Goal: Information Seeking & Learning: Learn about a topic

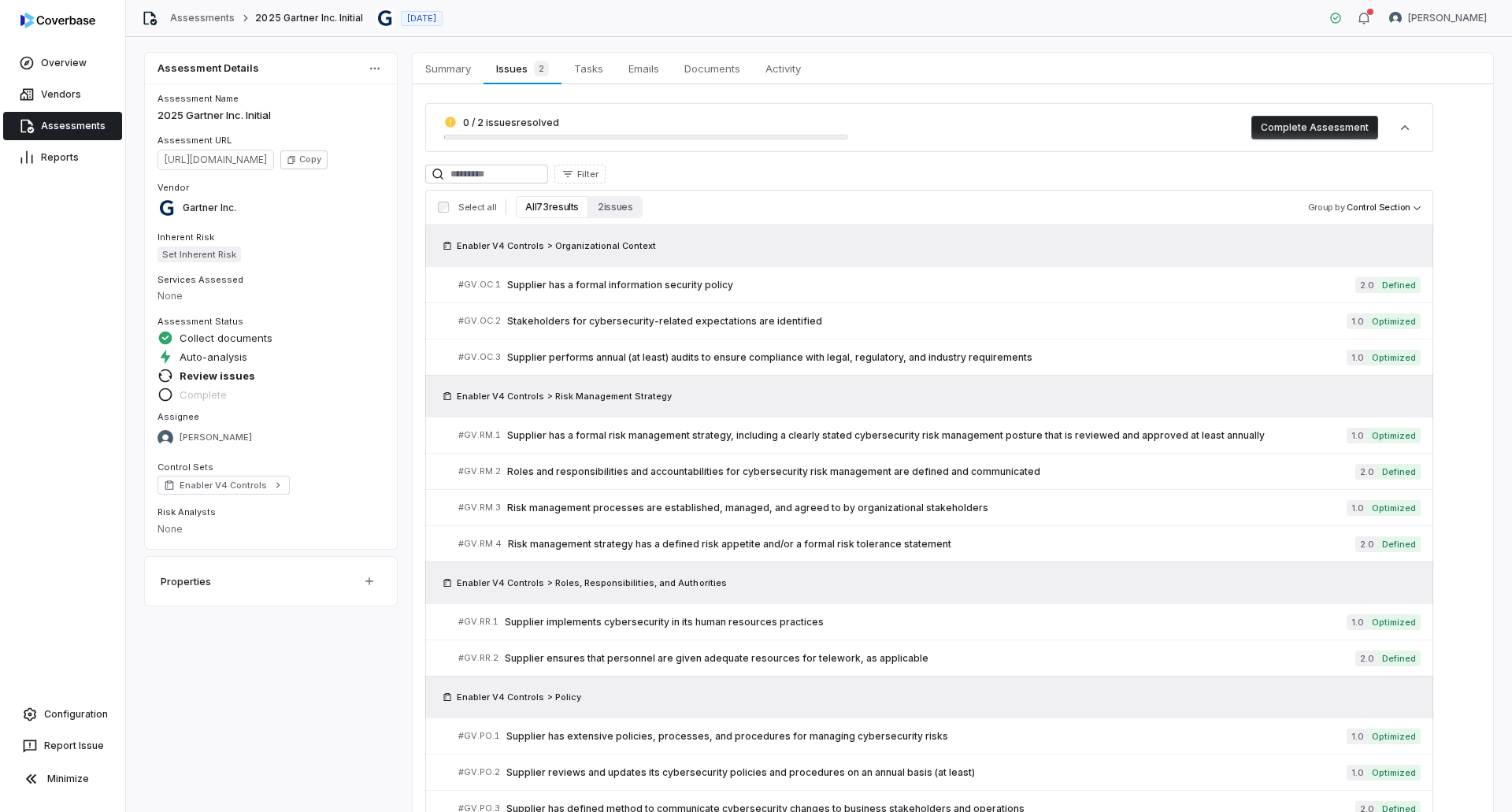
click at [89, 120] on link "Assessments" at bounding box center [63, 126] width 119 height 28
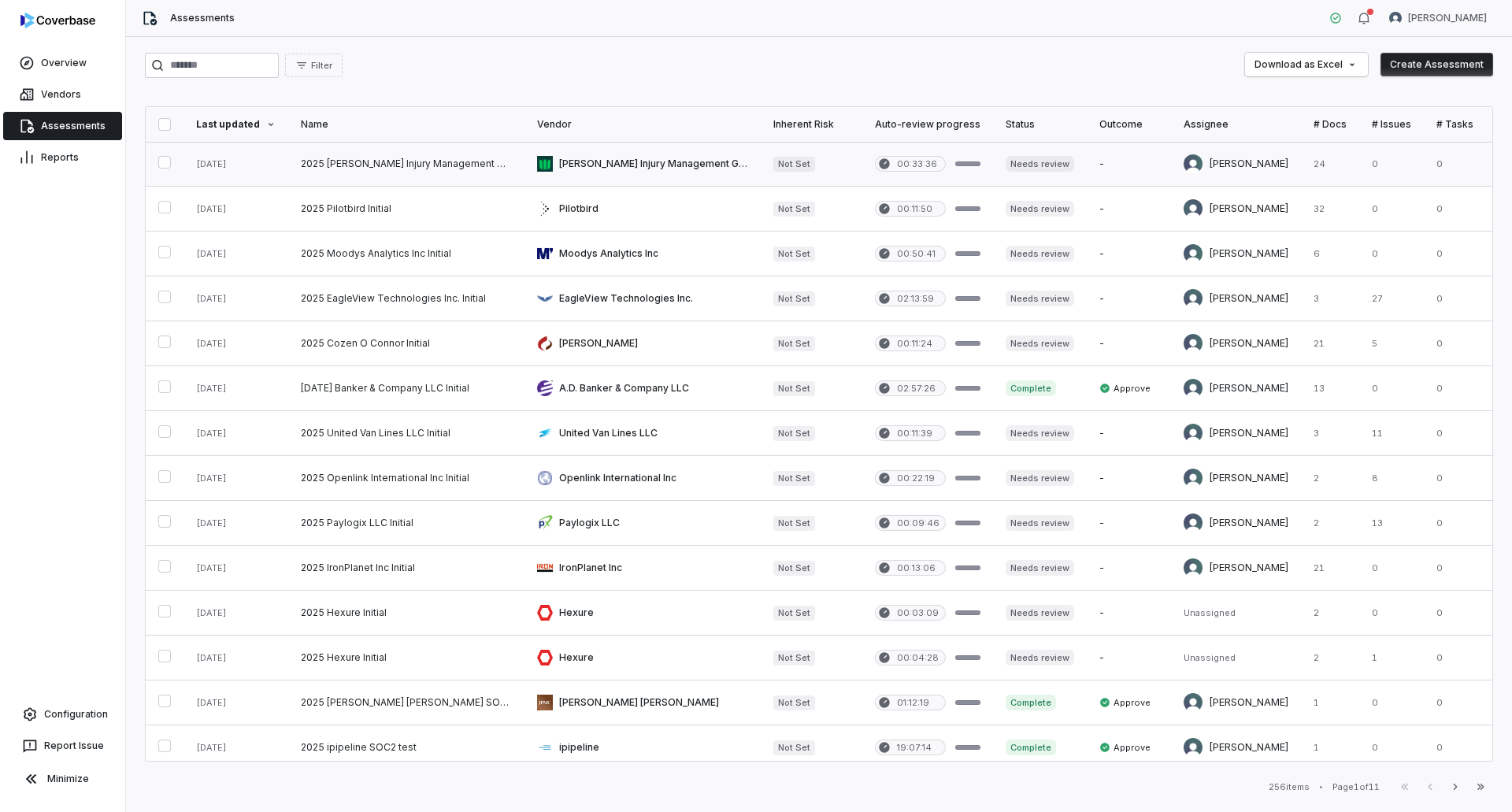
click at [390, 166] on link at bounding box center [406, 164] width 236 height 44
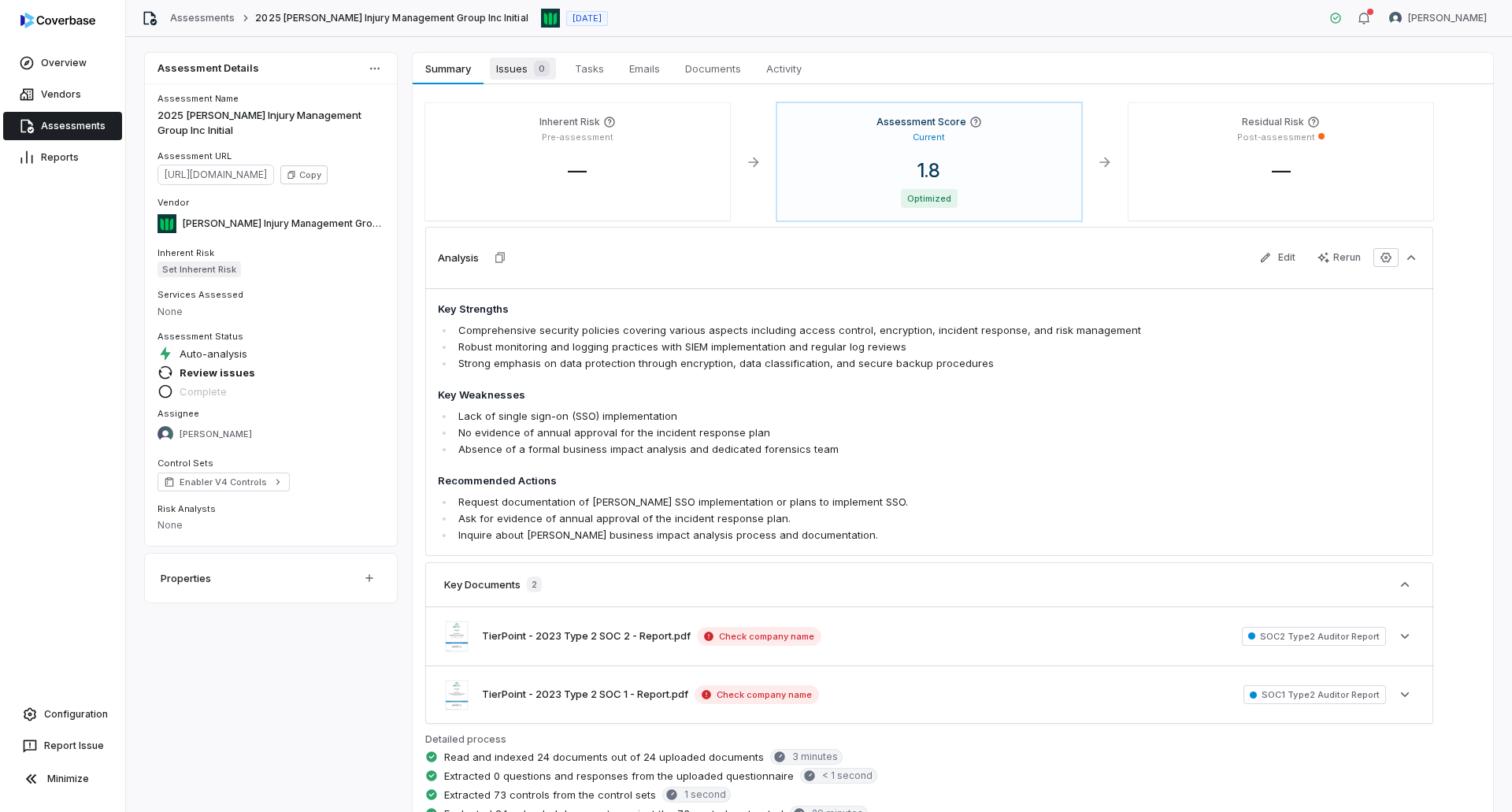
click at [512, 72] on span "Issues 0" at bounding box center [522, 68] width 66 height 22
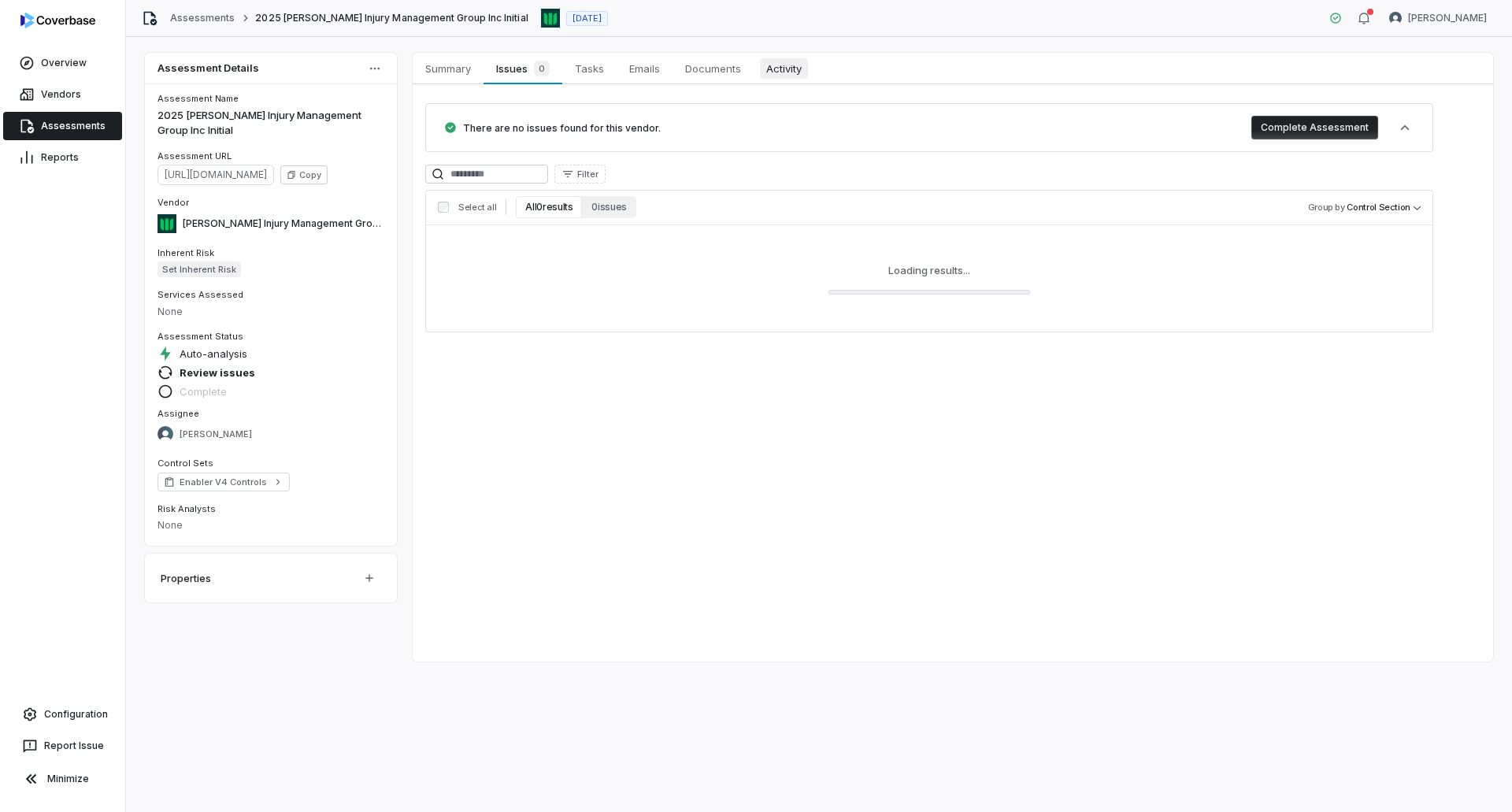
click at [788, 72] on span "Activity" at bounding box center [784, 68] width 48 height 20
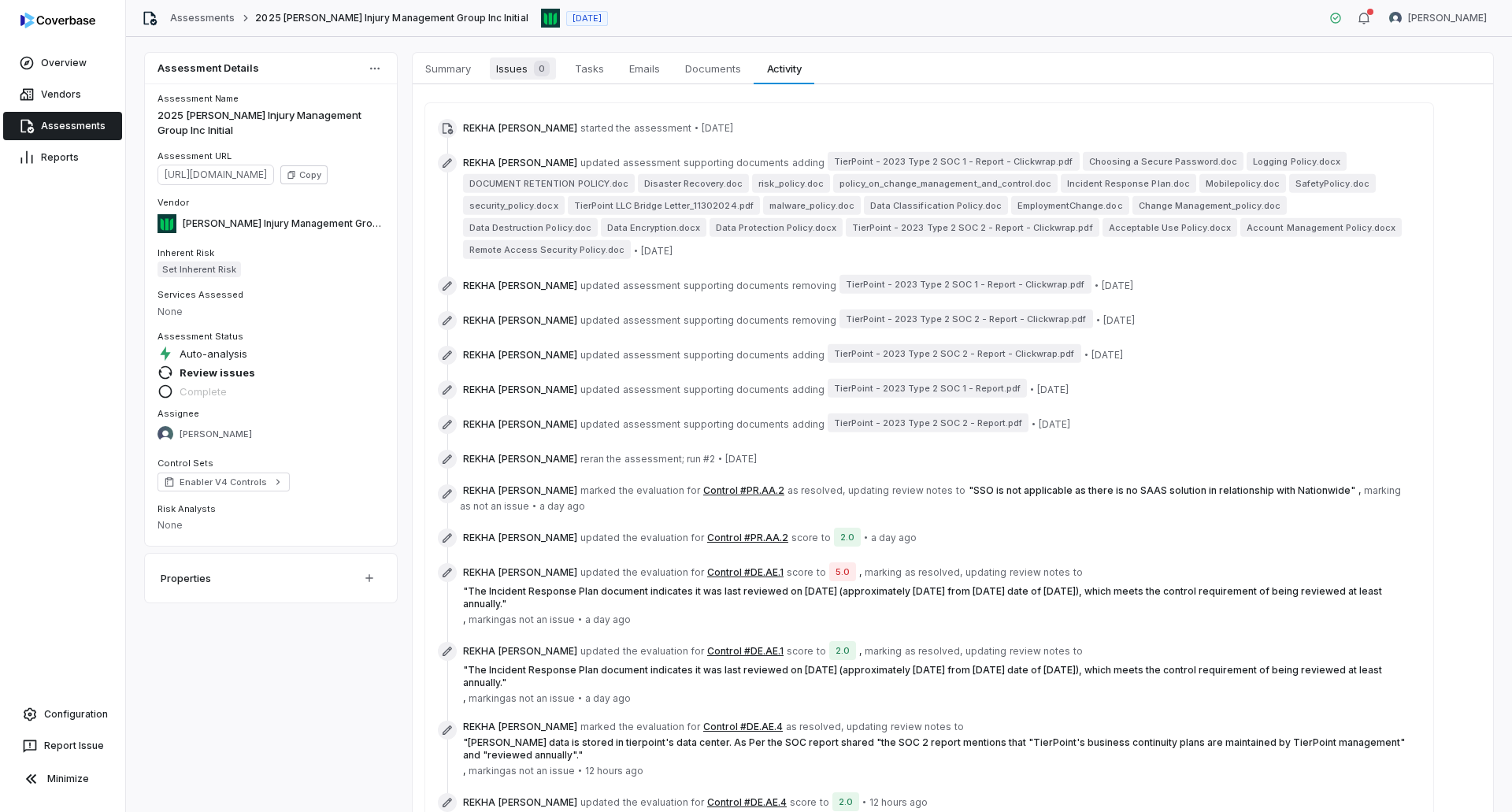
click at [541, 61] on span "0" at bounding box center [542, 69] width 16 height 16
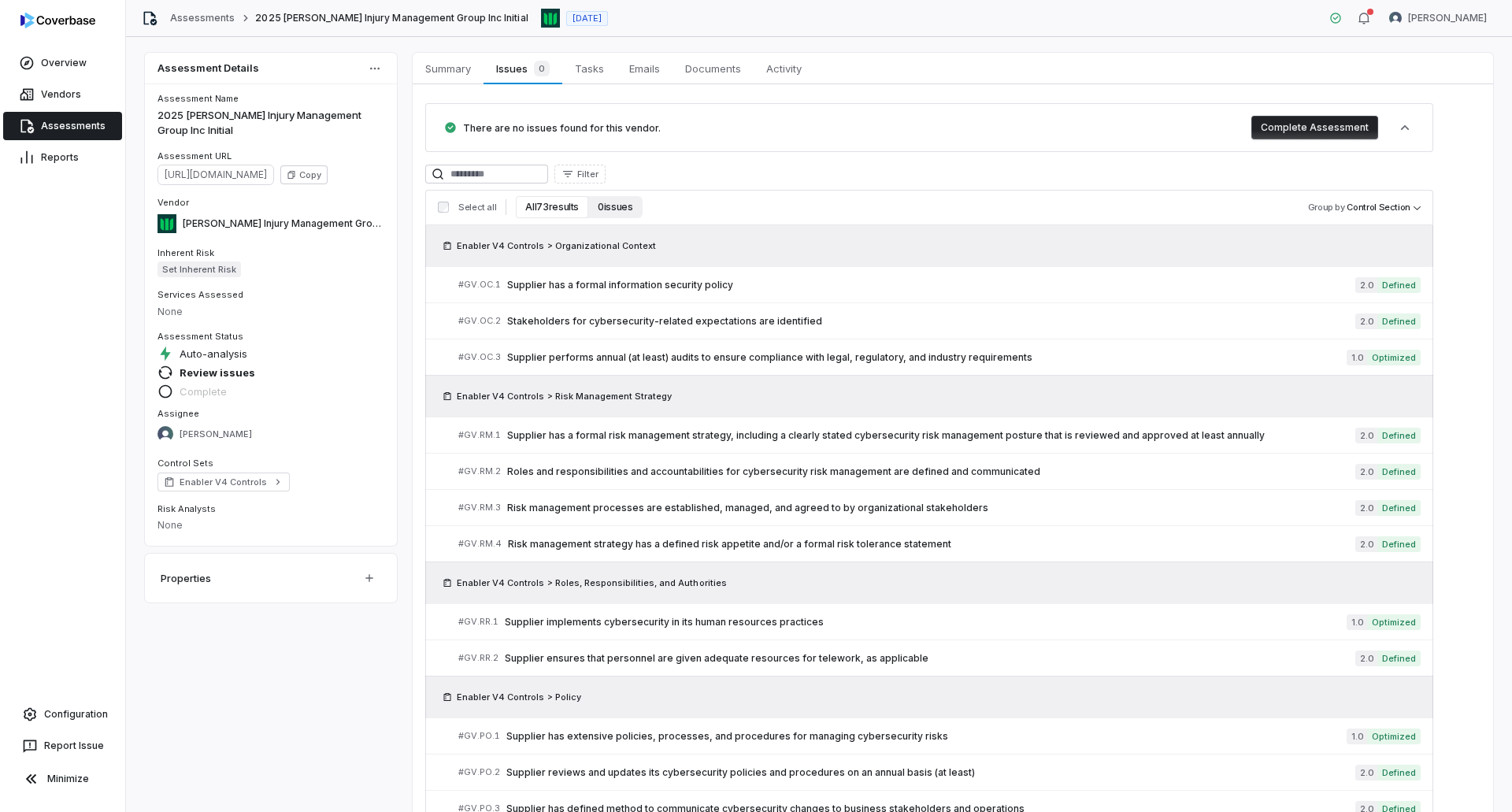
click at [626, 202] on button "0 issues" at bounding box center [615, 207] width 54 height 22
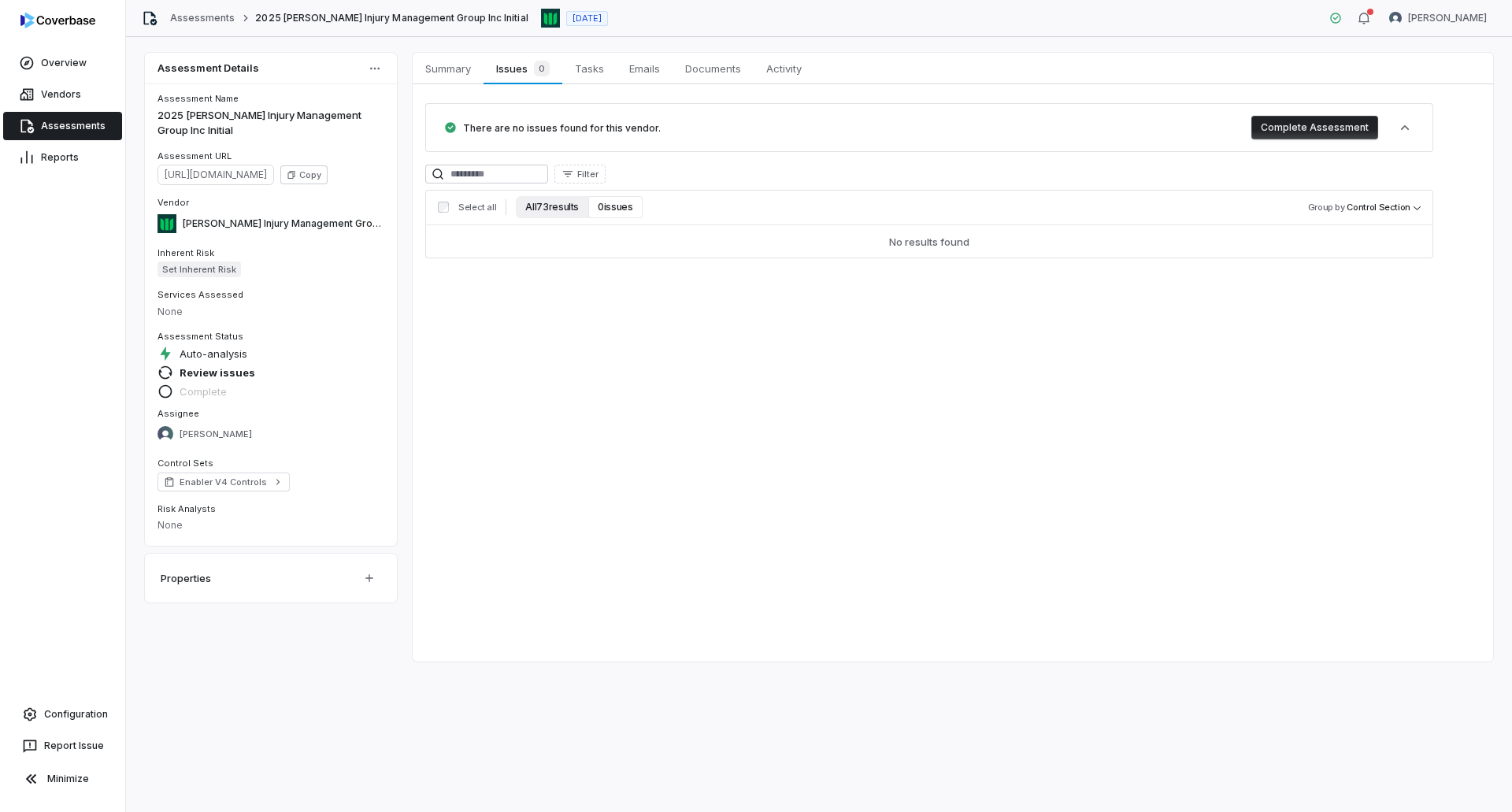
click at [564, 203] on button "All 73 results" at bounding box center [552, 207] width 72 height 22
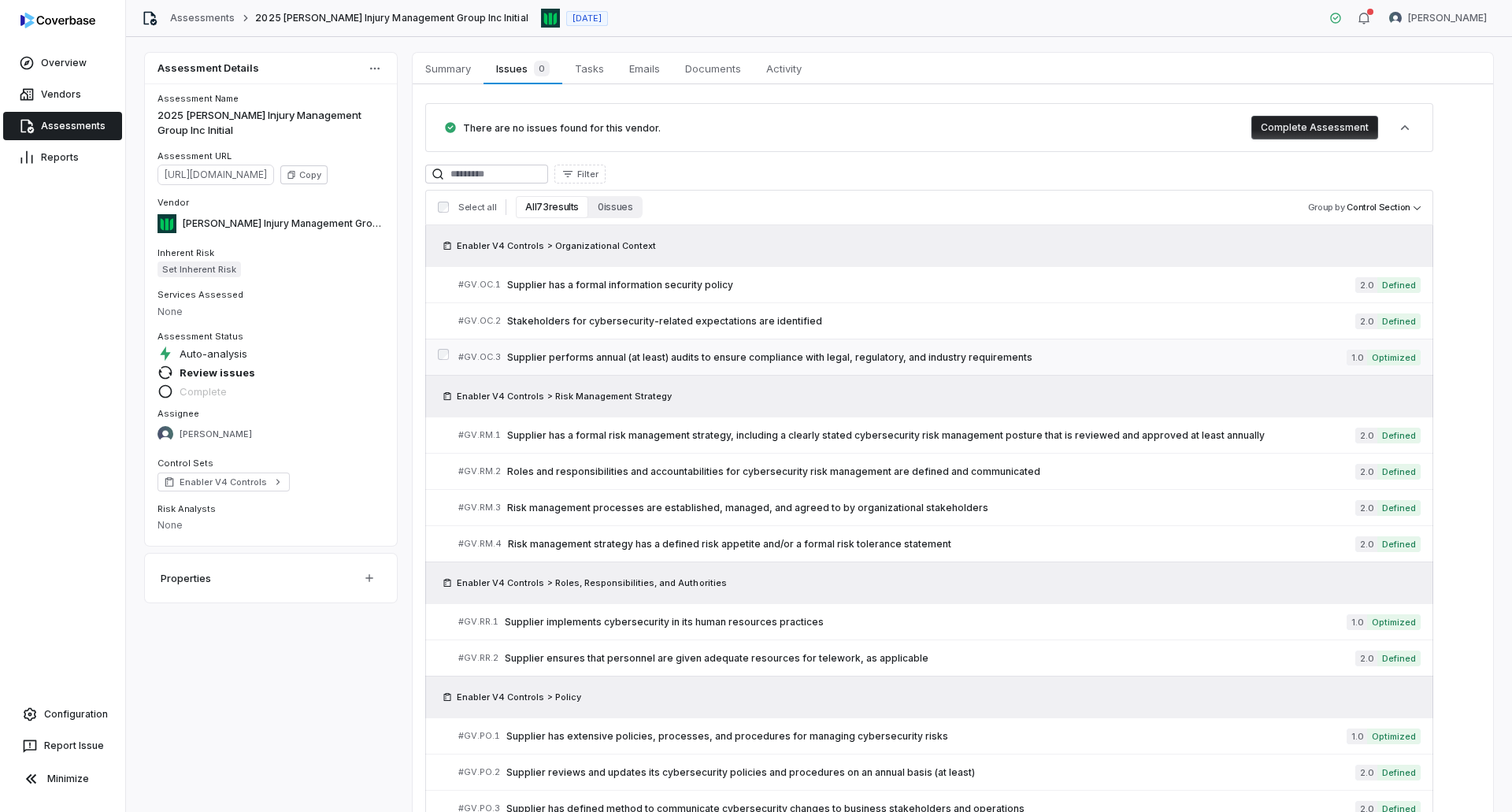
click at [871, 360] on span "Supplier performs annual (at least) audits to ensure compliance with legal, reg…" at bounding box center [926, 358] width 839 height 12
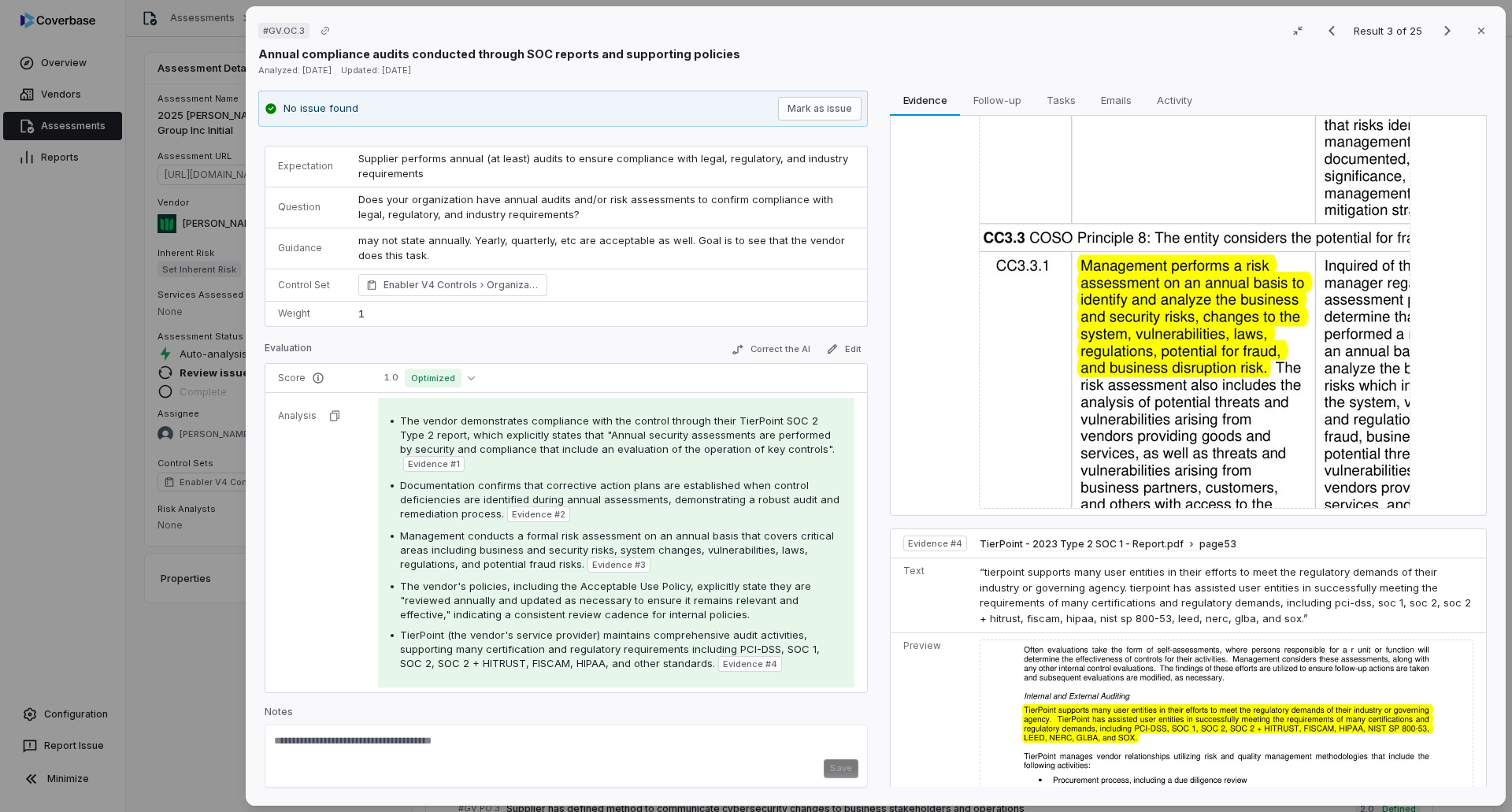
scroll to position [1902, 0]
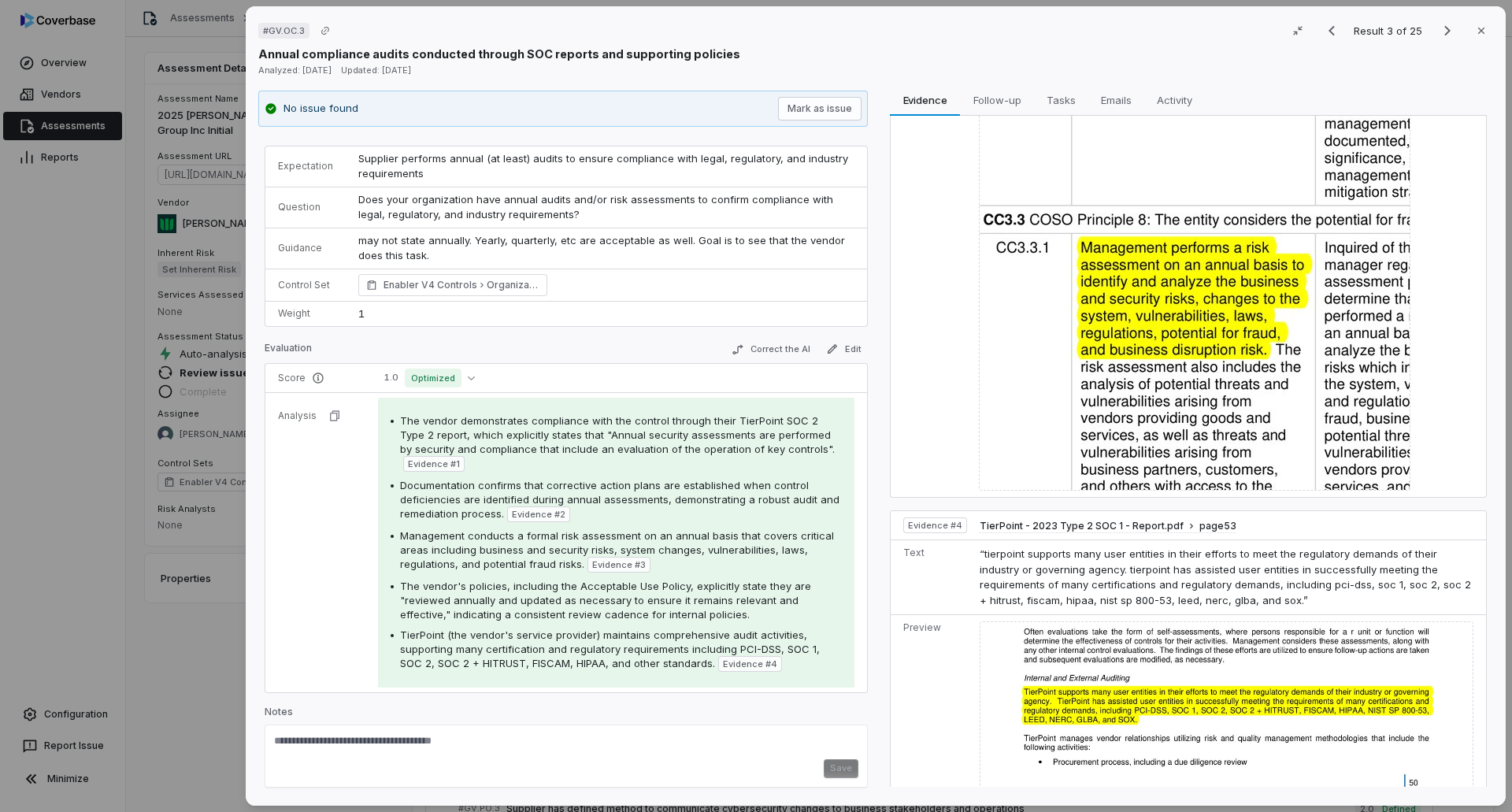
click at [173, 496] on div "# GV.OC.3 Result 3 of 25 Close Annual compliance audits conducted through SOC r…" at bounding box center [756, 406] width 1512 height 812
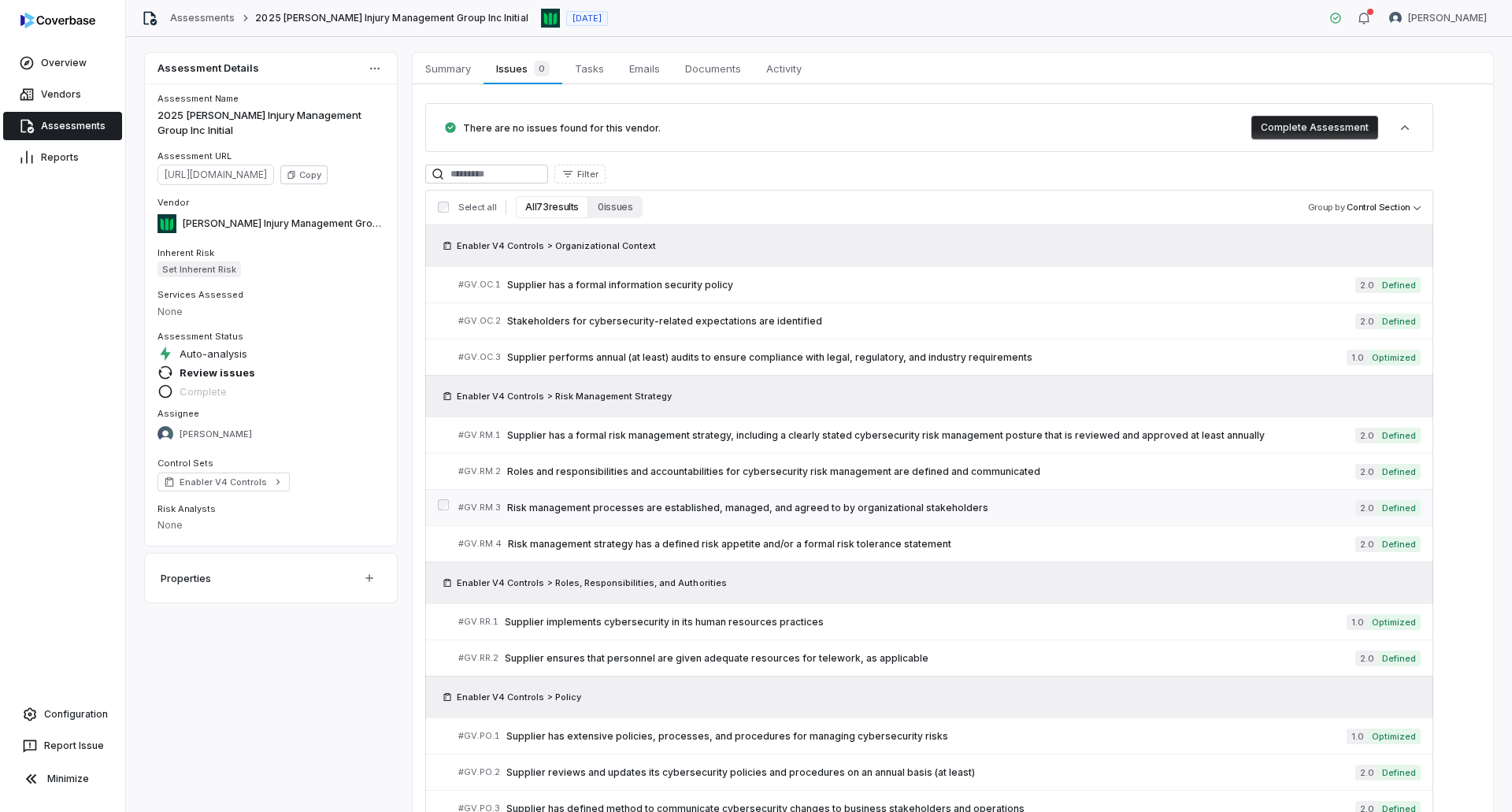
click at [1007, 496] on span "Risk management processes are established, managed, and agreed to by organizati…" at bounding box center [931, 508] width 848 height 12
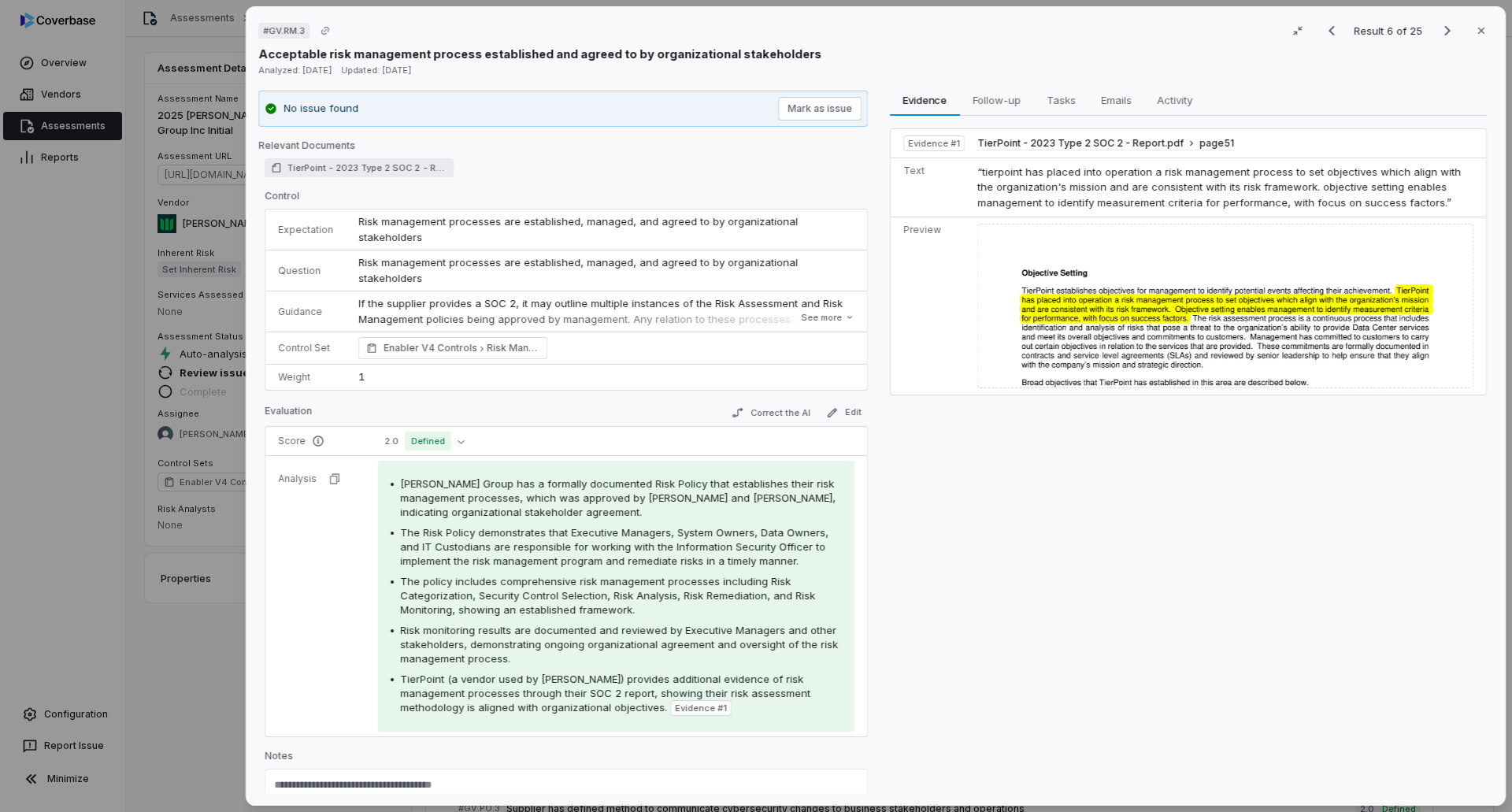
click at [189, 496] on div "# GV.RM.3 Result 6 of 25 Close Acceptable risk management process established a…" at bounding box center [756, 406] width 1512 height 812
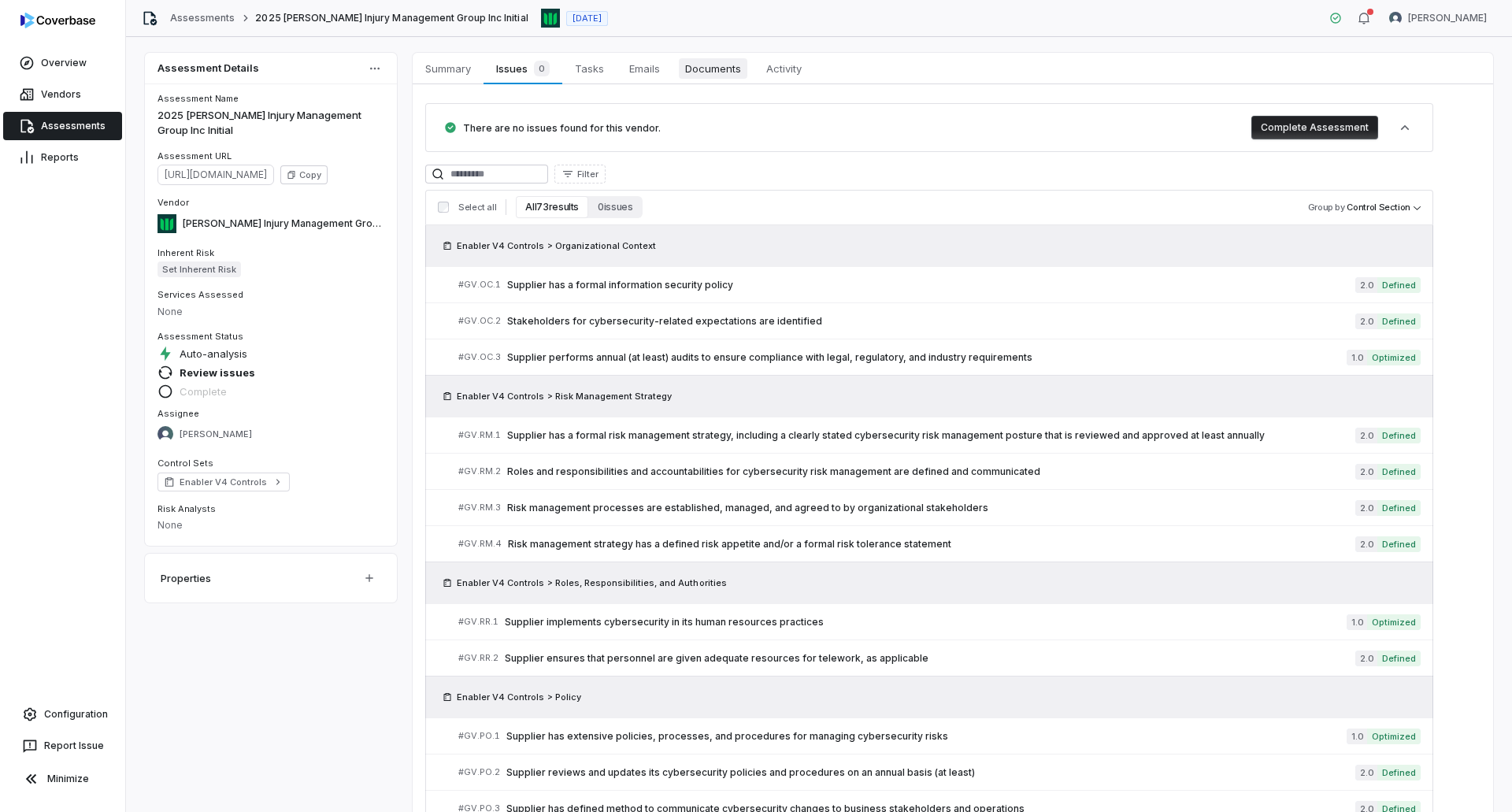
click at [715, 61] on span "Documents" at bounding box center [713, 68] width 69 height 20
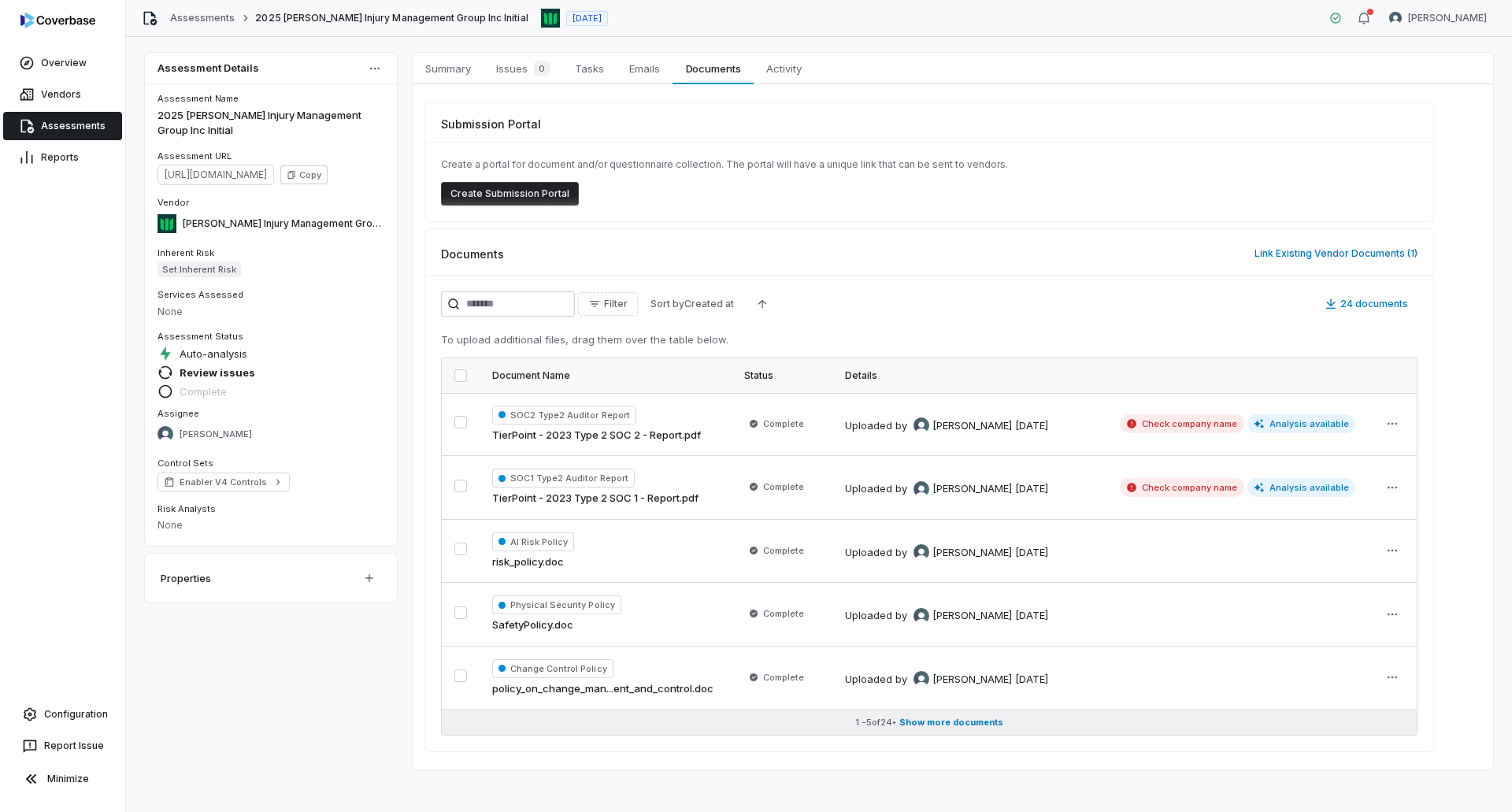
drag, startPoint x: 958, startPoint y: 725, endPoint x: 958, endPoint y: 717, distance: 8.0
click at [958, 496] on span "Show more documents" at bounding box center [951, 722] width 104 height 11
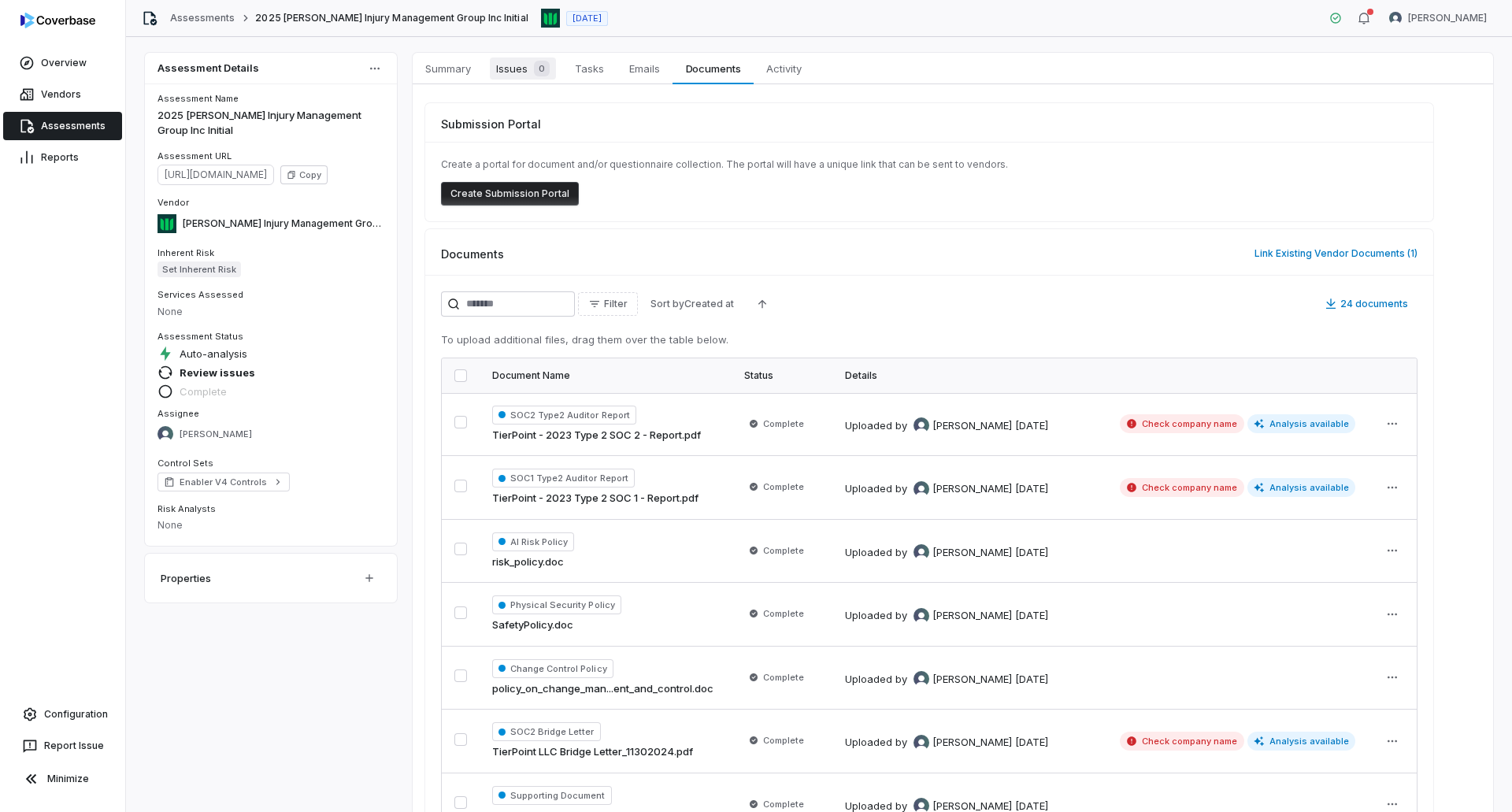
click at [505, 63] on span "Issues 0" at bounding box center [522, 68] width 66 height 22
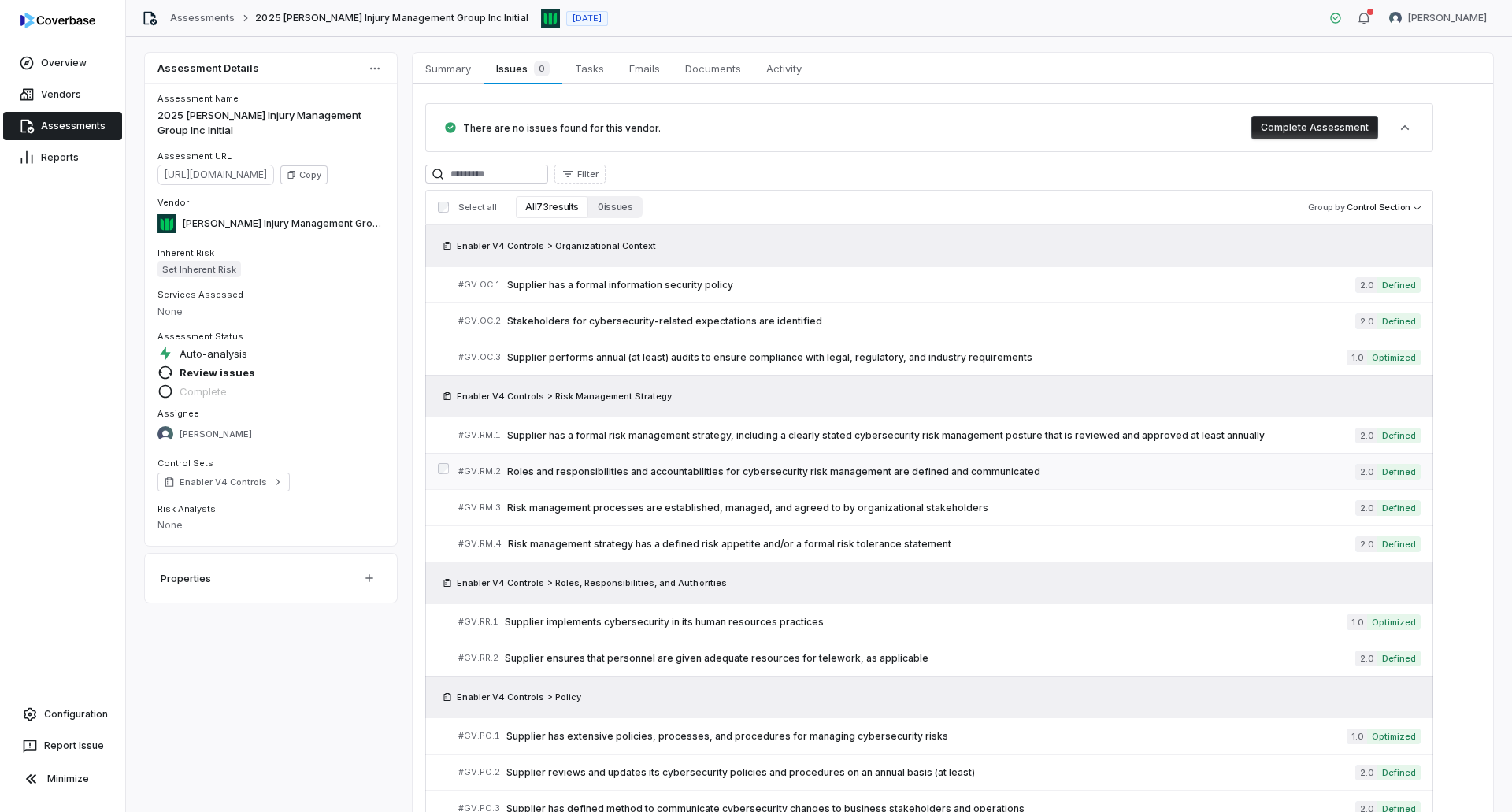
click at [832, 469] on span "Roles and responsibilities and accountabilities for cybersecurity risk manageme…" at bounding box center [931, 471] width 848 height 12
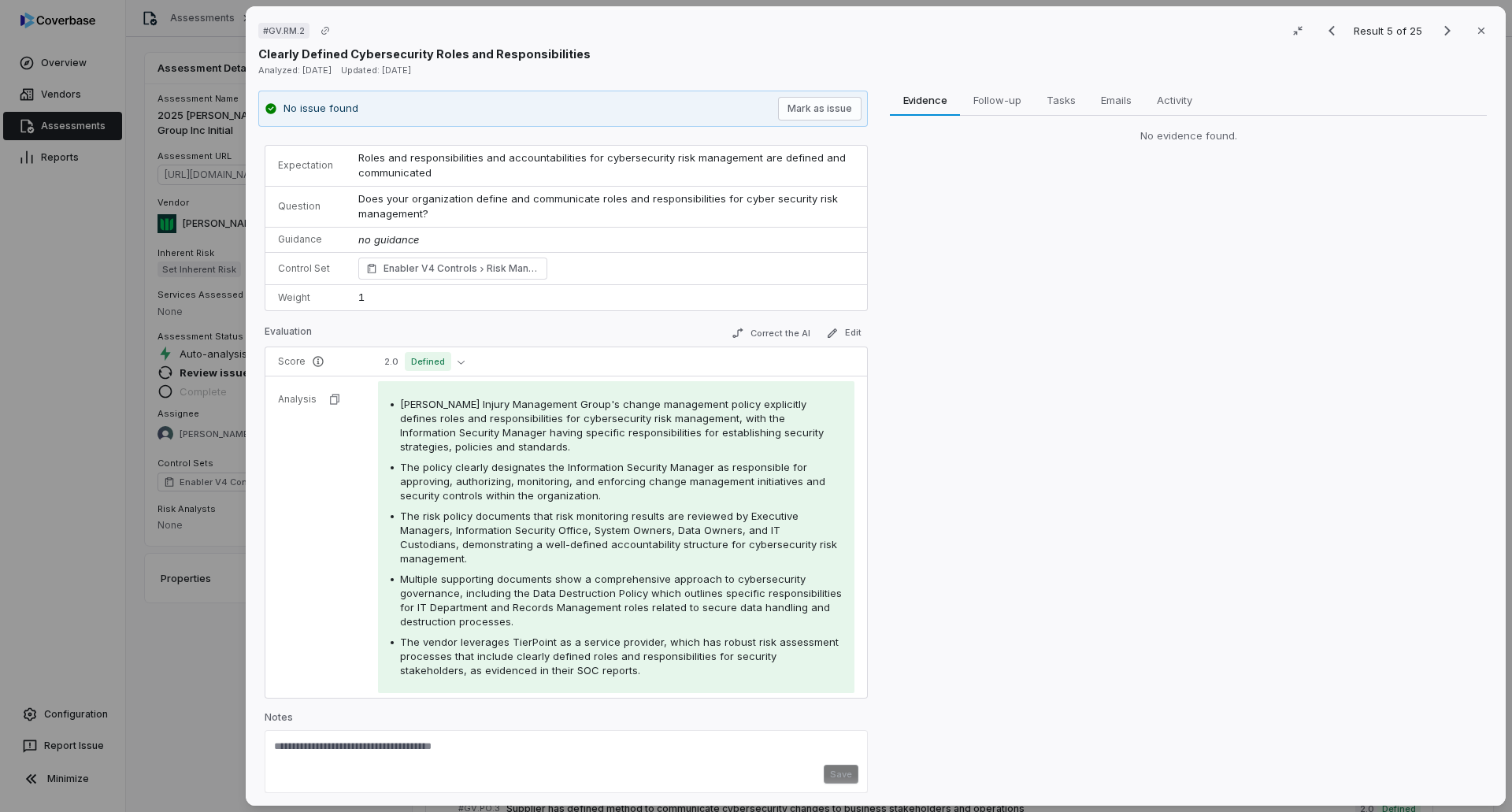
scroll to position [19, 0]
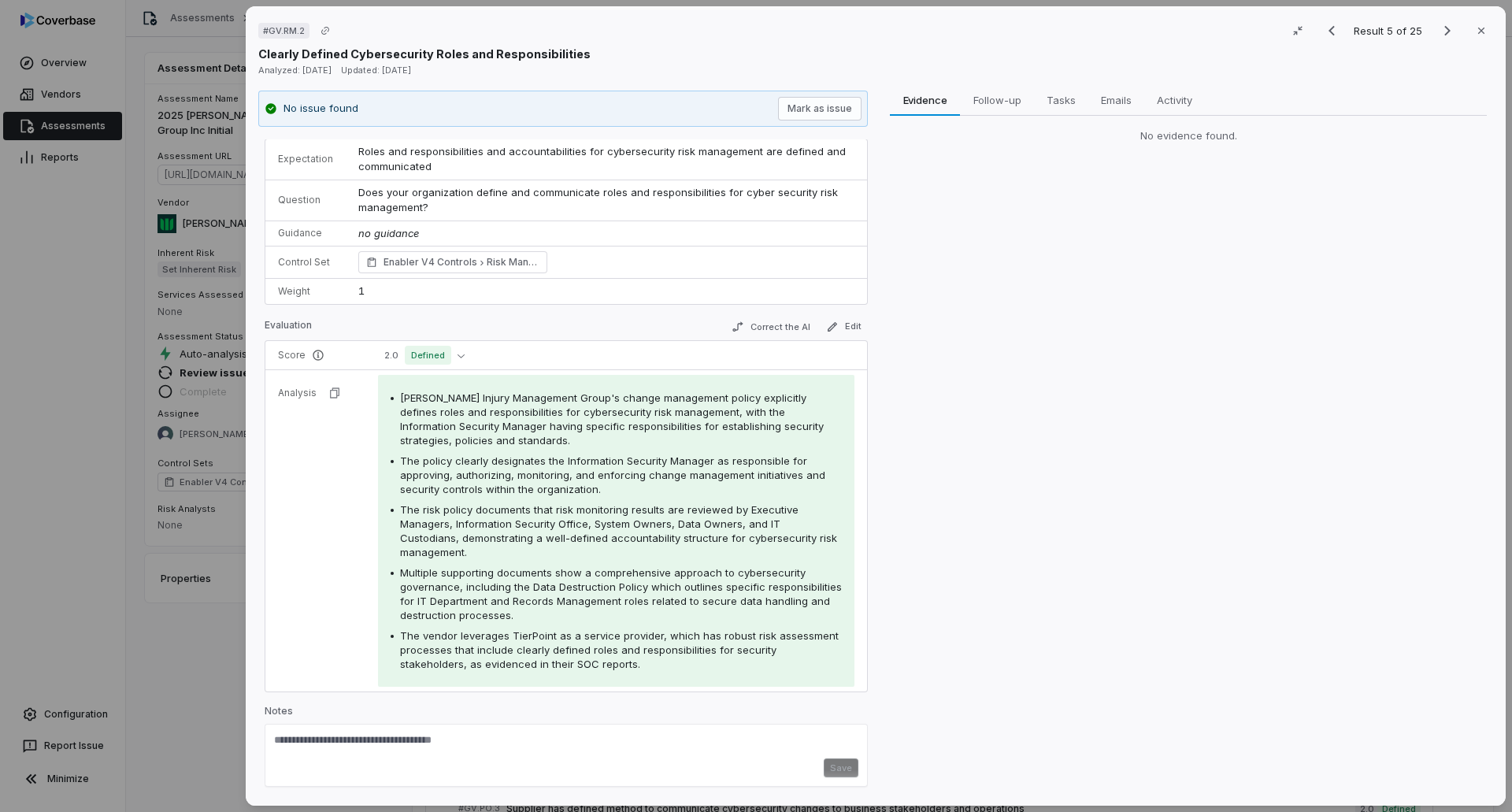
click at [189, 496] on div "# GV.RM.2 Result 5 of 25 Close Clearly Defined Cybersecurity Roles and Responsi…" at bounding box center [756, 406] width 1512 height 812
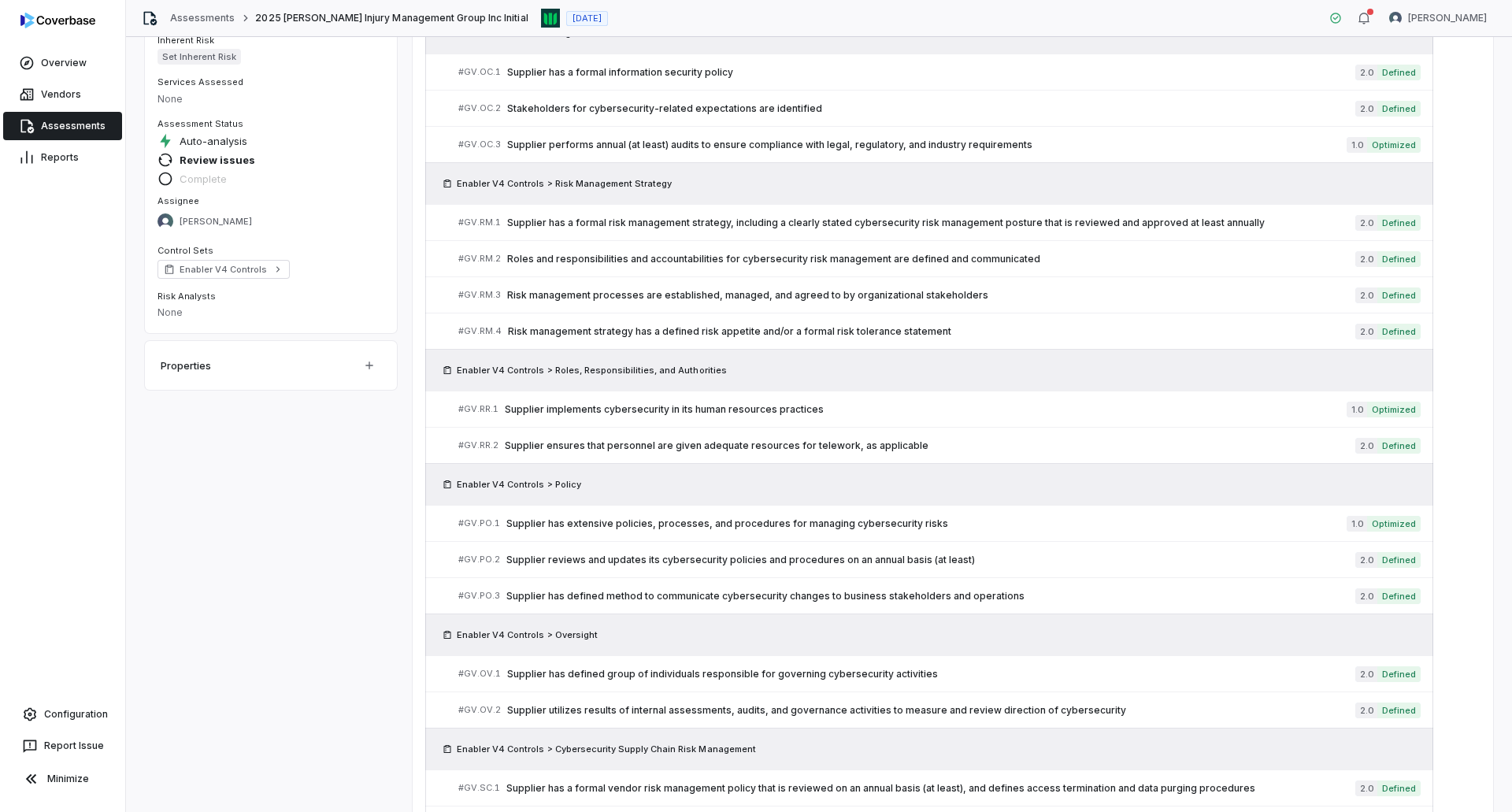
scroll to position [315, 0]
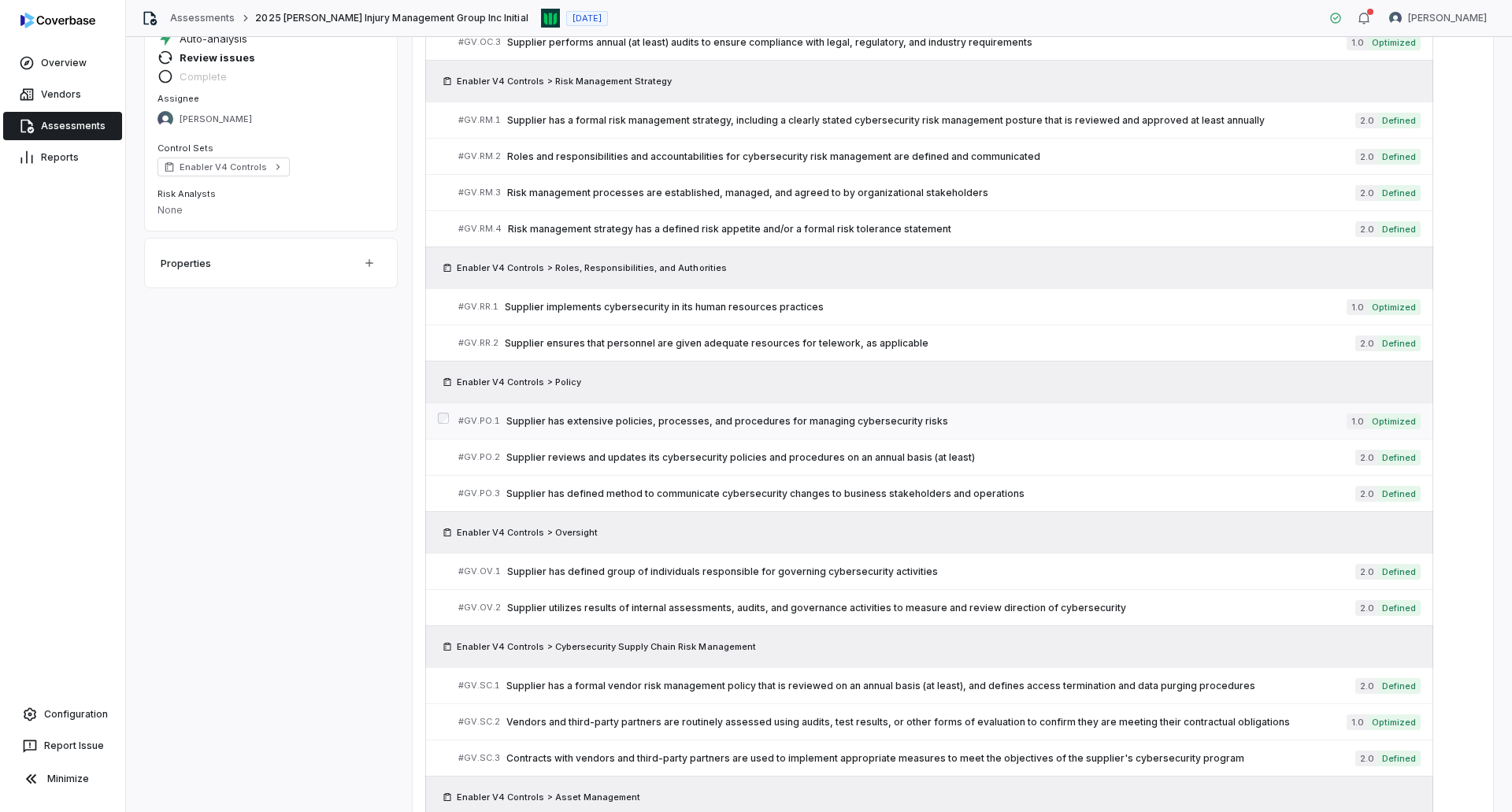
click at [804, 410] on link "# GV.PO.1 Supplier has extensive policies, processes, and procedures for managi…" at bounding box center [939, 421] width 963 height 35
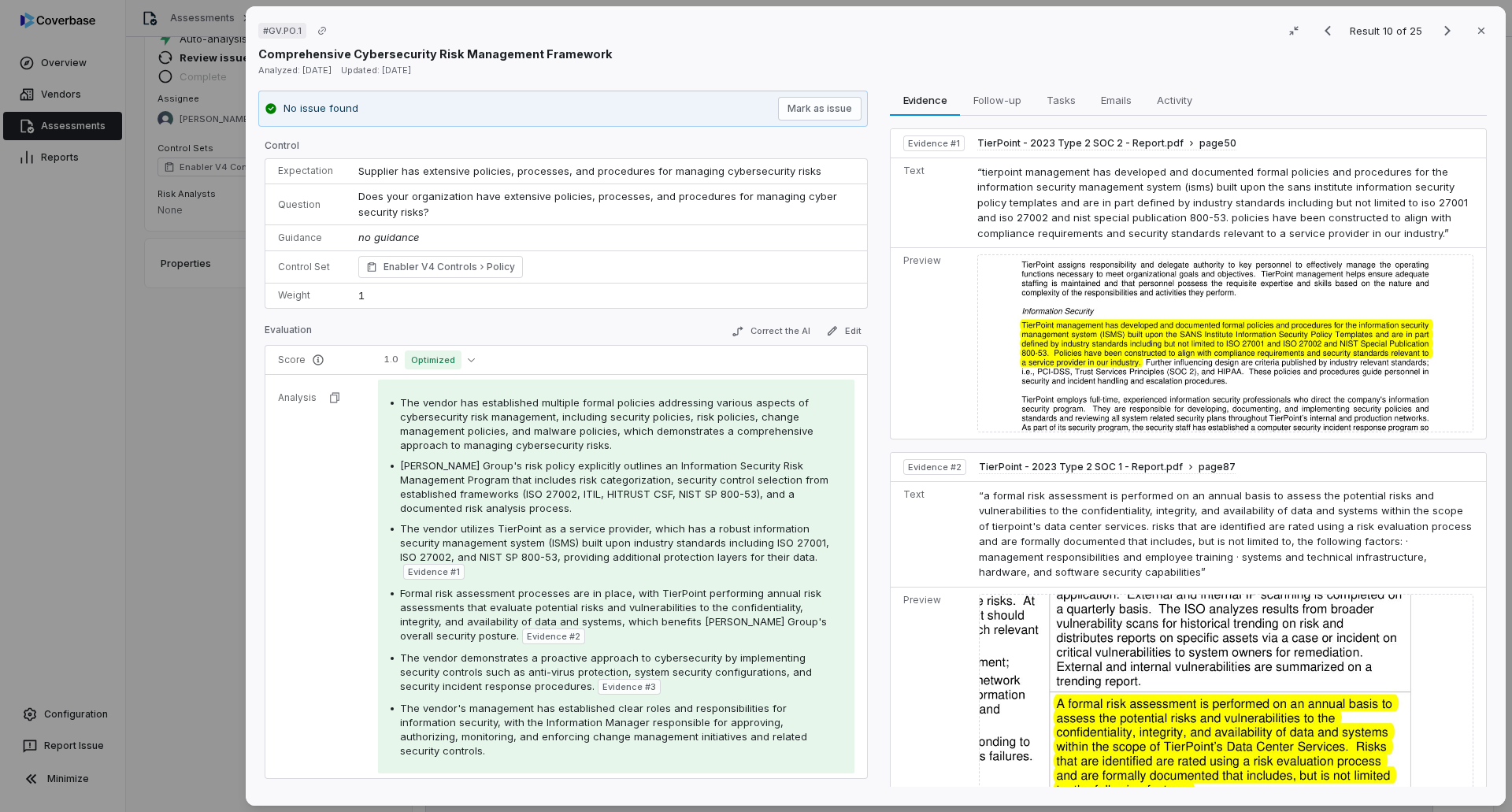
click at [216, 496] on div "# GV.PO.1 Result 10 of 25 Close Comprehensive Cybersecurity Risk Management Fra…" at bounding box center [756, 406] width 1512 height 812
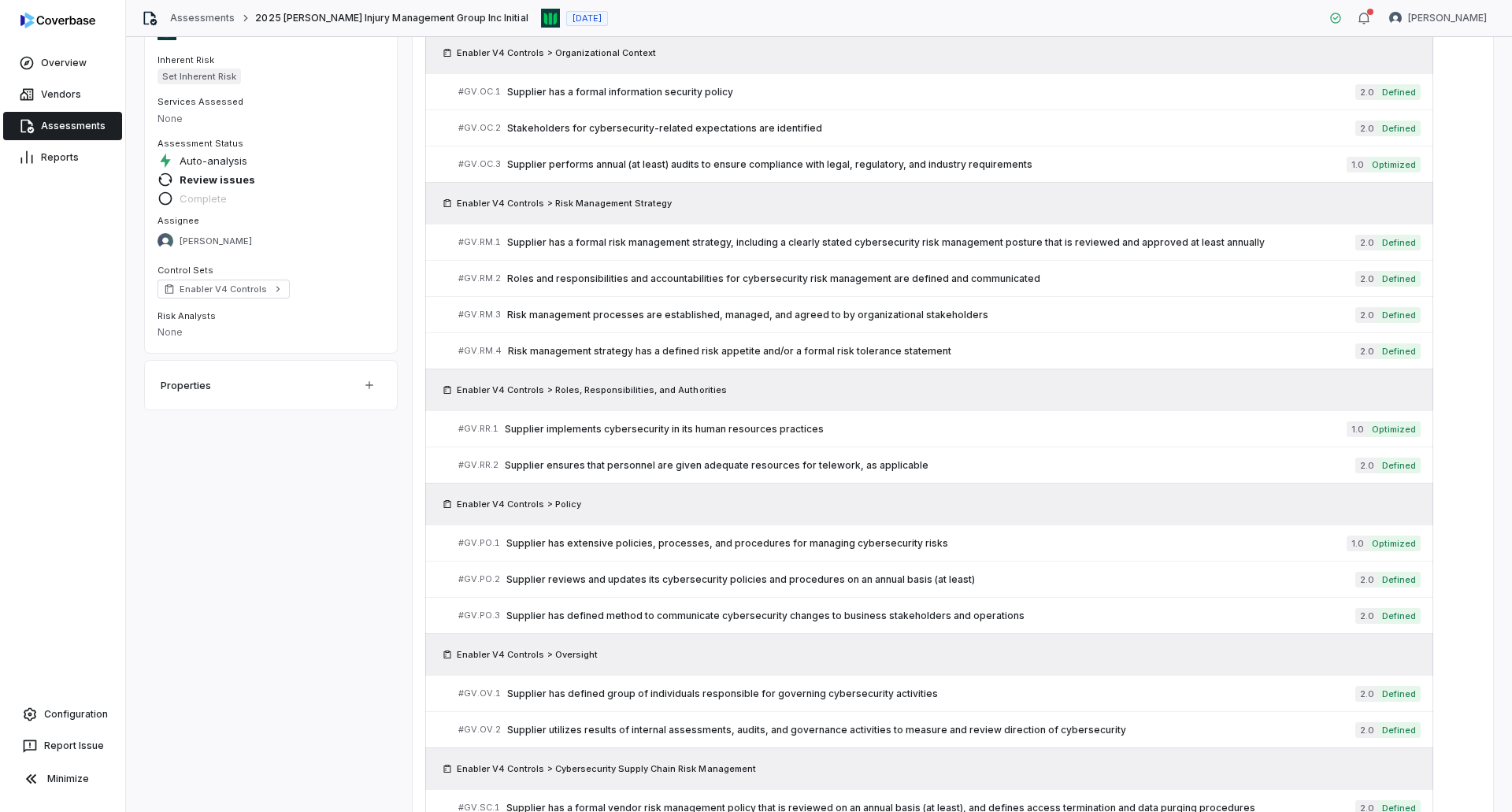
scroll to position [180, 0]
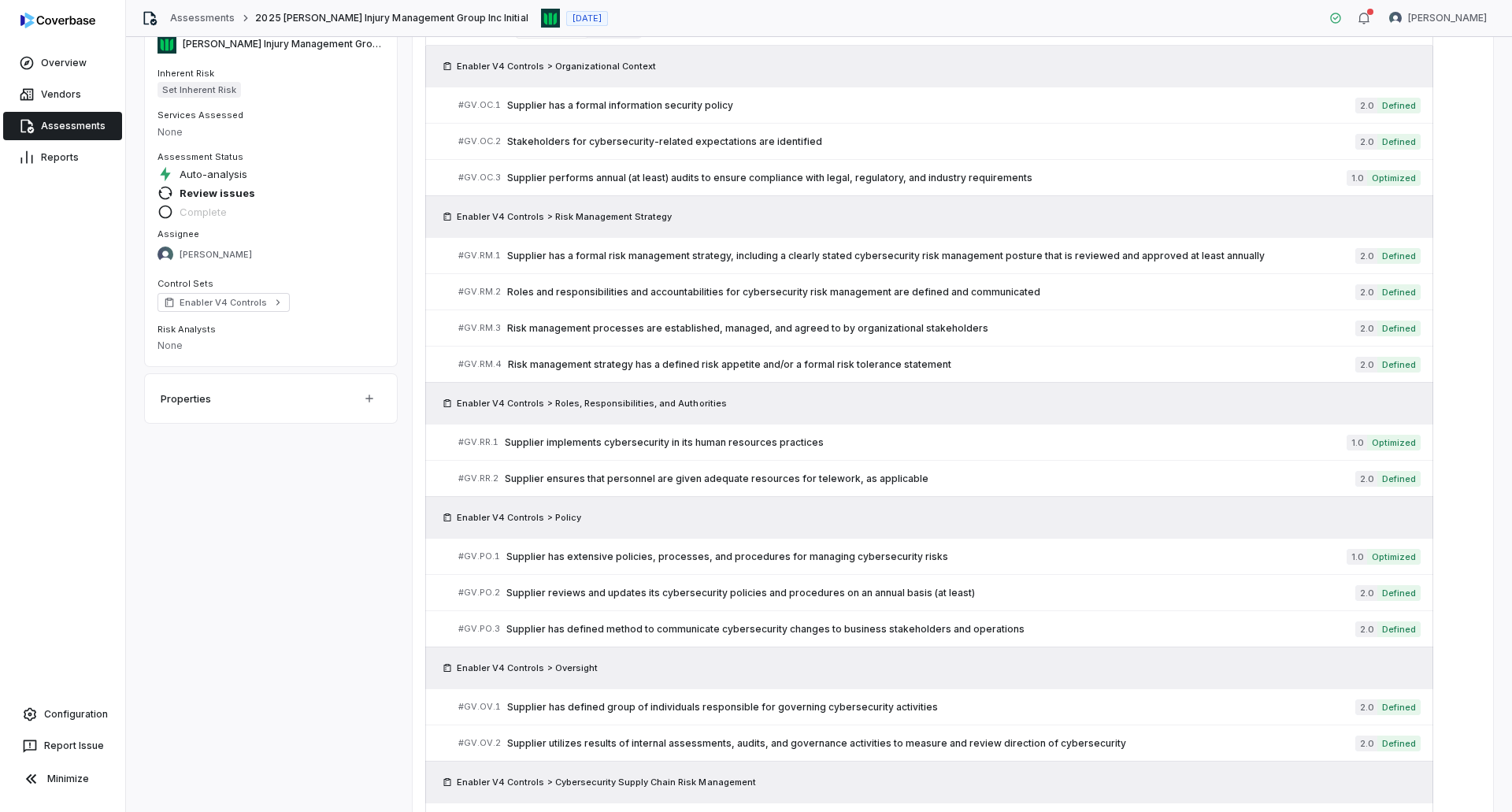
click at [70, 126] on link "Assessments" at bounding box center [63, 126] width 119 height 28
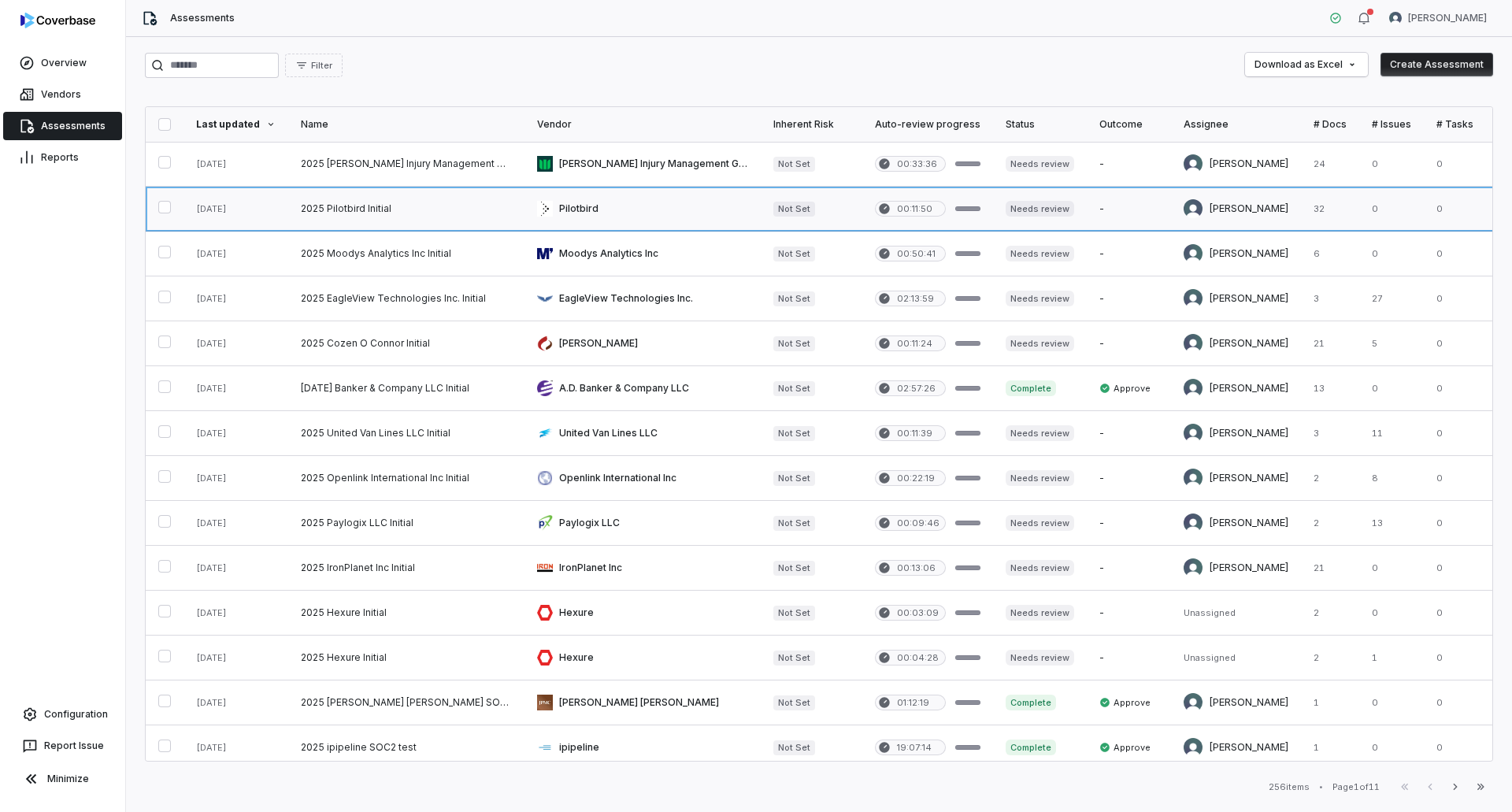
click at [370, 211] on link at bounding box center [406, 209] width 236 height 44
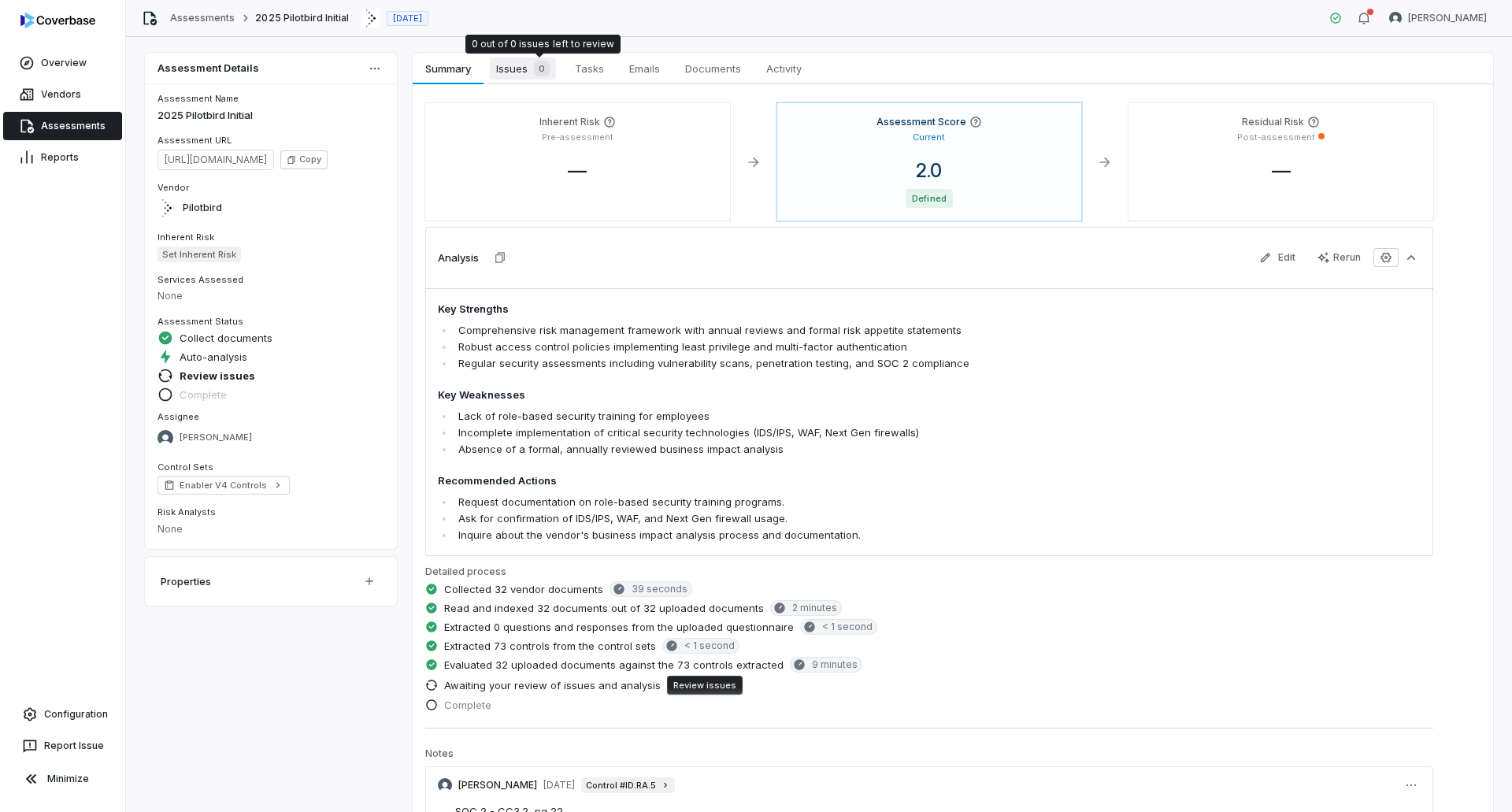
click at [532, 69] on div "0" at bounding box center [538, 69] width 22 height 16
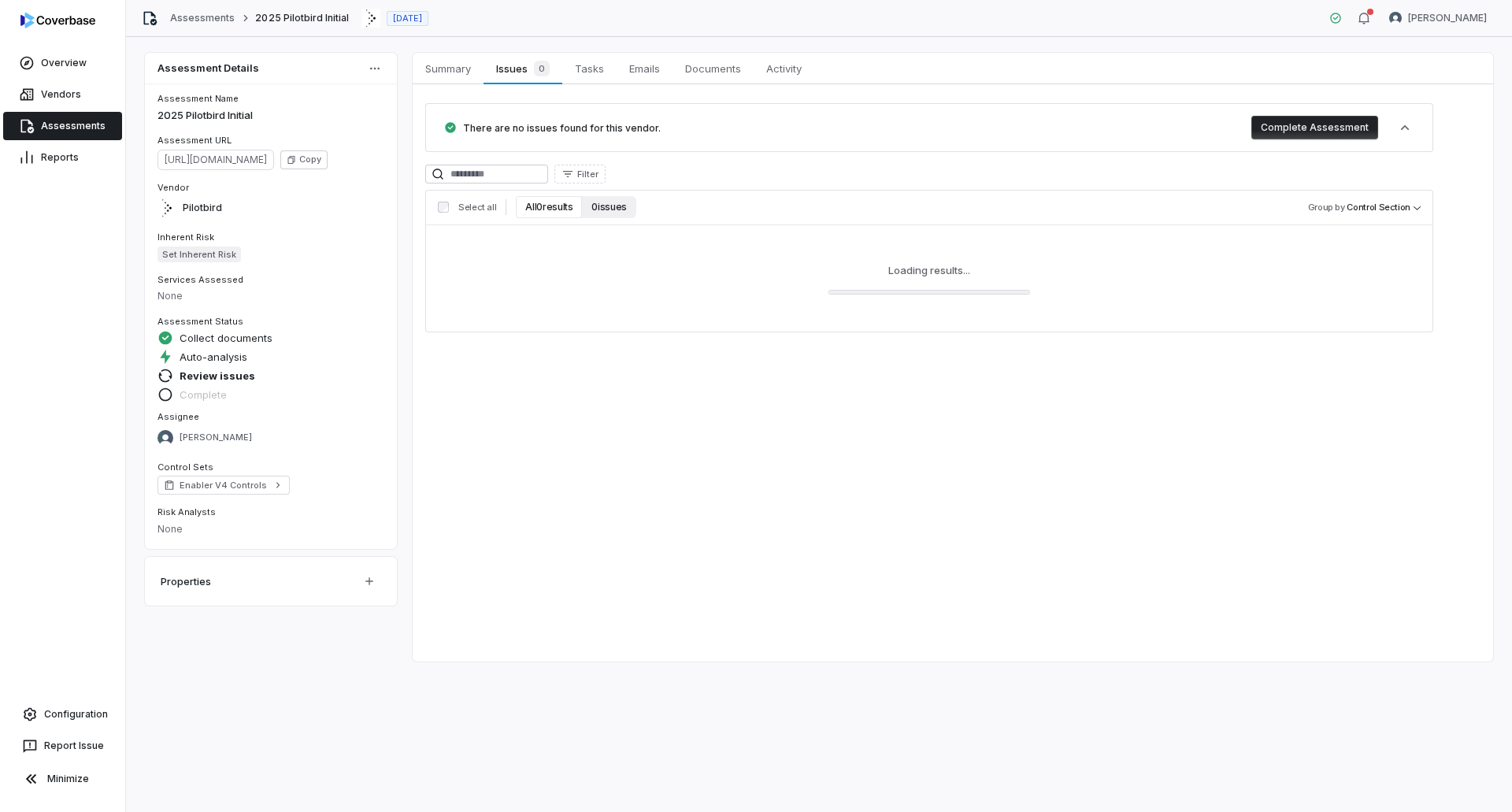
click at [592, 211] on button "0 issues" at bounding box center [608, 207] width 54 height 22
click at [574, 204] on button "All 73 results" at bounding box center [552, 207] width 72 height 22
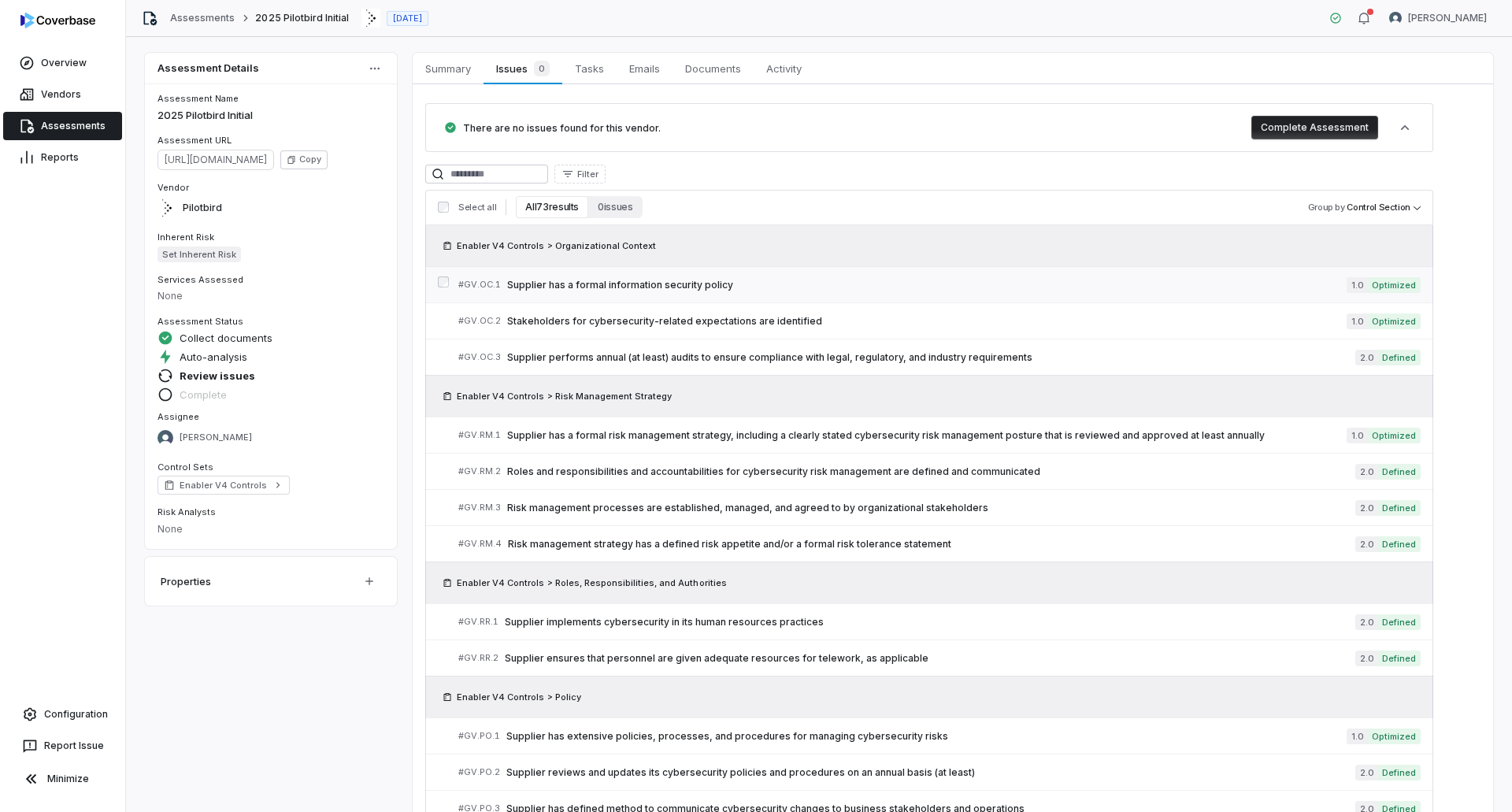
click at [873, 284] on span "Supplier has a formal information security policy" at bounding box center [926, 284] width 839 height 12
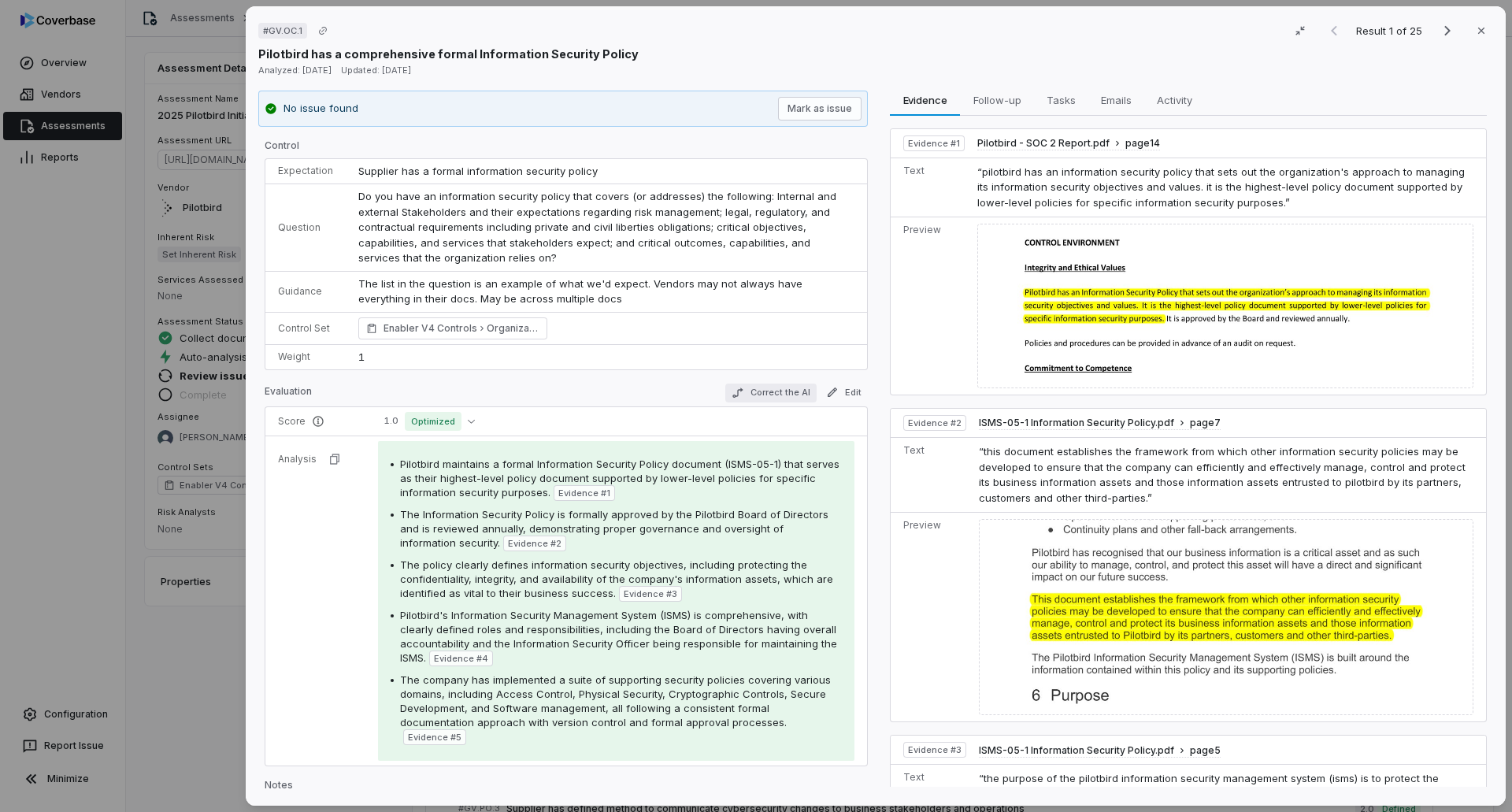
click at [784, 388] on button "Correct the AI" at bounding box center [771, 392] width 92 height 18
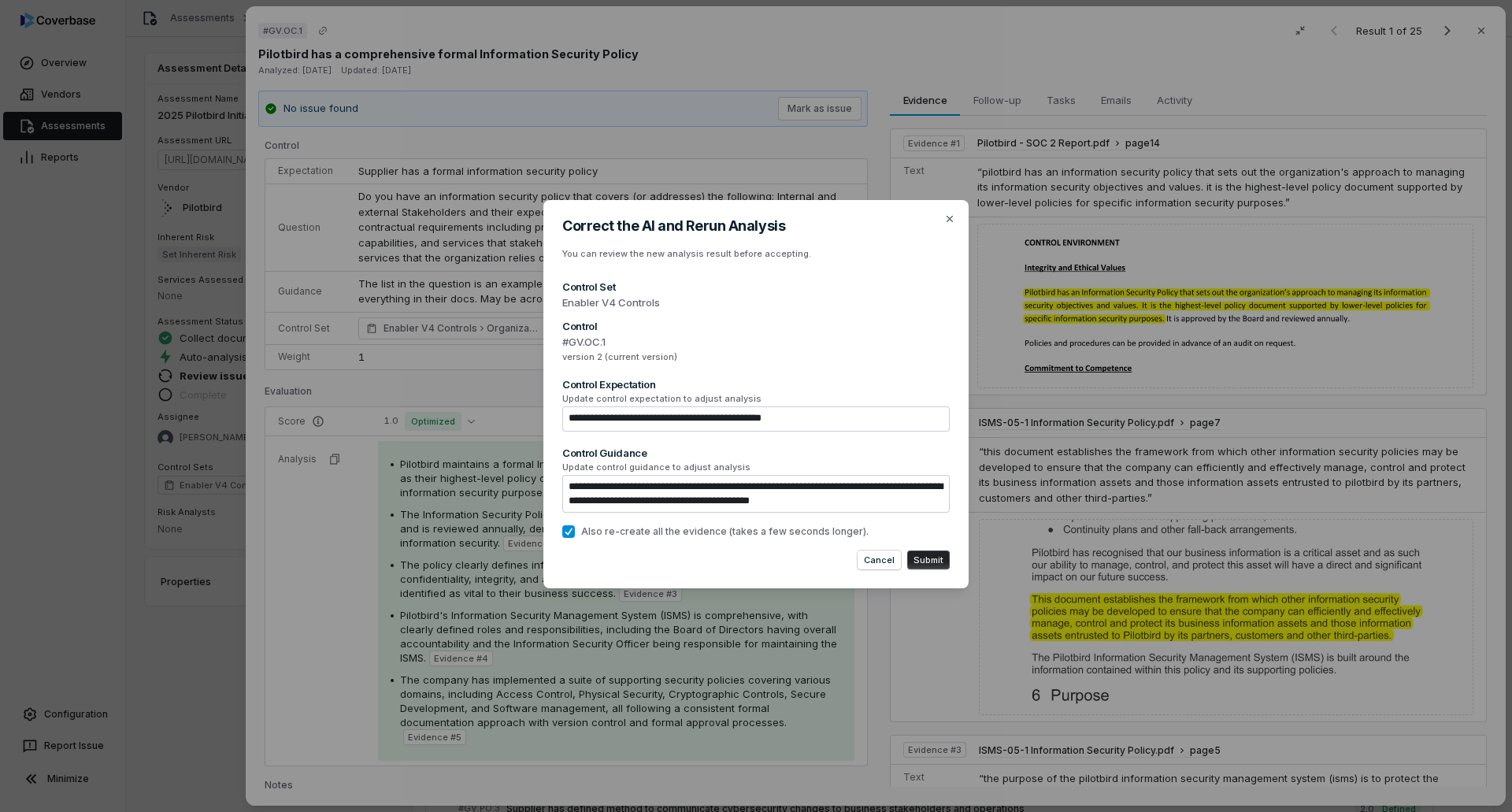
click at [934, 496] on button "Submit" at bounding box center [928, 559] width 42 height 18
type textarea "*"
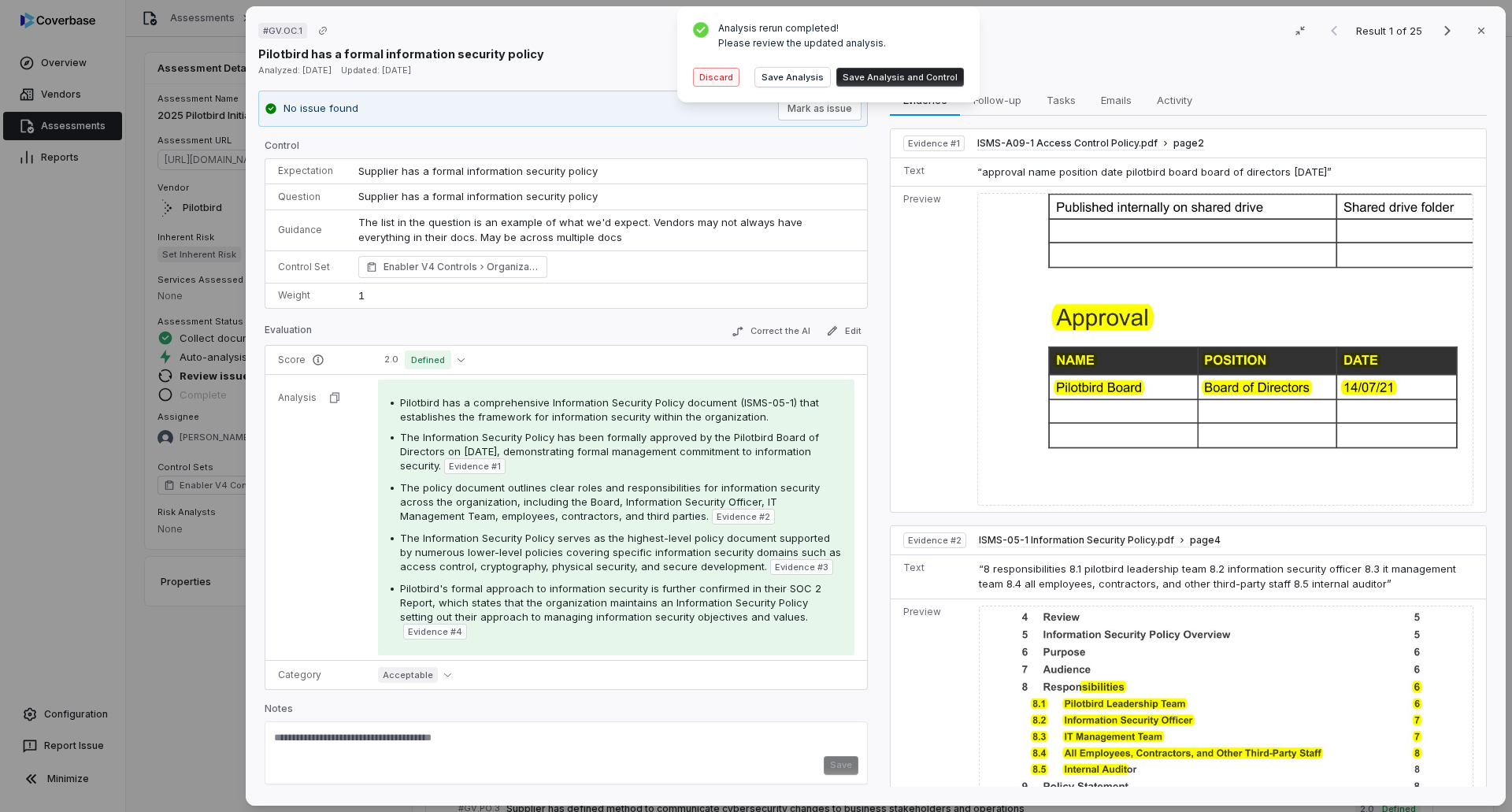
click at [700, 76] on button "Discard" at bounding box center [716, 77] width 47 height 18
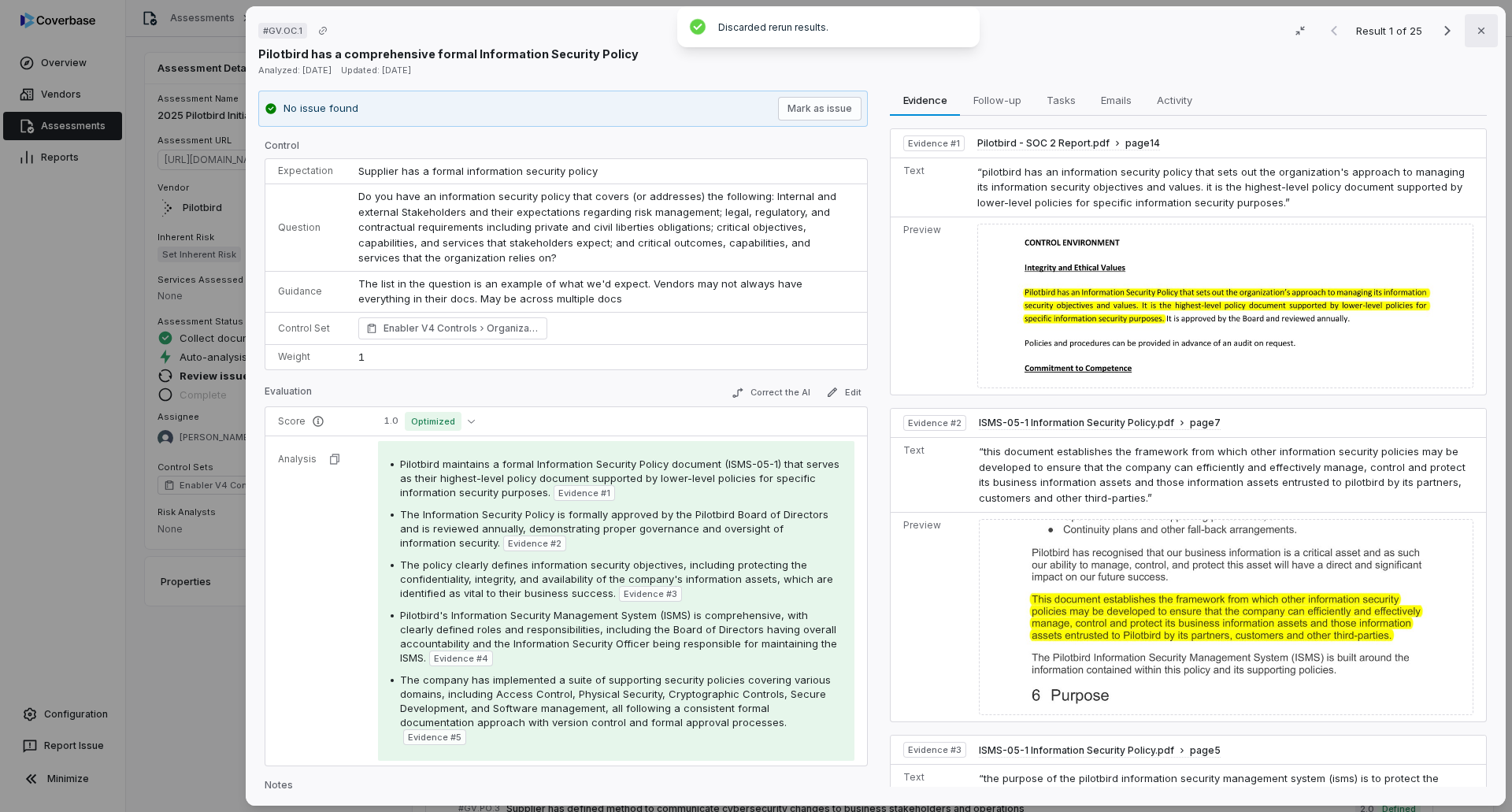
click at [1007, 33] on icon "button" at bounding box center [1481, 31] width 12 height 12
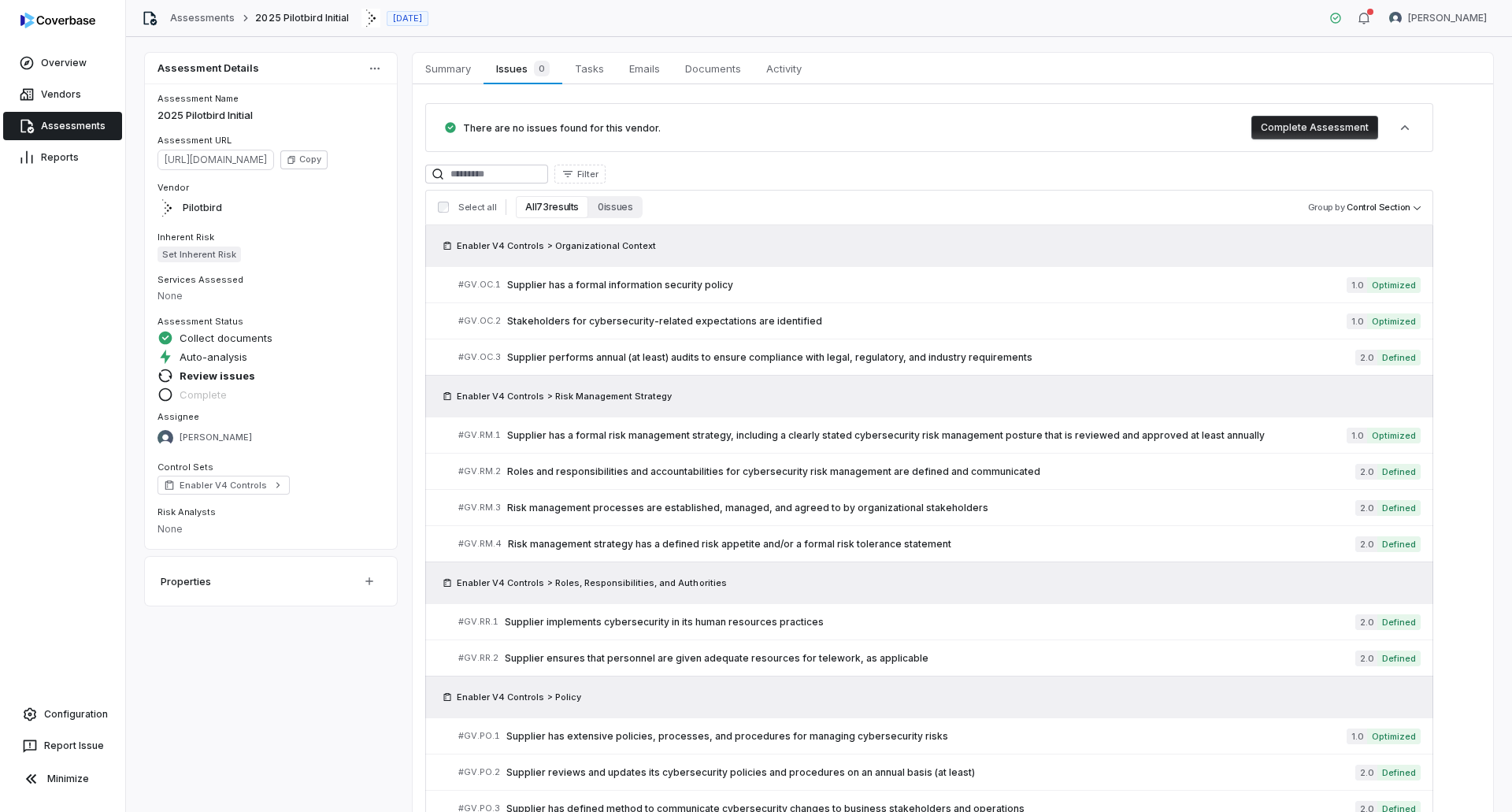
click at [372, 70] on html "Overview Vendors Assessments Reports Configuration Report Issue Minimize Assess…" at bounding box center [756, 406] width 1512 height 812
click at [405, 251] on div "Export as XLSX" at bounding box center [424, 244] width 114 height 26
click at [453, 70] on span "Summary" at bounding box center [448, 68] width 58 height 20
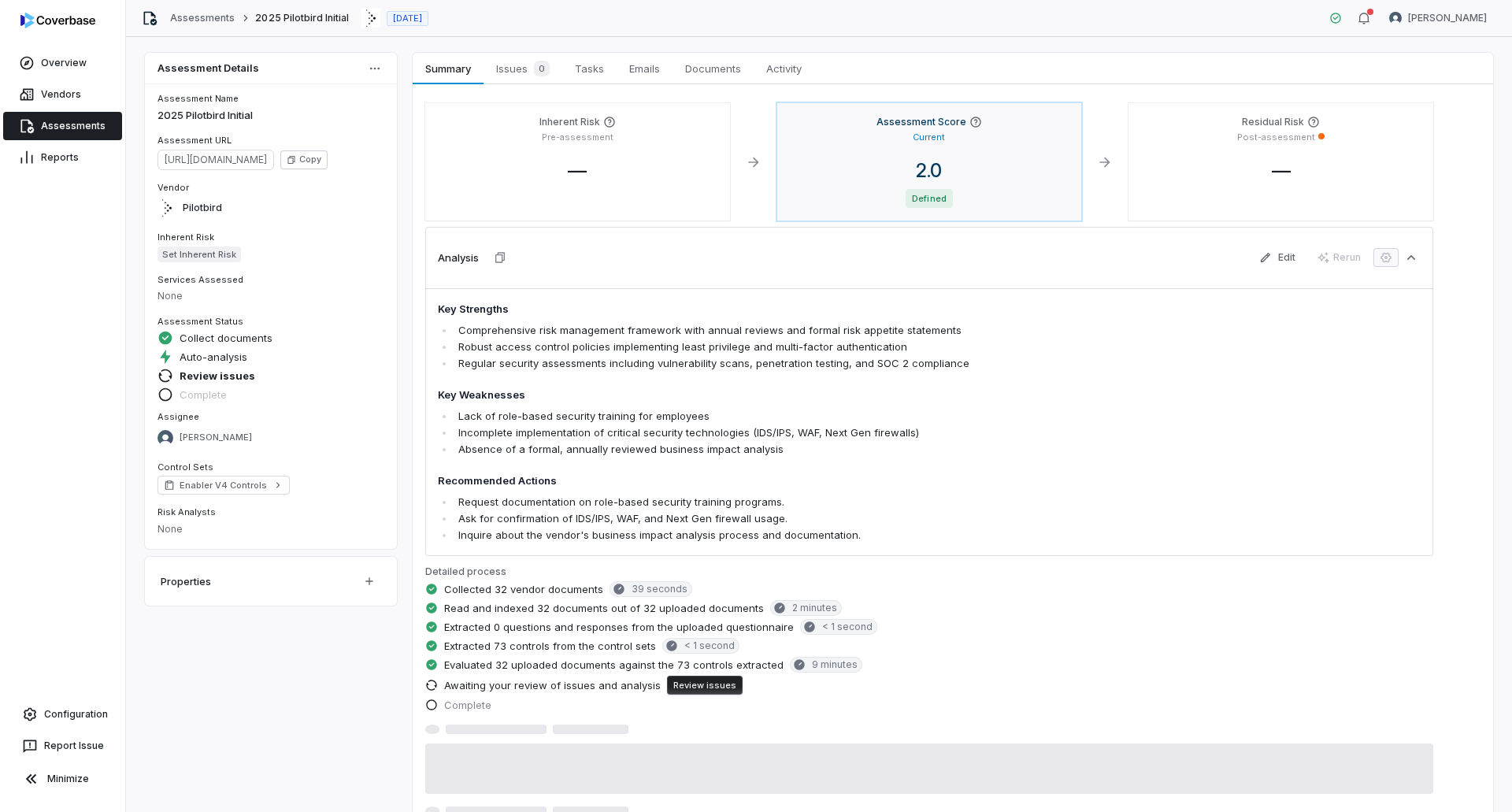
click at [900, 153] on div "Assessment Score Current 2.0 Defined" at bounding box center [929, 161] width 305 height 117
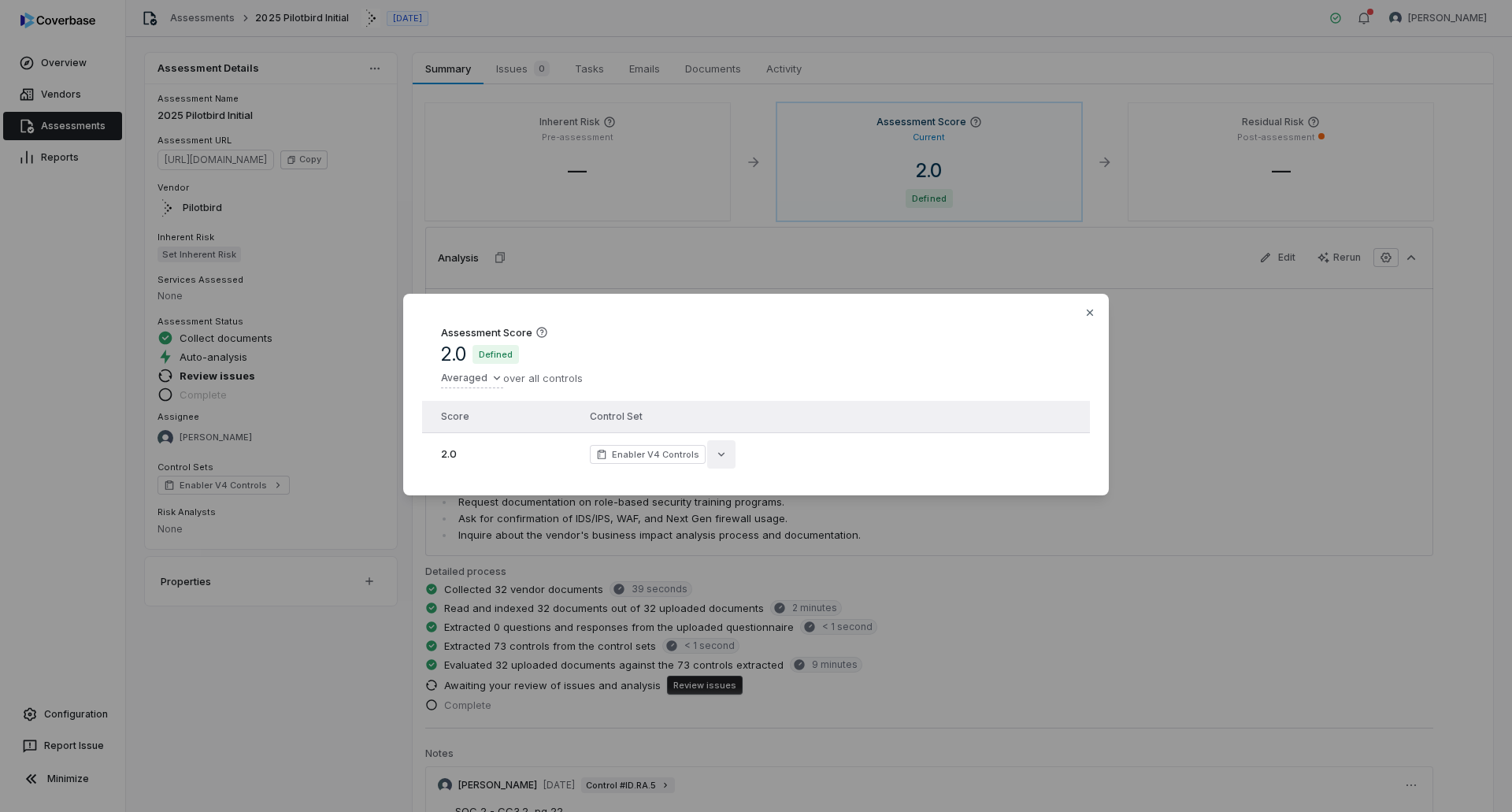
click at [717, 448] on icon "button" at bounding box center [721, 454] width 12 height 12
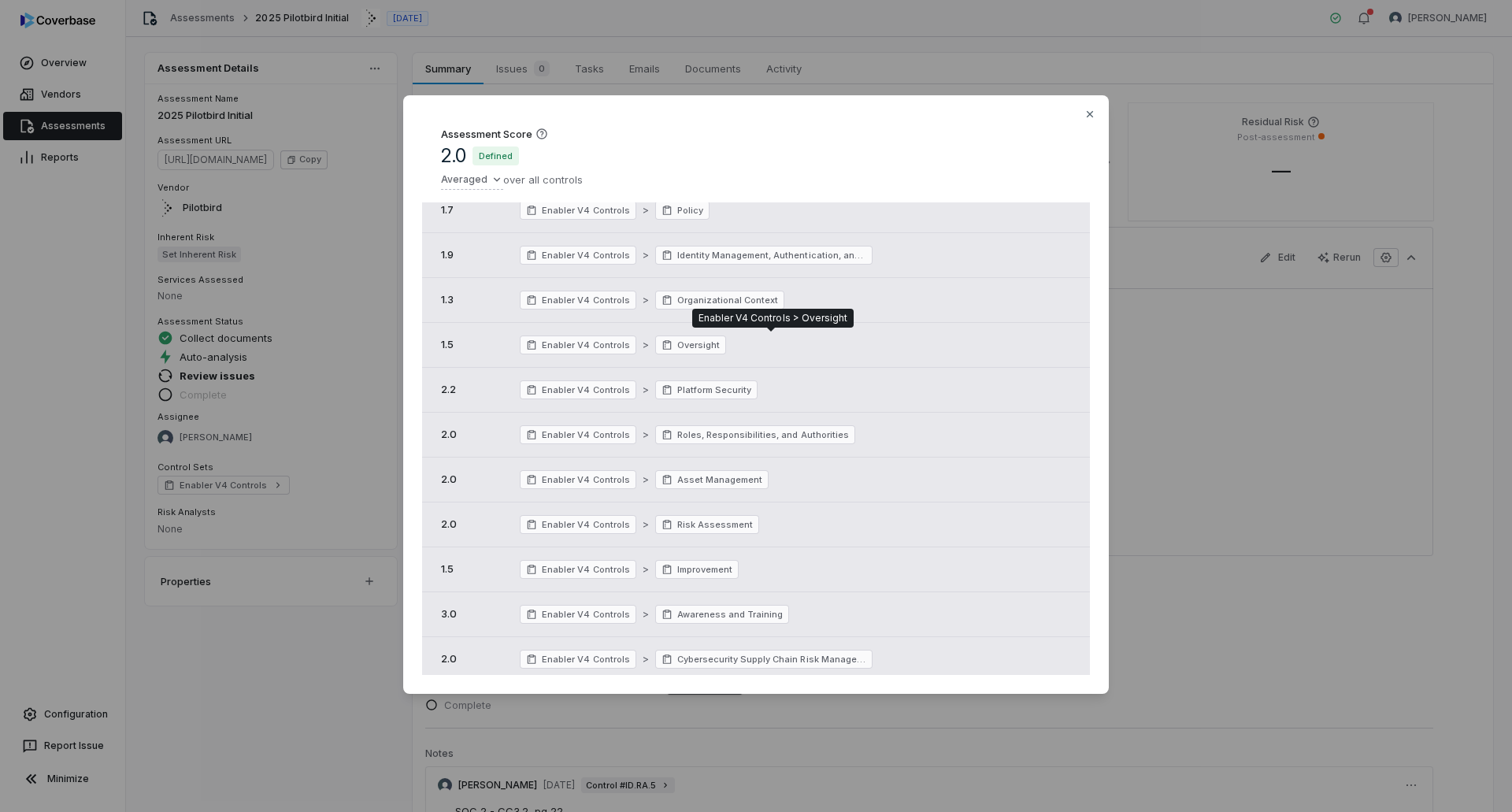
scroll to position [374, 0]
click at [1007, 447] on div "Assessment Score 2.0 Defined Averaged over all controls Score Control Set 2.0 E…" at bounding box center [756, 407] width 1512 height 673
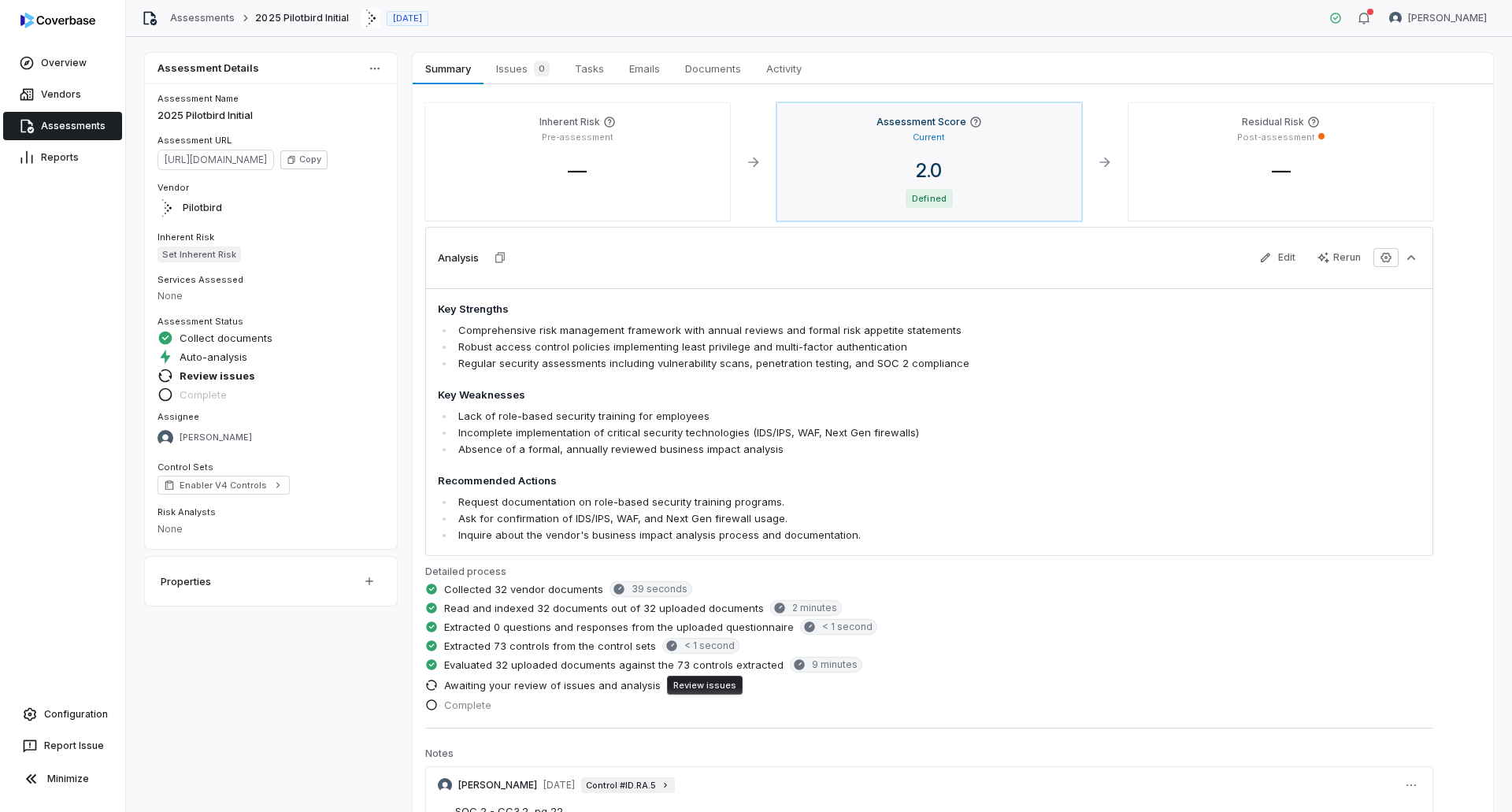
click at [992, 149] on div "Assessment Score Current 2.0 Defined" at bounding box center [929, 161] width 305 height 117
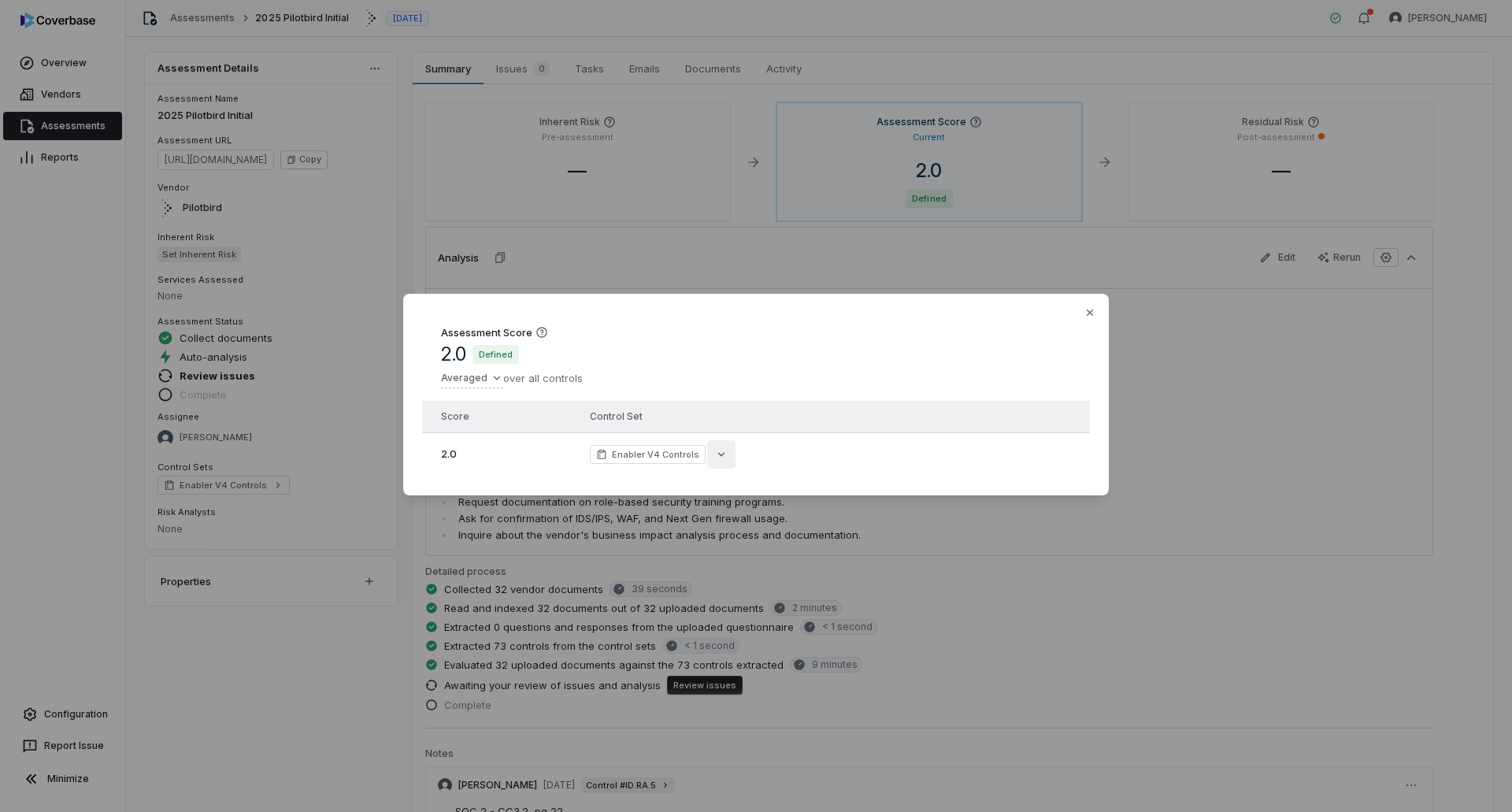
click at [715, 454] on icon "button" at bounding box center [721, 454] width 12 height 12
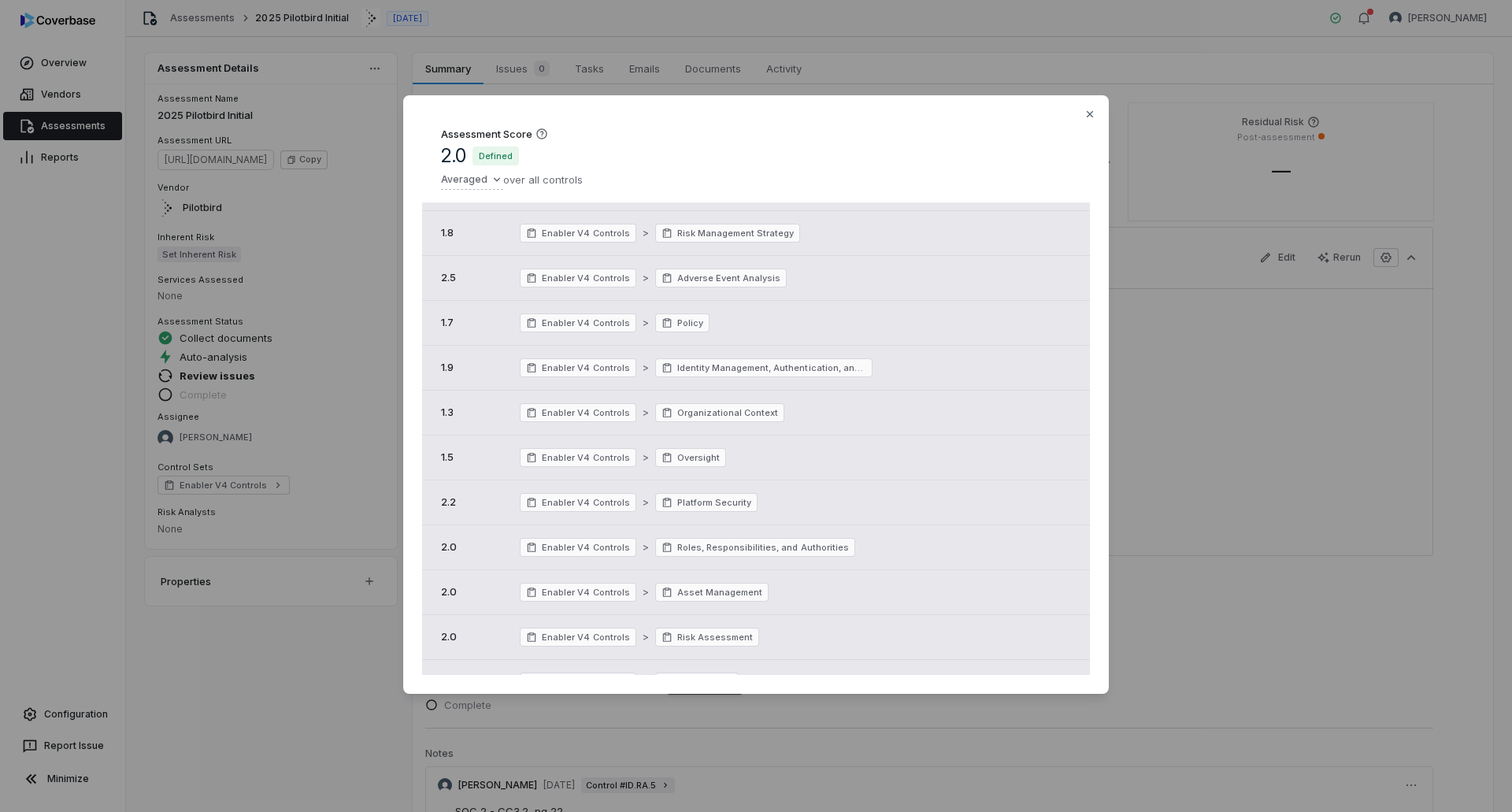
scroll to position [315, 0]
click at [204, 496] on div "Assessment Score 2.0 Defined Averaged over all controls Score Control Set 2.0 E…" at bounding box center [756, 407] width 1512 height 673
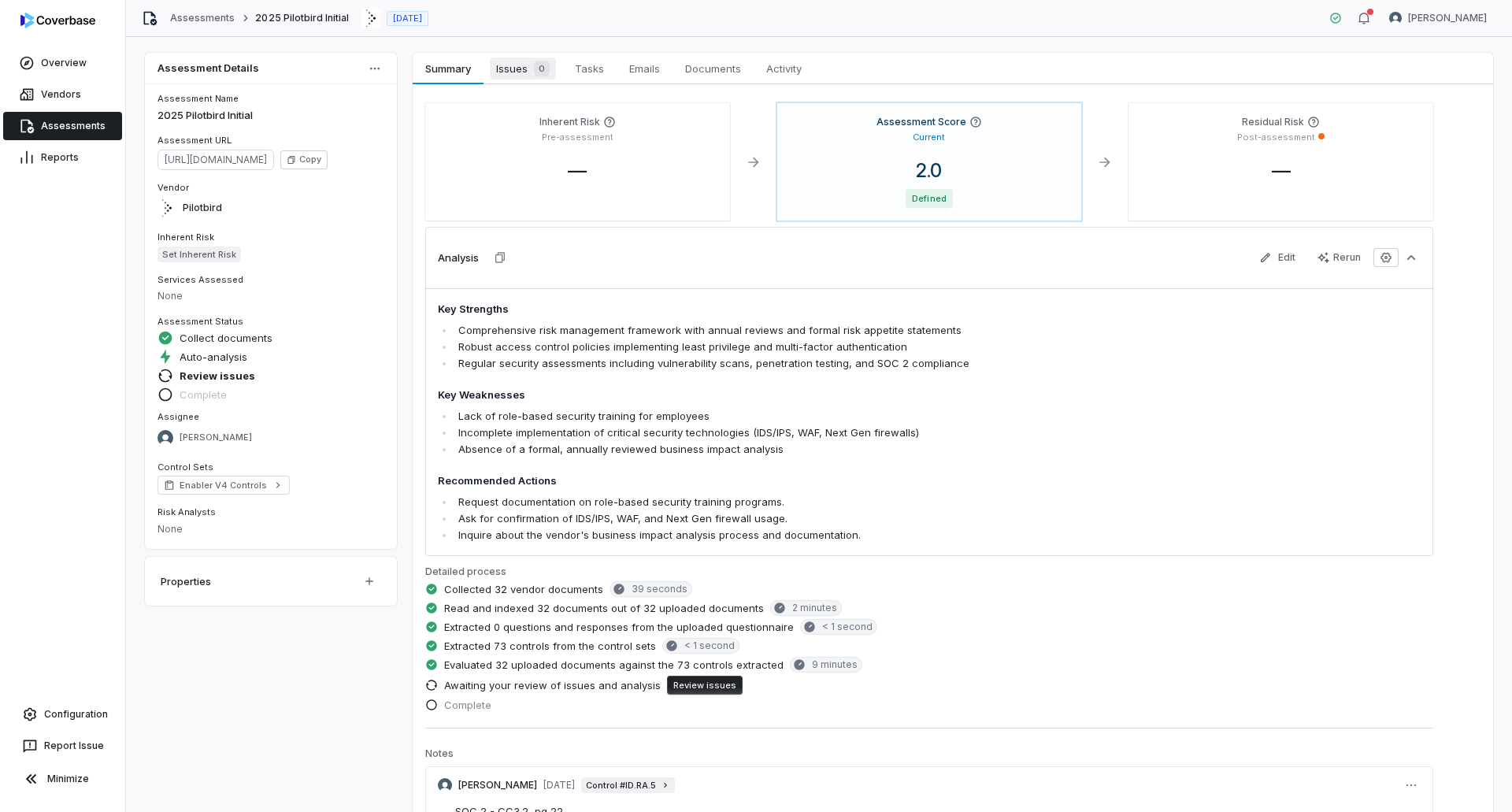
click at [500, 69] on span "Issues 0" at bounding box center [522, 68] width 66 height 22
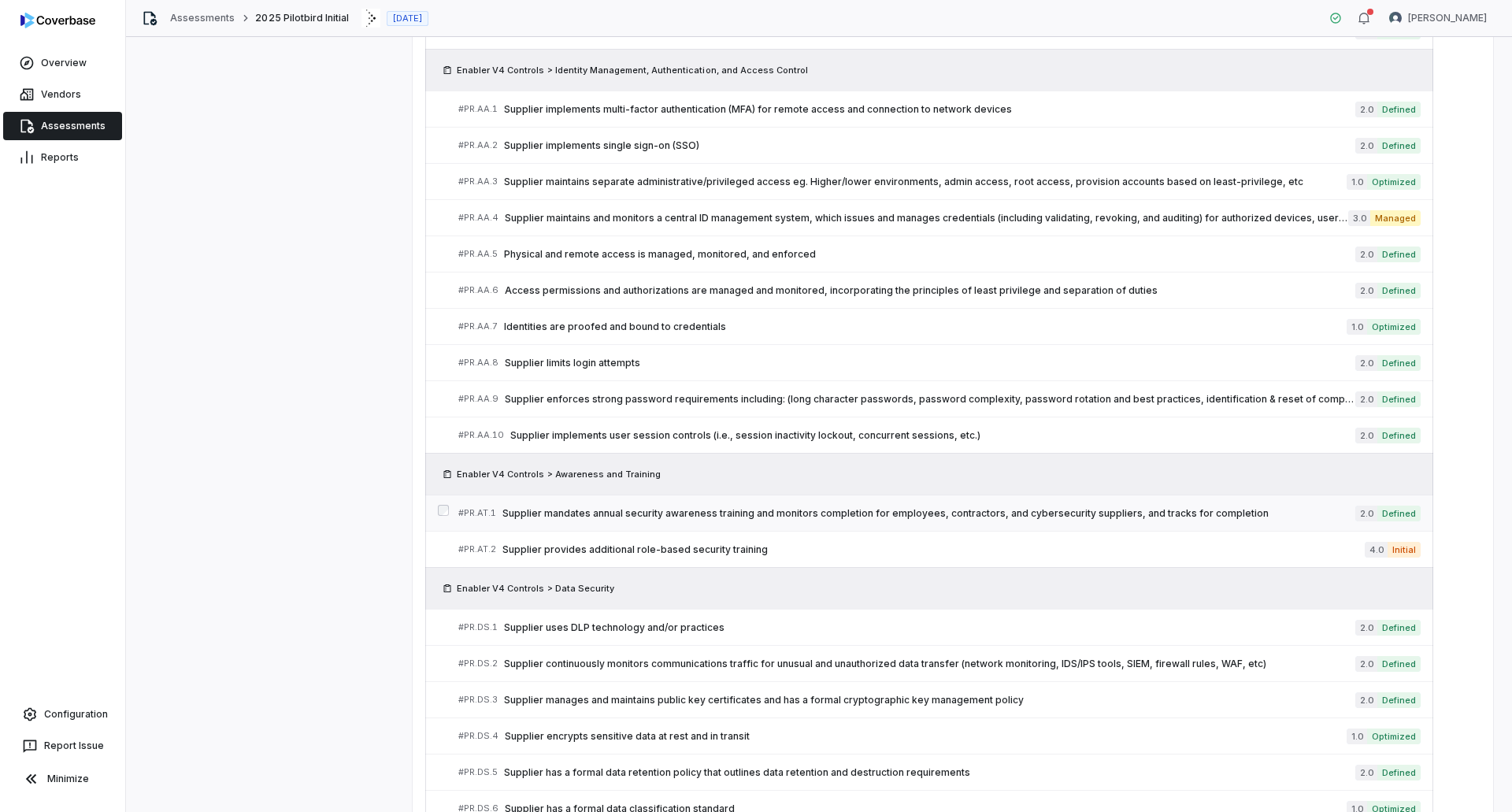
scroll to position [1676, 0]
click at [617, 135] on link "# PR.AA.2 Supplier implements single sign-on (SSO) 2.0 Defined" at bounding box center [939, 144] width 963 height 35
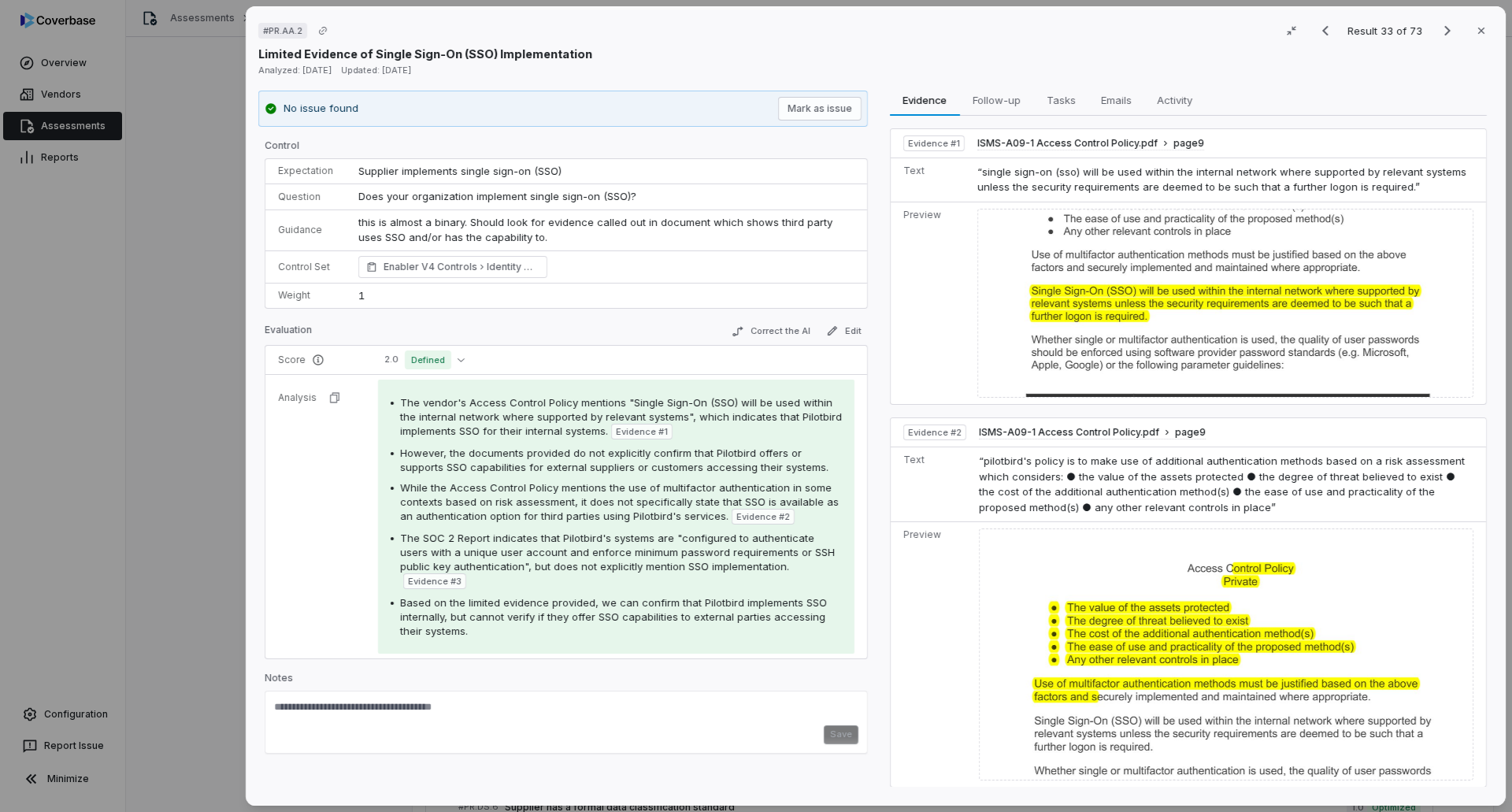
drag, startPoint x: 184, startPoint y: 514, endPoint x: 183, endPoint y: 522, distance: 8.1
click at [184, 496] on div "# PR.AA.2 Result 33 of 73 Close Limited Evidence of Single Sign-On (SSO) Implem…" at bounding box center [756, 406] width 1512 height 812
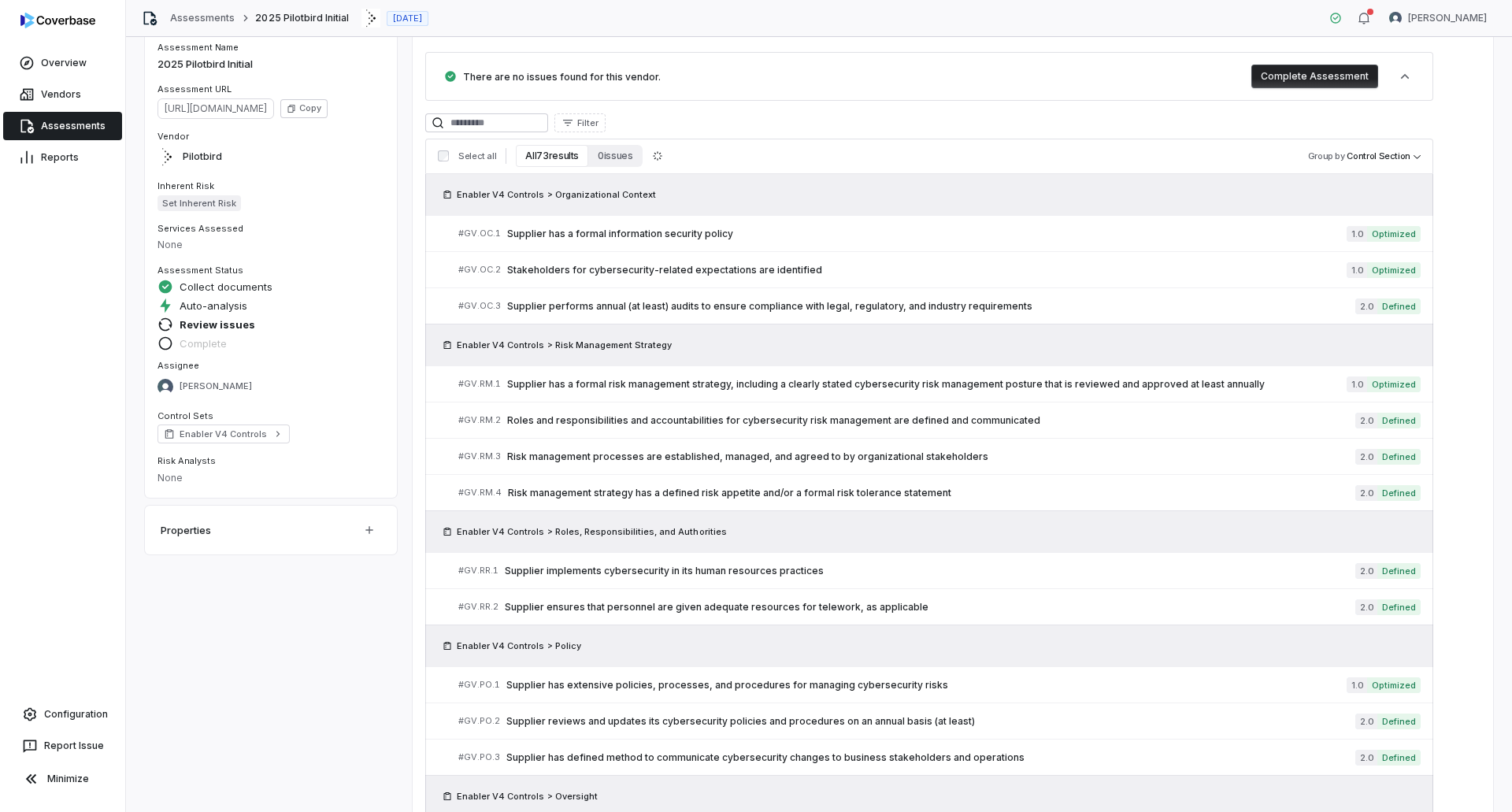
scroll to position [78, 0]
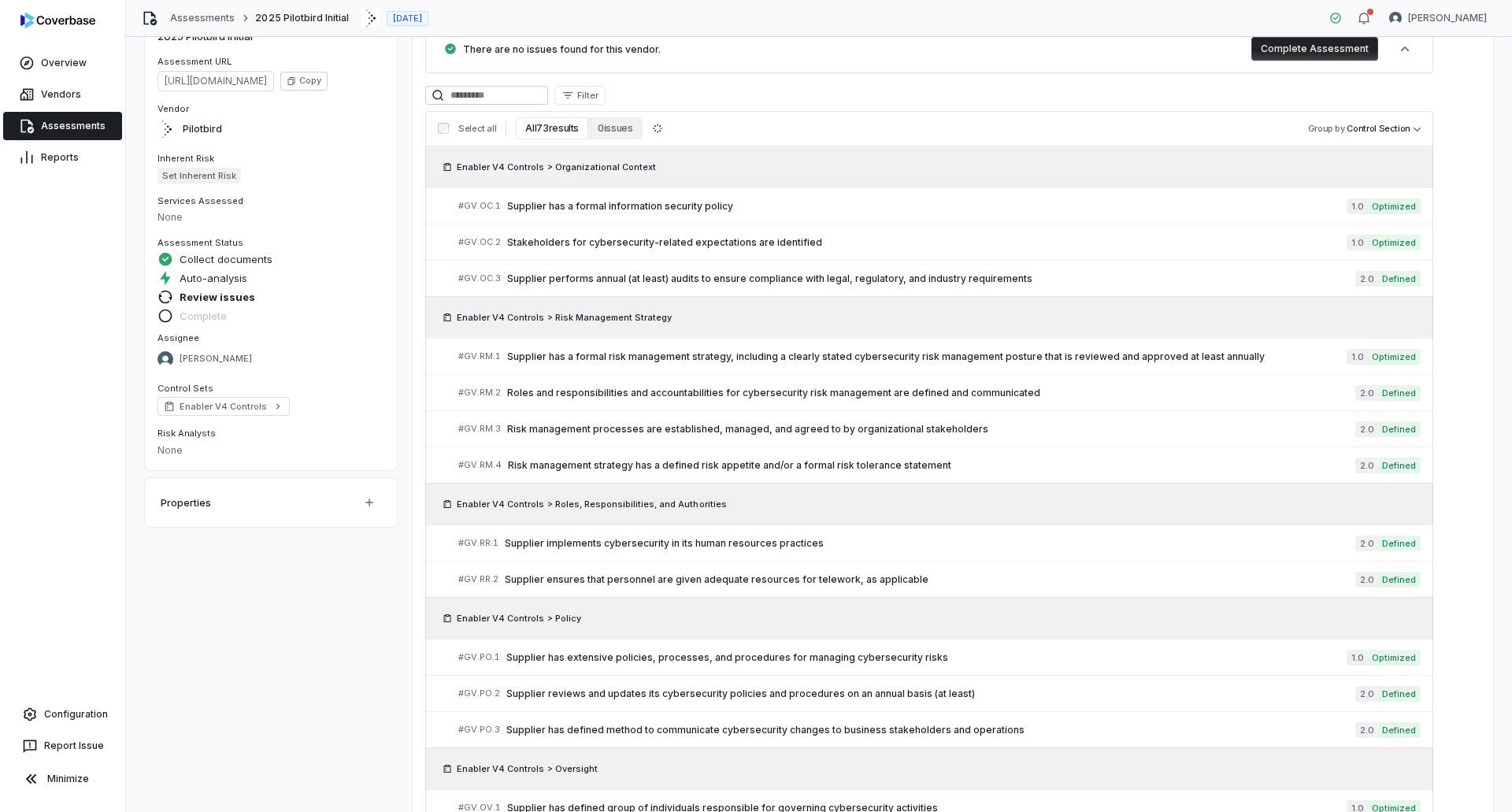
click at [84, 122] on link "Assessments" at bounding box center [63, 126] width 119 height 28
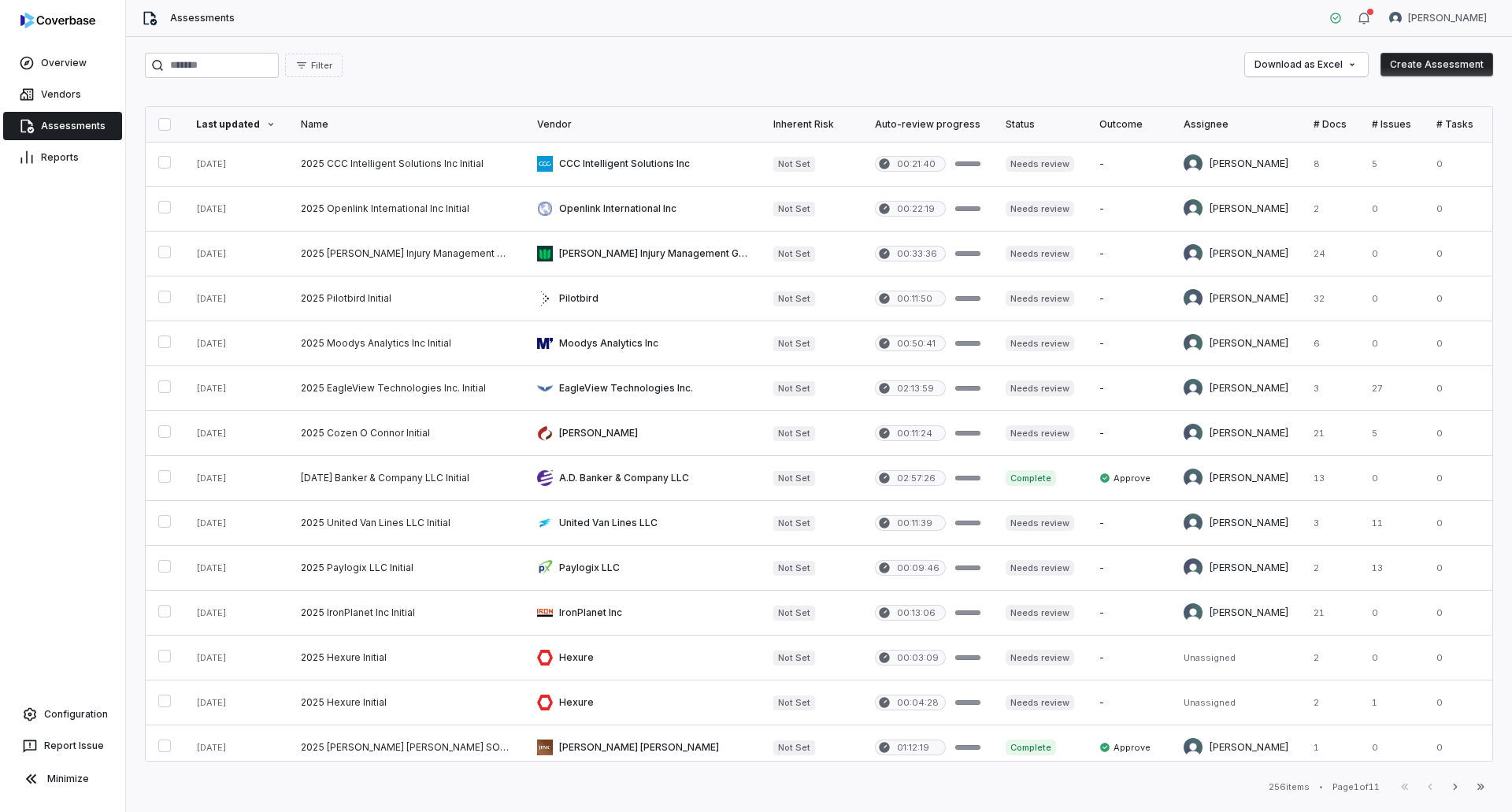
click at [472, 78] on div "Filter Download as Excel Create Assessment Last updated Name Vendor Inherent Ri…" at bounding box center [819, 424] width 1386 height 775
click at [278, 63] on input "search" at bounding box center [212, 65] width 134 height 26
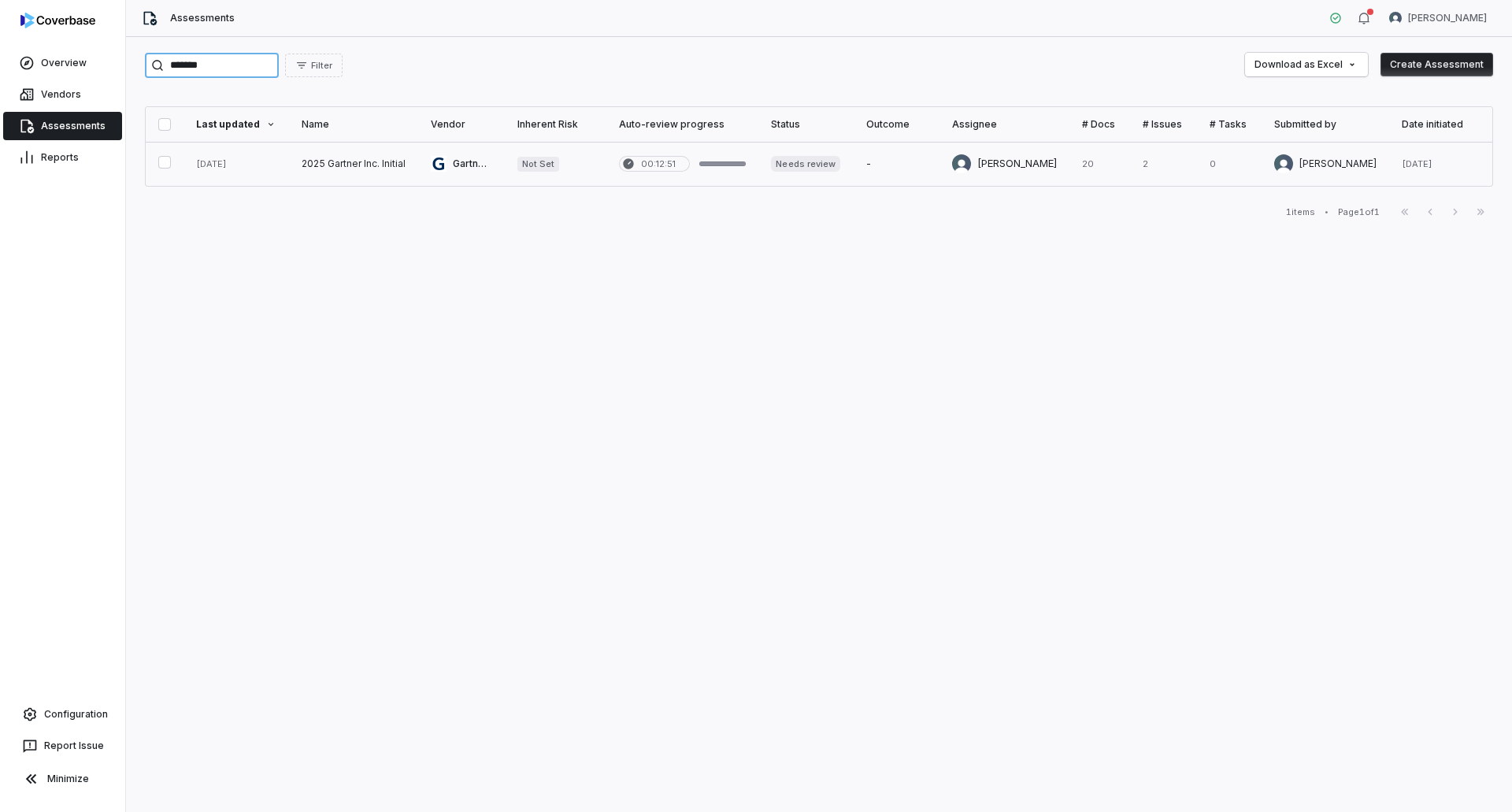
type input "*******"
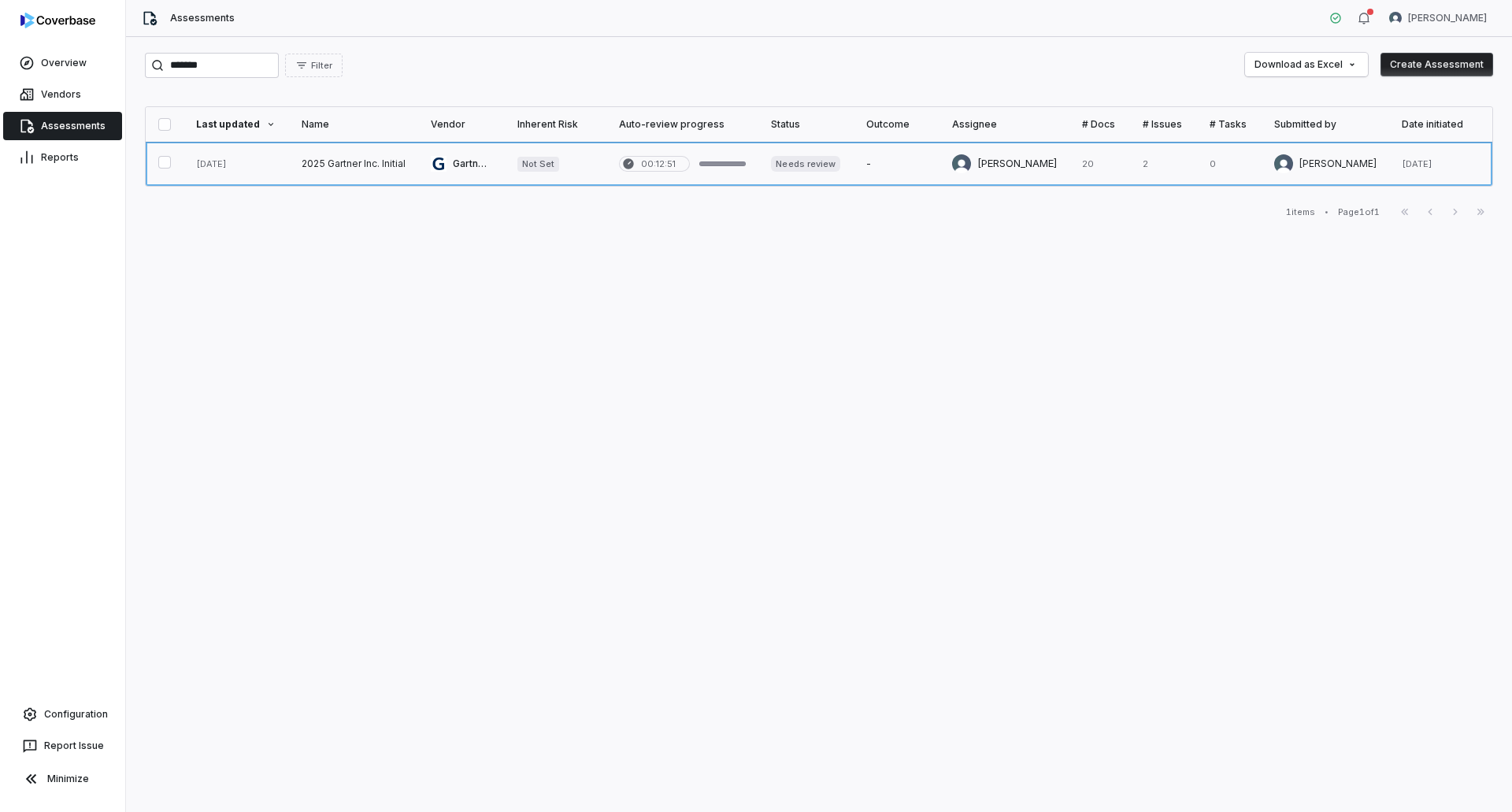
click at [360, 159] on link at bounding box center [353, 164] width 129 height 44
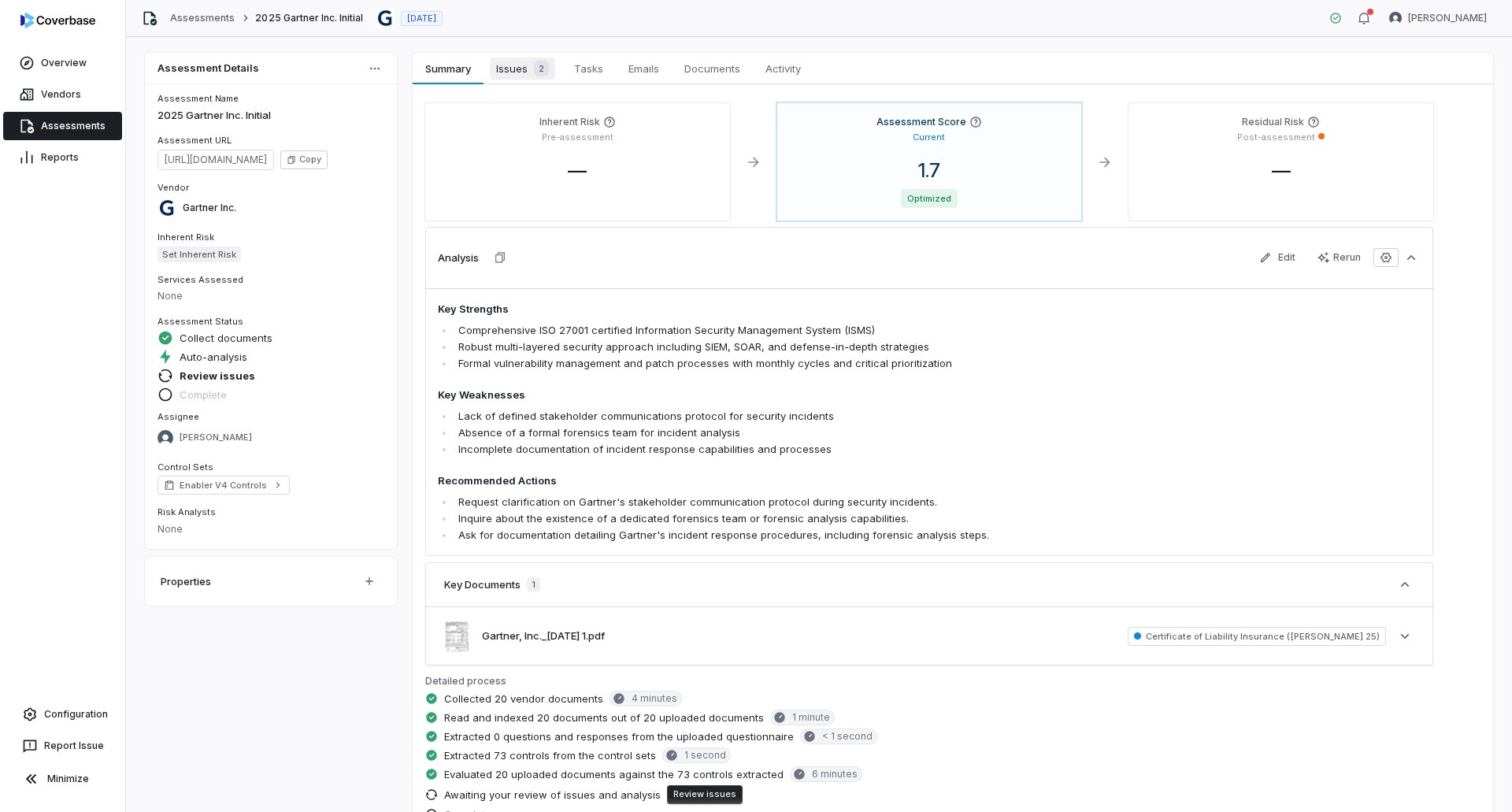
click at [497, 63] on span "Issues 2" at bounding box center [522, 68] width 65 height 22
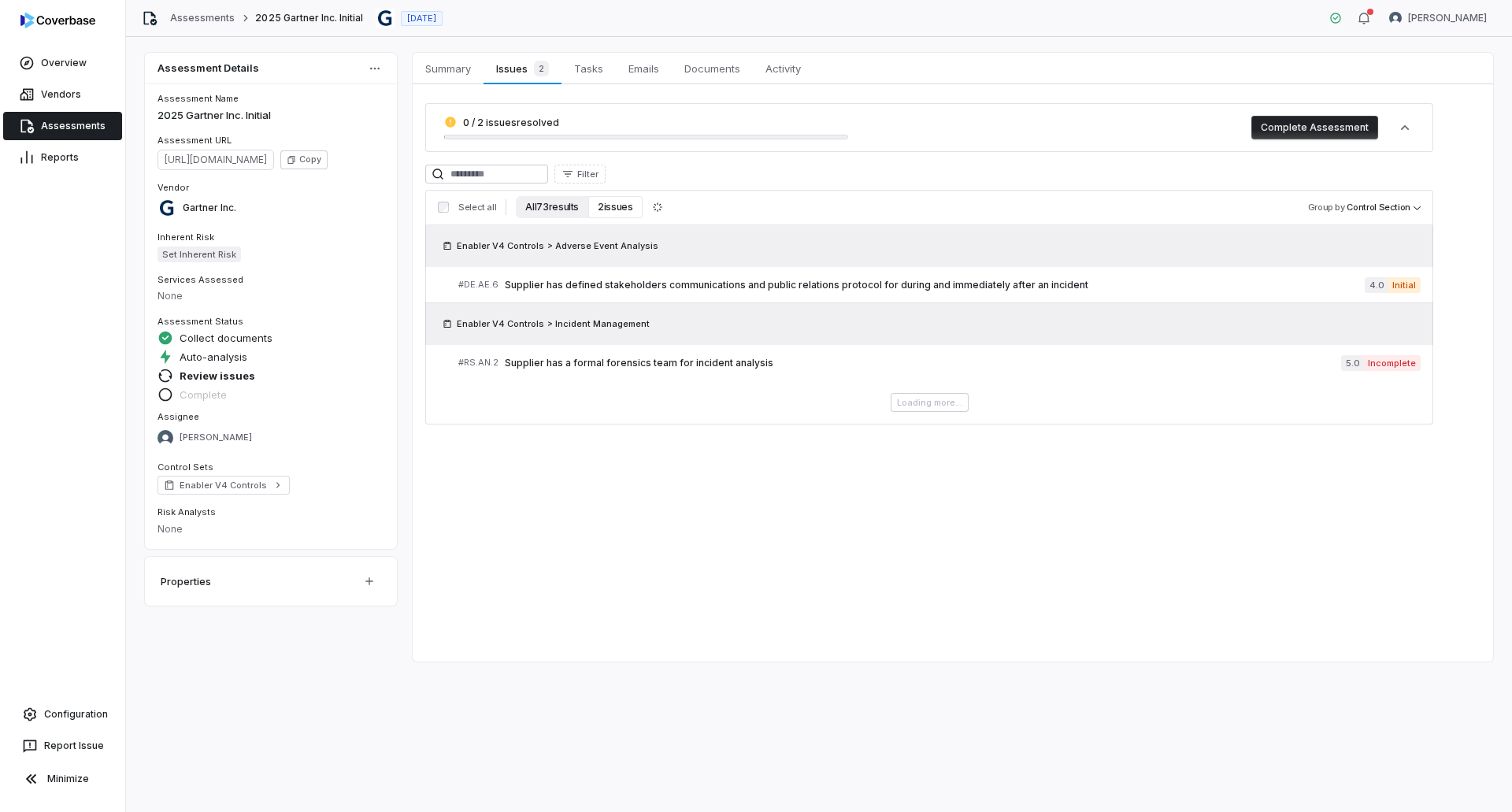
click at [553, 206] on button "All 73 results" at bounding box center [552, 207] width 72 height 22
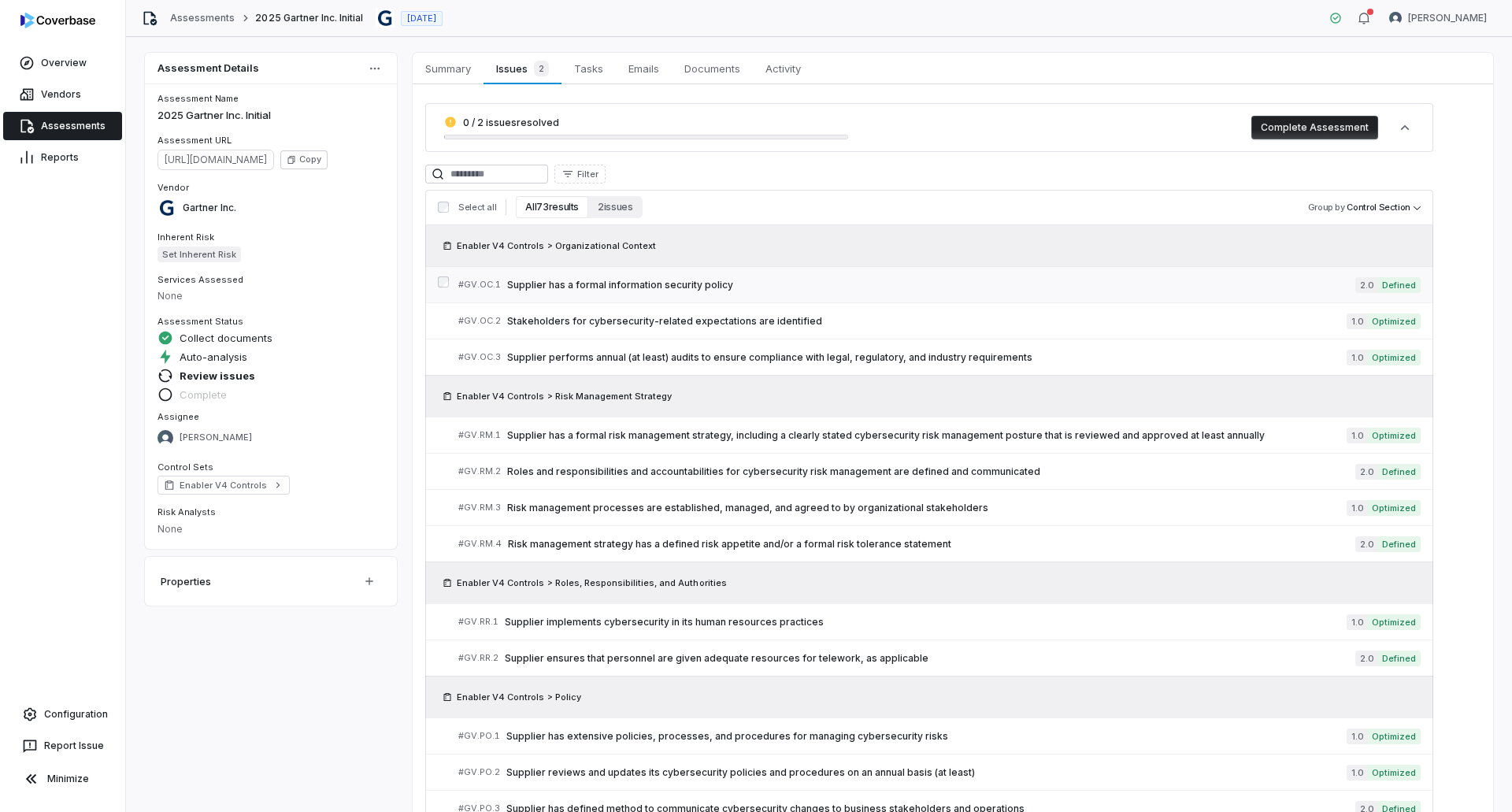
click at [1007, 282] on span "Supplier has a formal information security policy" at bounding box center [931, 284] width 848 height 12
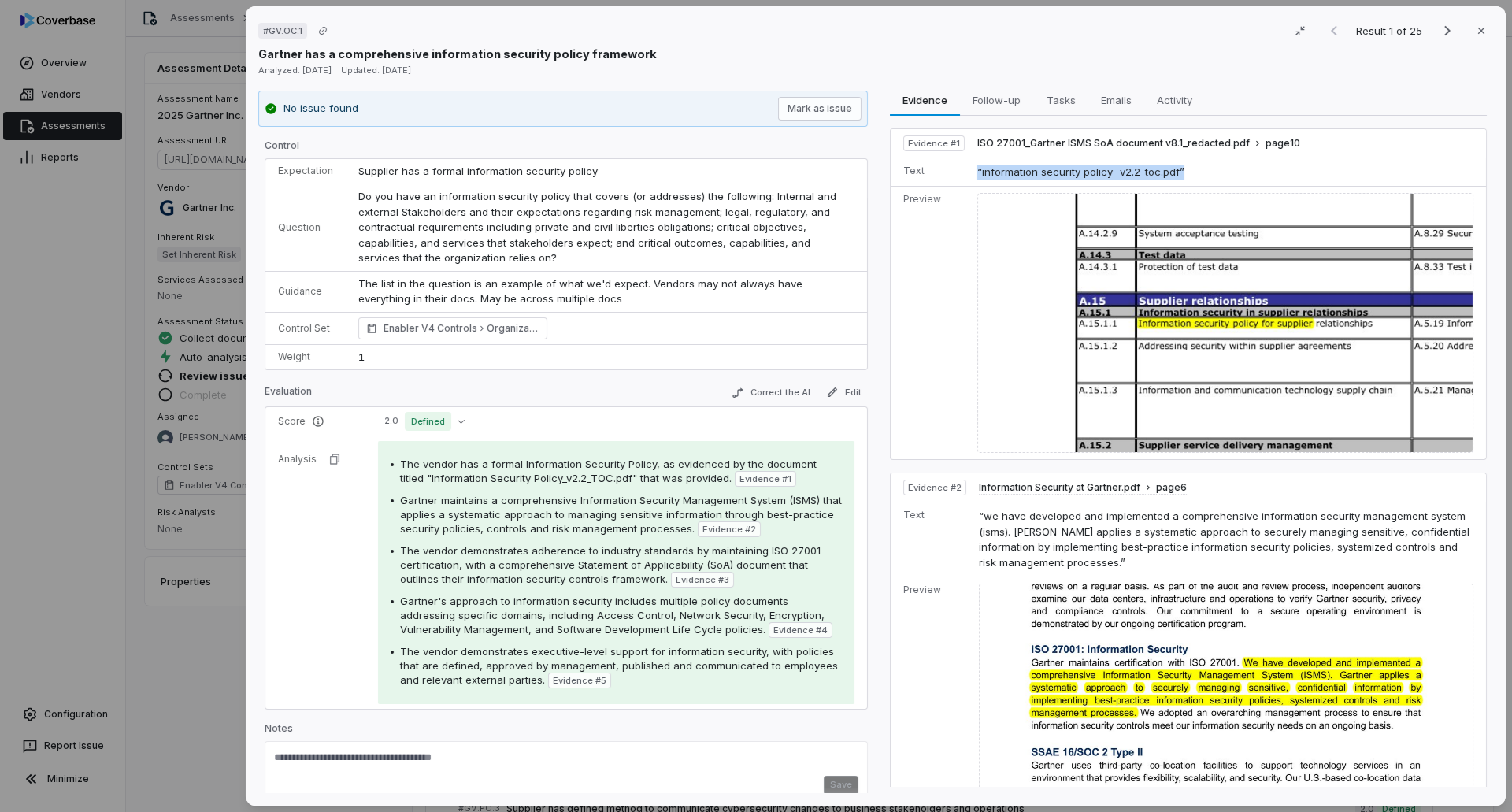
drag, startPoint x: 1195, startPoint y: 174, endPoint x: 964, endPoint y: 176, distance: 231.0
click at [970, 176] on td "“information security policy_ v2.2_toc.pdf”" at bounding box center [1228, 172] width 515 height 29
copy span "“information security policy_ v2.2_toc.pdf”"
click at [769, 395] on button "Correct the AI" at bounding box center [771, 392] width 92 height 18
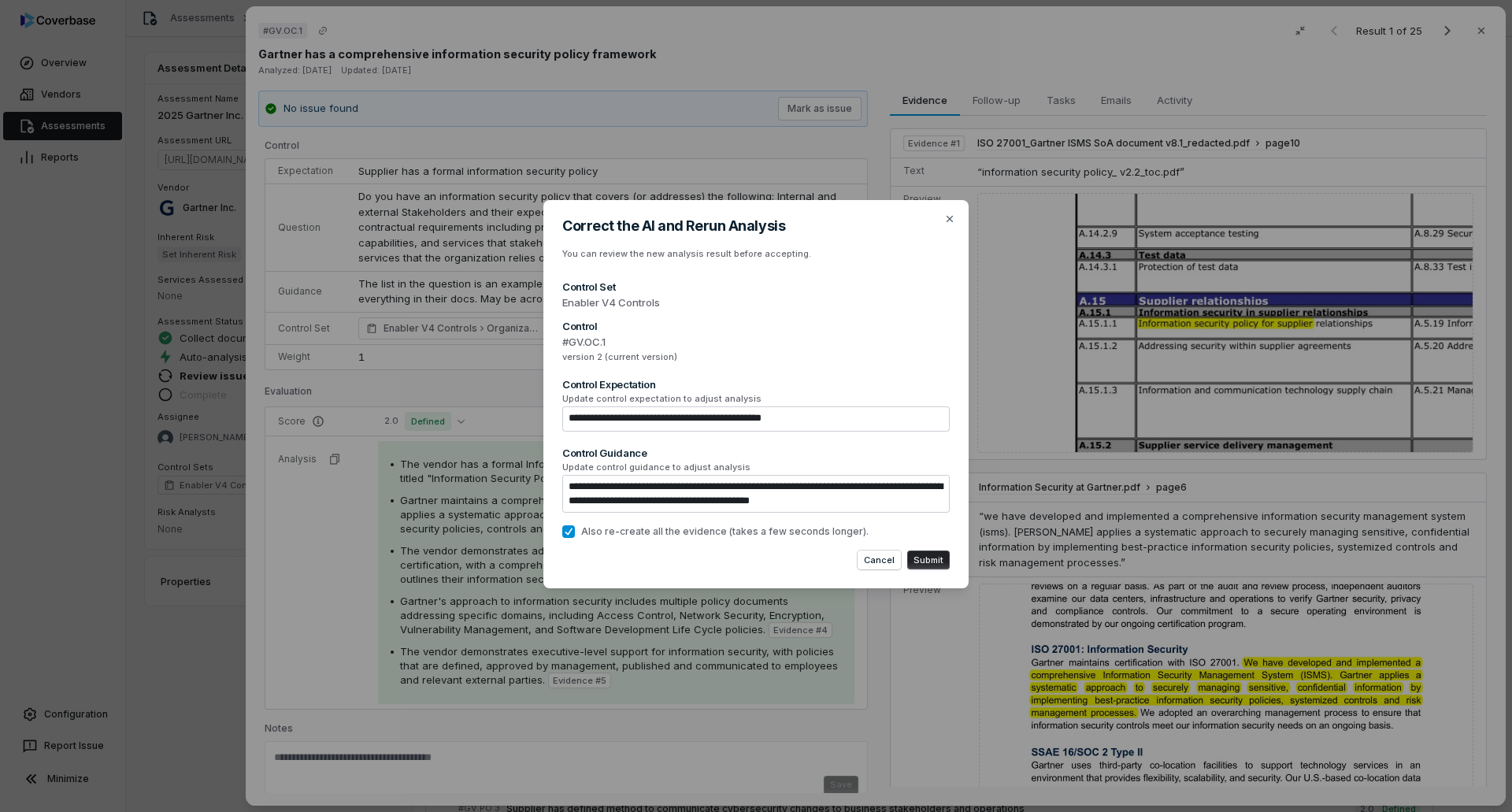
click at [933, 496] on button "Submit" at bounding box center [928, 559] width 42 height 18
type textarea "*"
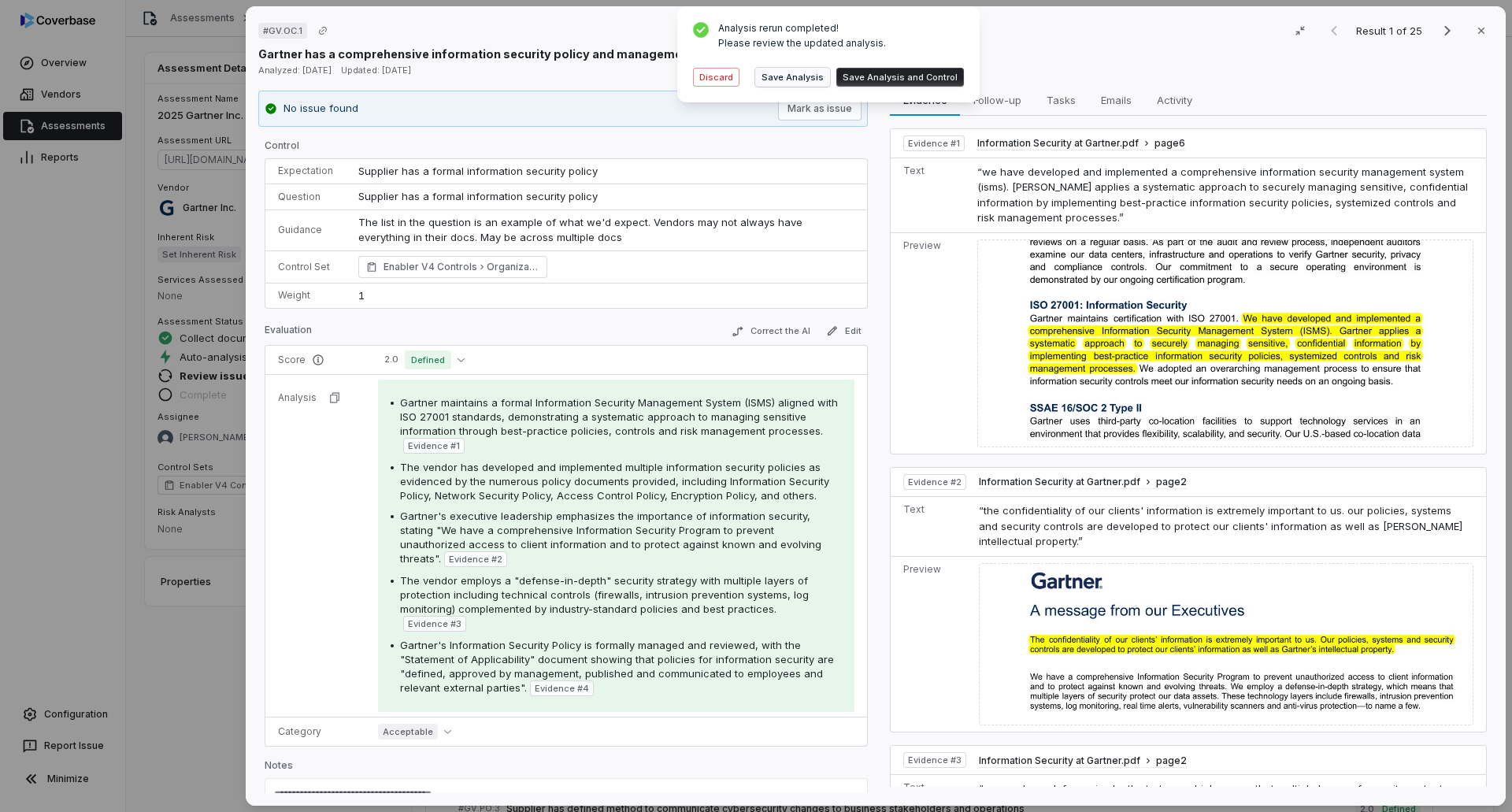
click at [805, 77] on button "Save Analysis" at bounding box center [792, 77] width 75 height 18
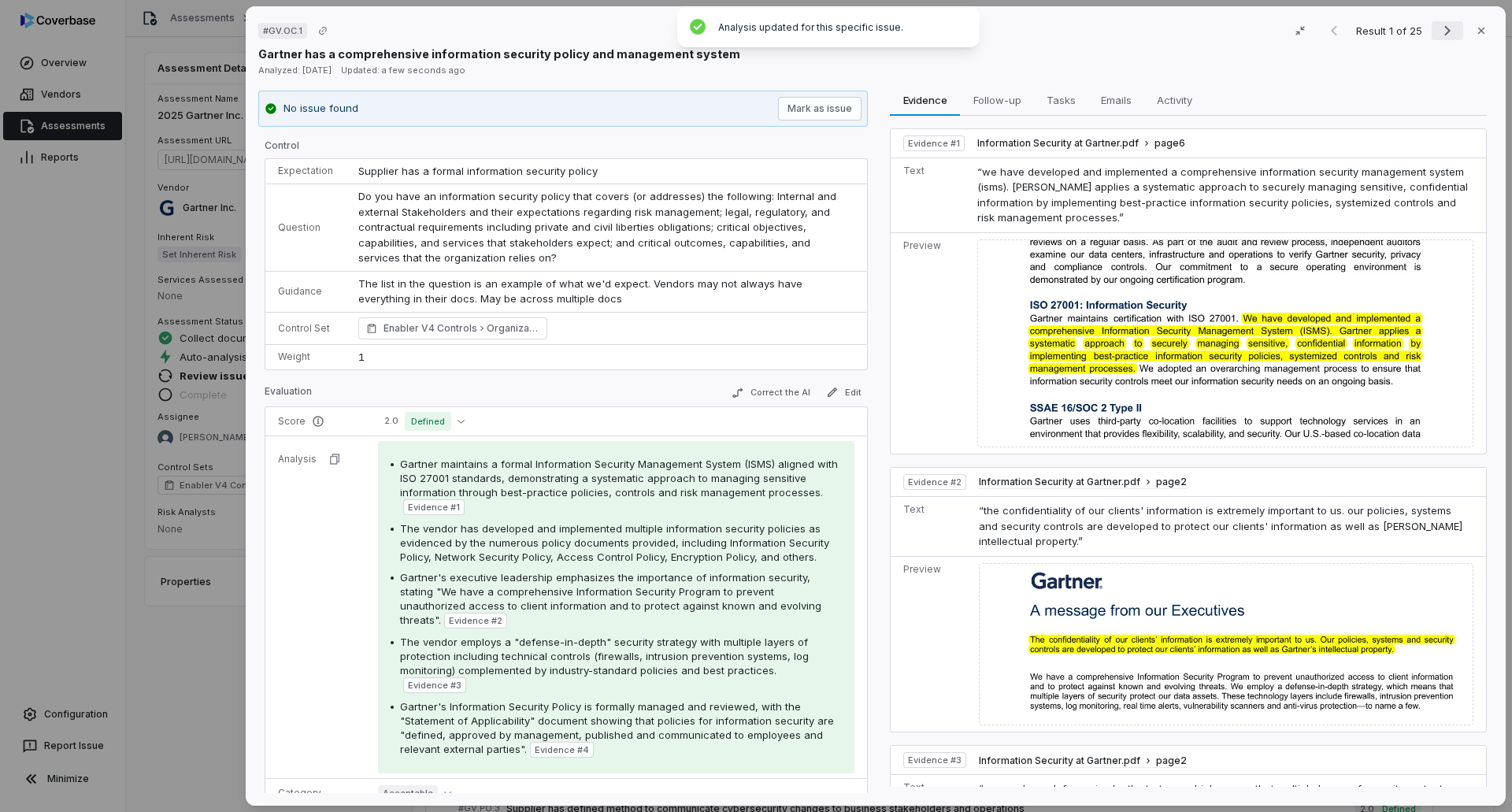
click at [1007, 30] on icon "Next result" at bounding box center [1447, 30] width 18 height 18
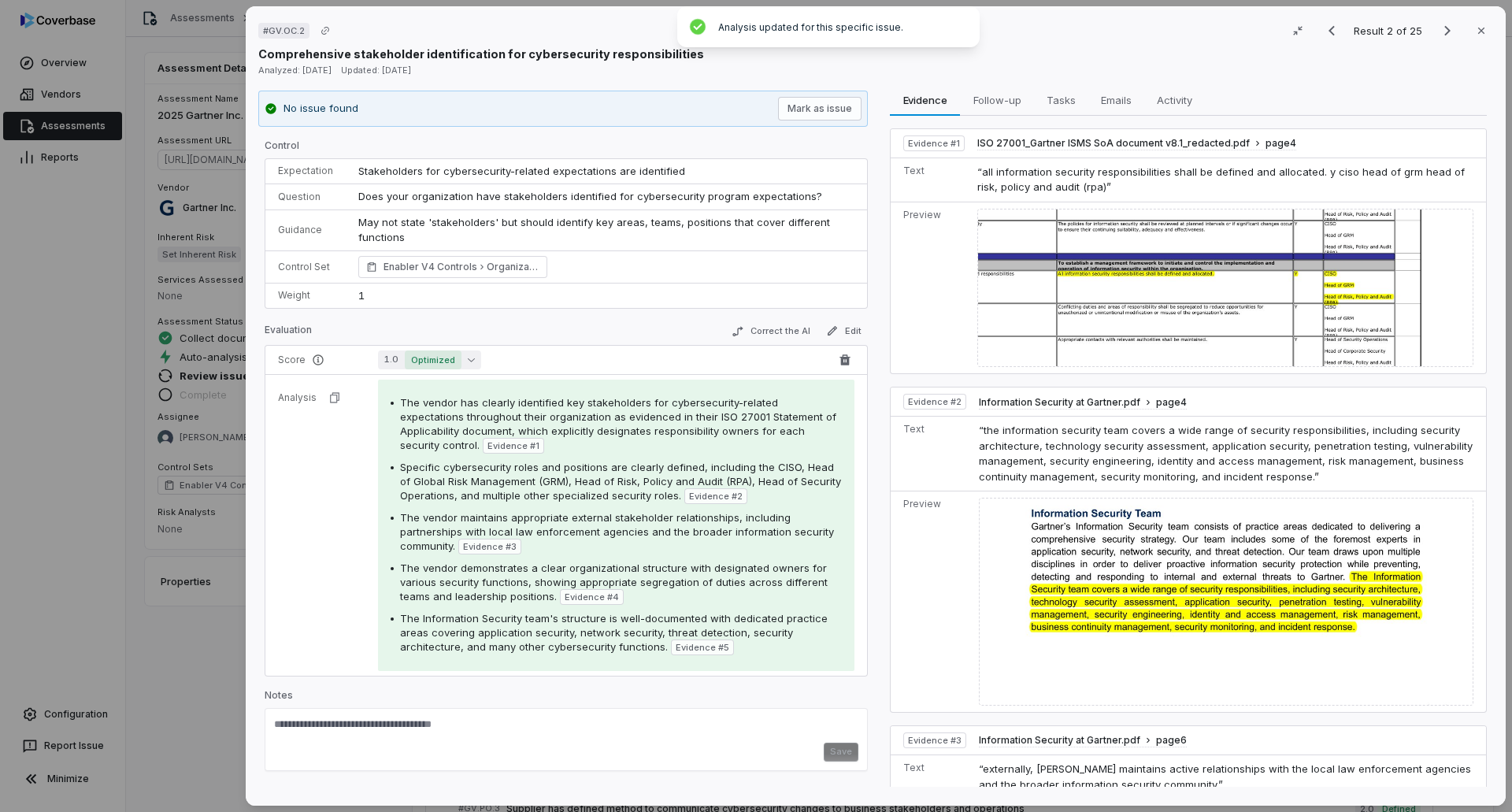
click at [469, 351] on button "1.0 Optimized" at bounding box center [429, 359] width 103 height 18
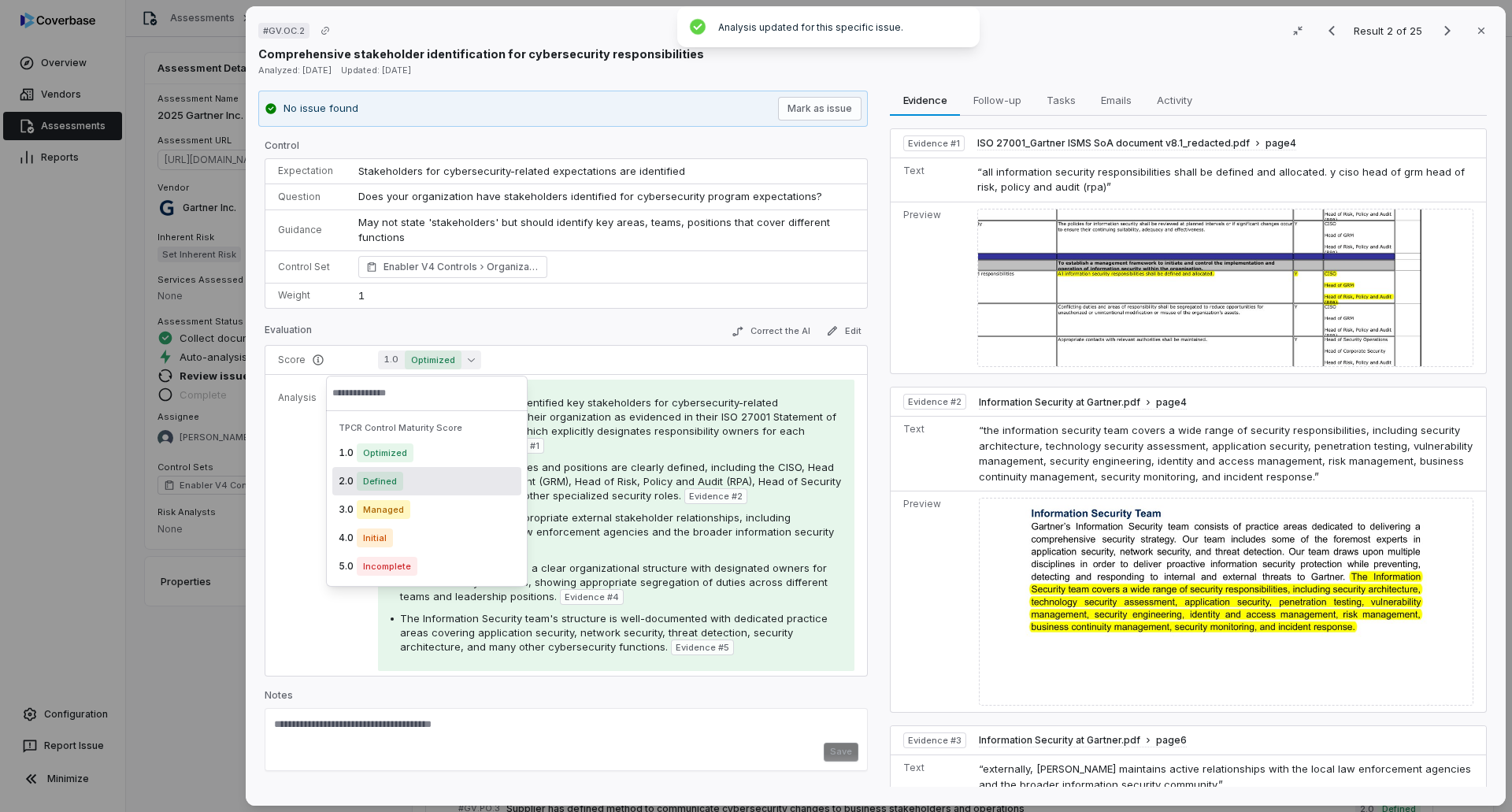
click at [419, 492] on div "2.0 Defined" at bounding box center [426, 481] width 189 height 28
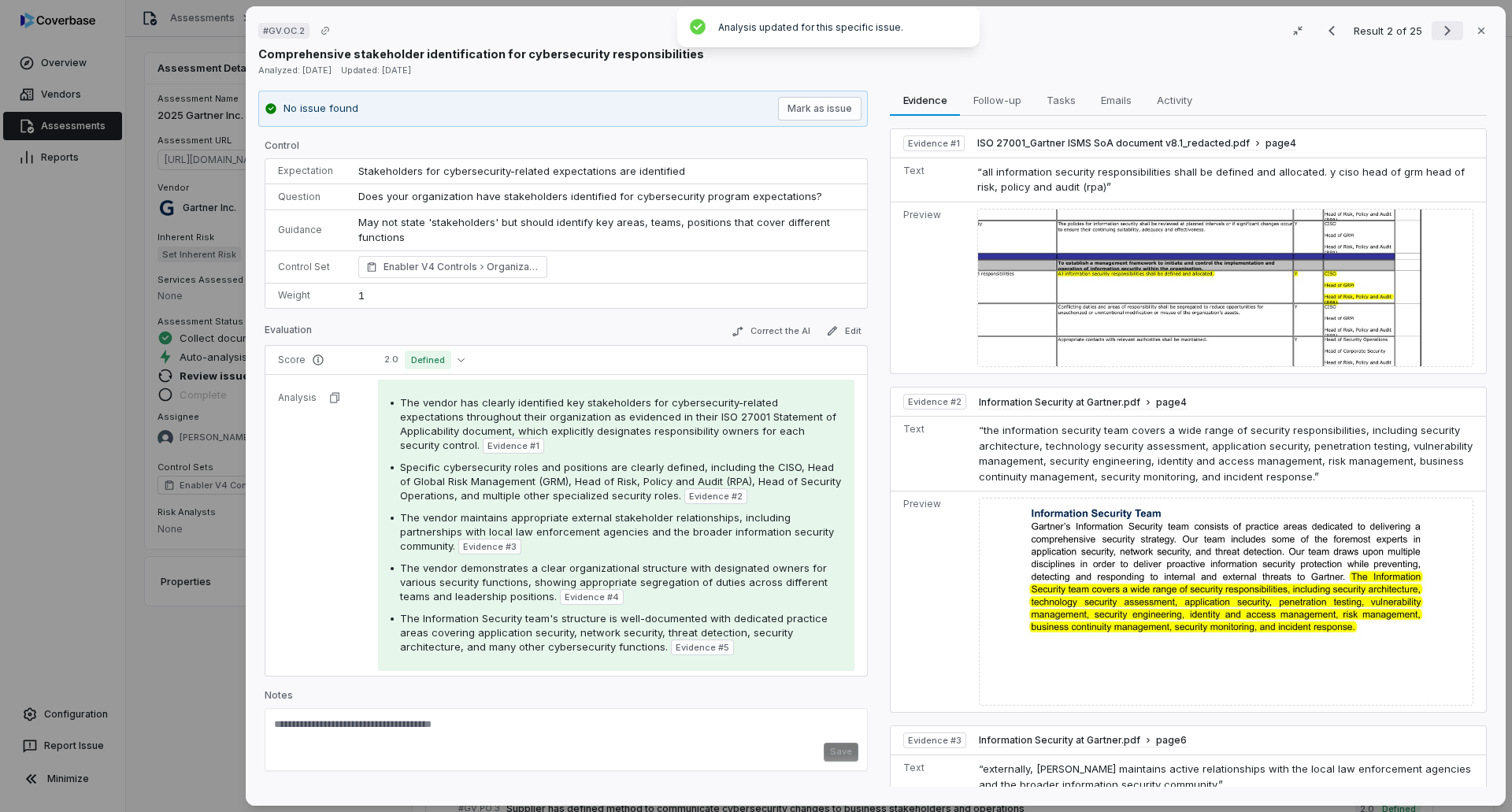
click at [1007, 26] on icon "Next result" at bounding box center [1447, 30] width 18 height 18
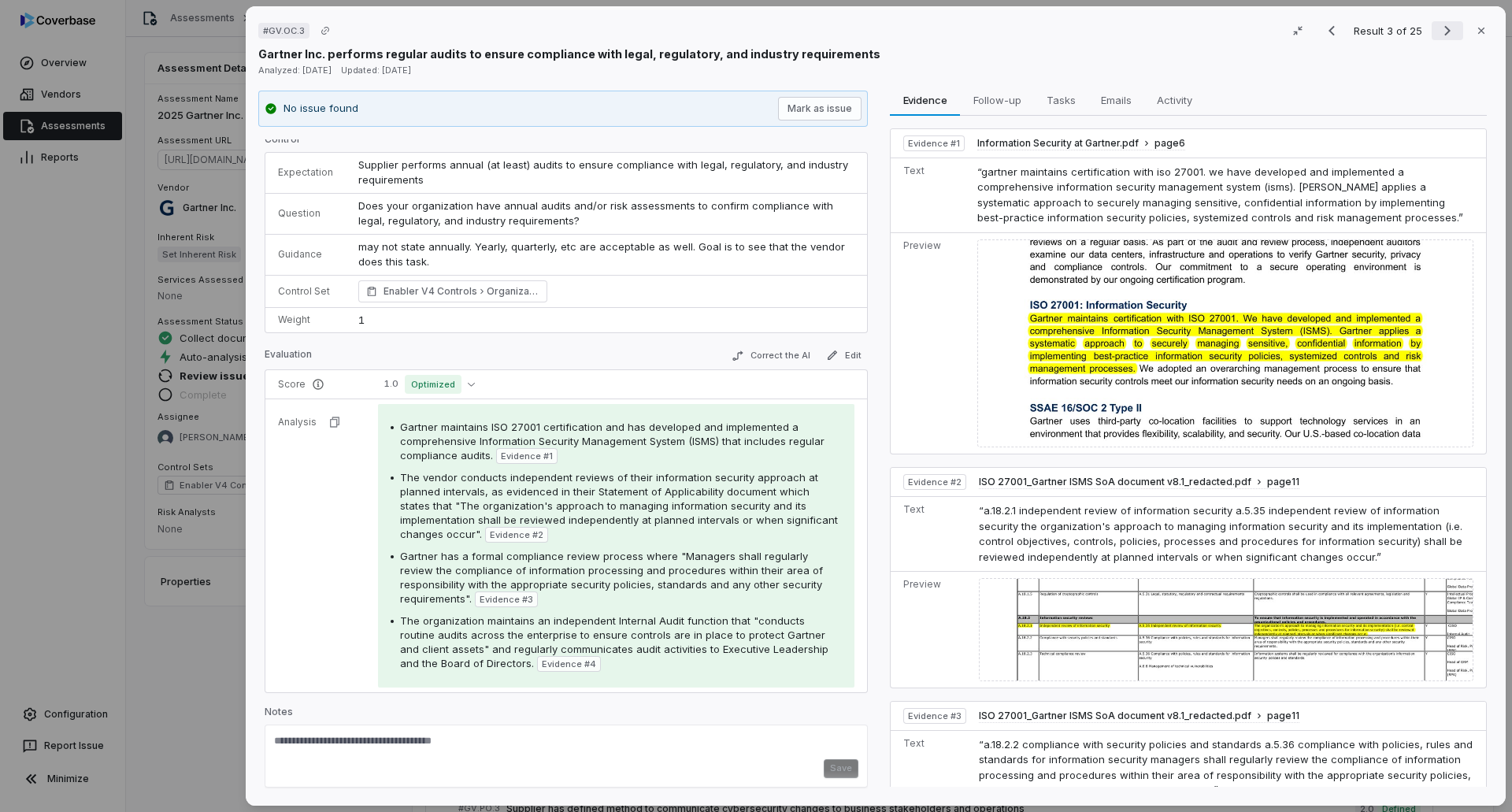
click at [1007, 31] on icon "Next result" at bounding box center [1447, 30] width 18 height 18
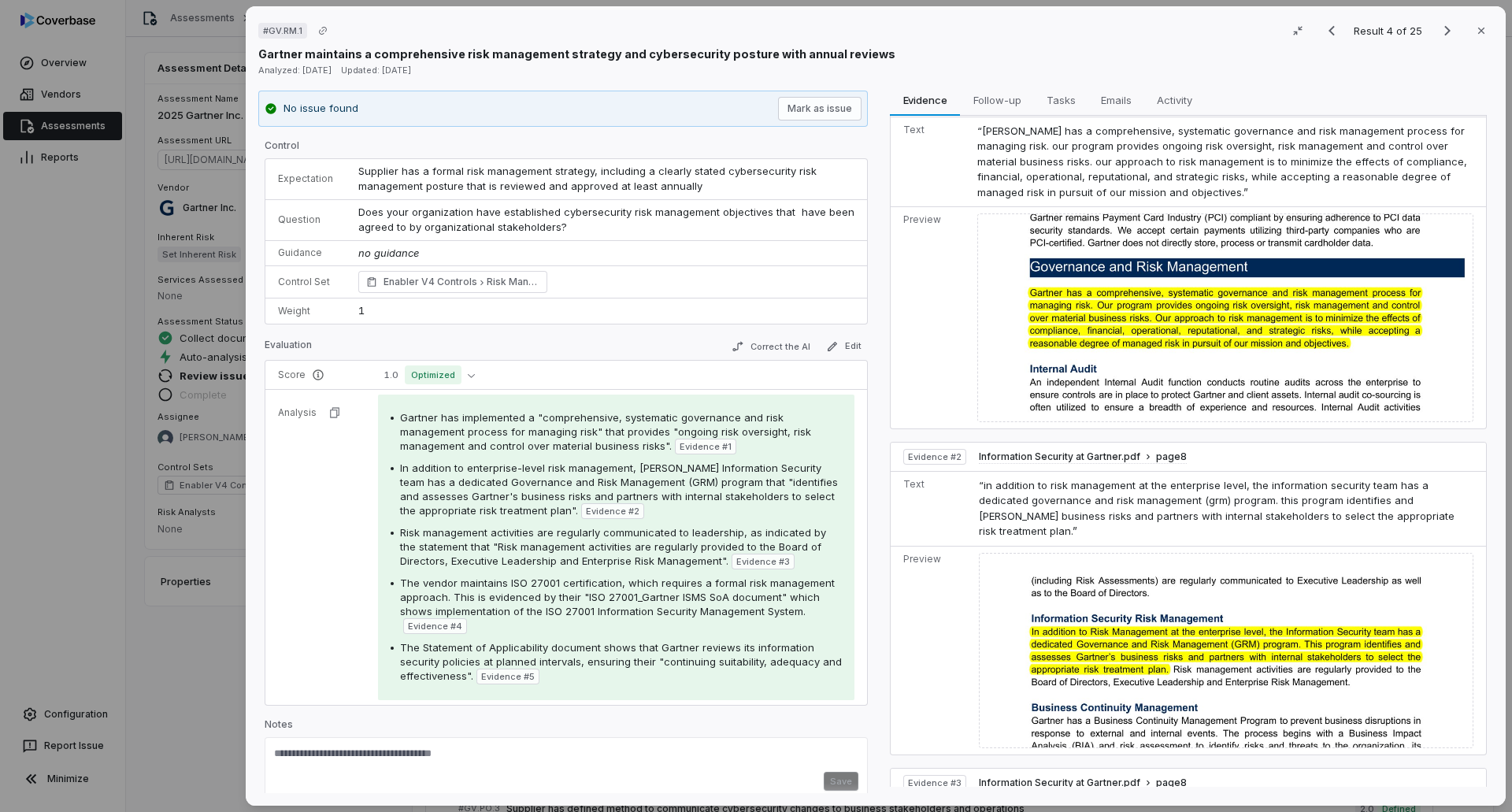
scroll to position [78, 0]
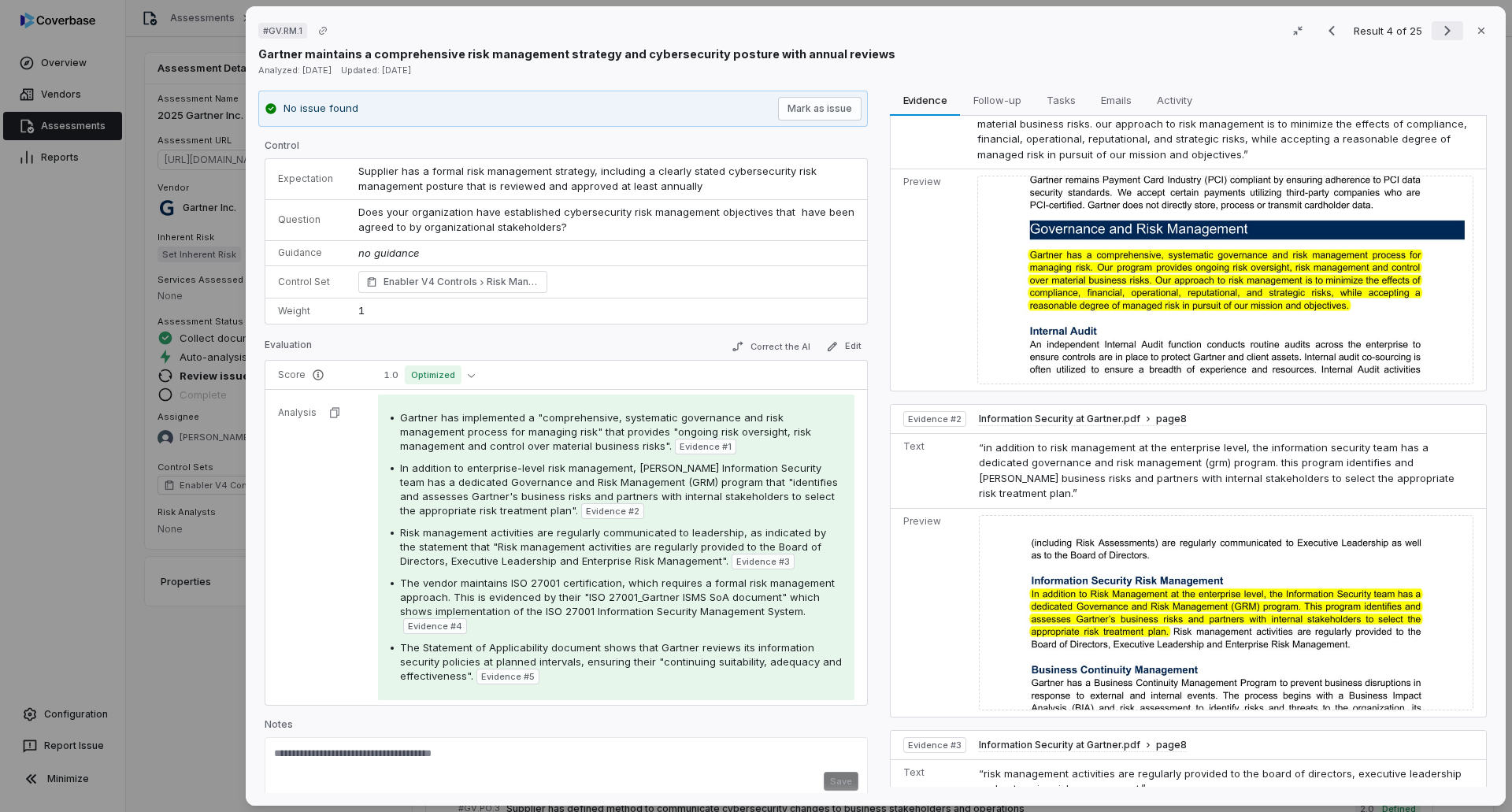
click at [1007, 28] on icon "Next result" at bounding box center [1447, 30] width 18 height 18
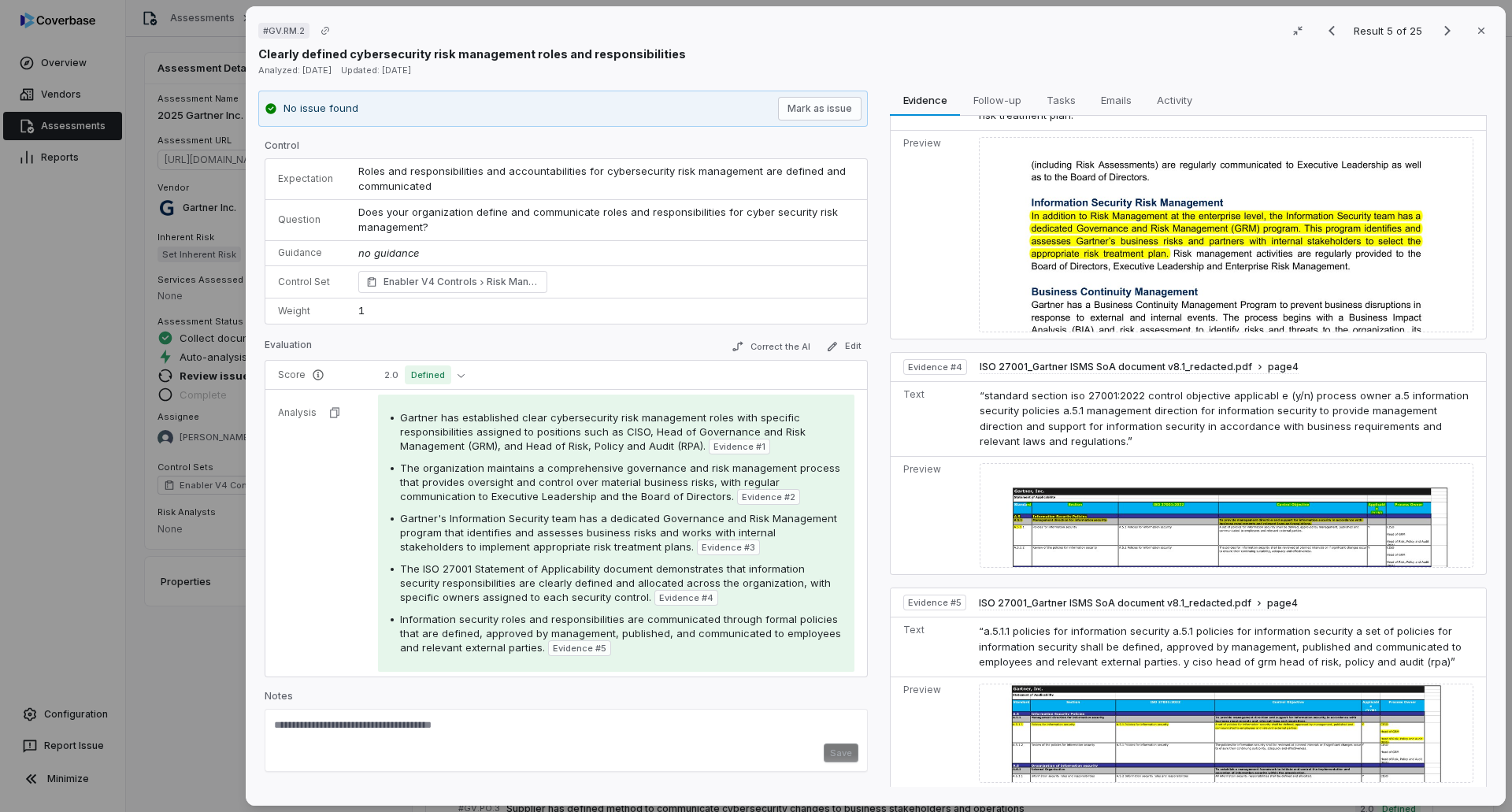
scroll to position [606, 0]
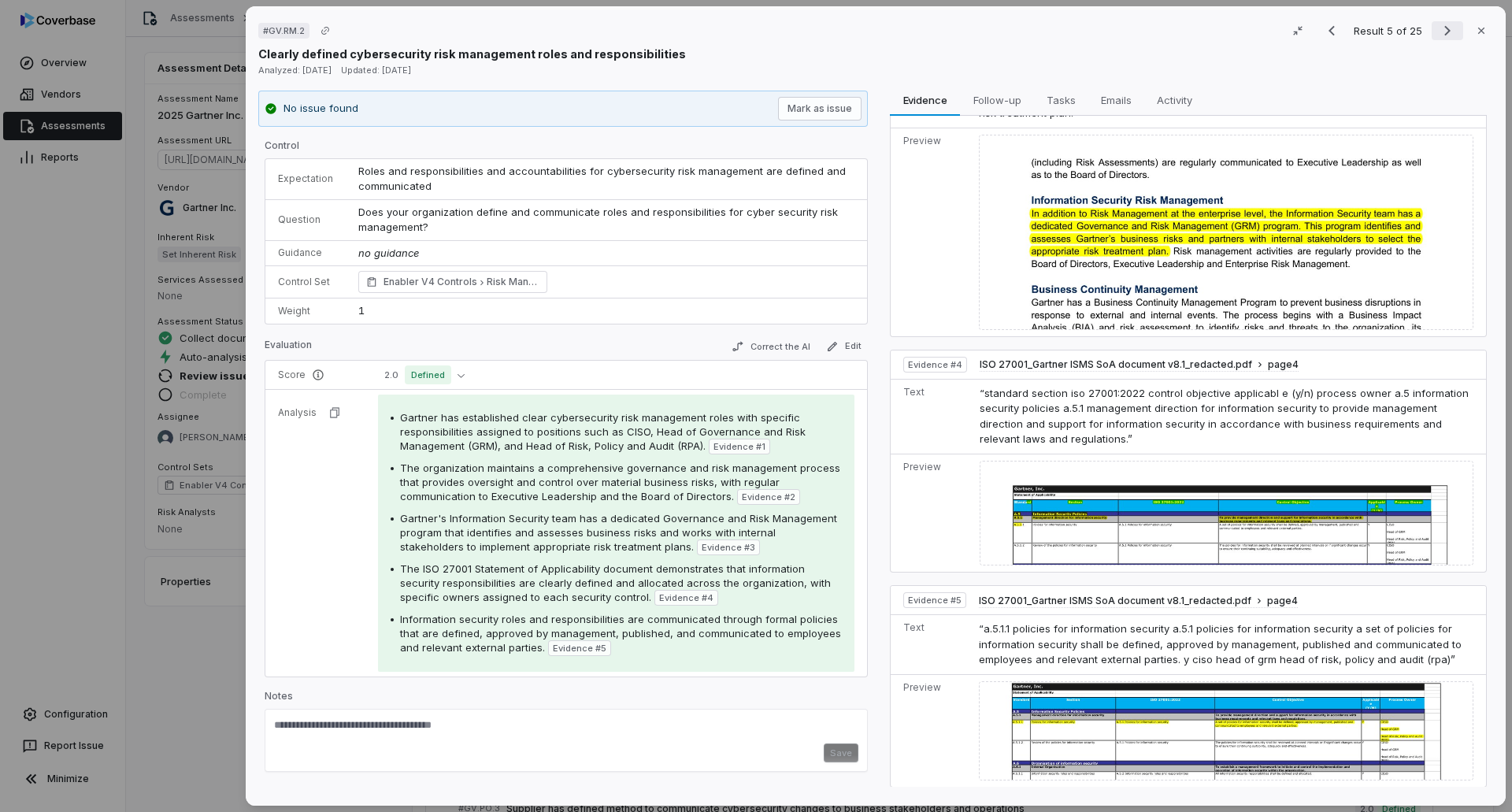
click at [1007, 24] on icon "Next result" at bounding box center [1447, 30] width 18 height 18
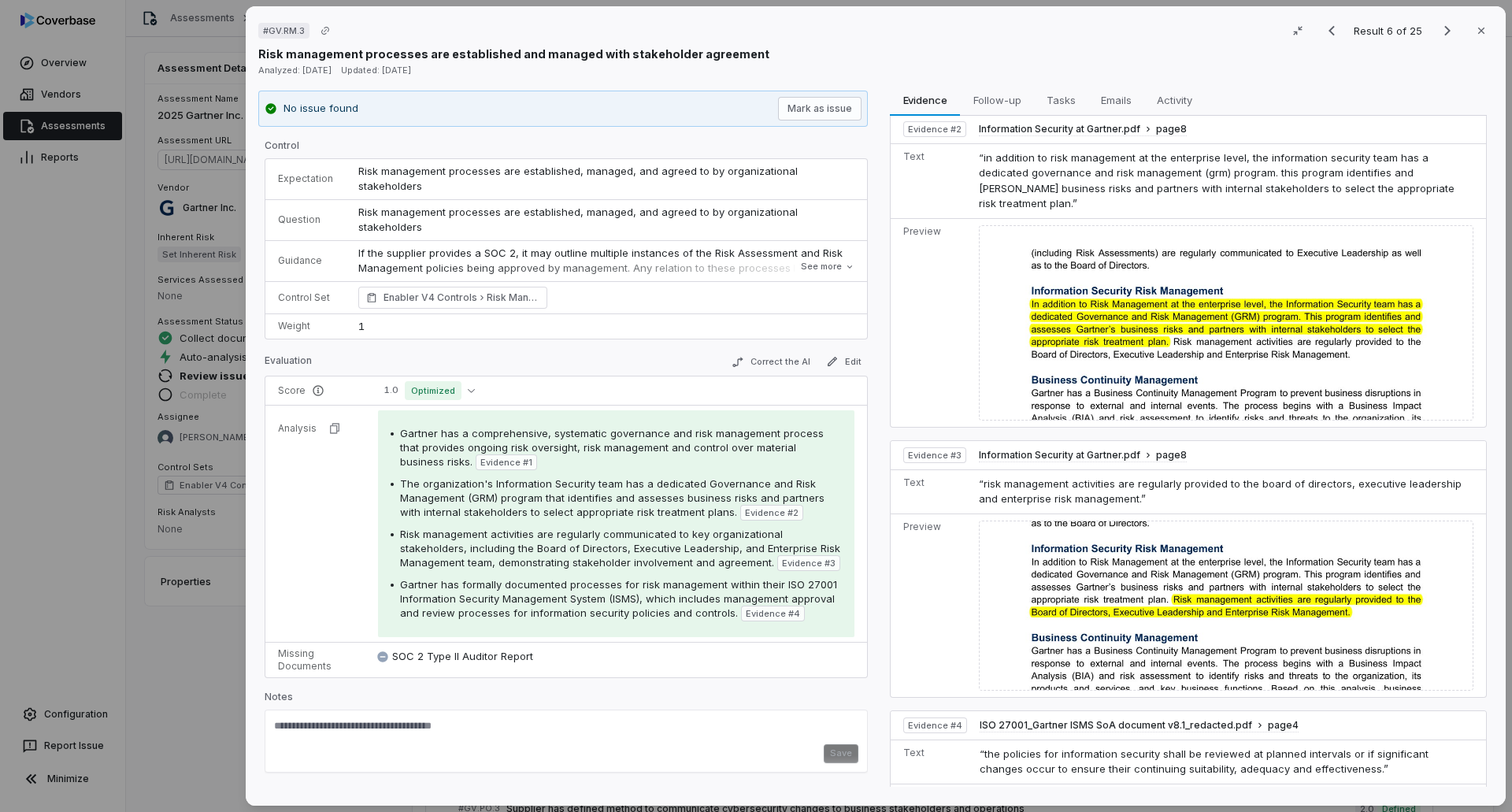
scroll to position [546, 0]
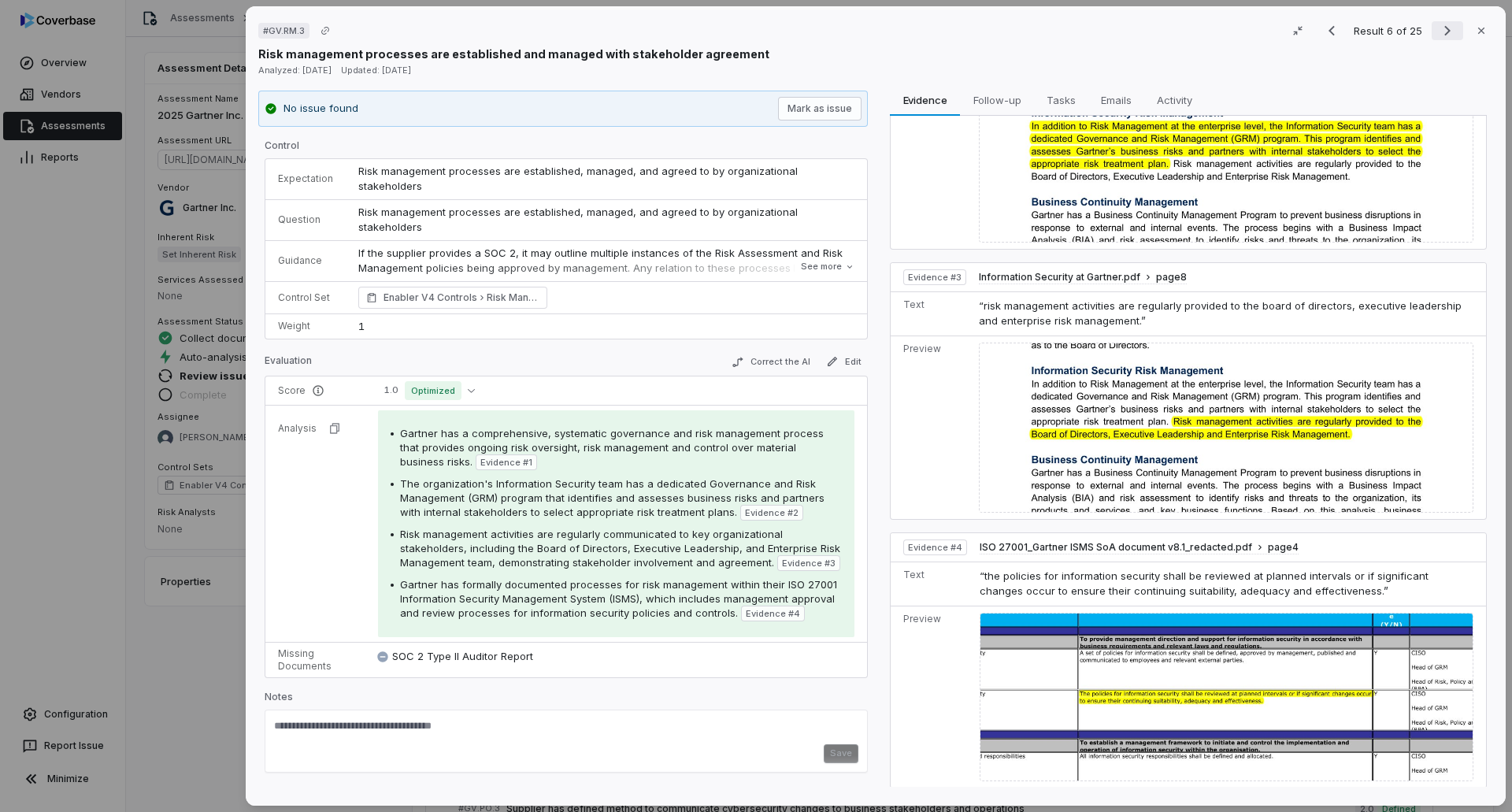
click at [1007, 27] on icon "Next result" at bounding box center [1447, 30] width 18 height 18
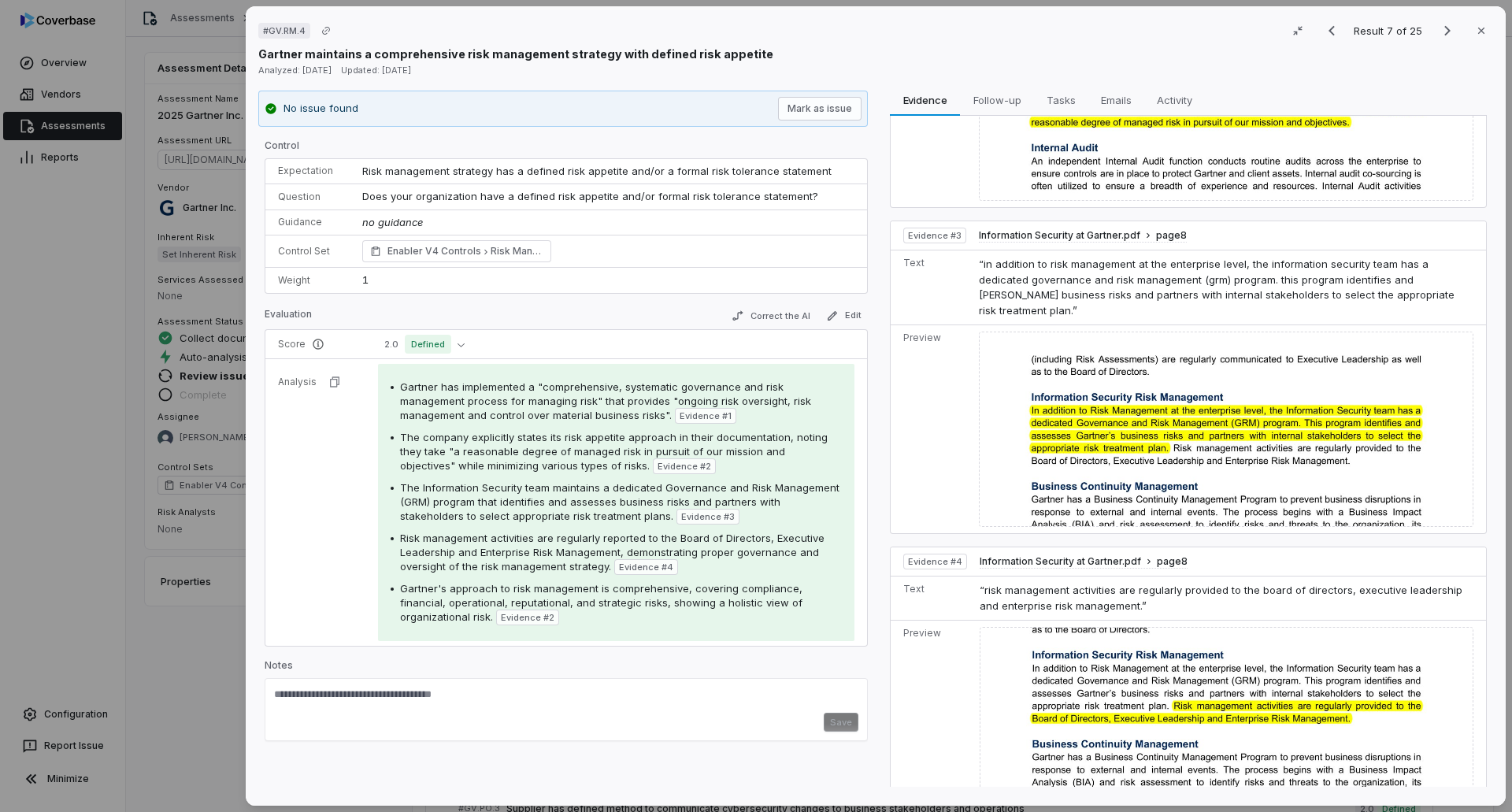
scroll to position [520, 0]
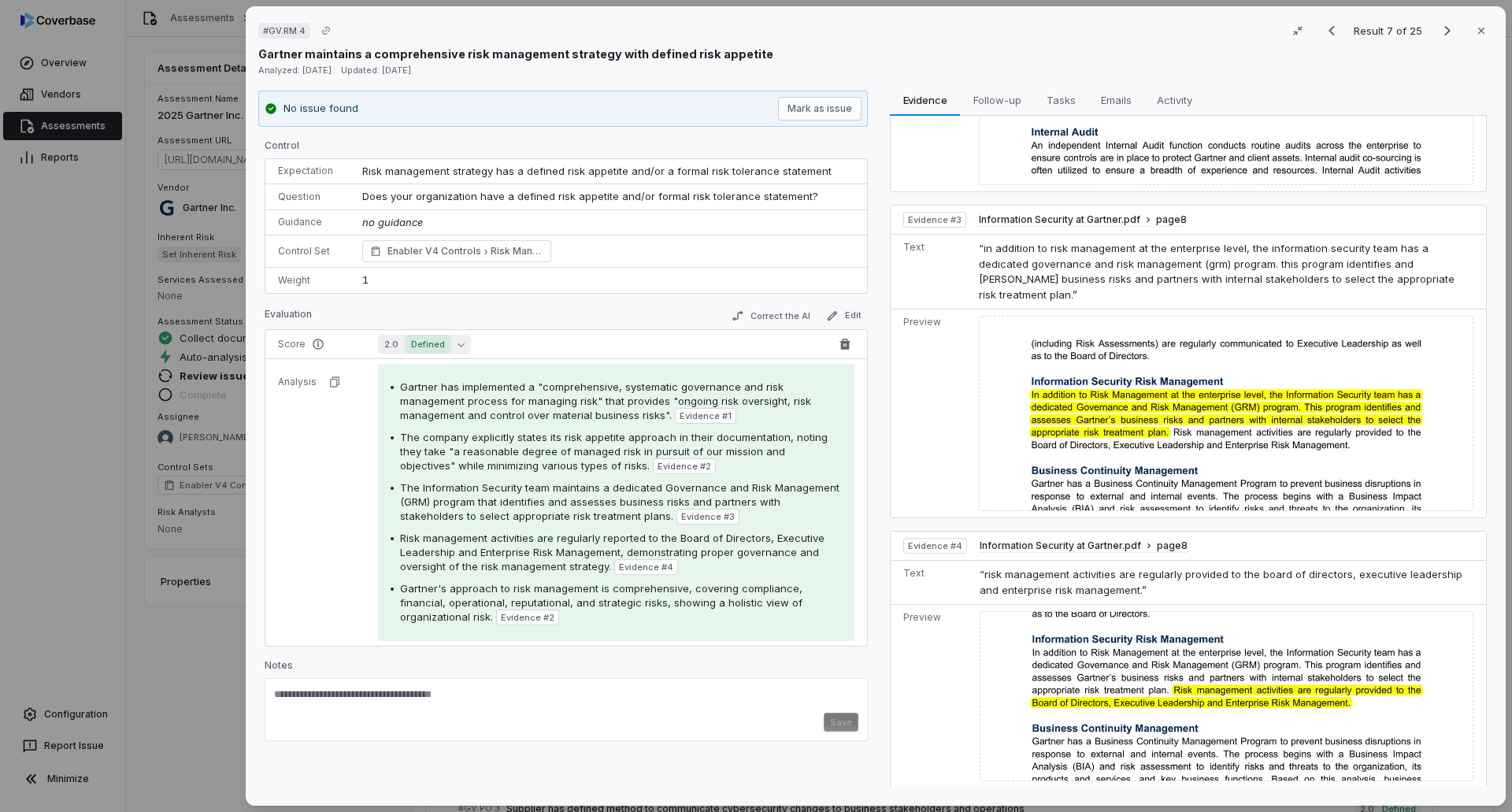
click at [453, 340] on button "2.0 Defined" at bounding box center [424, 343] width 92 height 18
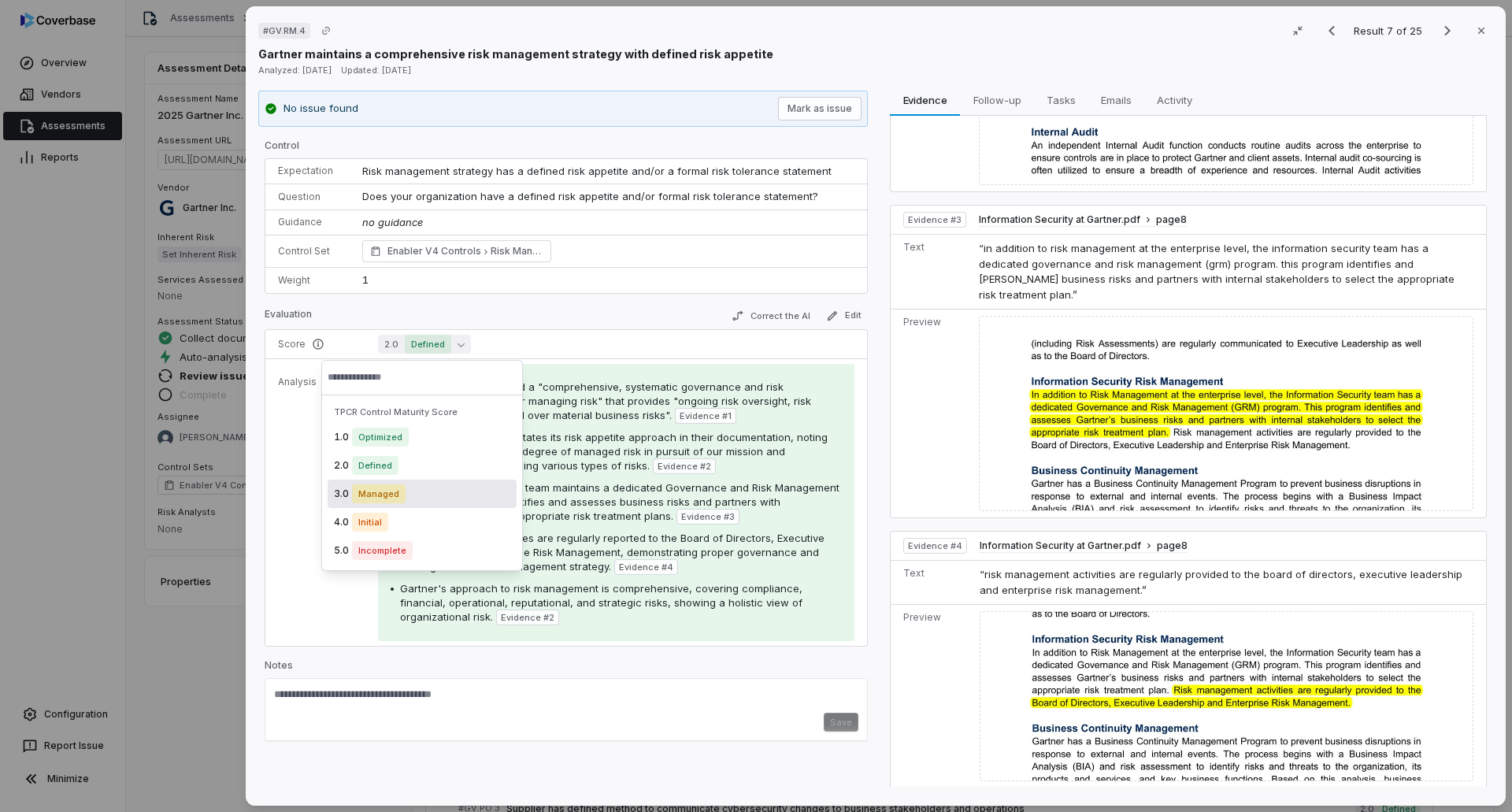
click at [420, 494] on div "3.0 Managed" at bounding box center [422, 493] width 189 height 28
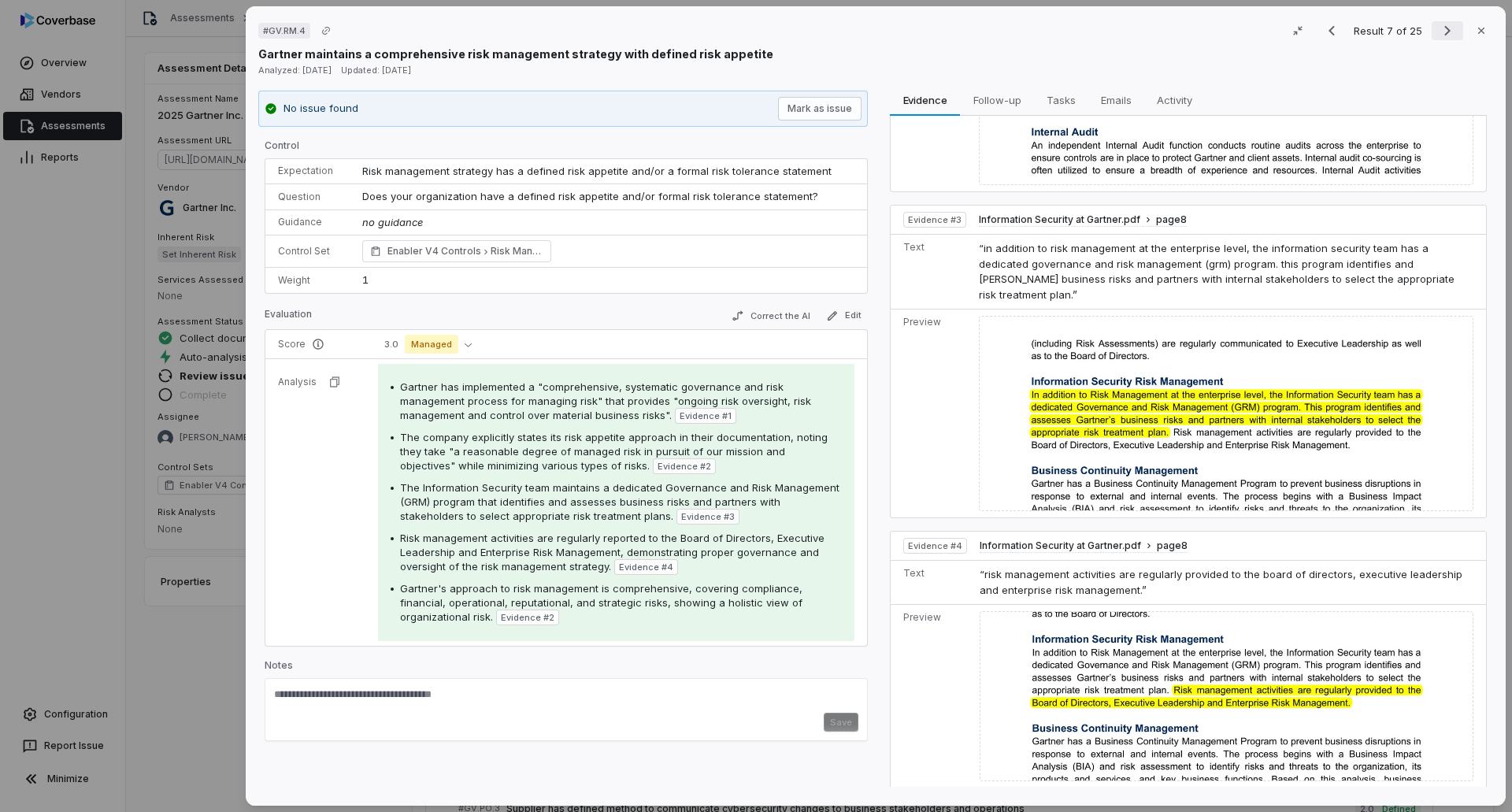
click at [1007, 28] on icon "Next result" at bounding box center [1447, 30] width 18 height 18
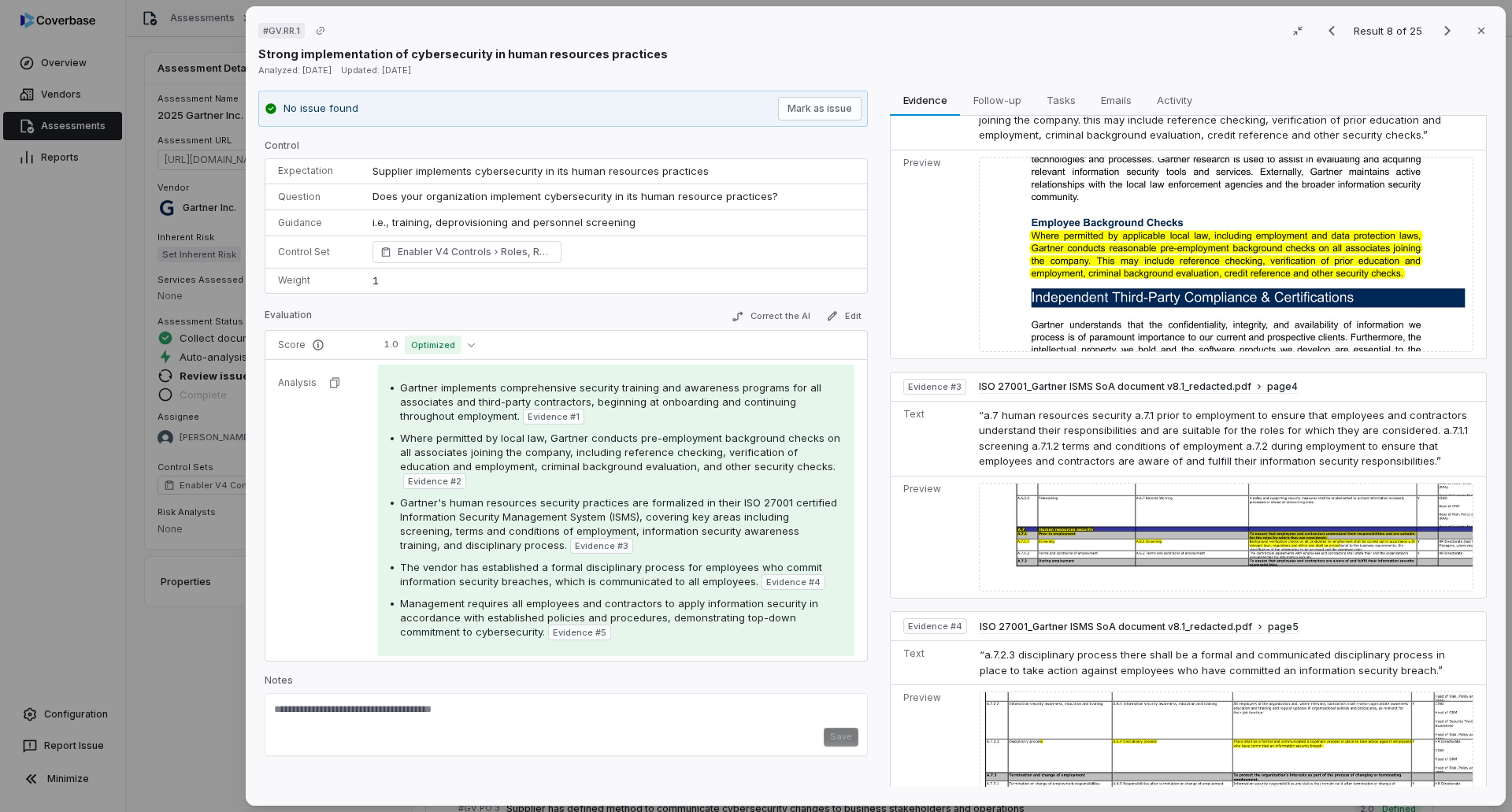
scroll to position [446, 0]
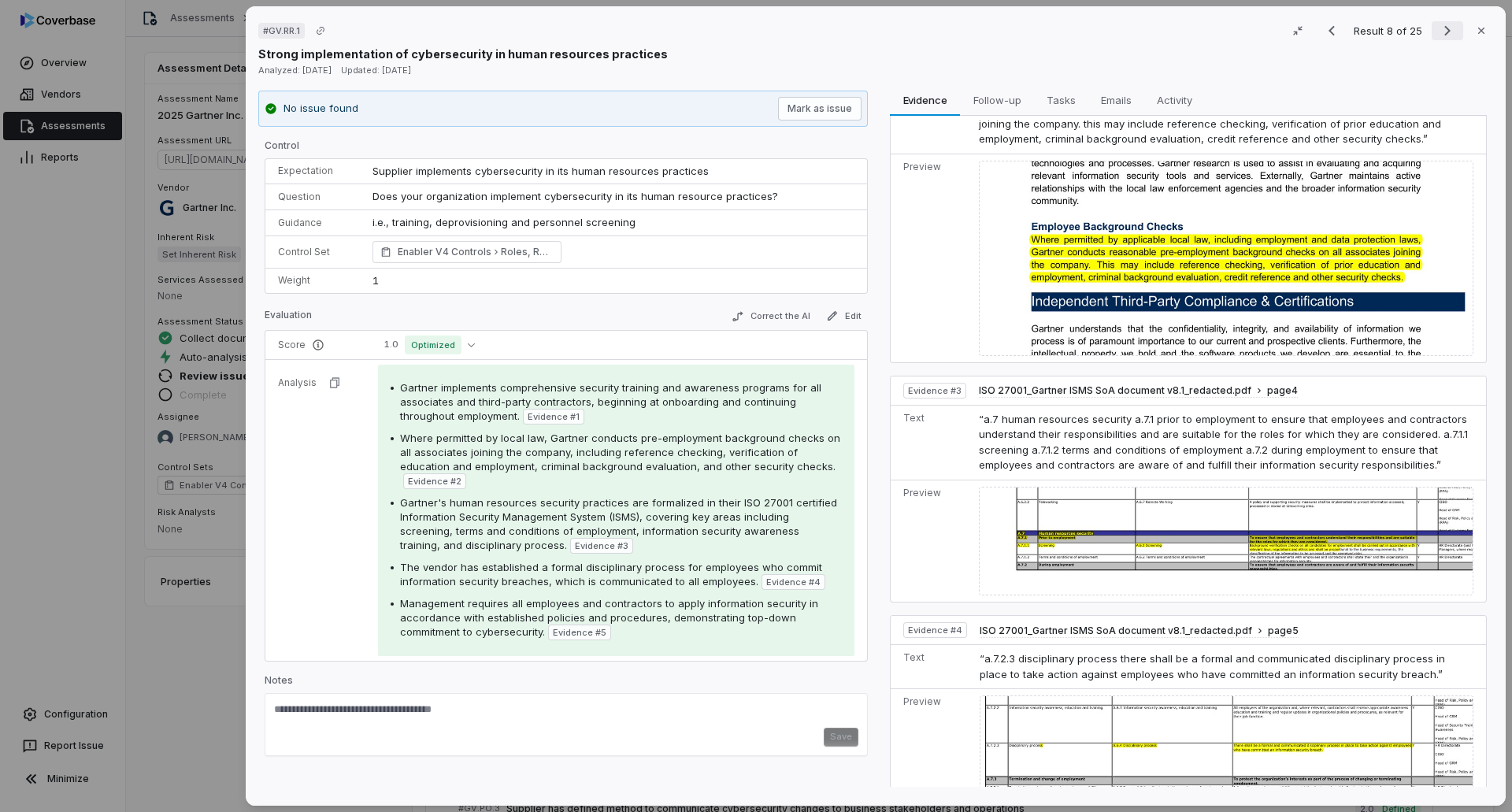
click at [1007, 26] on icon "Next result" at bounding box center [1447, 30] width 18 height 18
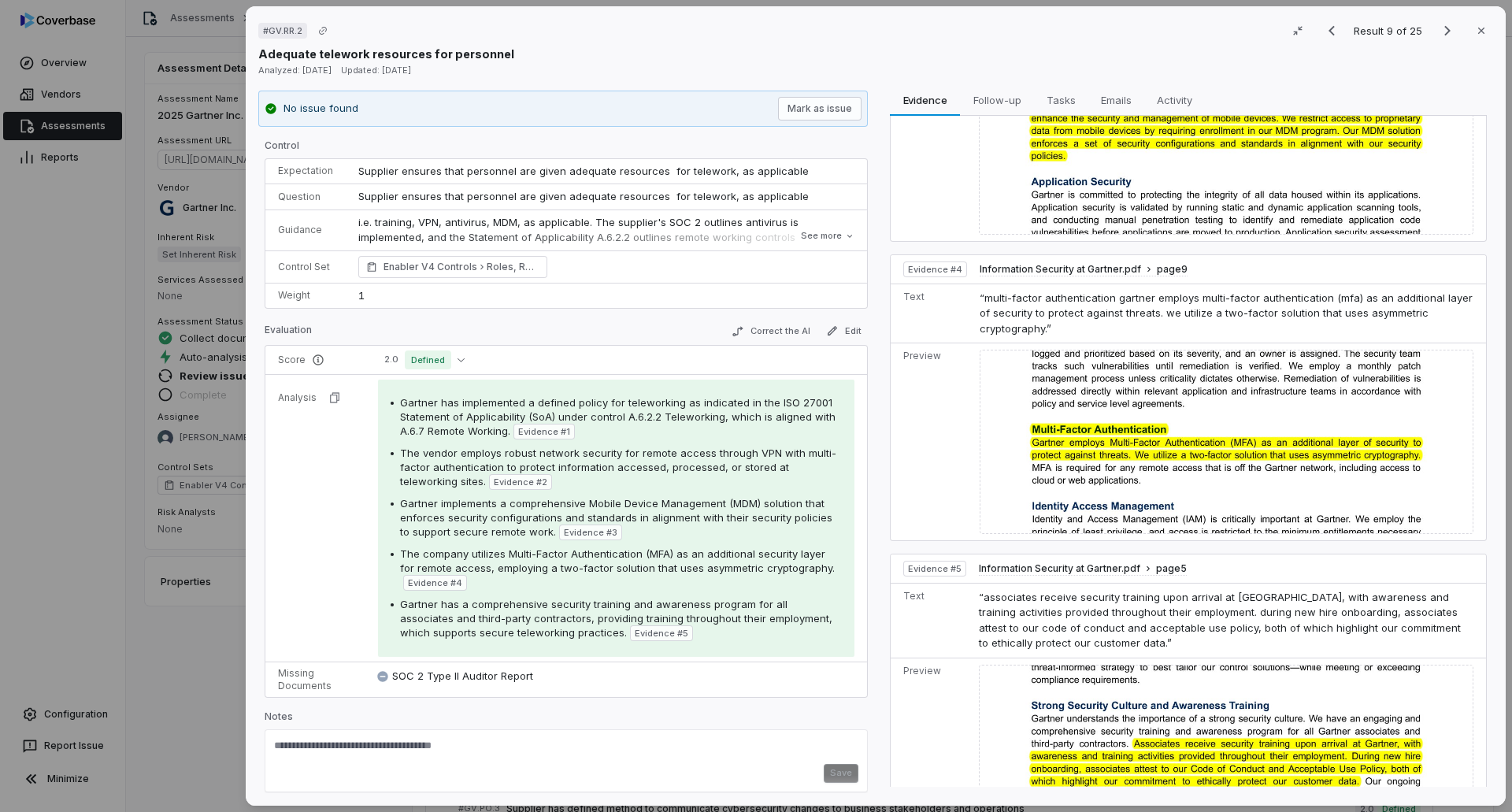
scroll to position [832, 0]
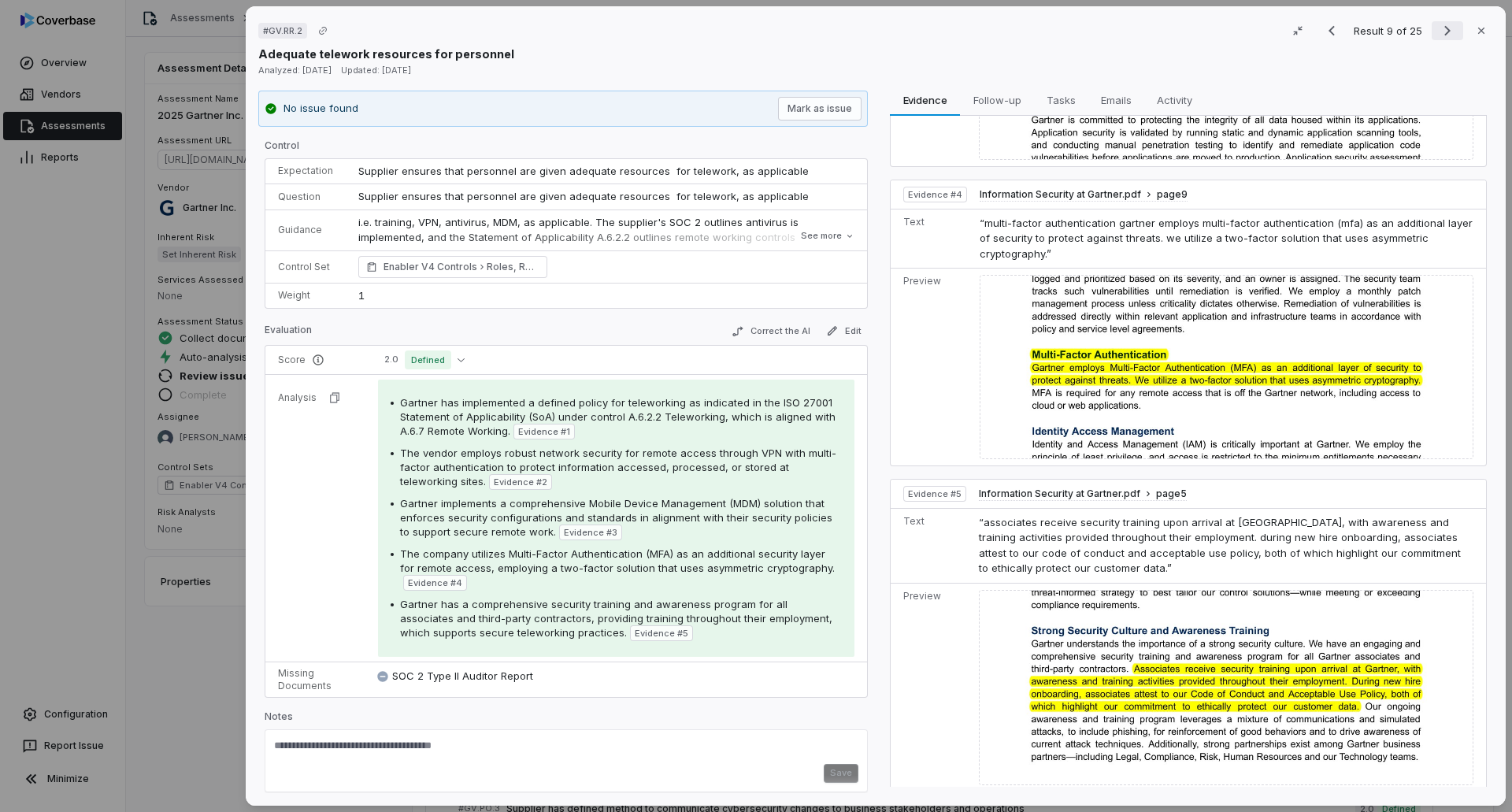
click at [1007, 26] on icon "Next result" at bounding box center [1447, 30] width 18 height 18
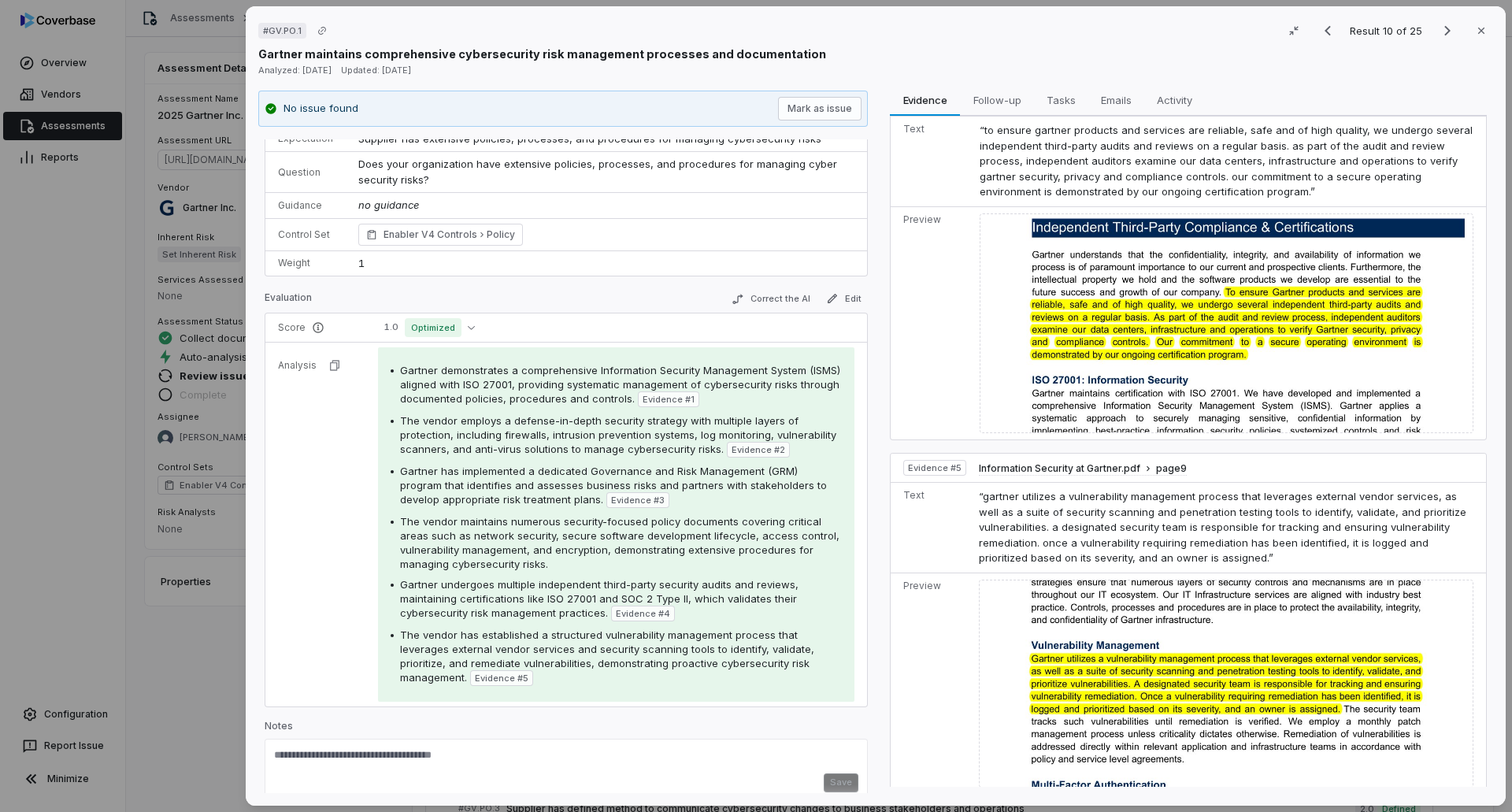
scroll to position [47, 0]
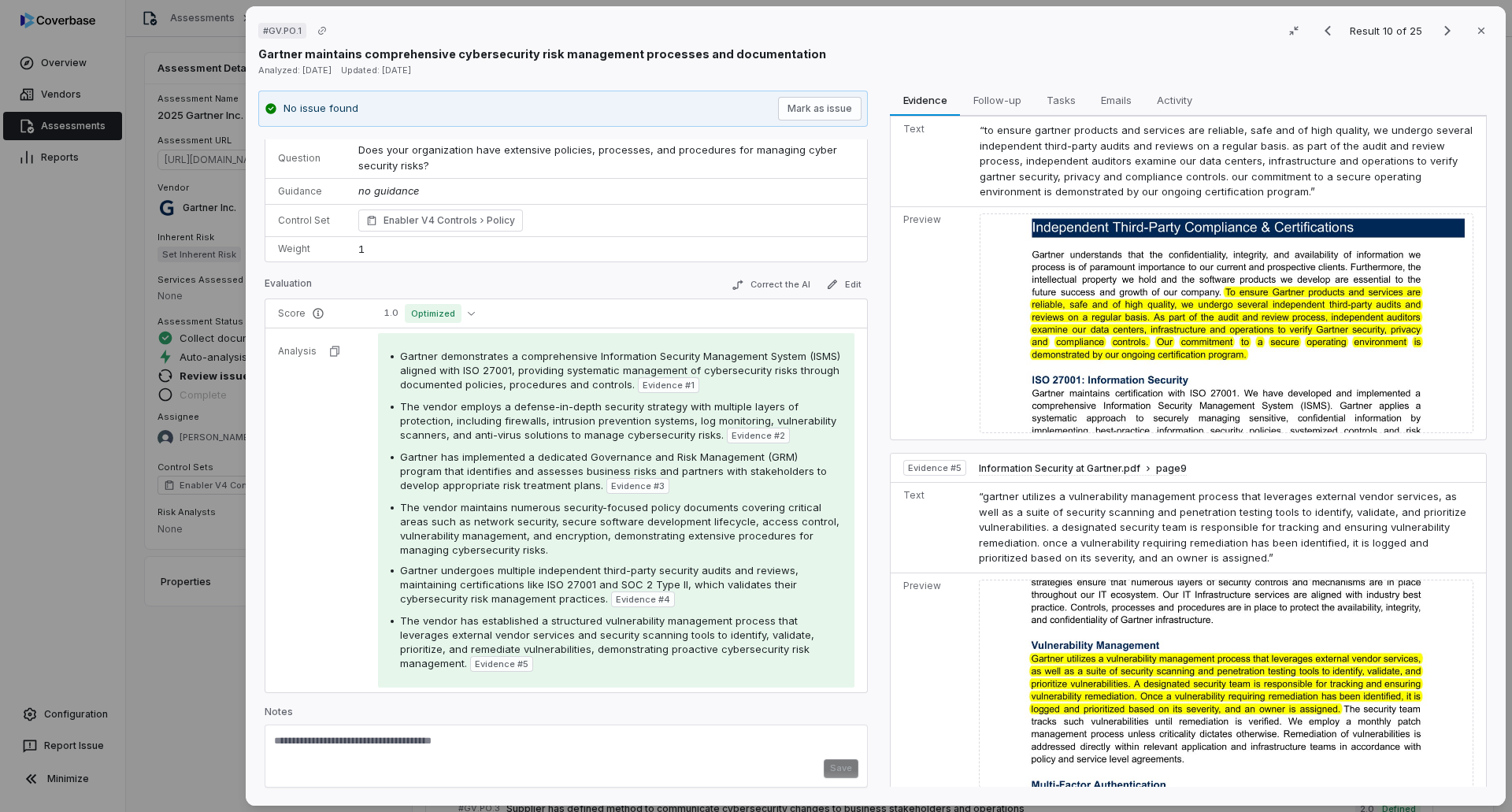
click at [487, 496] on textarea at bounding box center [565, 746] width 584 height 26
click at [1007, 34] on icon "Previous result" at bounding box center [1327, 30] width 18 height 18
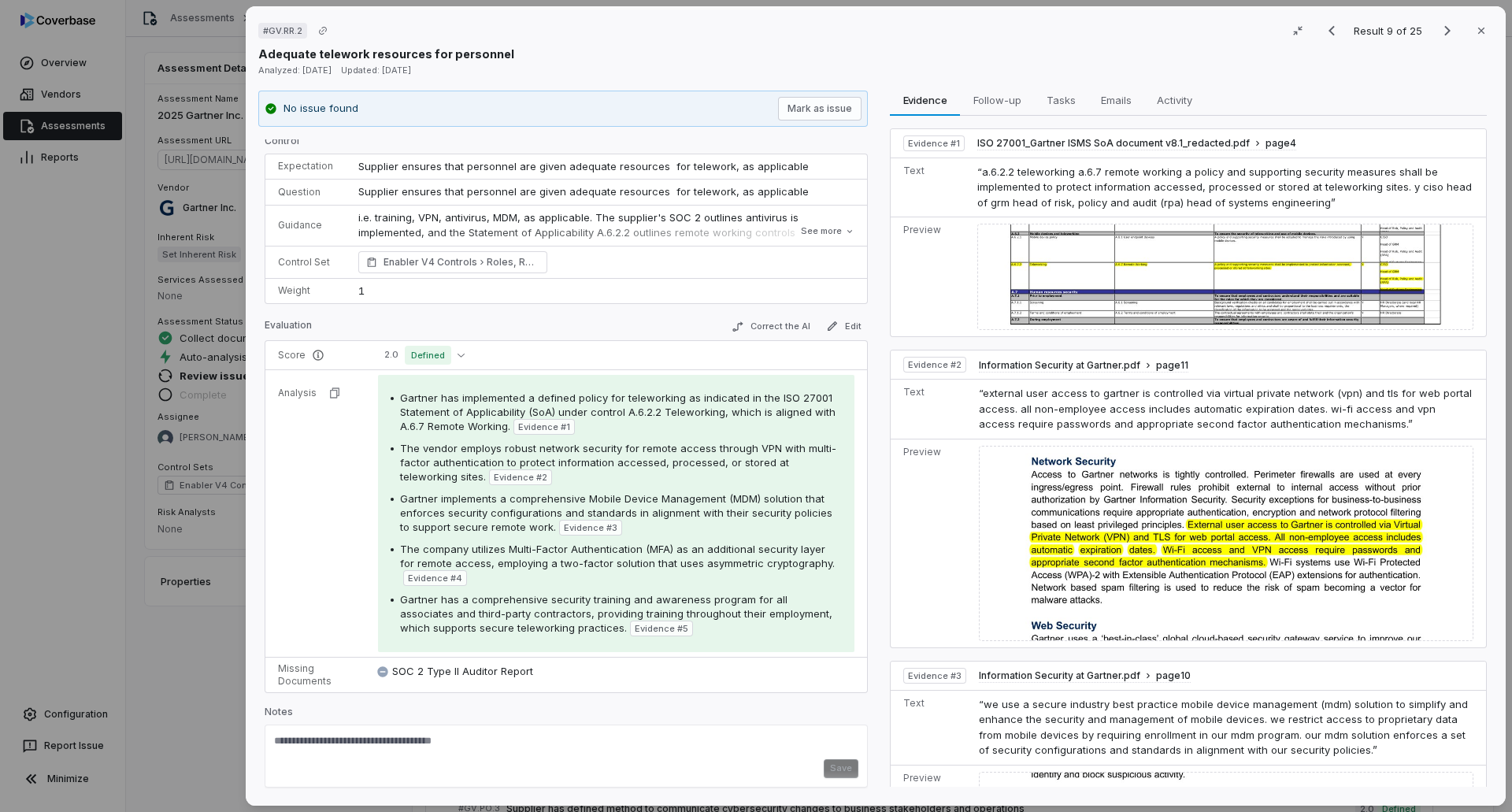
click at [1007, 263] on img at bounding box center [1225, 277] width 496 height 107
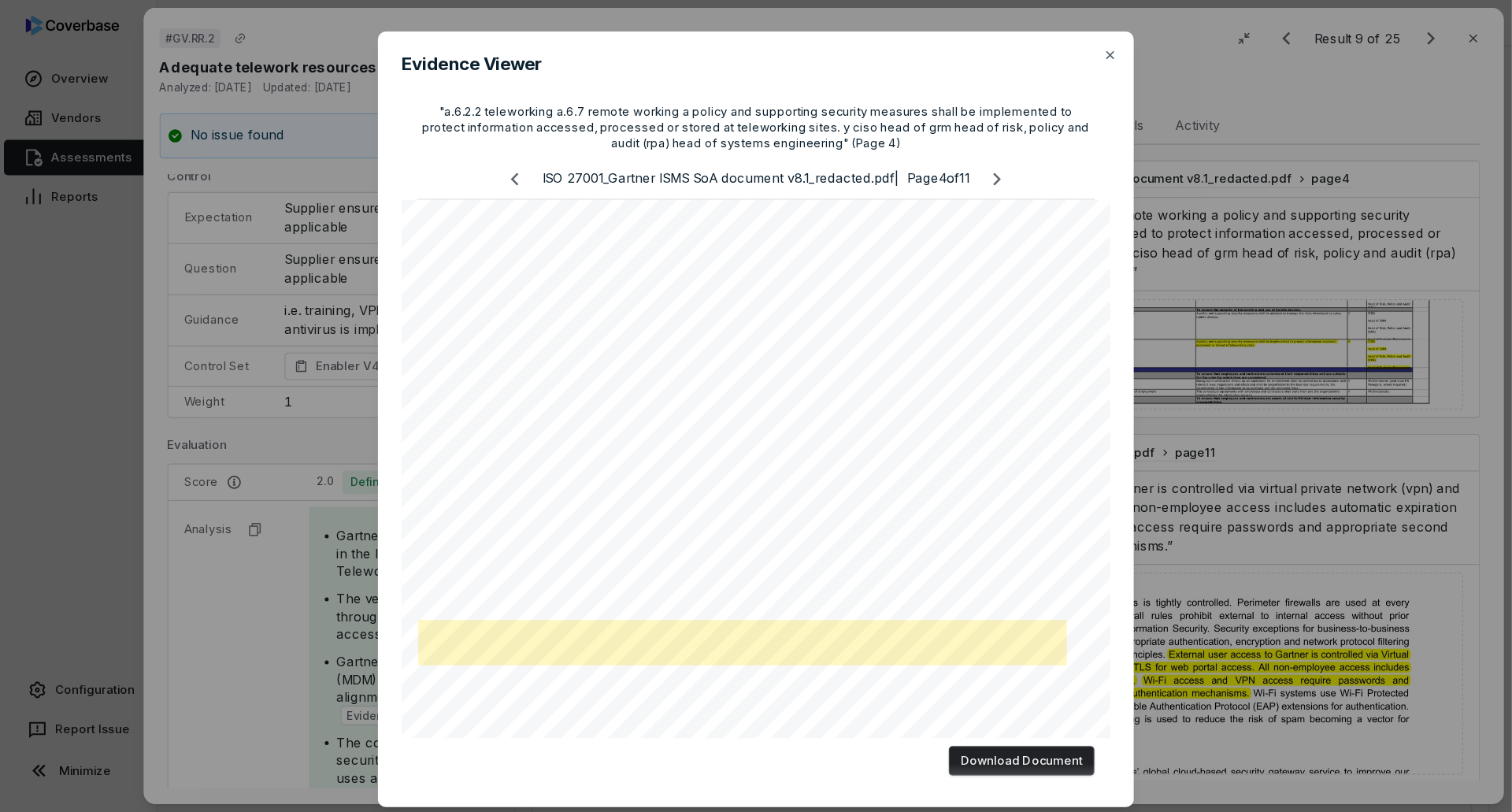
scroll to position [4, 0]
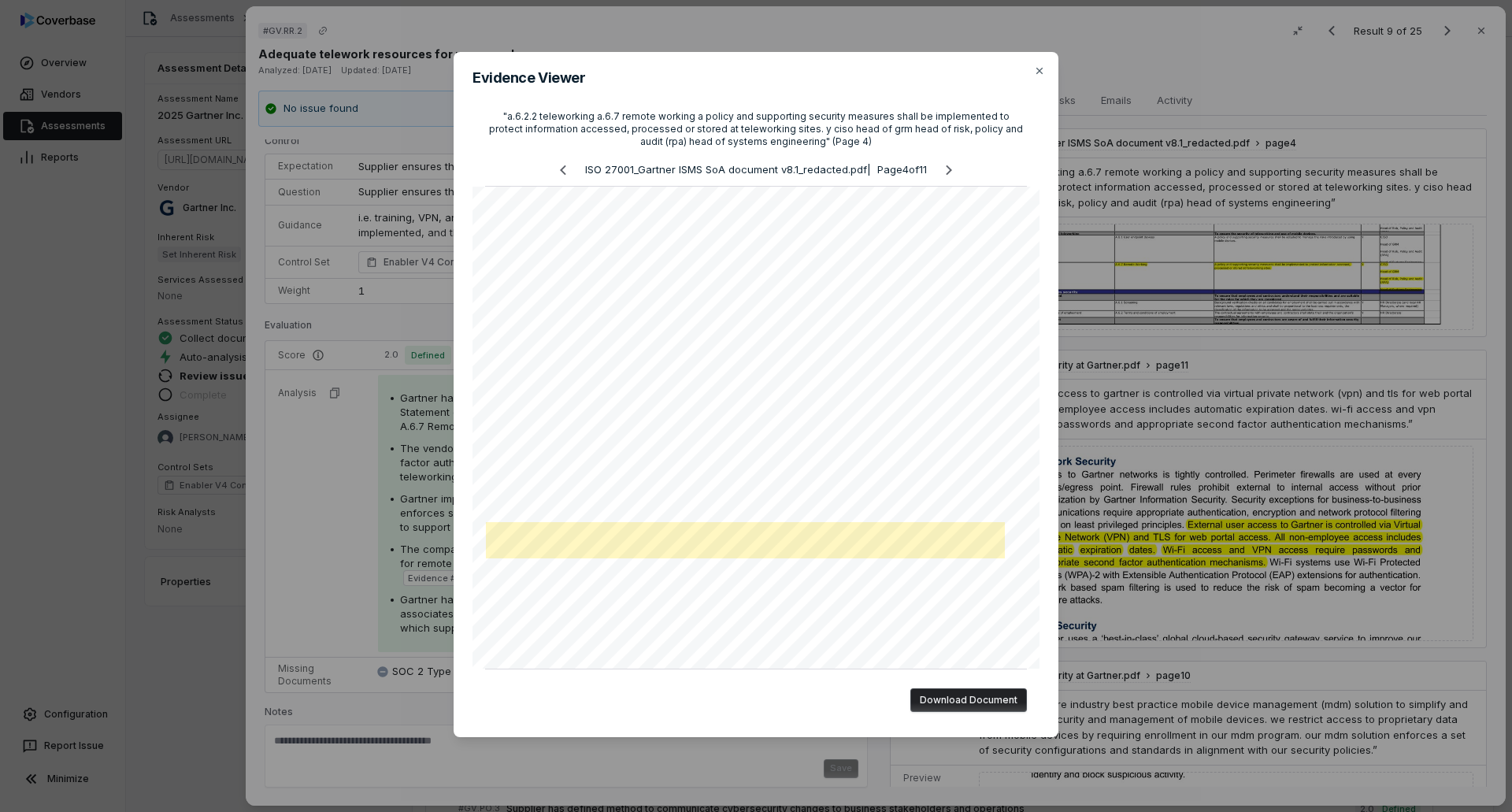
click at [1007, 258] on div "Evidence Viewer "a.6.2.2 teleworking a.6.7 remote working a policy and supporti…" at bounding box center [756, 406] width 1512 height 812
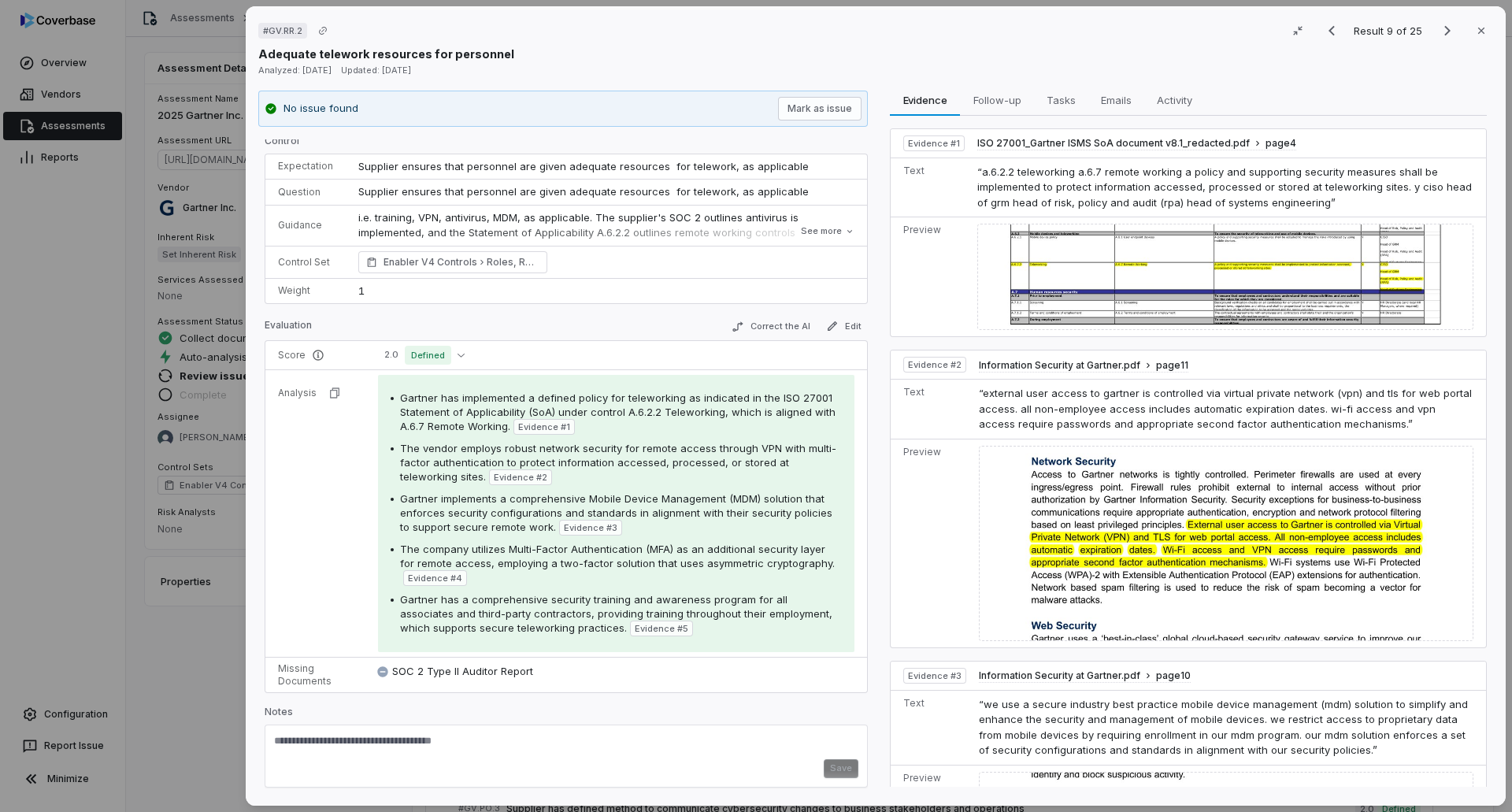
click at [316, 496] on textarea at bounding box center [565, 746] width 584 height 26
type textarea "**********"
drag, startPoint x: 828, startPoint y: 773, endPoint x: 818, endPoint y: 780, distance: 12.2
click at [828, 496] on button "Save" at bounding box center [840, 768] width 34 height 18
click at [736, 496] on td "SOC 2 Type II Auditor Report" at bounding box center [616, 675] width 502 height 35
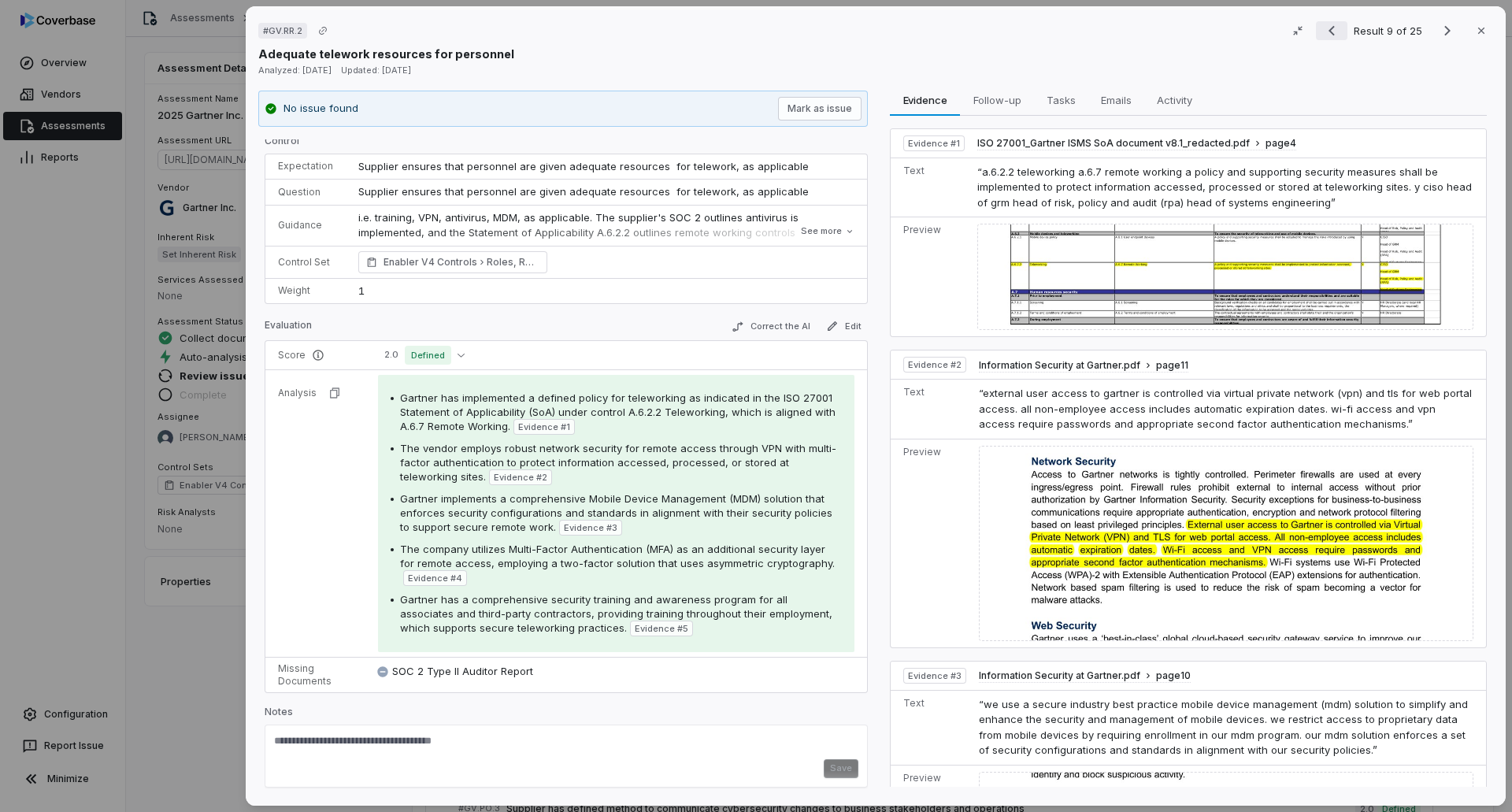
click at [1007, 25] on icon "Previous result" at bounding box center [1331, 30] width 18 height 18
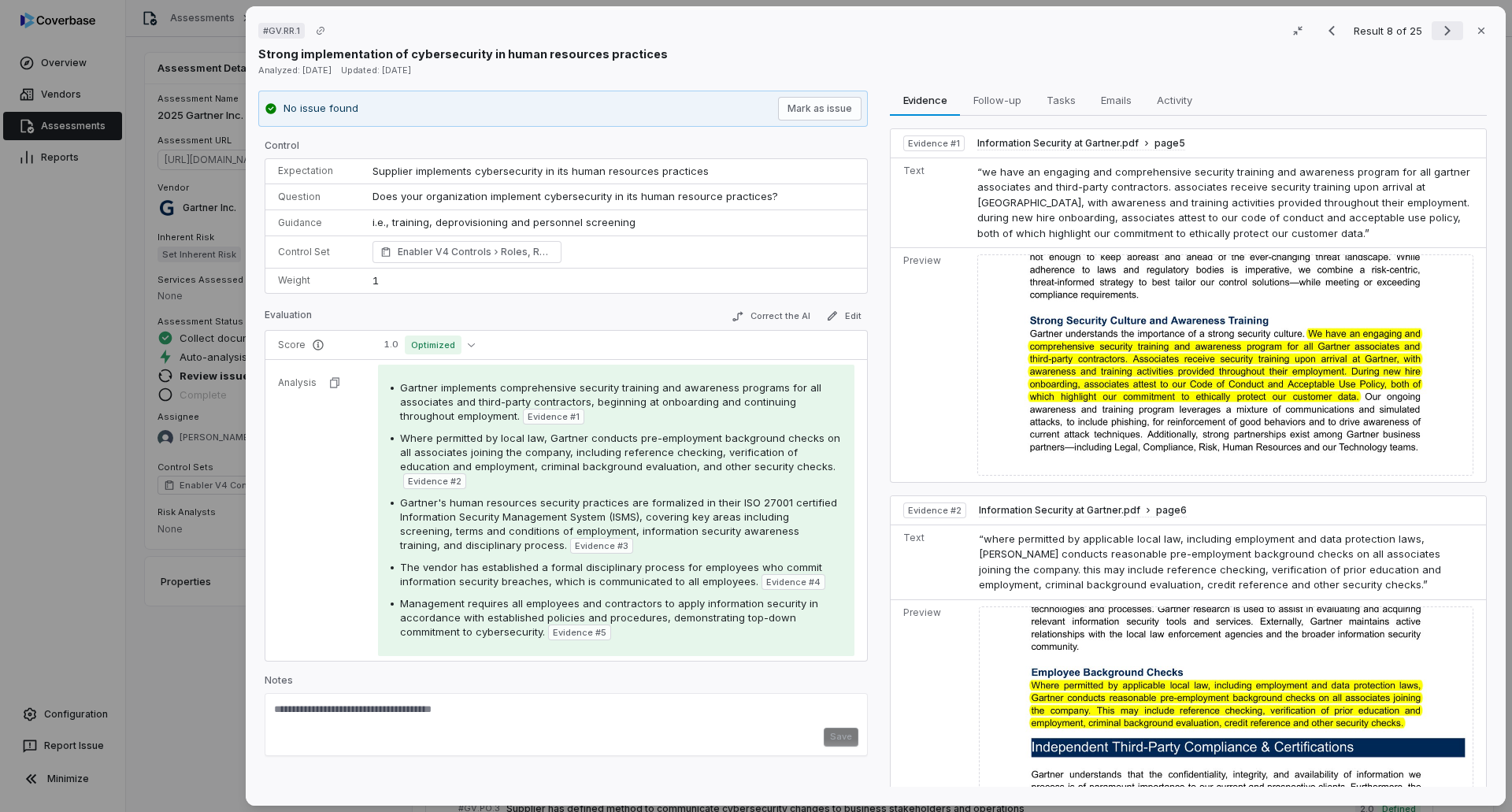
click at [1007, 33] on icon "Next result" at bounding box center [1447, 32] width 6 height 11
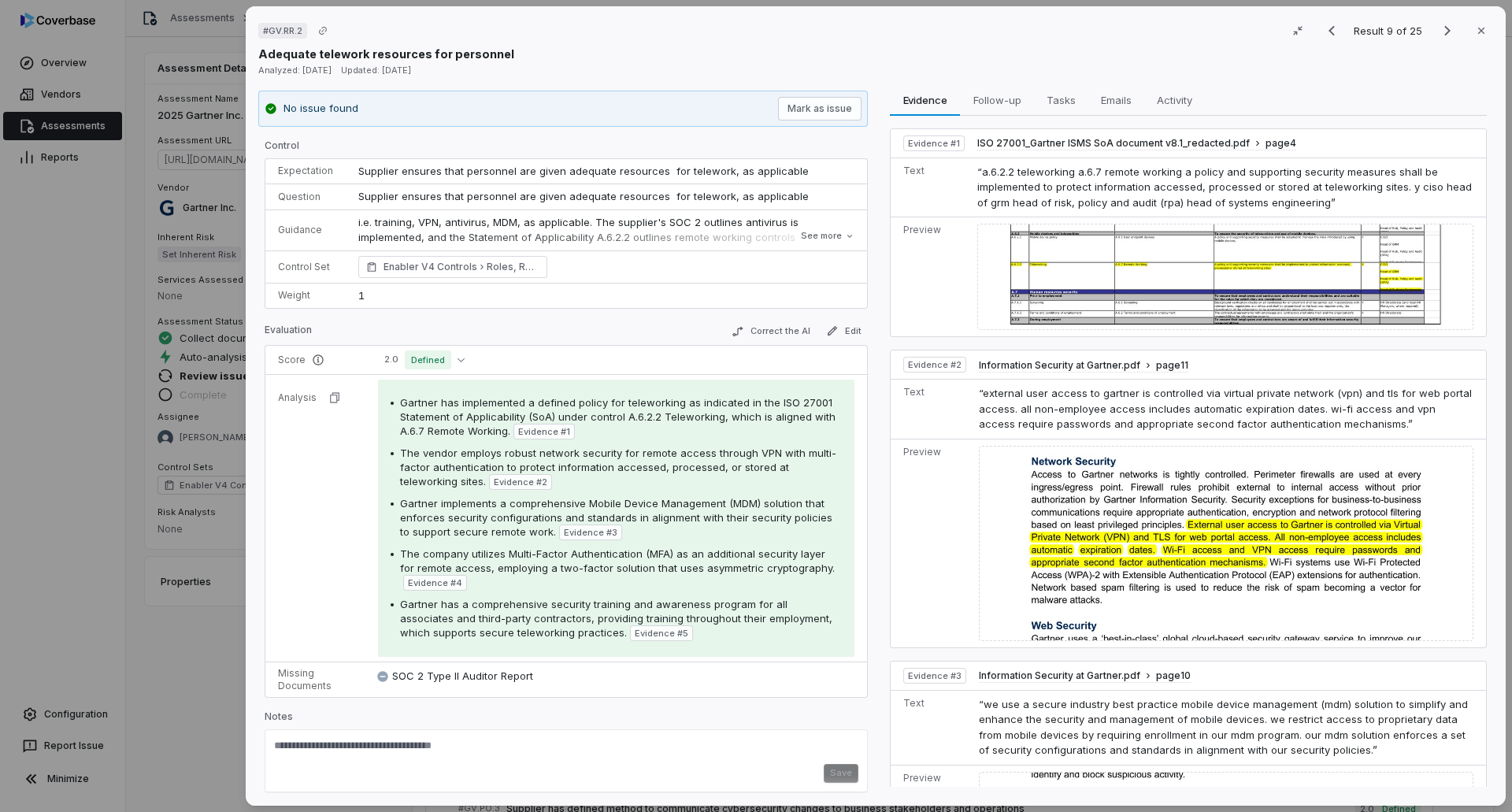
scroll to position [4, 0]
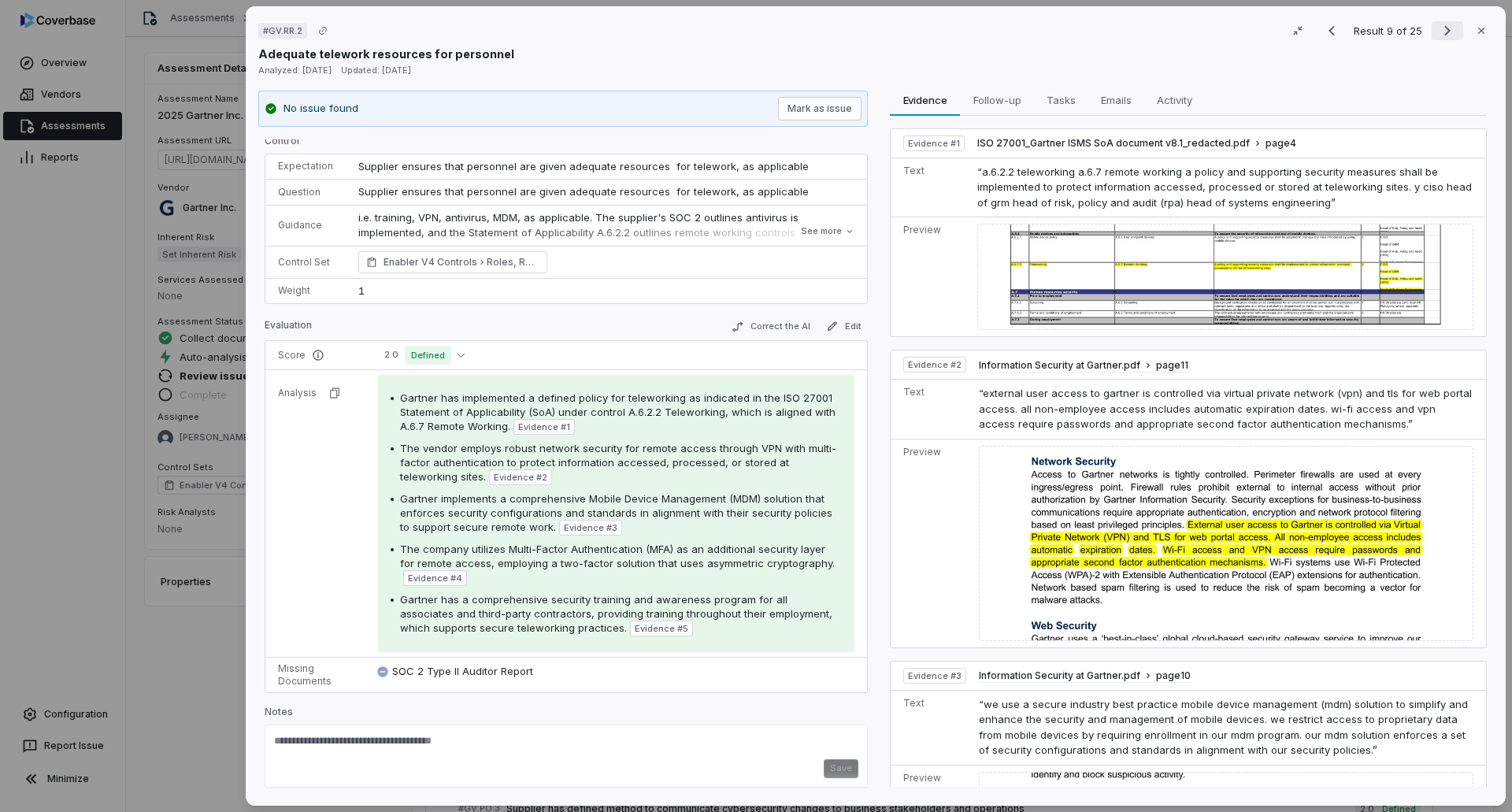
click at [1007, 27] on icon "Next result" at bounding box center [1447, 30] width 18 height 18
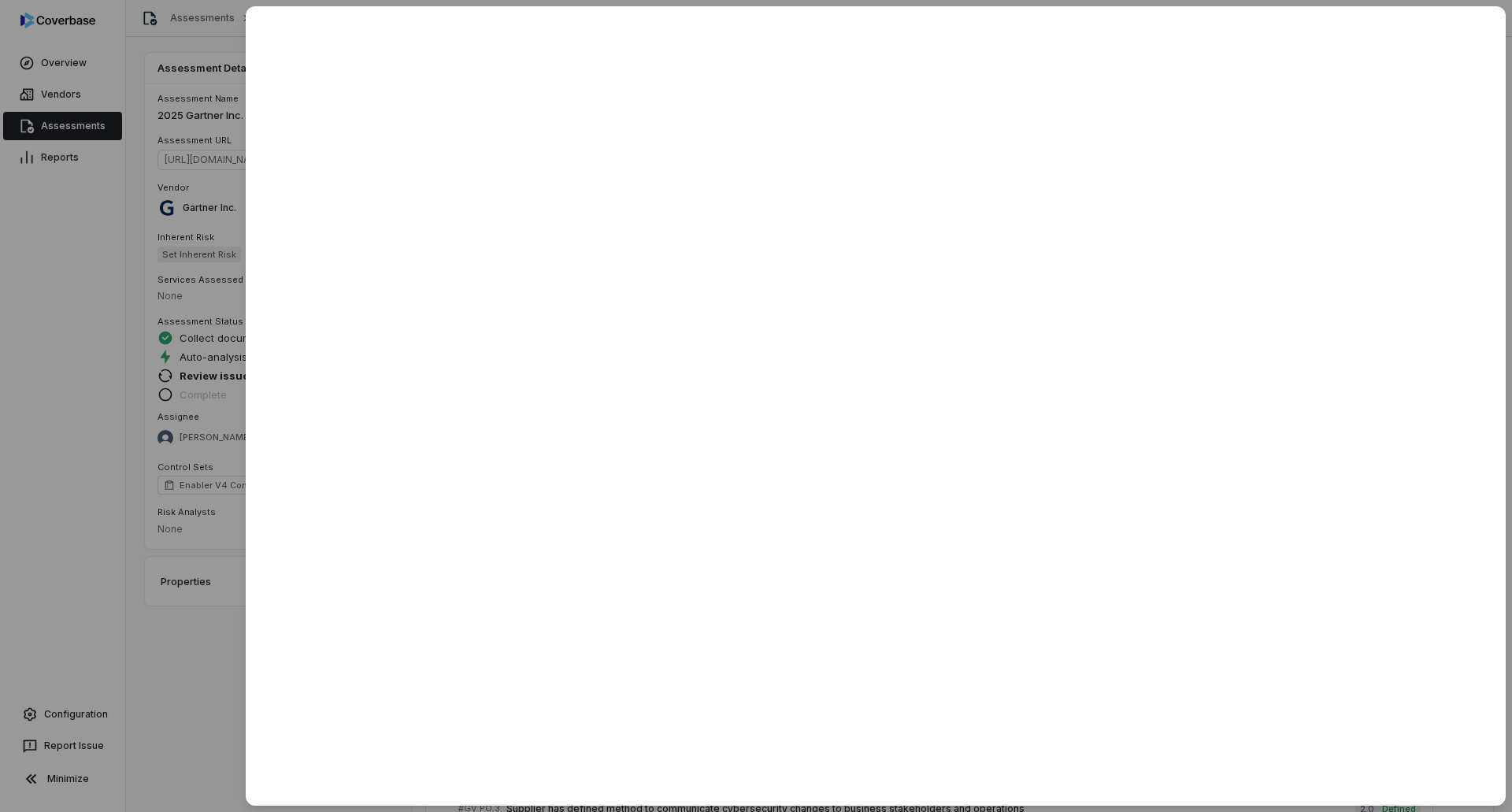
click at [200, 496] on div at bounding box center [756, 406] width 1512 height 812
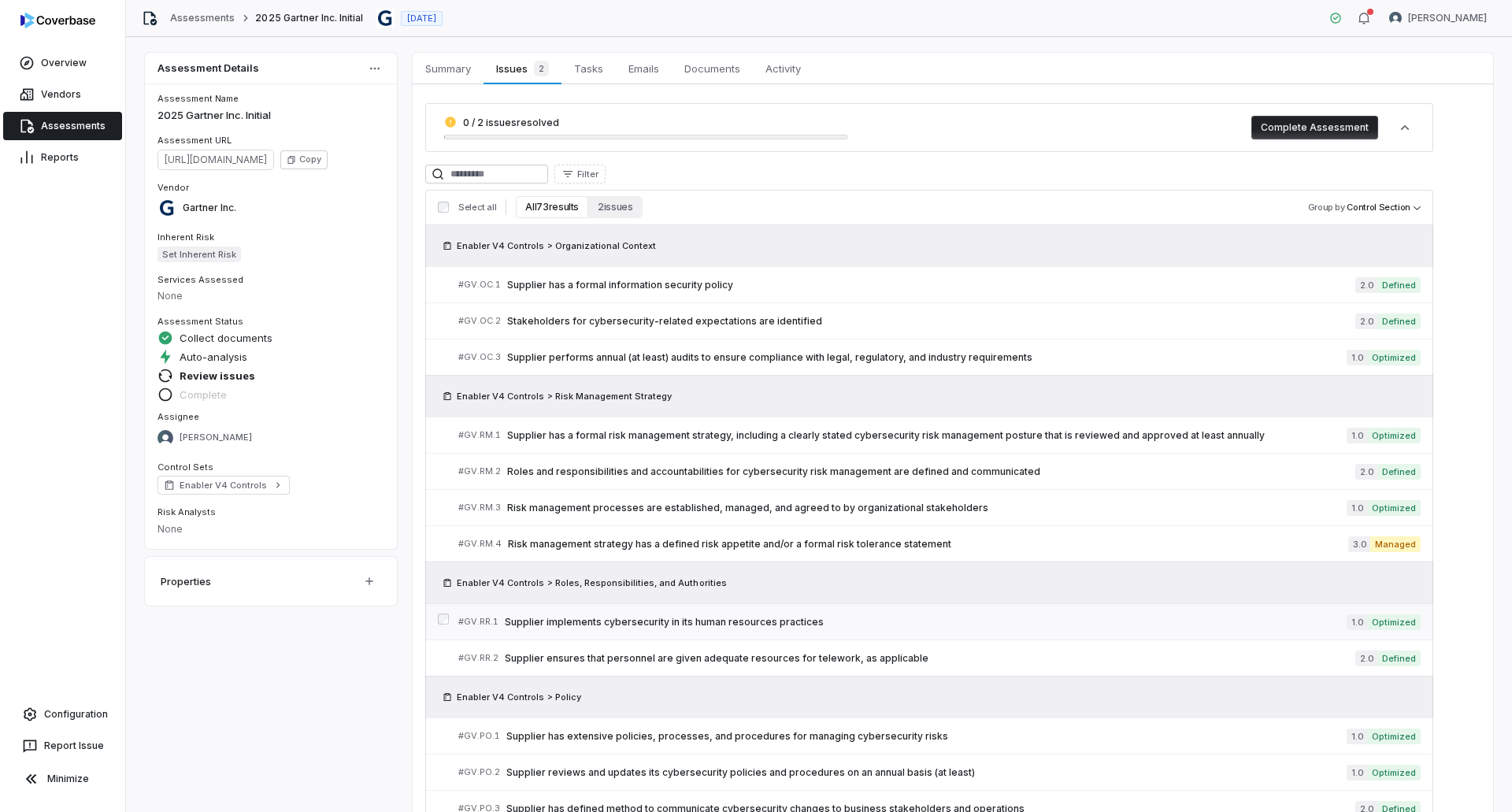
scroll to position [78, 0]
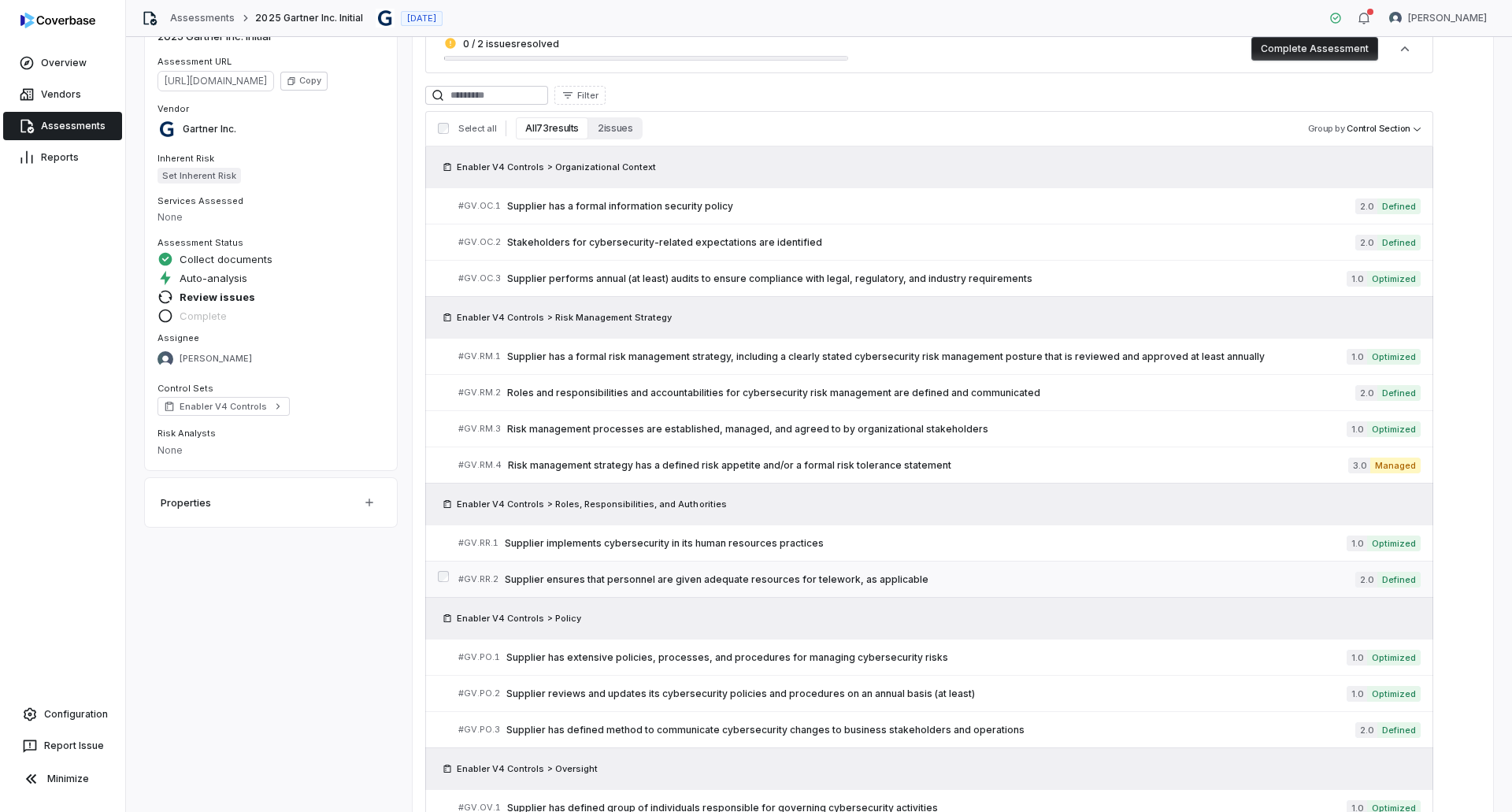
click at [803, 496] on span "Supplier ensures that personnel are given adequate resources for telework, as a…" at bounding box center [930, 579] width 851 height 12
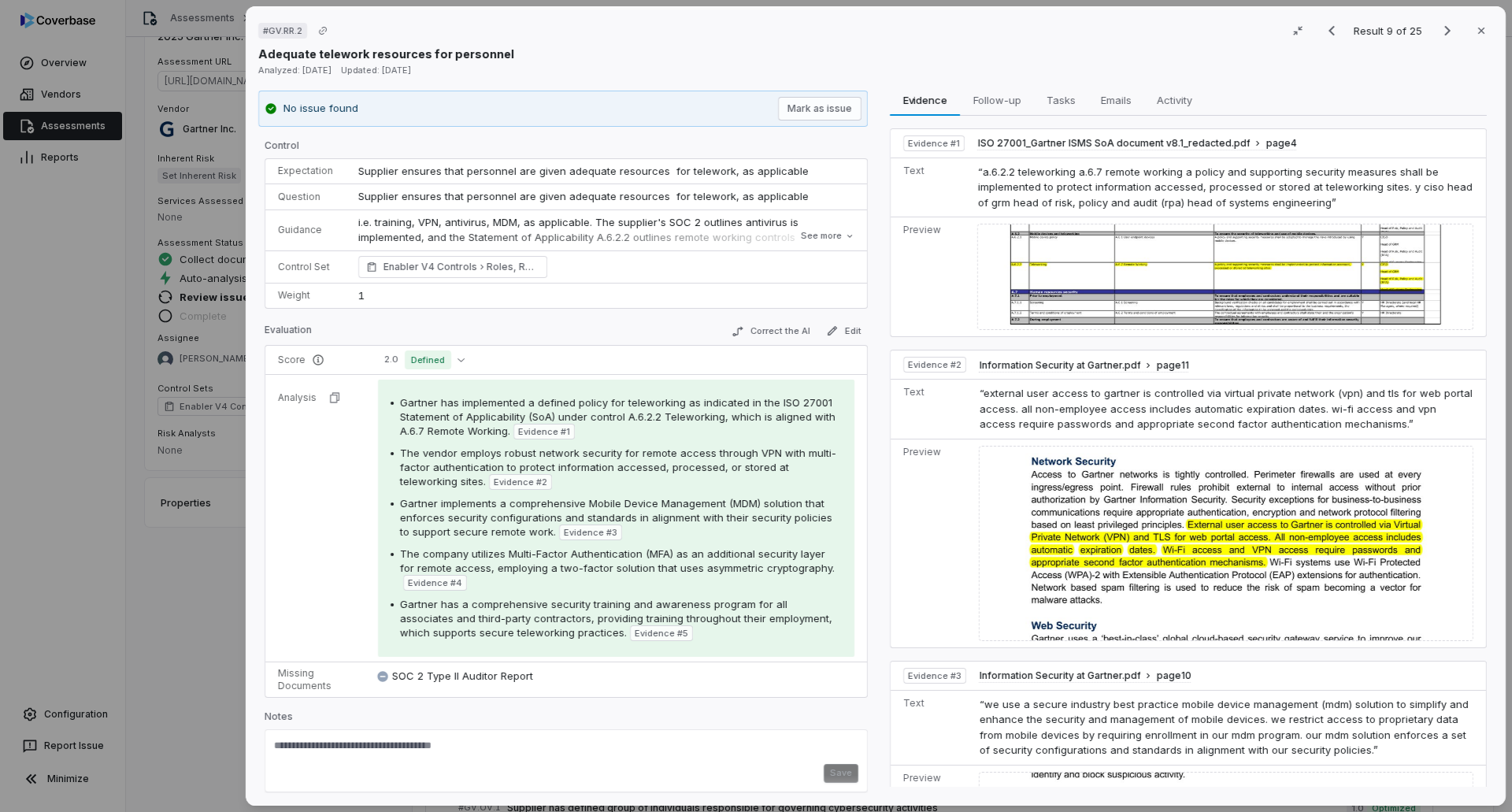
click at [182, 496] on div "# GV.RR.2 Result 9 of 25 Close Adequate telework resources for personnel Analyz…" at bounding box center [756, 406] width 1512 height 812
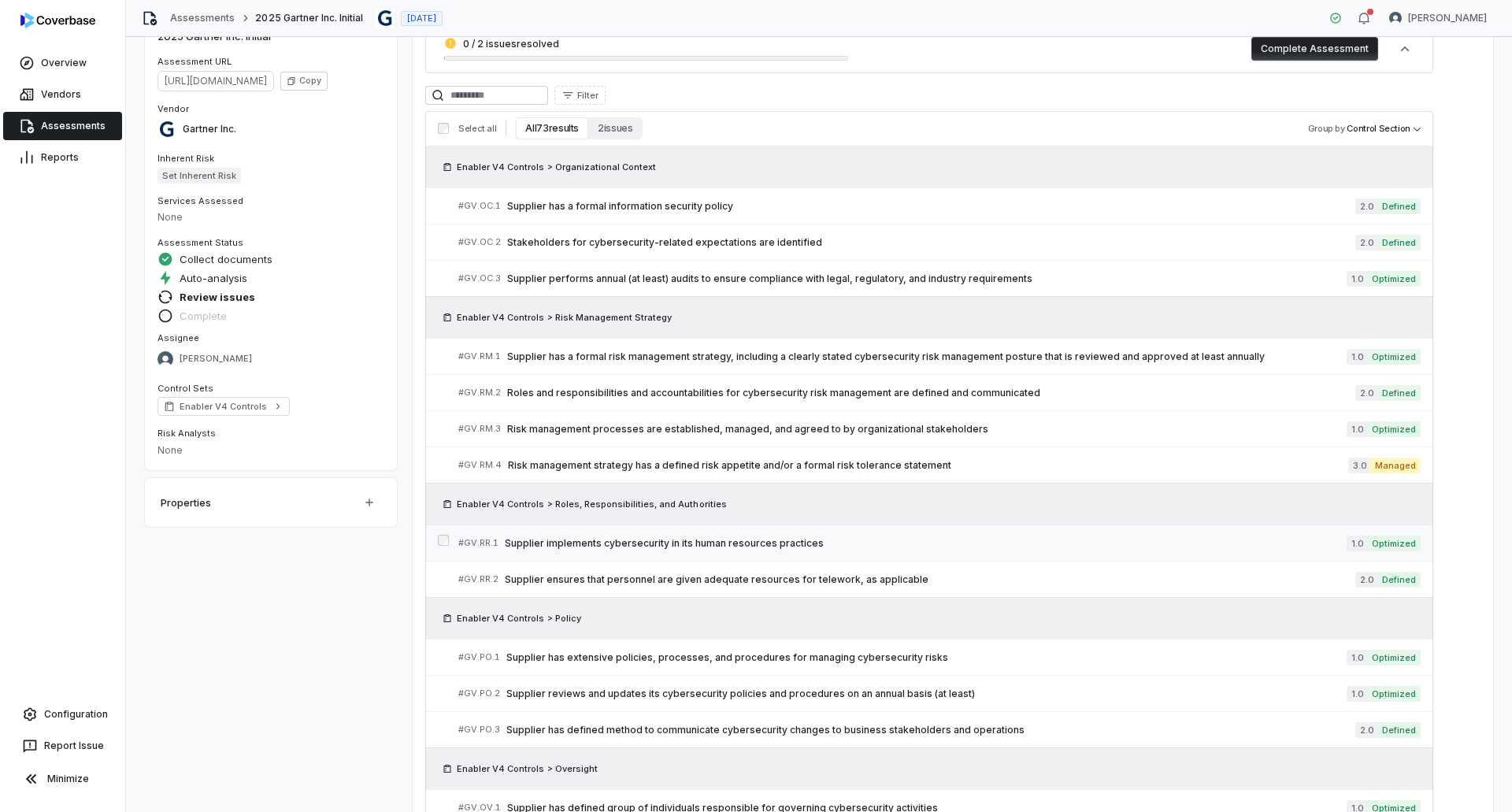
click at [737, 496] on span "Supplier implements cybersecurity in its human resources practices" at bounding box center [926, 543] width 842 height 12
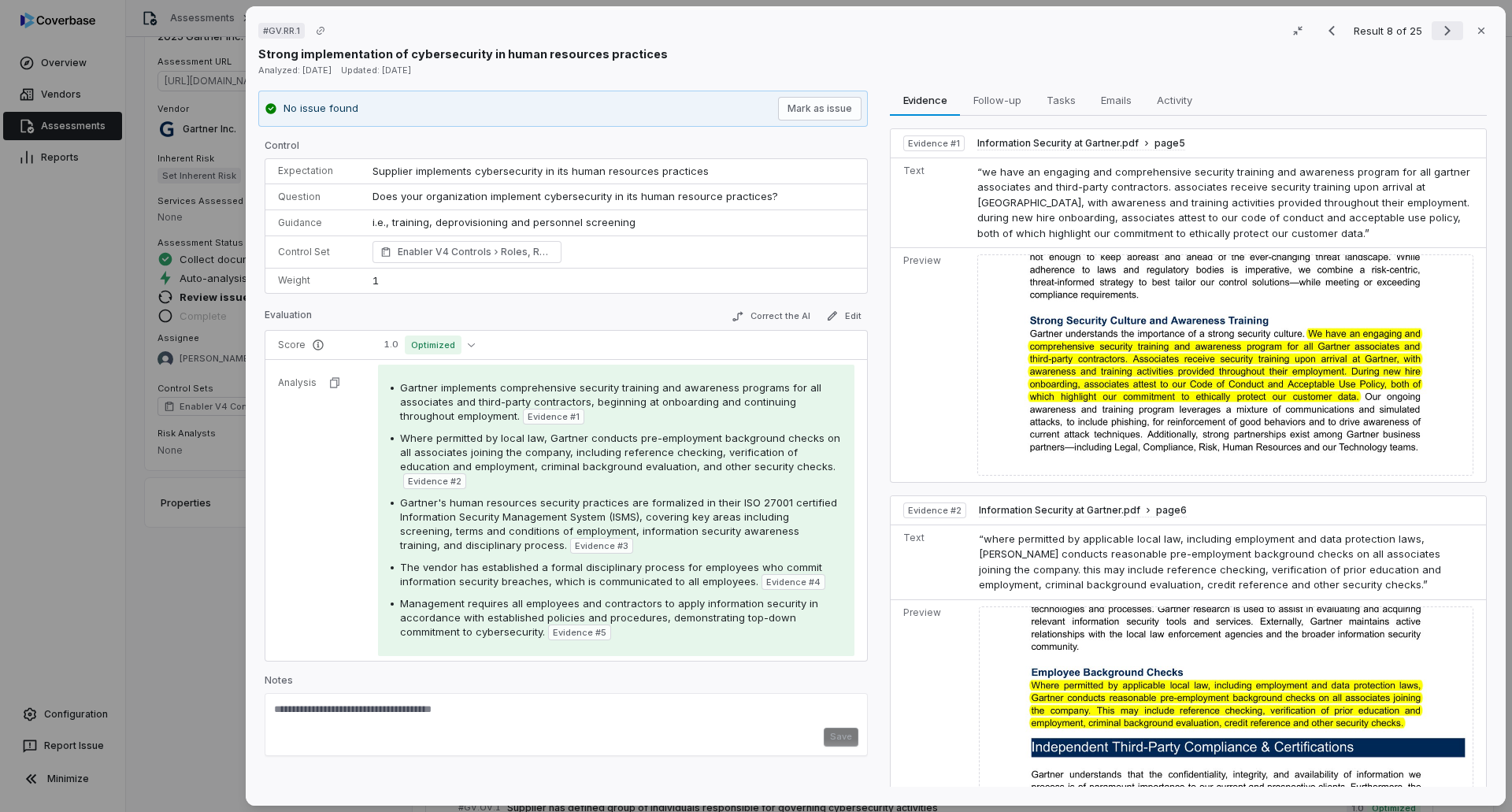
click at [1007, 28] on icon "Next result" at bounding box center [1447, 32] width 6 height 11
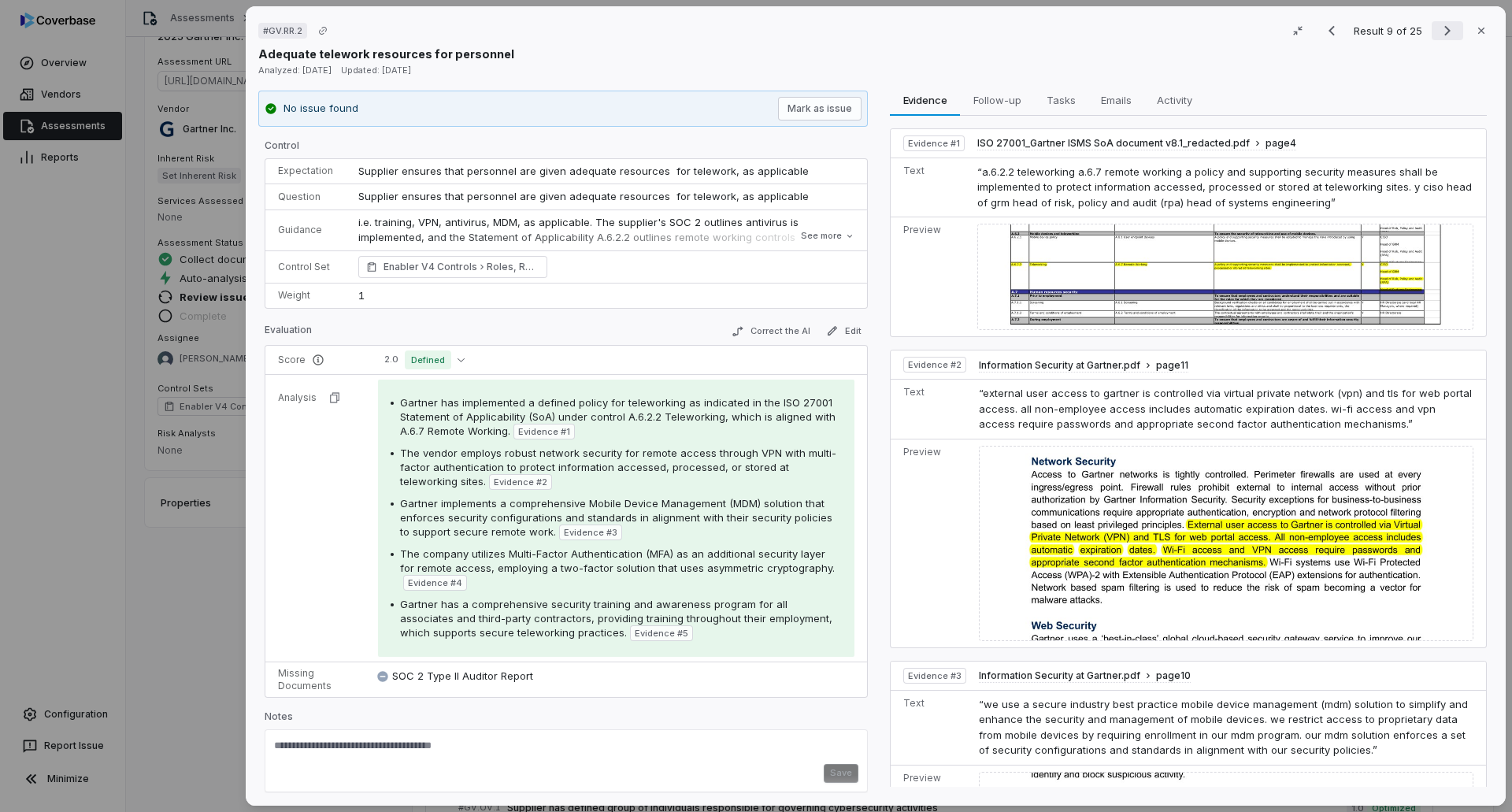
click at [1007, 28] on icon "Next result" at bounding box center [1447, 32] width 6 height 11
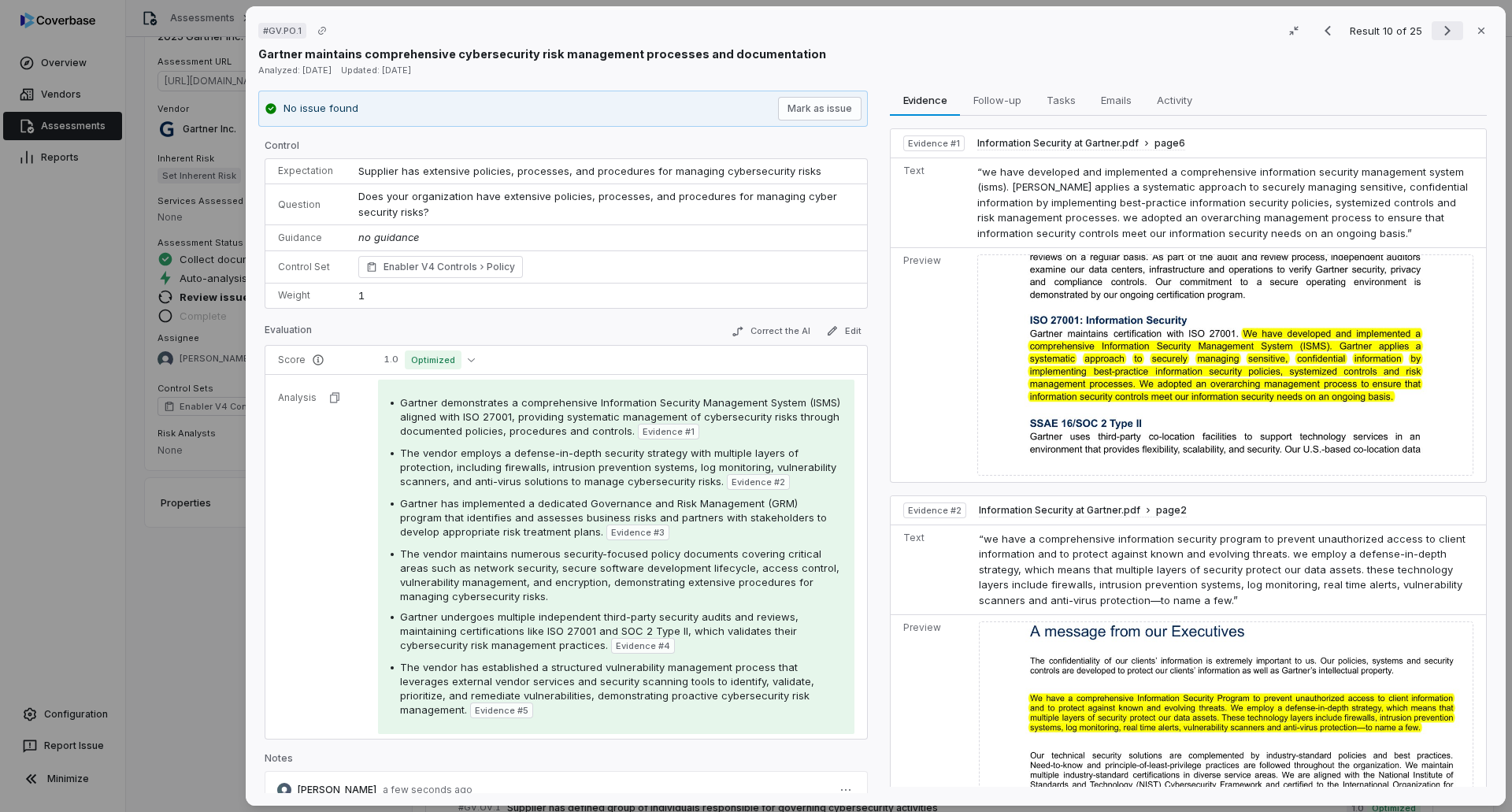
click at [1007, 33] on icon "Next result" at bounding box center [1447, 30] width 18 height 18
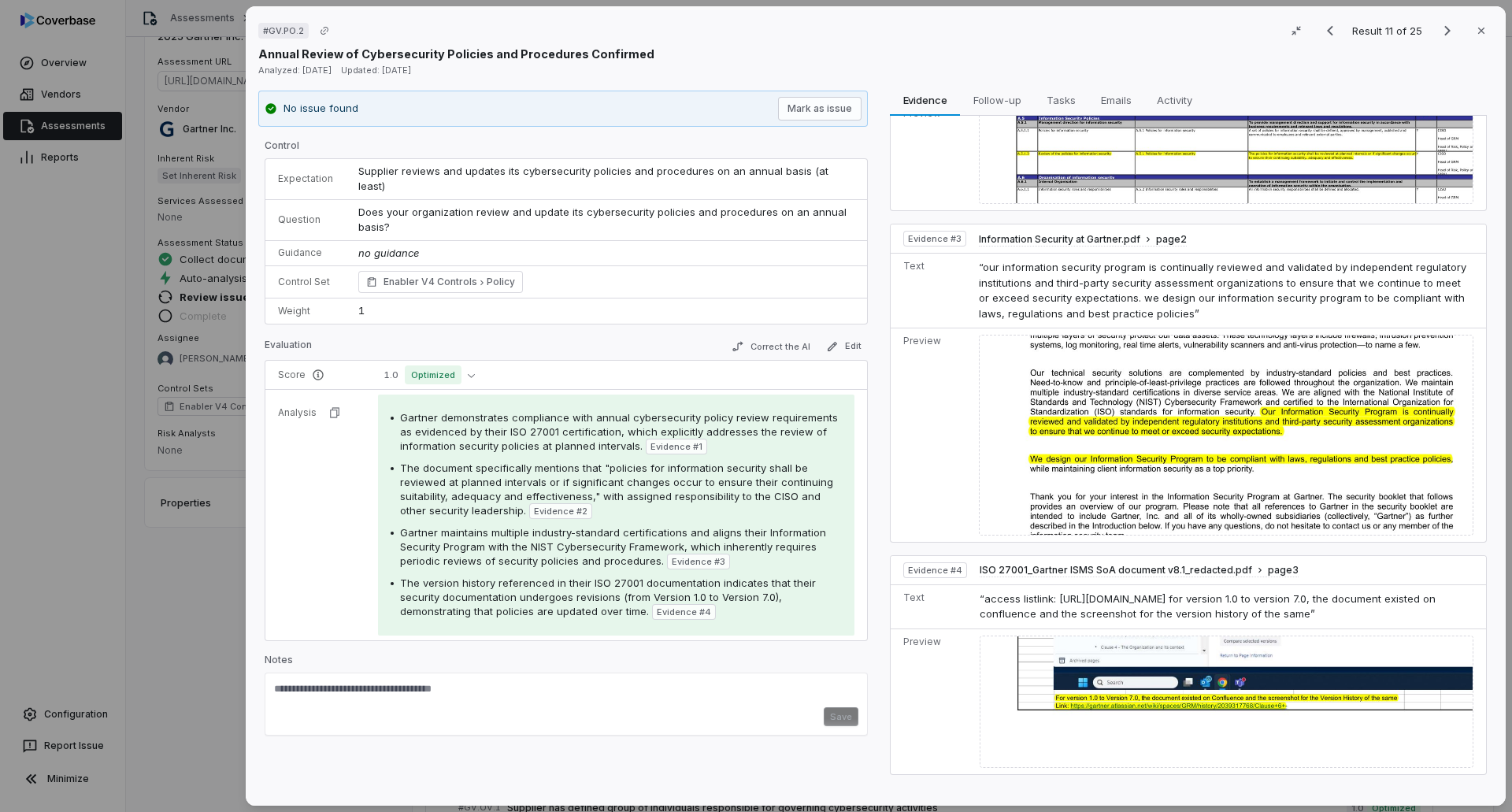
scroll to position [395, 0]
click at [1007, 26] on icon "Next result" at bounding box center [1447, 30] width 18 height 18
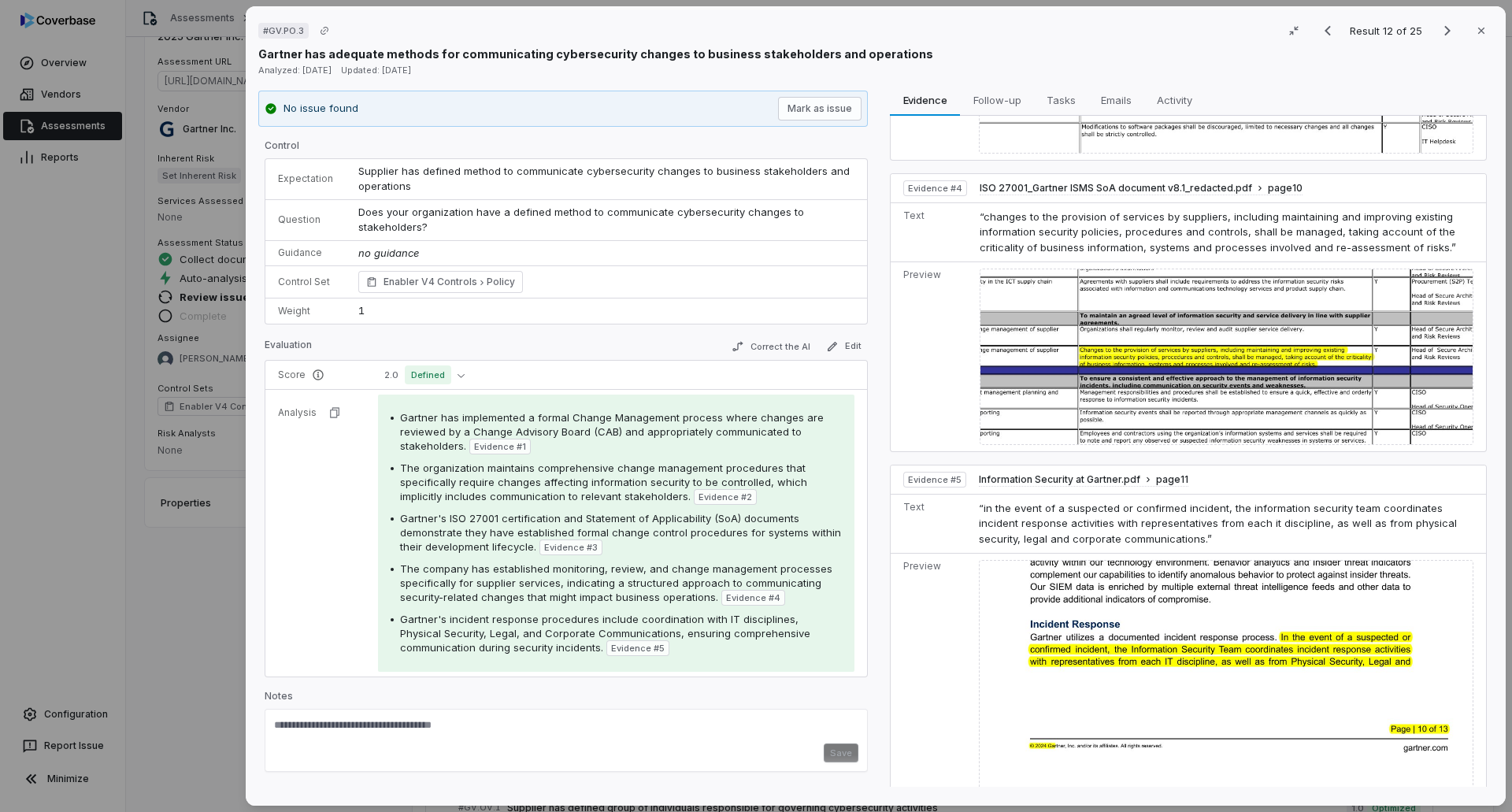
scroll to position [876, 0]
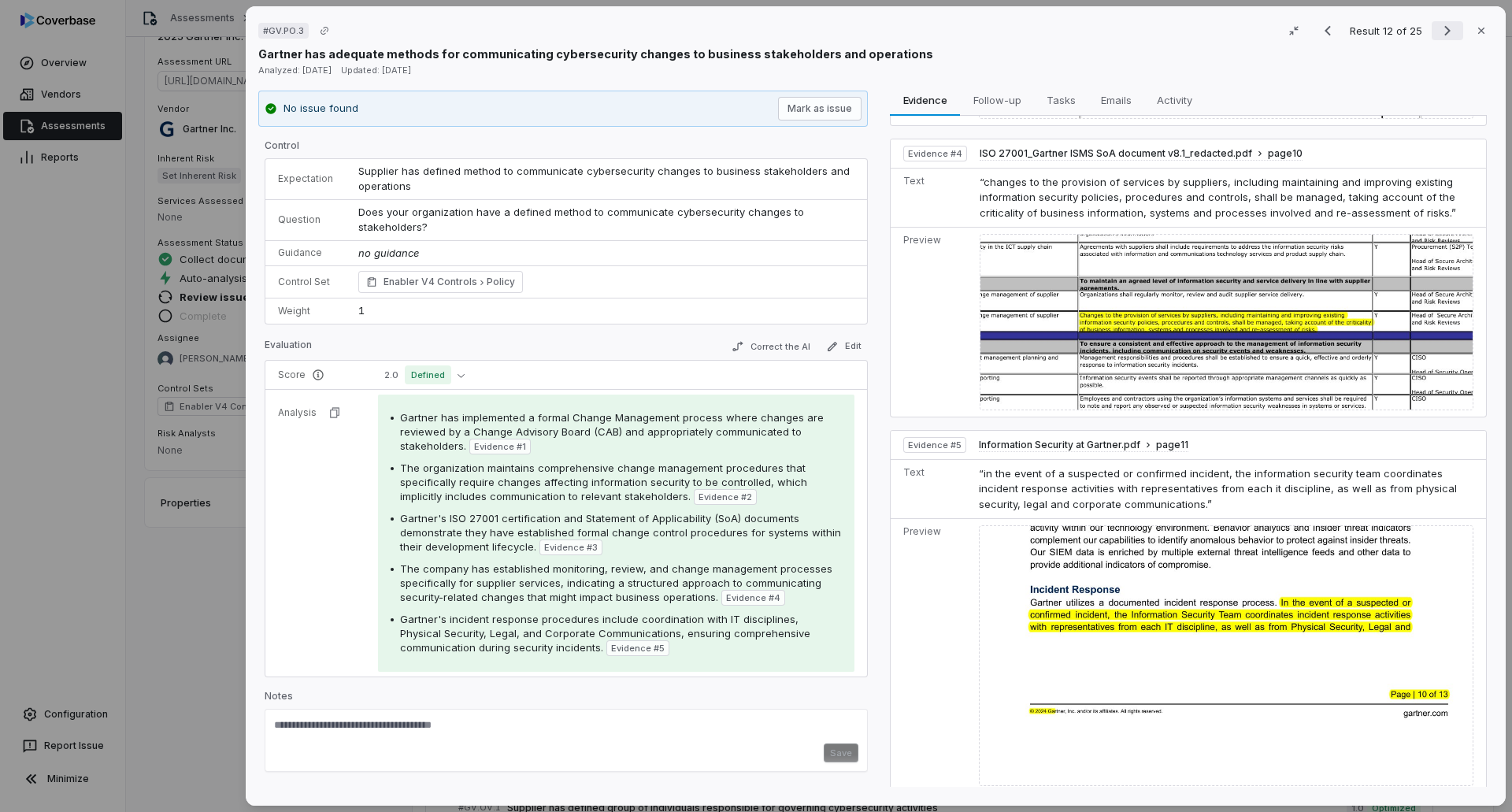
click at [1007, 26] on icon "Next result" at bounding box center [1447, 30] width 18 height 18
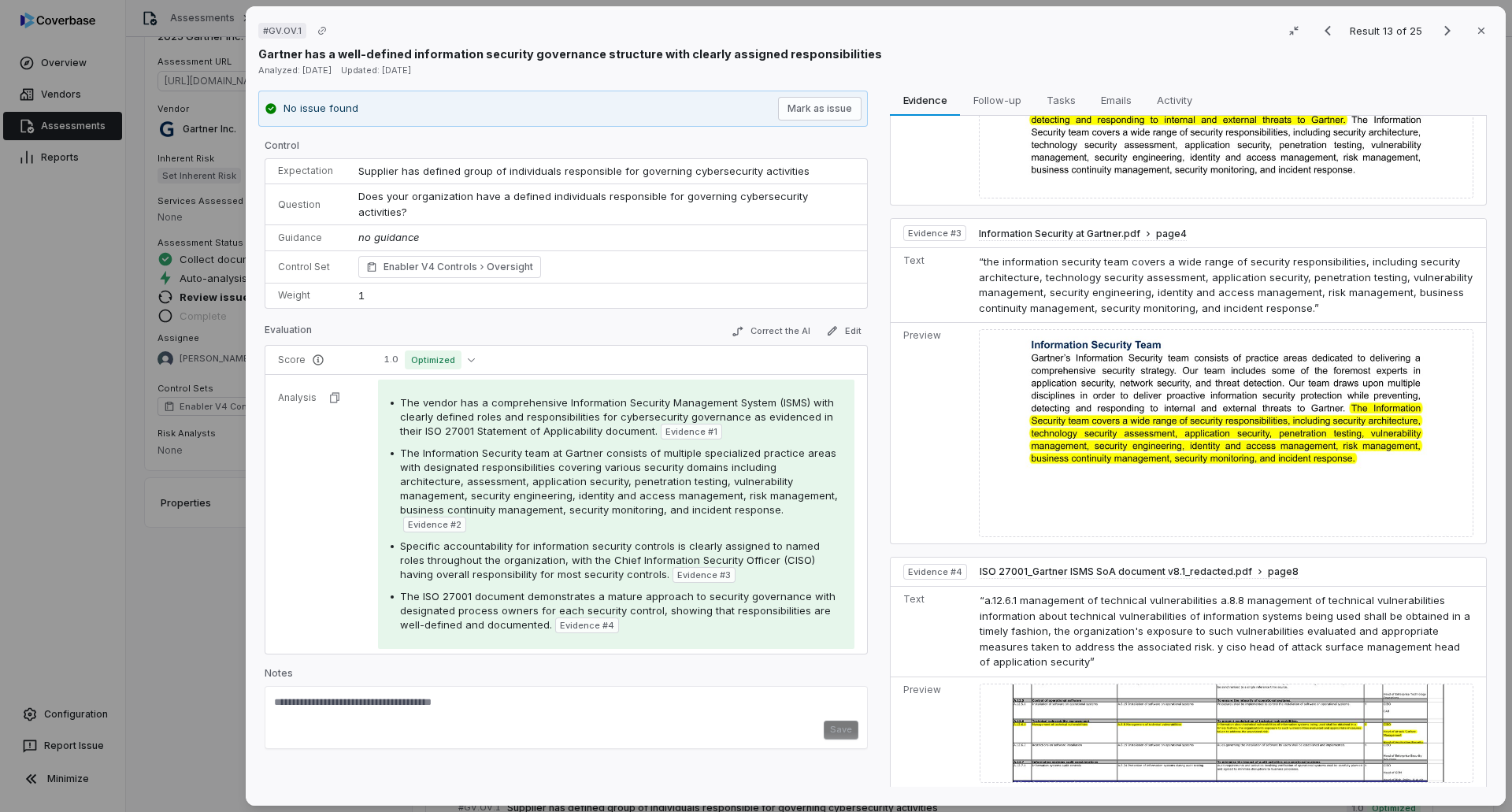
scroll to position [495, 0]
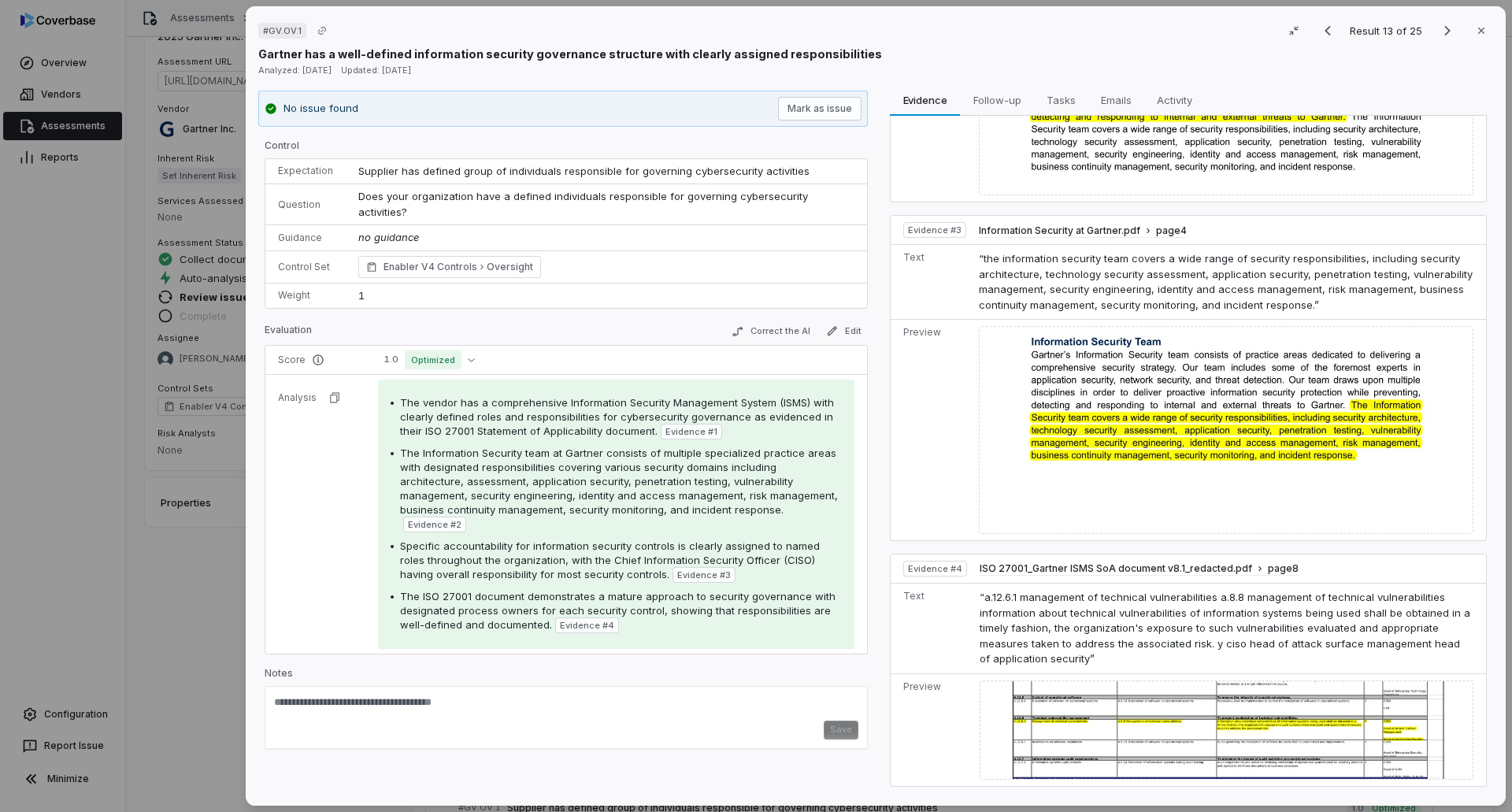
click at [446, 353] on td "1.0 Optimized" at bounding box center [616, 359] width 502 height 29
click at [459, 351] on button "1.0 Optimized" at bounding box center [429, 359] width 103 height 18
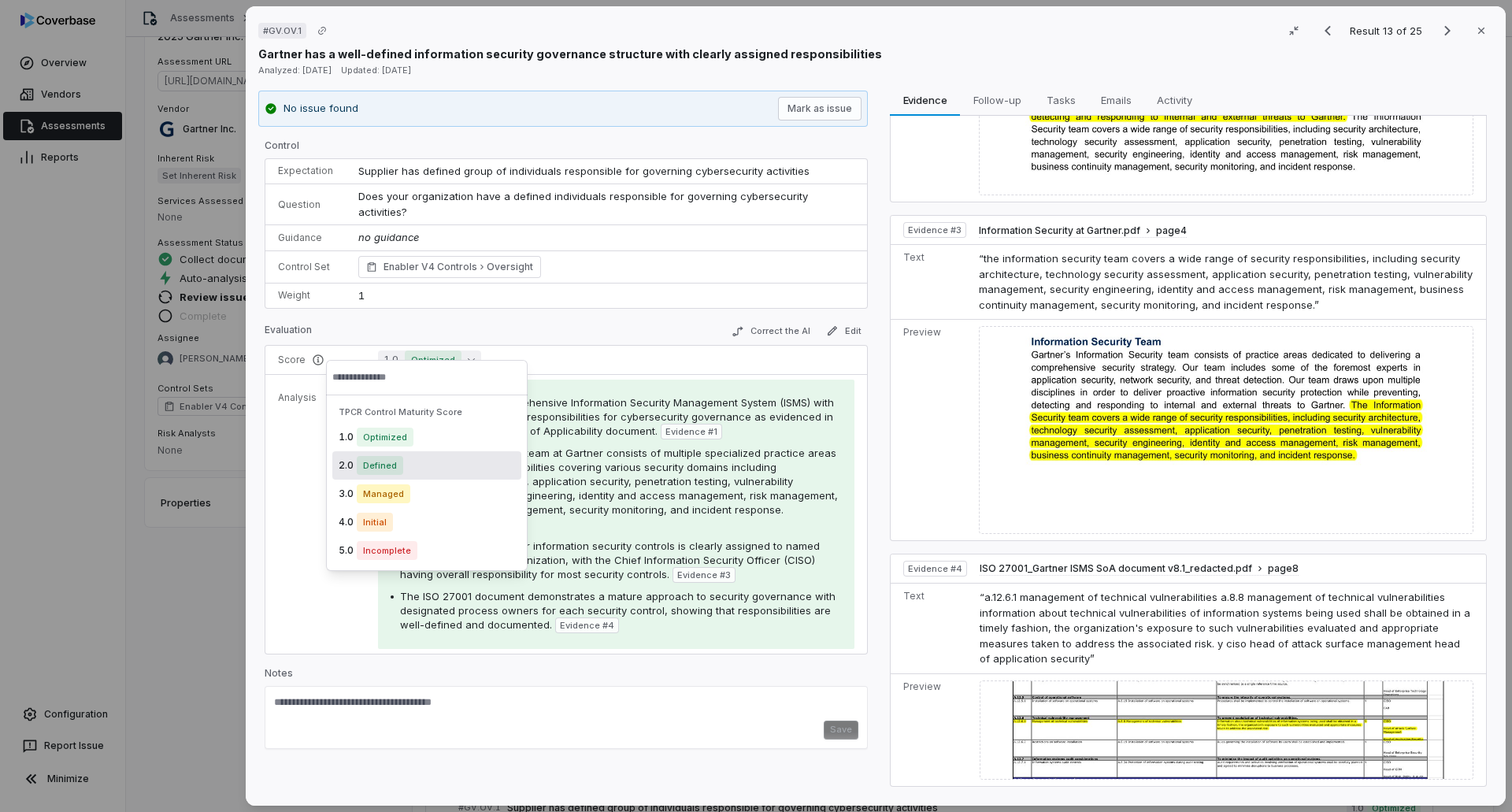
click at [412, 467] on div "2.0 Defined" at bounding box center [426, 465] width 189 height 28
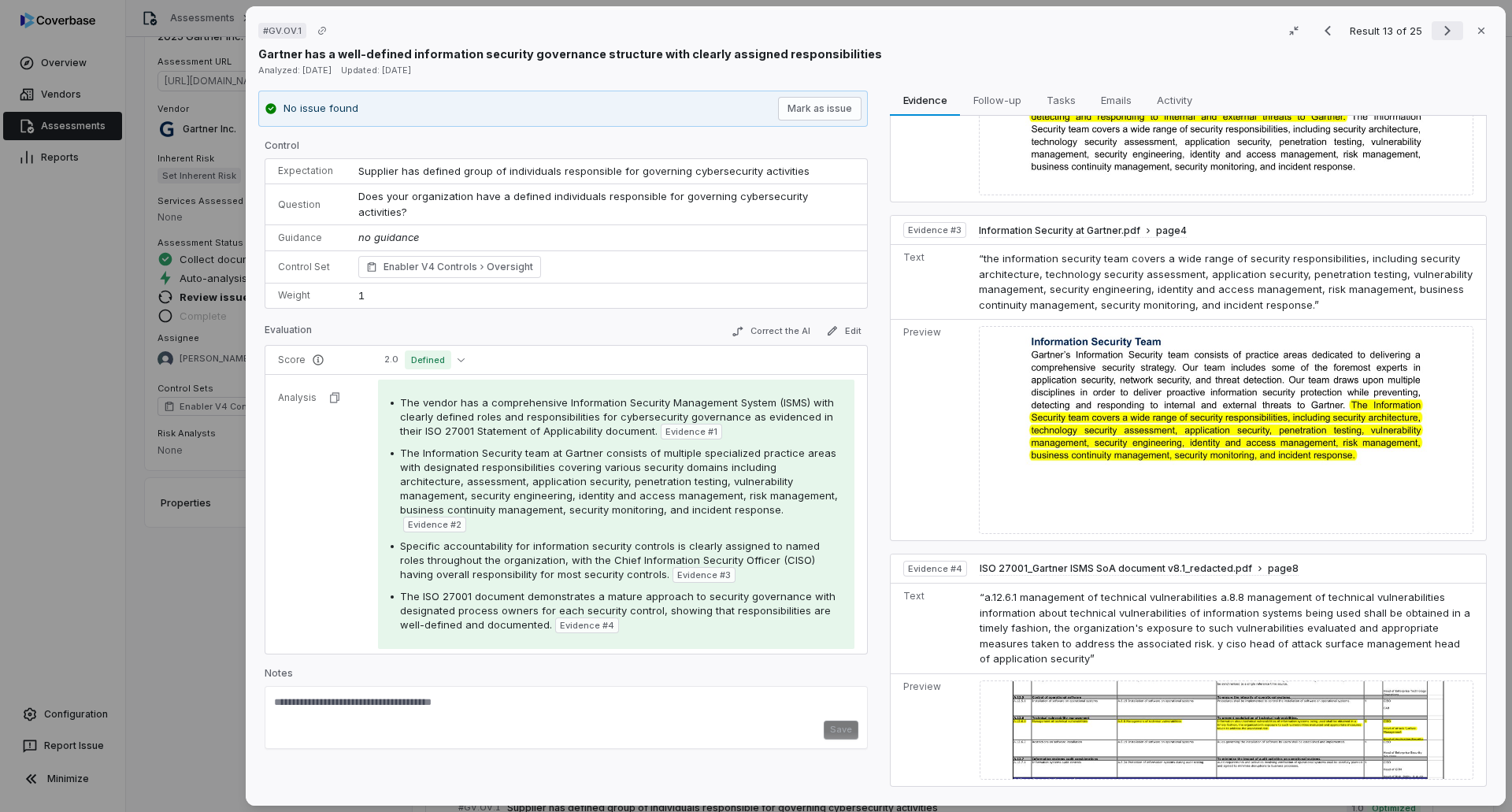
click at [1007, 30] on icon "Next result" at bounding box center [1447, 30] width 18 height 18
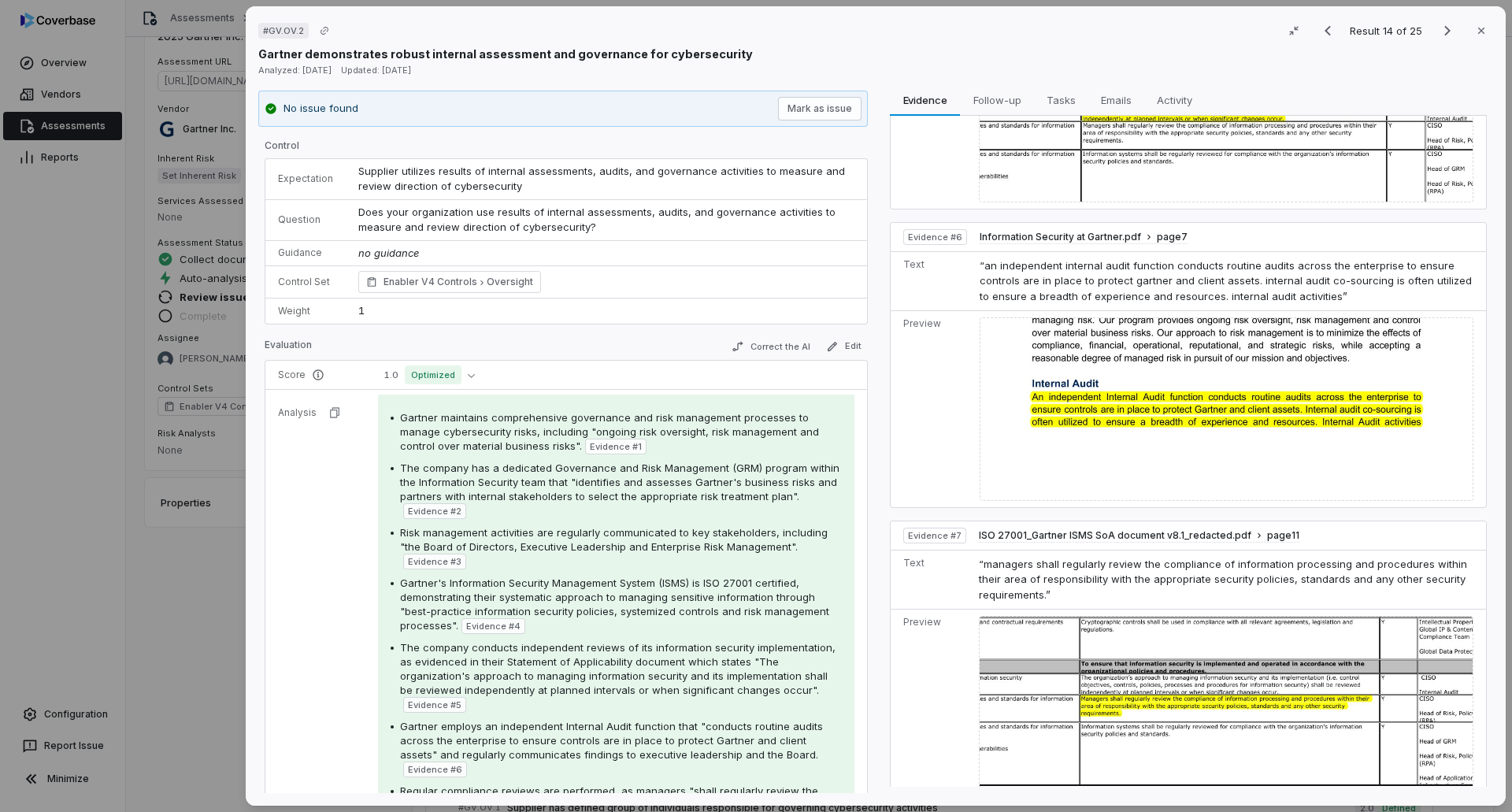
scroll to position [1441, 0]
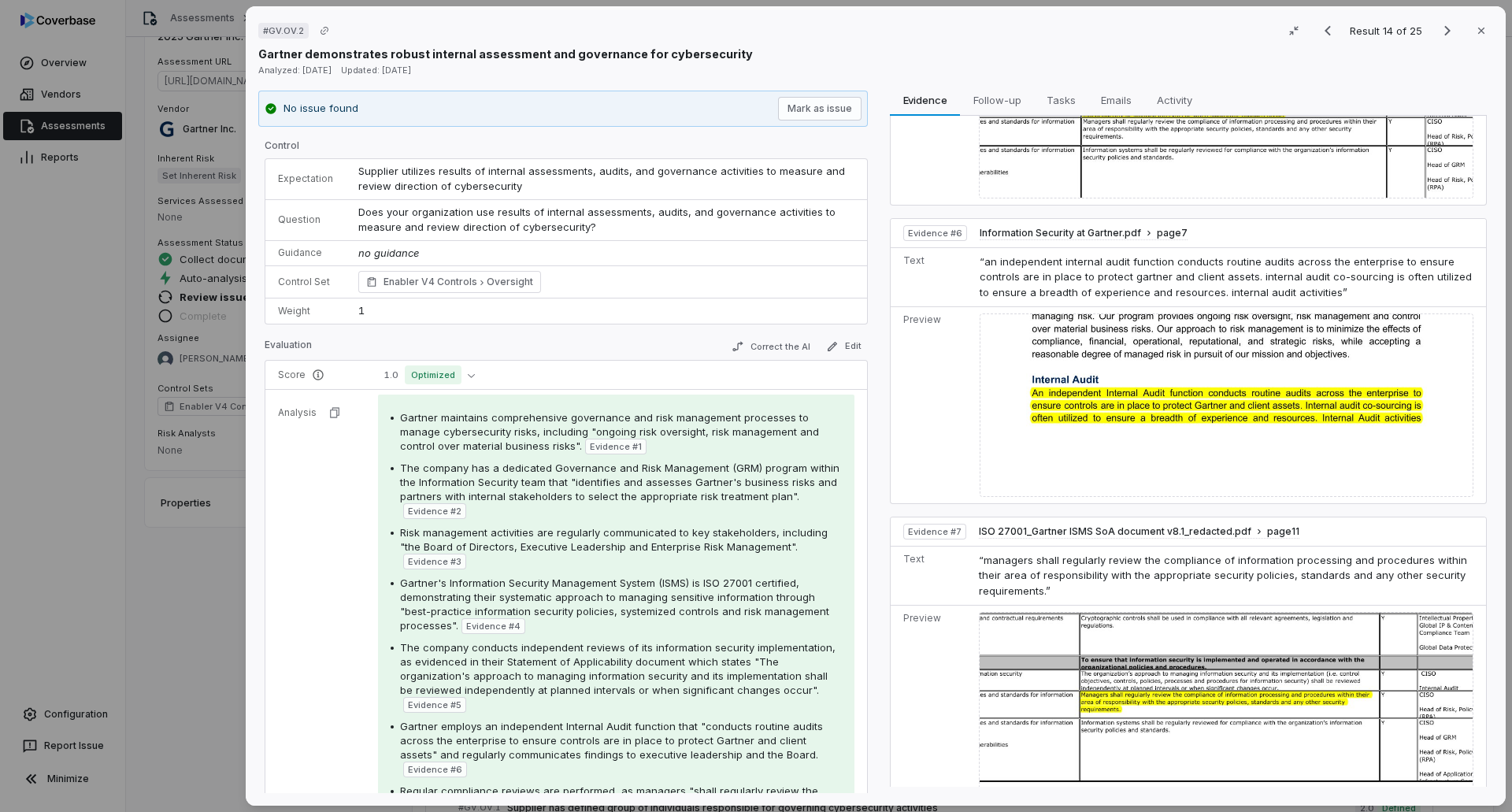
click at [1007, 405] on img at bounding box center [1226, 404] width 494 height 182
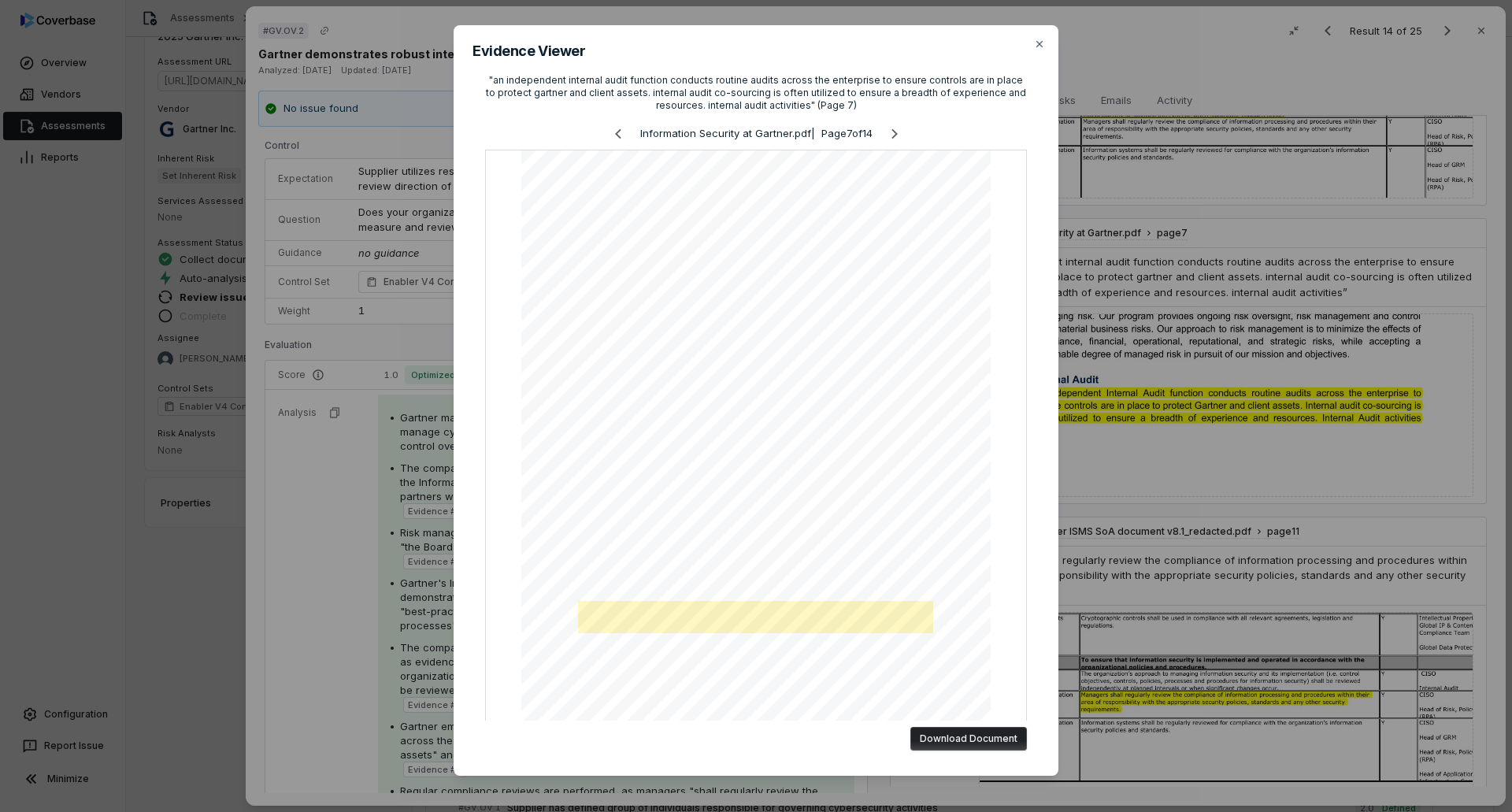
scroll to position [0, 0]
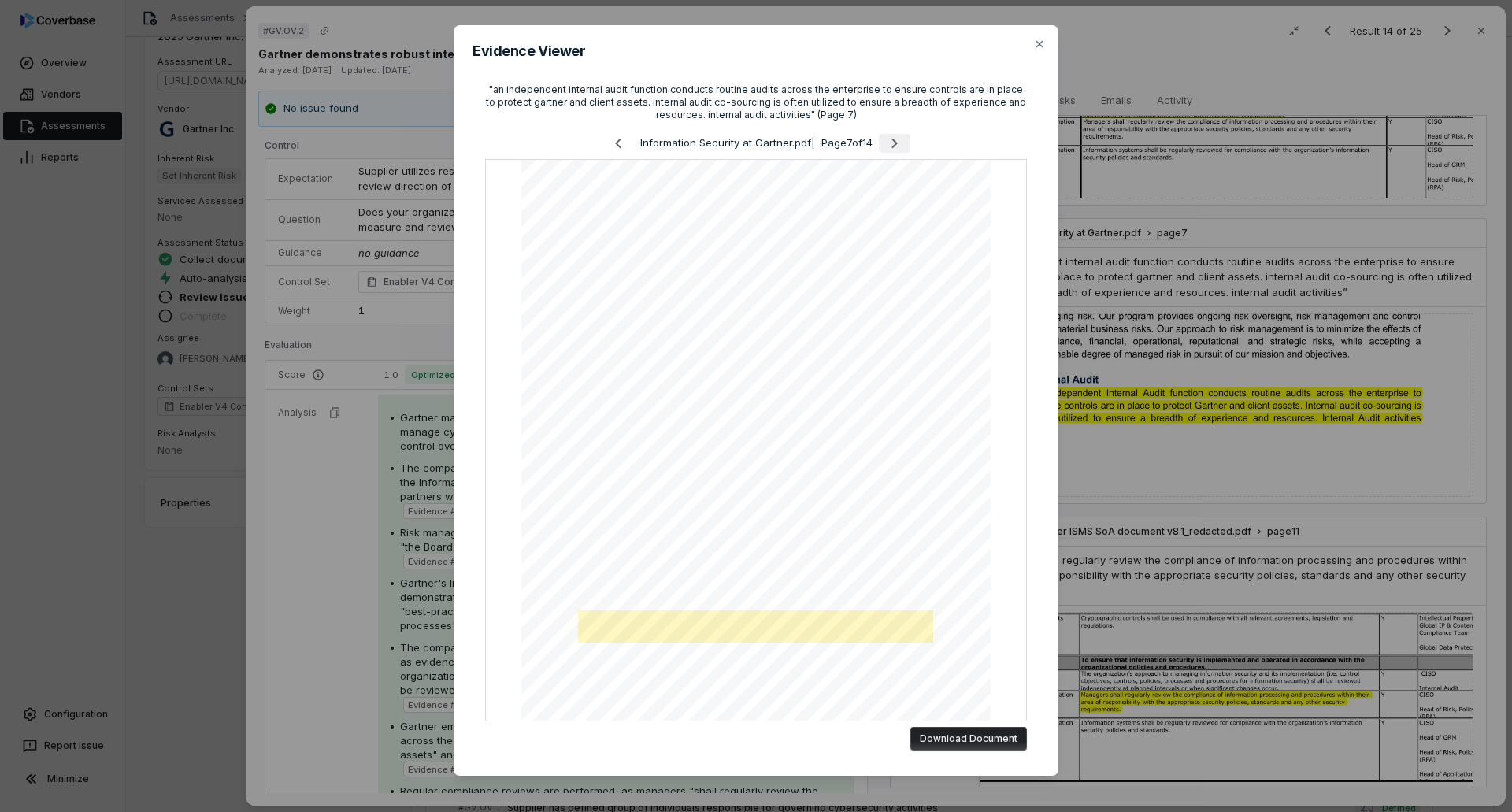
click at [881, 143] on button "Next page" at bounding box center [895, 143] width 32 height 18
click at [1007, 395] on div "Evidence Viewer "an independent internal audit function conducts routine audits…" at bounding box center [756, 412] width 1512 height 824
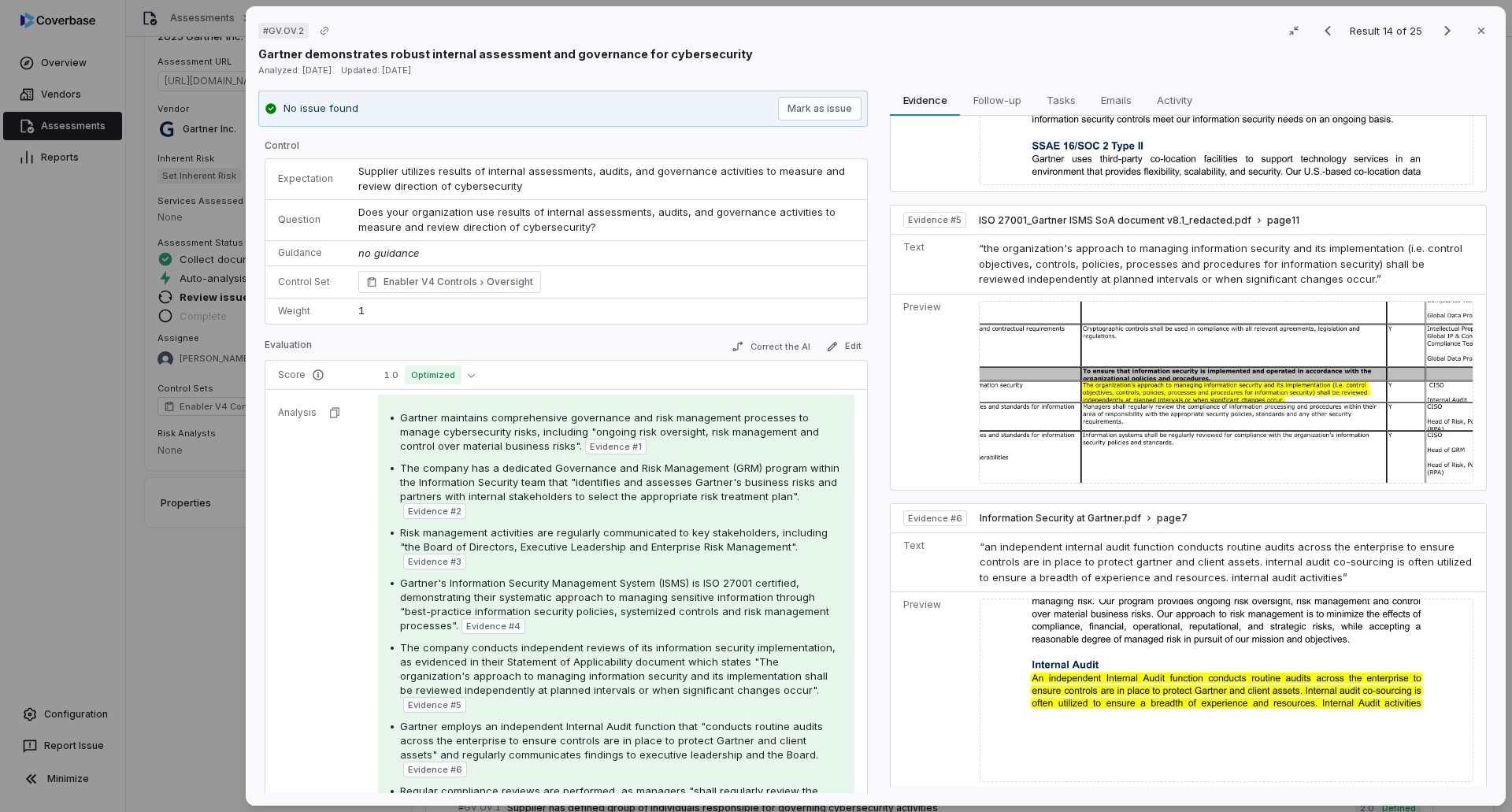
scroll to position [1126, 0]
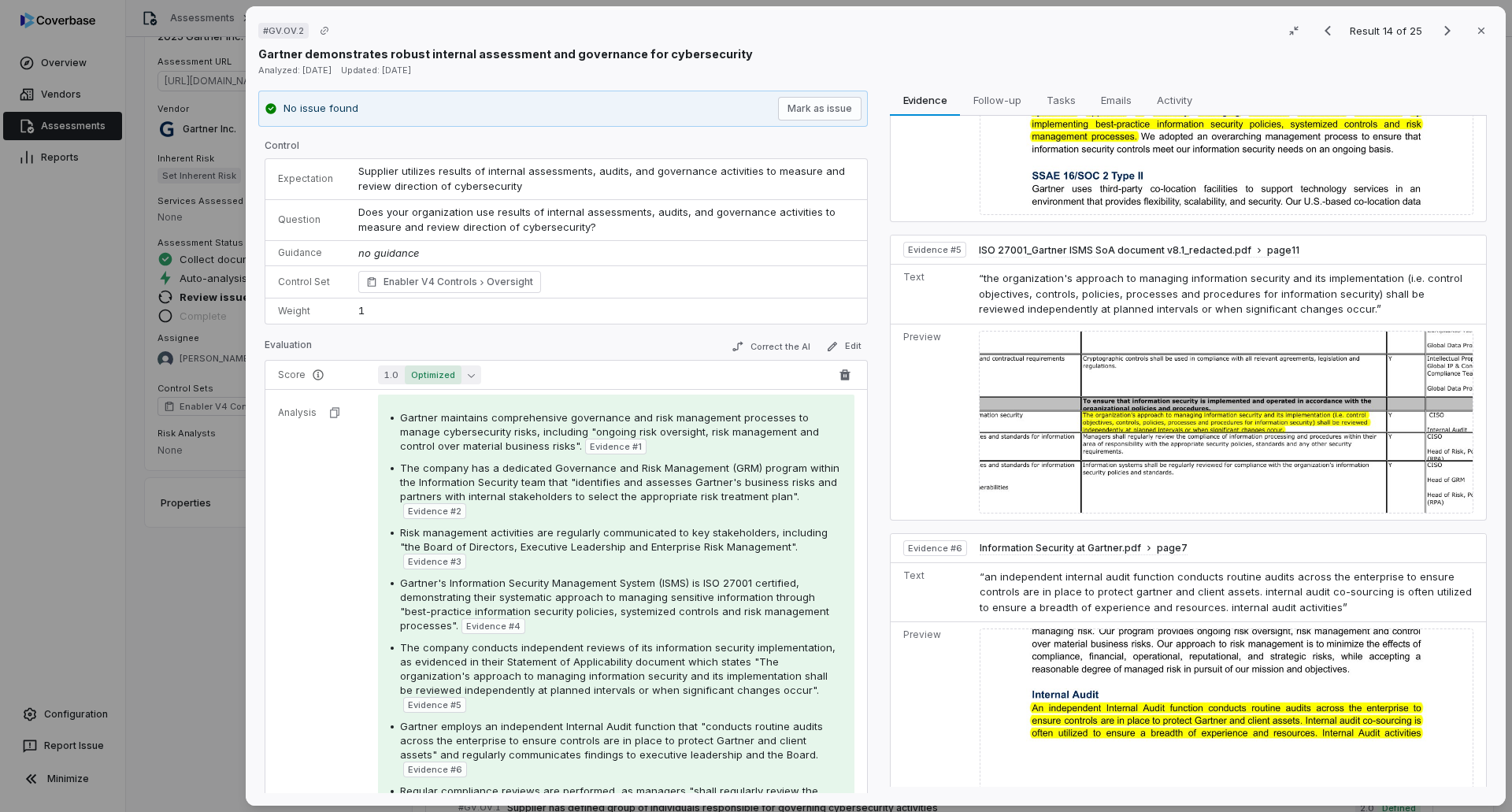
click at [447, 369] on span "Optimized" at bounding box center [433, 374] width 56 height 18
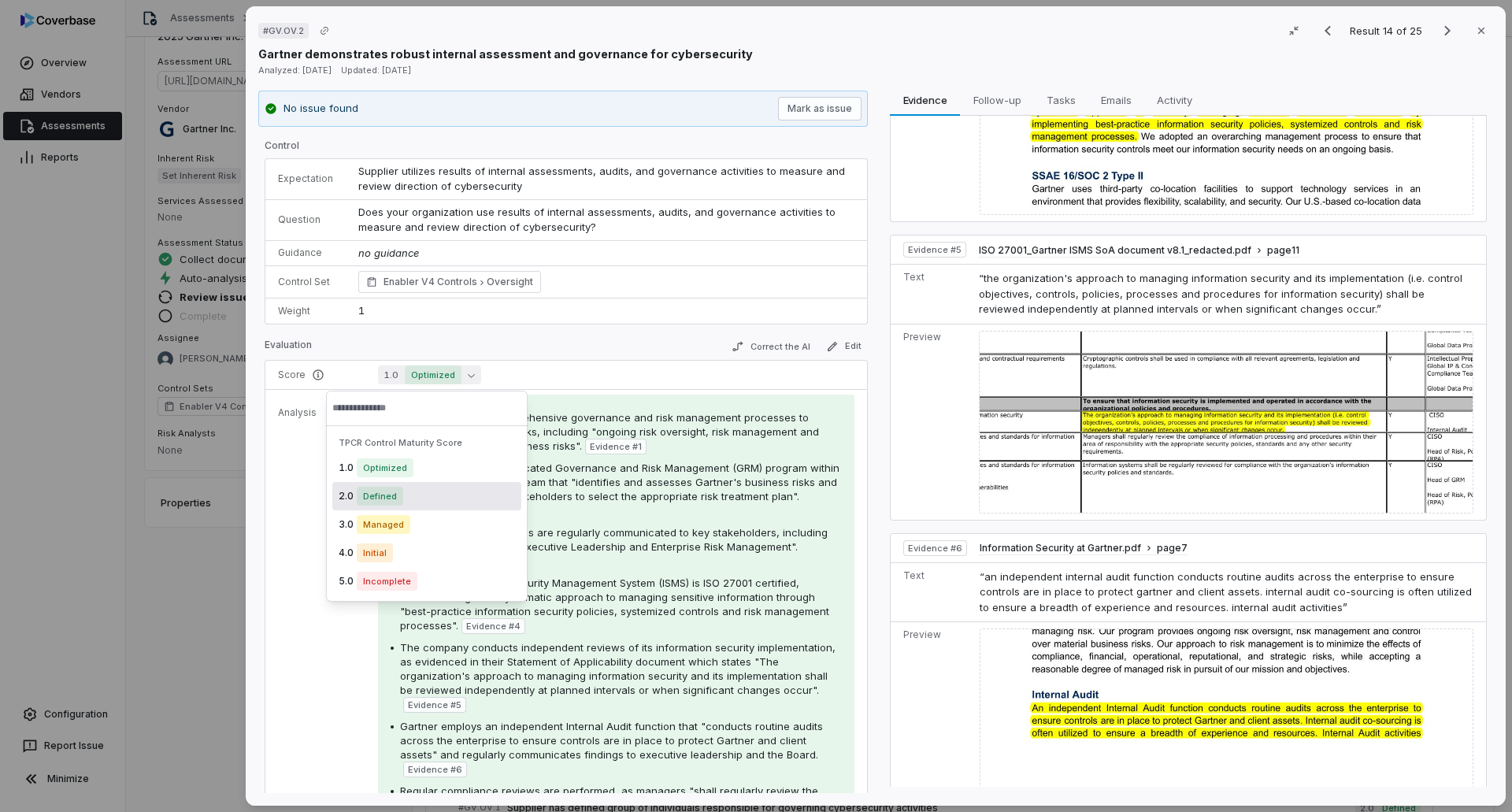
click at [370, 496] on span "Defined" at bounding box center [380, 496] width 47 height 18
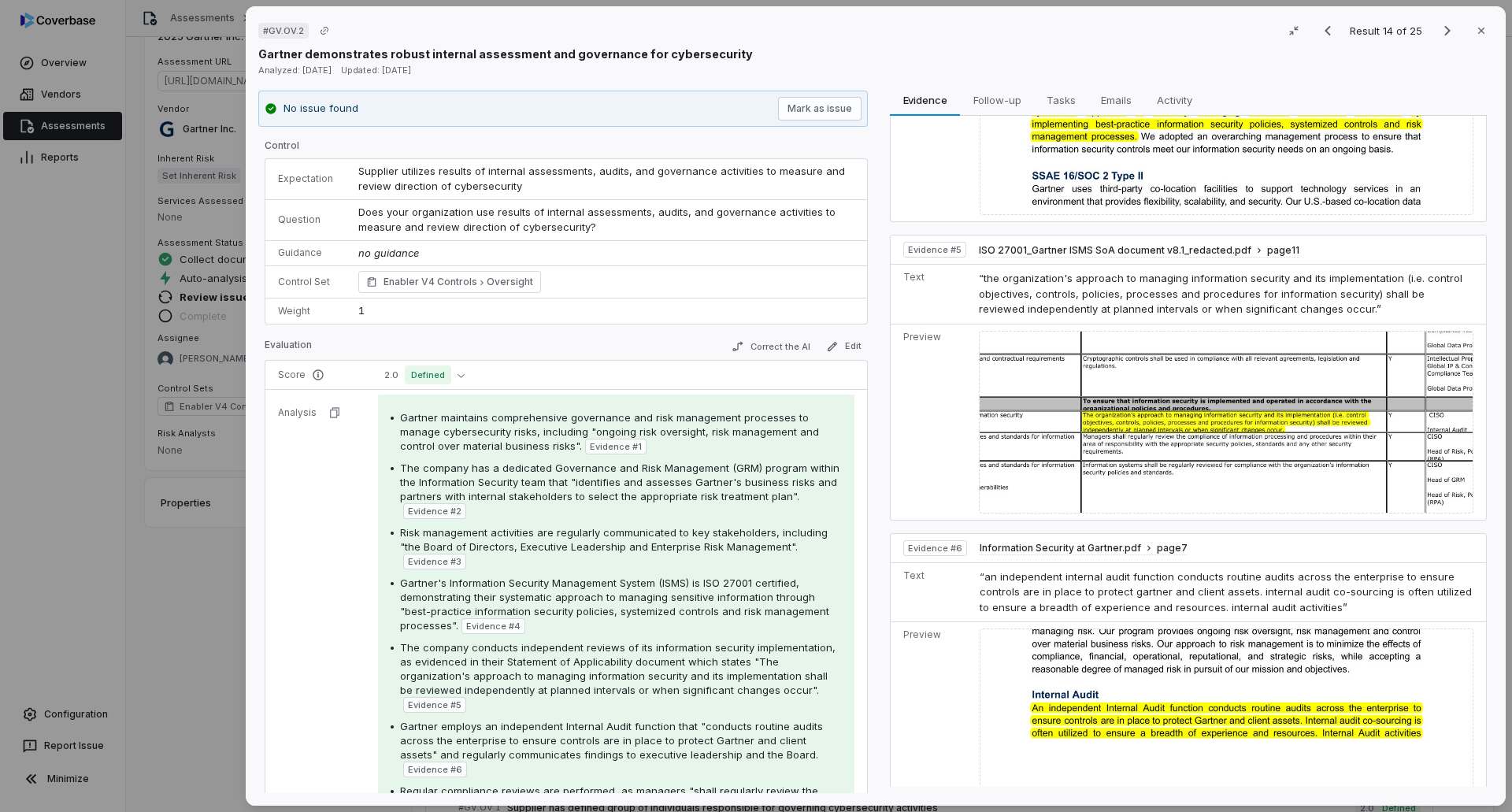
drag, startPoint x: 1442, startPoint y: 26, endPoint x: 1444, endPoint y: 17, distance: 9.2
click at [1007, 24] on icon "Next result" at bounding box center [1447, 30] width 18 height 18
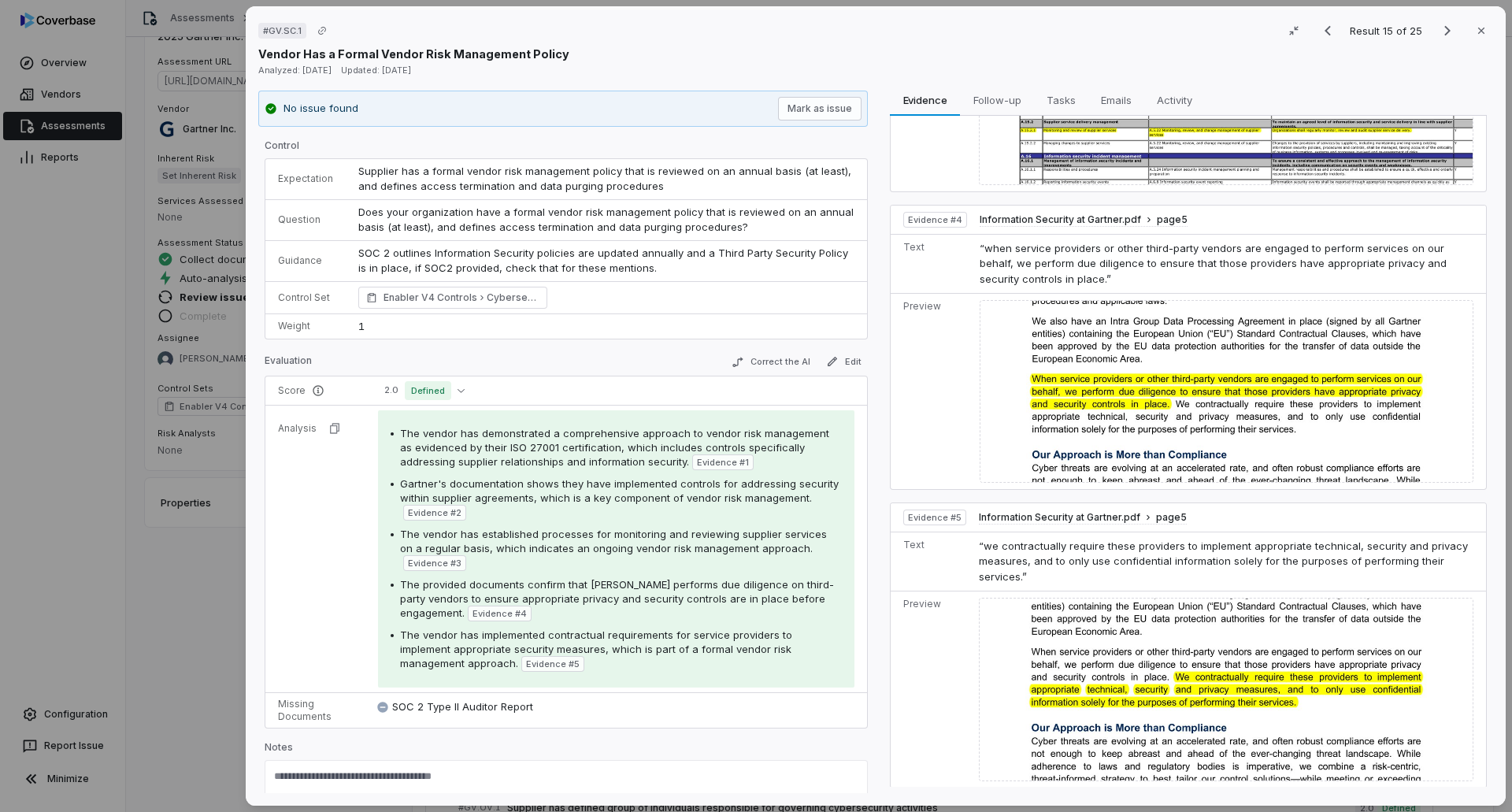
scroll to position [631, 0]
click at [1007, 26] on icon "Next result" at bounding box center [1447, 30] width 18 height 18
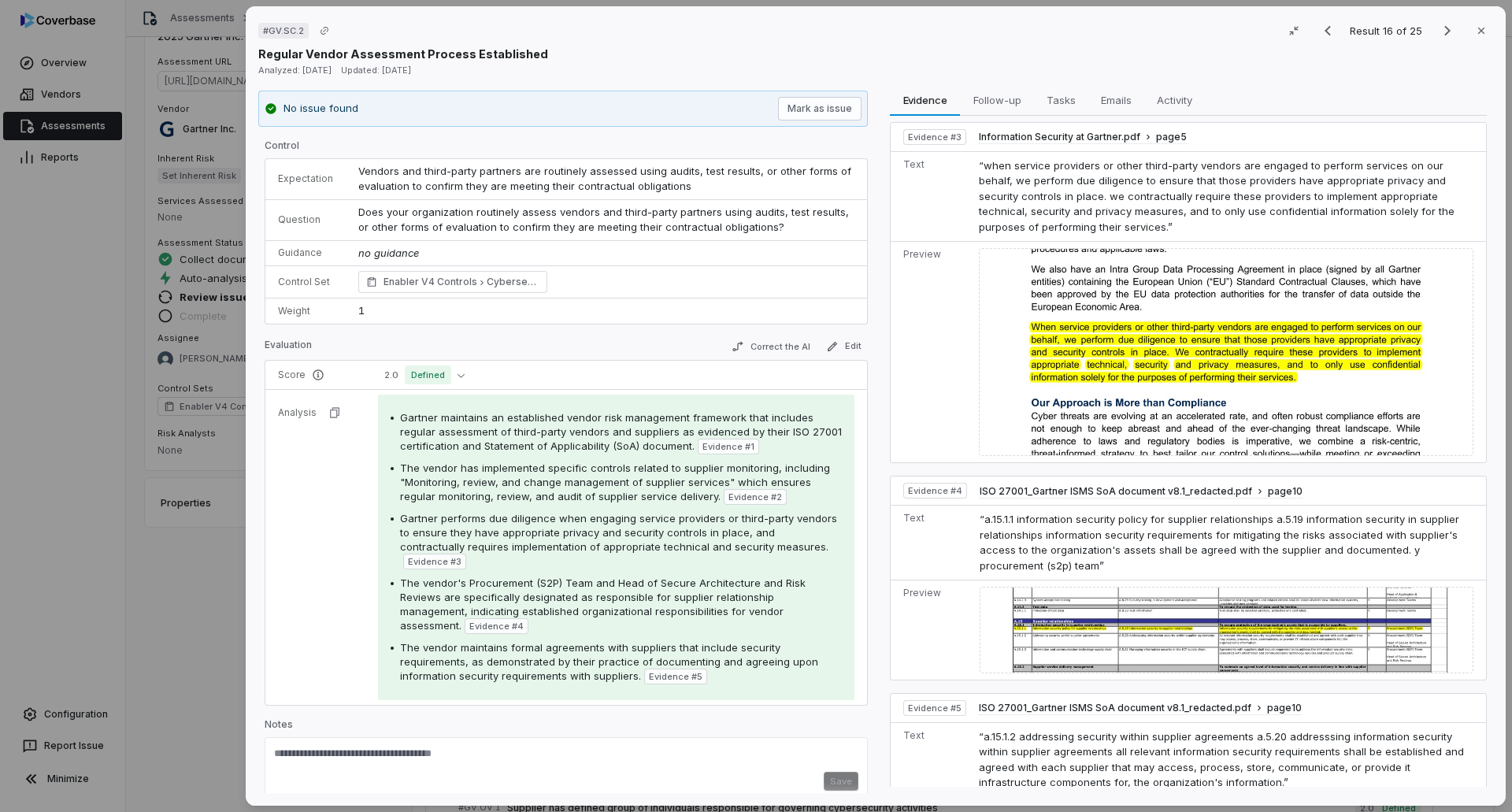
scroll to position [784, 0]
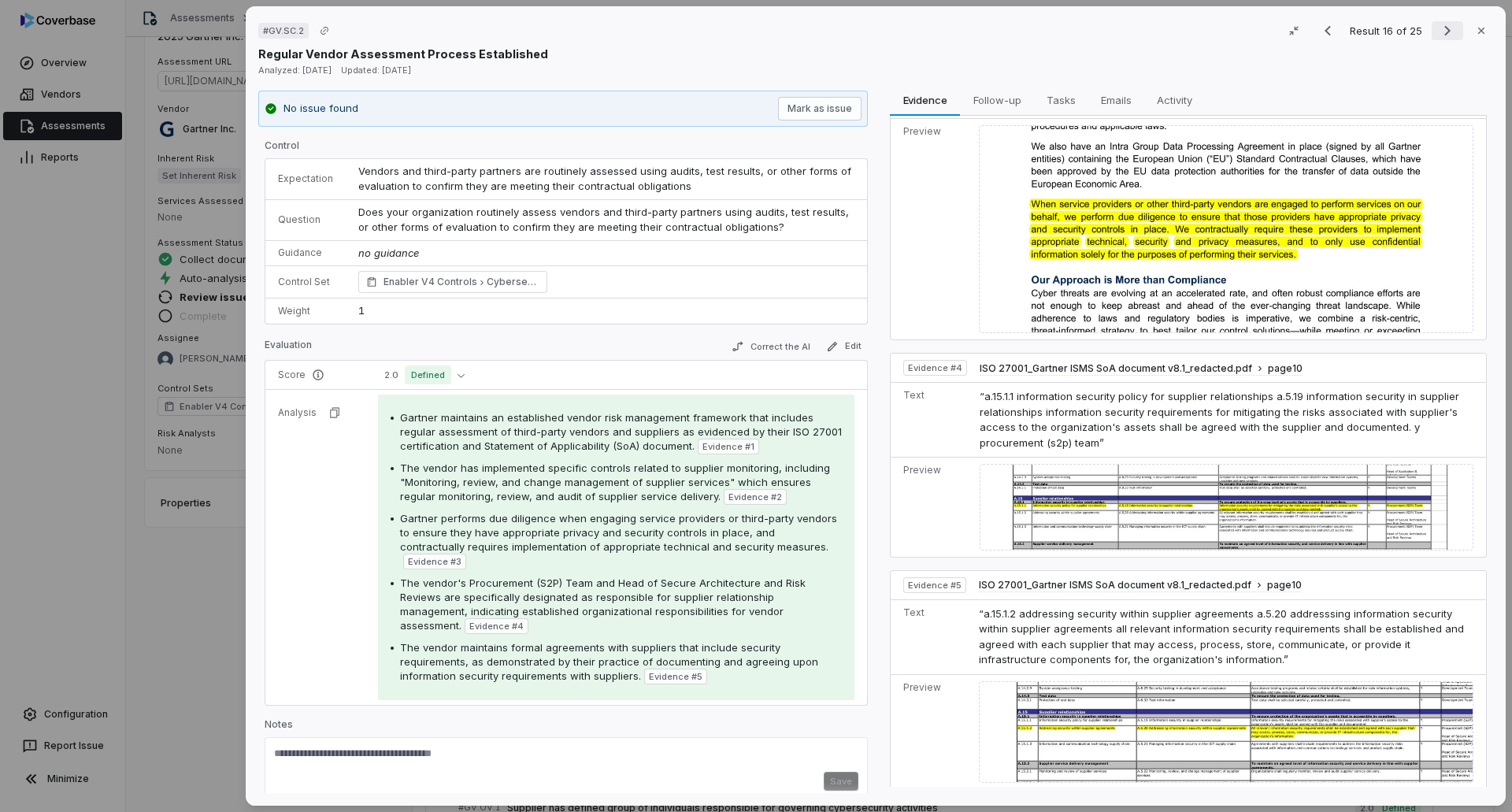
click at [1007, 33] on icon "Next result" at bounding box center [1447, 30] width 18 height 18
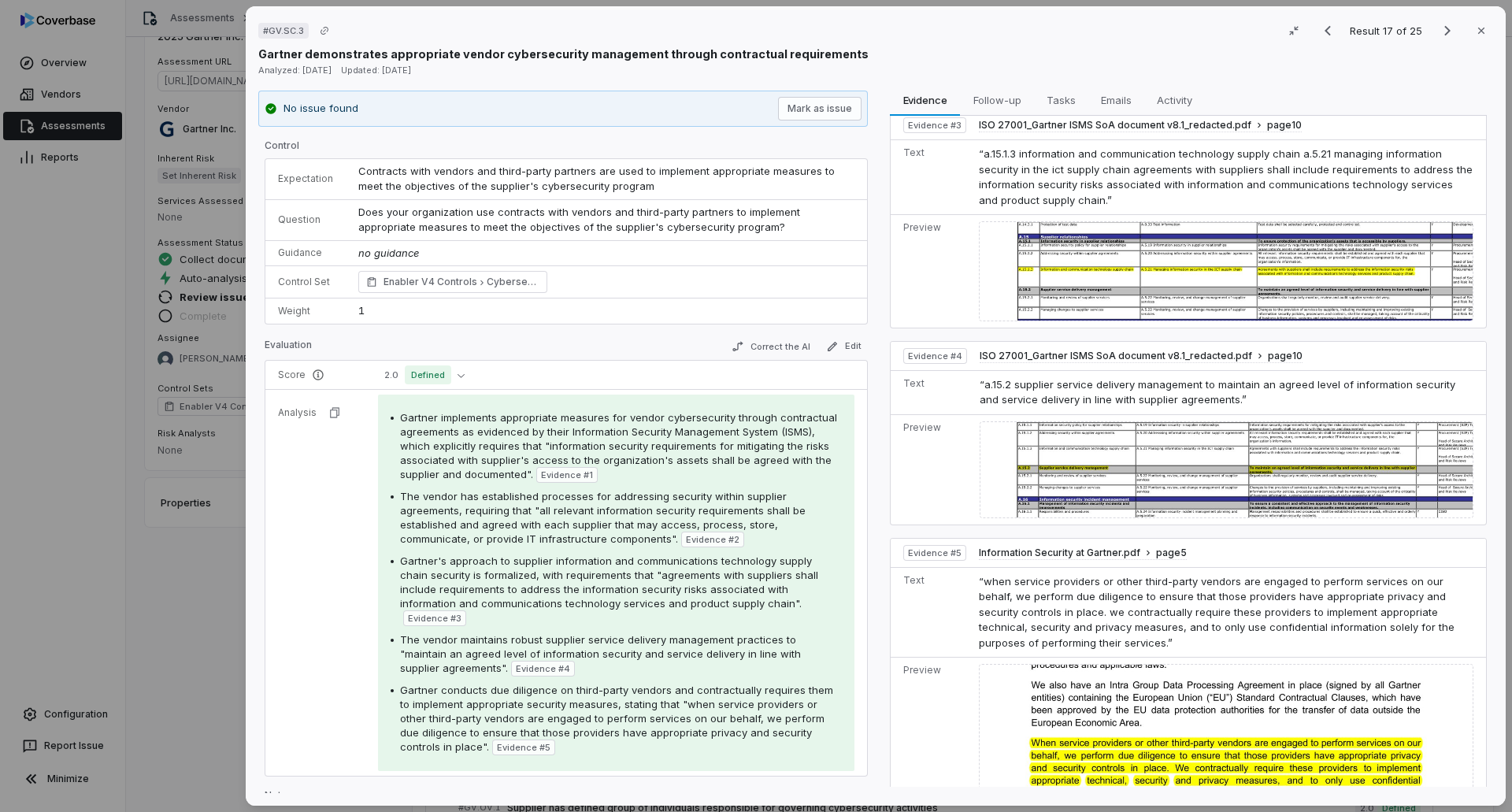
scroll to position [557, 0]
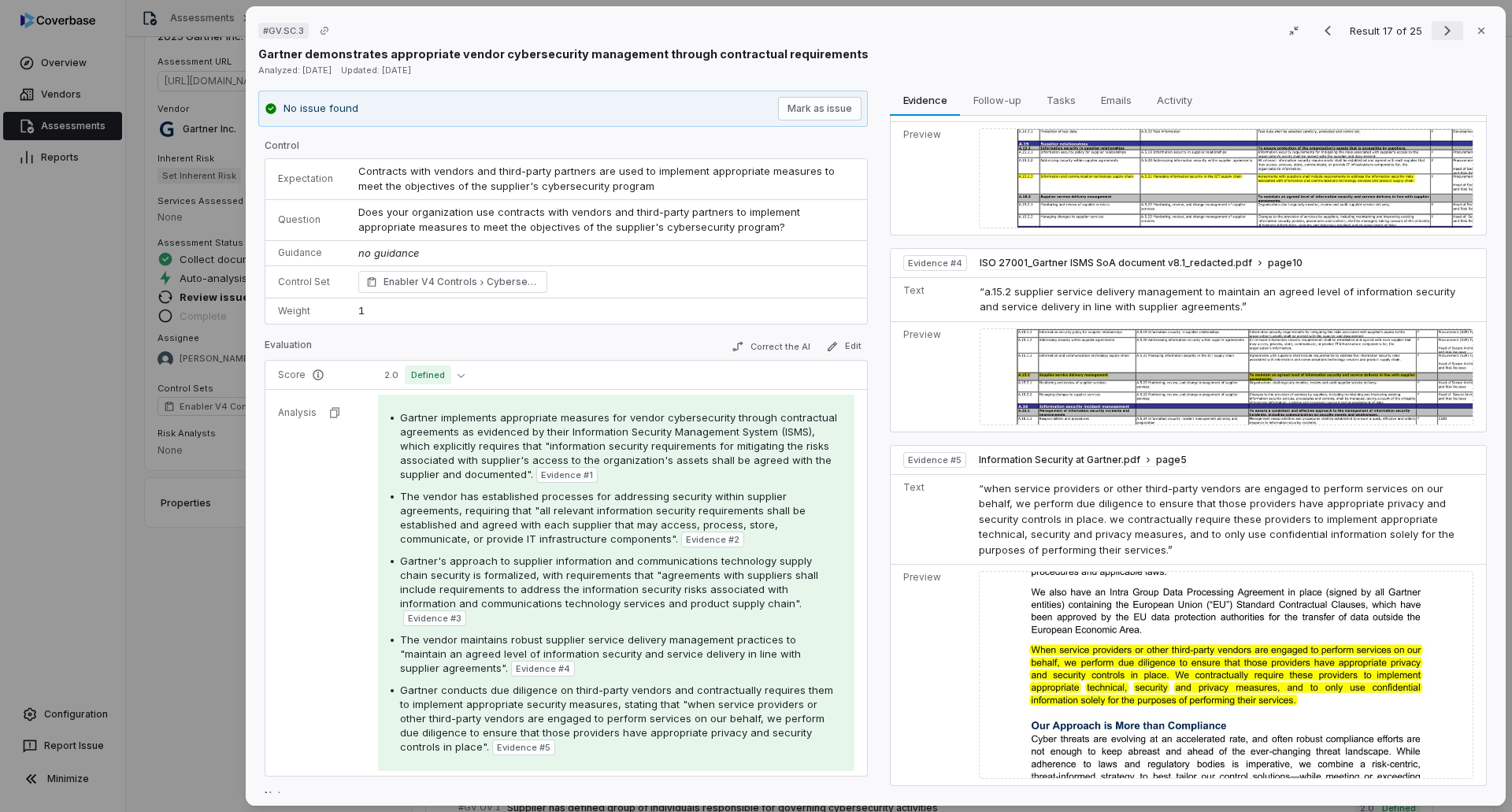
click at [1007, 25] on icon "Next result" at bounding box center [1447, 30] width 18 height 18
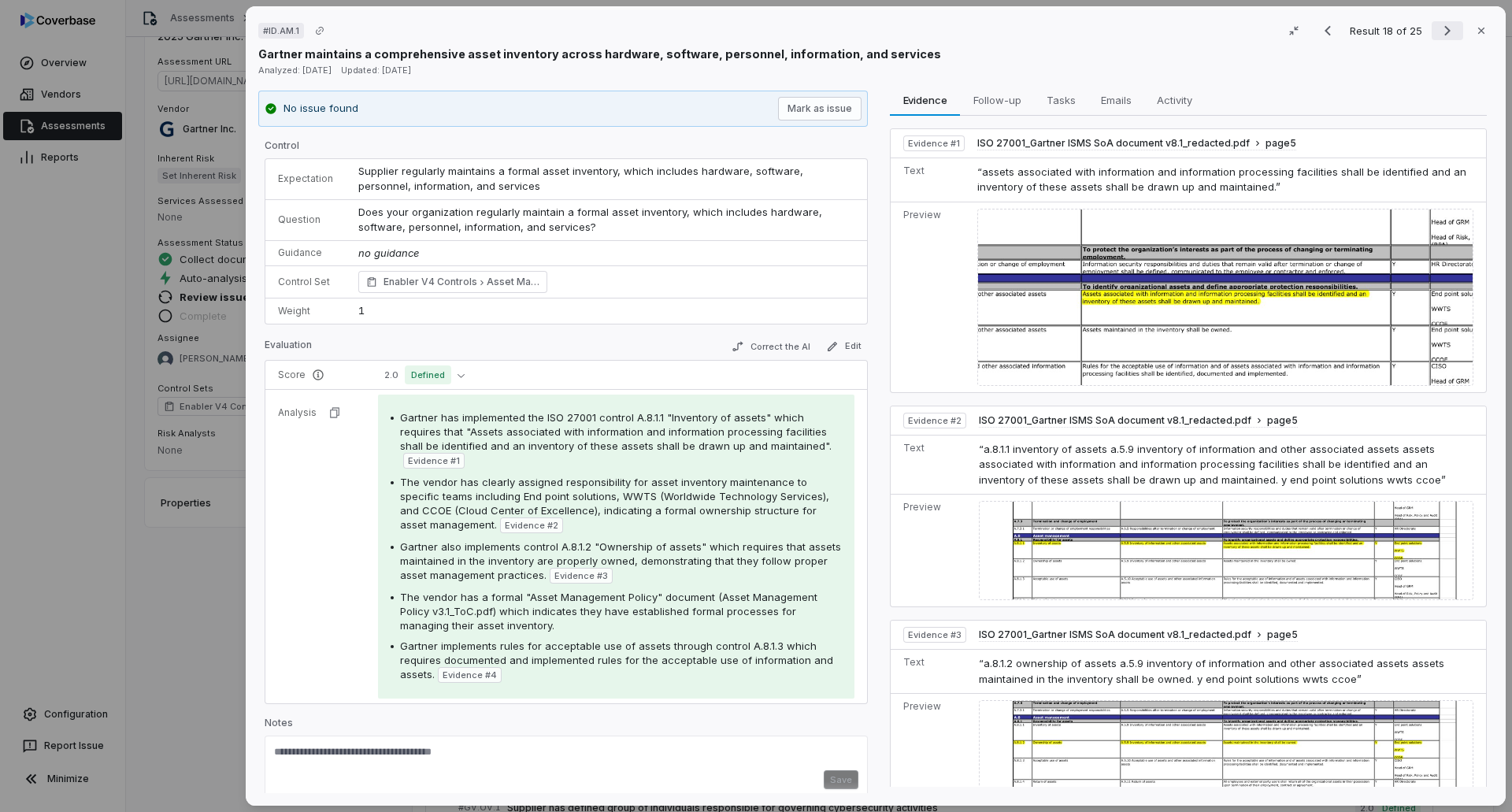
click at [1007, 31] on icon "Next result" at bounding box center [1447, 30] width 18 height 18
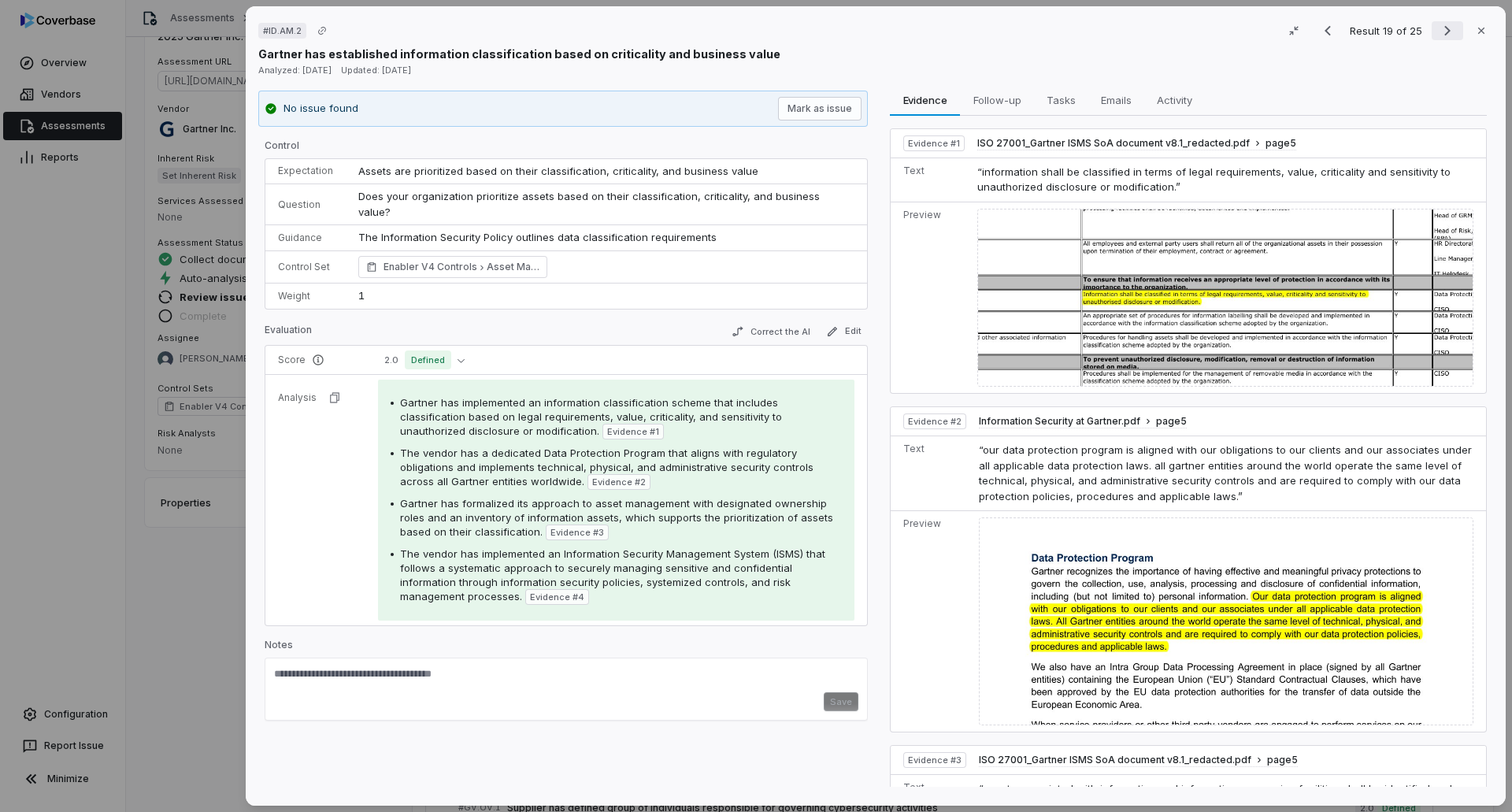
click at [1007, 34] on icon "Next result" at bounding box center [1447, 30] width 18 height 18
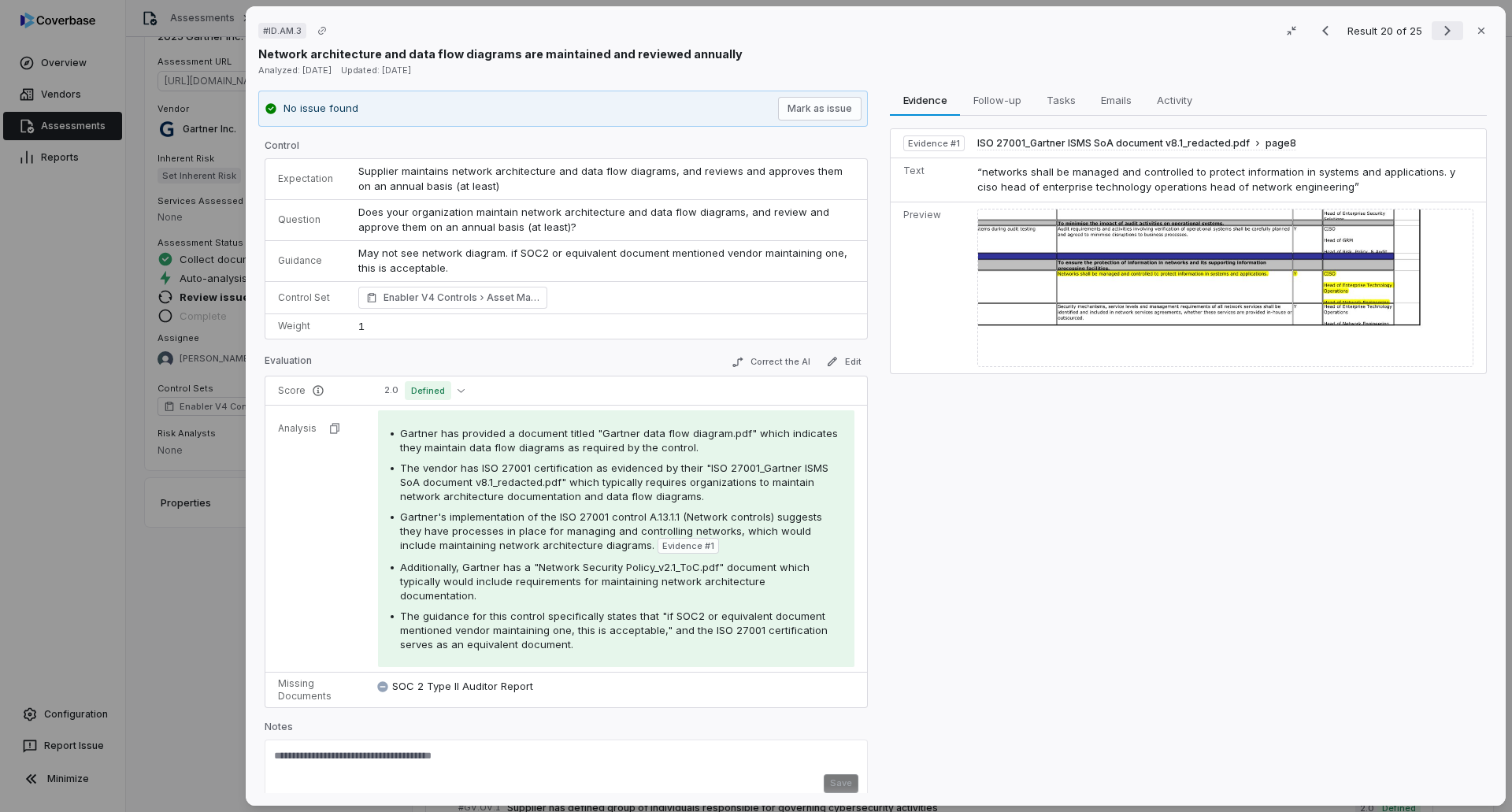
click at [1007, 38] on button "Next result" at bounding box center [1447, 30] width 32 height 18
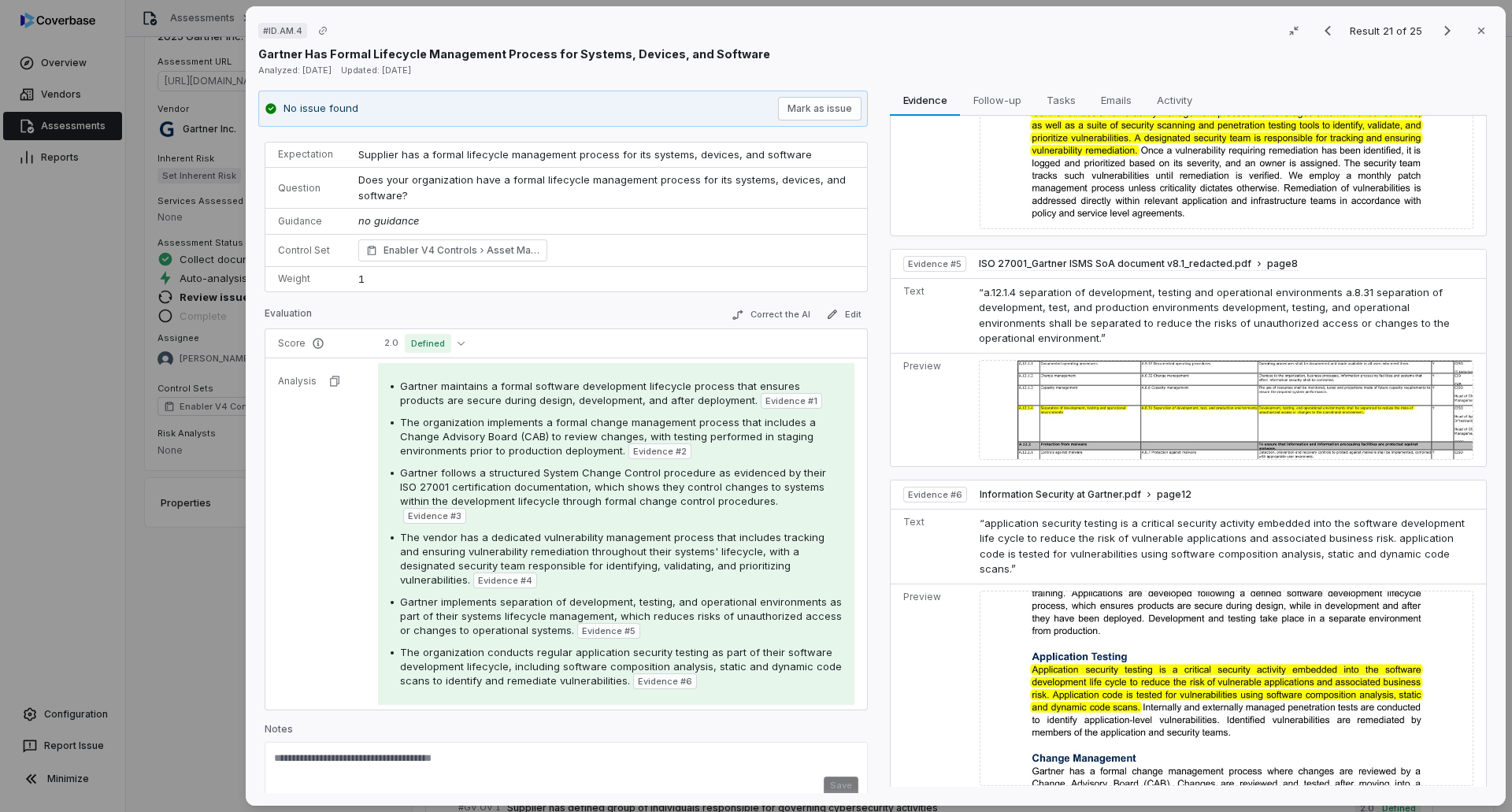
scroll to position [19, 0]
click at [442, 496] on textarea at bounding box center [565, 760] width 584 height 26
click at [576, 496] on textarea "**********" at bounding box center [560, 760] width 572 height 26
click at [786, 496] on textarea "**********" at bounding box center [560, 760] width 572 height 26
type textarea "**********"
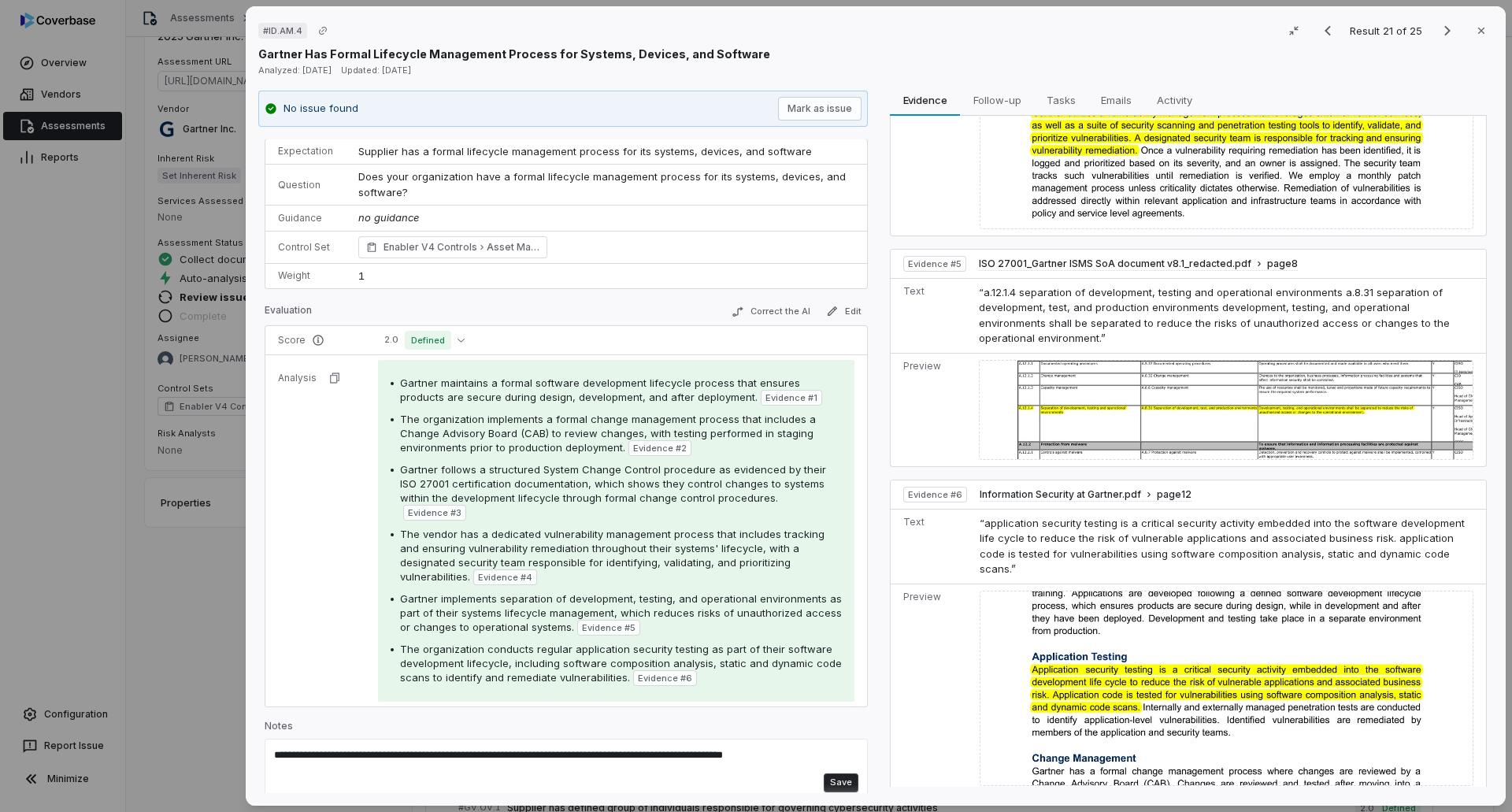
click at [829, 496] on button "Save" at bounding box center [840, 782] width 34 height 18
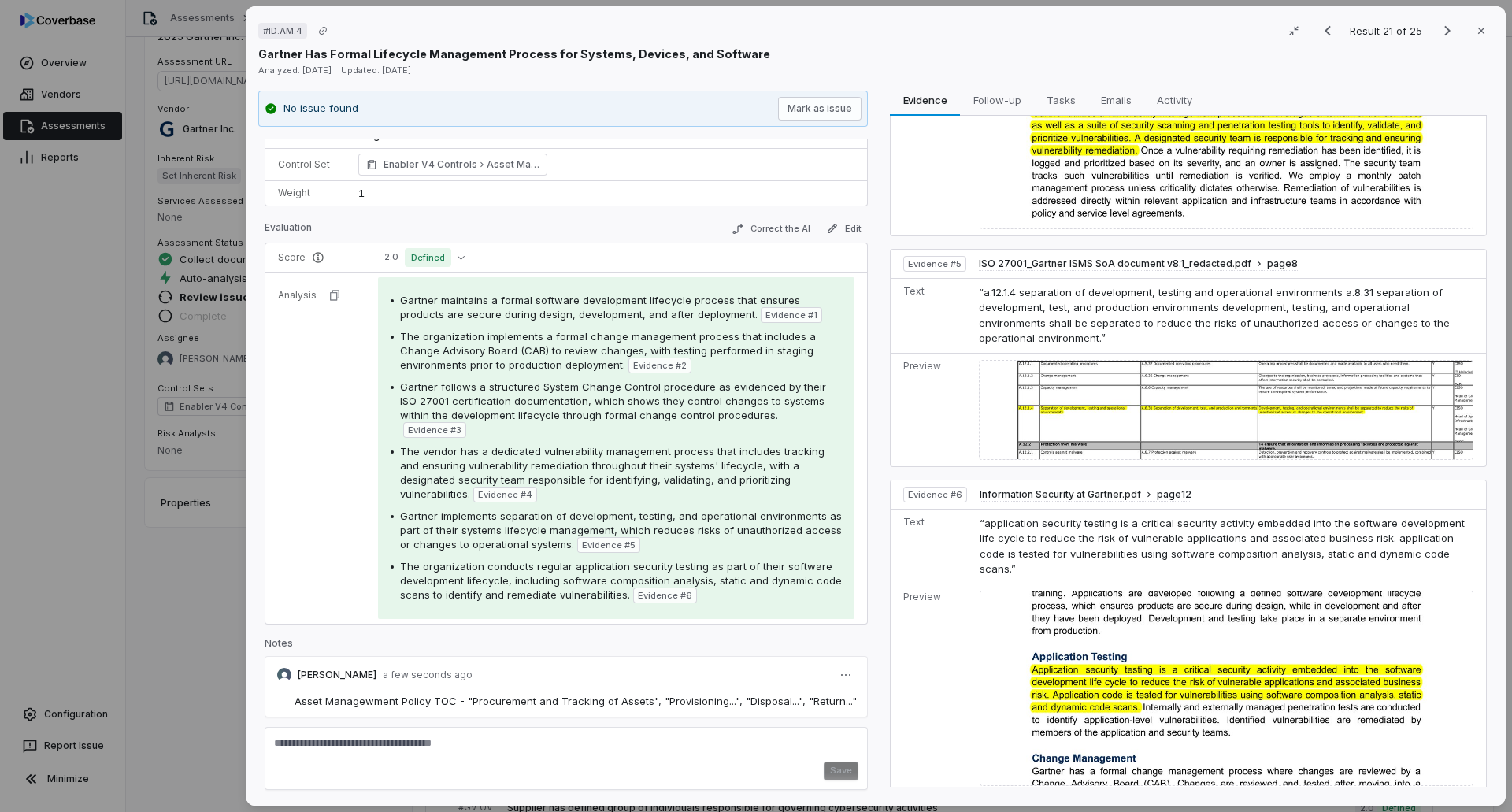
scroll to position [105, 0]
click at [839, 496] on div "# ID.AM.4 Result 21 of 25 Close Gartner Has Formal Lifecycle Management Process…" at bounding box center [756, 406] width 1512 height 812
click at [778, 496] on div "Edit" at bounding box center [791, 733] width 100 height 26
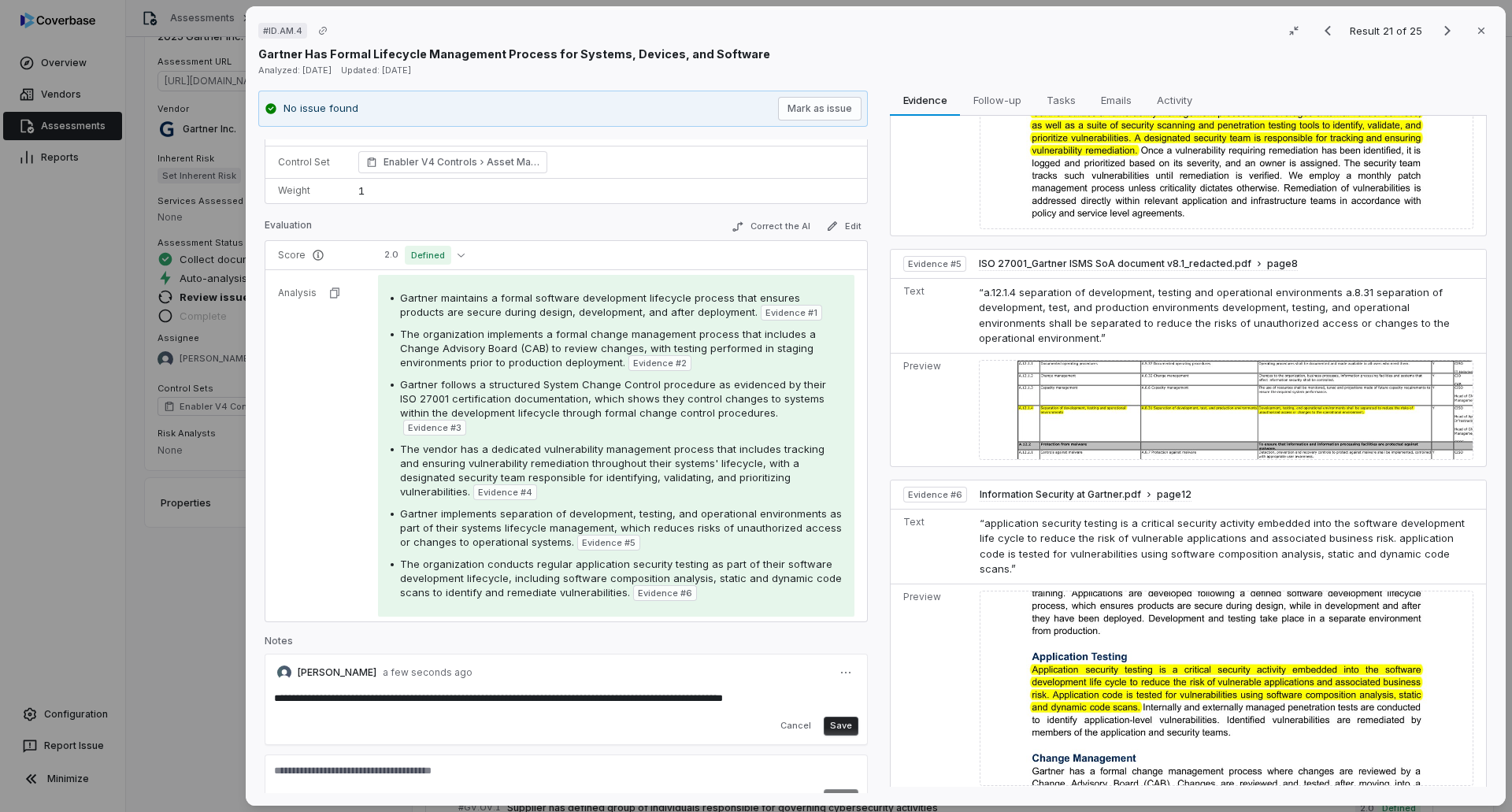
click at [352, 496] on textarea "**********" at bounding box center [560, 704] width 572 height 26
type textarea "**********"
click at [833, 496] on button "Save" at bounding box center [840, 726] width 34 height 18
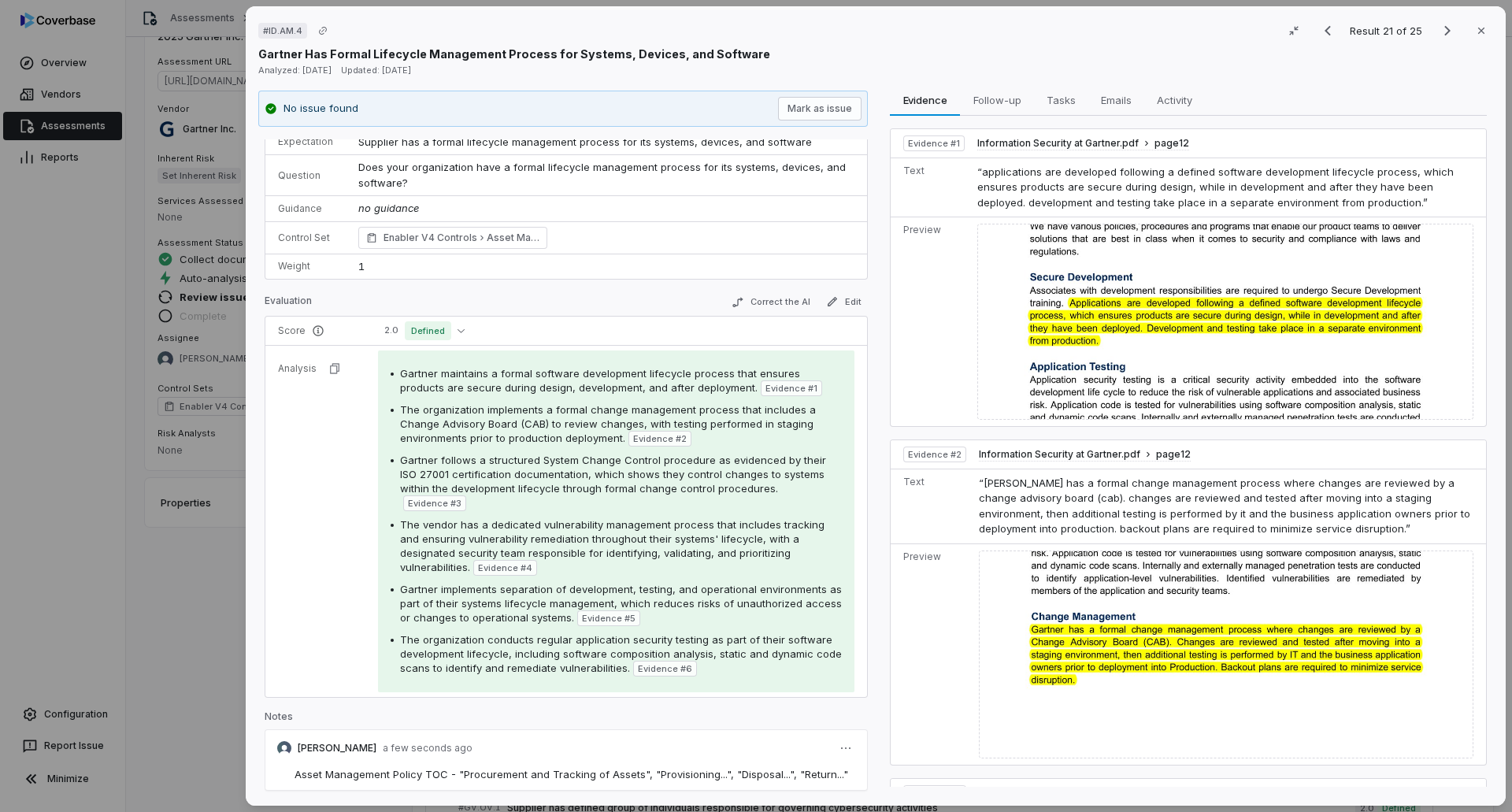
scroll to position [0, 0]
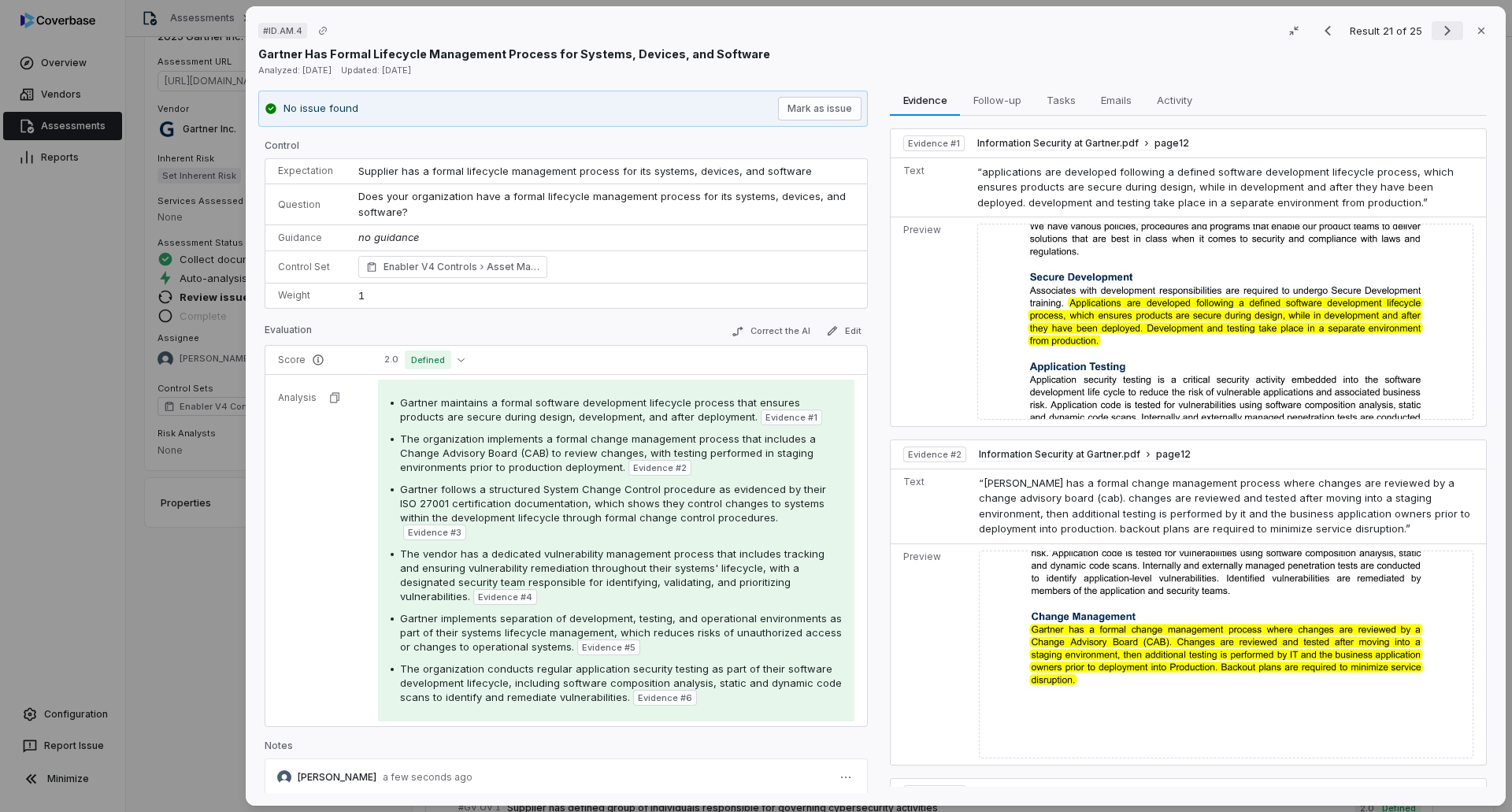
click at [1007, 27] on icon "Next result" at bounding box center [1447, 30] width 18 height 18
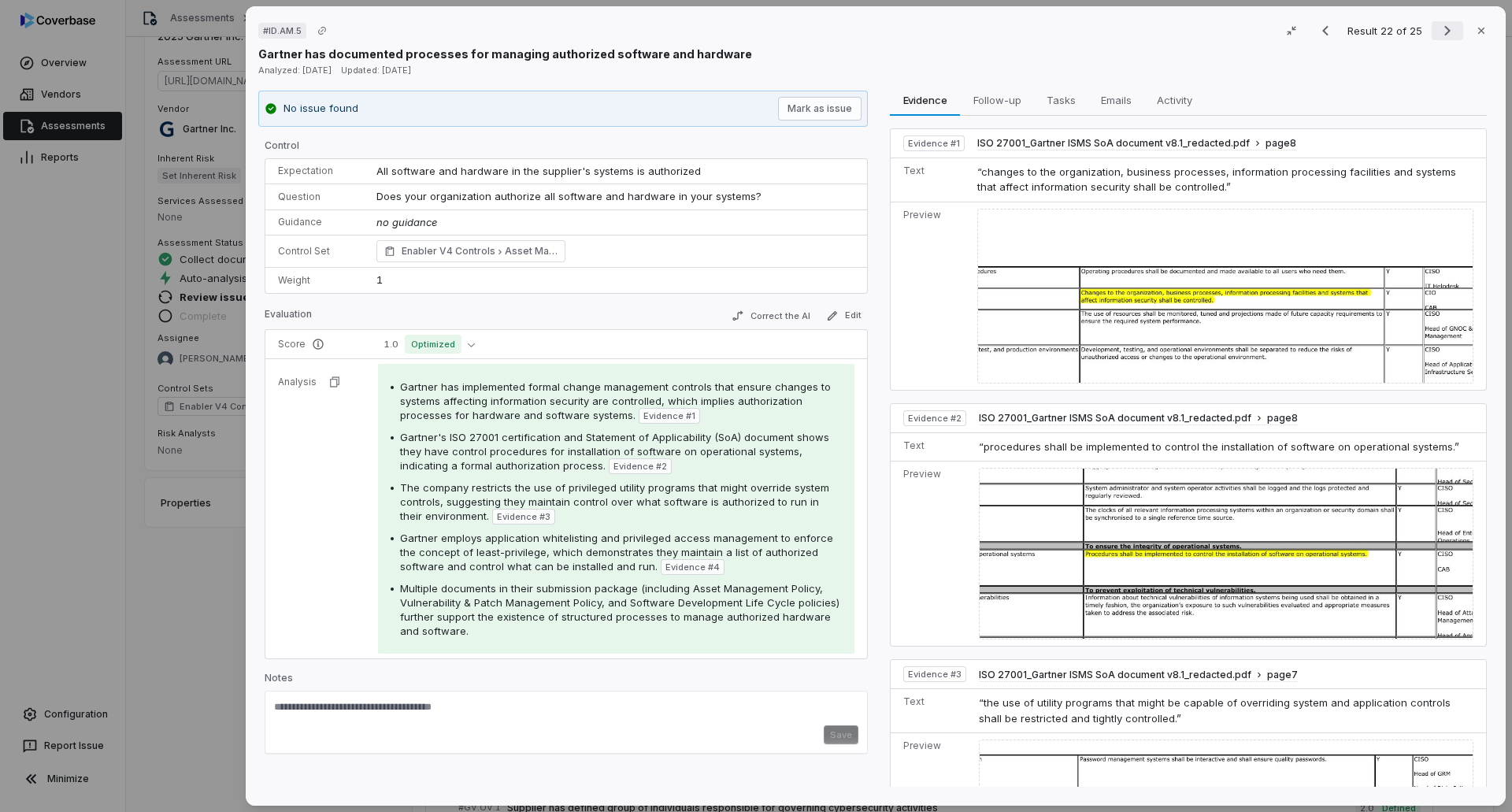
click at [1007, 26] on icon "Next result" at bounding box center [1447, 30] width 18 height 18
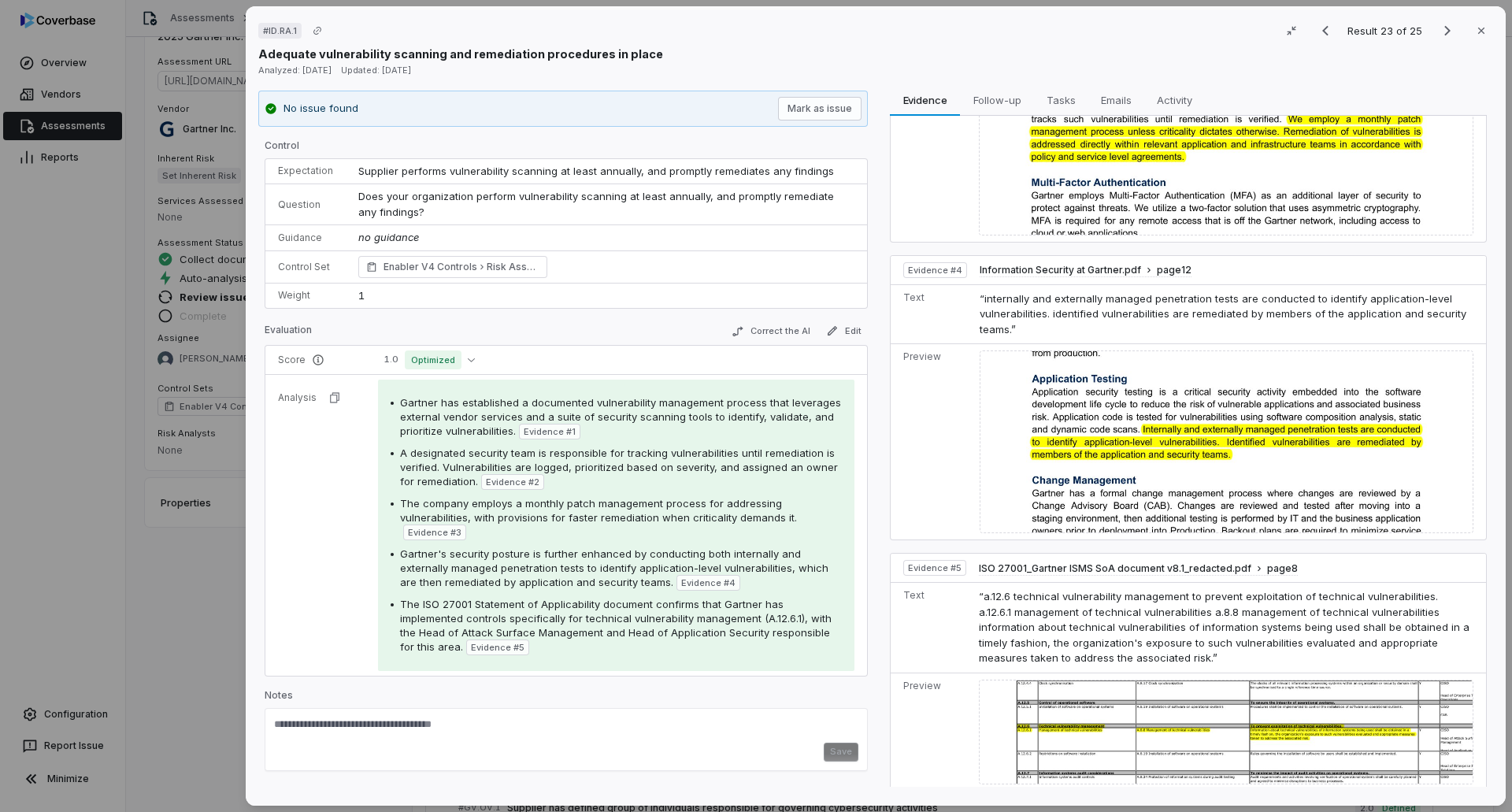
scroll to position [809, 0]
click at [453, 365] on span "Optimized" at bounding box center [433, 359] width 56 height 18
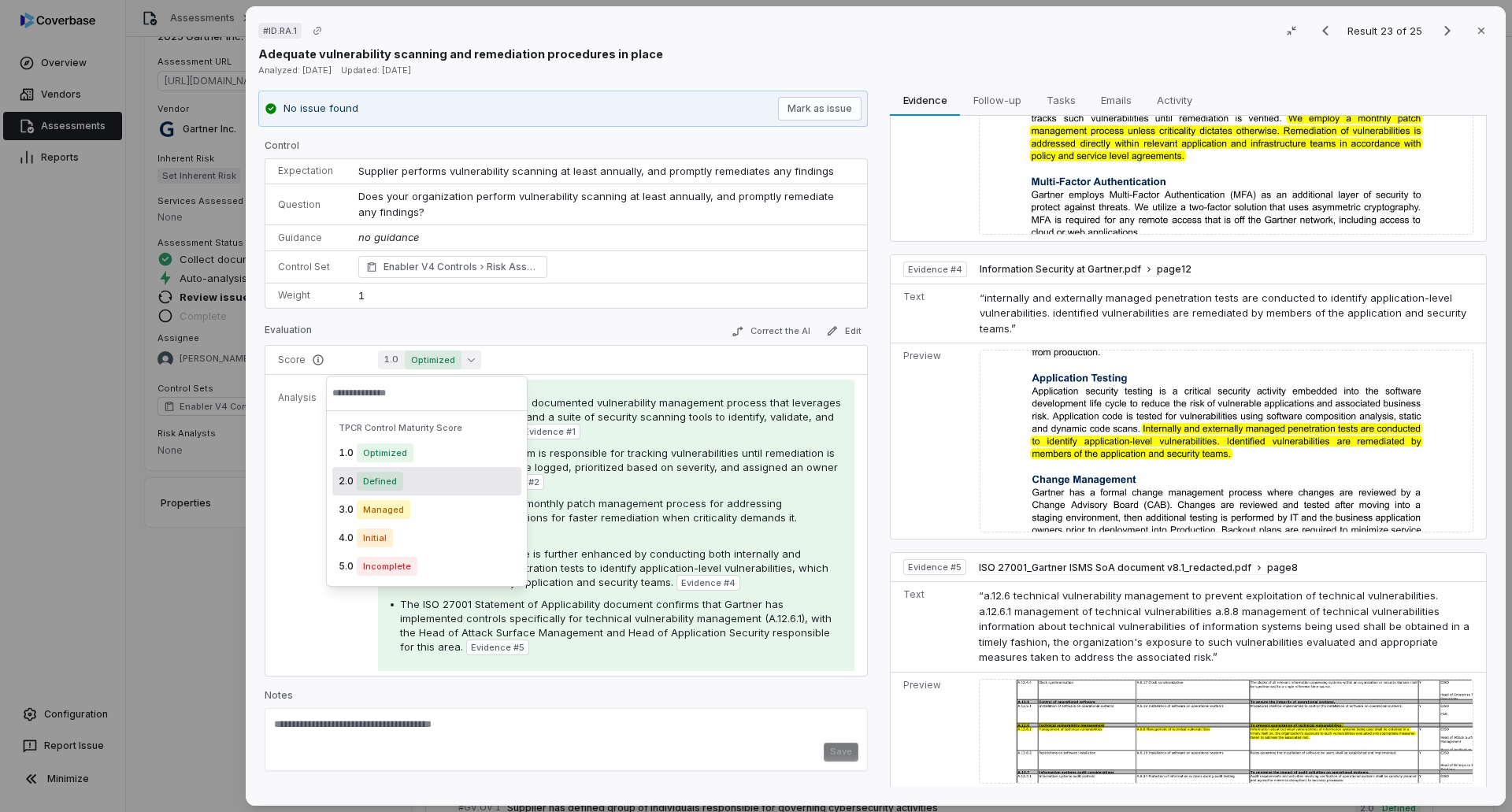
click at [364, 479] on span "Defined" at bounding box center [380, 481] width 47 height 18
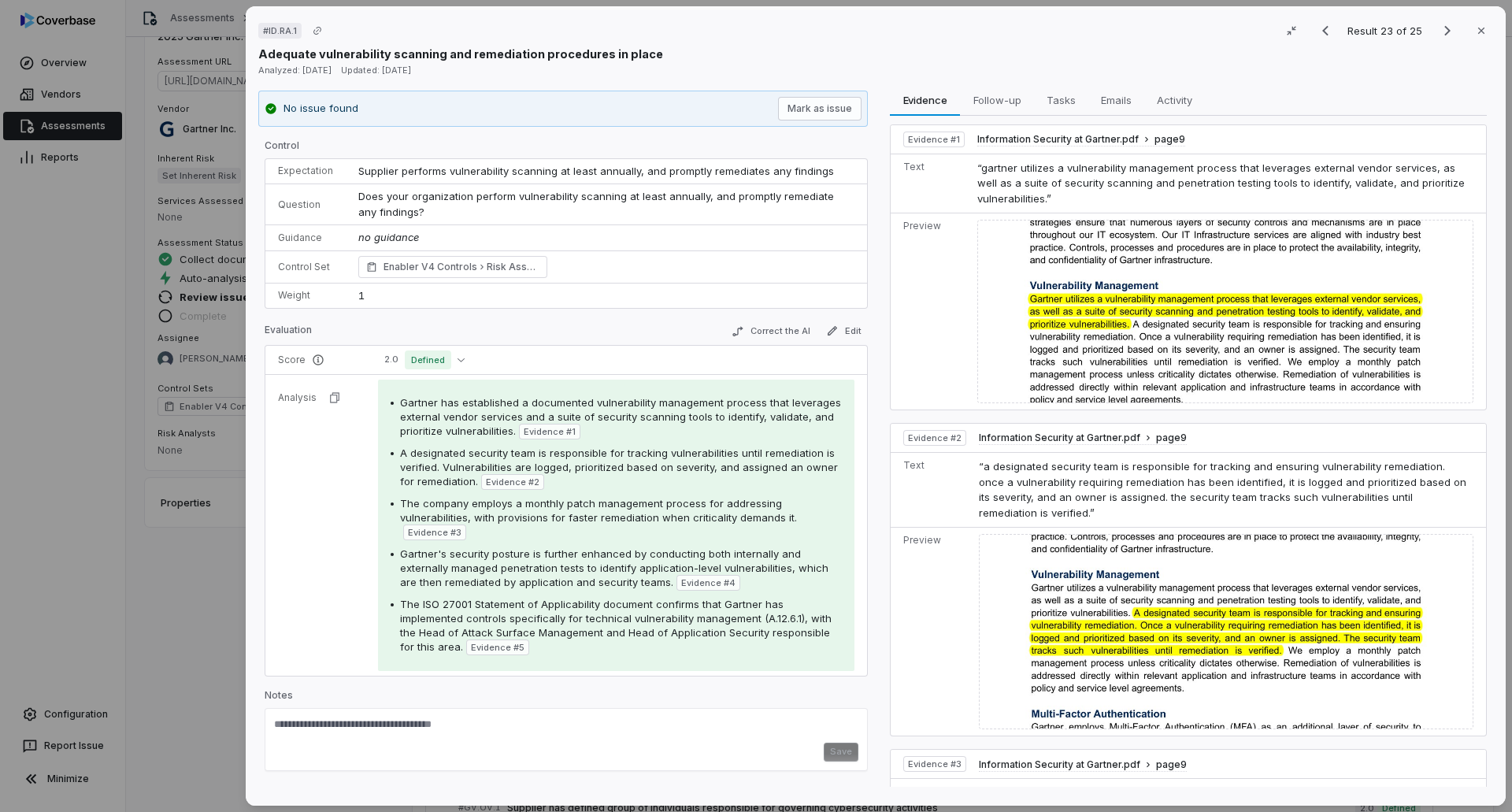
scroll to position [0, 0]
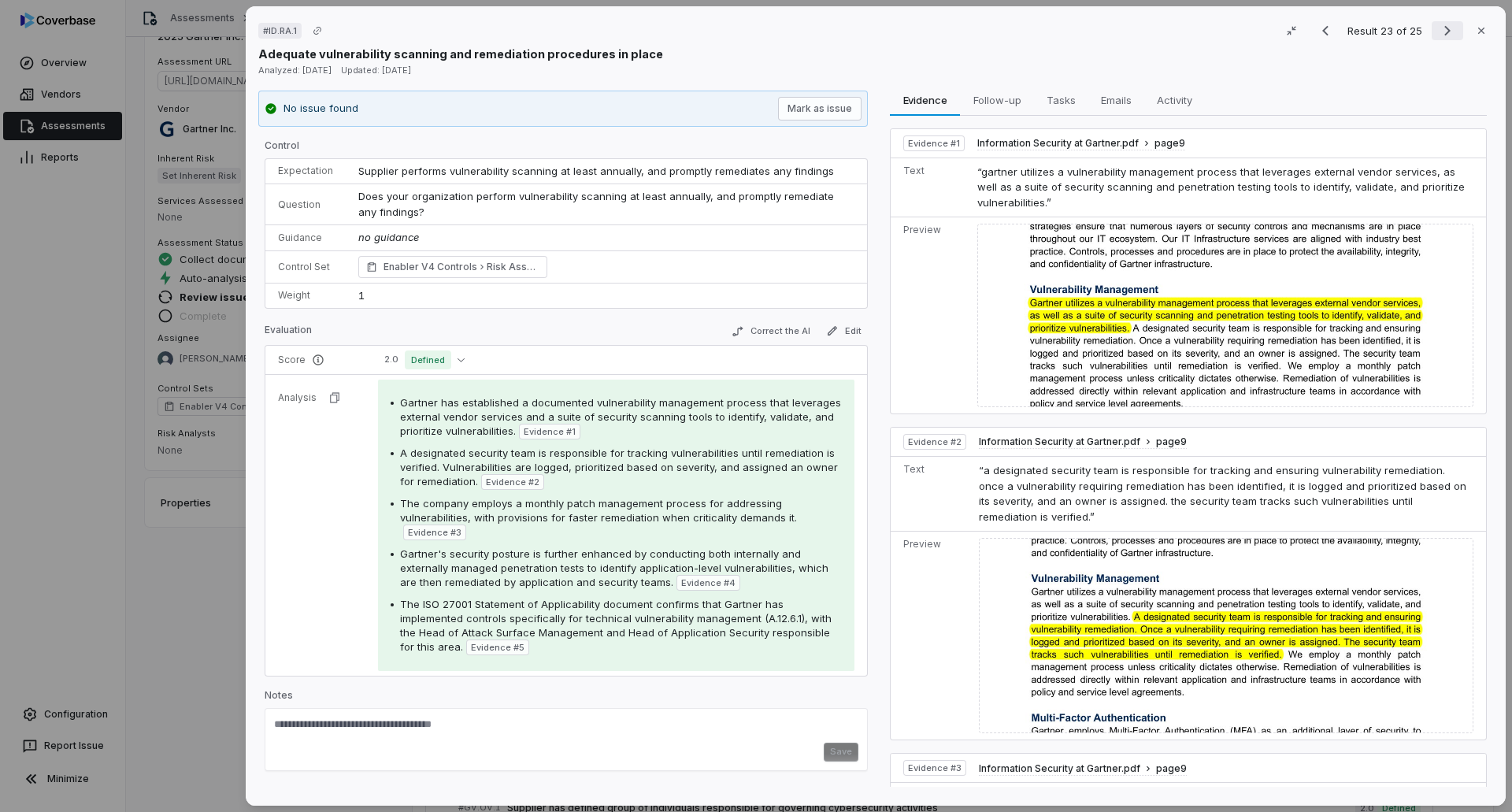
click at [1007, 29] on icon "Next result" at bounding box center [1447, 30] width 18 height 18
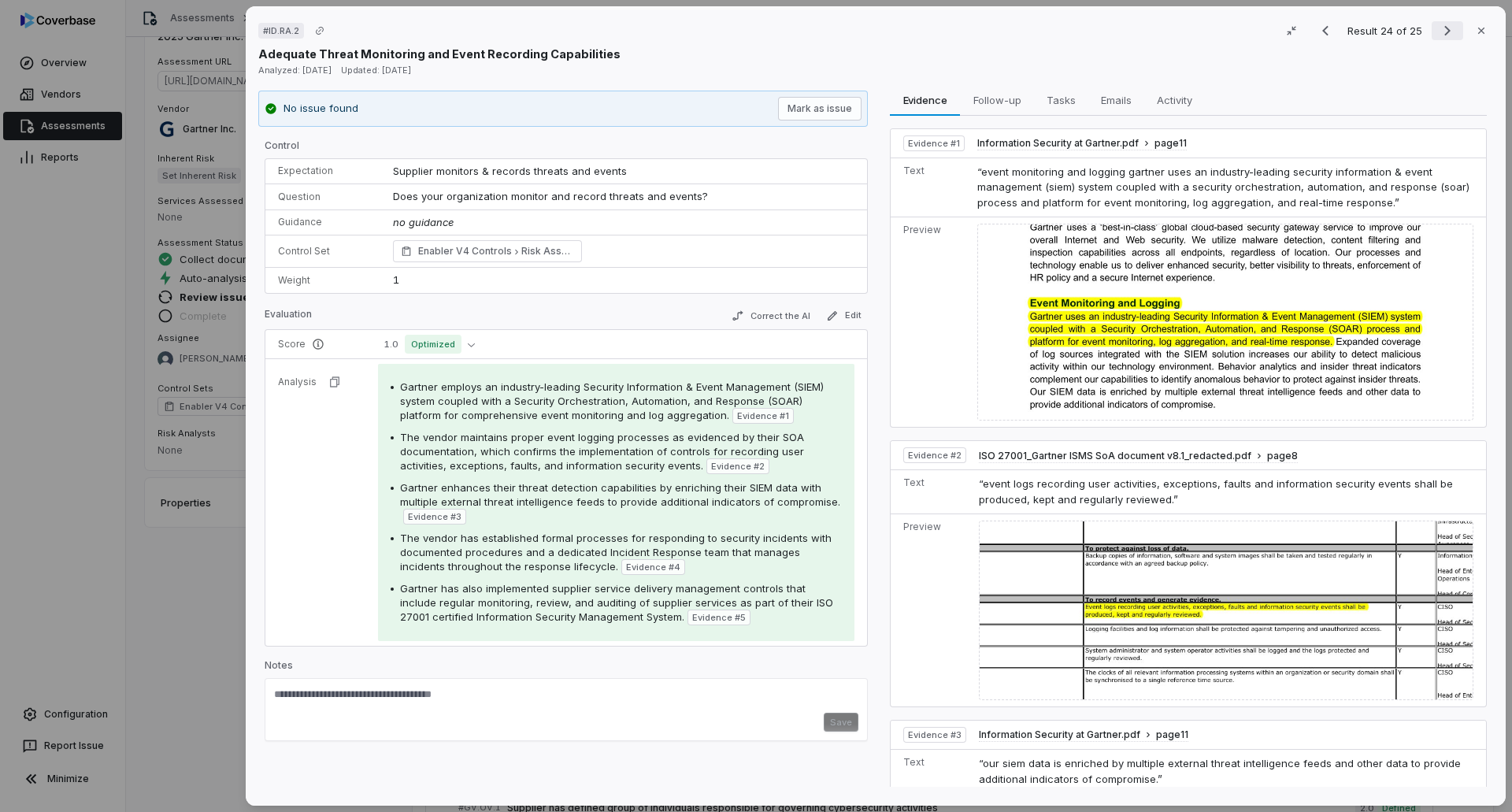
click at [1007, 31] on icon "Next result" at bounding box center [1447, 30] width 18 height 18
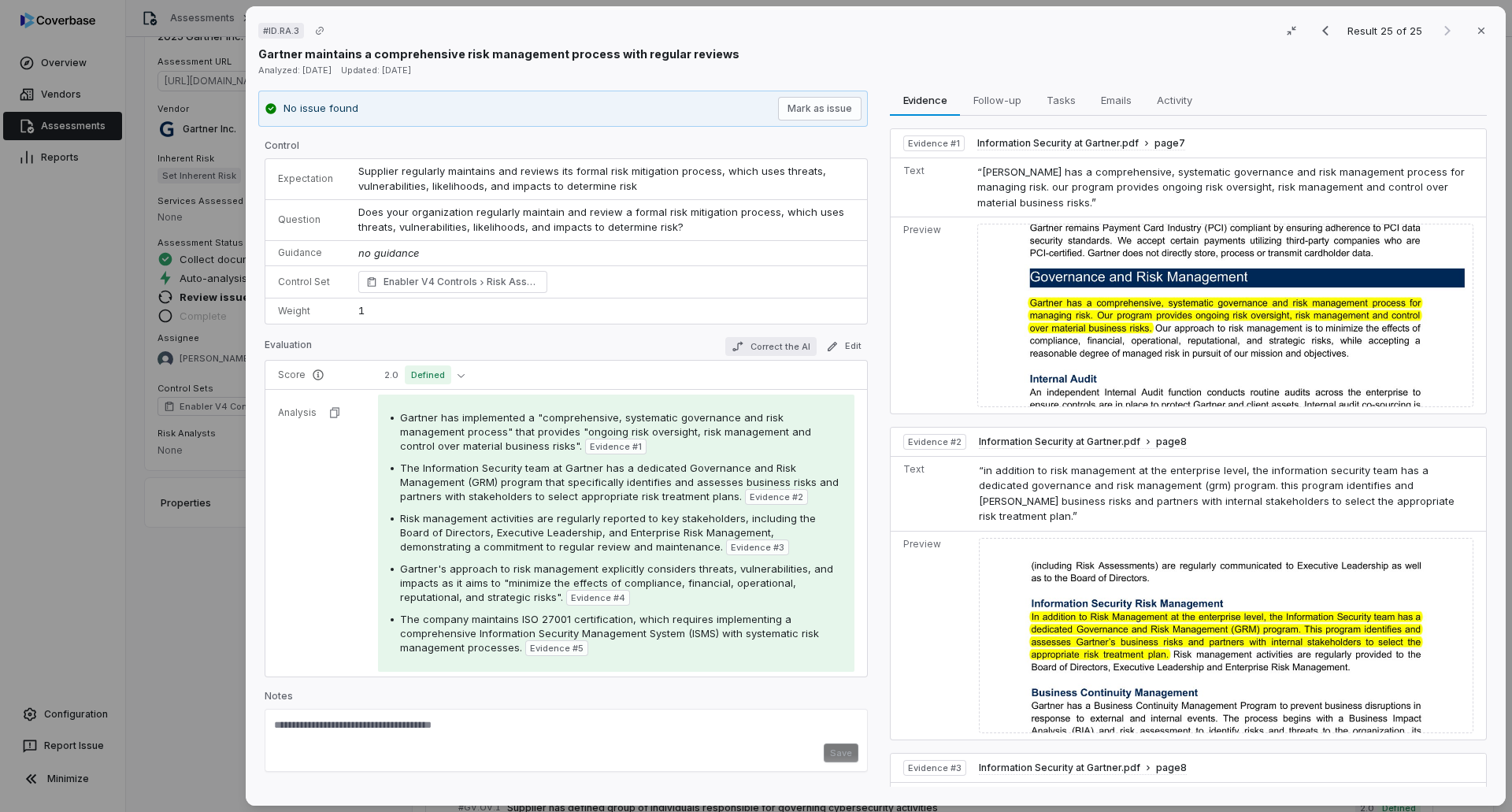
click at [765, 342] on button "Correct the AI" at bounding box center [771, 346] width 92 height 18
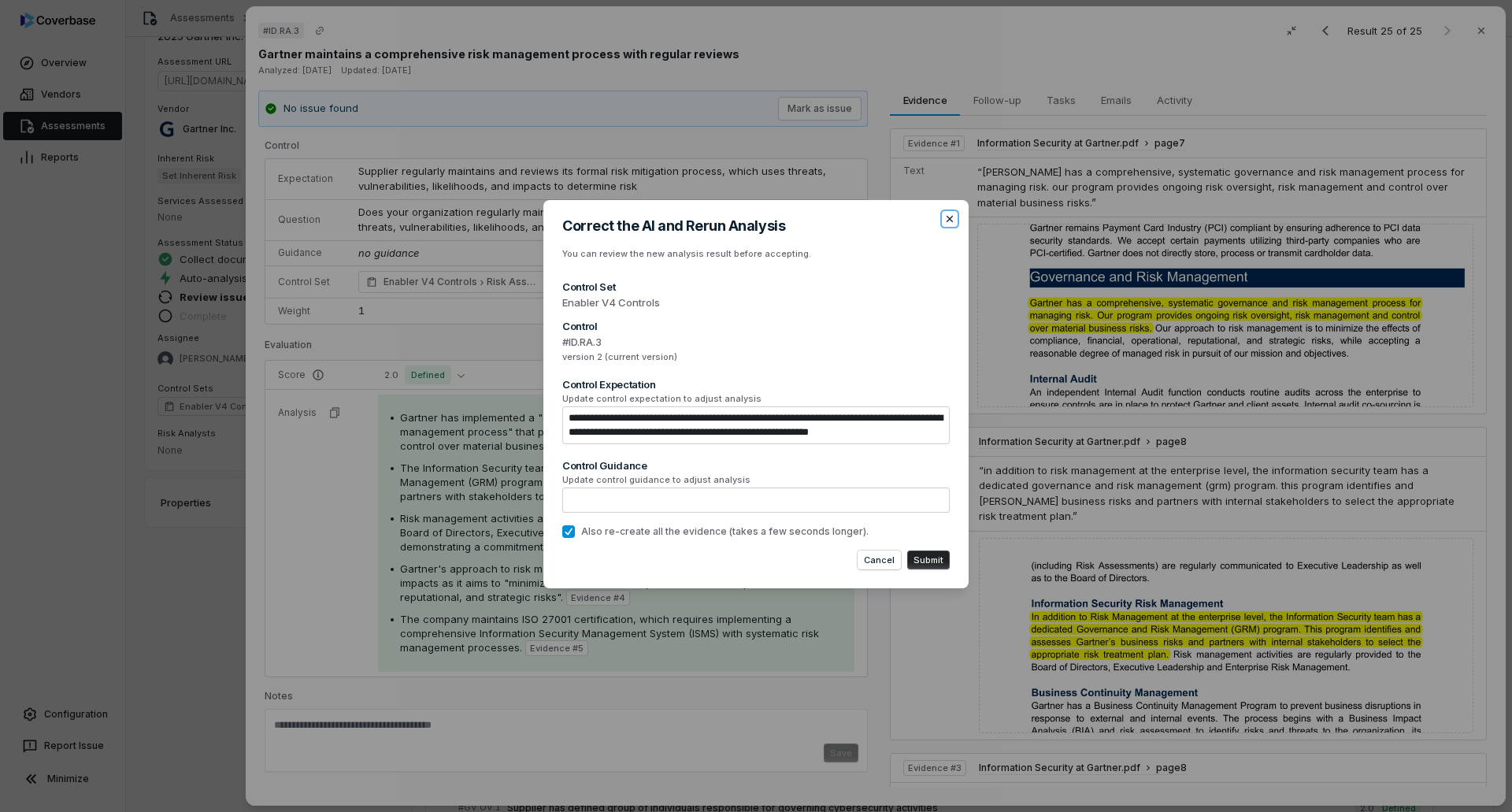
click at [950, 213] on icon "button" at bounding box center [949, 218] width 12 height 12
type textarea "*"
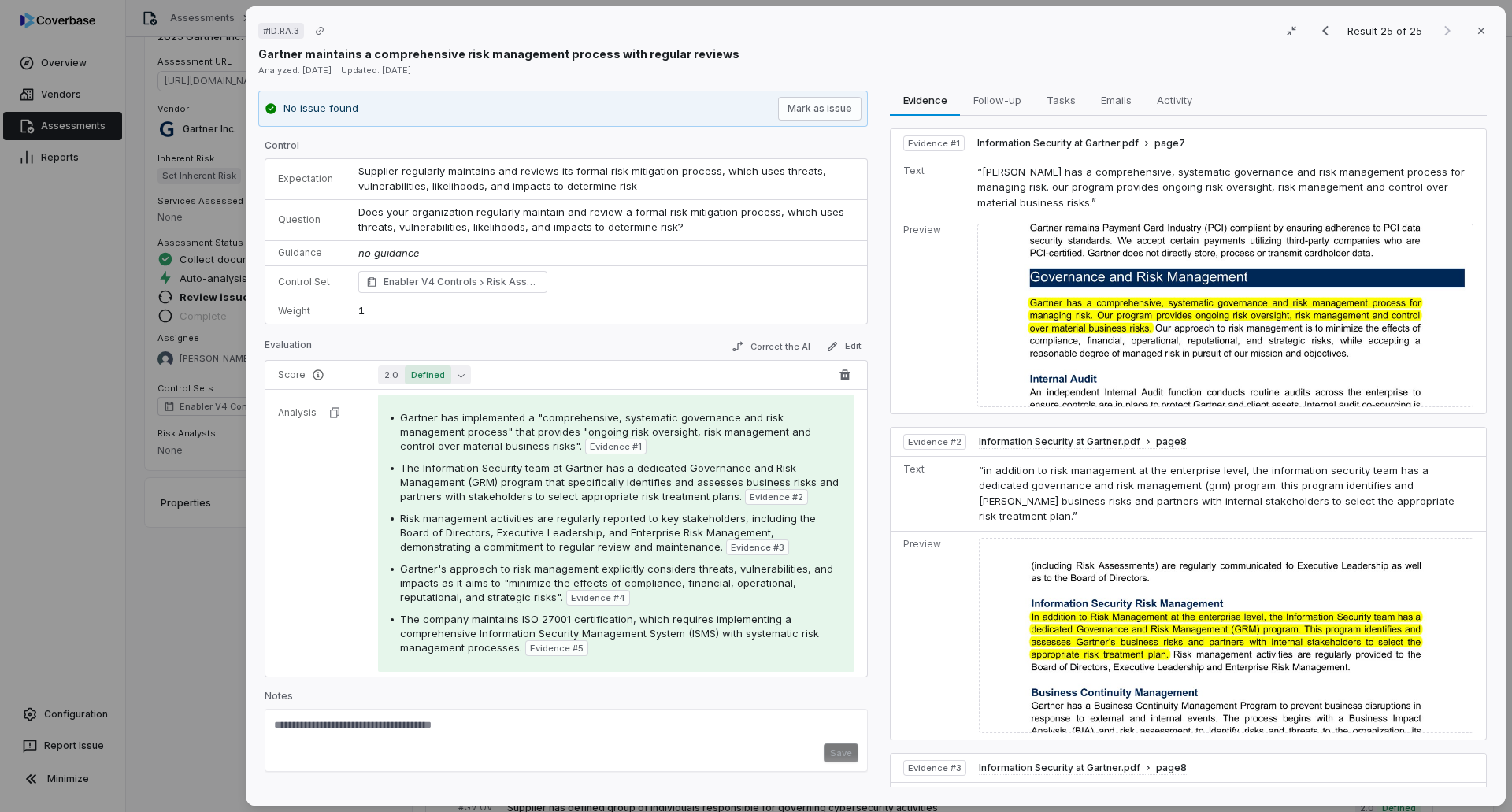
click at [457, 375] on icon "button" at bounding box center [461, 375] width 7 height 7
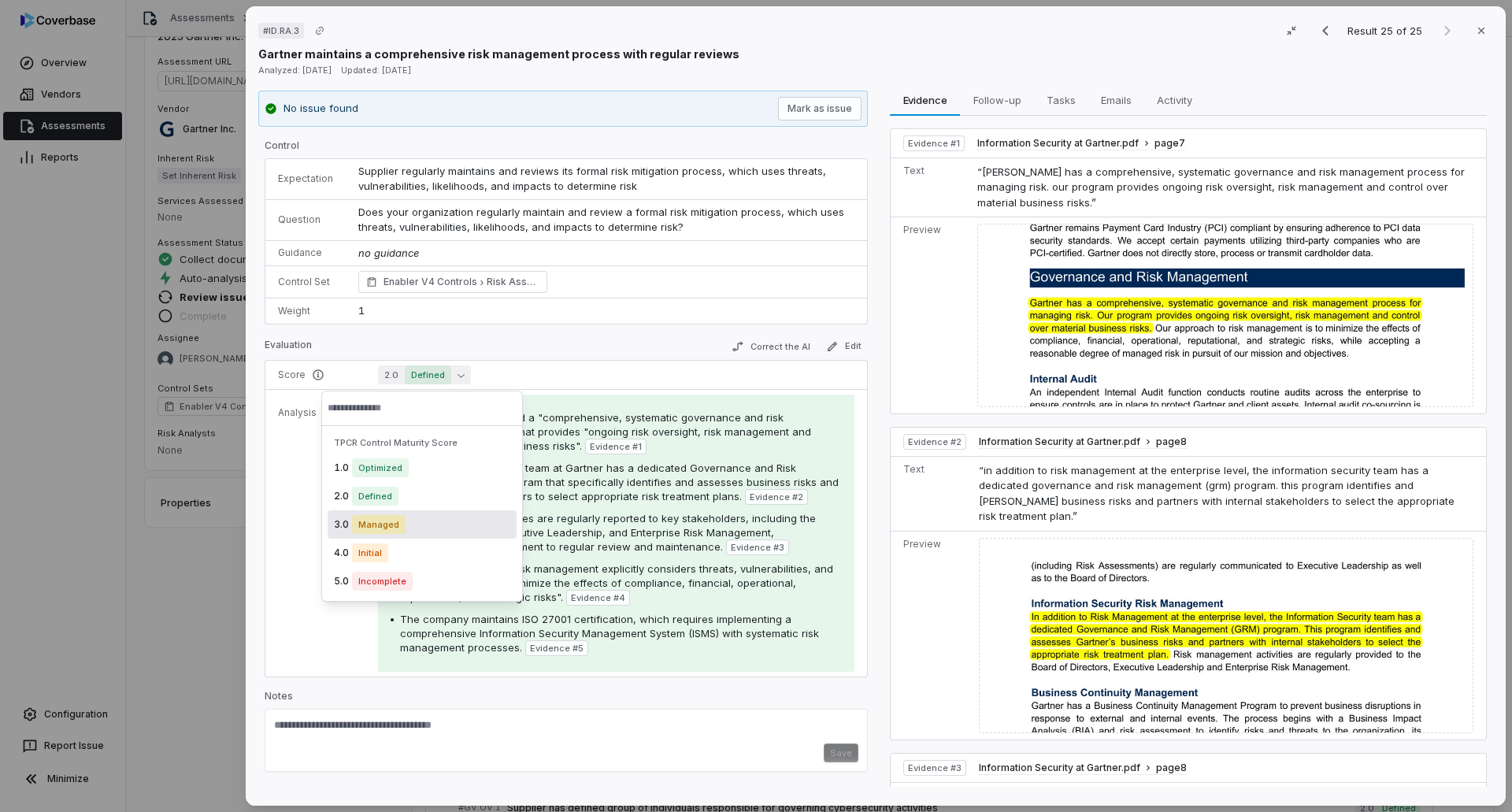
click at [374, 496] on span "Managed" at bounding box center [379, 524] width 54 height 18
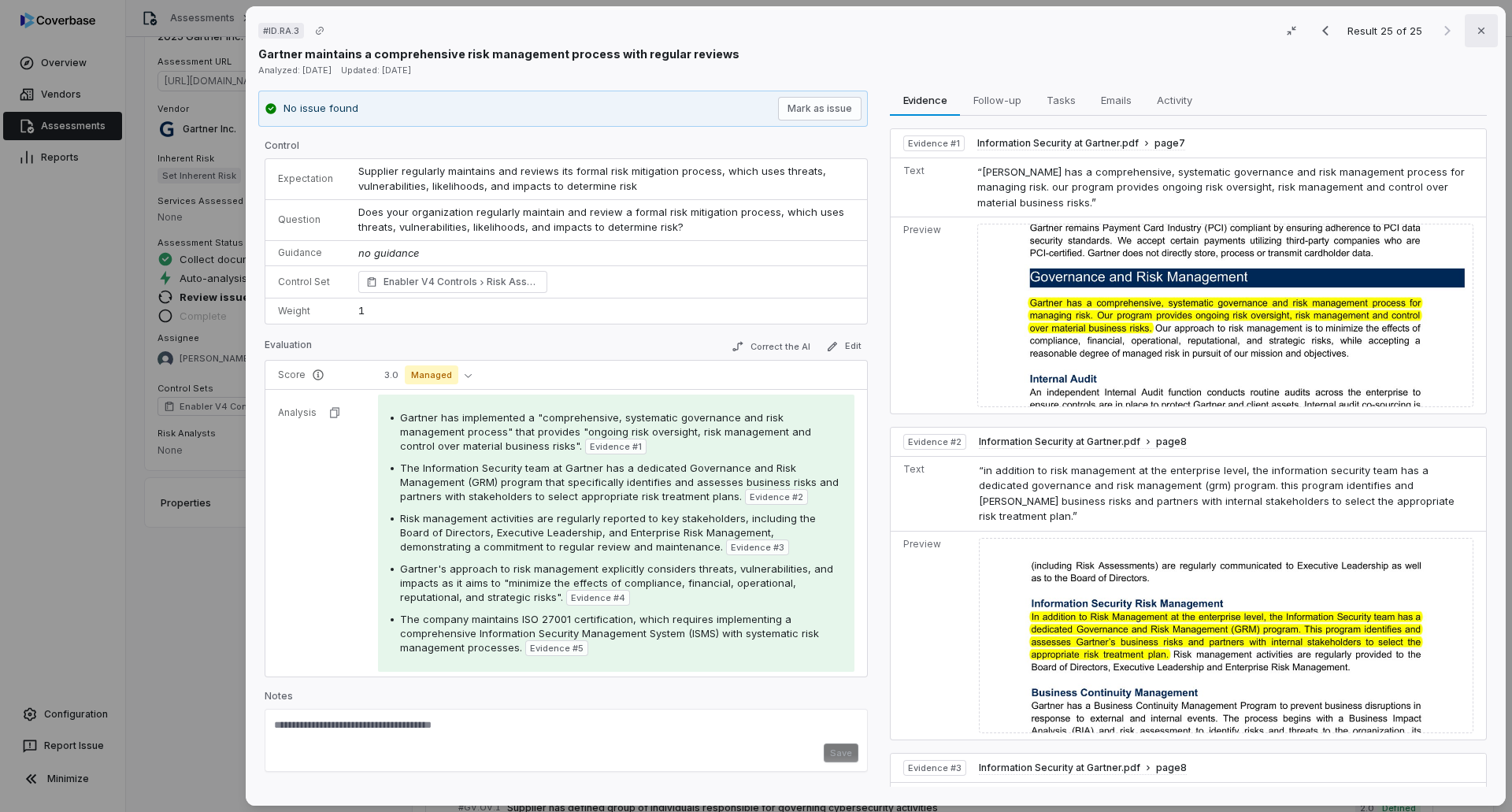
click at [1007, 33] on icon "button" at bounding box center [1481, 31] width 12 height 12
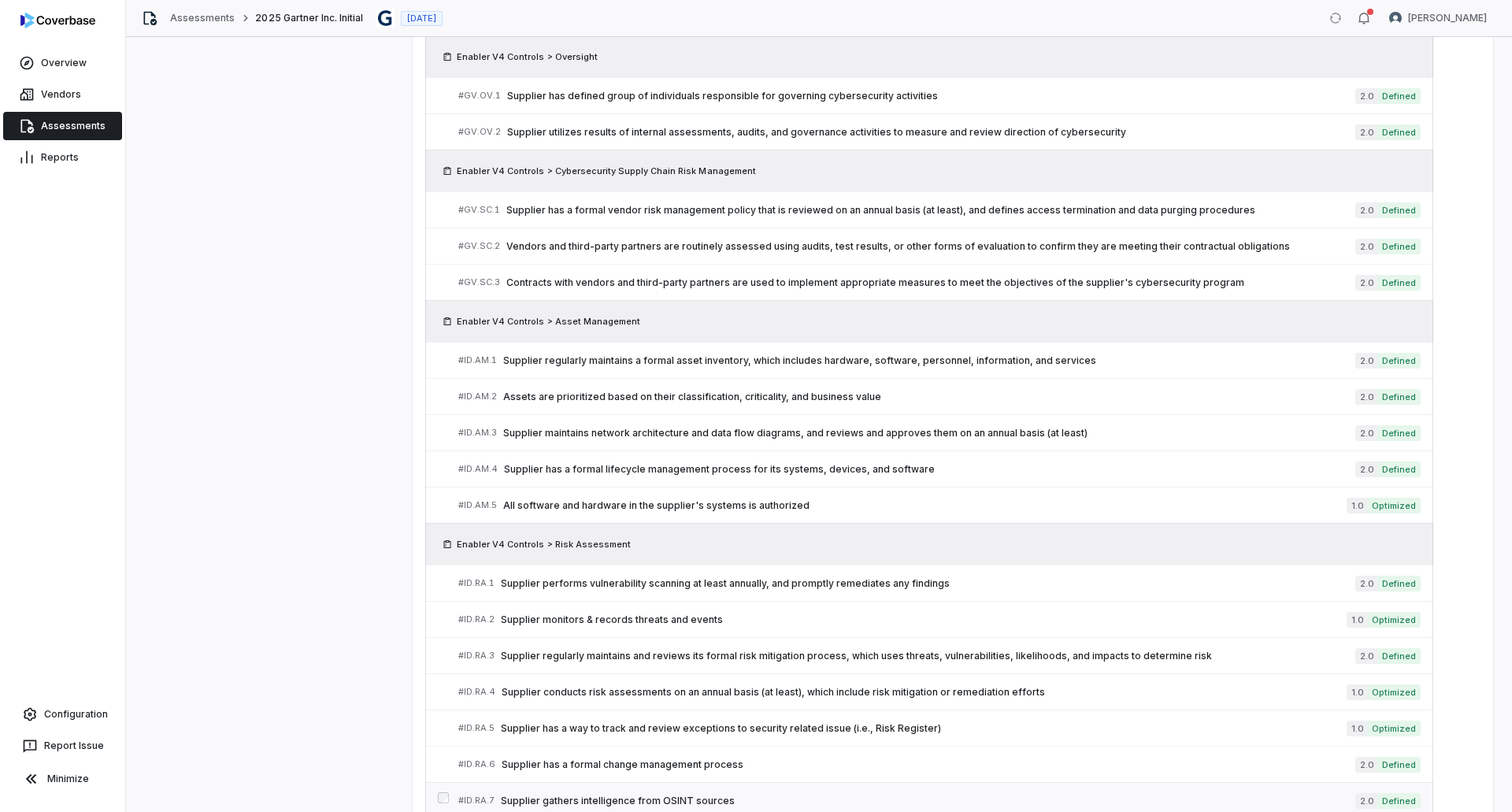
scroll to position [1045, 0]
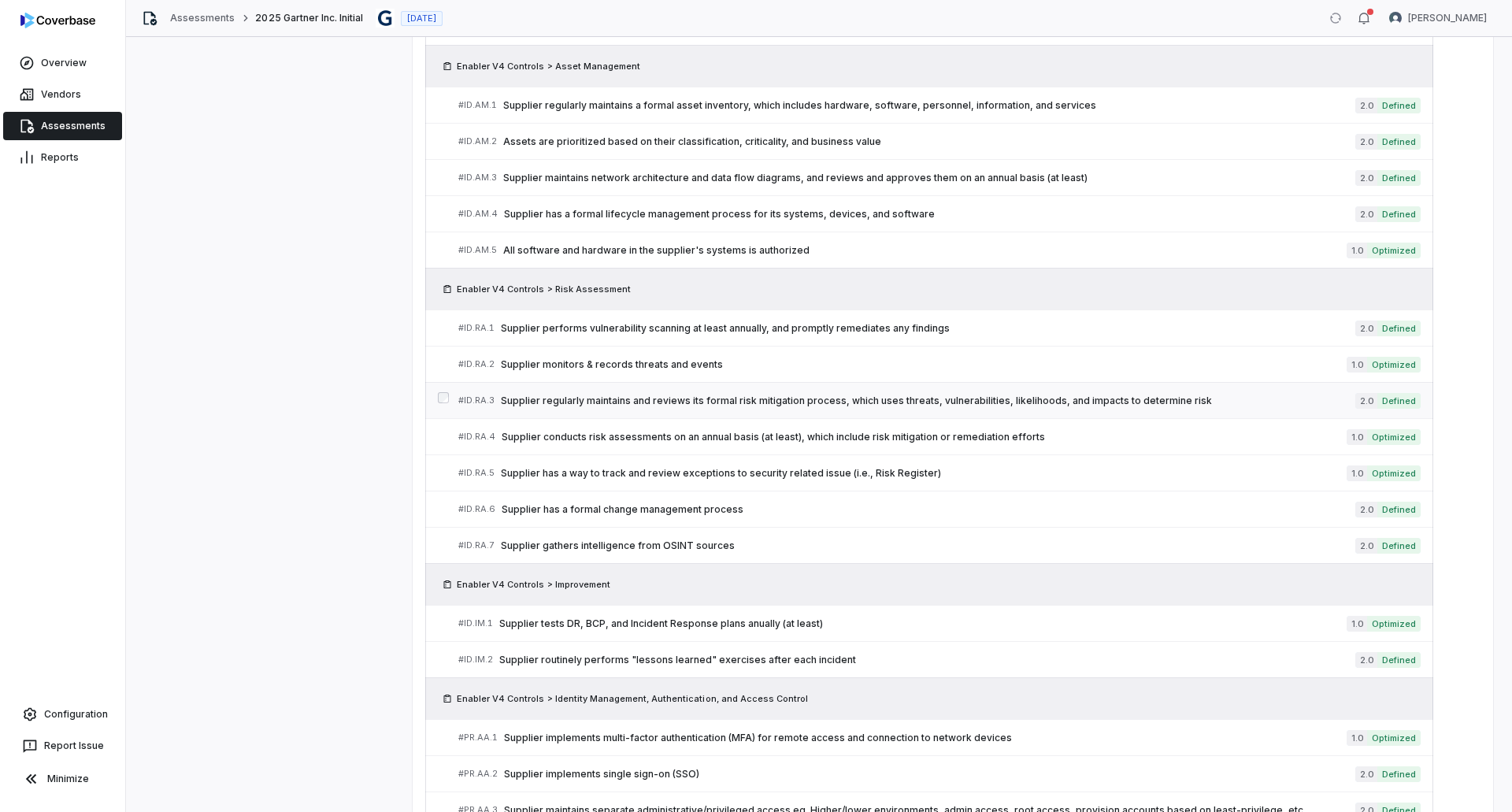
click at [970, 399] on span "Supplier regularly maintains and reviews its formal risk mitigation process, wh…" at bounding box center [928, 401] width 854 height 12
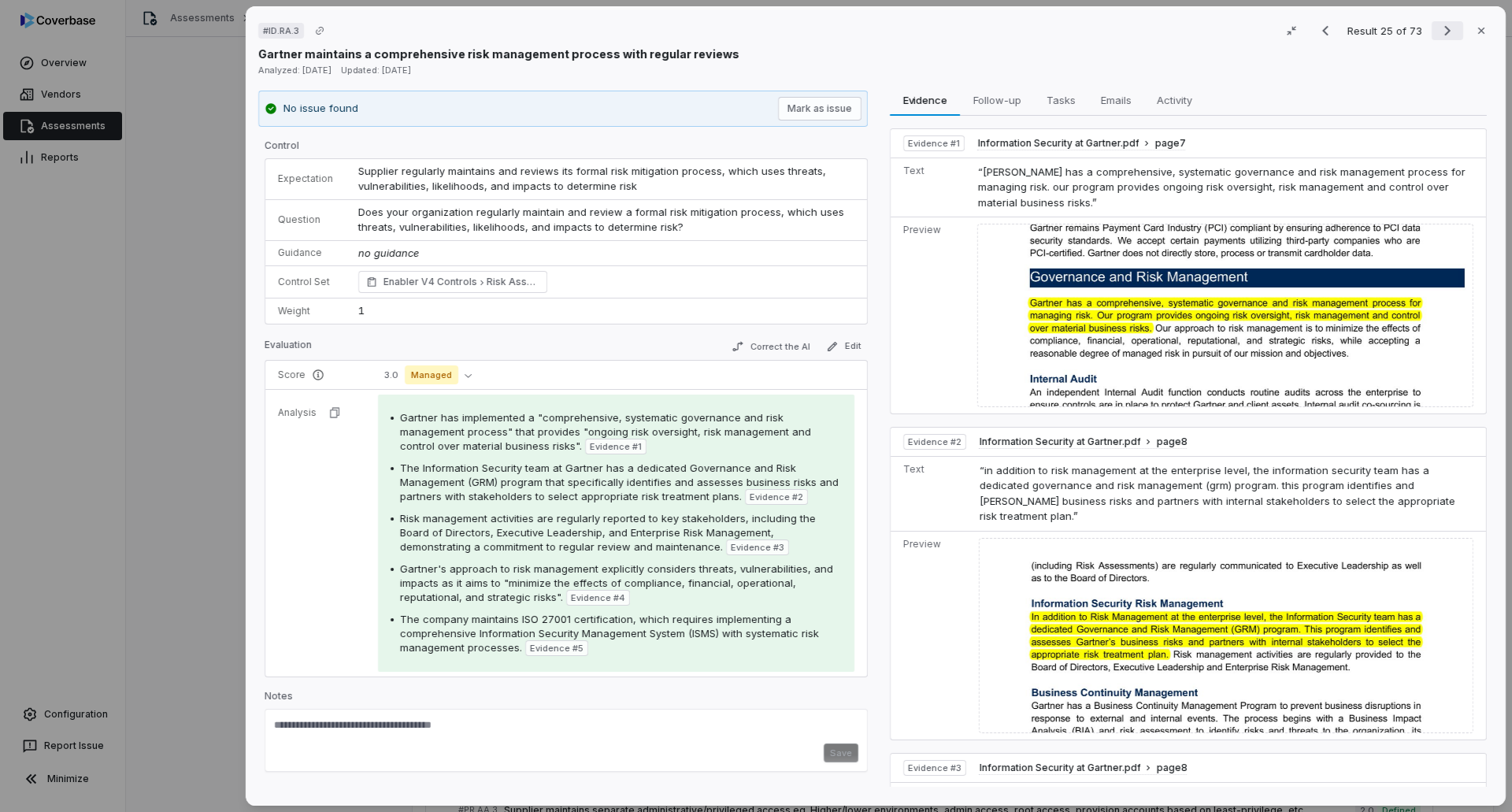
click at [1007, 29] on icon "Next result" at bounding box center [1447, 30] width 18 height 18
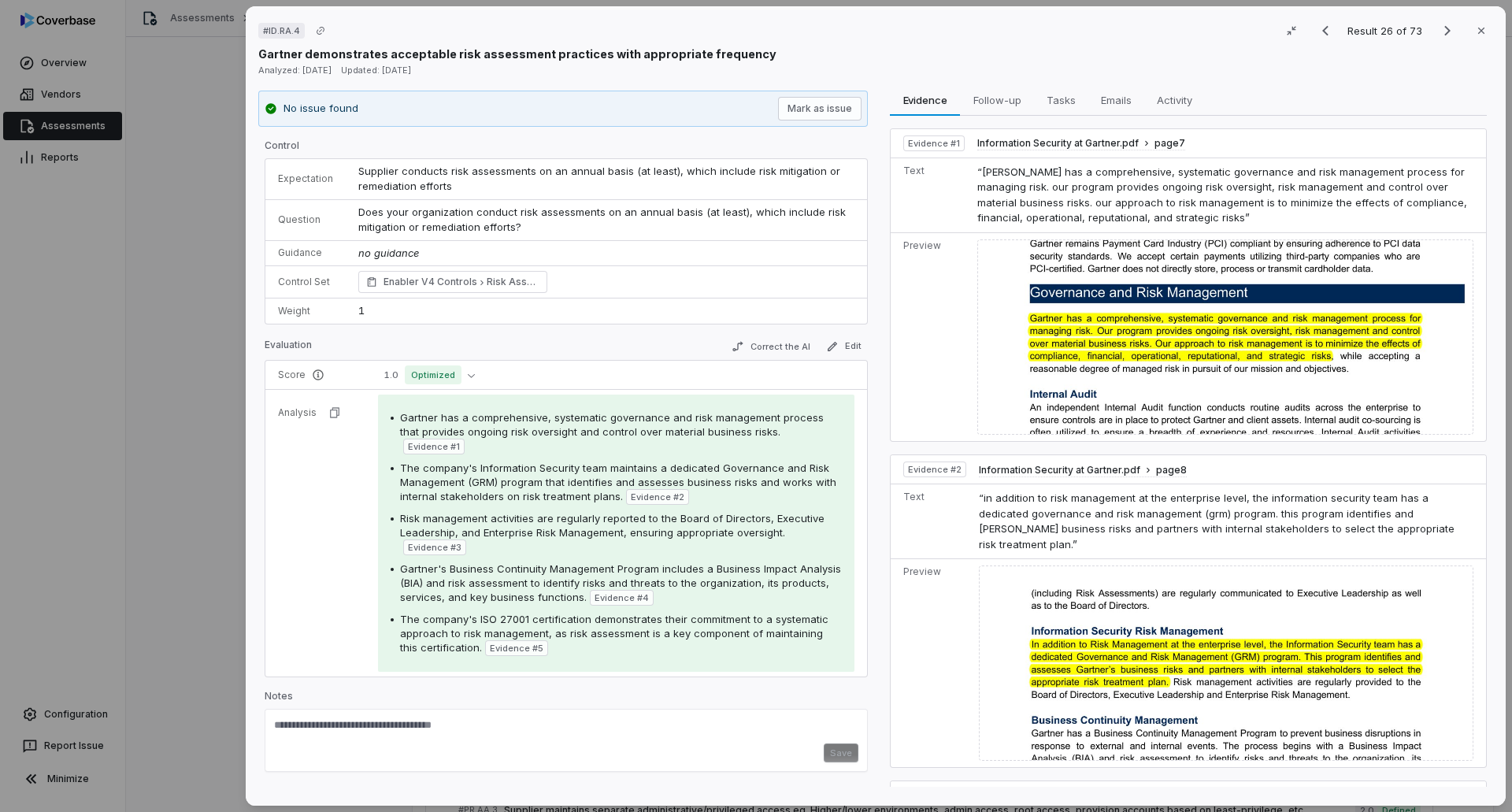
click at [1007, 61] on div "Gartner demonstrates acceptable risk assessment practices with appropriate freq…" at bounding box center [875, 54] width 1235 height 17
click at [92, 127] on div "# ID.RA.4 Result 26 of 73 Close Gartner demonstrates acceptable risk assessment…" at bounding box center [756, 406] width 1512 height 812
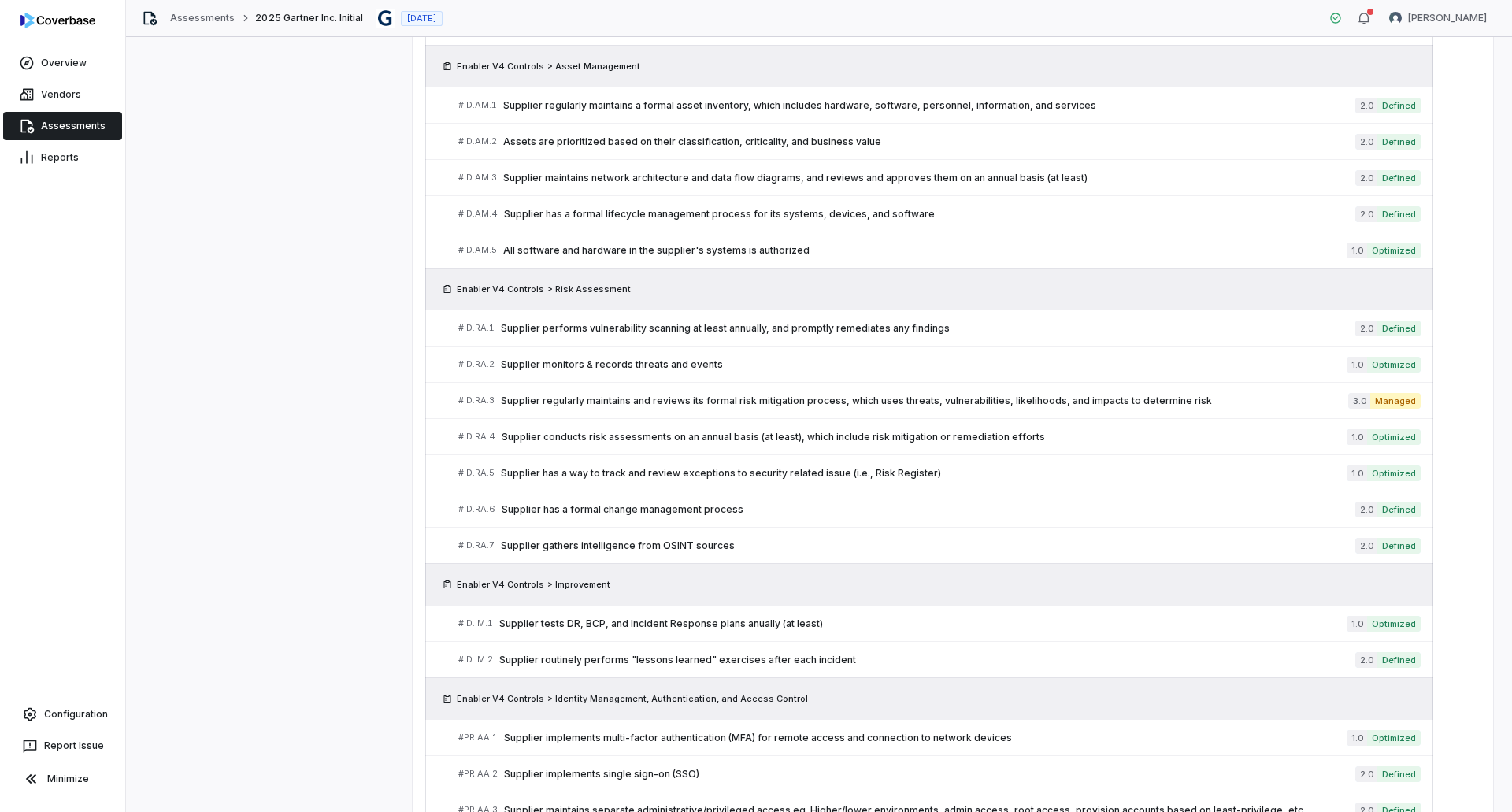
click at [76, 119] on link "Assessments" at bounding box center [63, 126] width 119 height 28
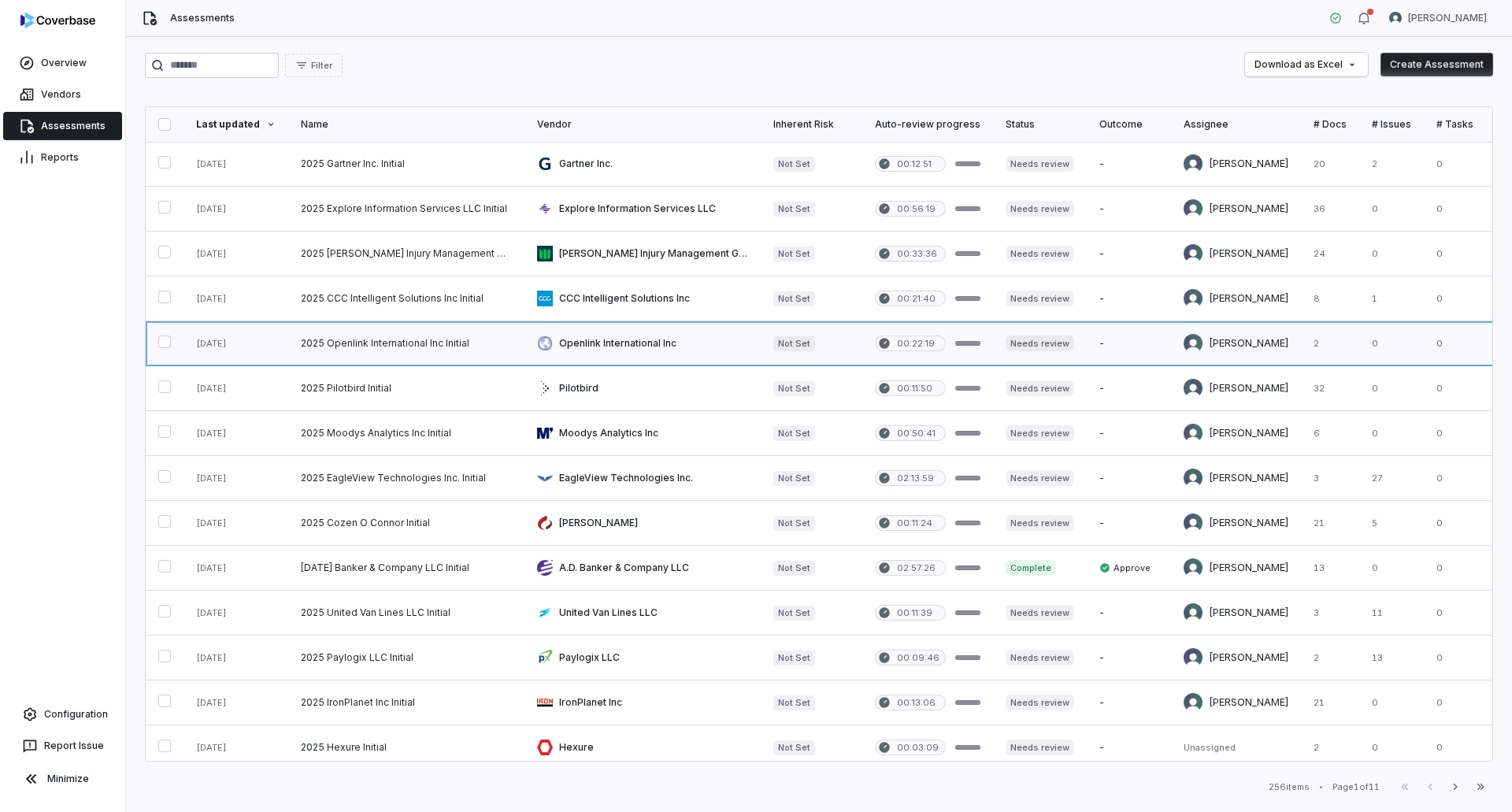
click at [371, 336] on link at bounding box center [406, 343] width 236 height 44
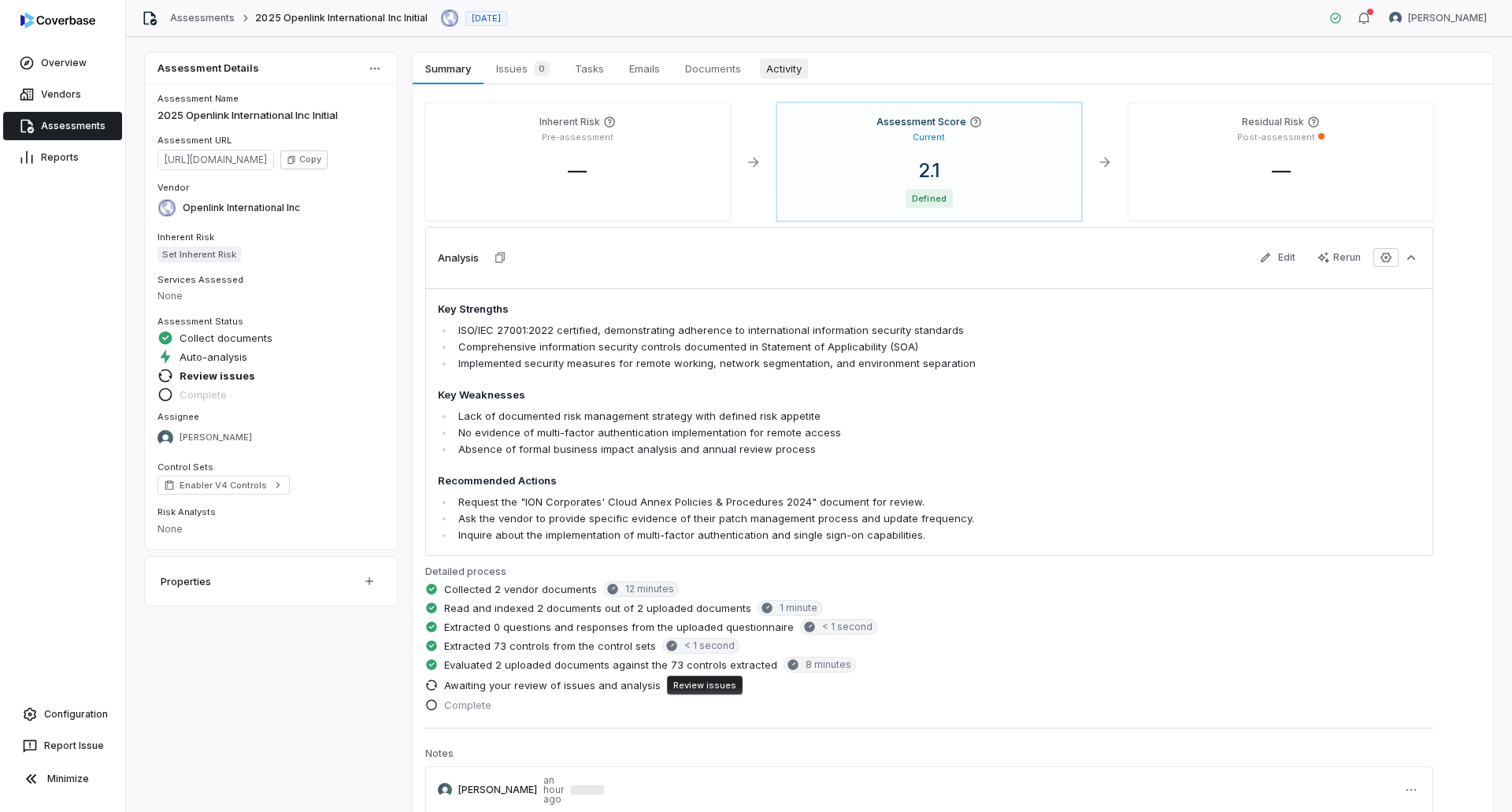
click at [762, 70] on span "Activity" at bounding box center [784, 68] width 48 height 20
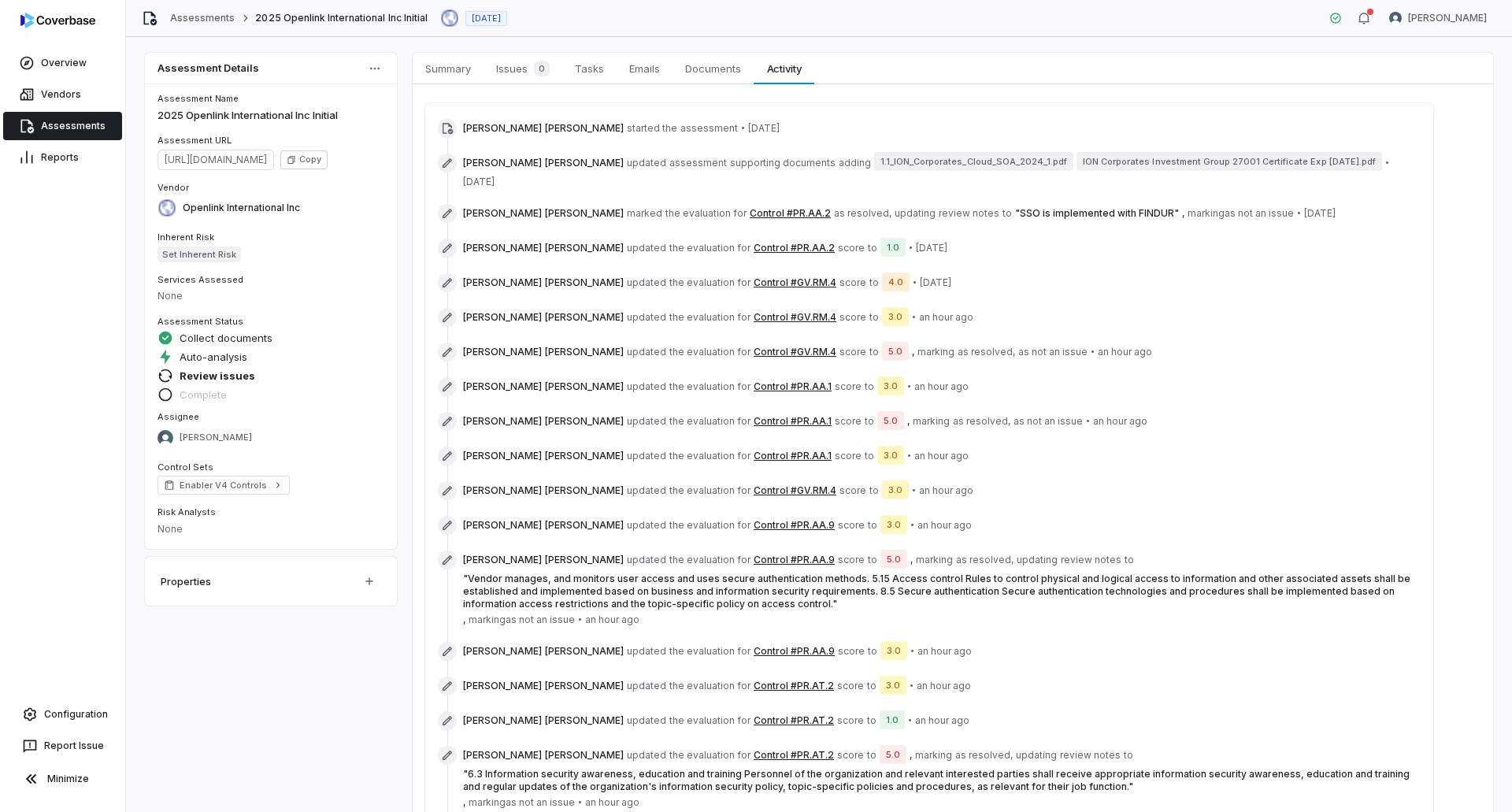
click at [754, 311] on button "Control #GV.RM.4" at bounding box center [795, 317] width 83 height 12
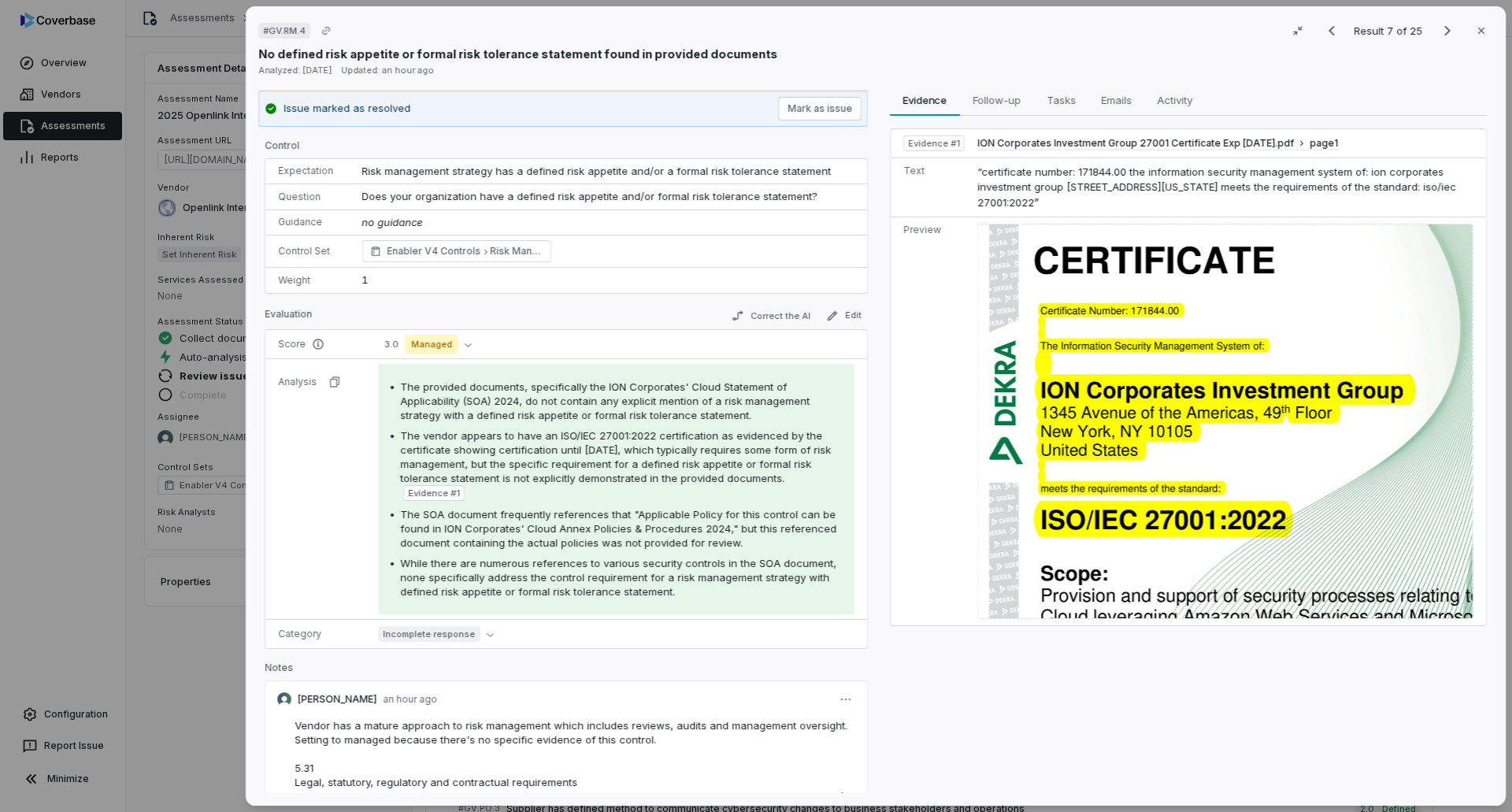
click at [204, 496] on div "# GV.RM.4 Result 7 of 25 Close No defined risk appetite or formal risk toleranc…" at bounding box center [756, 406] width 1512 height 812
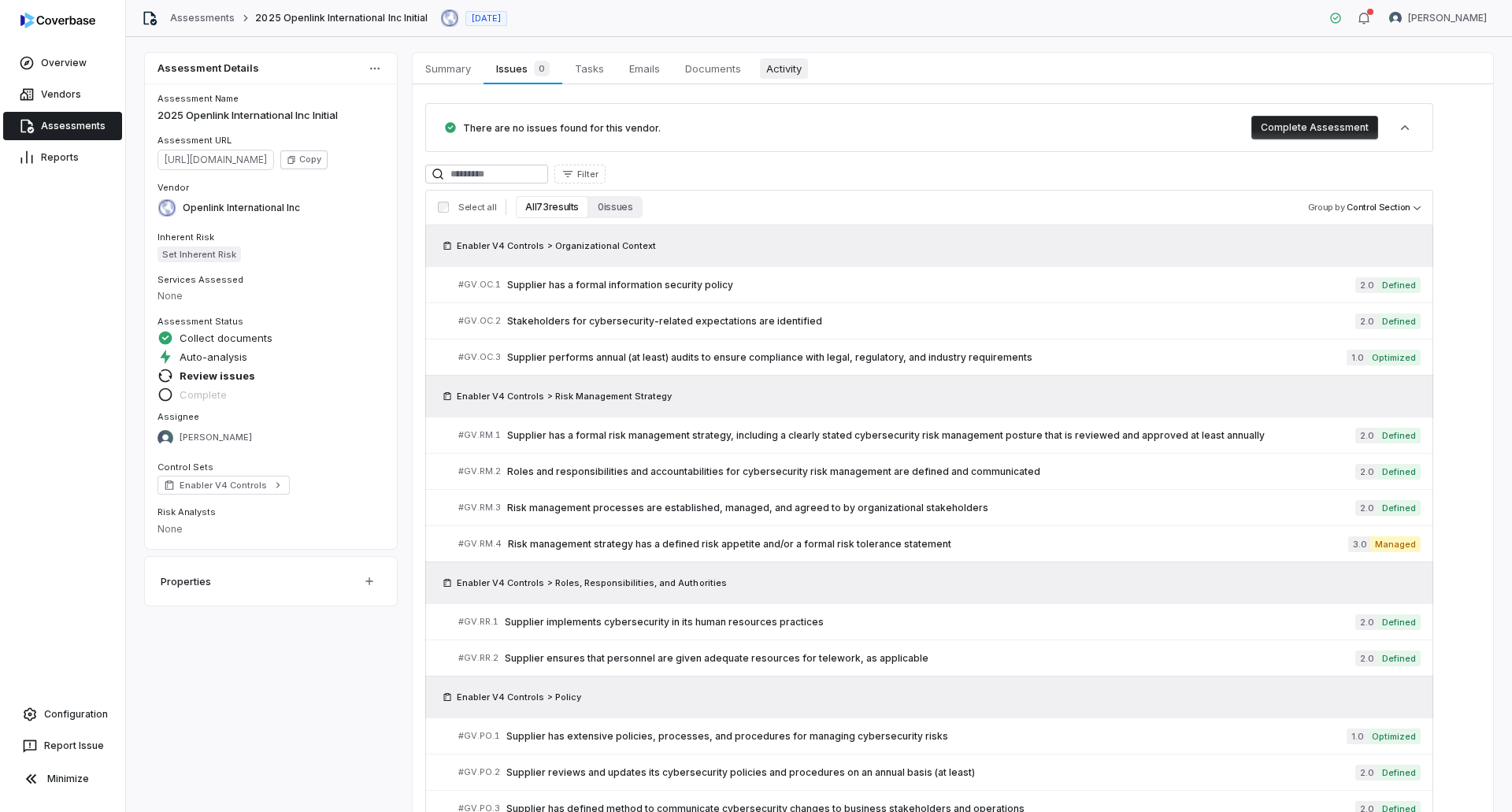
click at [807, 57] on link "Activity Activity" at bounding box center [784, 69] width 61 height 32
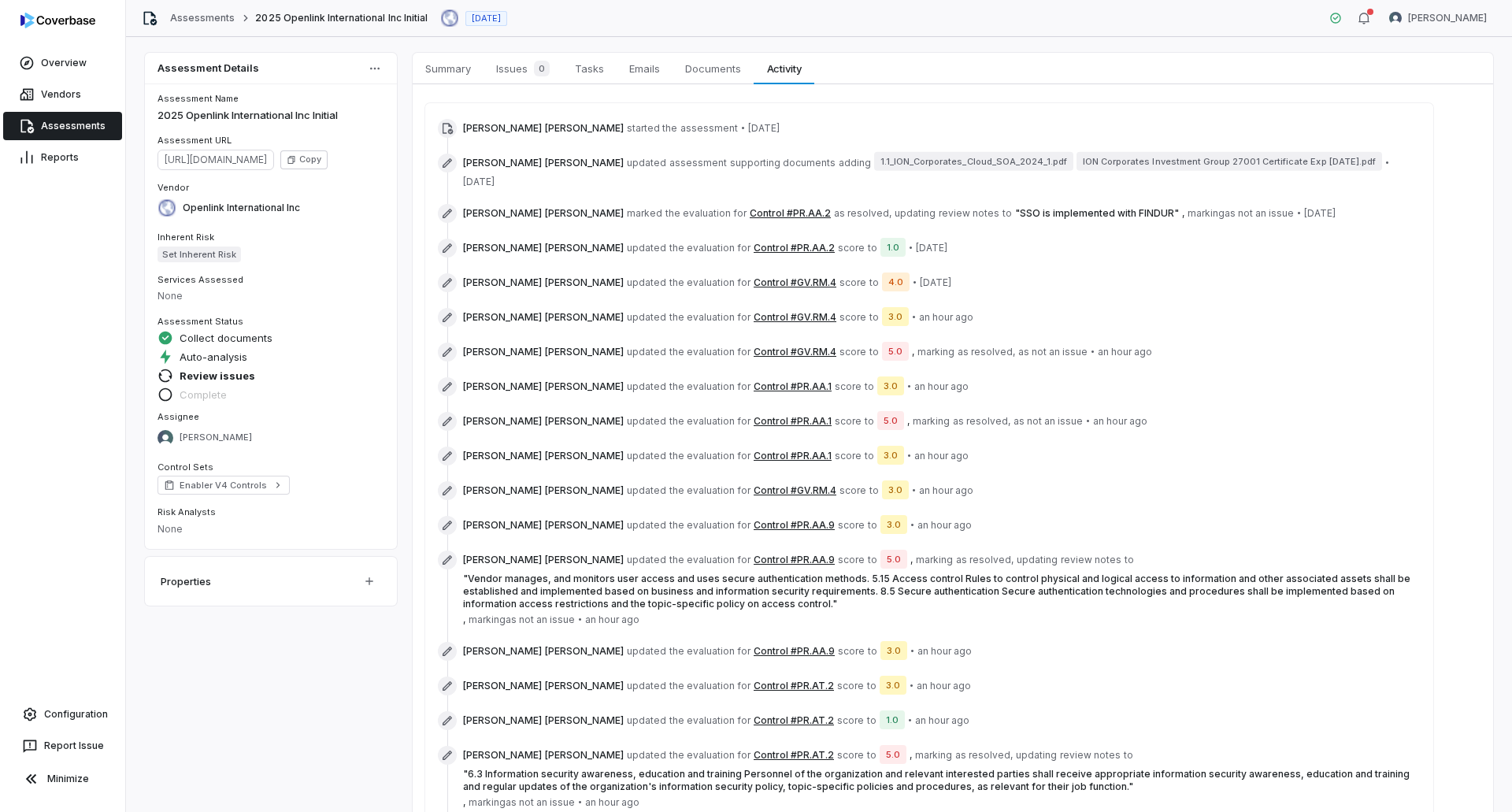
click at [754, 450] on button "Control #PR.AA.1" at bounding box center [793, 456] width 78 height 12
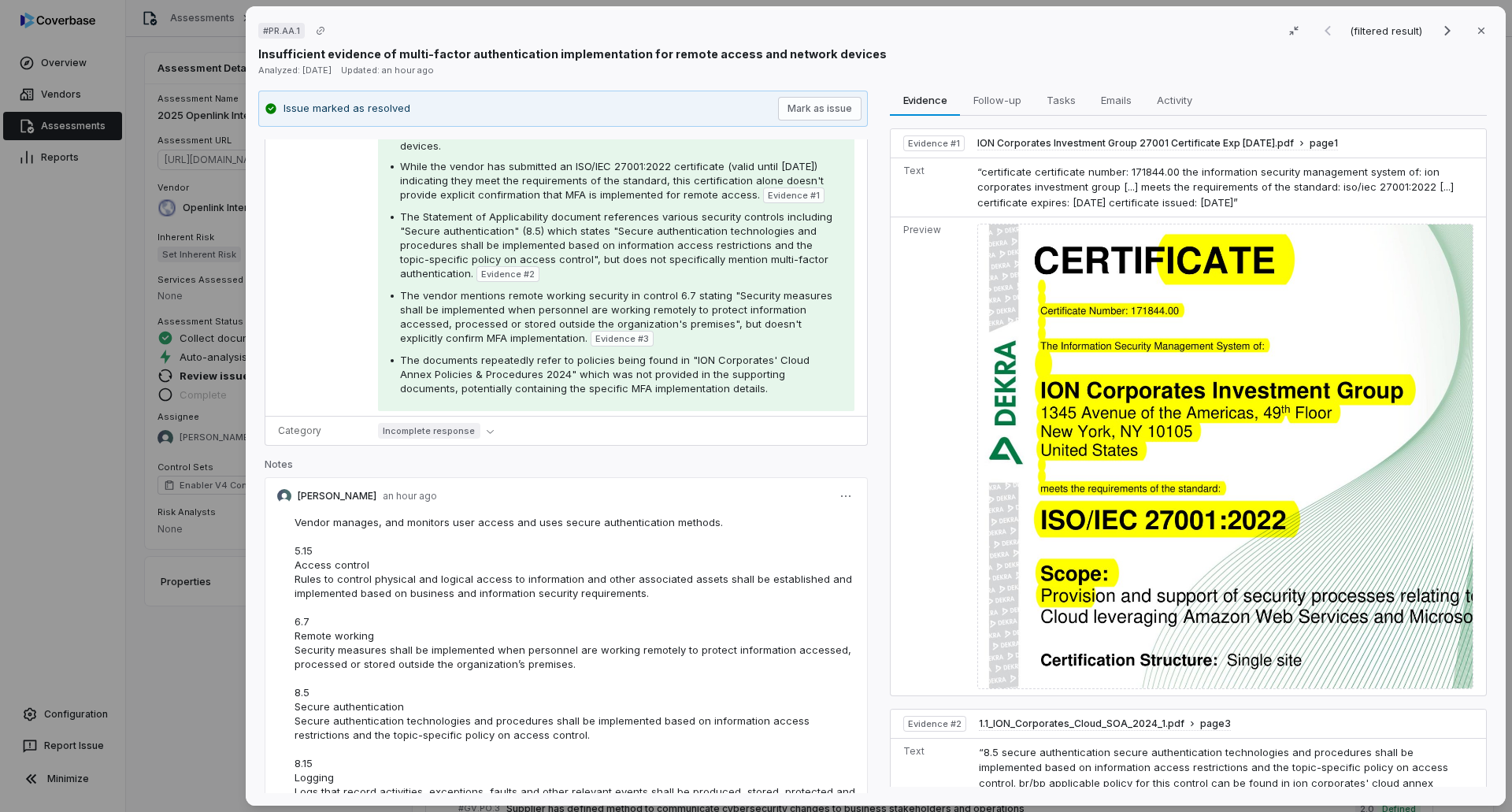
scroll to position [92, 0]
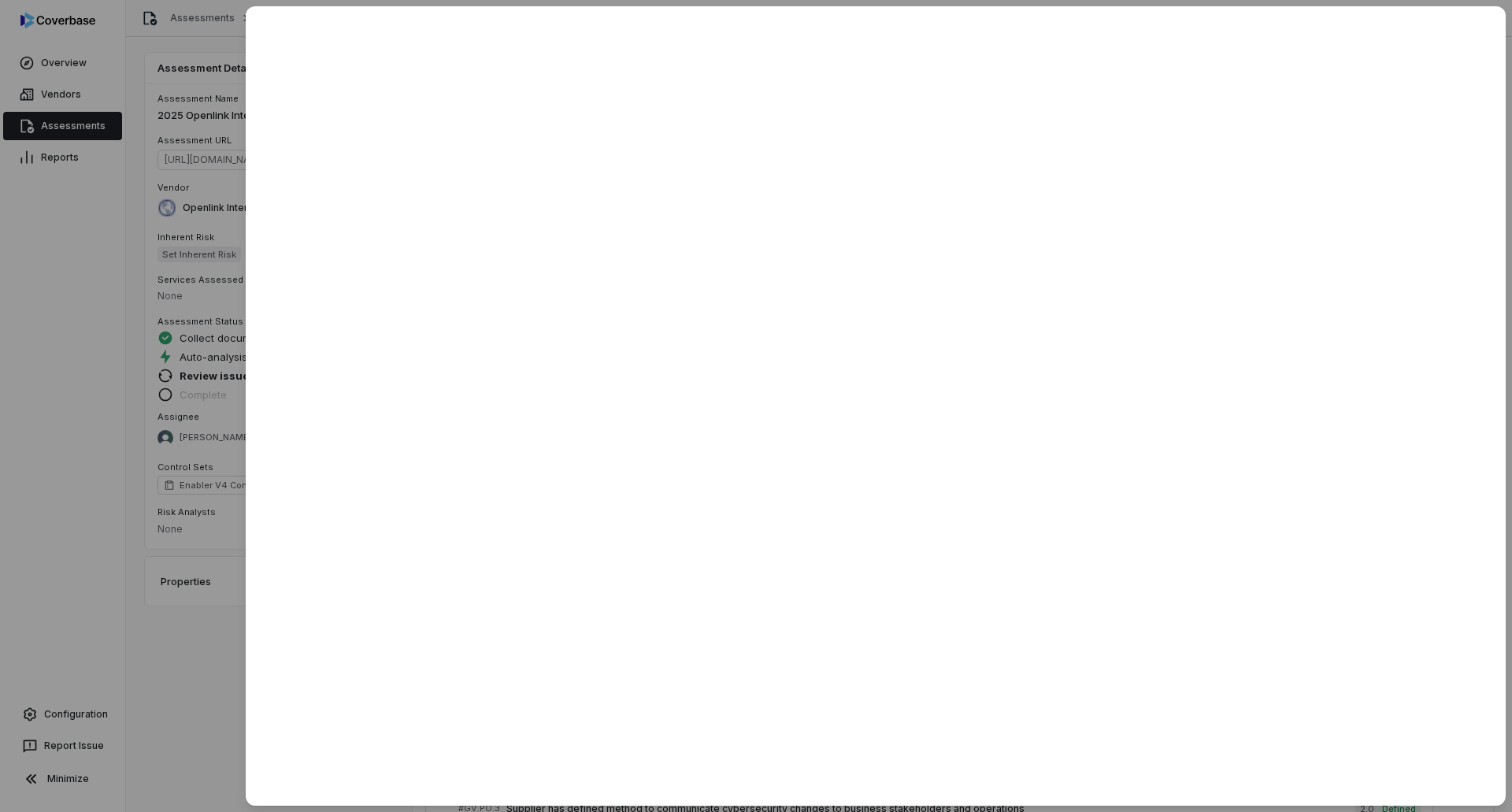
click at [164, 496] on div at bounding box center [756, 406] width 1512 height 812
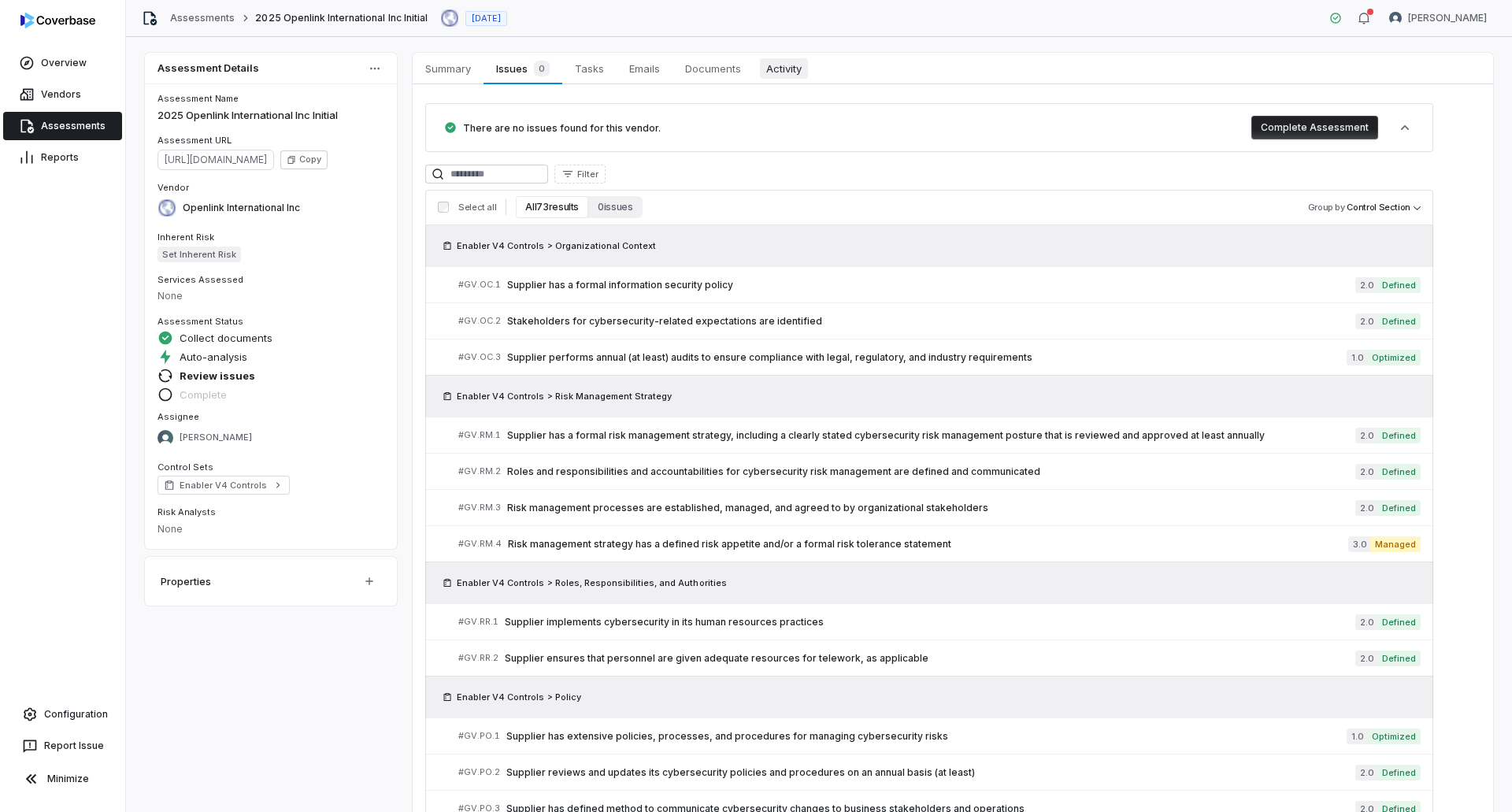
click at [782, 74] on span "Activity" at bounding box center [784, 68] width 48 height 20
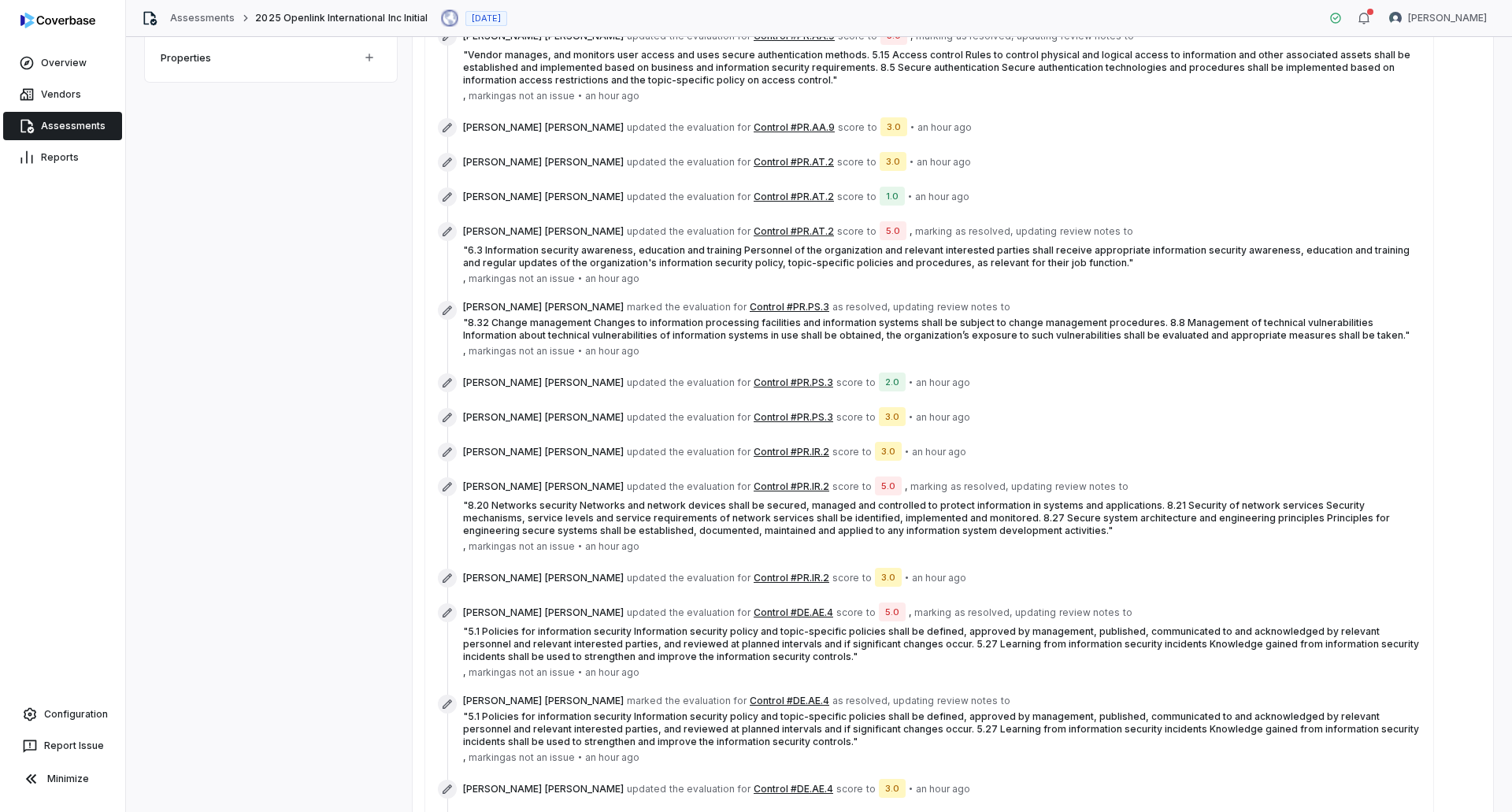
scroll to position [551, 0]
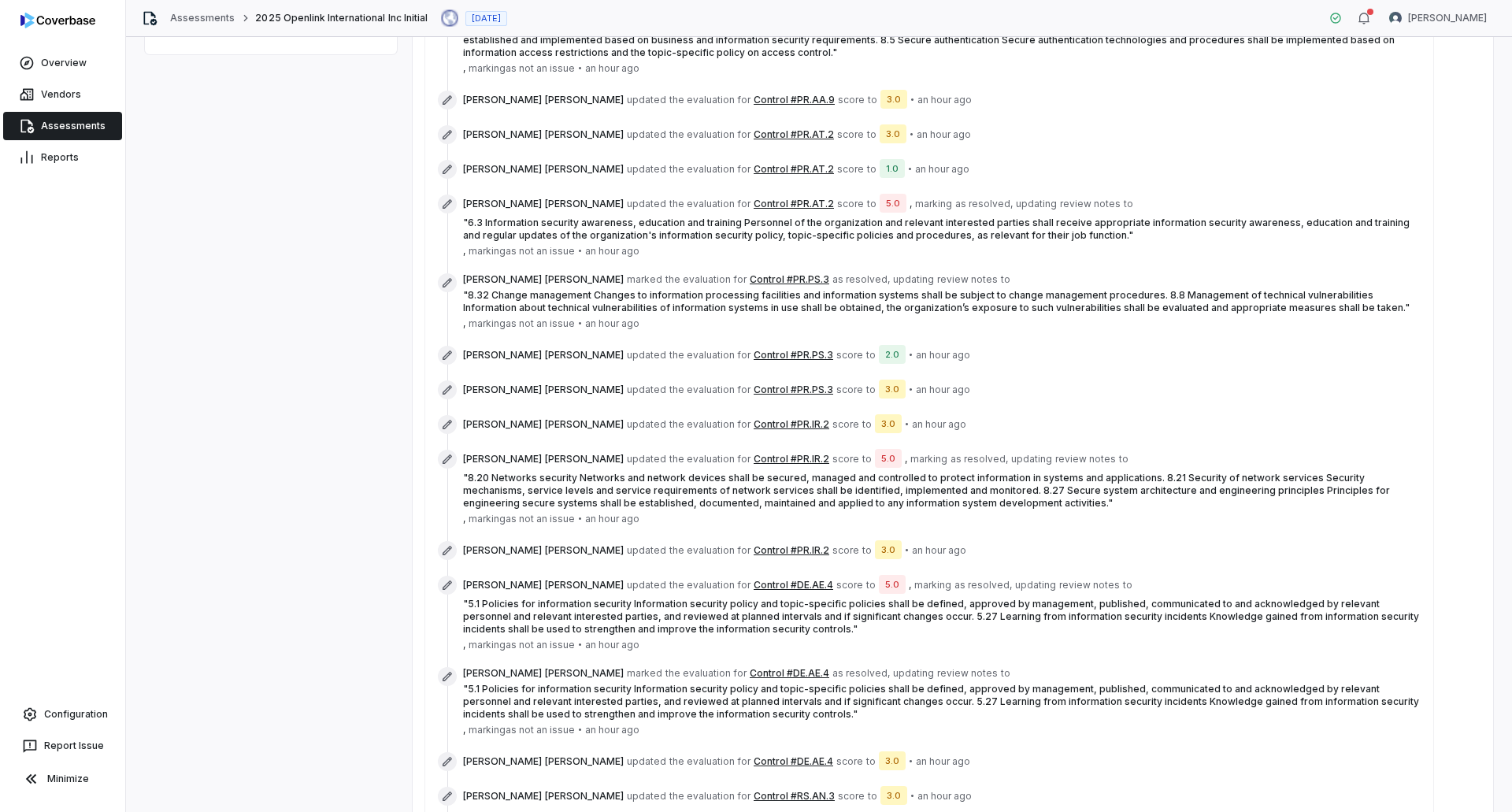
click at [754, 453] on button "Control #PR.IR.2" at bounding box center [792, 459] width 76 height 12
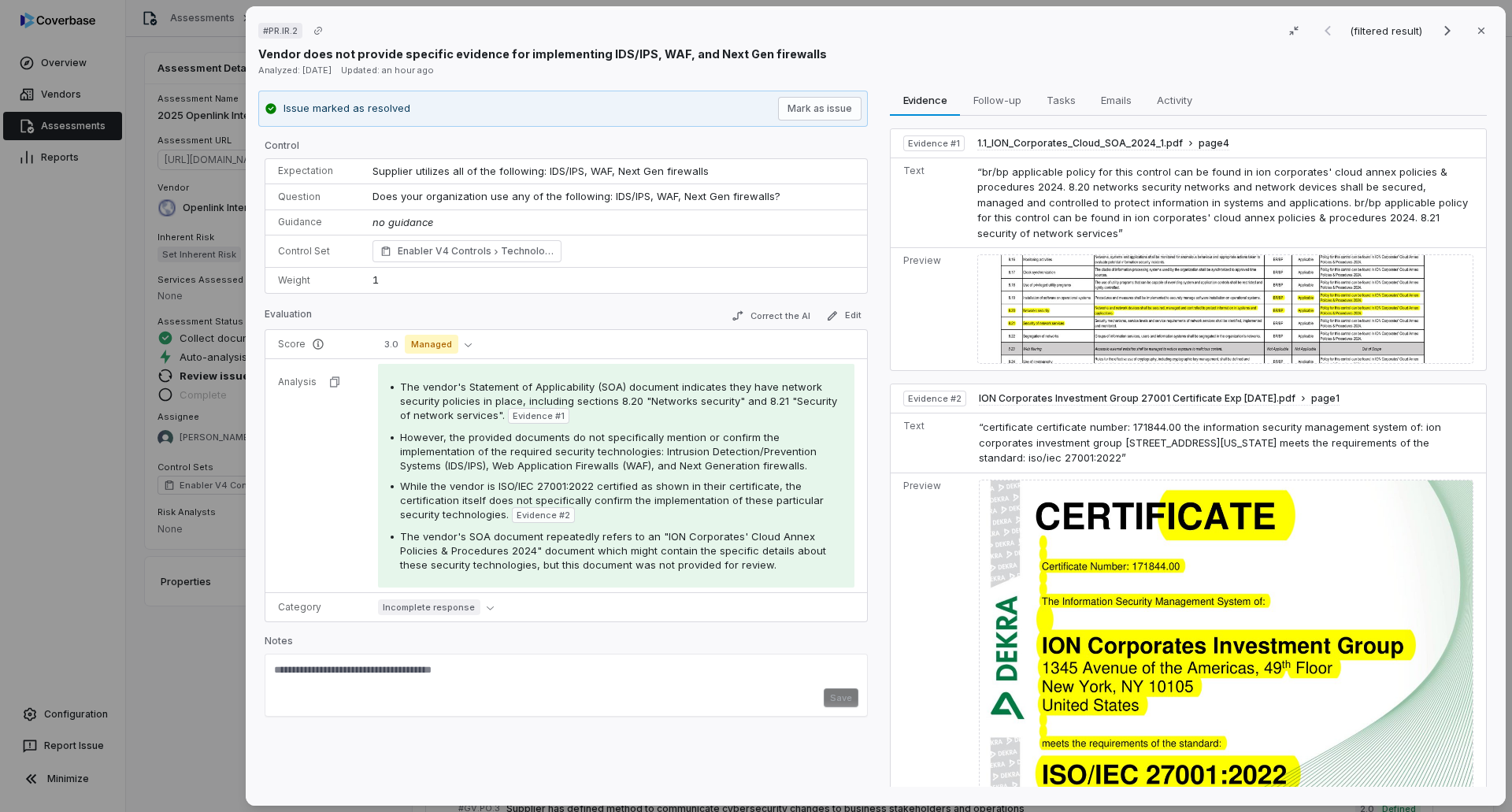
click at [208, 496] on div "# PR.IR.2 (filtered result) Close Vendor does not provide specific evidence for…" at bounding box center [756, 406] width 1512 height 812
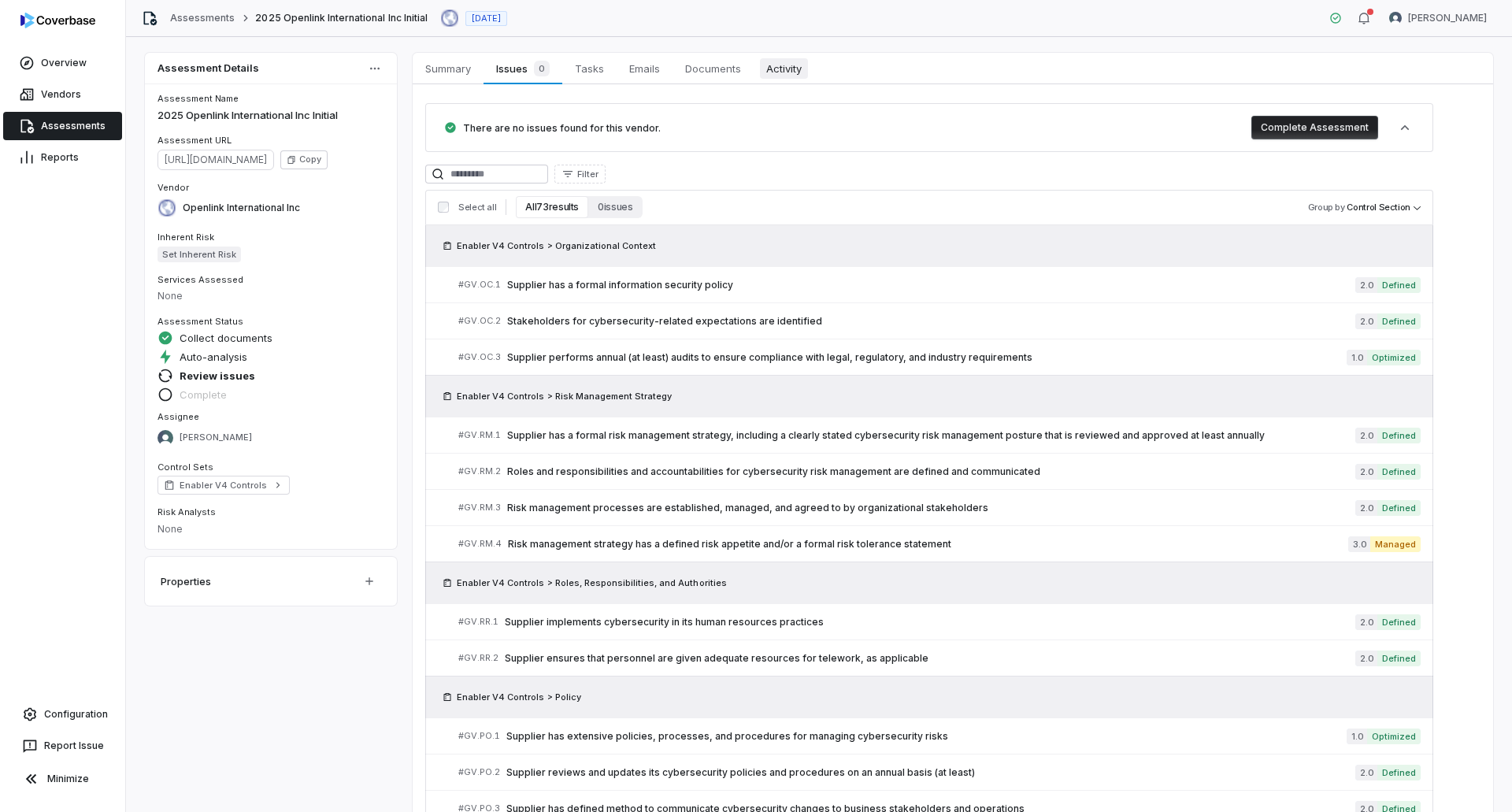
click at [783, 66] on span "Activity" at bounding box center [784, 68] width 48 height 20
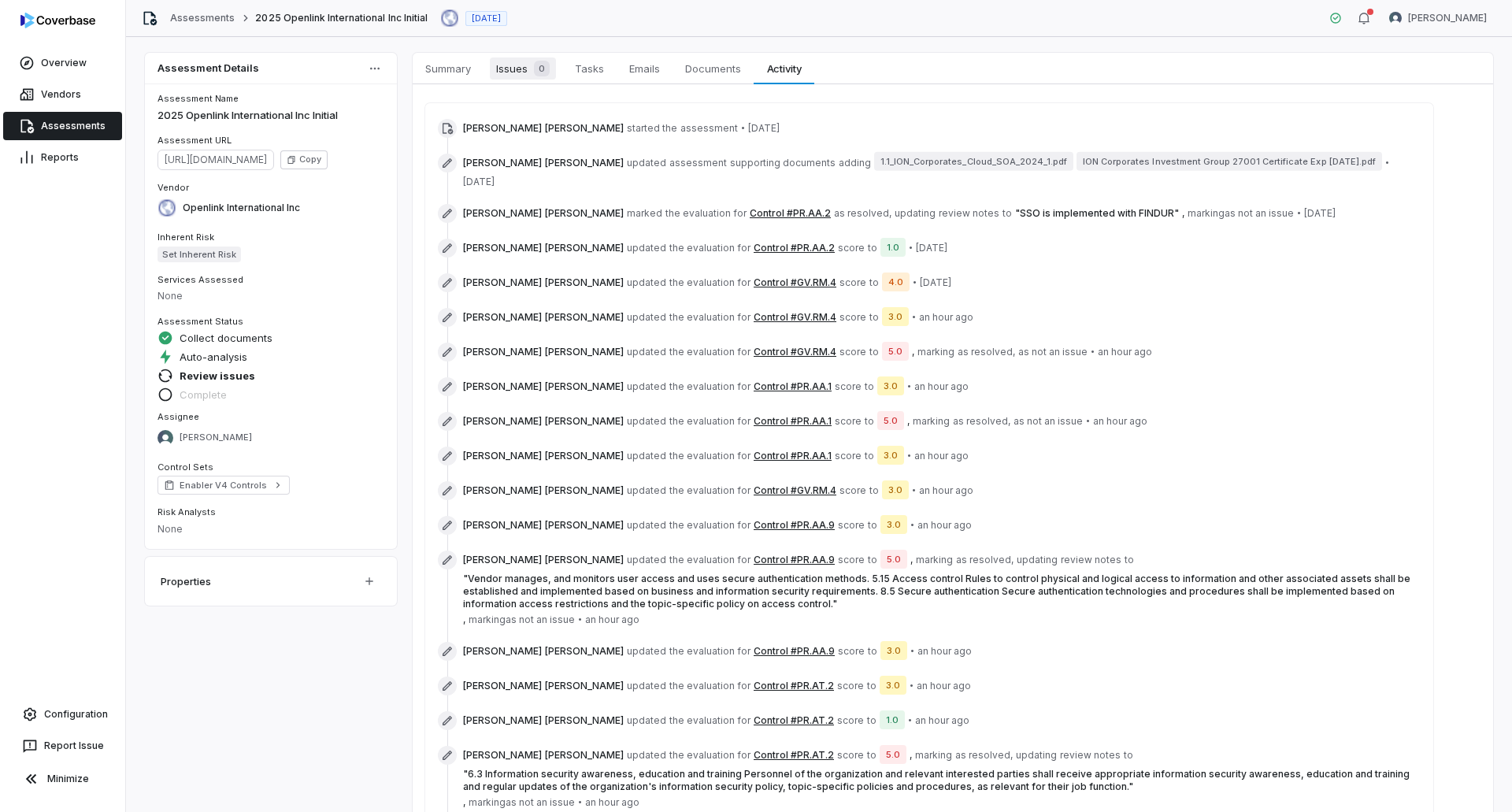
click at [513, 75] on span "Issues 0" at bounding box center [522, 68] width 66 height 22
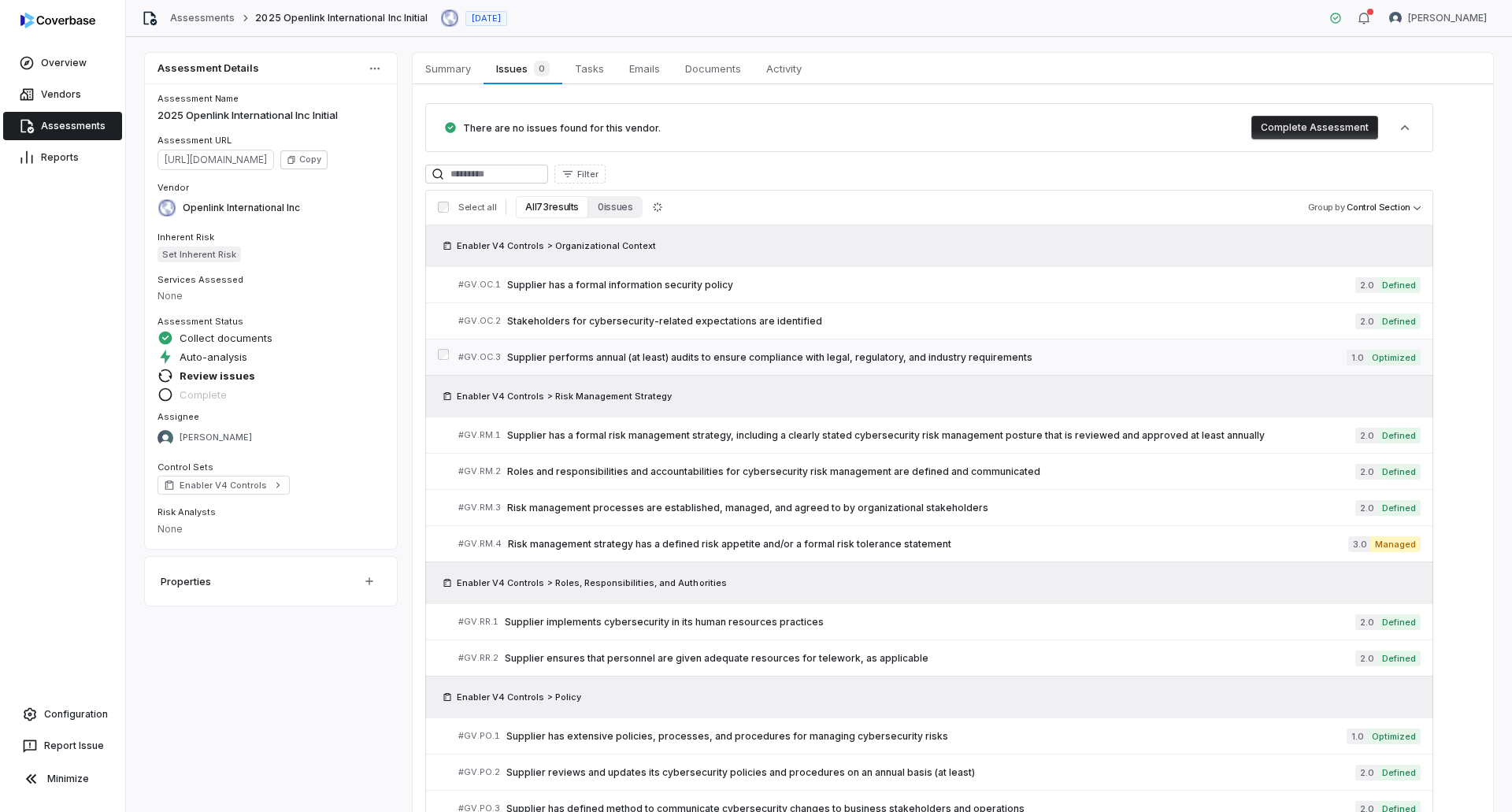
click at [796, 354] on span "Supplier performs annual (at least) audits to ensure compliance with legal, reg…" at bounding box center [926, 358] width 839 height 12
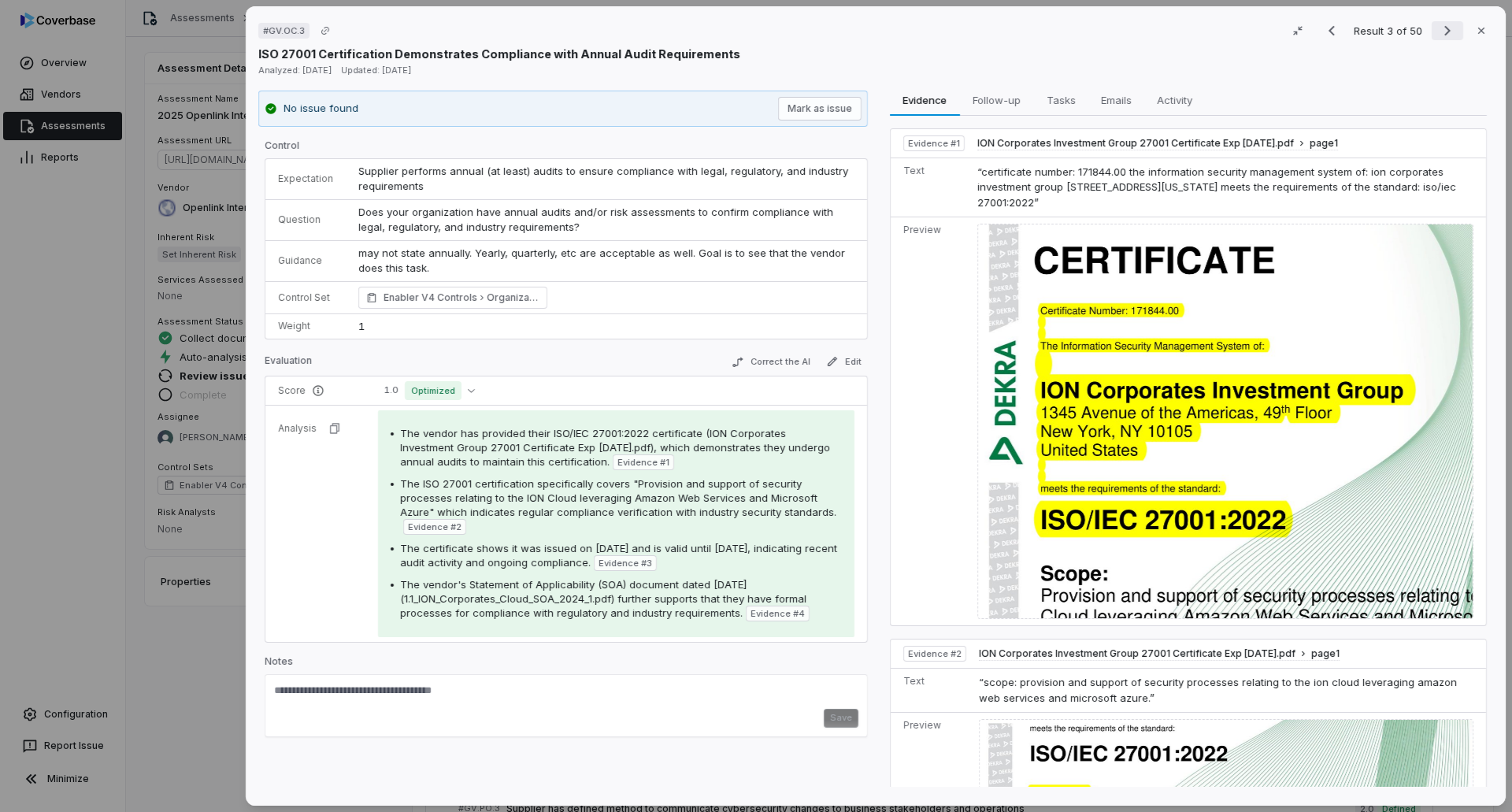
click at [1007, 34] on icon "Next result" at bounding box center [1447, 30] width 18 height 18
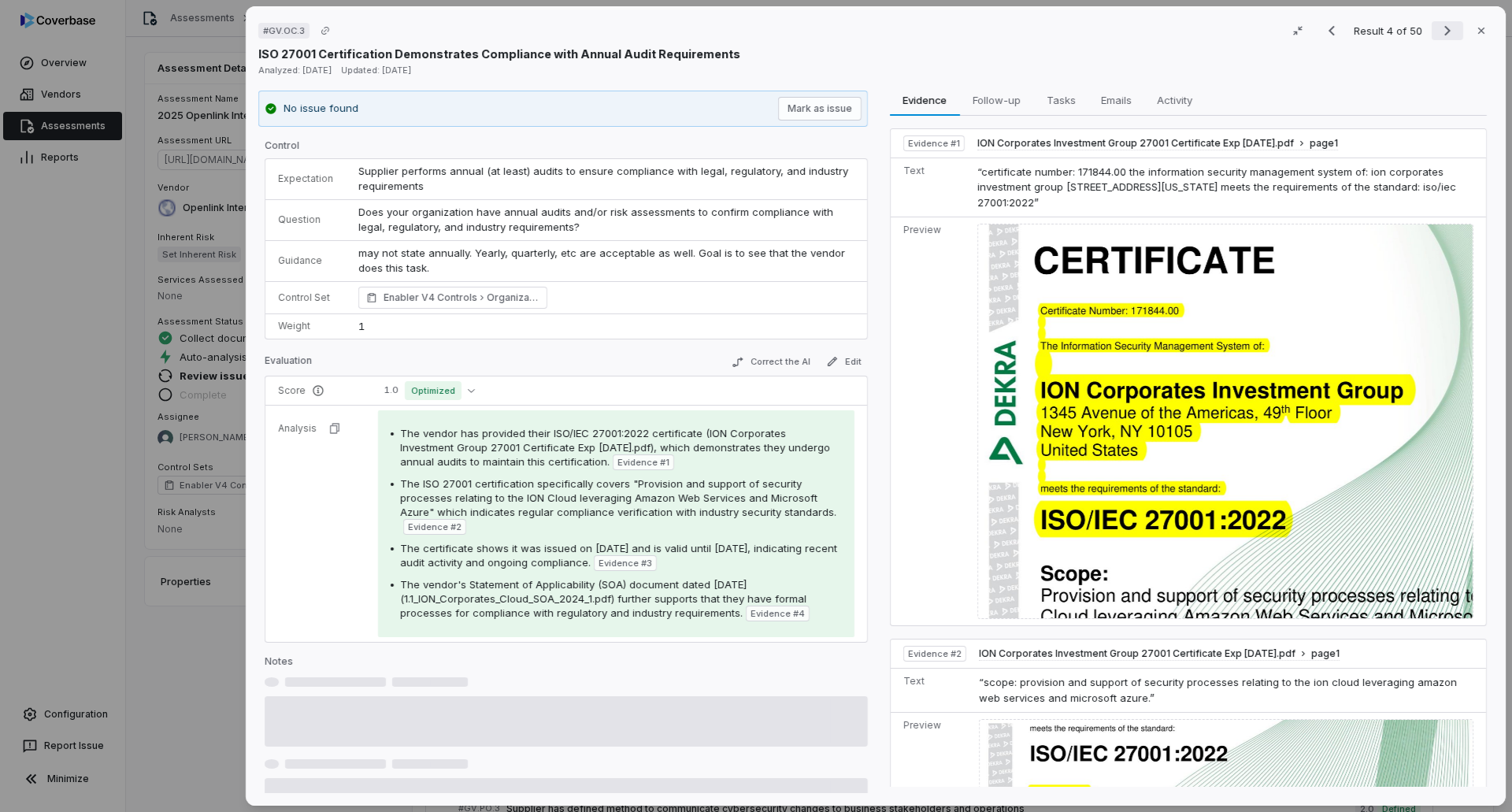
click at [1007, 34] on icon "Next result" at bounding box center [1447, 30] width 18 height 18
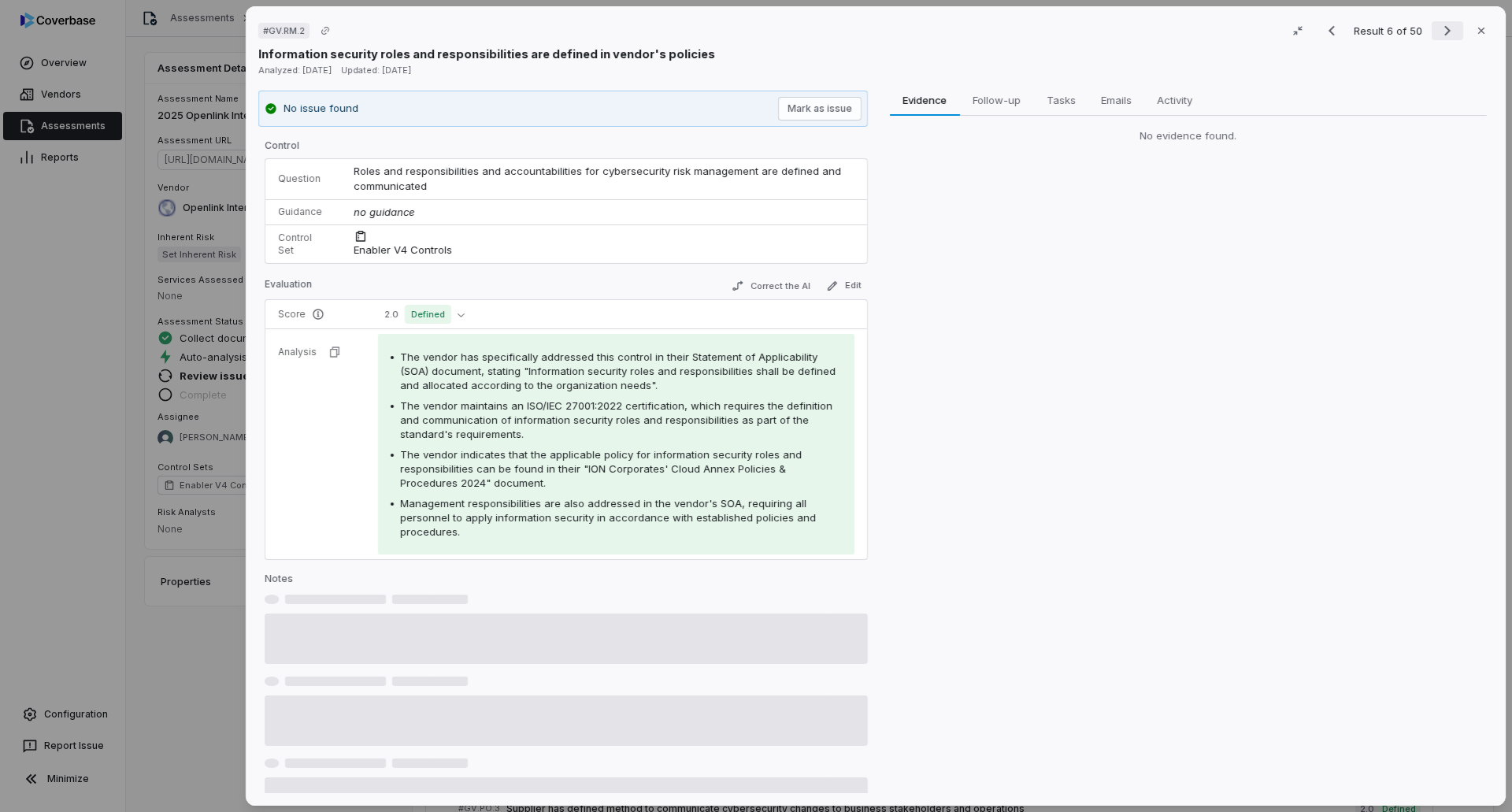
click at [1007, 34] on icon "Next result" at bounding box center [1447, 30] width 18 height 18
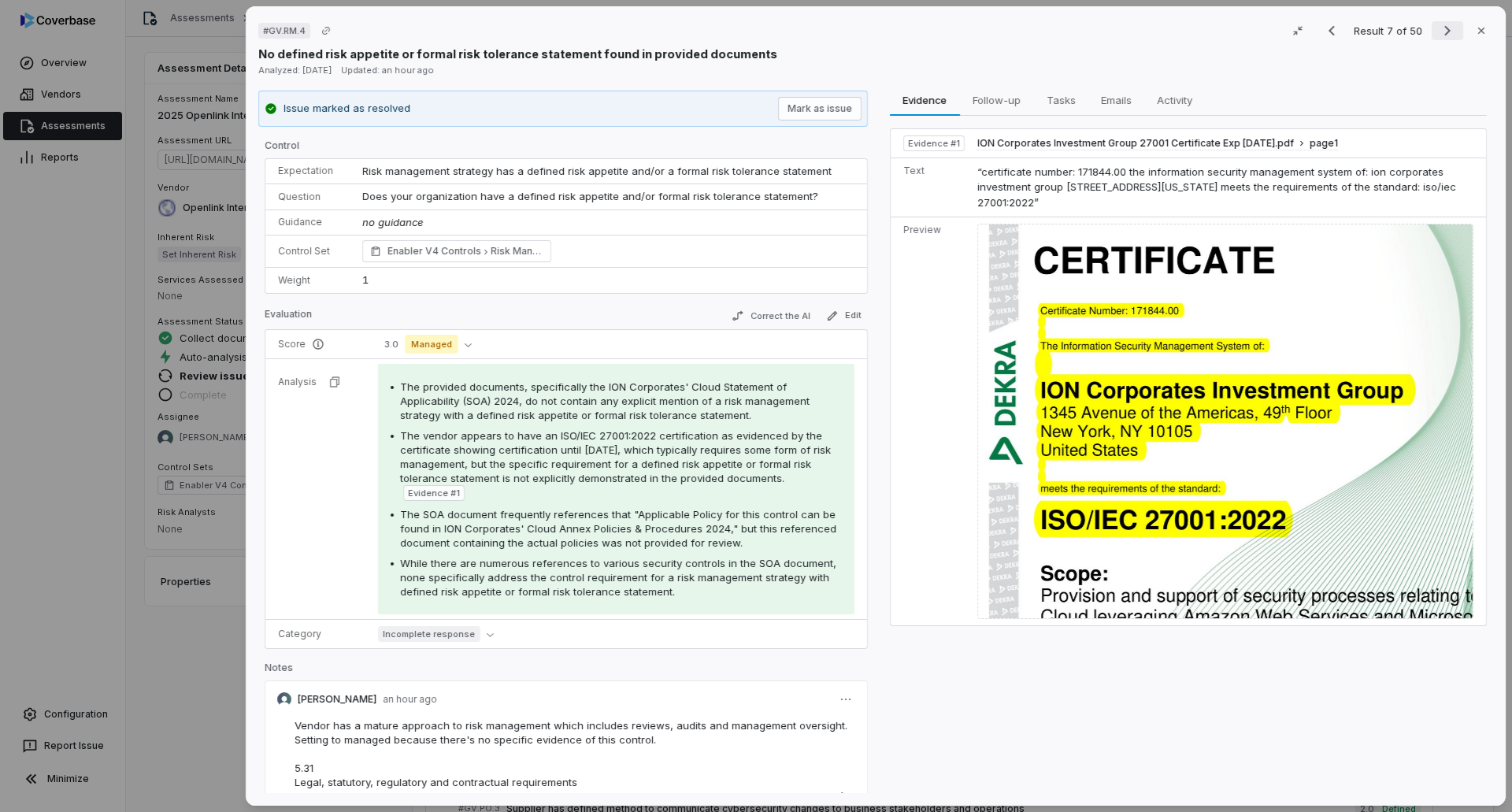
click at [1007, 34] on icon "Next result" at bounding box center [1447, 30] width 18 height 18
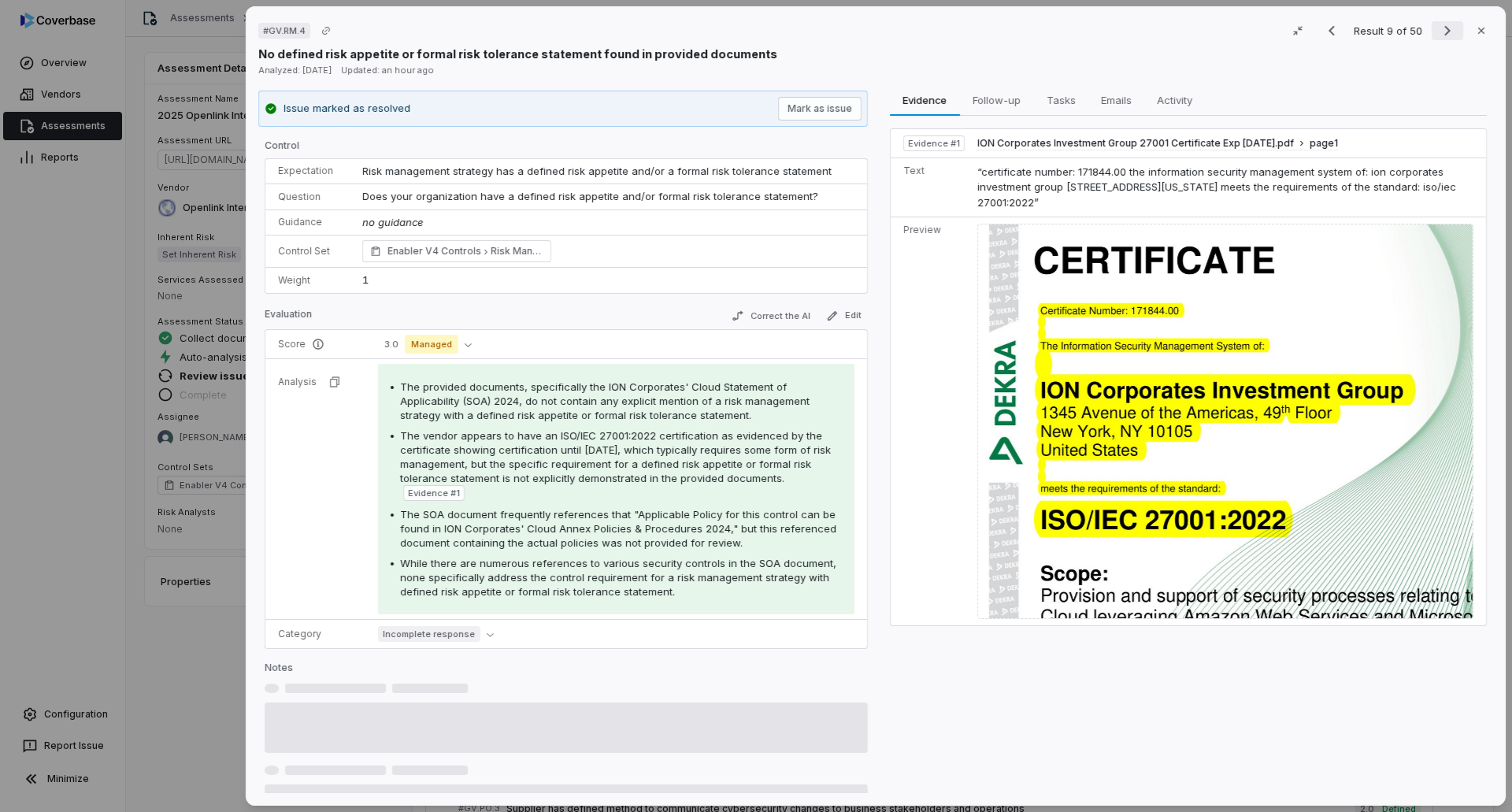
click at [1007, 34] on icon "Next result" at bounding box center [1447, 30] width 18 height 18
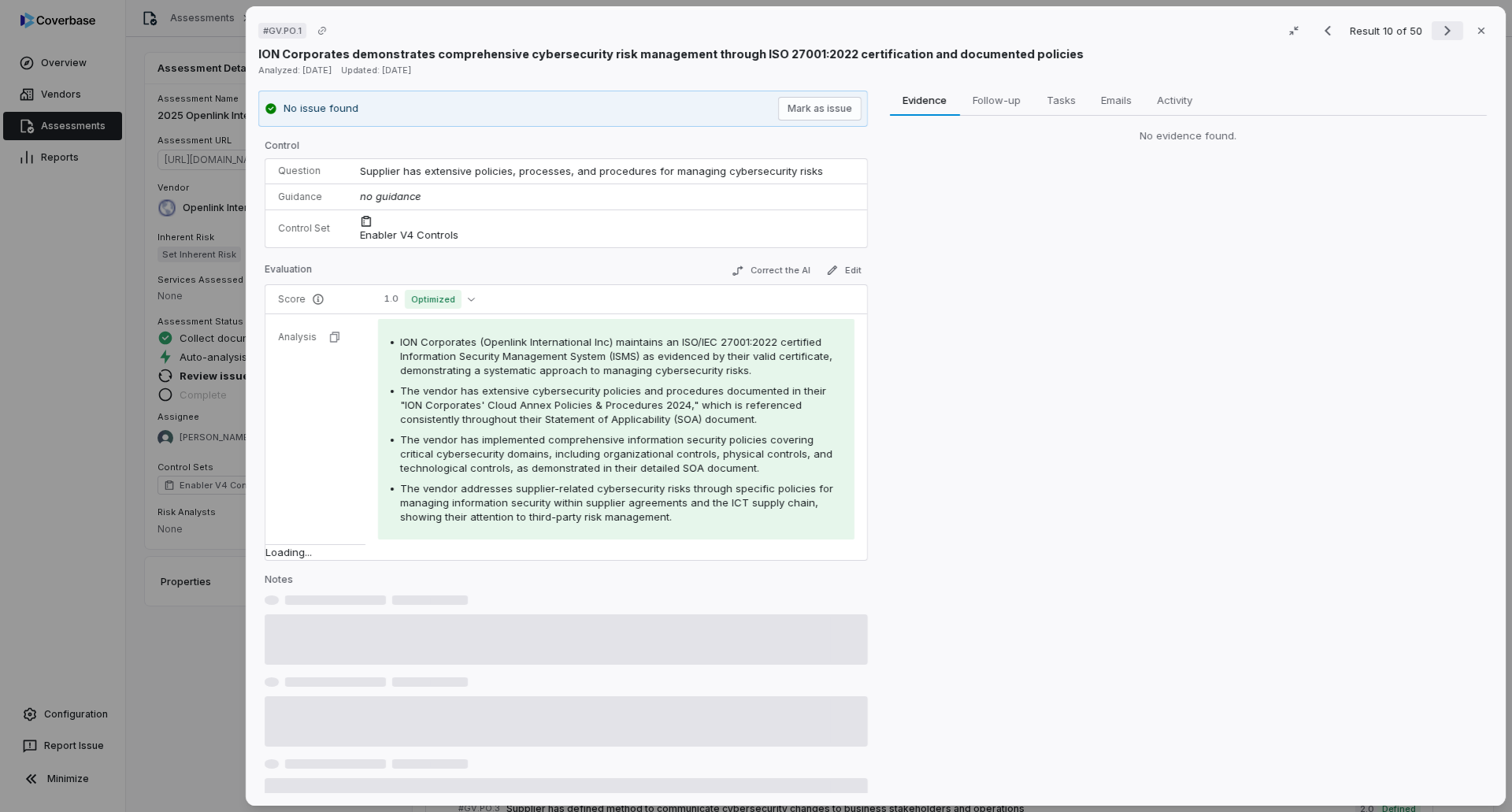
click at [1007, 34] on icon "Next result" at bounding box center [1447, 30] width 18 height 18
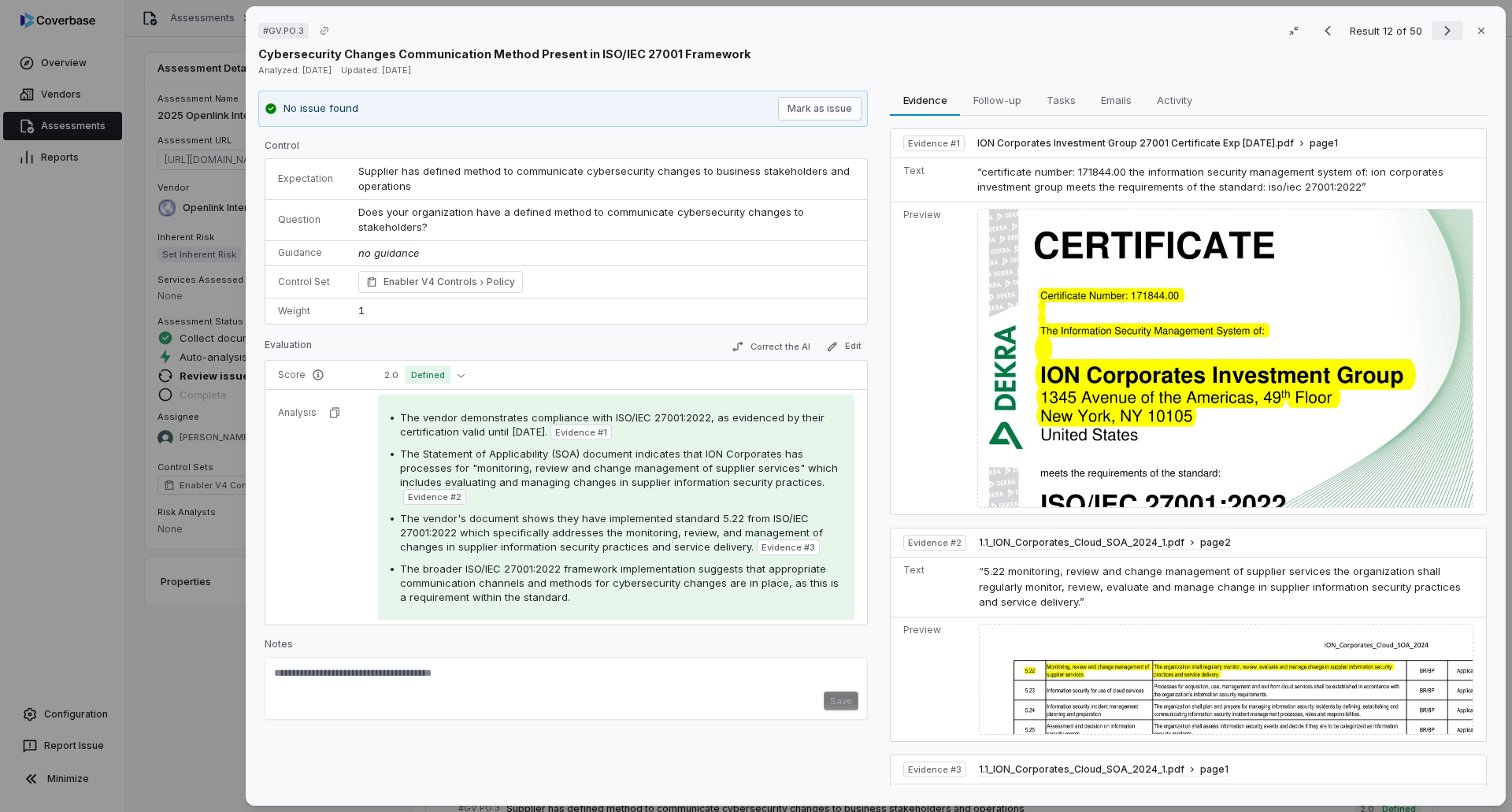
click at [1007, 30] on icon "Next result" at bounding box center [1447, 30] width 18 height 18
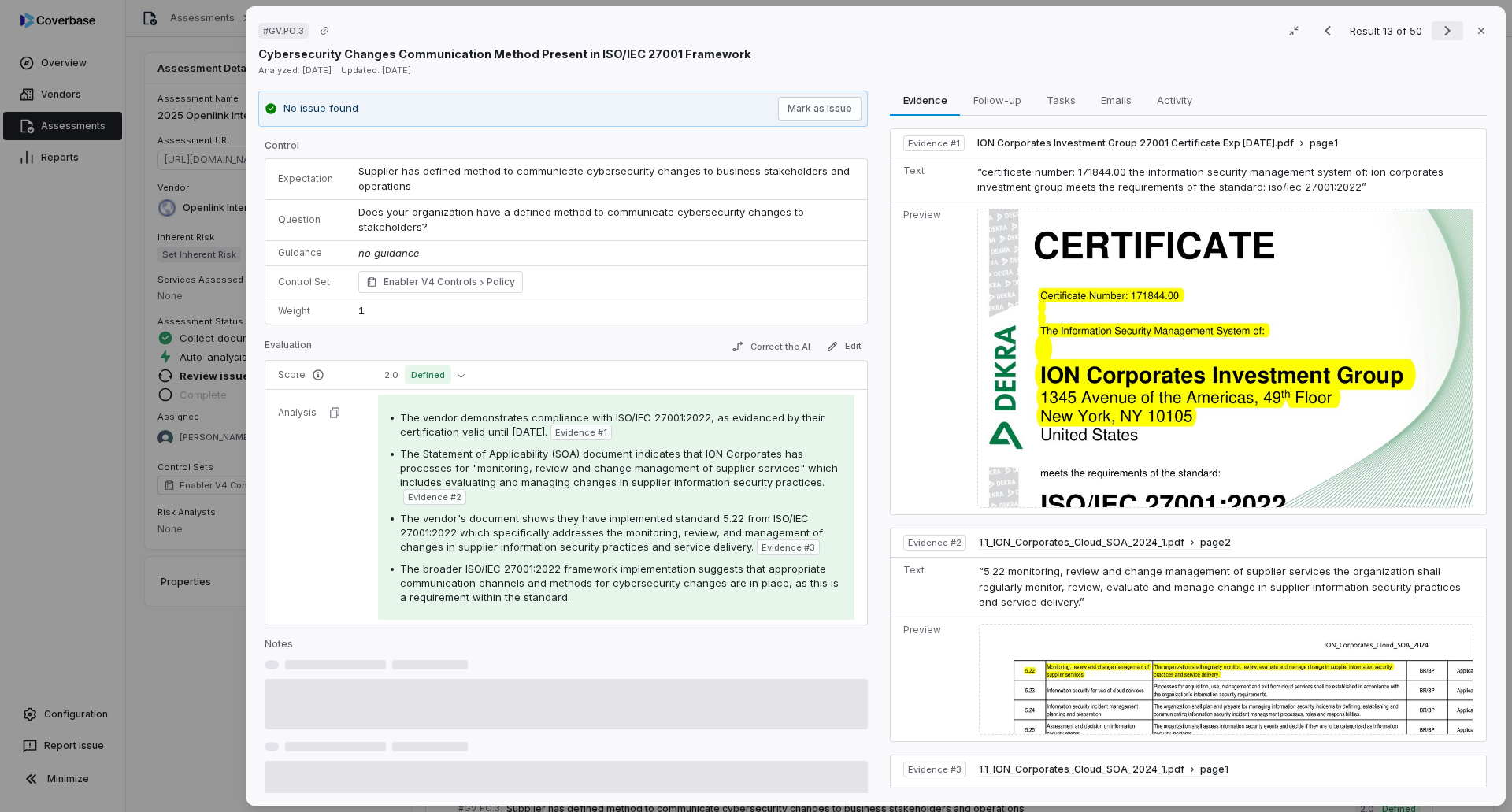
click at [1007, 30] on icon "Next result" at bounding box center [1447, 30] width 18 height 18
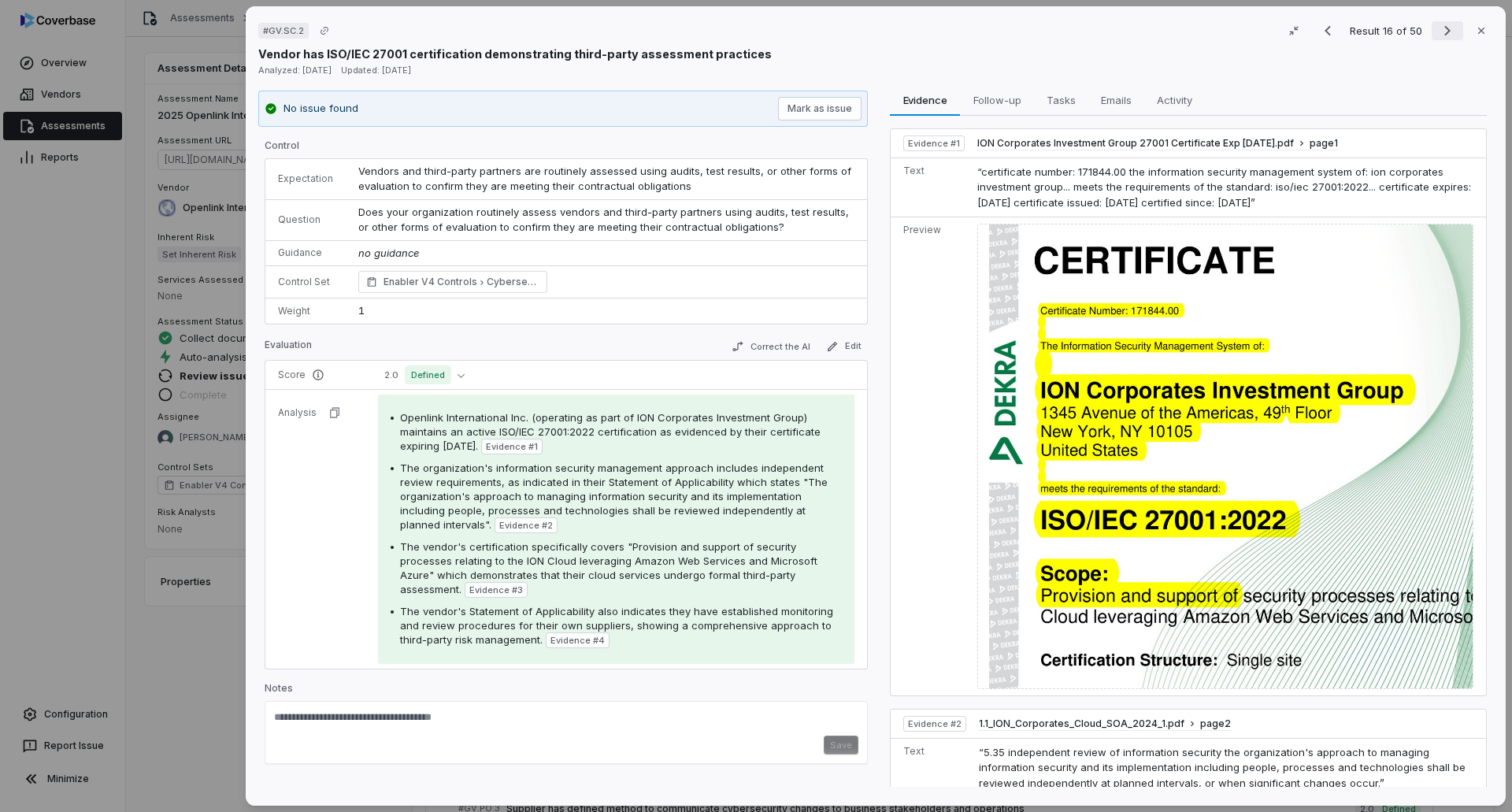
click at [1007, 29] on icon "Next result" at bounding box center [1447, 30] width 18 height 18
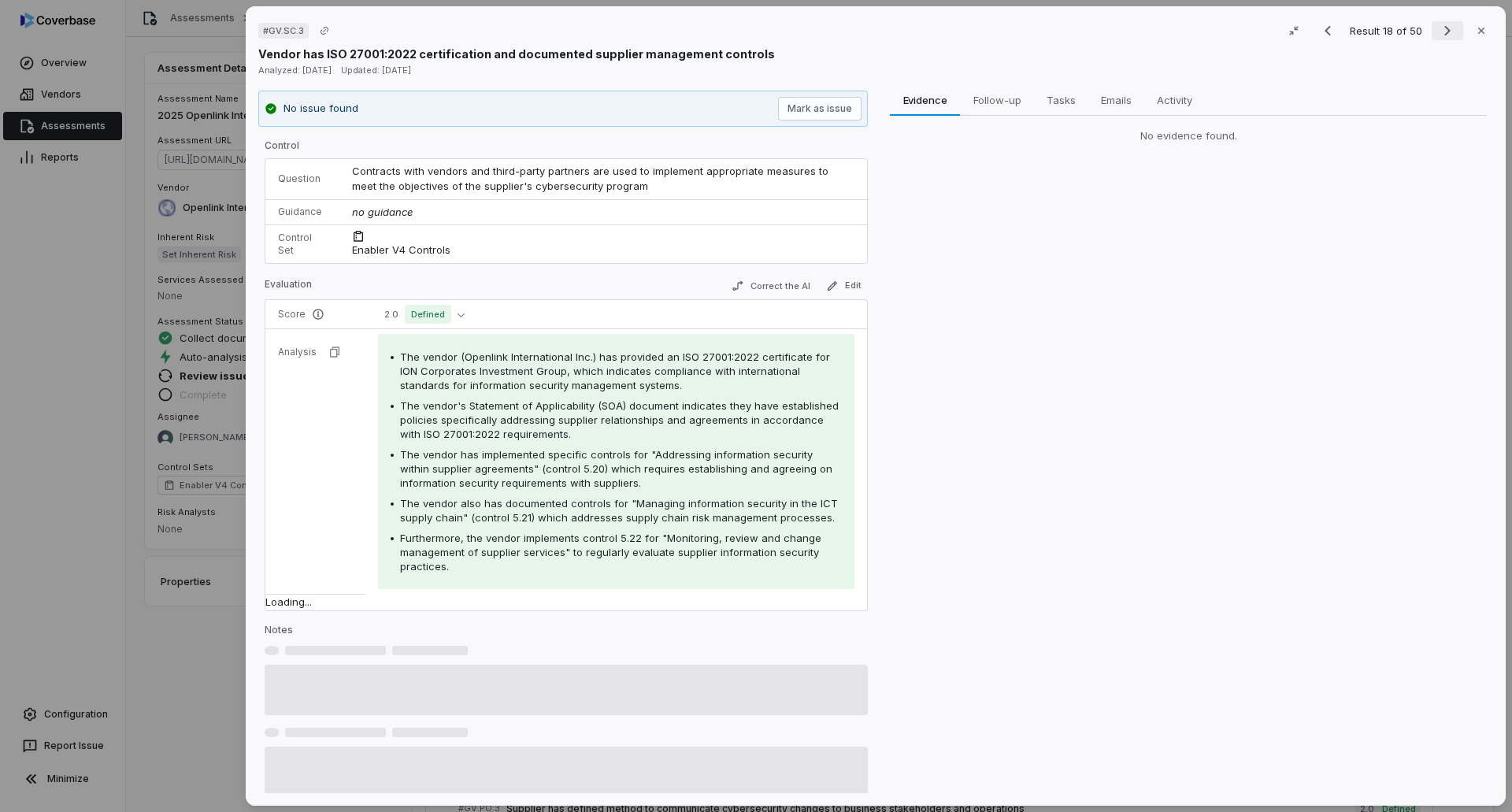
click at [1007, 29] on icon "Next result" at bounding box center [1447, 30] width 18 height 18
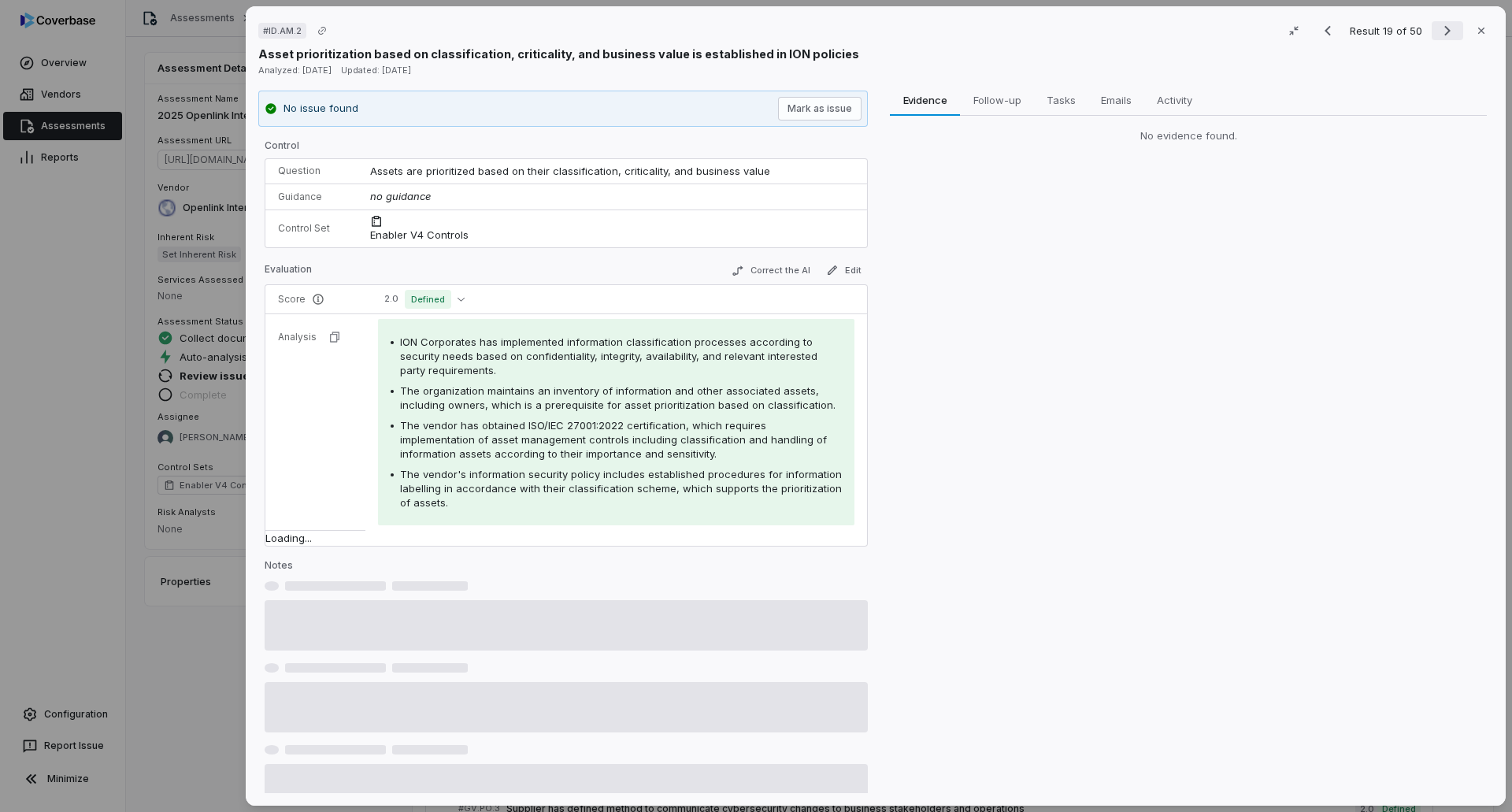
click at [1007, 29] on icon "Next result" at bounding box center [1447, 30] width 18 height 18
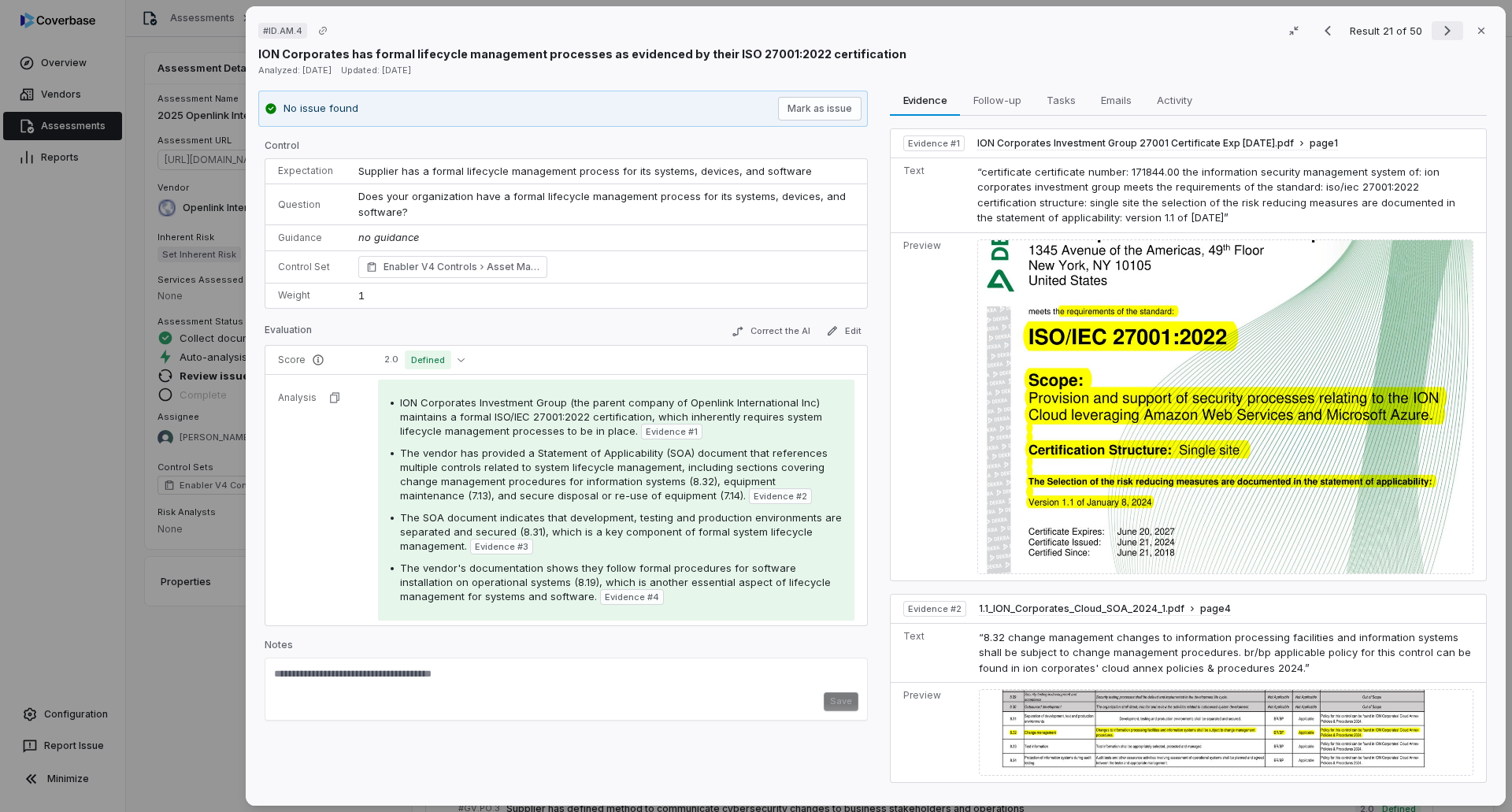
click at [1007, 33] on icon "Next result" at bounding box center [1447, 30] width 18 height 18
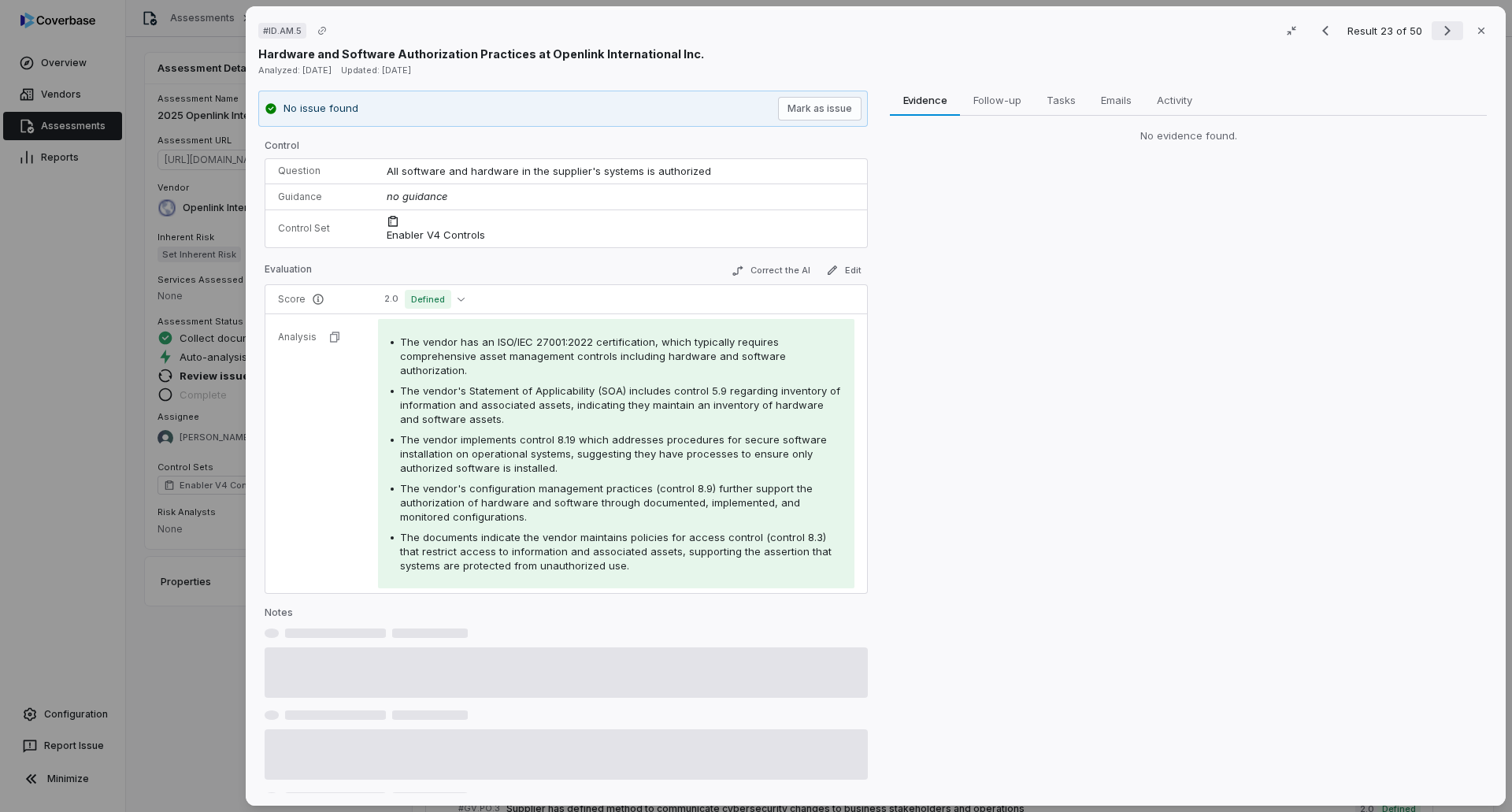
click at [1007, 33] on icon "Next result" at bounding box center [1447, 30] width 18 height 18
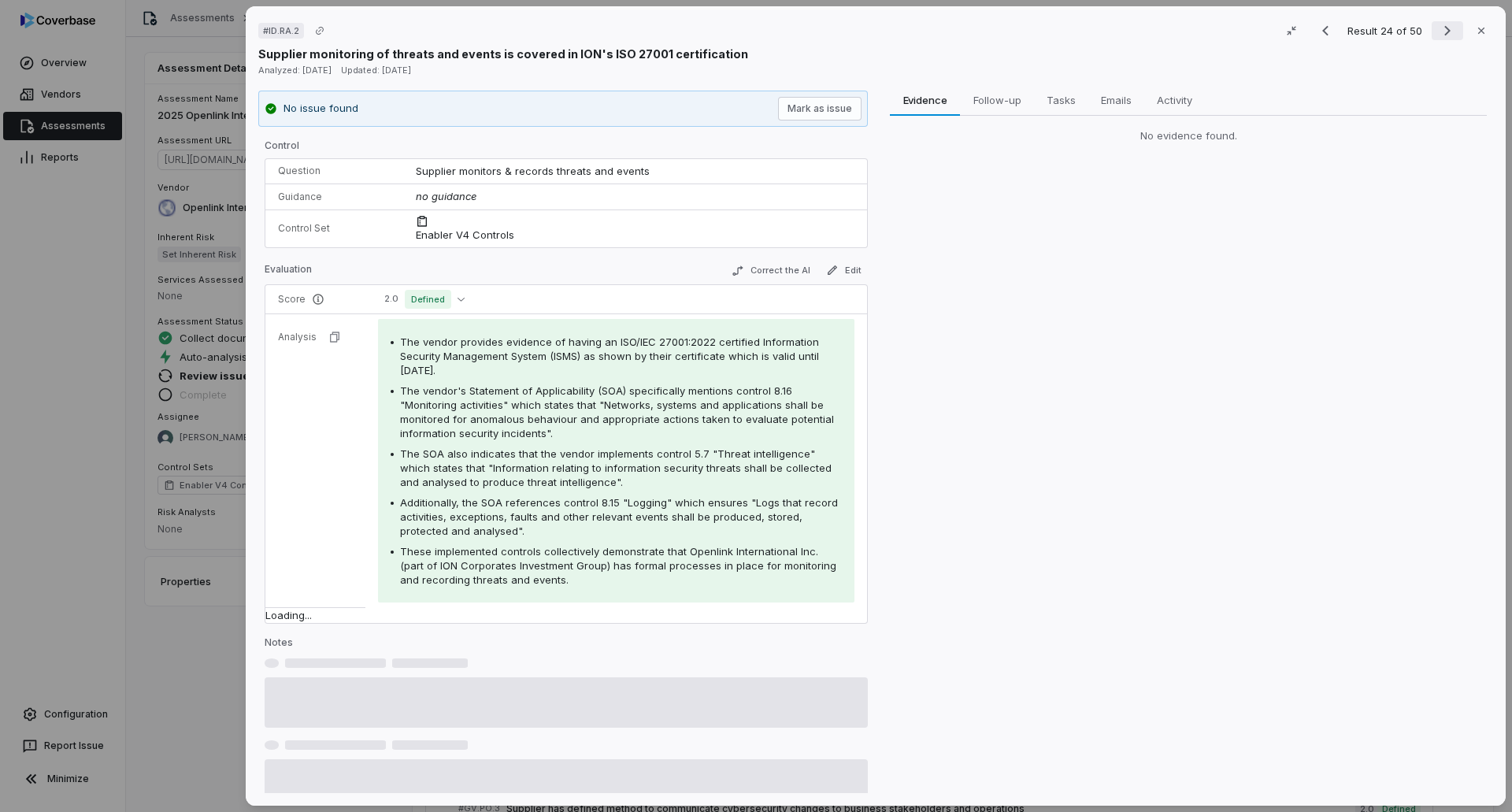
click at [1007, 33] on icon "Next result" at bounding box center [1447, 30] width 18 height 18
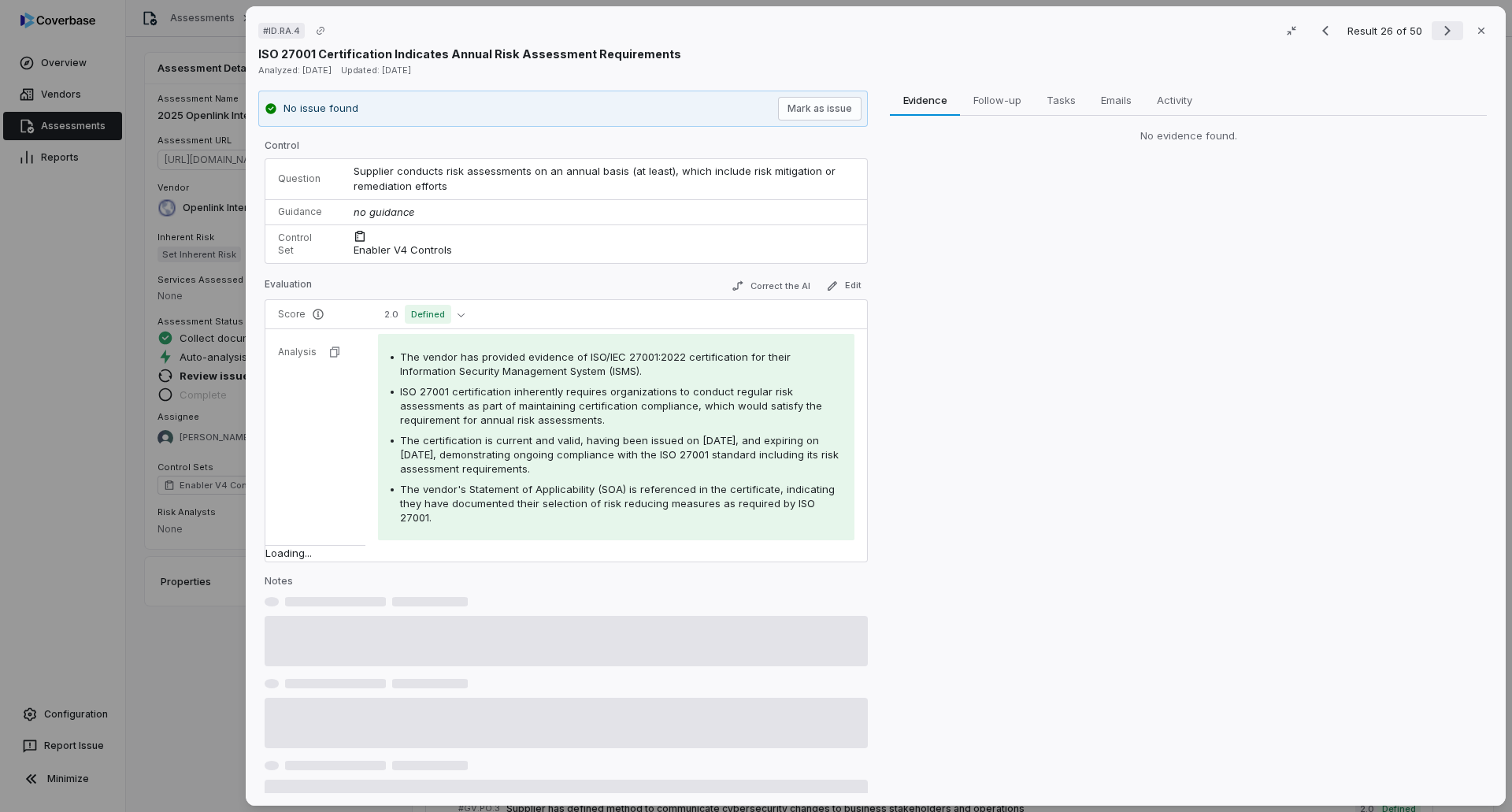
click at [1007, 33] on icon "Next result" at bounding box center [1447, 30] width 18 height 18
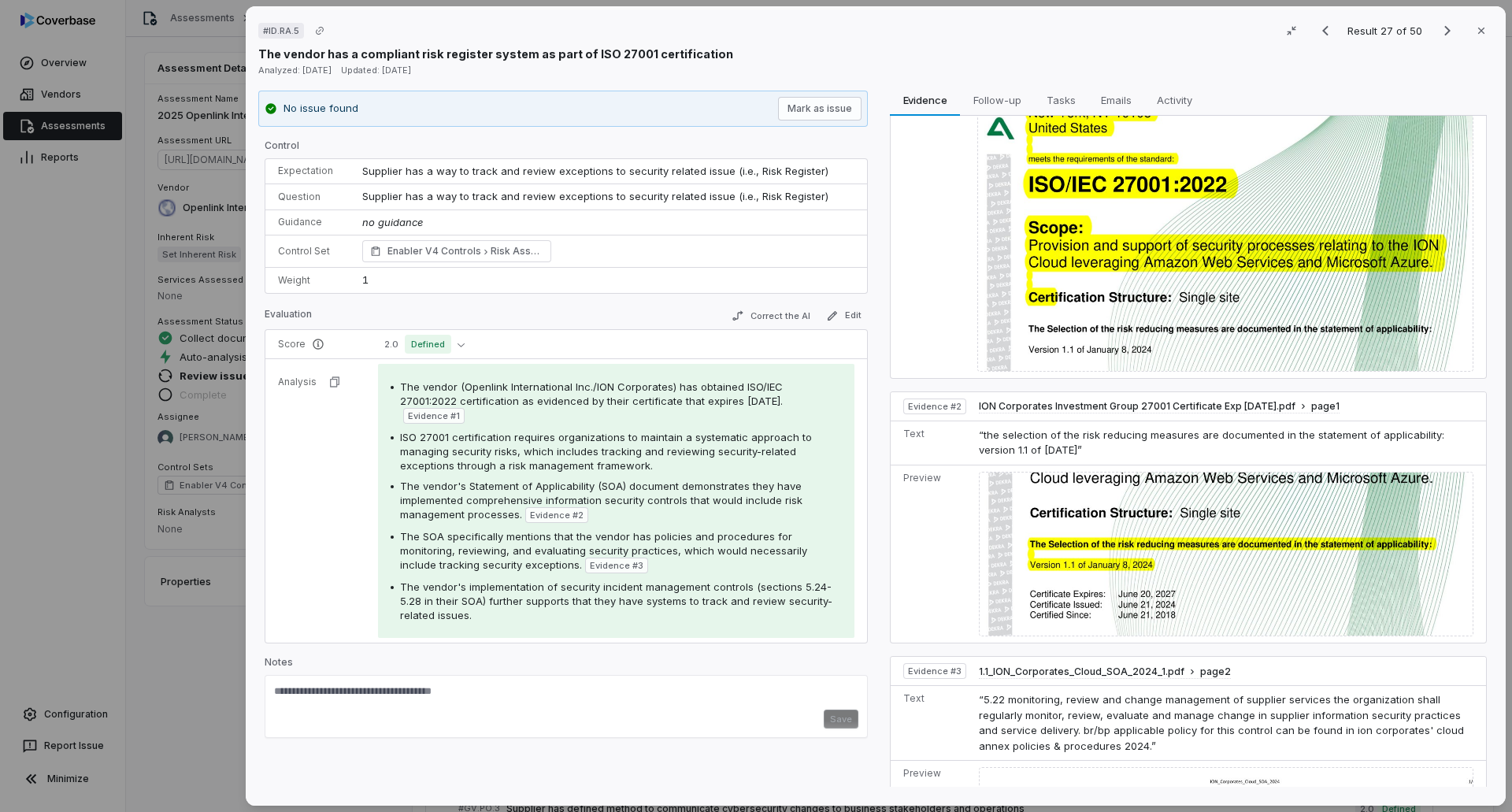
scroll to position [252, 0]
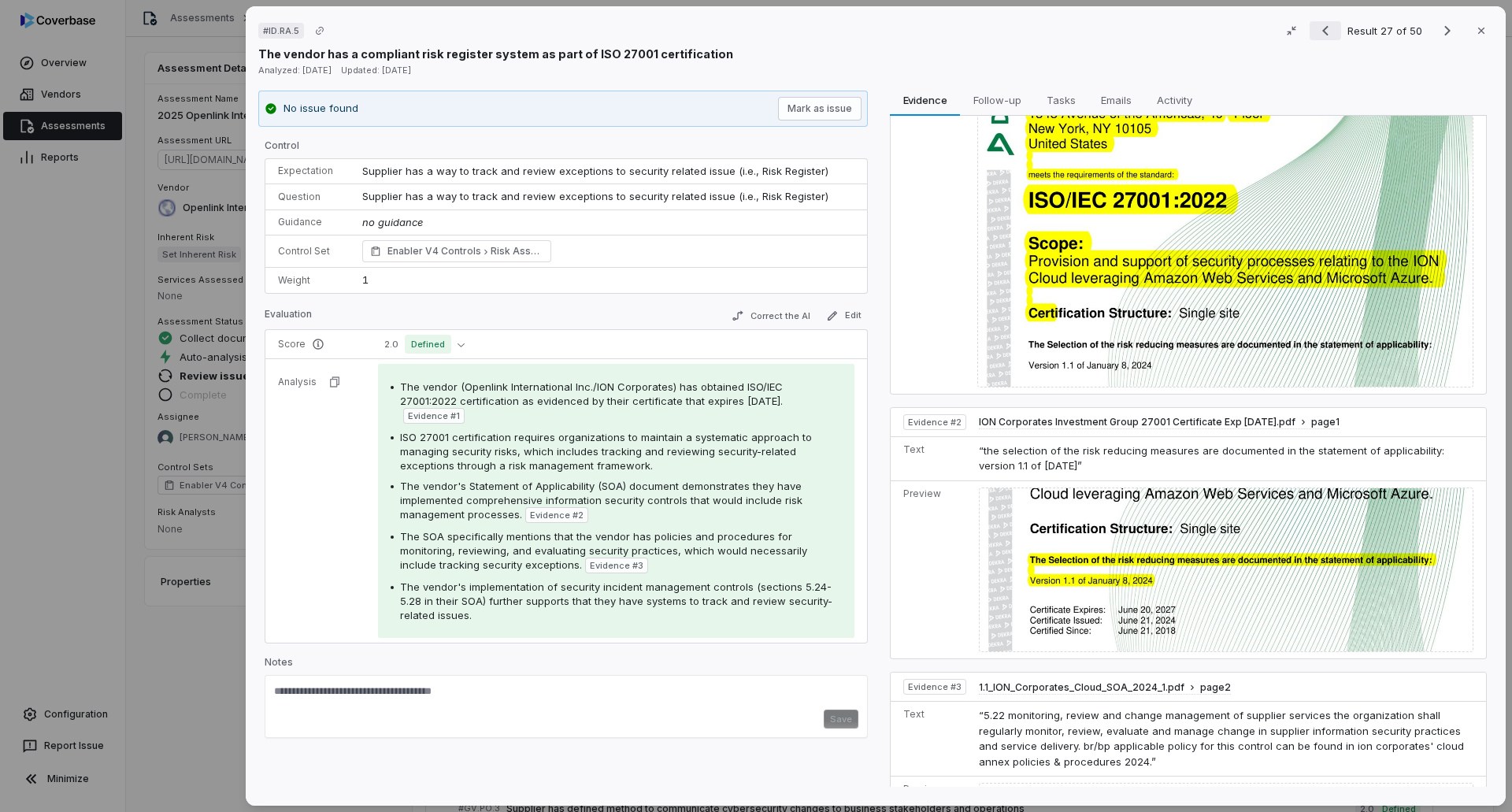
click at [1007, 27] on icon "Previous result" at bounding box center [1324, 30] width 18 height 18
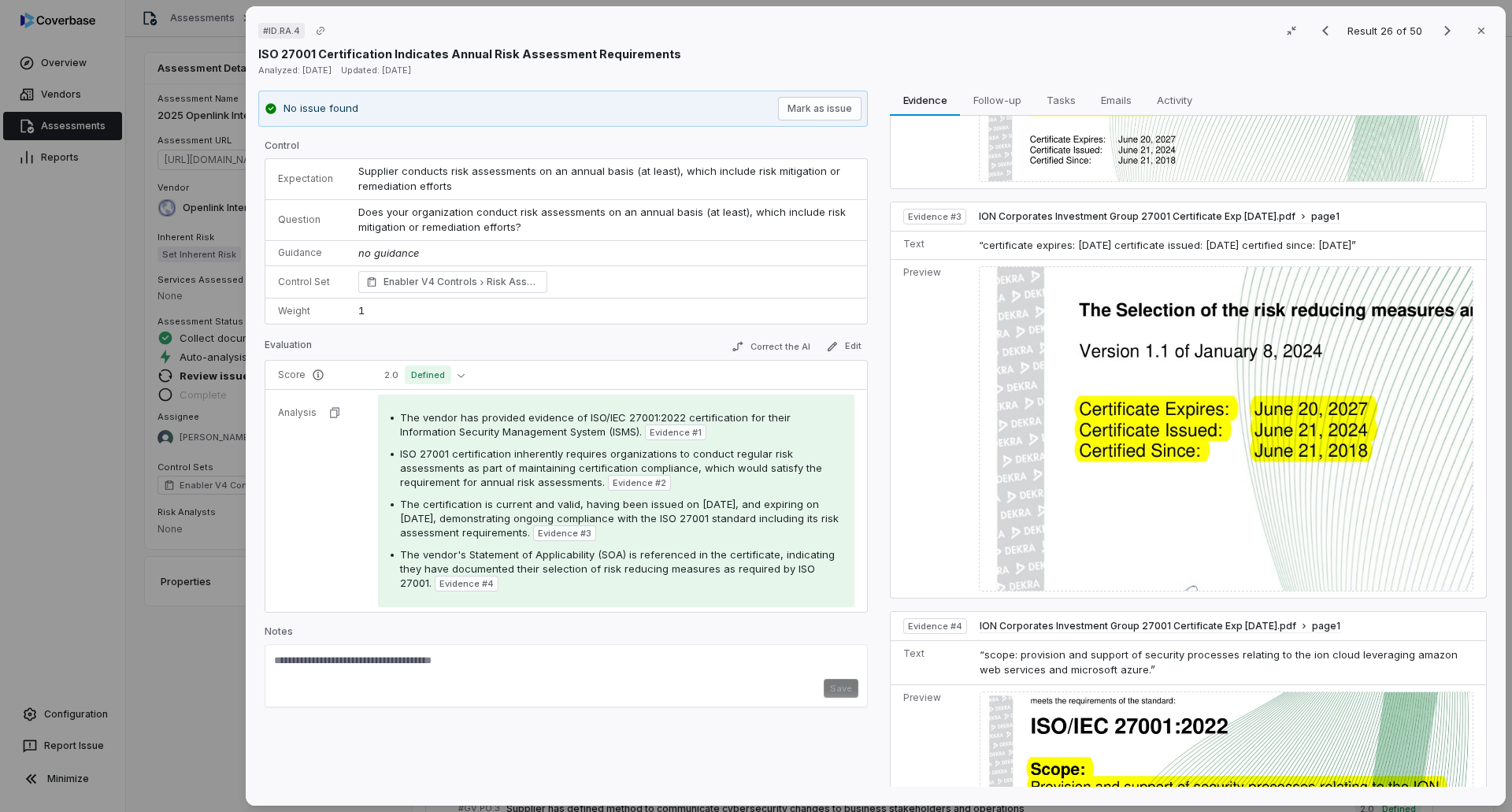
scroll to position [841, 0]
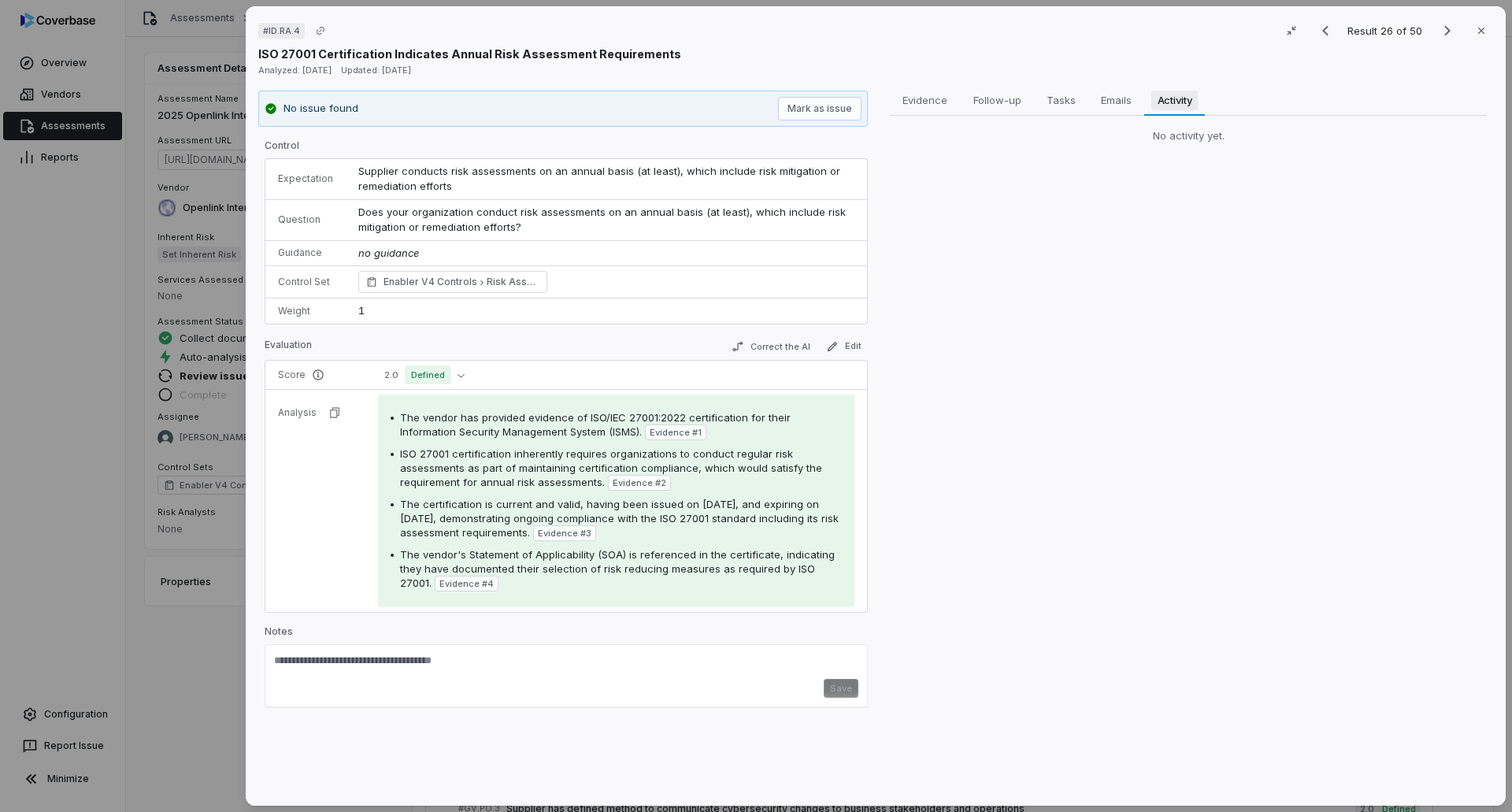
click at [1007, 102] on span "Activity" at bounding box center [1175, 100] width 48 height 20
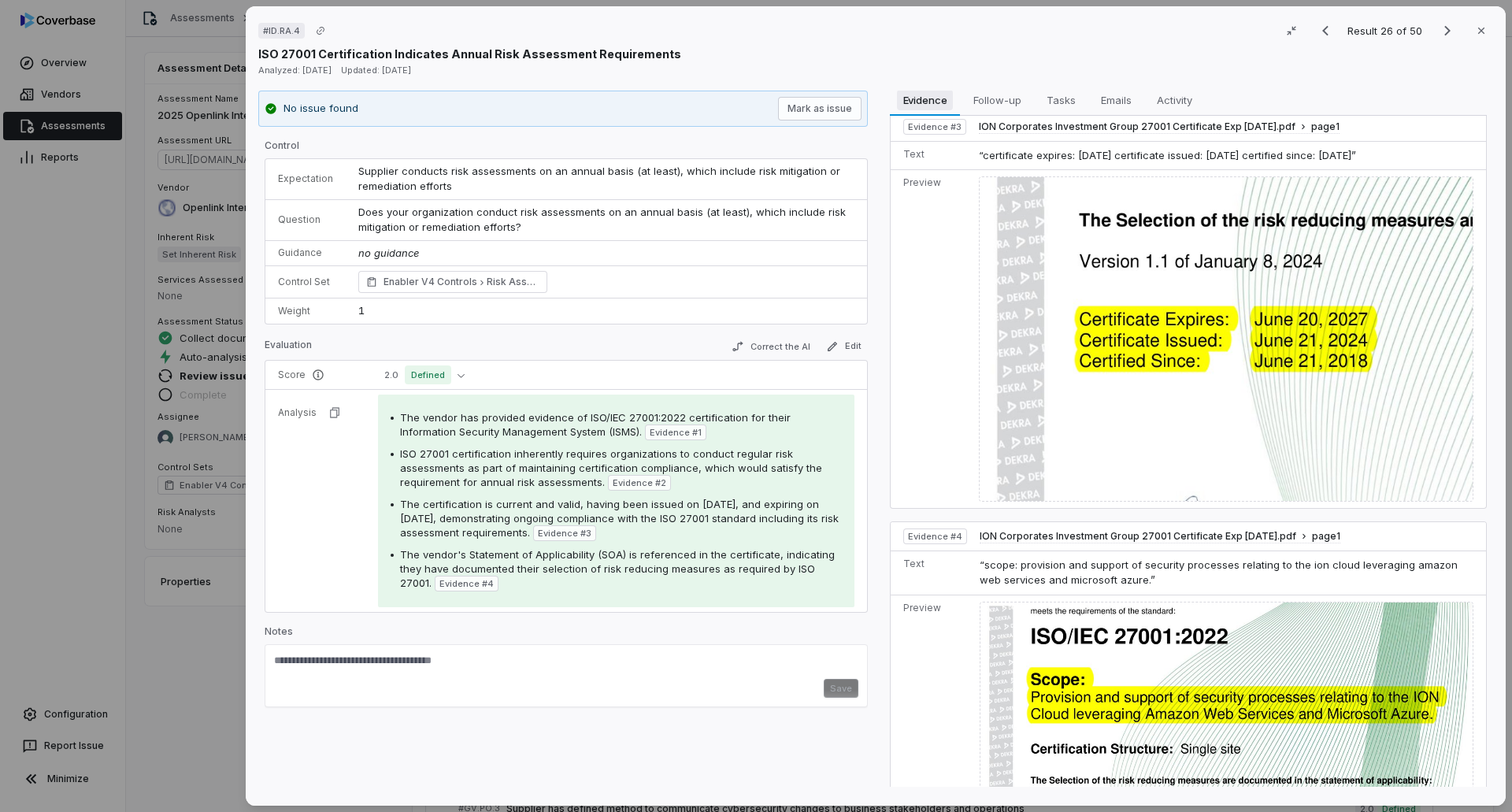
click at [922, 100] on span "Evidence" at bounding box center [925, 100] width 56 height 20
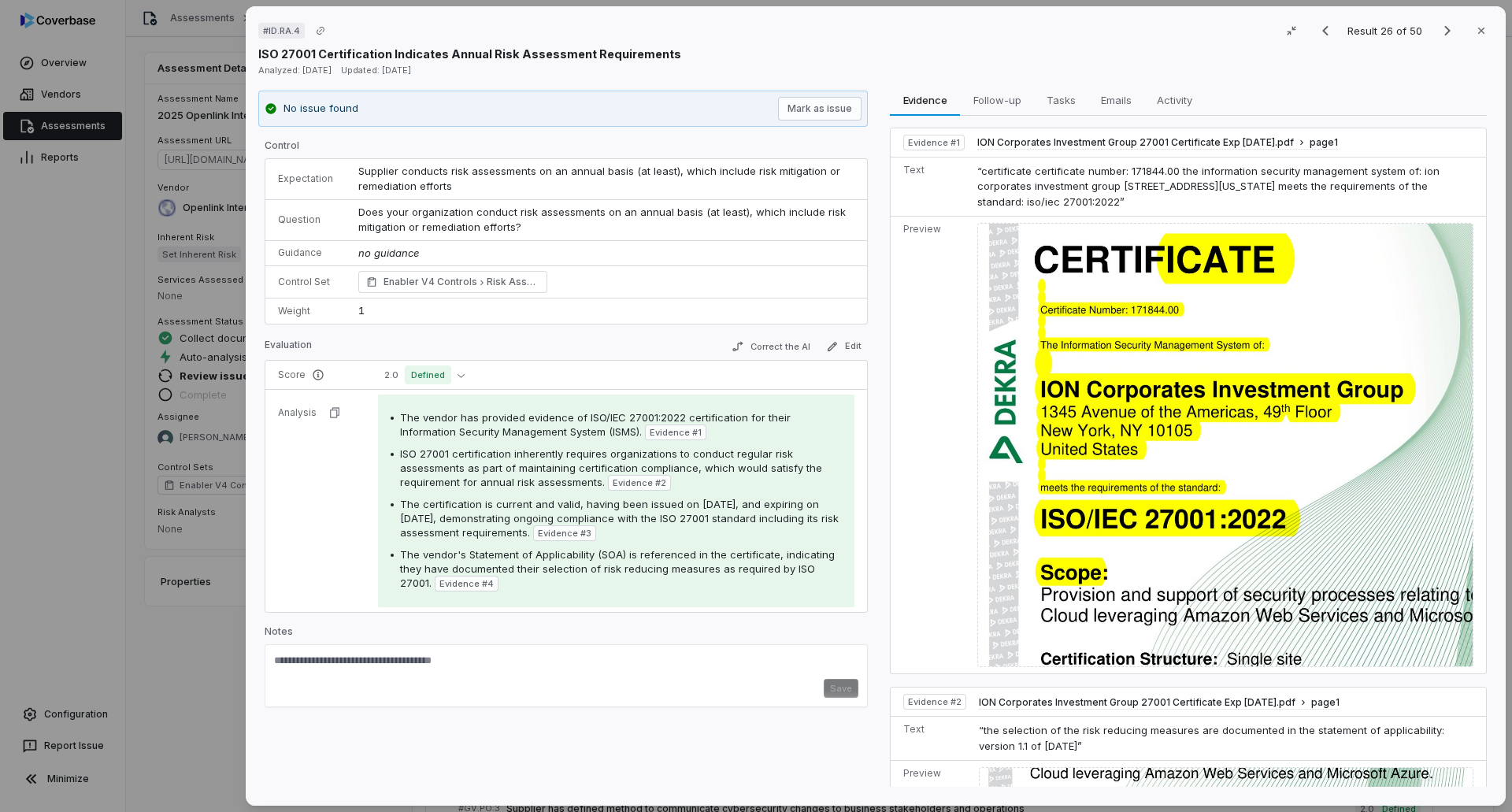
scroll to position [0, 0]
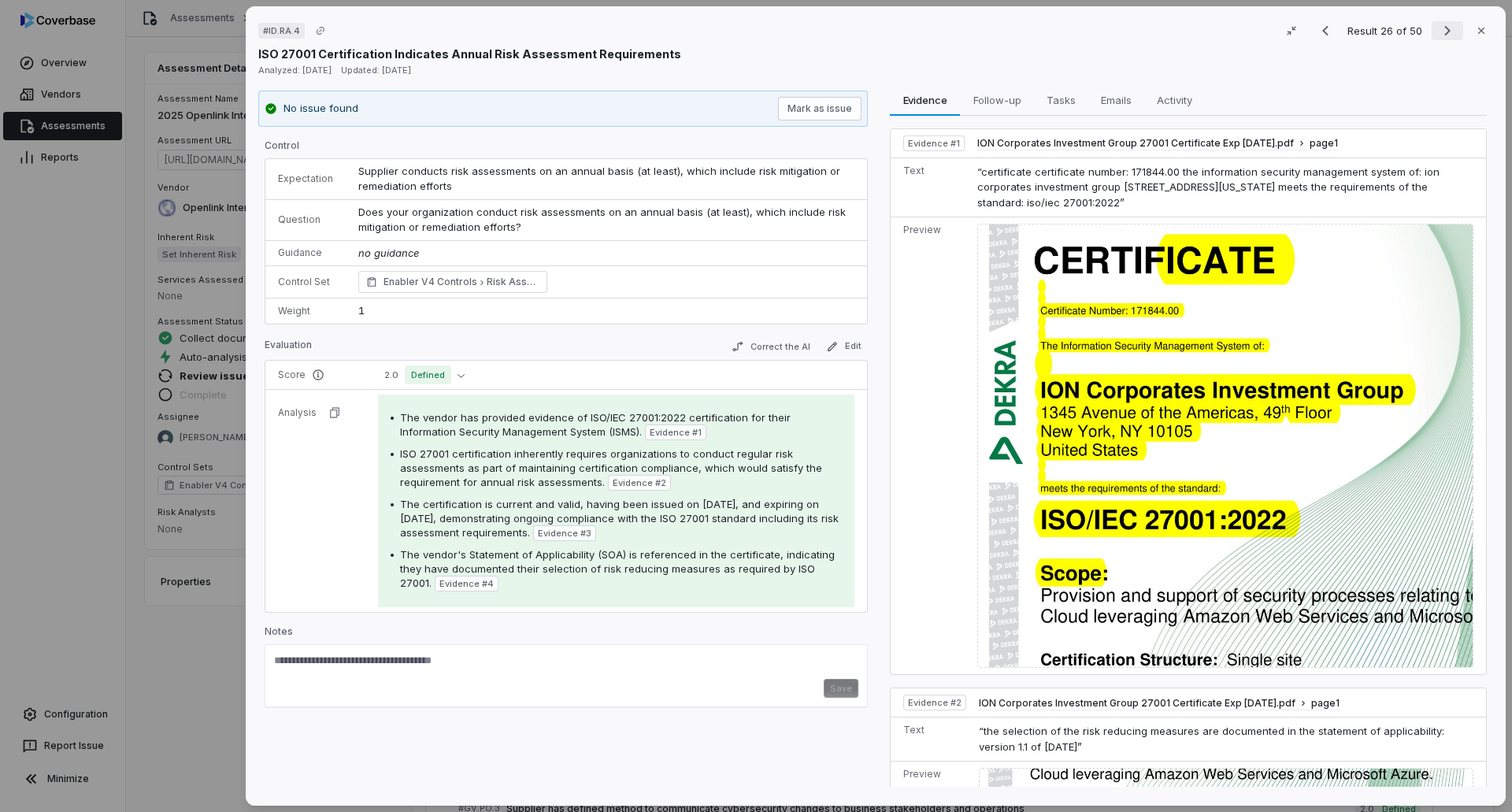
click at [1007, 30] on icon "Next result" at bounding box center [1447, 30] width 18 height 18
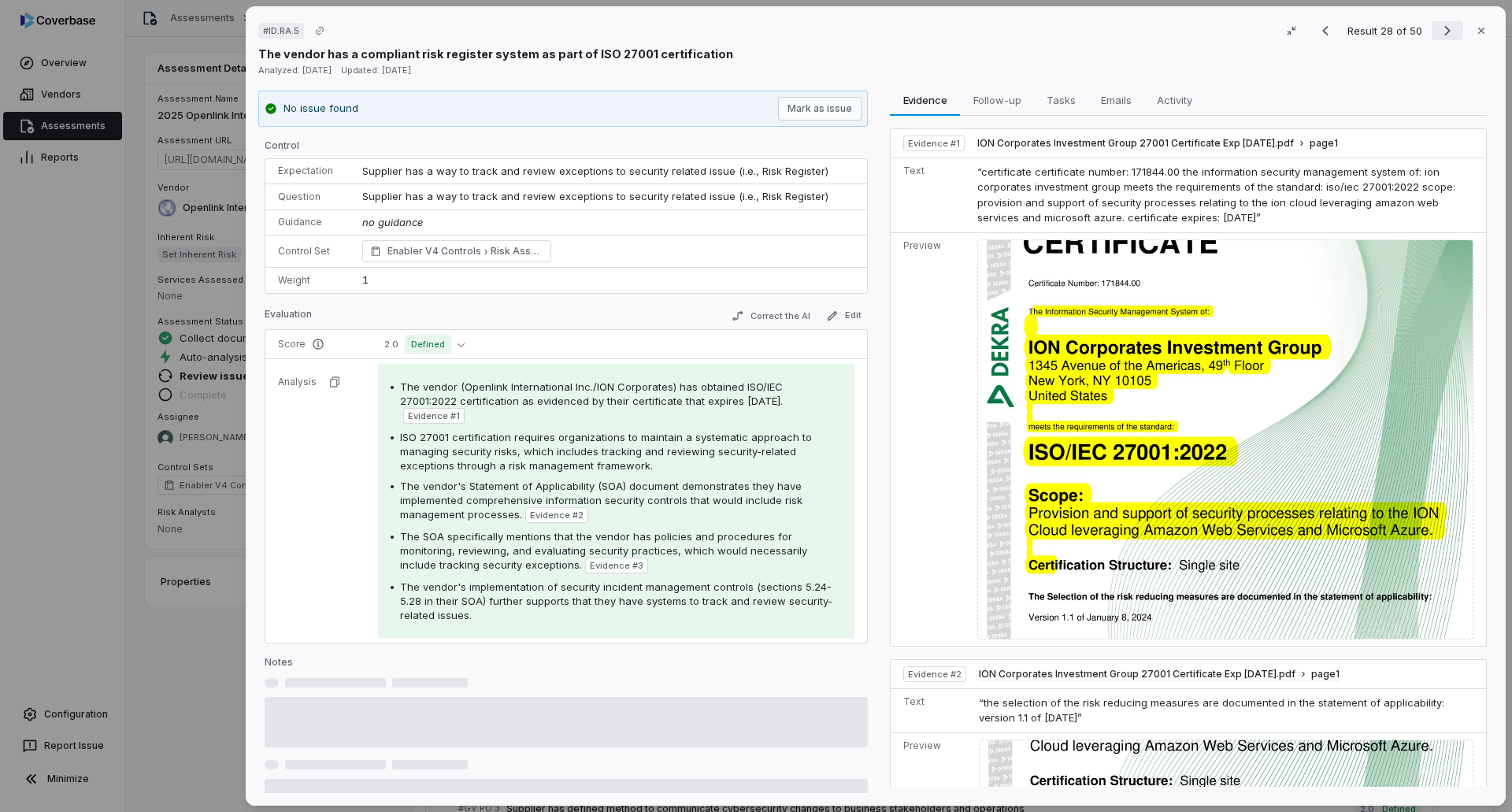
click at [1007, 30] on icon "Next result" at bounding box center [1447, 30] width 18 height 18
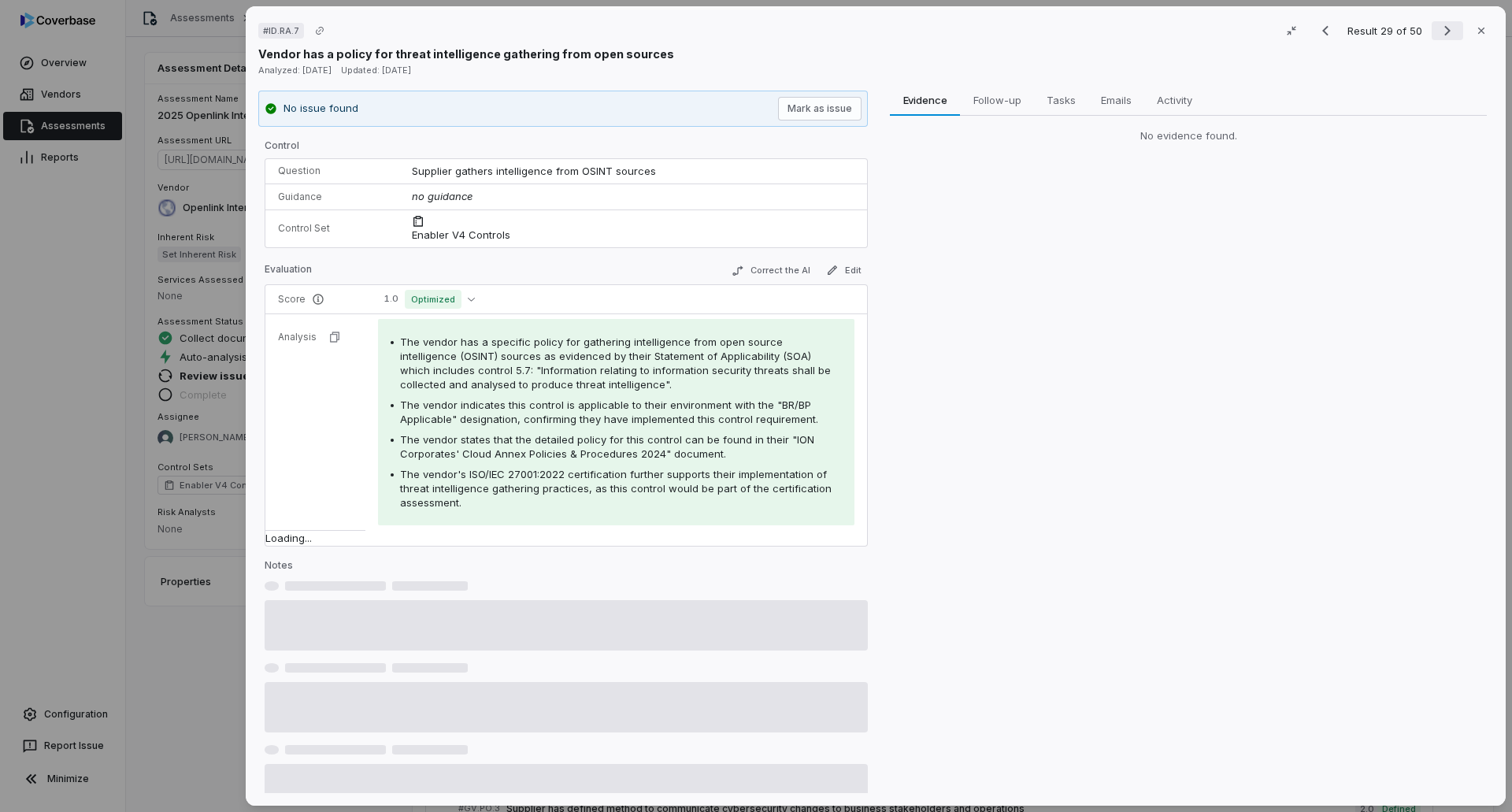
click at [1007, 30] on icon "Next result" at bounding box center [1447, 30] width 18 height 18
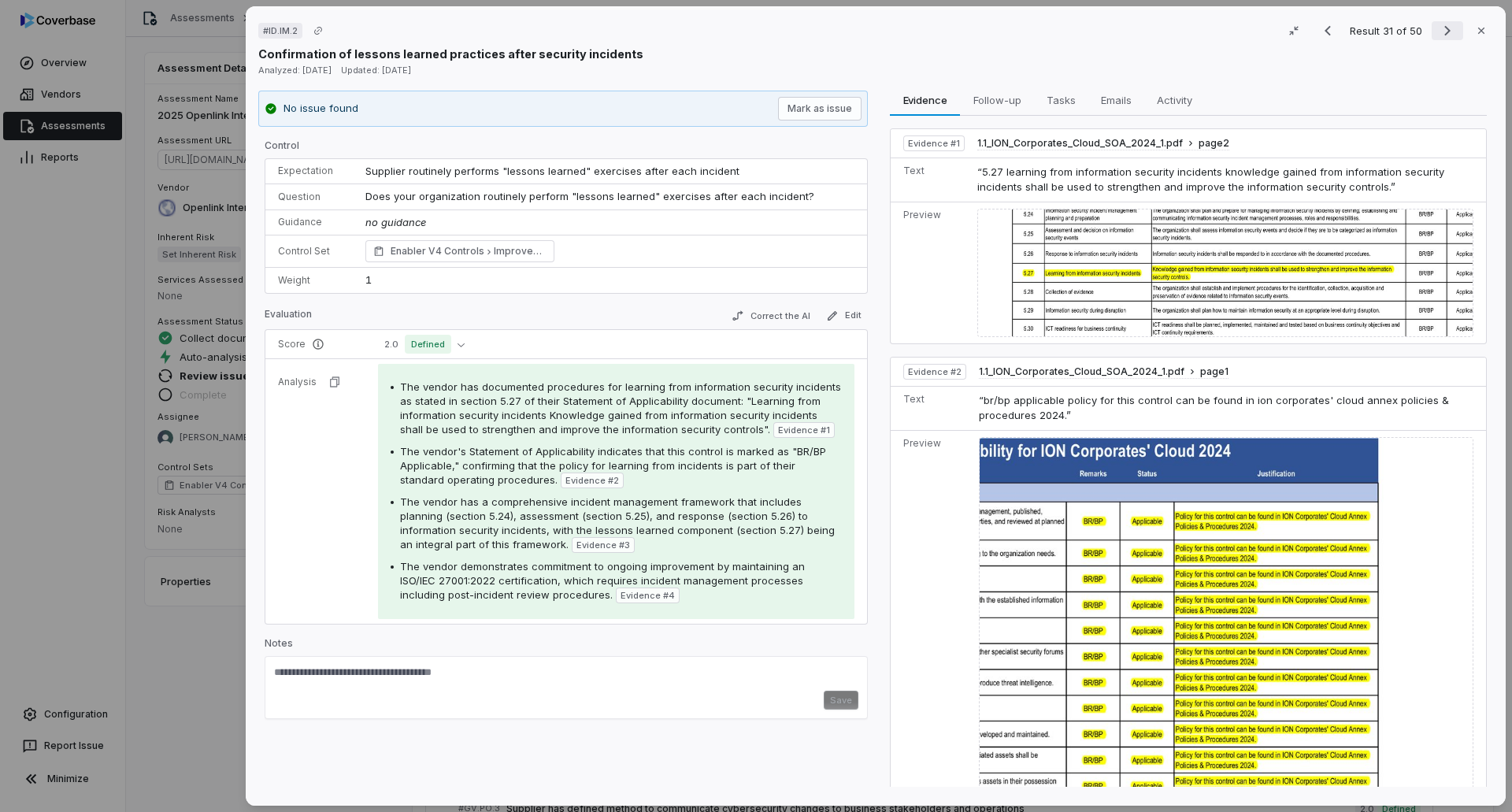
click at [1007, 36] on icon "Next result" at bounding box center [1447, 30] width 18 height 18
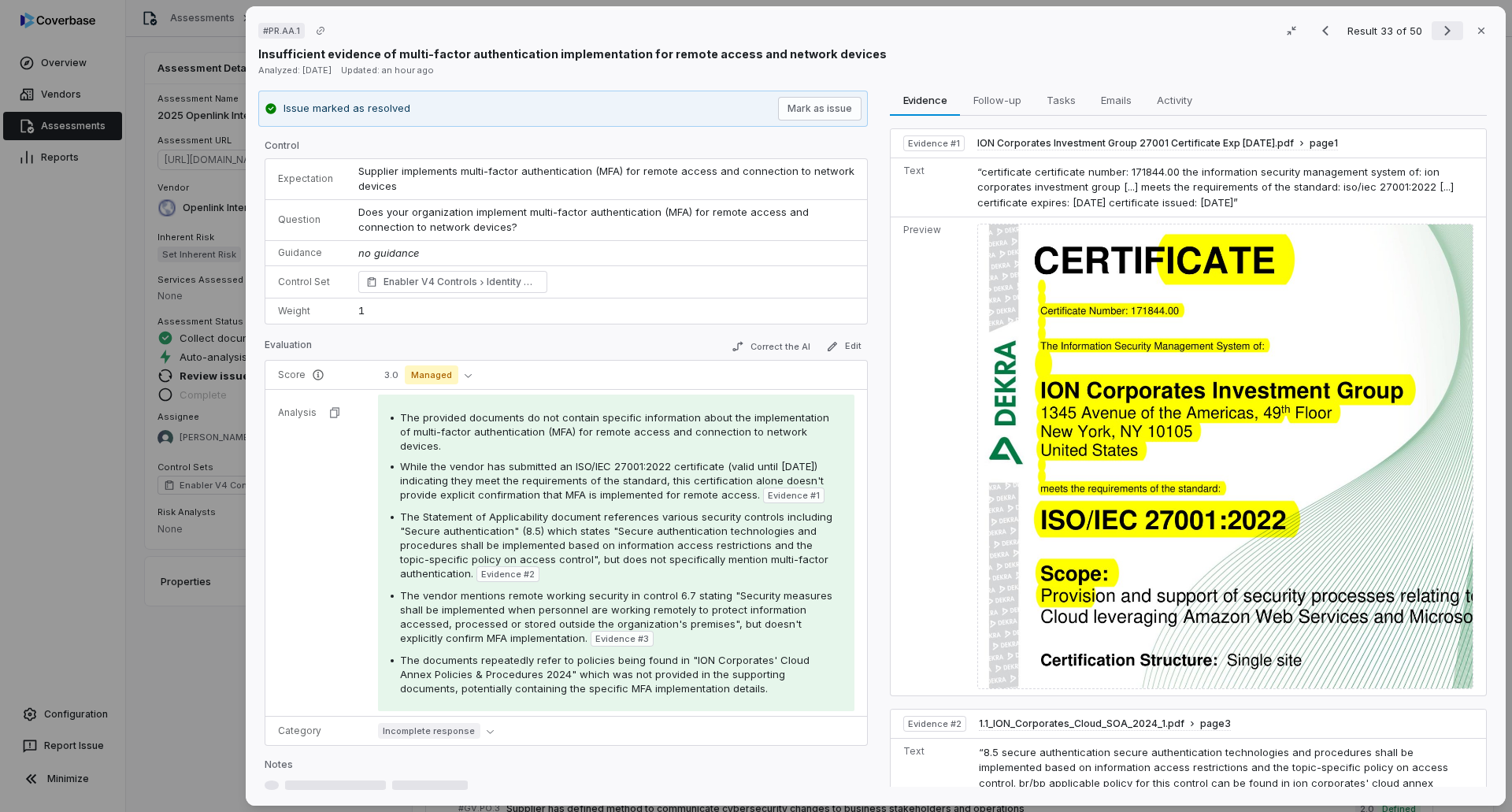
click at [1007, 36] on icon "Next result" at bounding box center [1447, 30] width 18 height 18
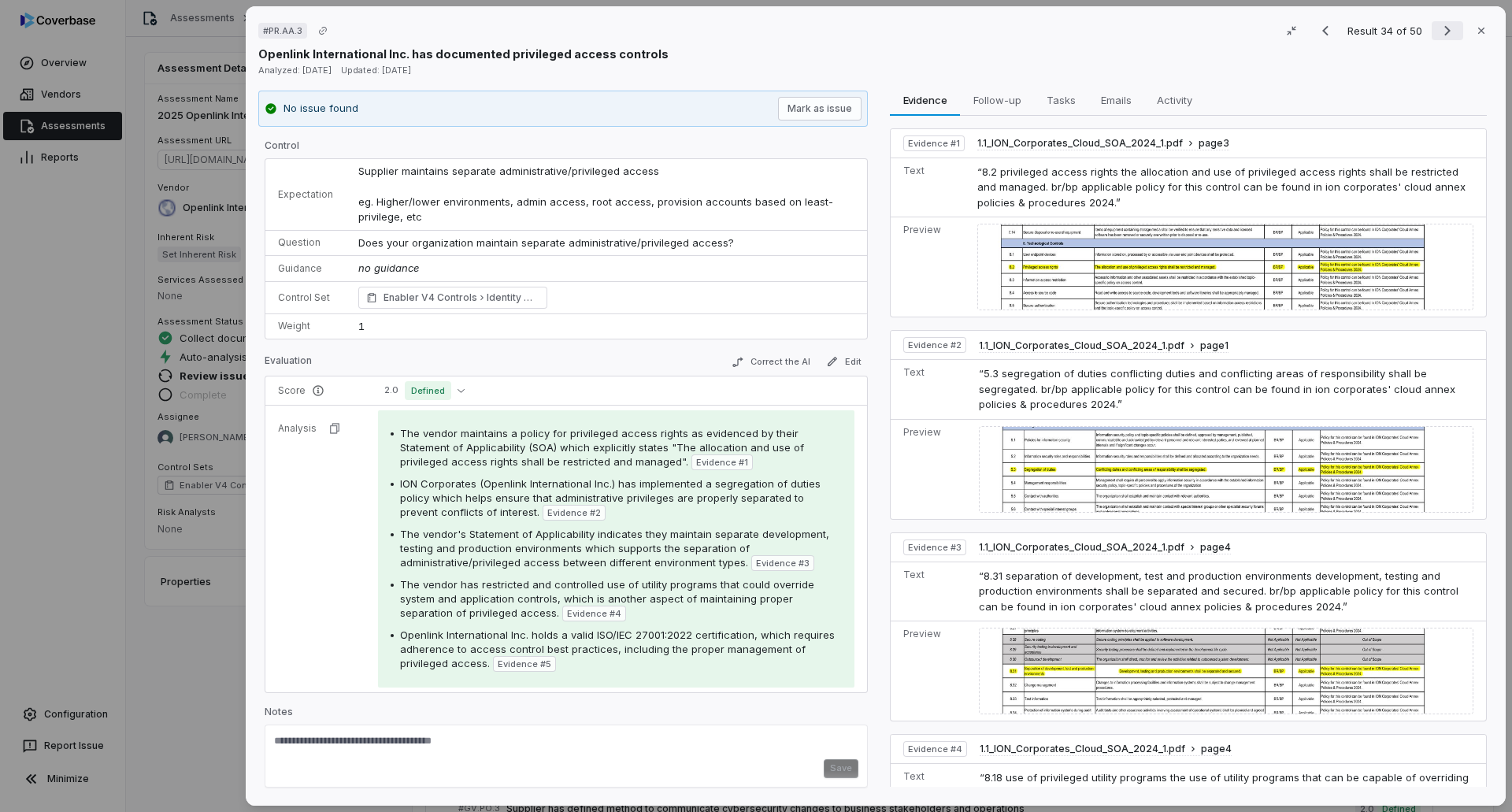
click at [1007, 27] on icon "Next result" at bounding box center [1447, 30] width 18 height 18
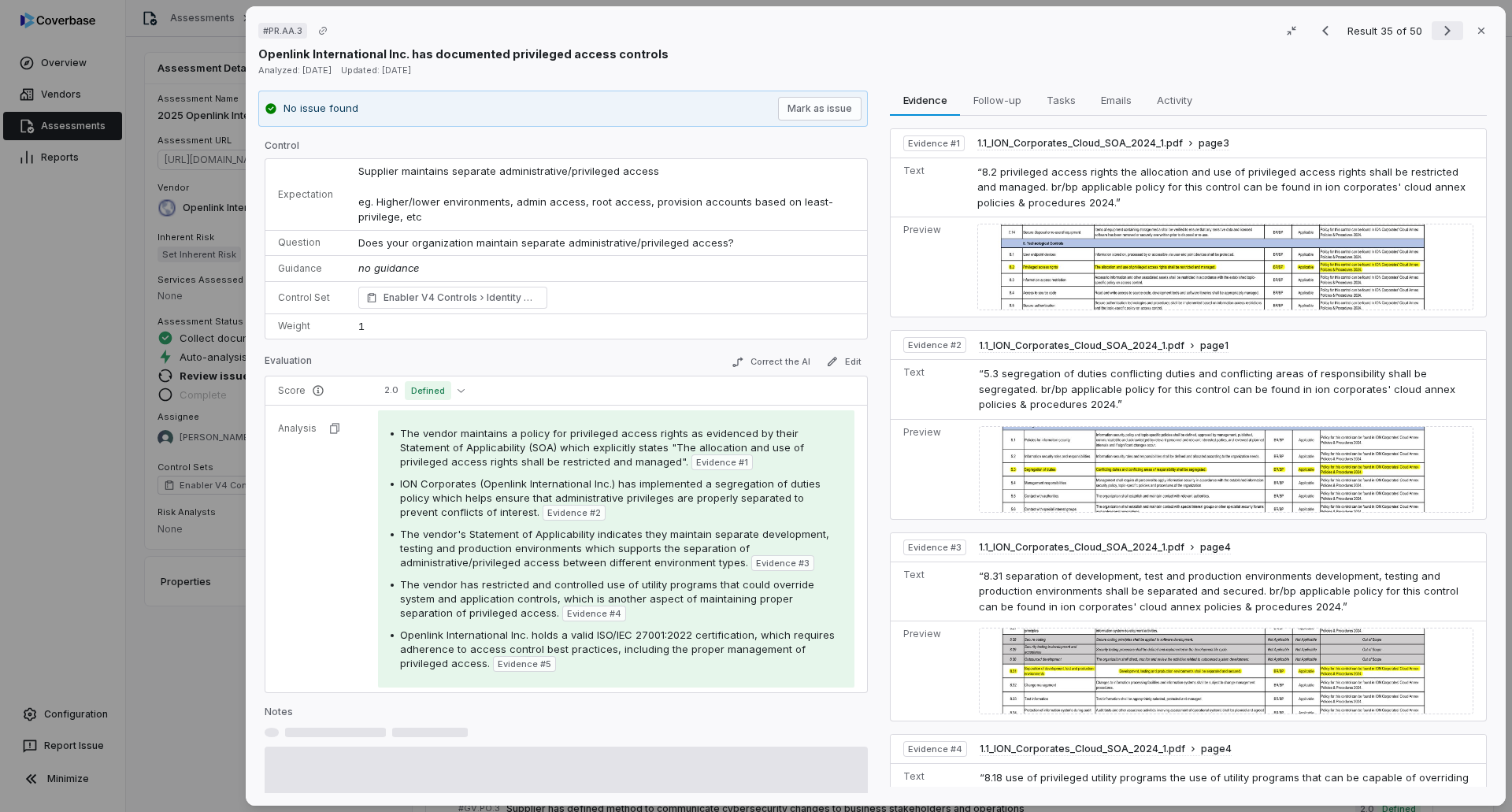
click at [1007, 27] on icon "Next result" at bounding box center [1447, 30] width 18 height 18
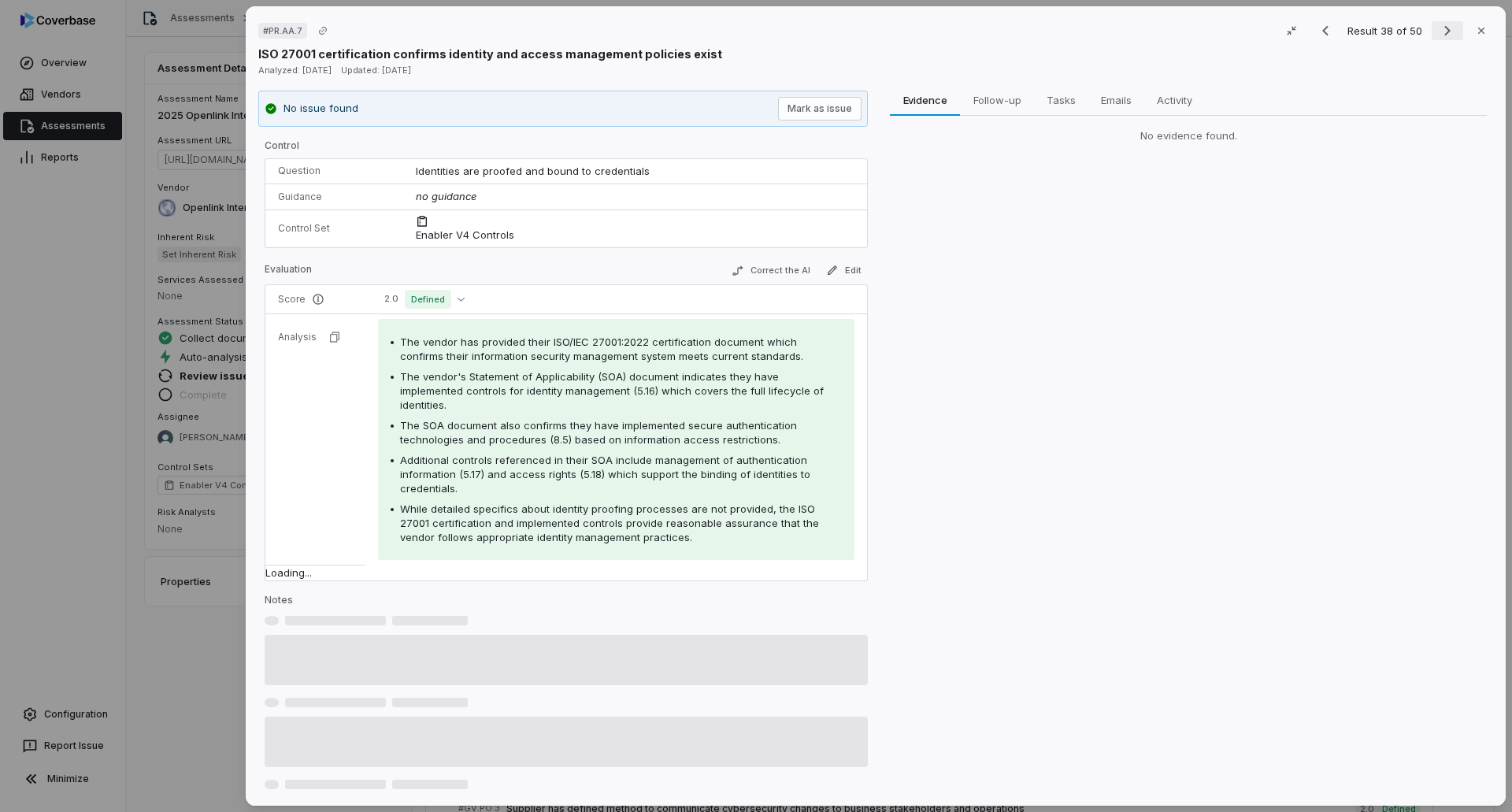
click at [1007, 27] on icon "Next result" at bounding box center [1447, 30] width 18 height 18
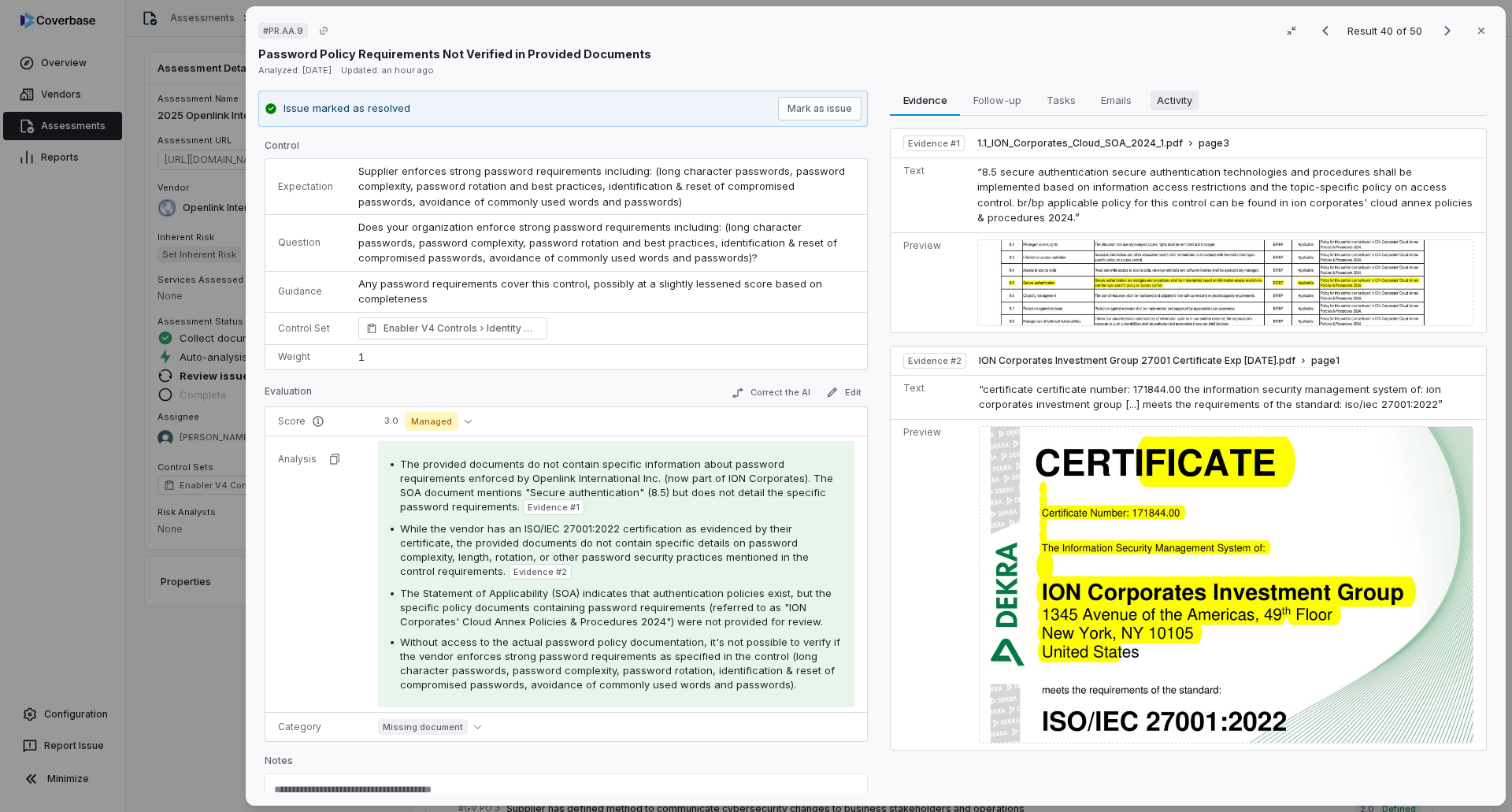
click at [1007, 100] on span "Activity" at bounding box center [1174, 100] width 48 height 20
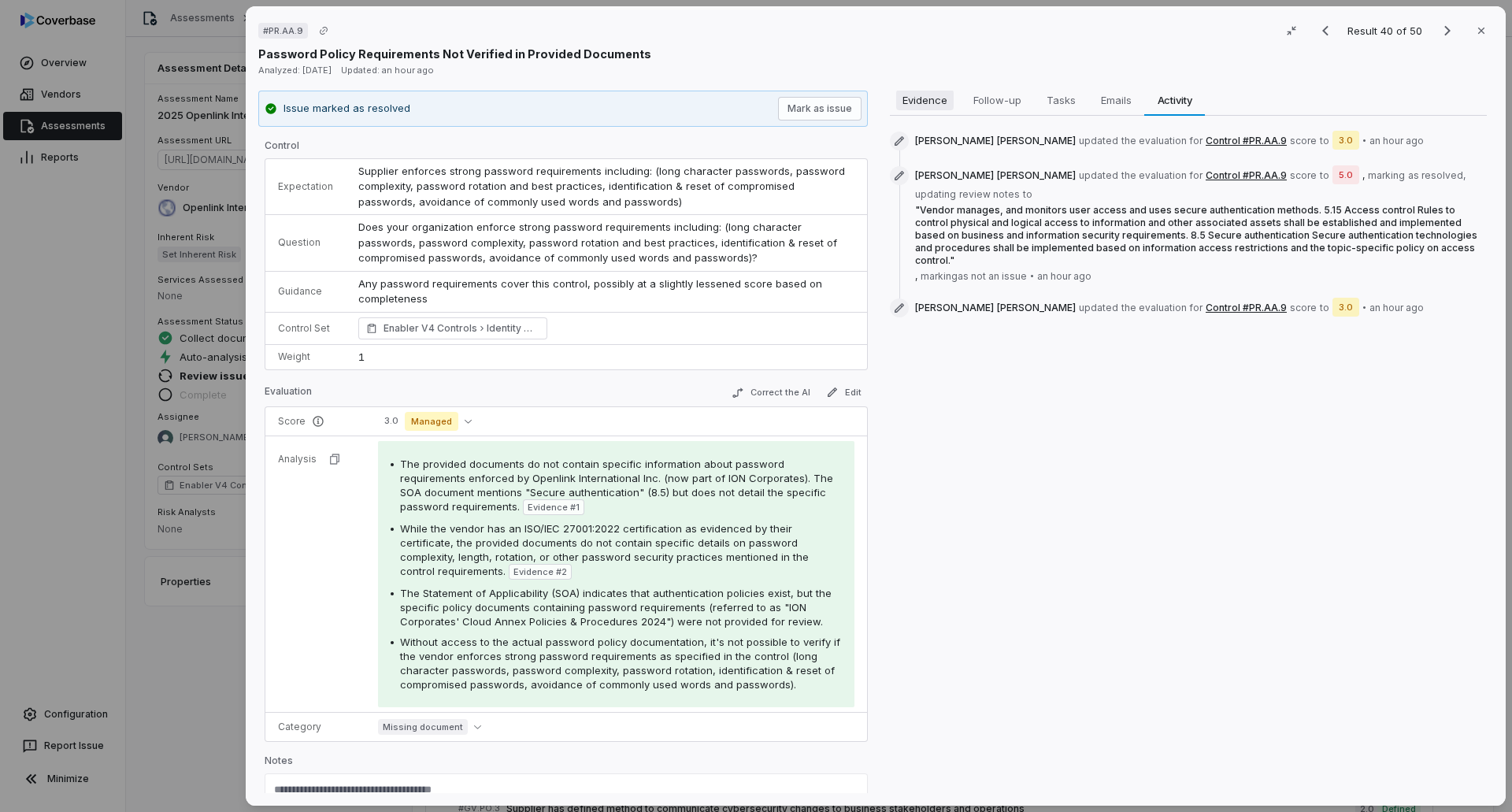
click at [922, 107] on span "Evidence" at bounding box center [924, 100] width 57 height 20
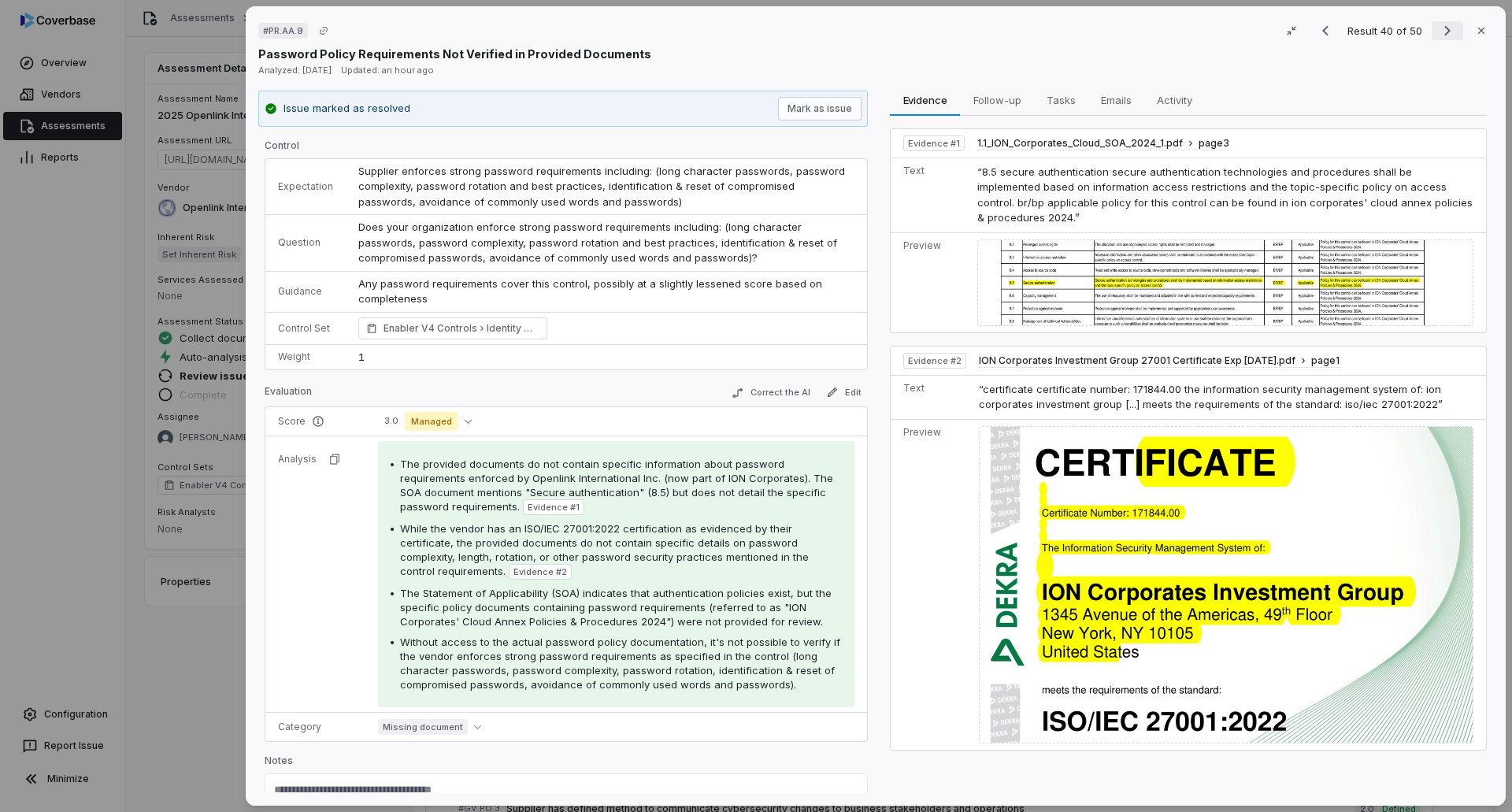
click at [1007, 32] on icon "Next result" at bounding box center [1447, 30] width 18 height 18
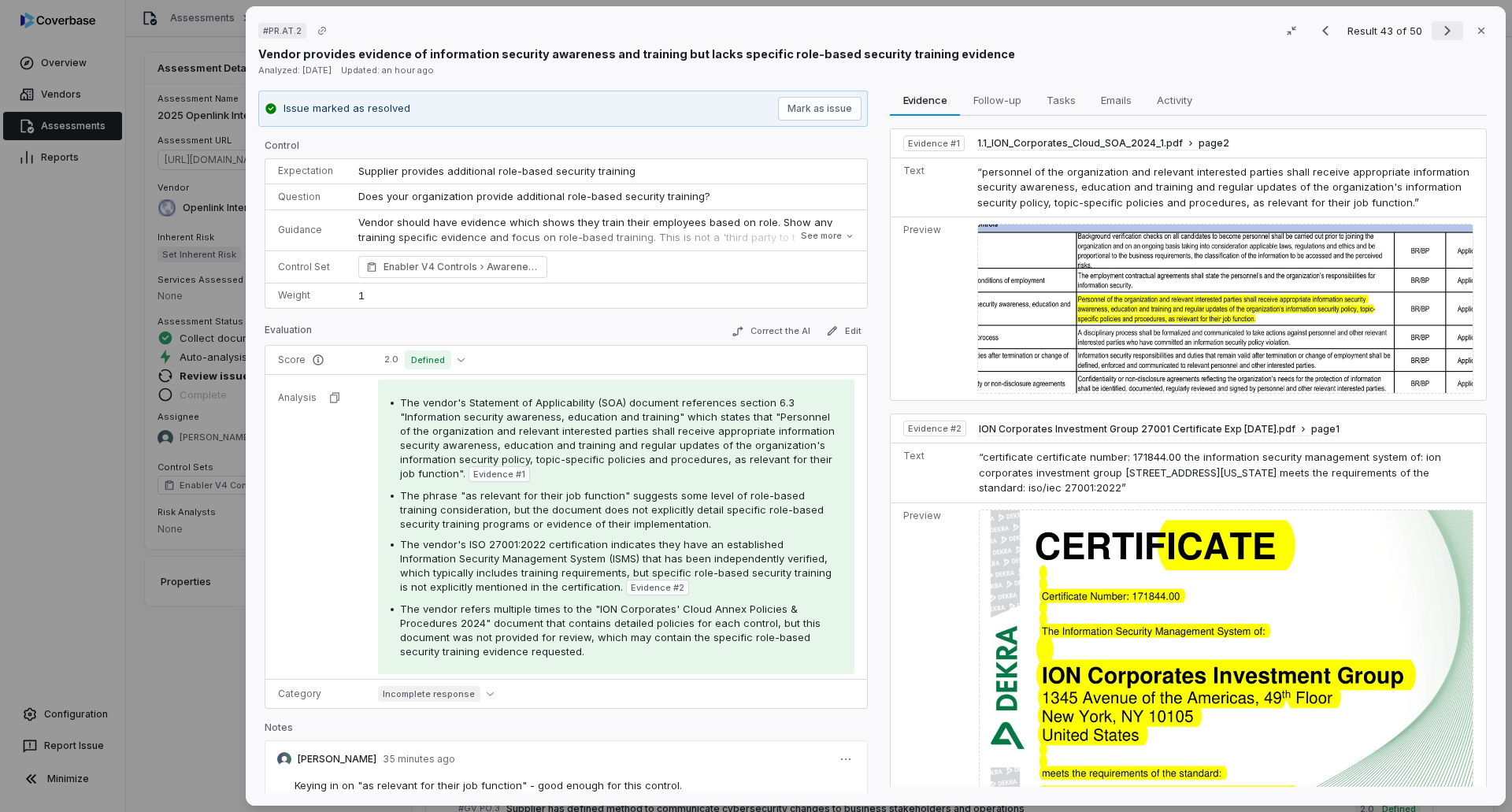
click at [1007, 22] on icon "Next result" at bounding box center [1447, 30] width 18 height 18
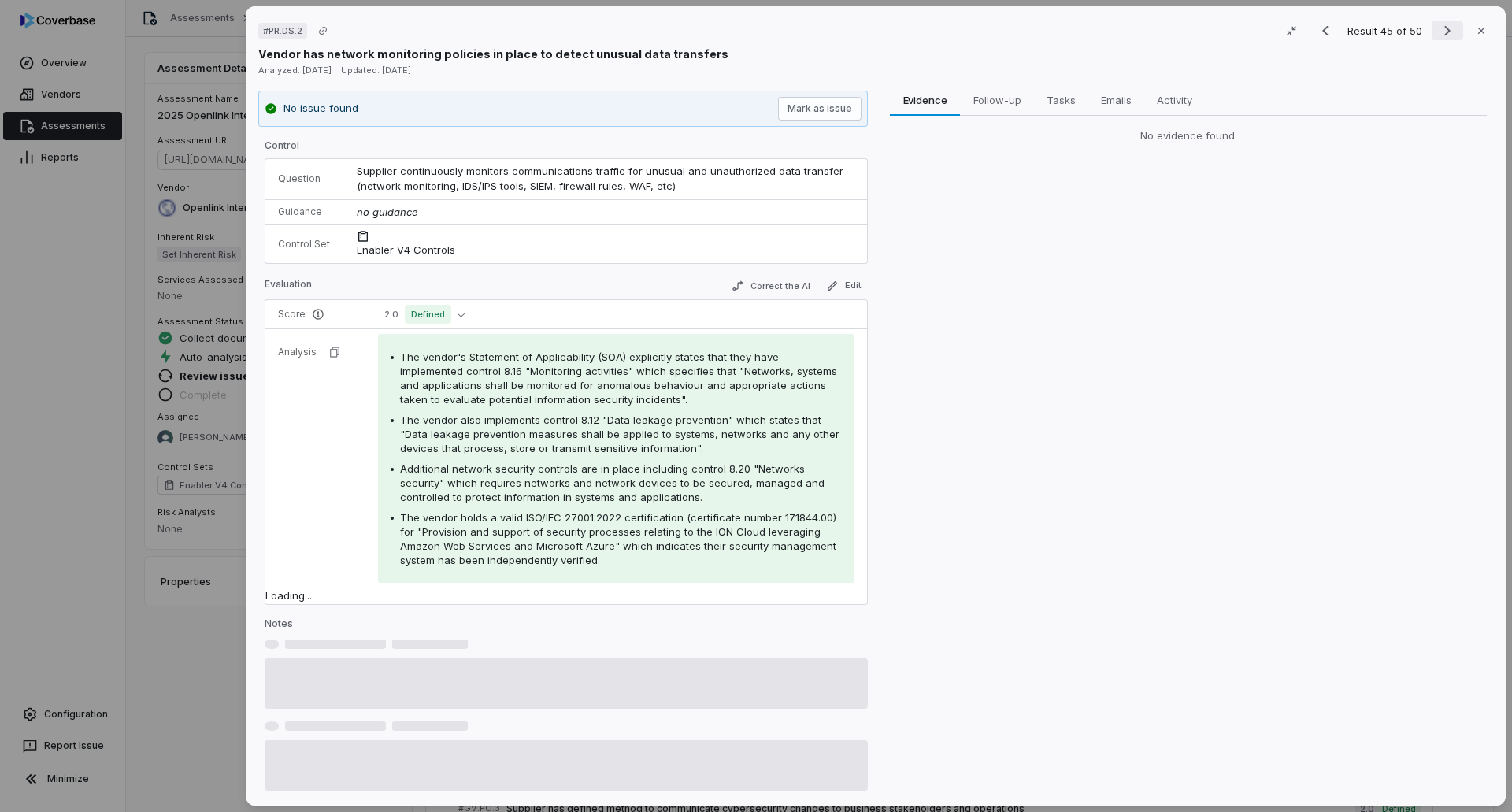
click at [1007, 22] on icon "Next result" at bounding box center [1447, 30] width 18 height 18
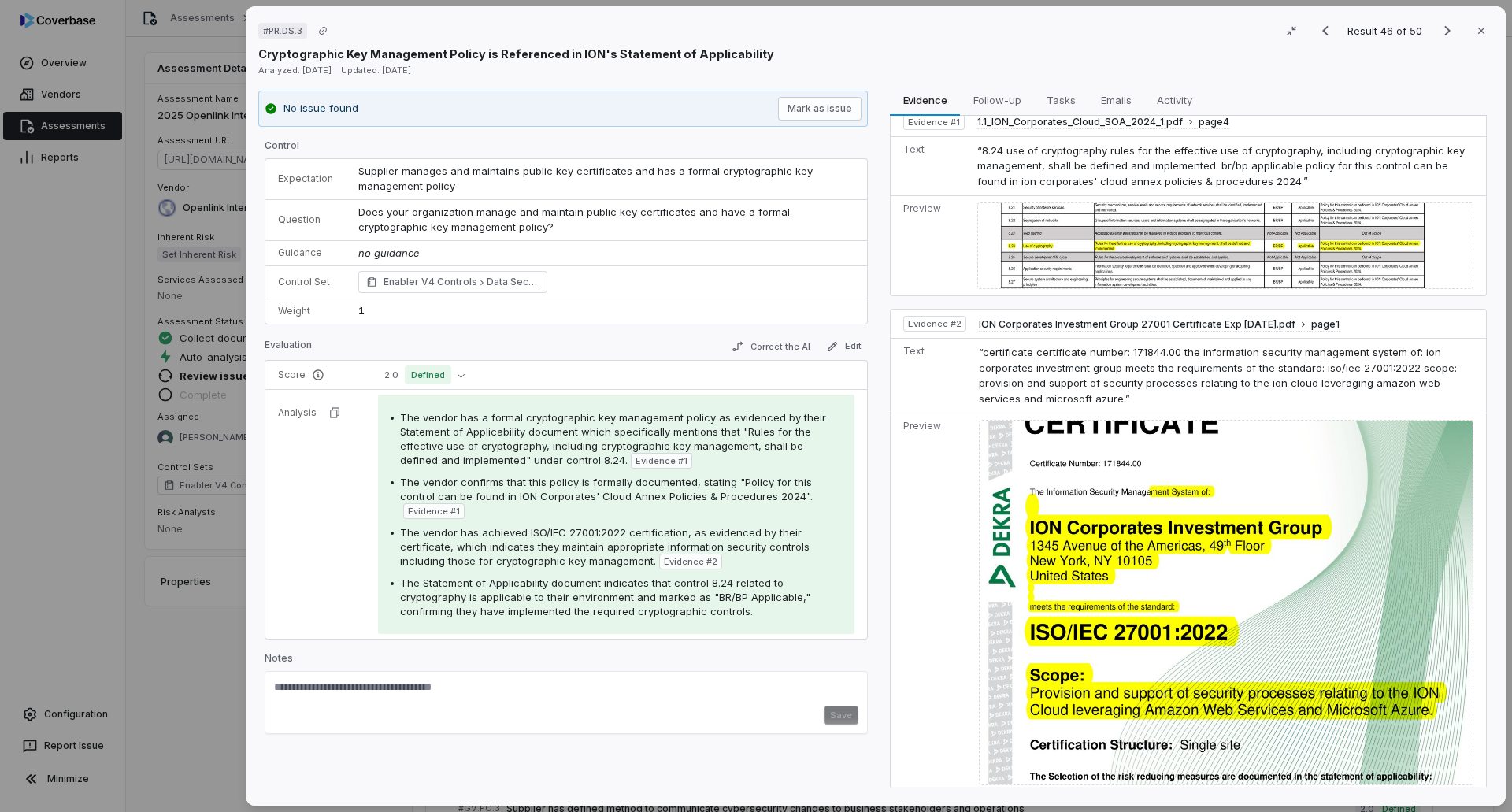
scroll to position [30, 0]
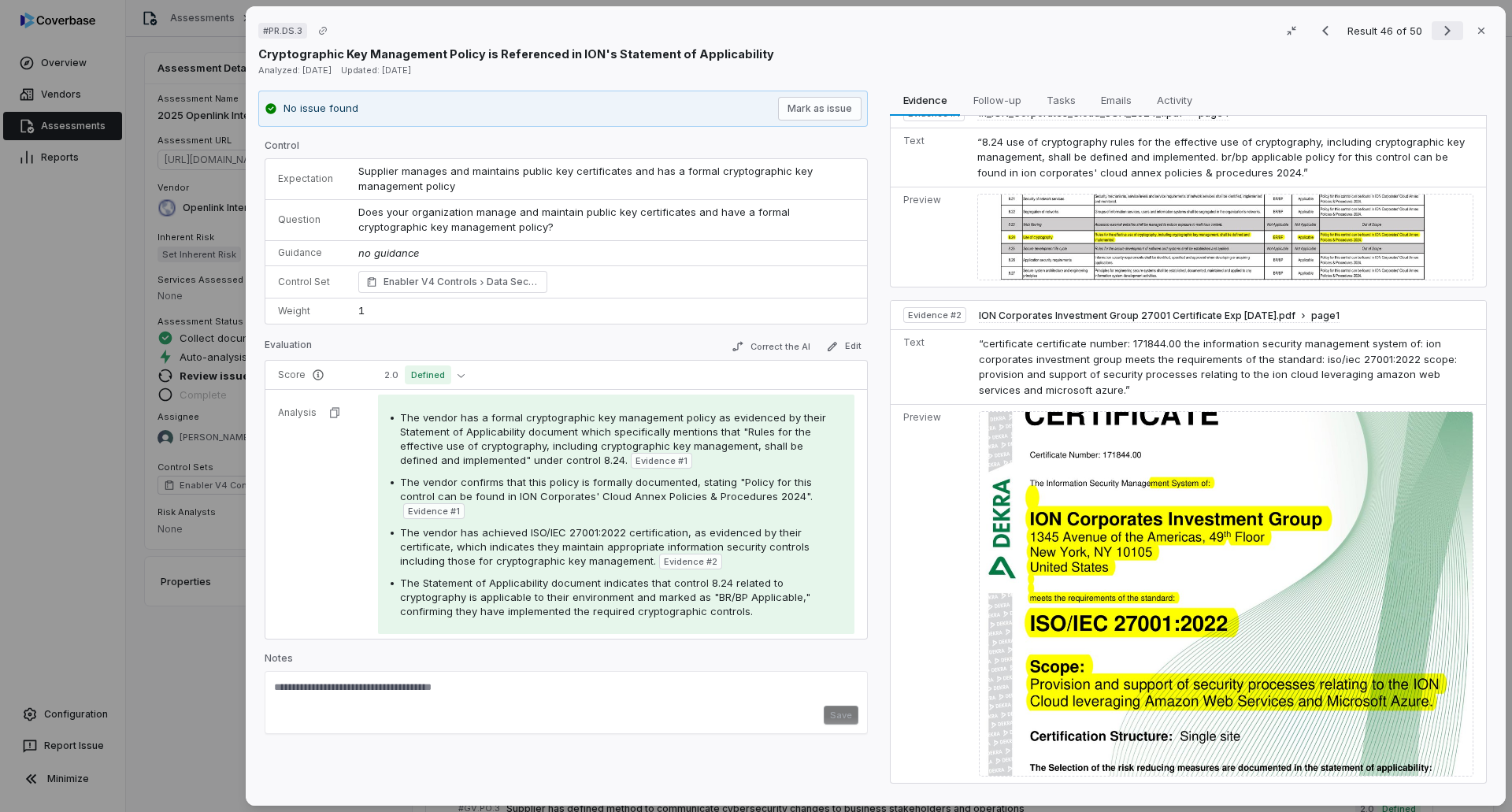
click at [1007, 28] on icon "Next result" at bounding box center [1447, 30] width 18 height 18
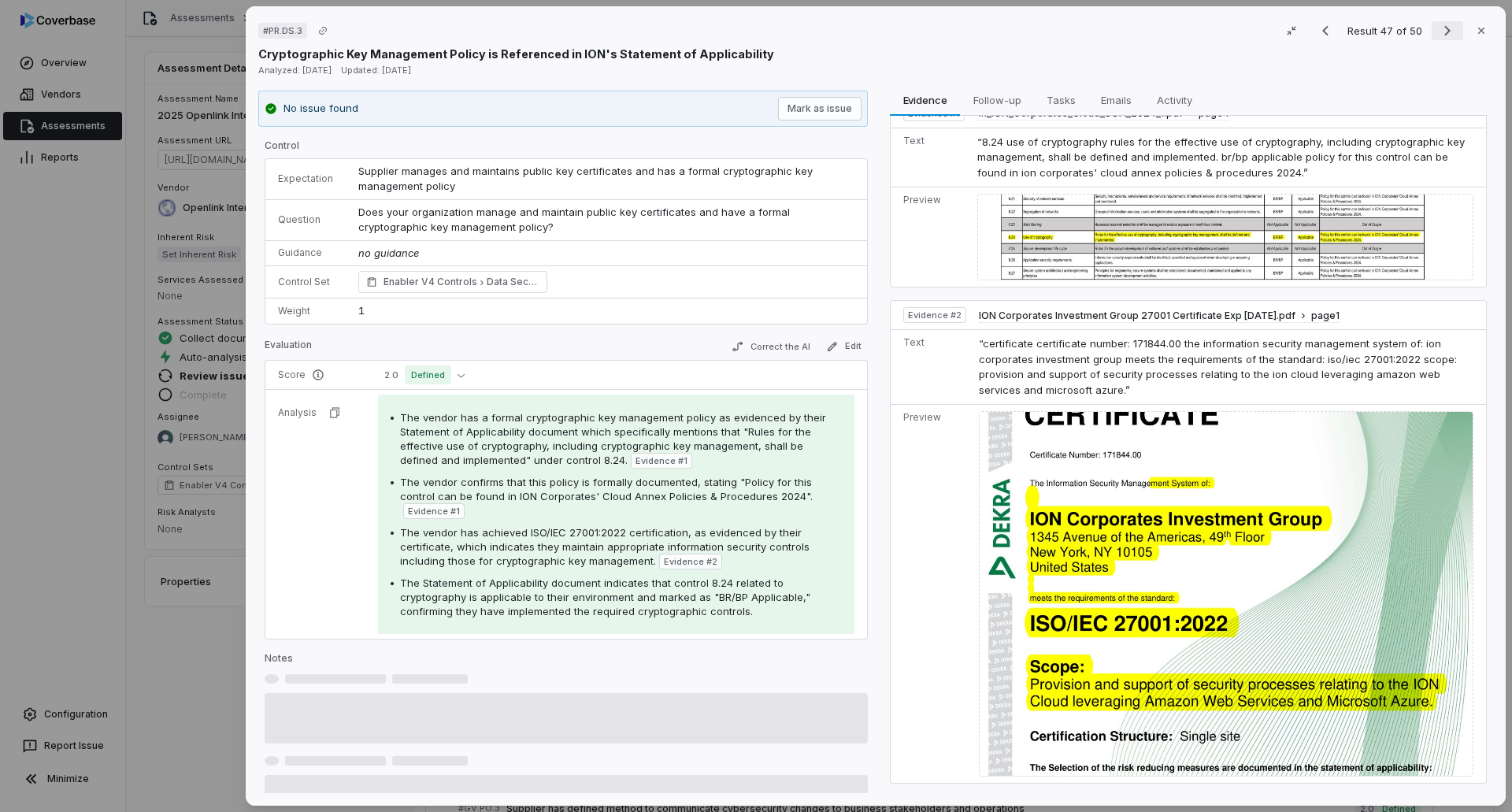
click at [1007, 28] on icon "Next result" at bounding box center [1447, 30] width 18 height 18
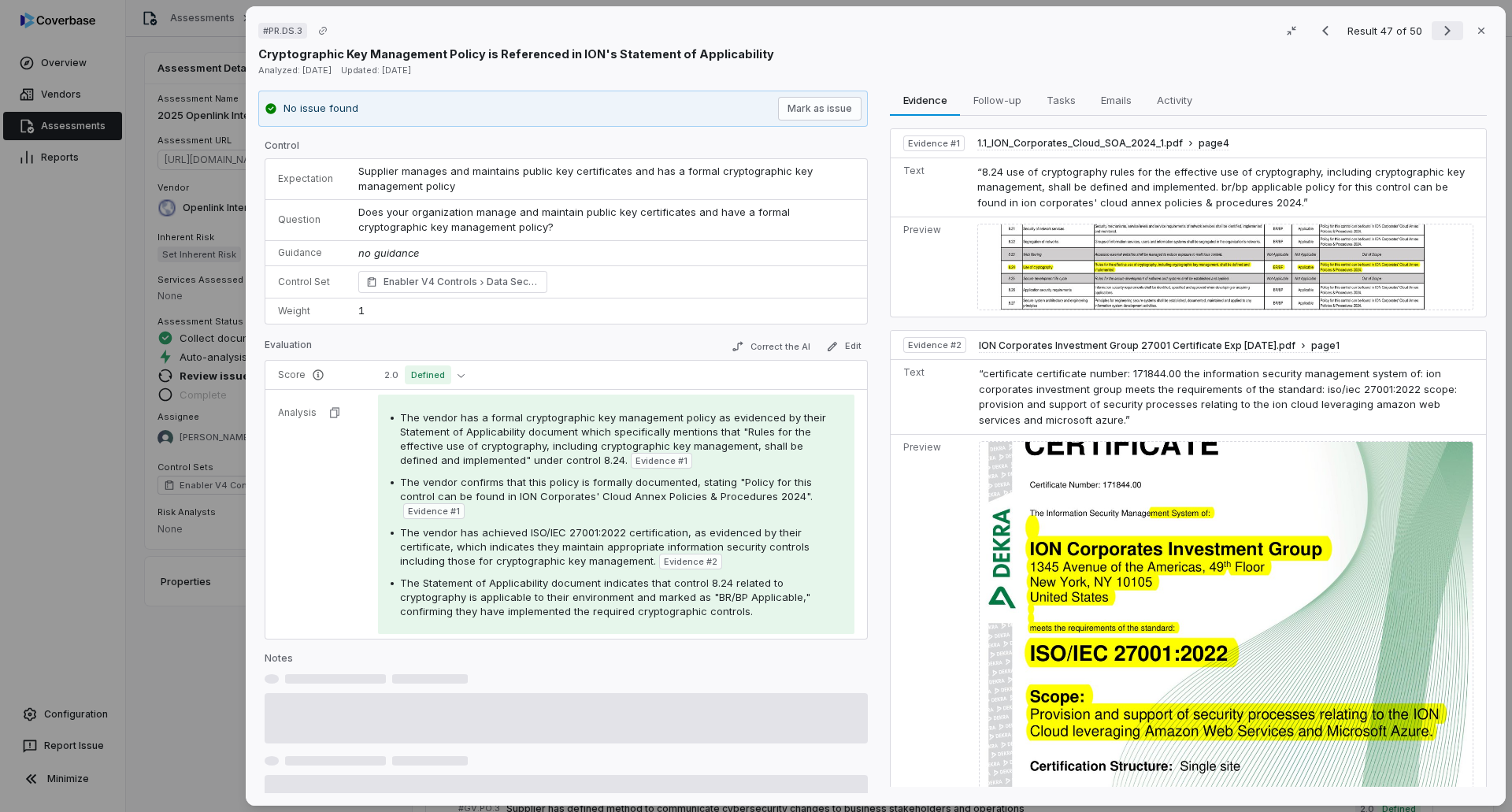
click at [1007, 28] on icon "Next result" at bounding box center [1447, 30] width 18 height 18
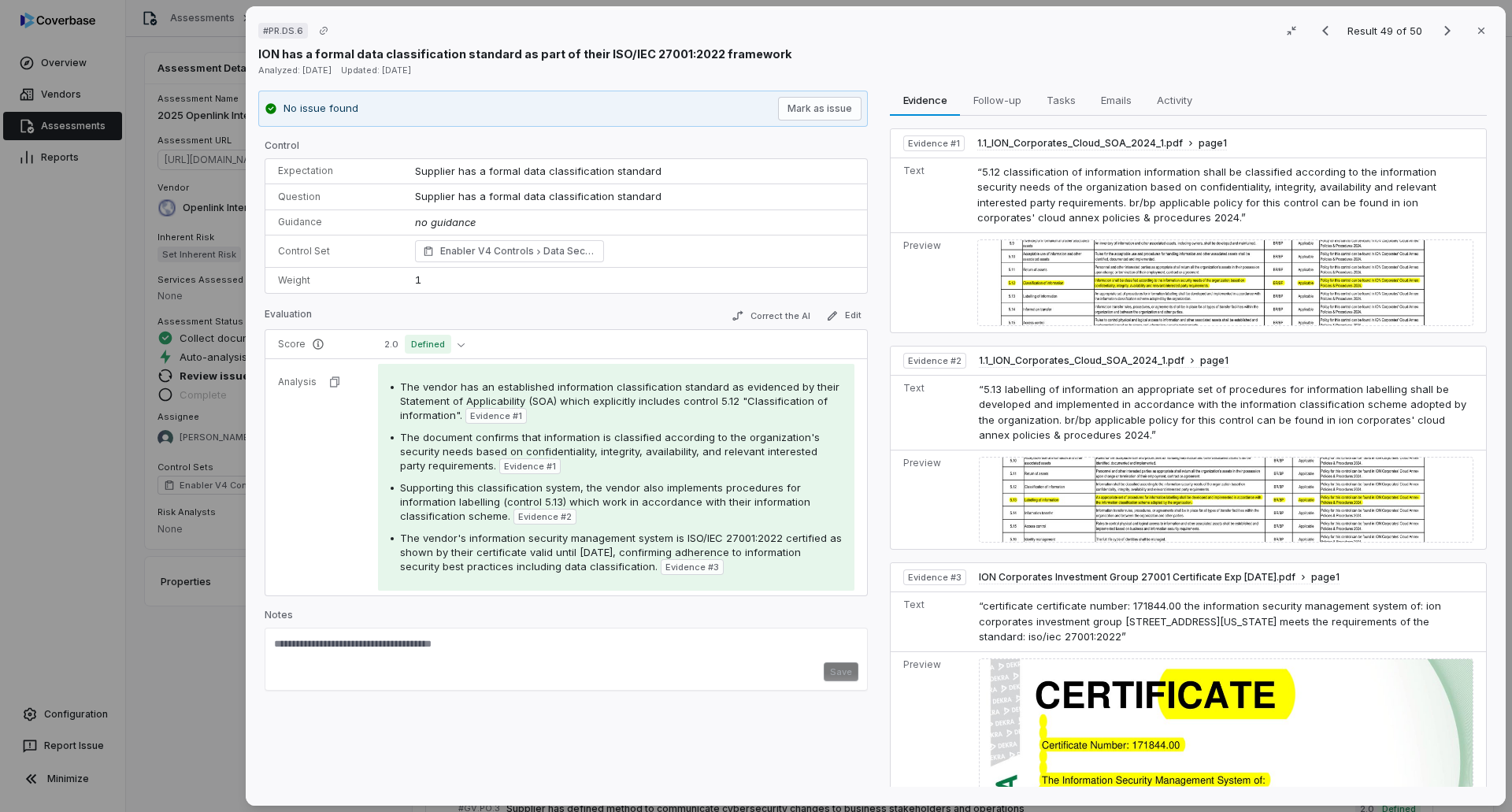
click at [211, 496] on div "# PR.DS.6 Result 49 of 50 Close ION has a formal data classification standard a…" at bounding box center [756, 406] width 1512 height 812
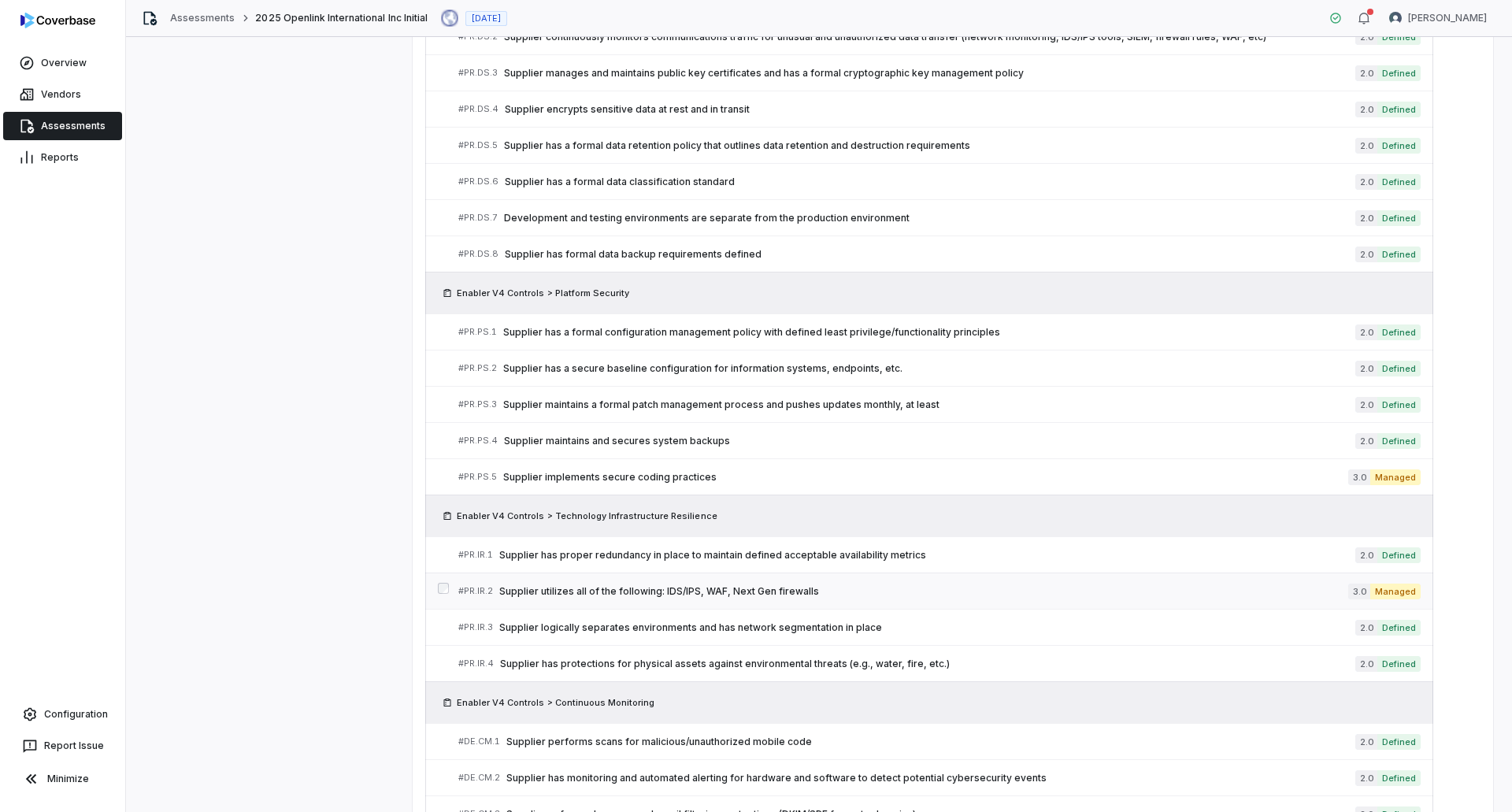
scroll to position [2354, 0]
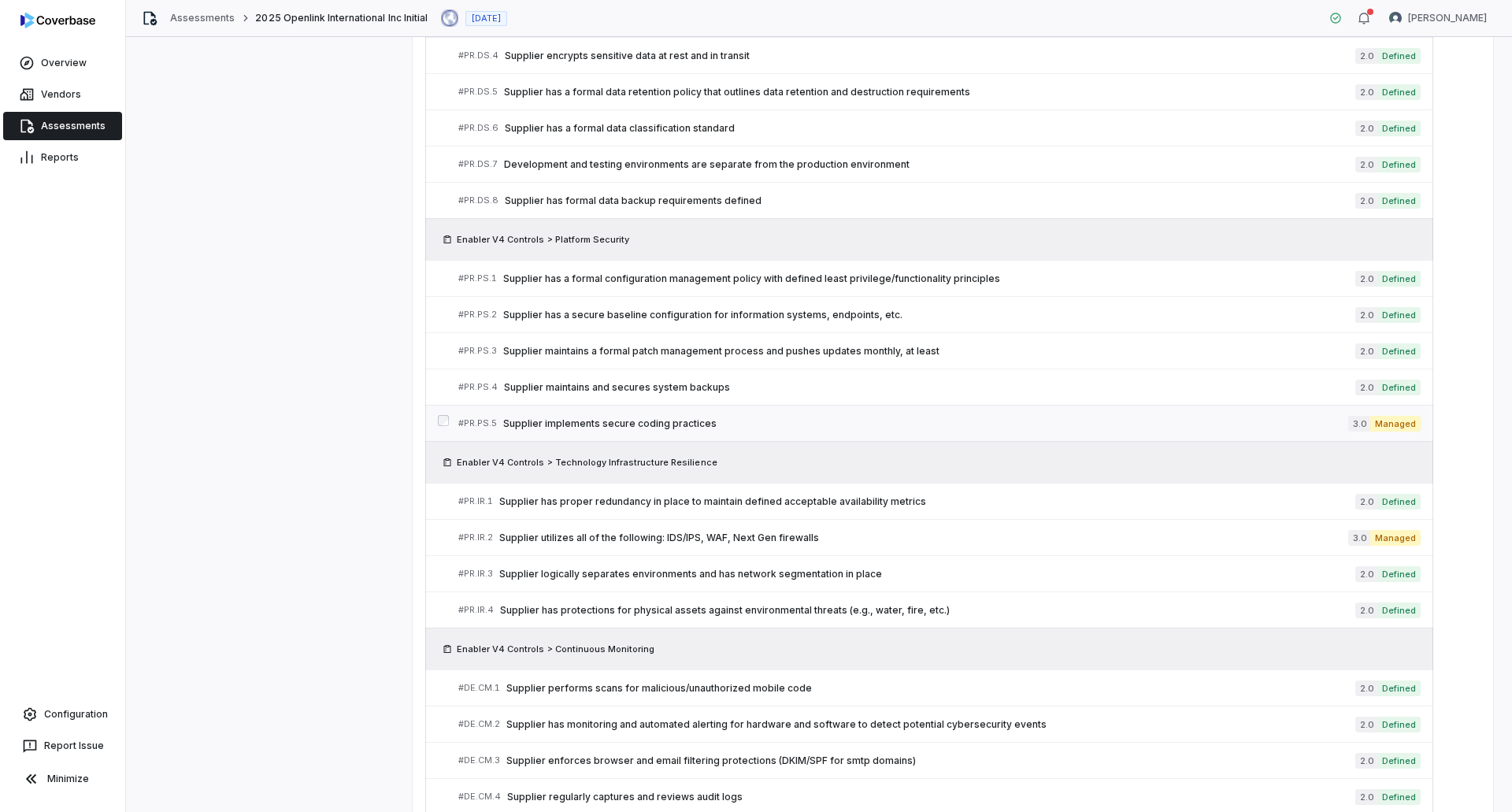
click at [717, 422] on span "Supplier implements secure coding practices" at bounding box center [925, 424] width 845 height 12
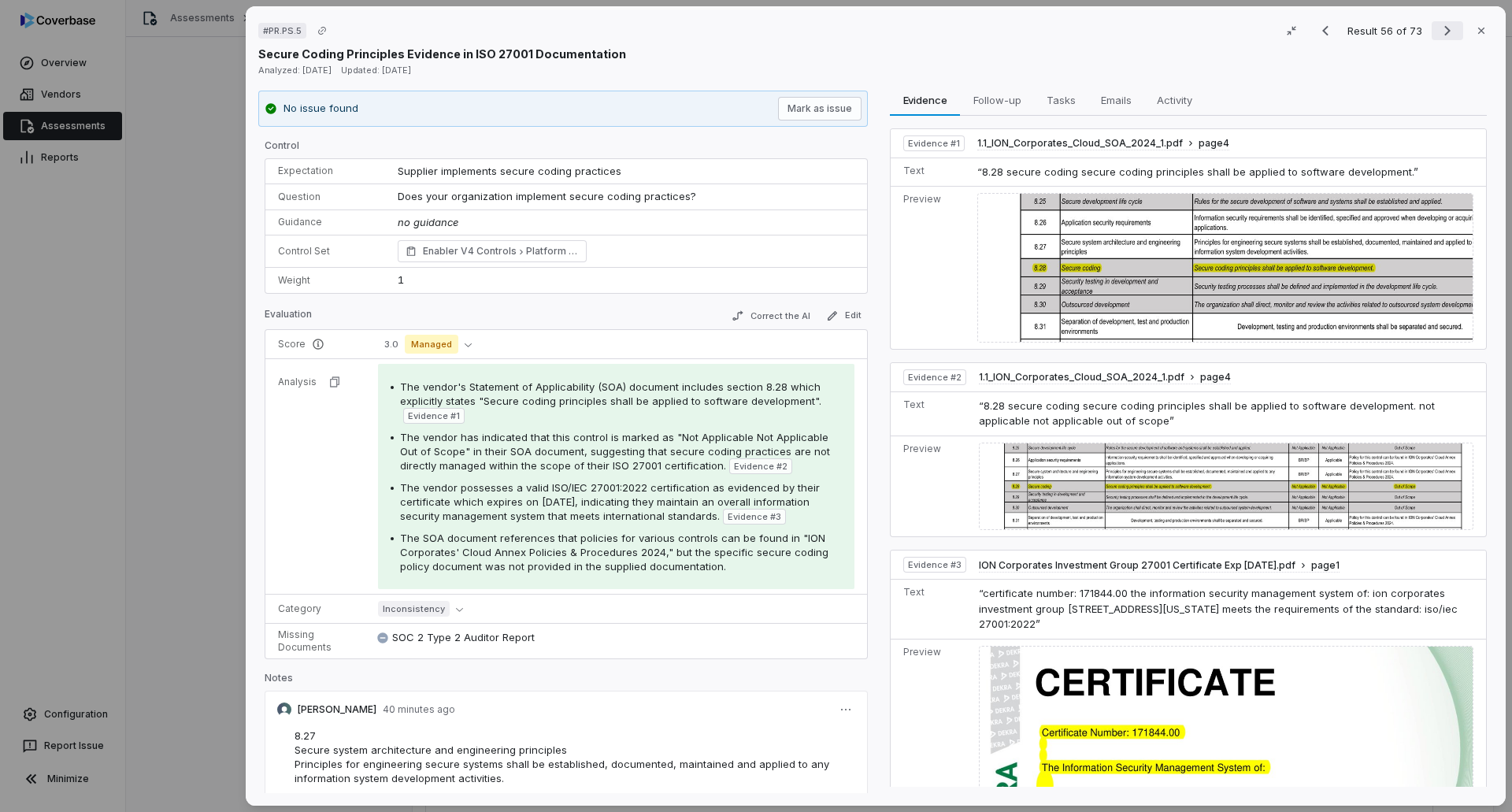
click at [1007, 39] on icon "Next result" at bounding box center [1447, 30] width 18 height 18
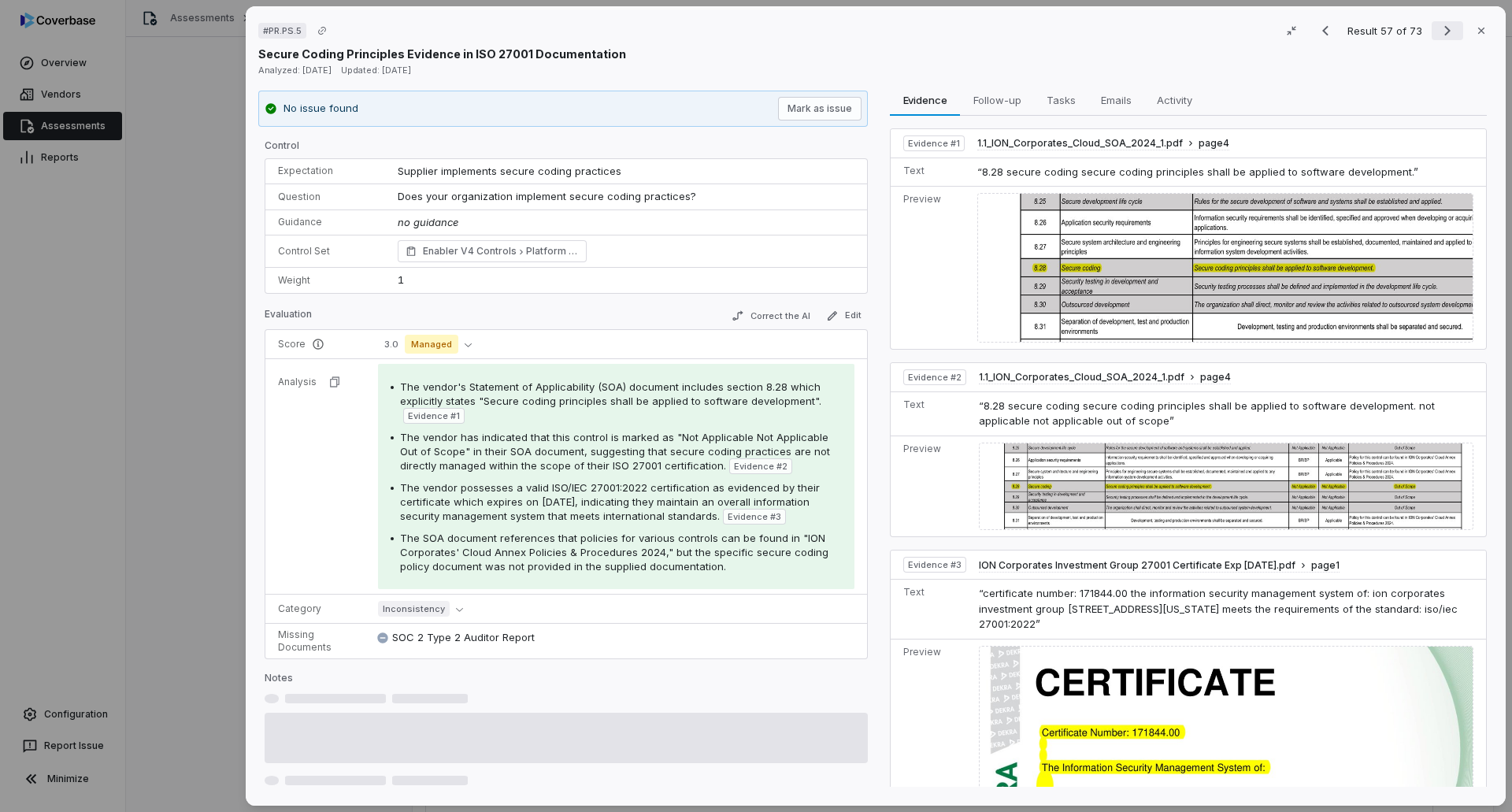
click at [1007, 39] on icon "Next result" at bounding box center [1447, 30] width 18 height 18
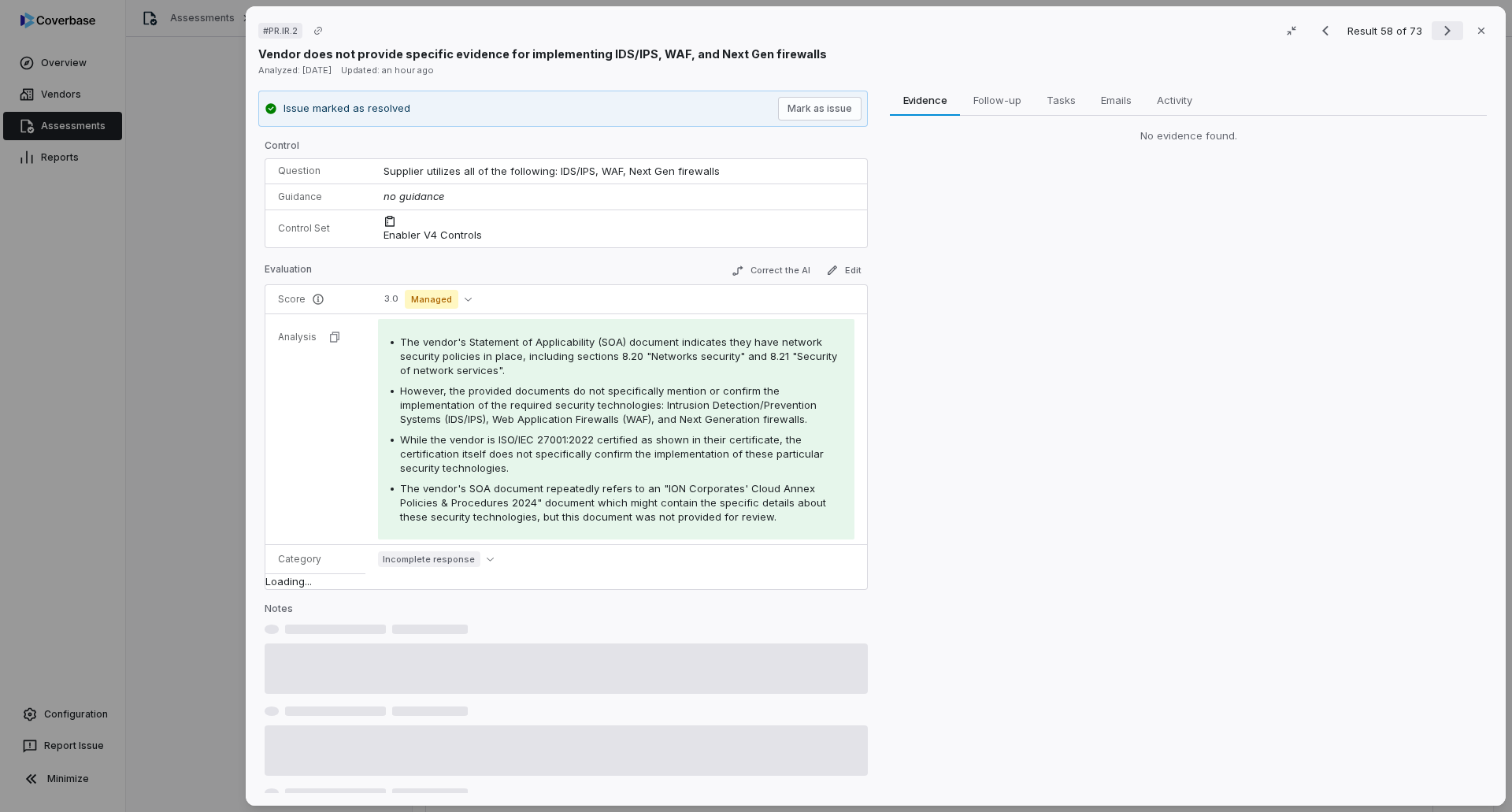
click at [1007, 39] on icon "Next result" at bounding box center [1447, 30] width 18 height 18
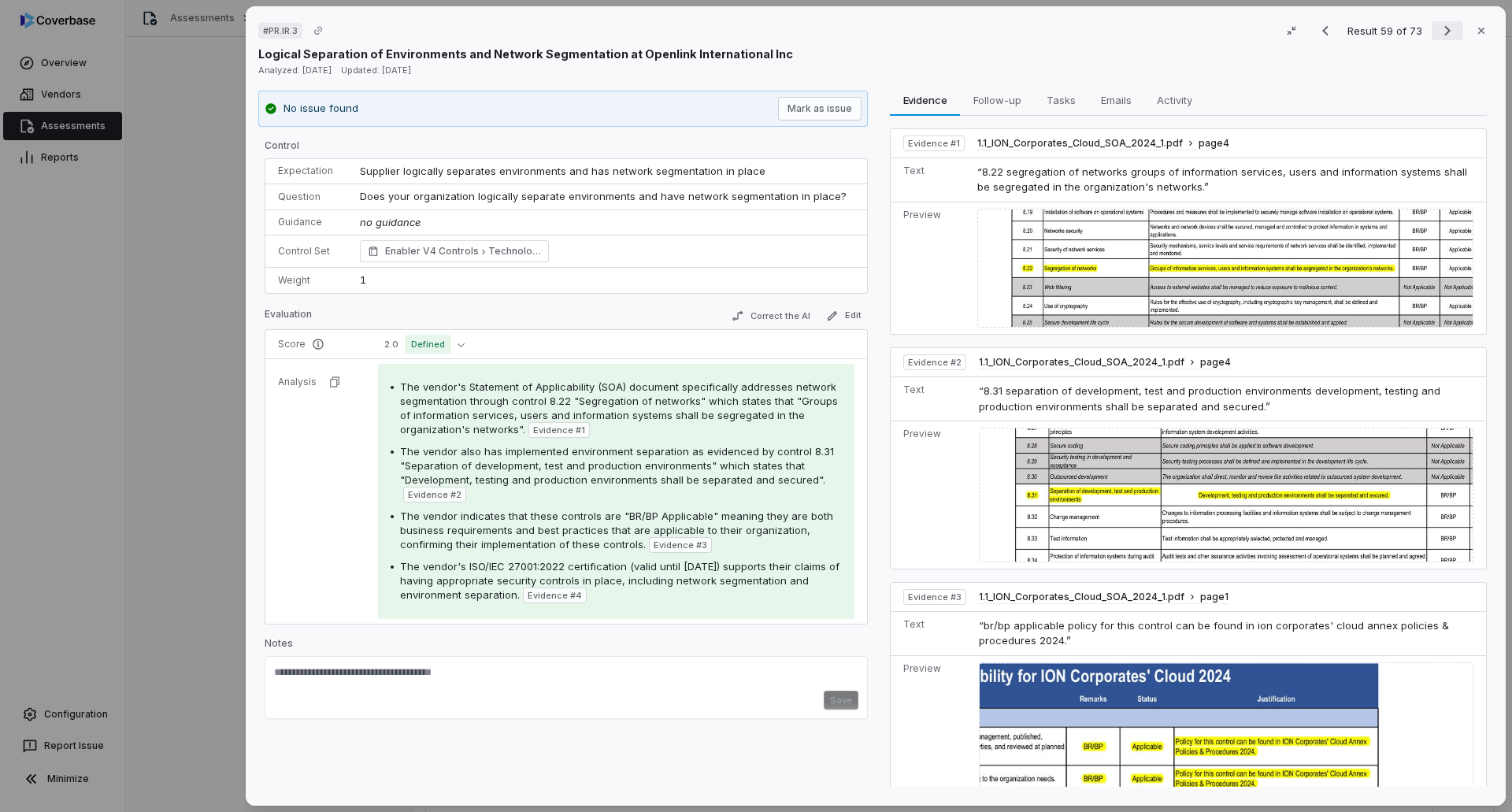
click at [1007, 27] on icon "Next result" at bounding box center [1447, 30] width 18 height 18
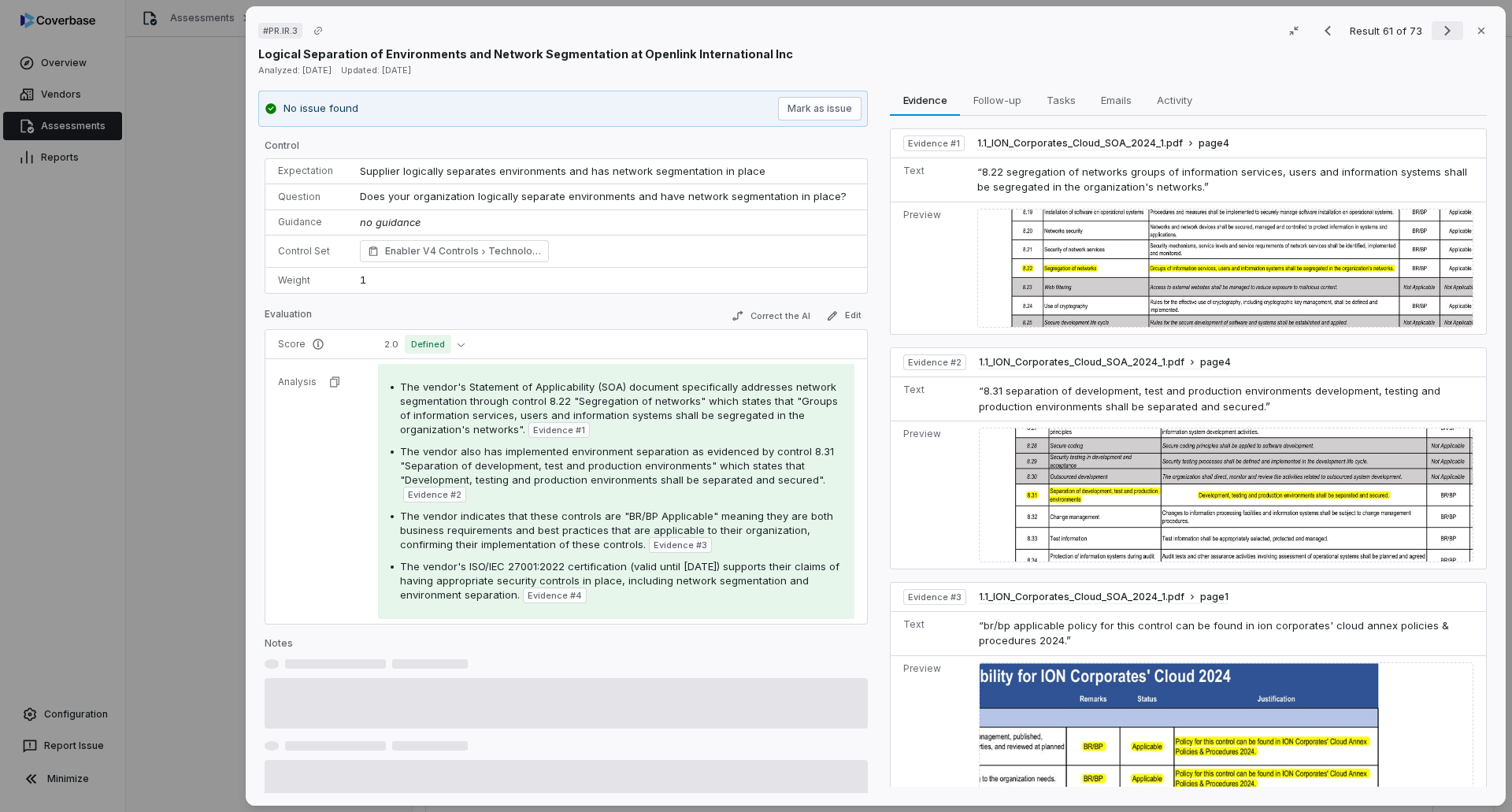
click at [1007, 27] on icon "Next result" at bounding box center [1447, 30] width 18 height 18
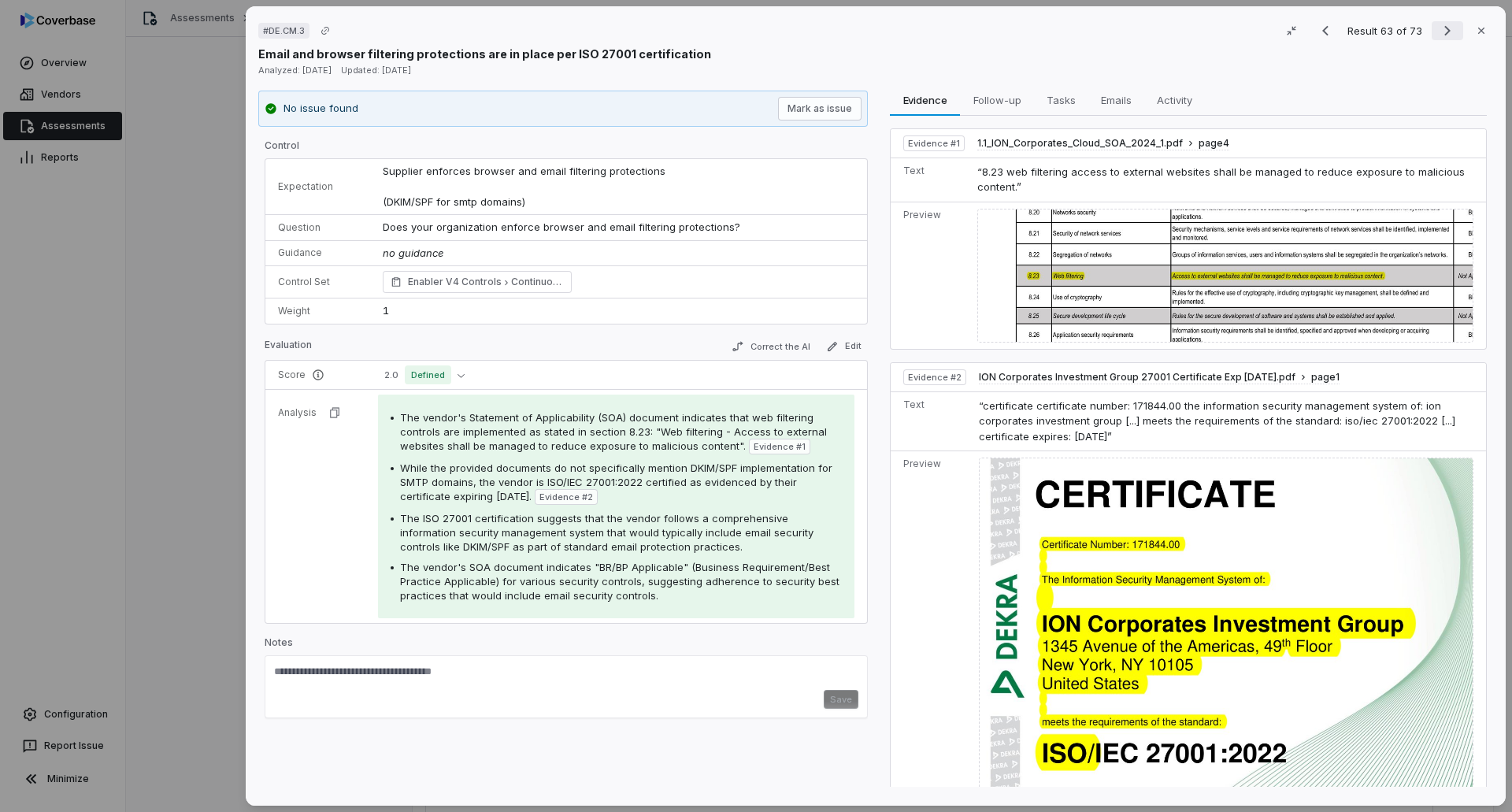
click at [1007, 28] on icon "Next result" at bounding box center [1447, 30] width 18 height 18
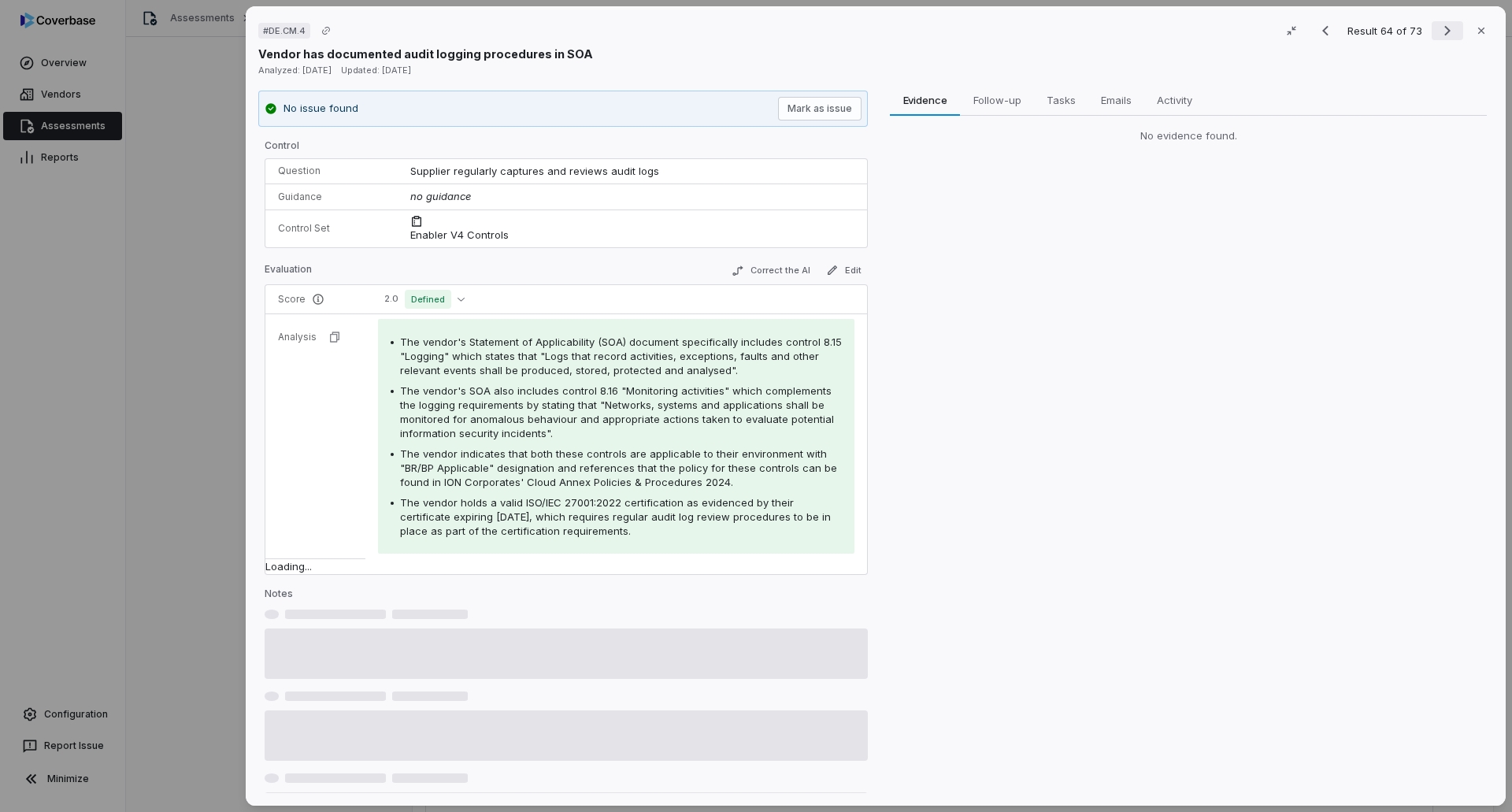
click at [1007, 28] on icon "Next result" at bounding box center [1447, 30] width 18 height 18
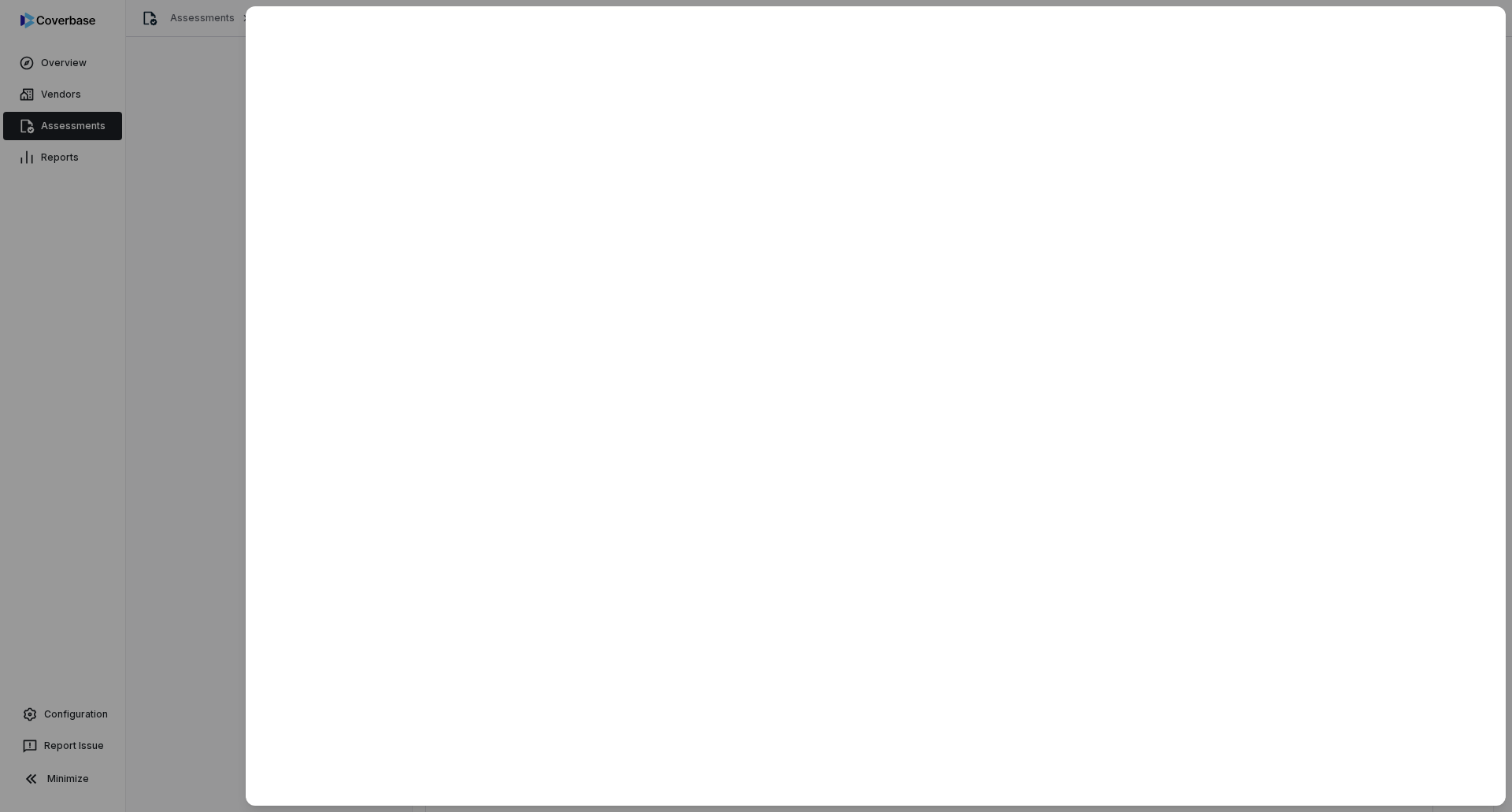
click at [101, 125] on div at bounding box center [756, 406] width 1512 height 812
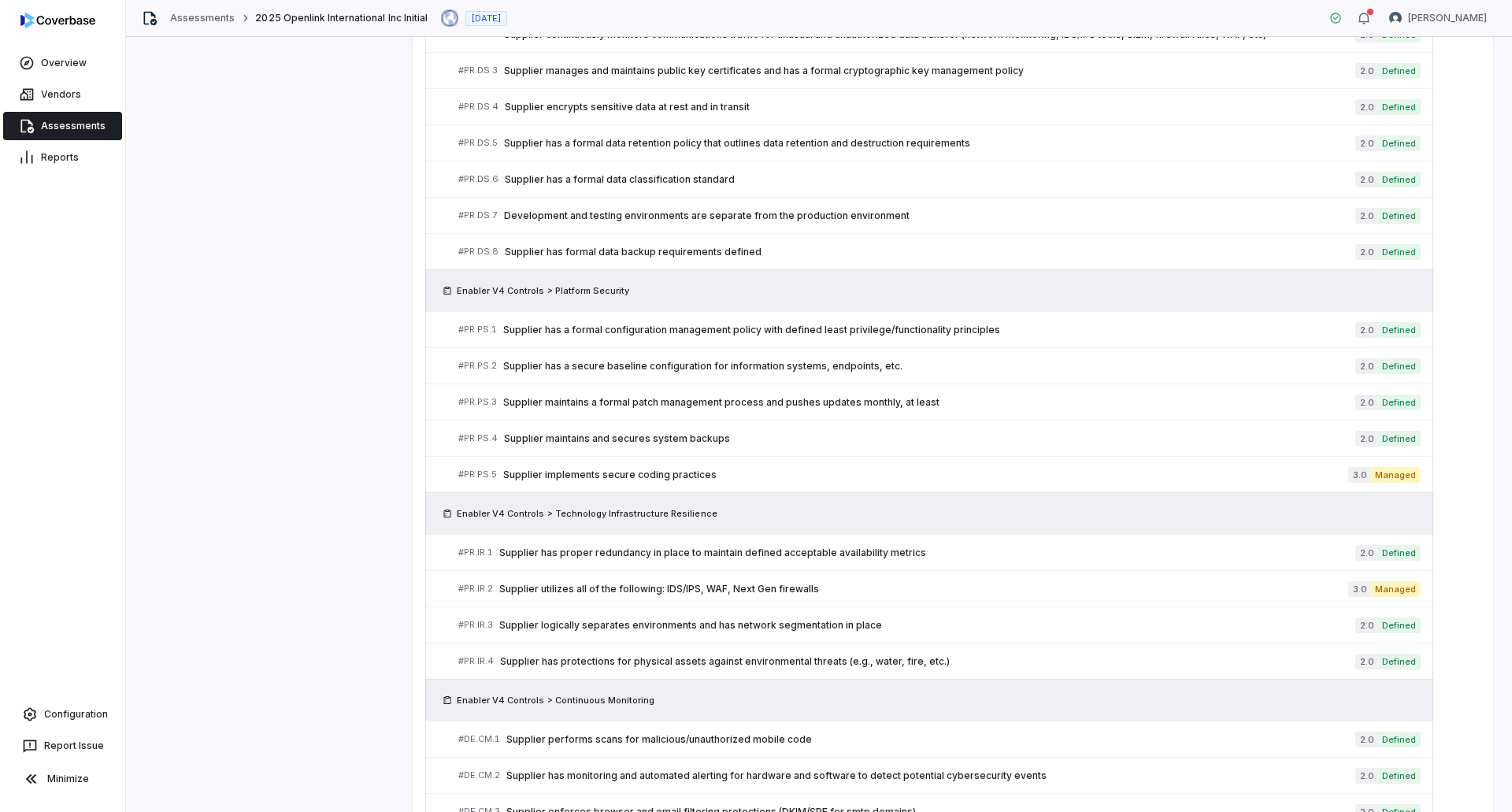
scroll to position [2276, 0]
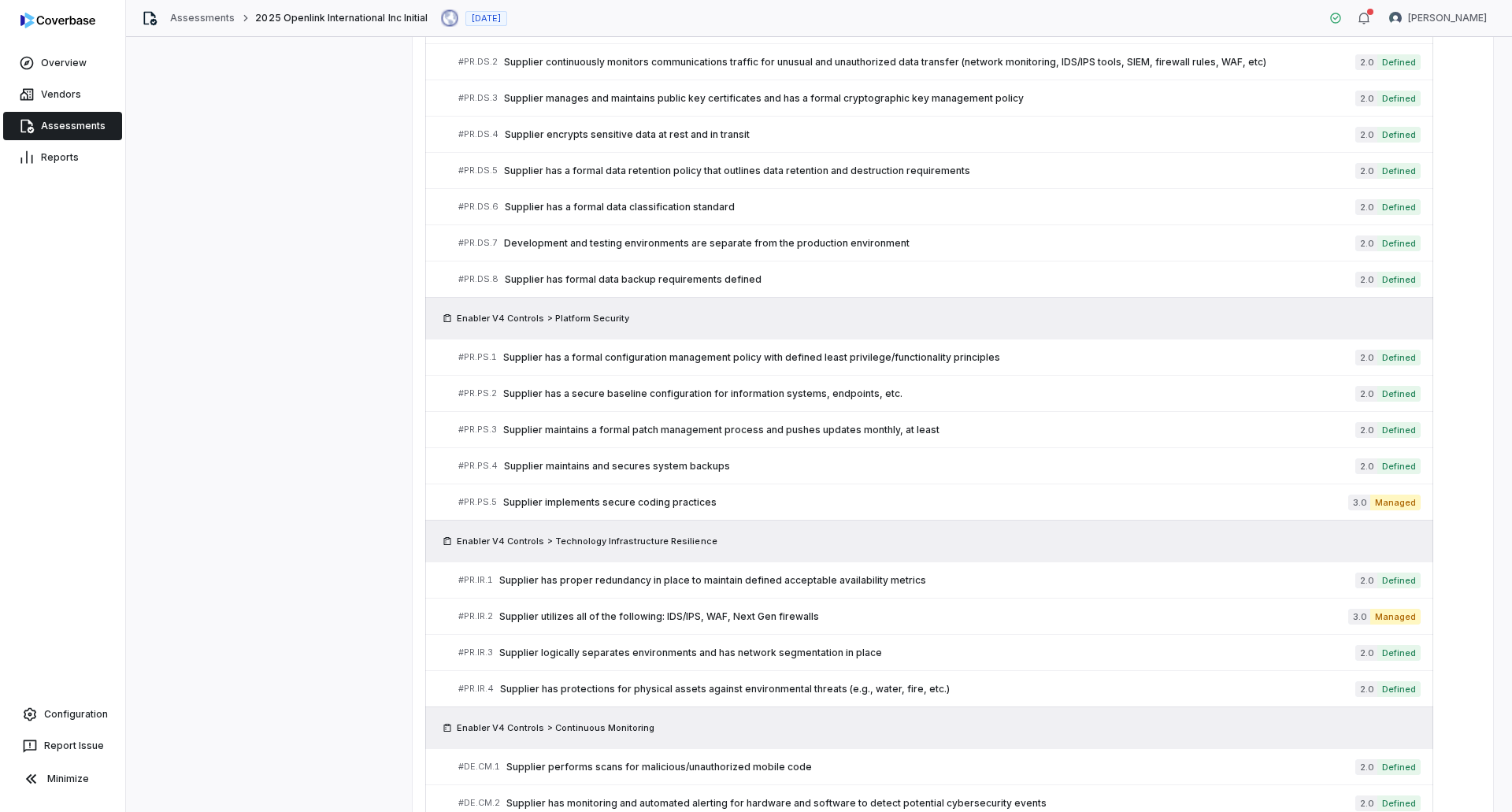
click at [85, 122] on link "Assessments" at bounding box center [63, 126] width 119 height 28
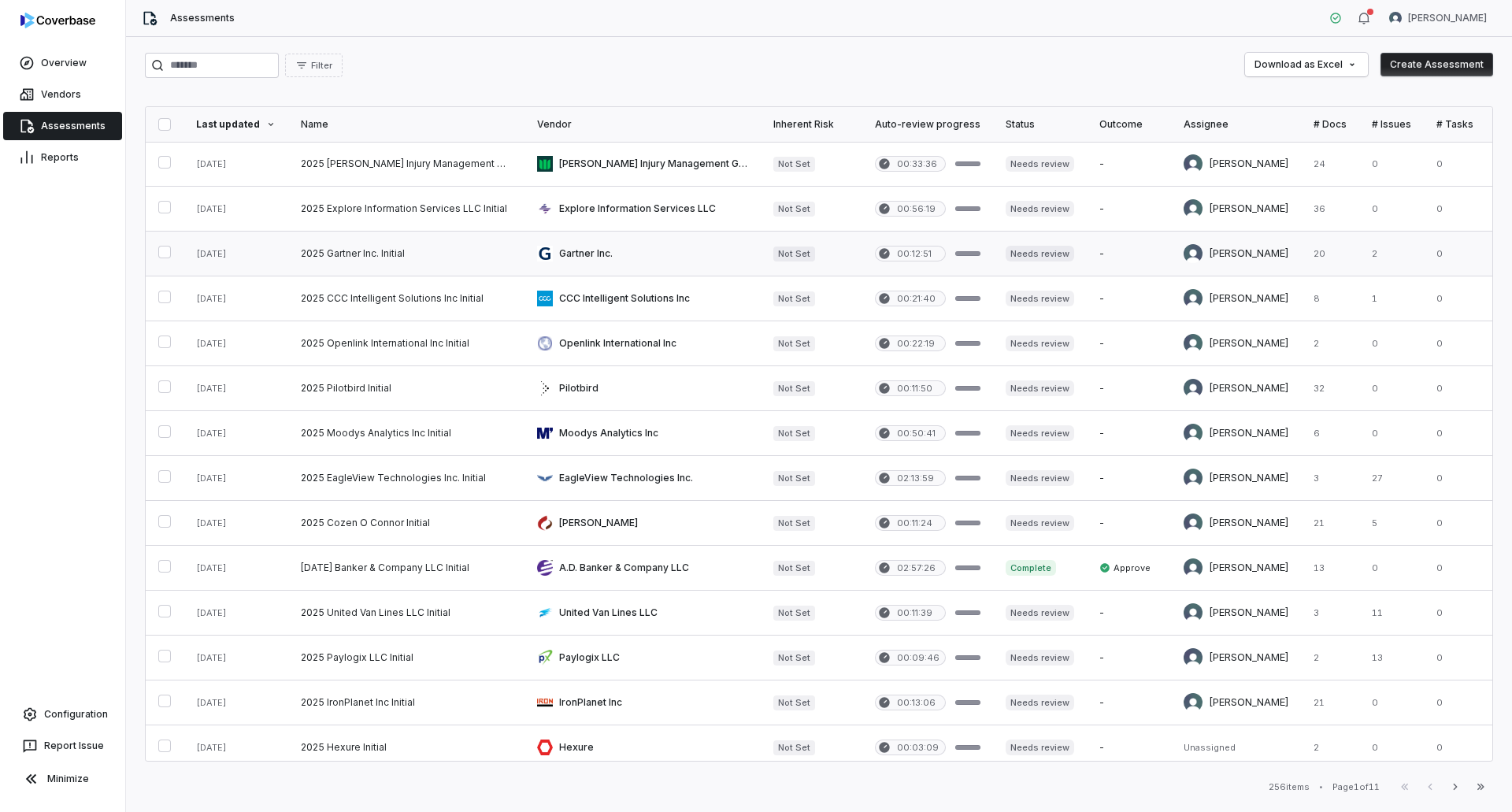
click at [311, 245] on link at bounding box center [406, 254] width 236 height 44
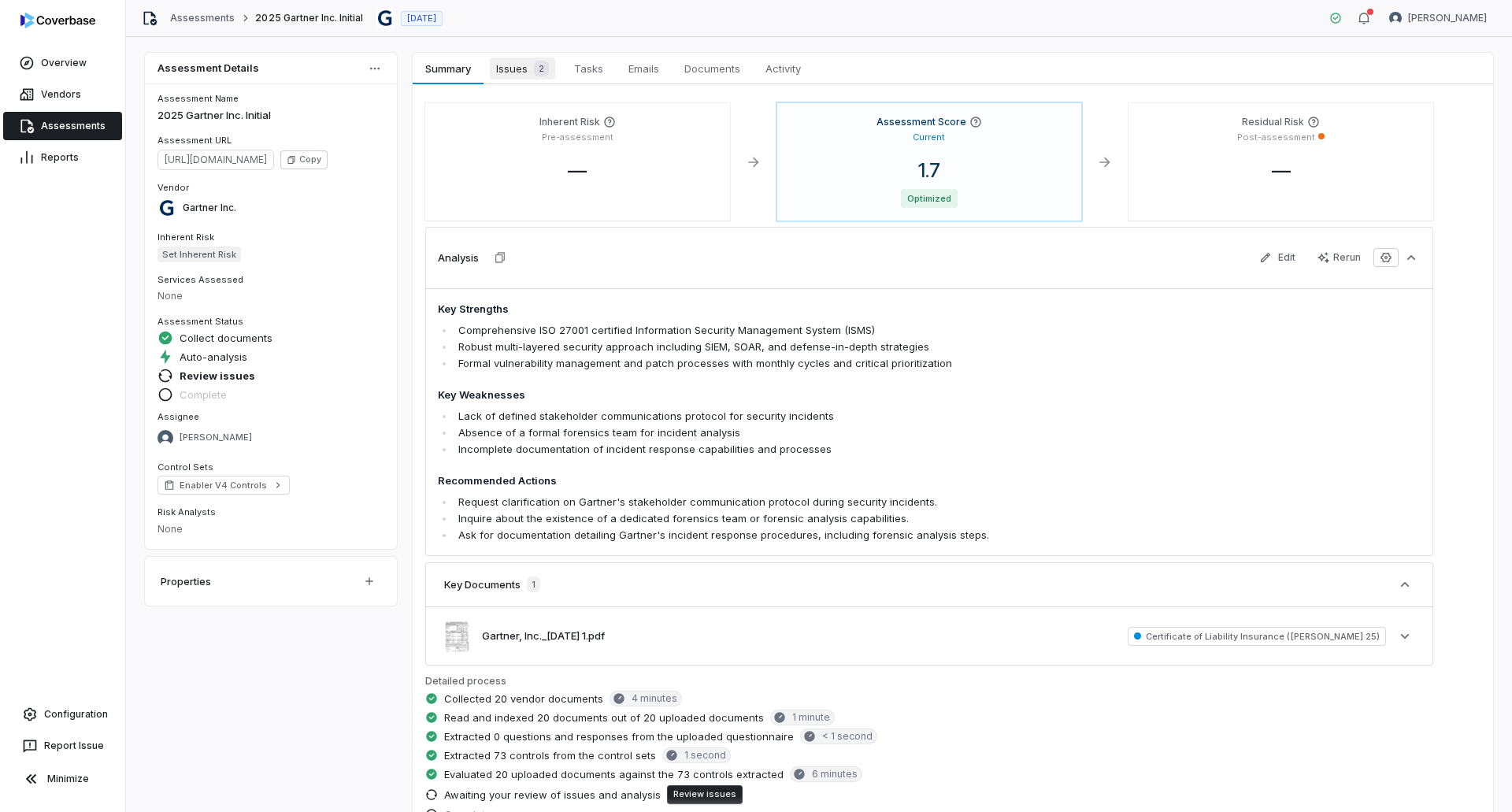
click at [524, 70] on span "Issues 2" at bounding box center [522, 68] width 65 height 22
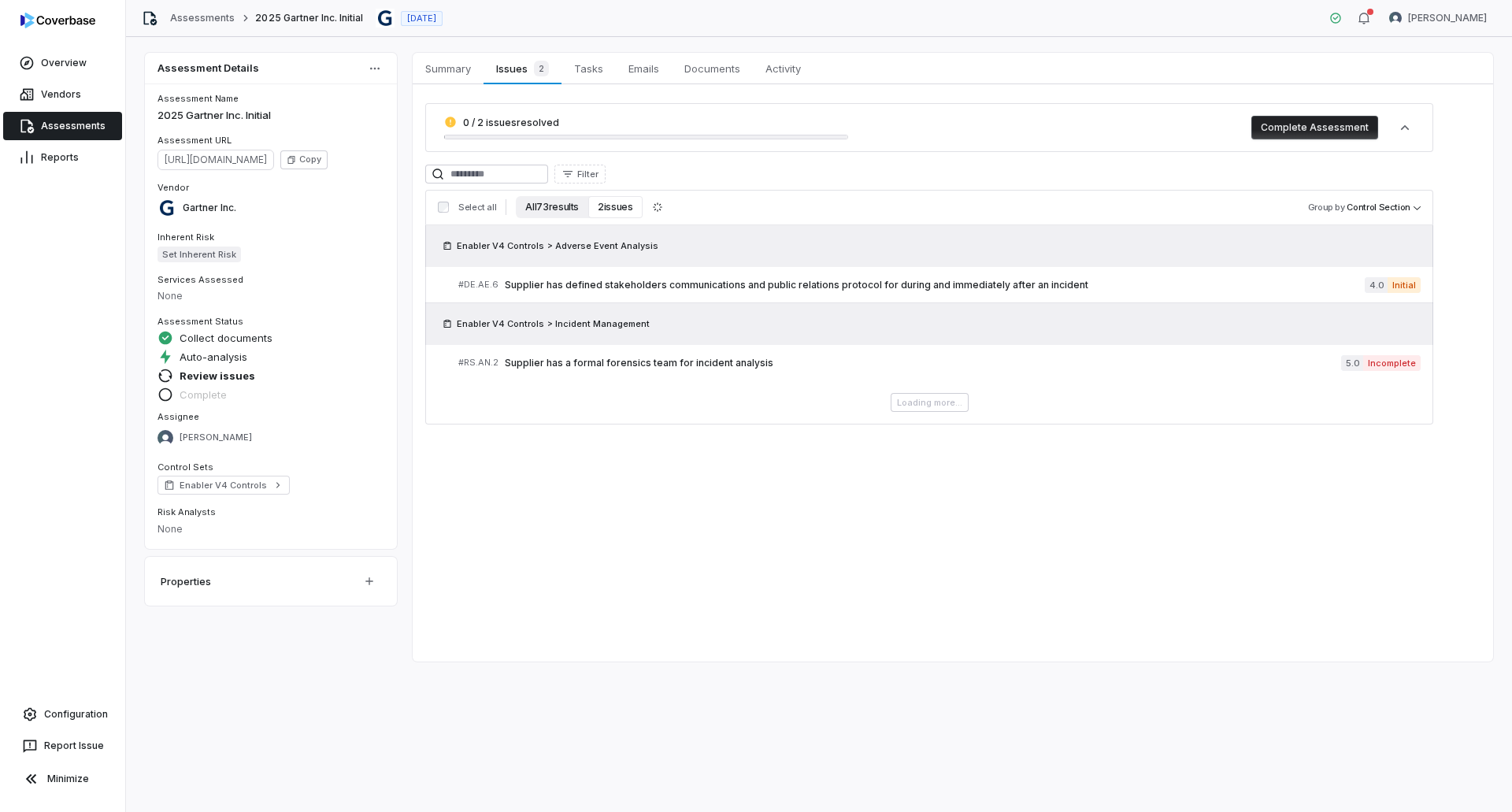
click at [535, 204] on button "All 73 results" at bounding box center [552, 207] width 72 height 22
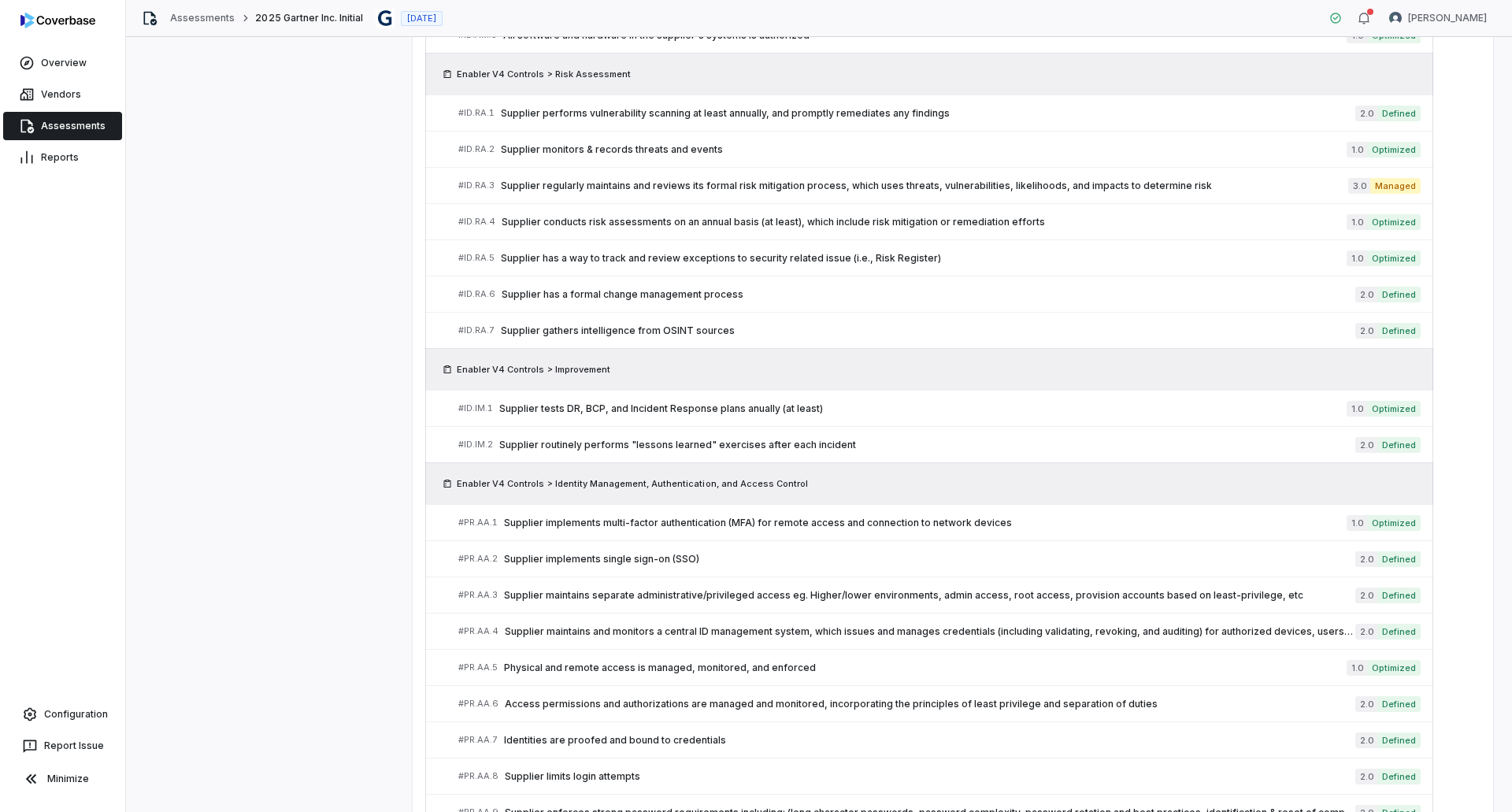
scroll to position [1203, 0]
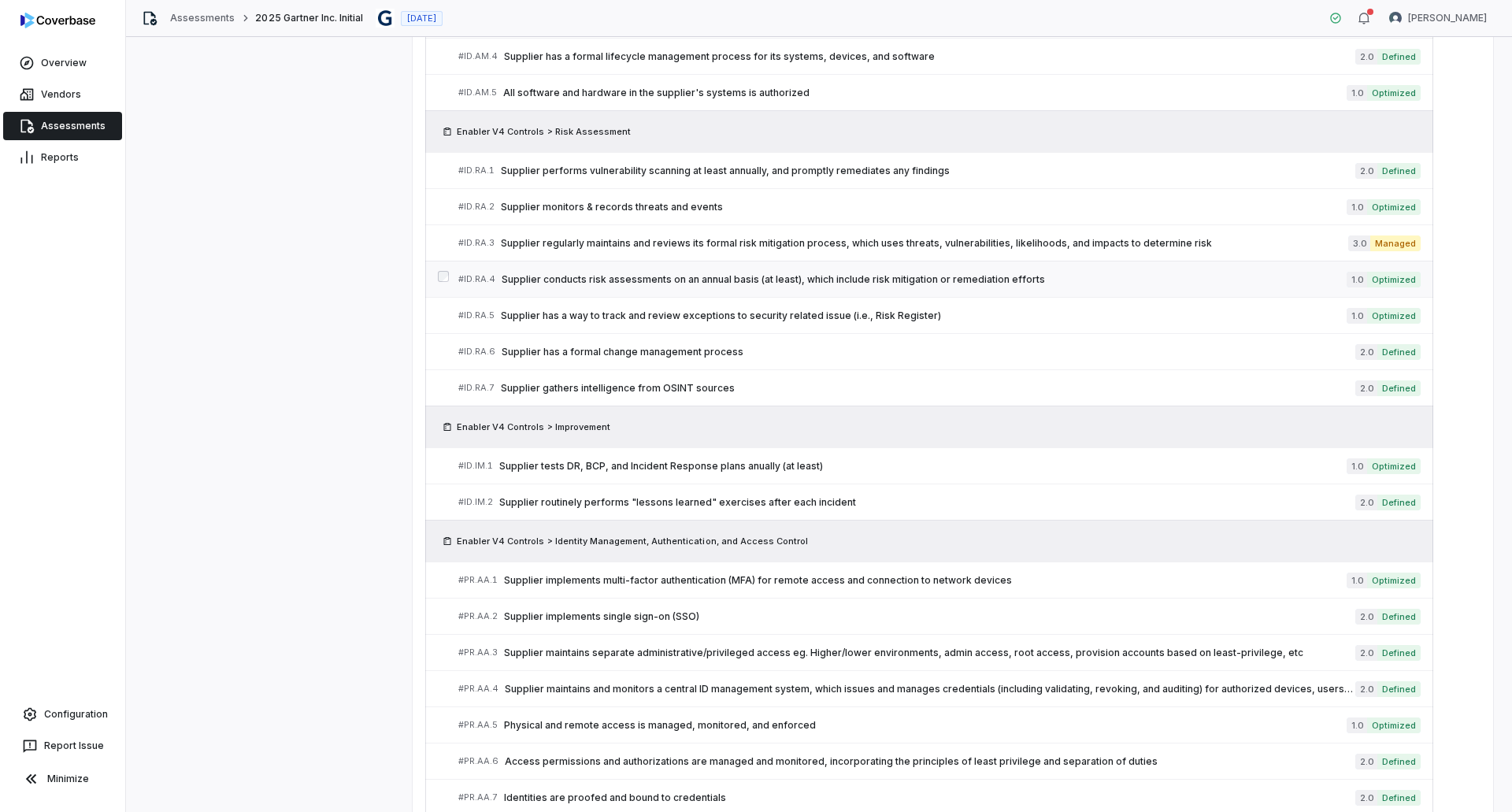
click at [771, 282] on span "Supplier conducts risk assessments on an annual basis (at least), which include…" at bounding box center [924, 279] width 845 height 12
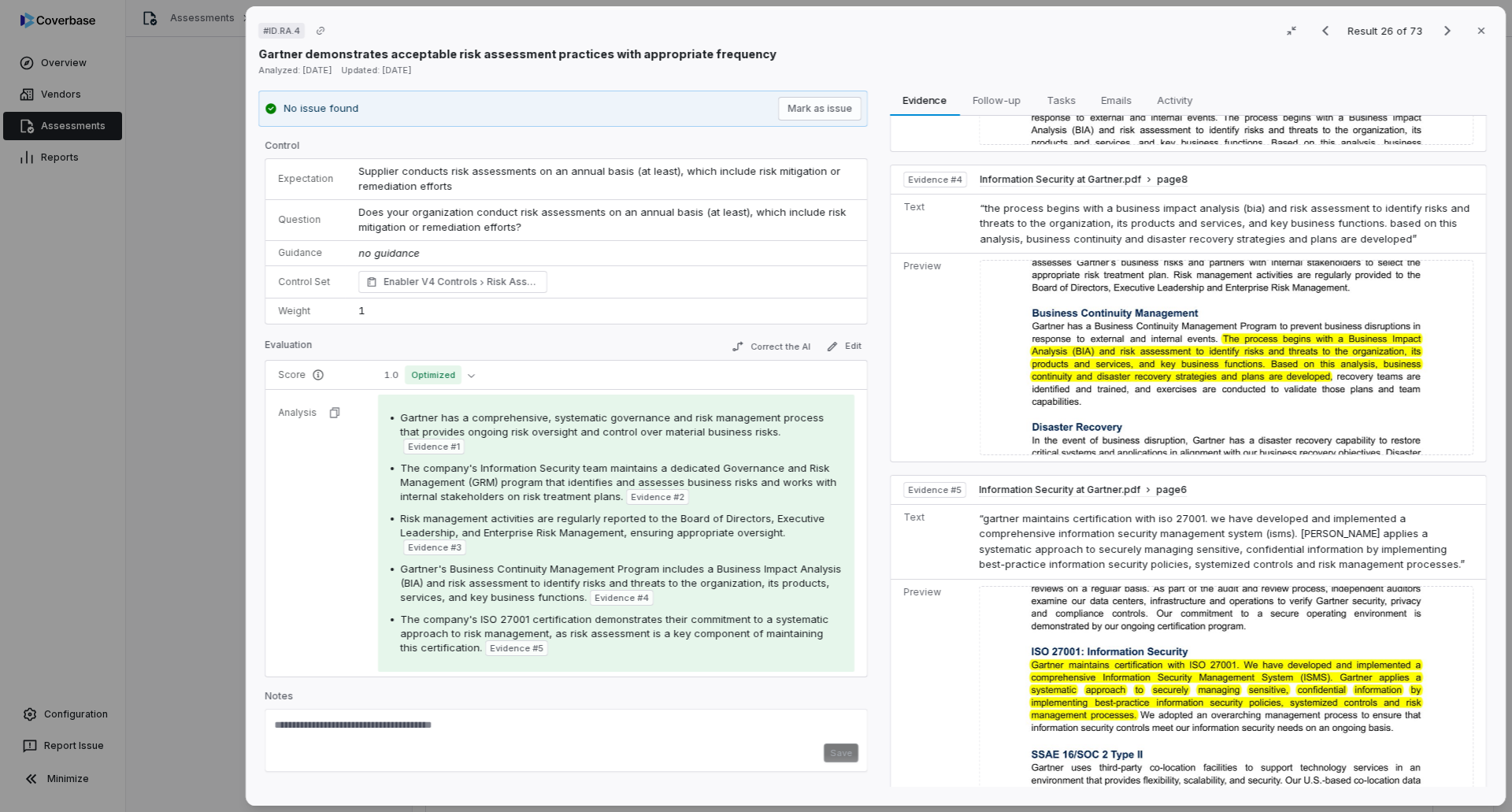
scroll to position [895, 0]
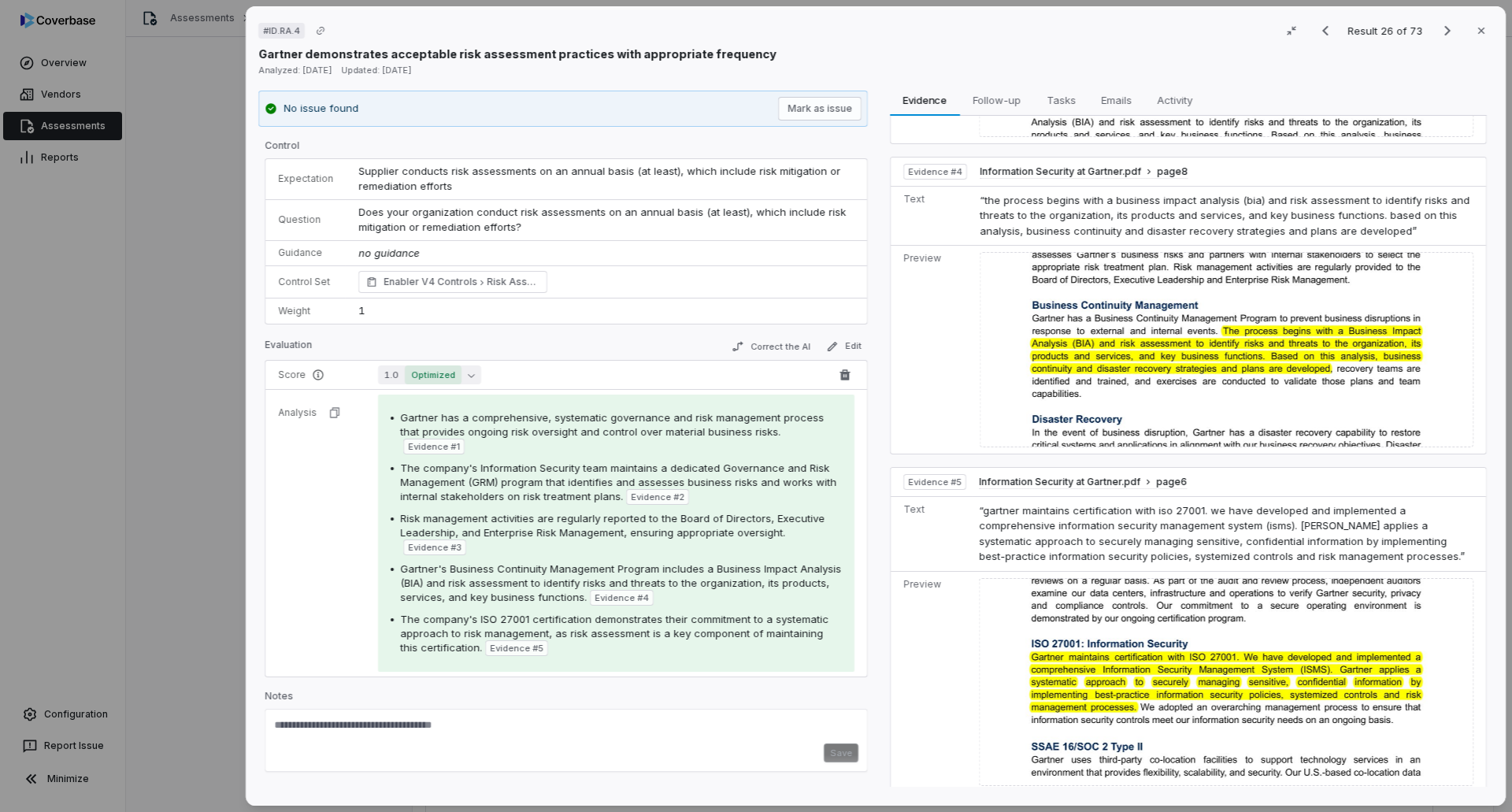
click at [405, 370] on span "Optimized" at bounding box center [433, 374] width 56 height 18
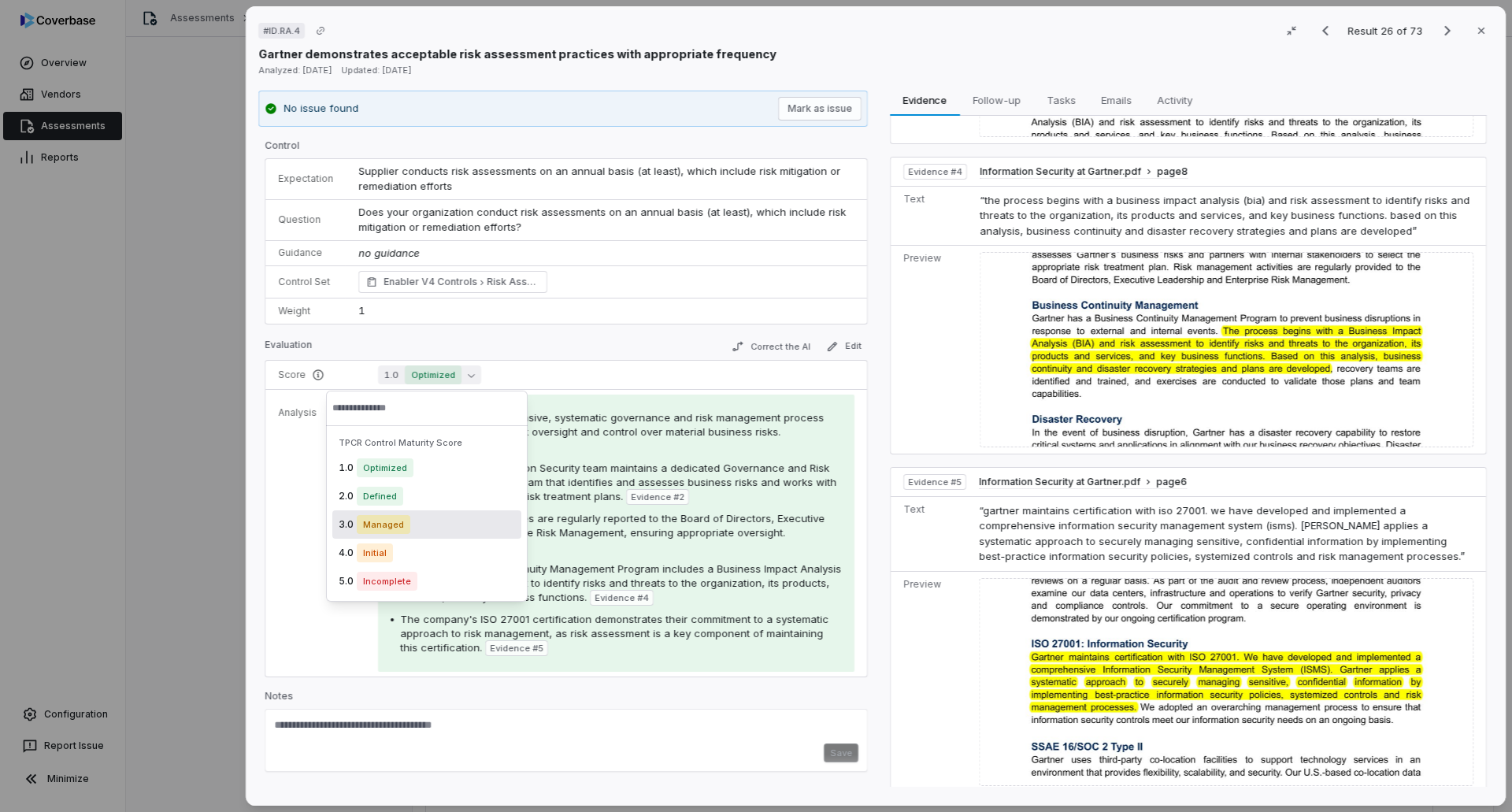
click at [381, 496] on div "1.0 Optimized 2.0 Defined 3.0 Managed 4.0 Initial 5.0 Incomplete" at bounding box center [426, 524] width 189 height 142
click at [365, 496] on span "Defined" at bounding box center [380, 496] width 47 height 18
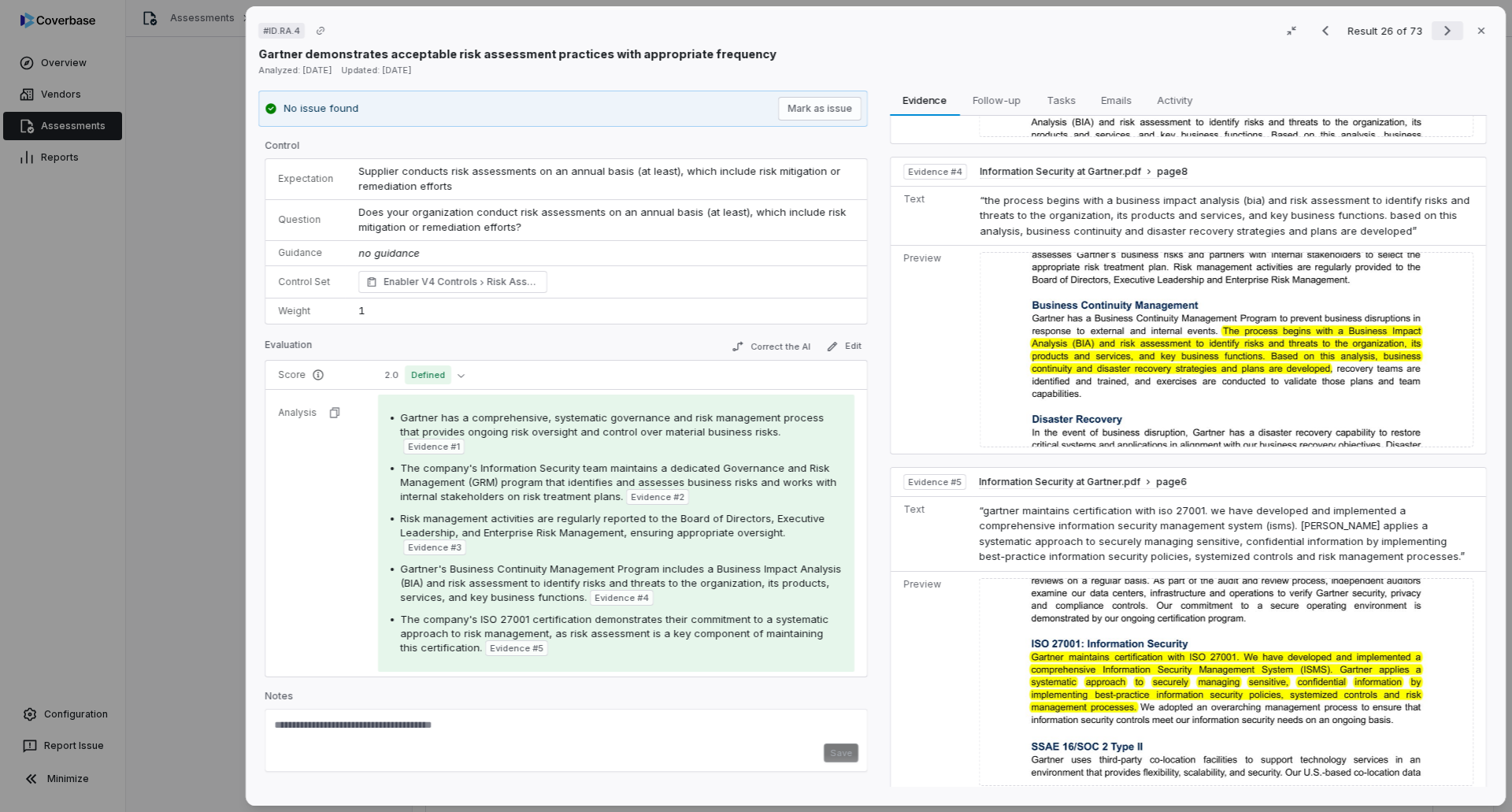
click at [1007, 38] on icon "Next result" at bounding box center [1447, 30] width 18 height 18
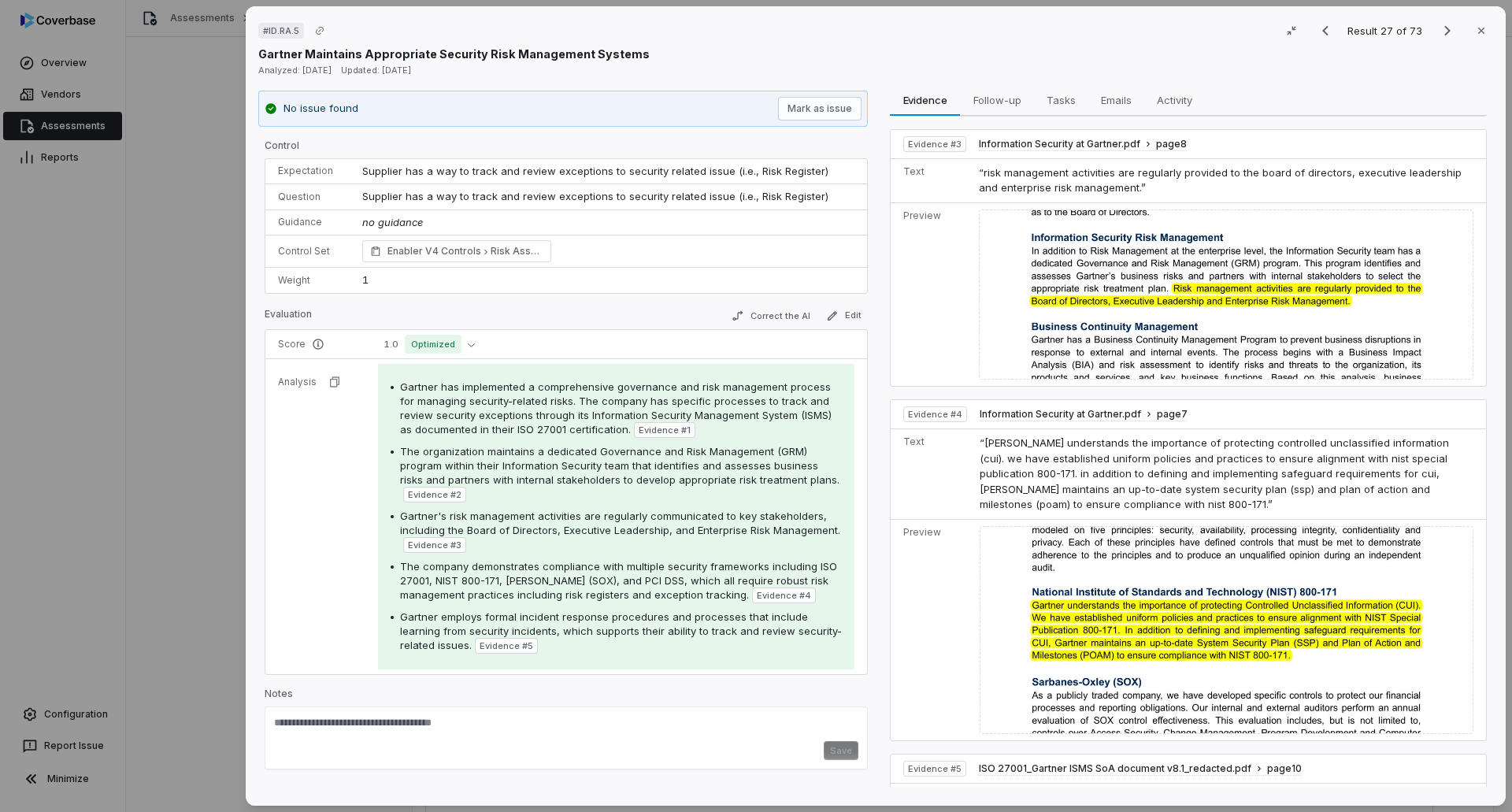
scroll to position [630, 0]
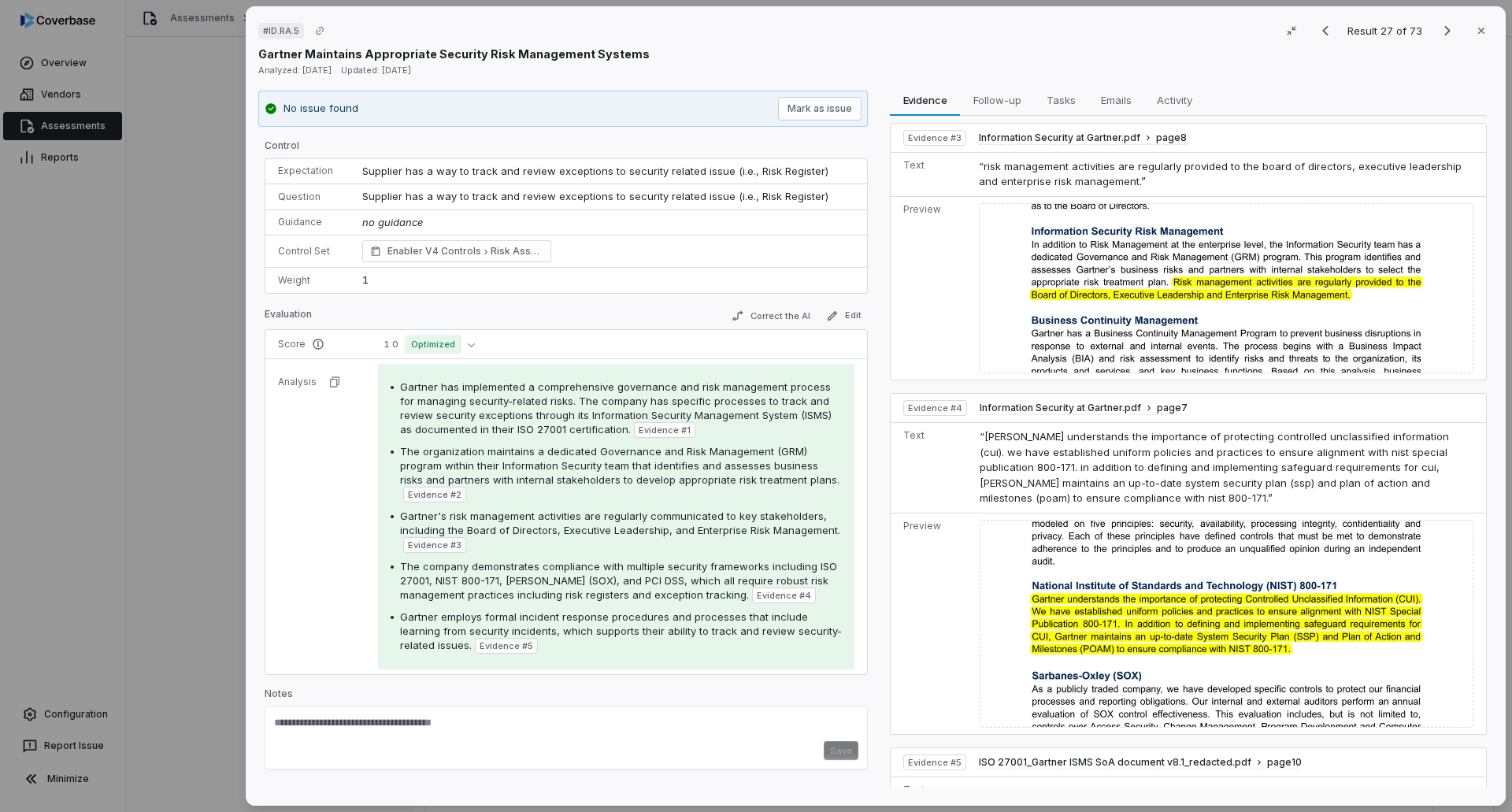
drag, startPoint x: 201, startPoint y: 174, endPoint x: 169, endPoint y: 159, distance: 35.3
click at [201, 174] on div "# ID.RA.5 Result 27 of 73 Close Gartner Maintains Appropriate Security Risk Man…" at bounding box center [756, 406] width 1512 height 812
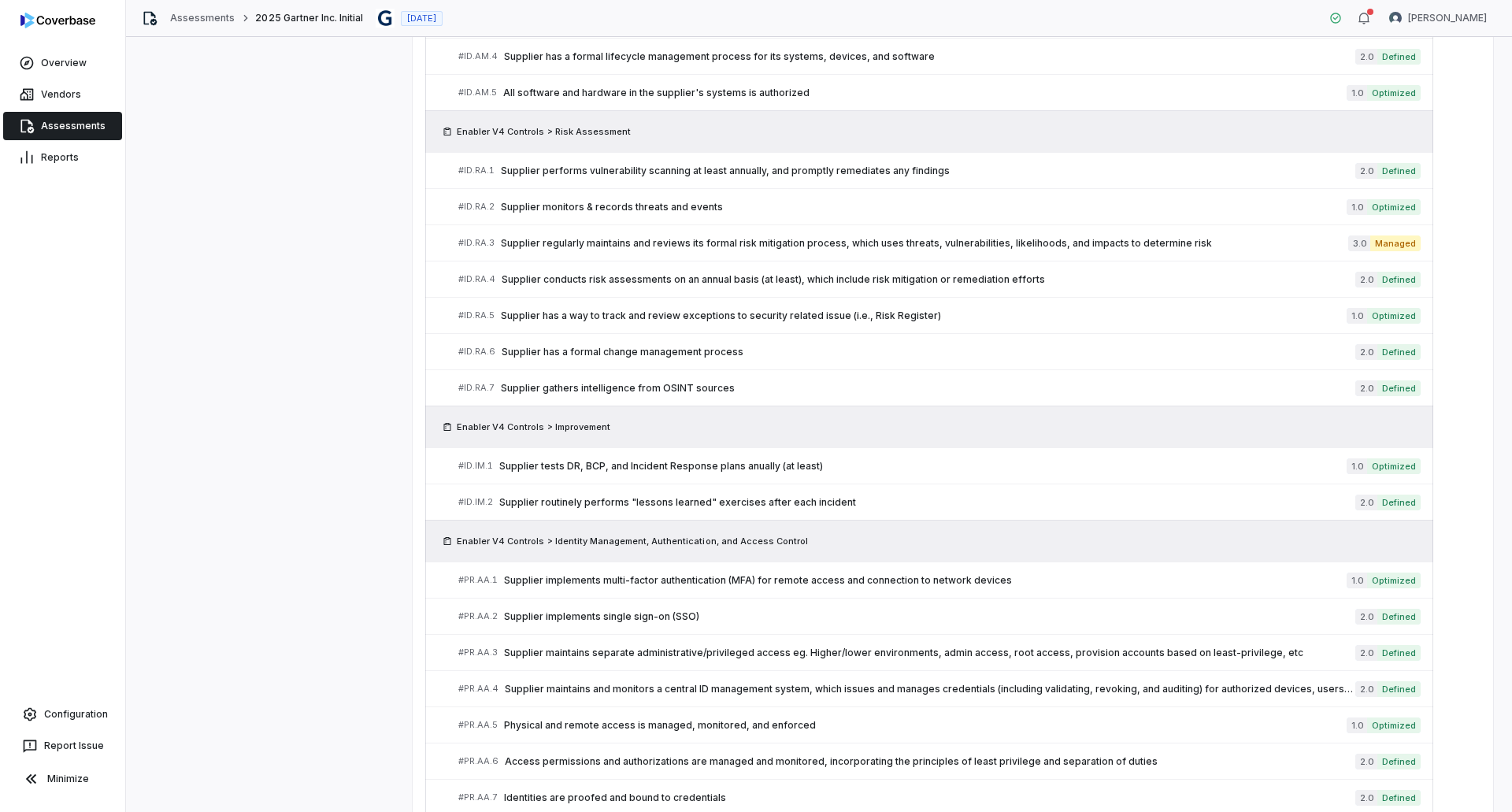
click at [91, 122] on link "Assessments" at bounding box center [63, 126] width 119 height 28
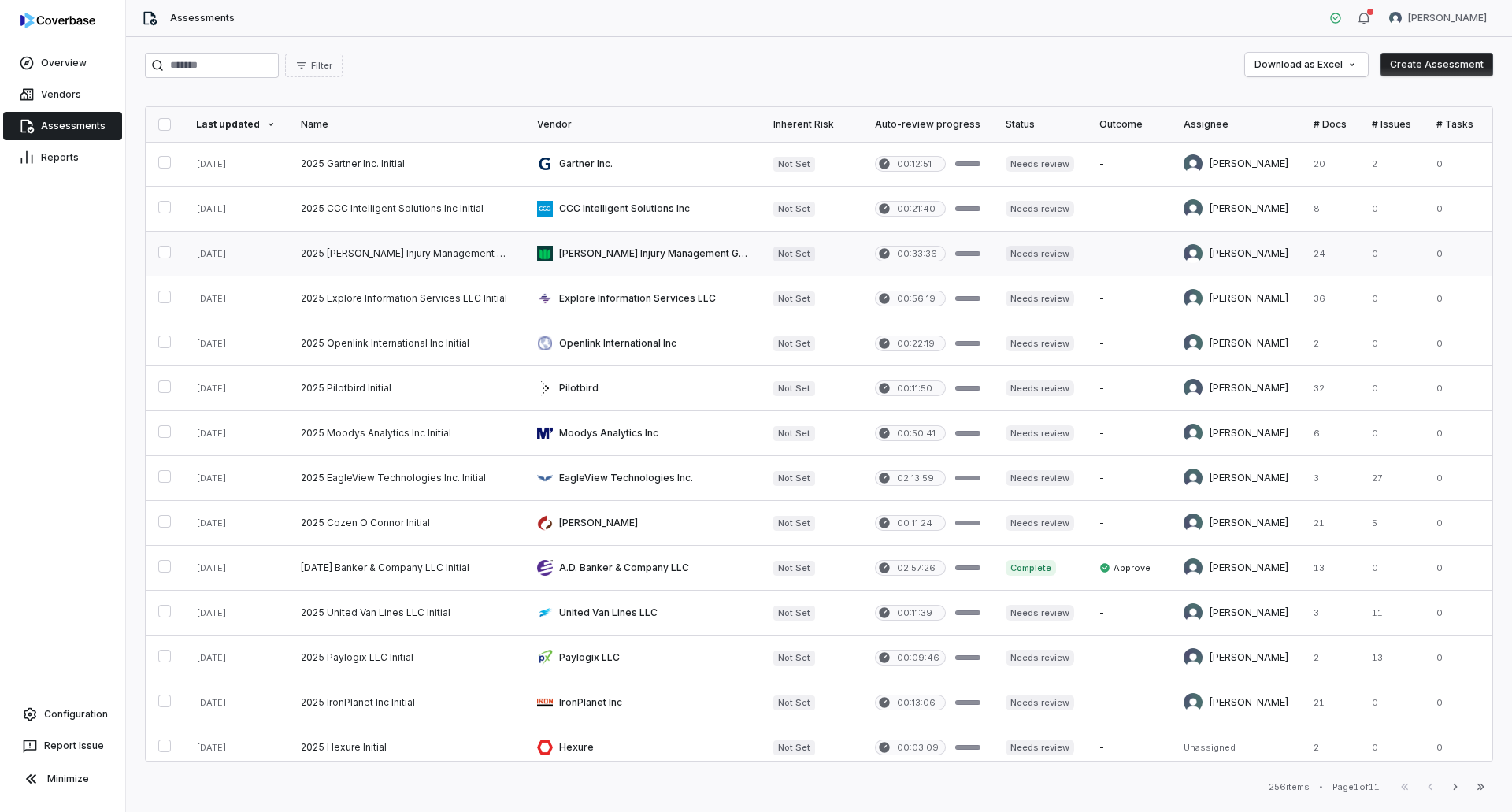
click at [371, 243] on link at bounding box center [406, 254] width 236 height 44
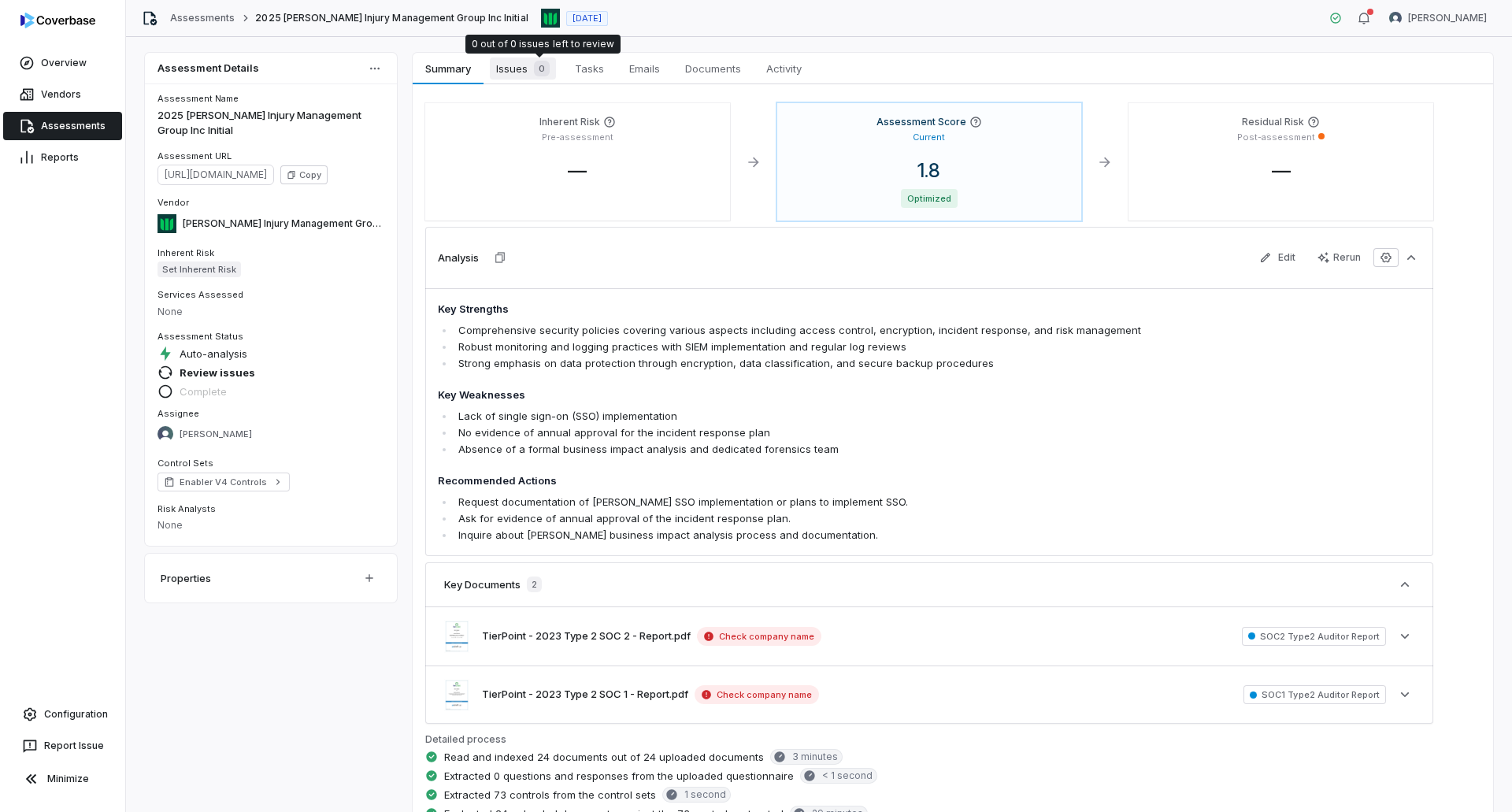
click at [524, 61] on span "Issues 0" at bounding box center [522, 68] width 66 height 22
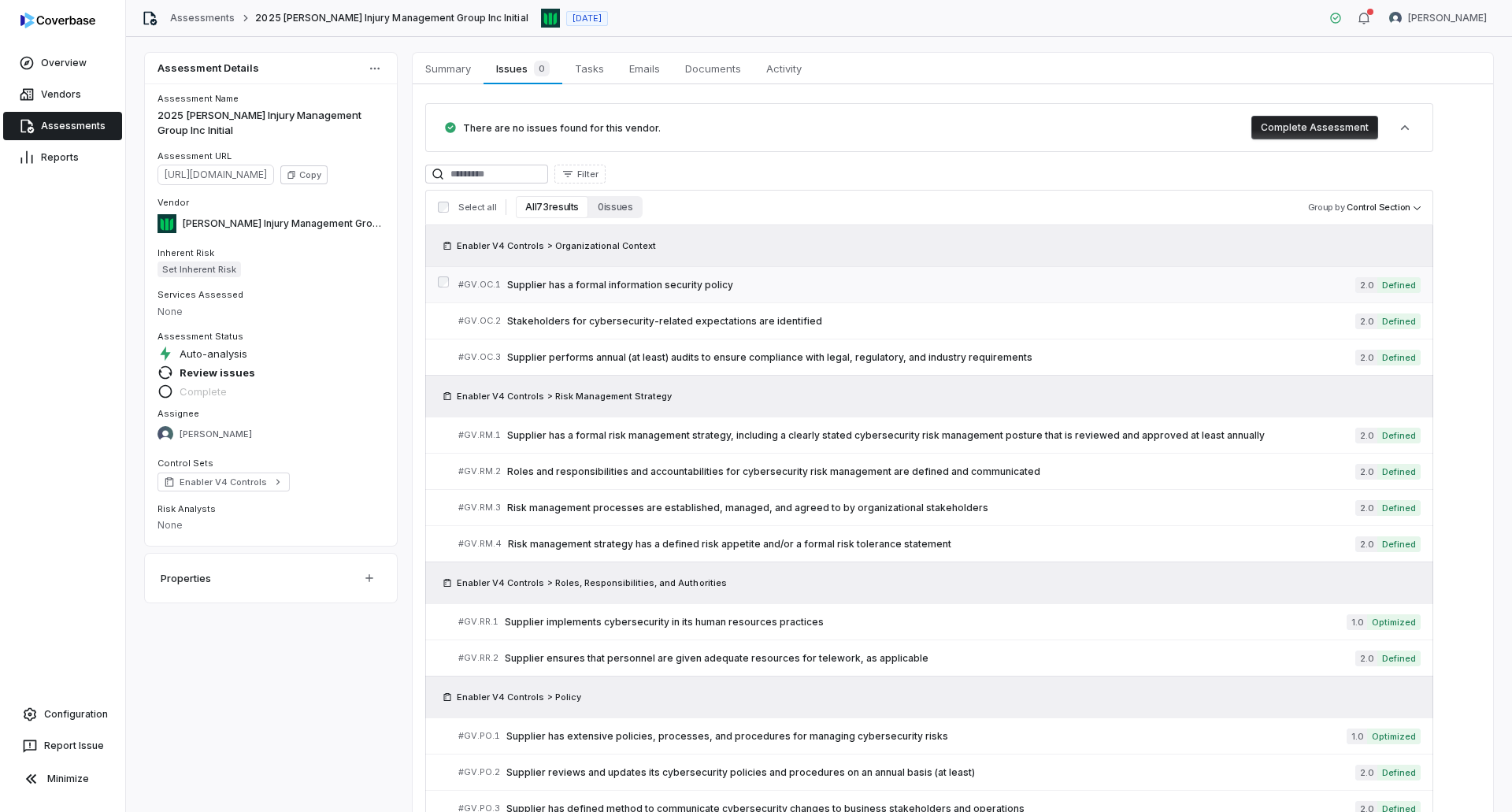
click at [1007, 292] on div "# GV.OC.1 Supplier has a formal information security policy" at bounding box center [906, 284] width 896 height 17
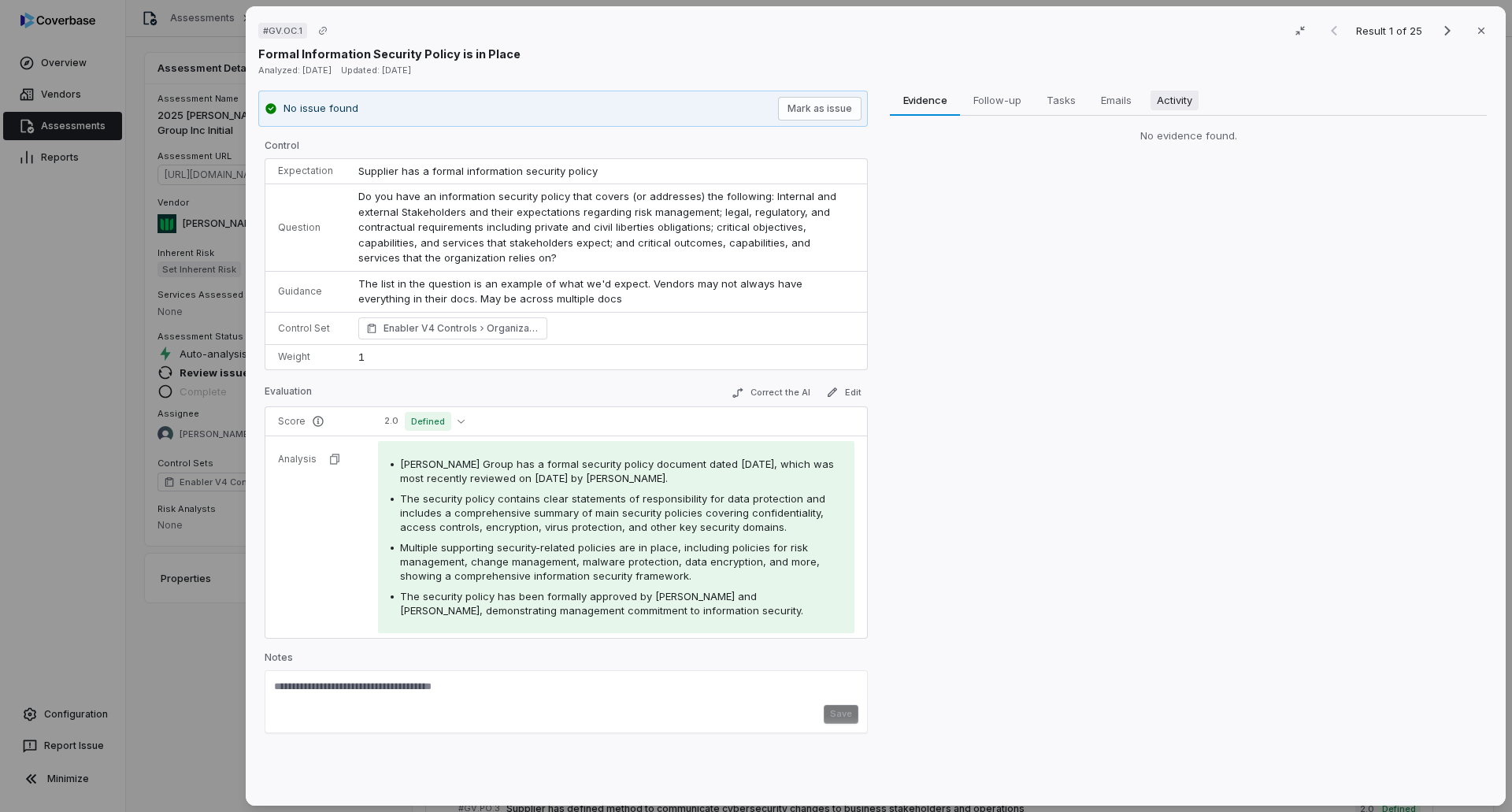
click at [1007, 93] on span "Activity" at bounding box center [1174, 100] width 48 height 20
click at [929, 107] on span "Evidence" at bounding box center [925, 100] width 56 height 20
click at [1007, 33] on icon "Next result" at bounding box center [1447, 32] width 6 height 11
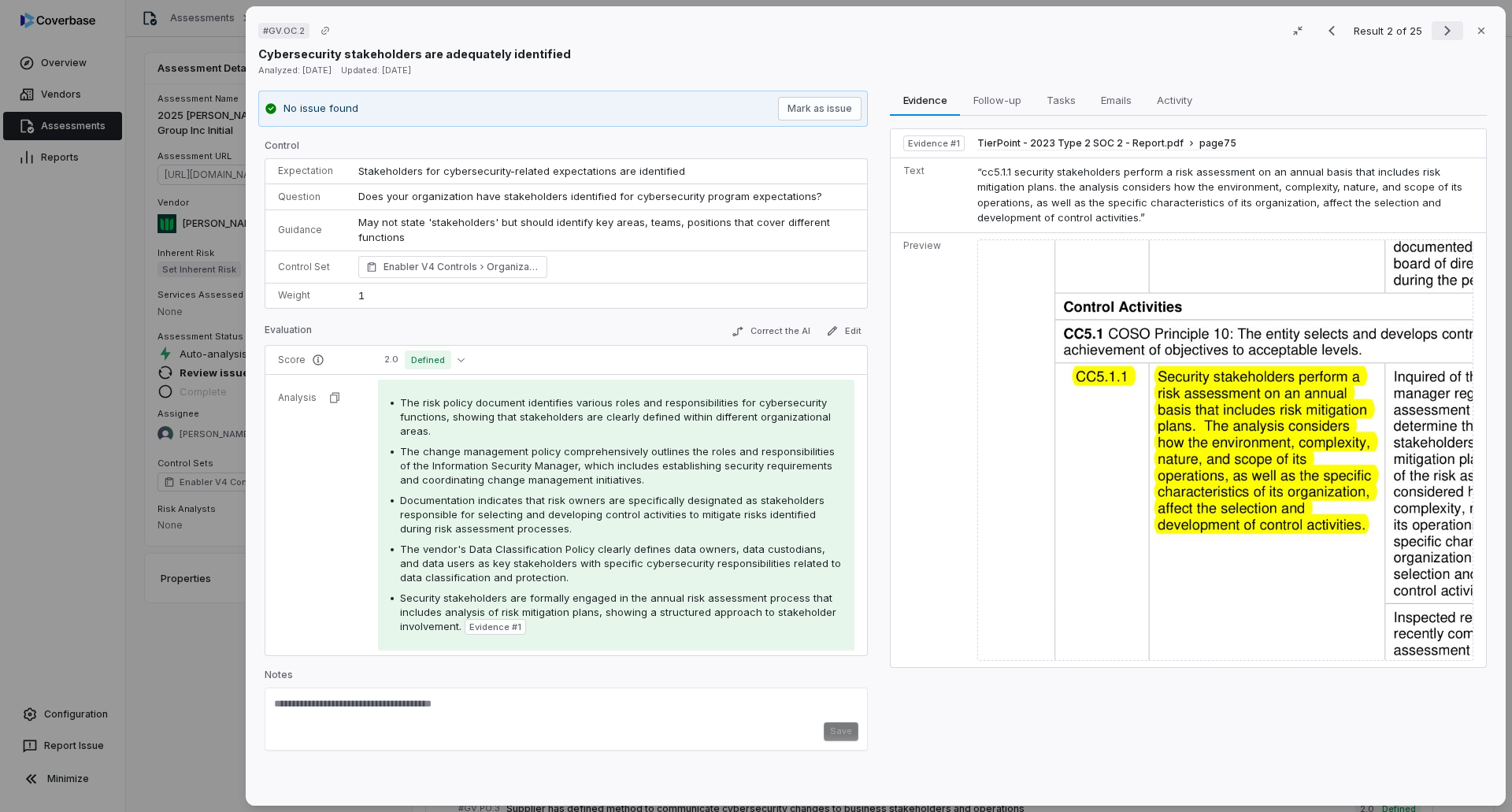
click at [1007, 32] on icon "Next result" at bounding box center [1447, 32] width 6 height 11
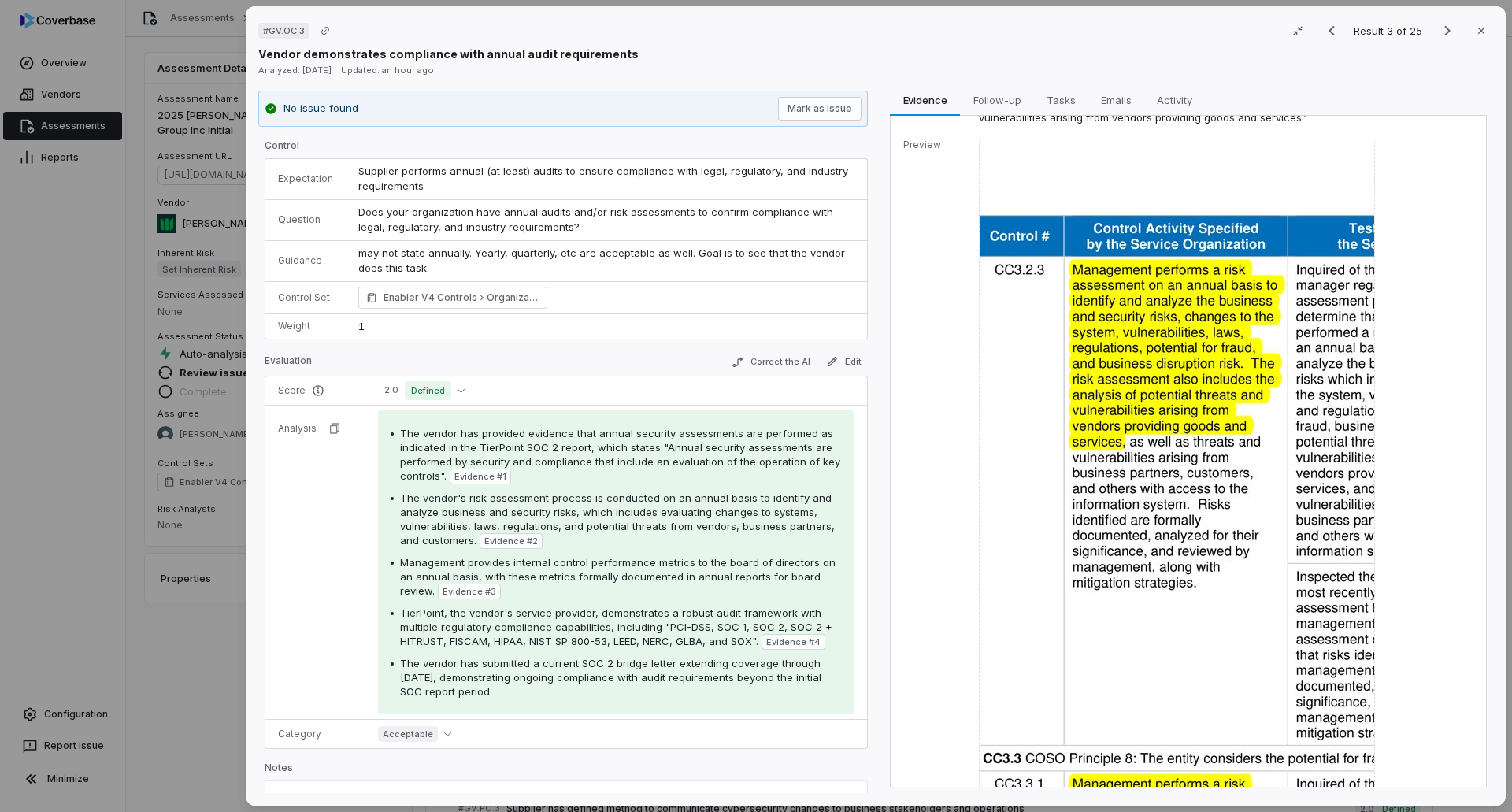
scroll to position [630, 0]
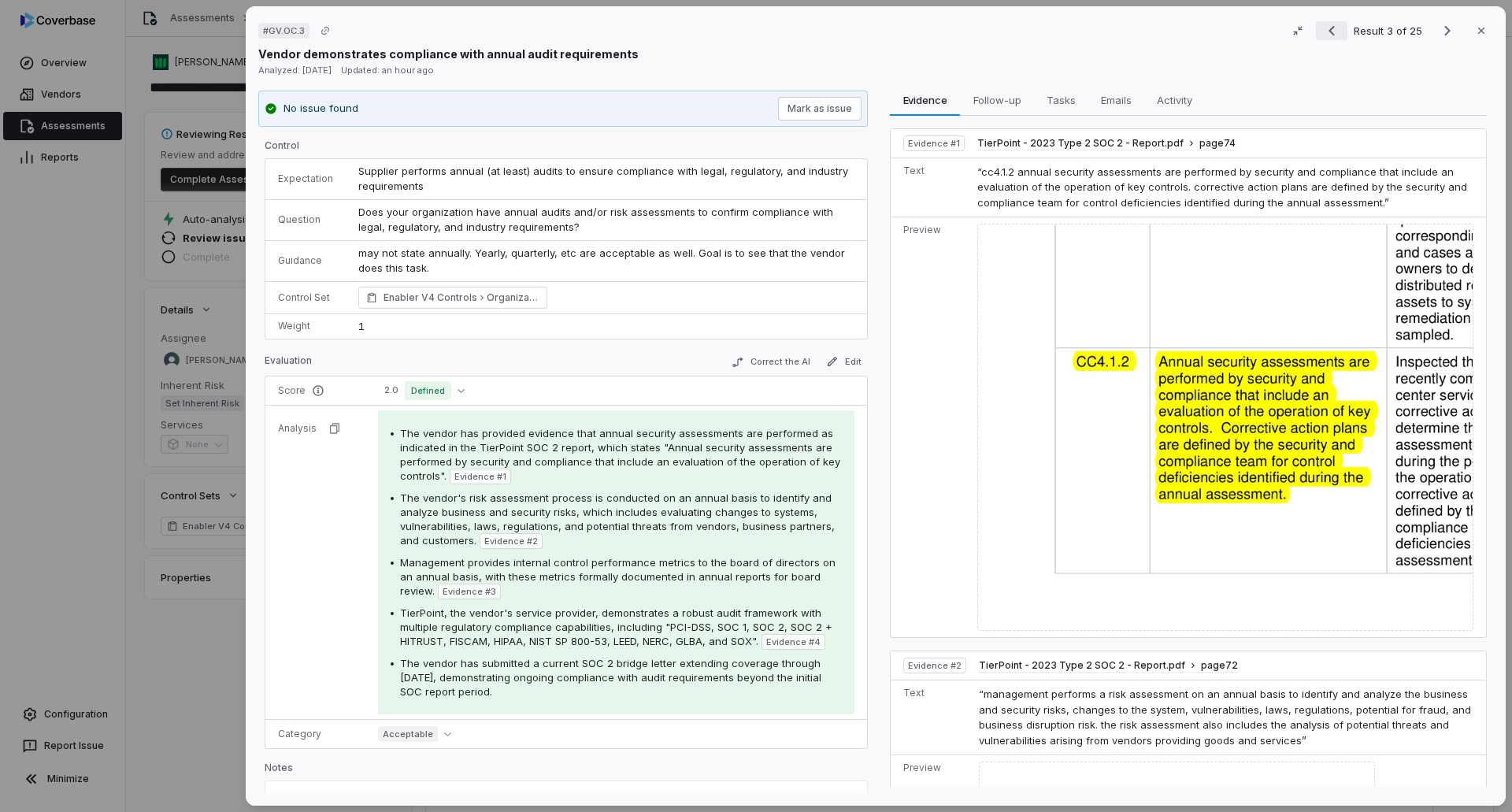
click at [1322, 28] on icon "Previous result" at bounding box center [1331, 30] width 18 height 18
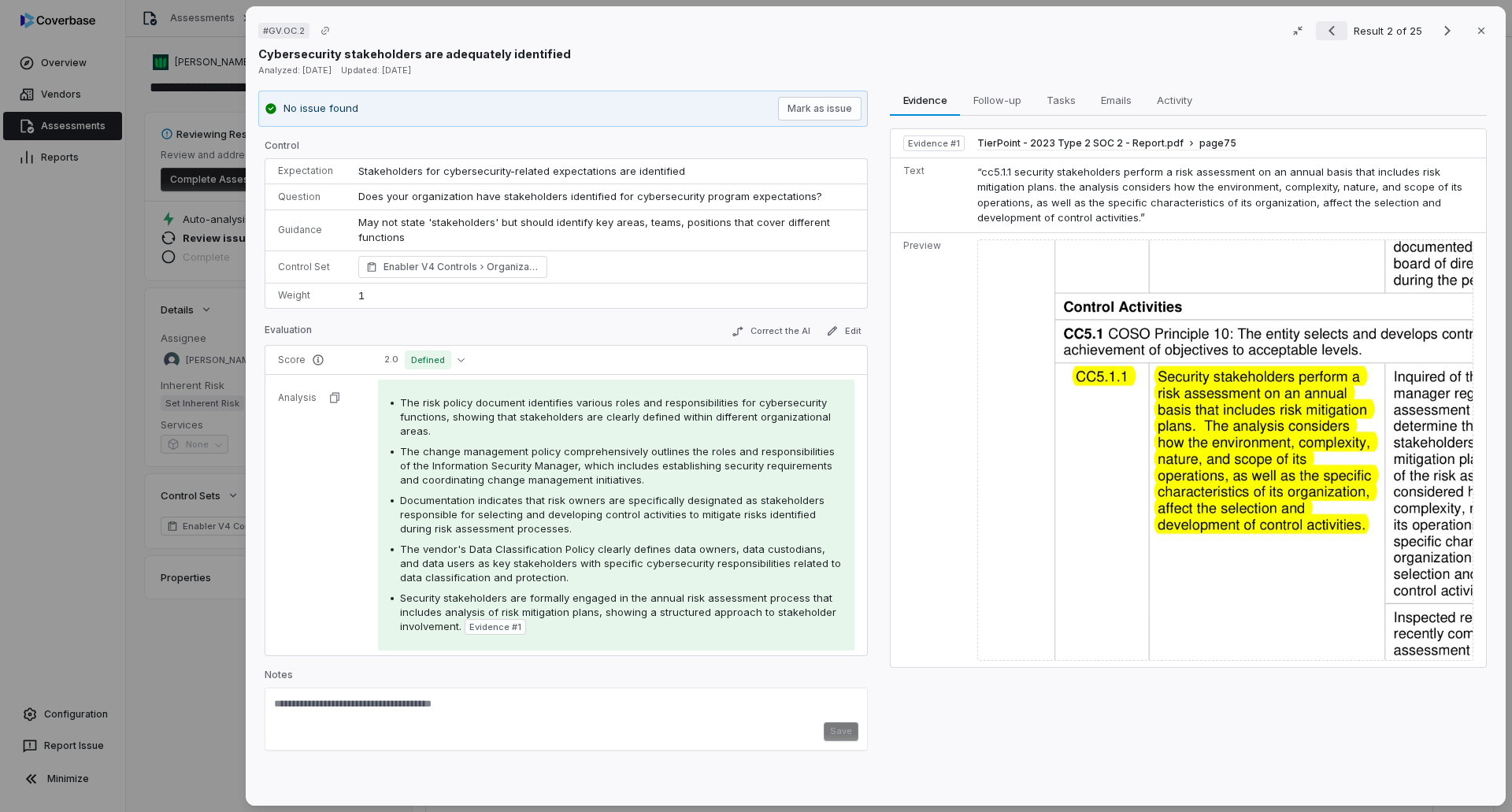
click at [1329, 37] on icon "Previous result" at bounding box center [1331, 30] width 18 height 18
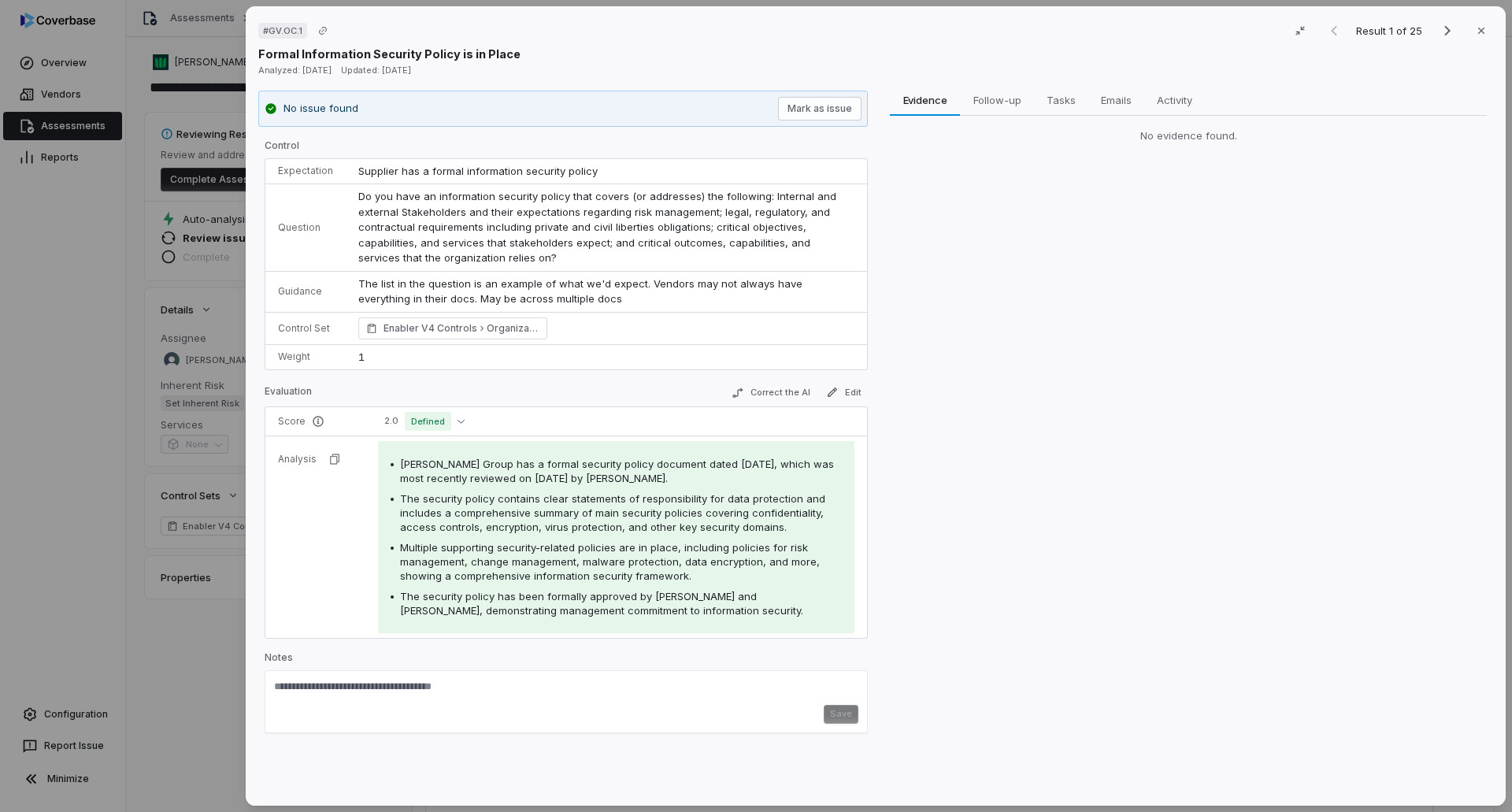
click at [199, 702] on div "# GV.OC.1 Result 1 of 25 Close Formal Information Security Policy is in Place A…" at bounding box center [756, 406] width 1512 height 812
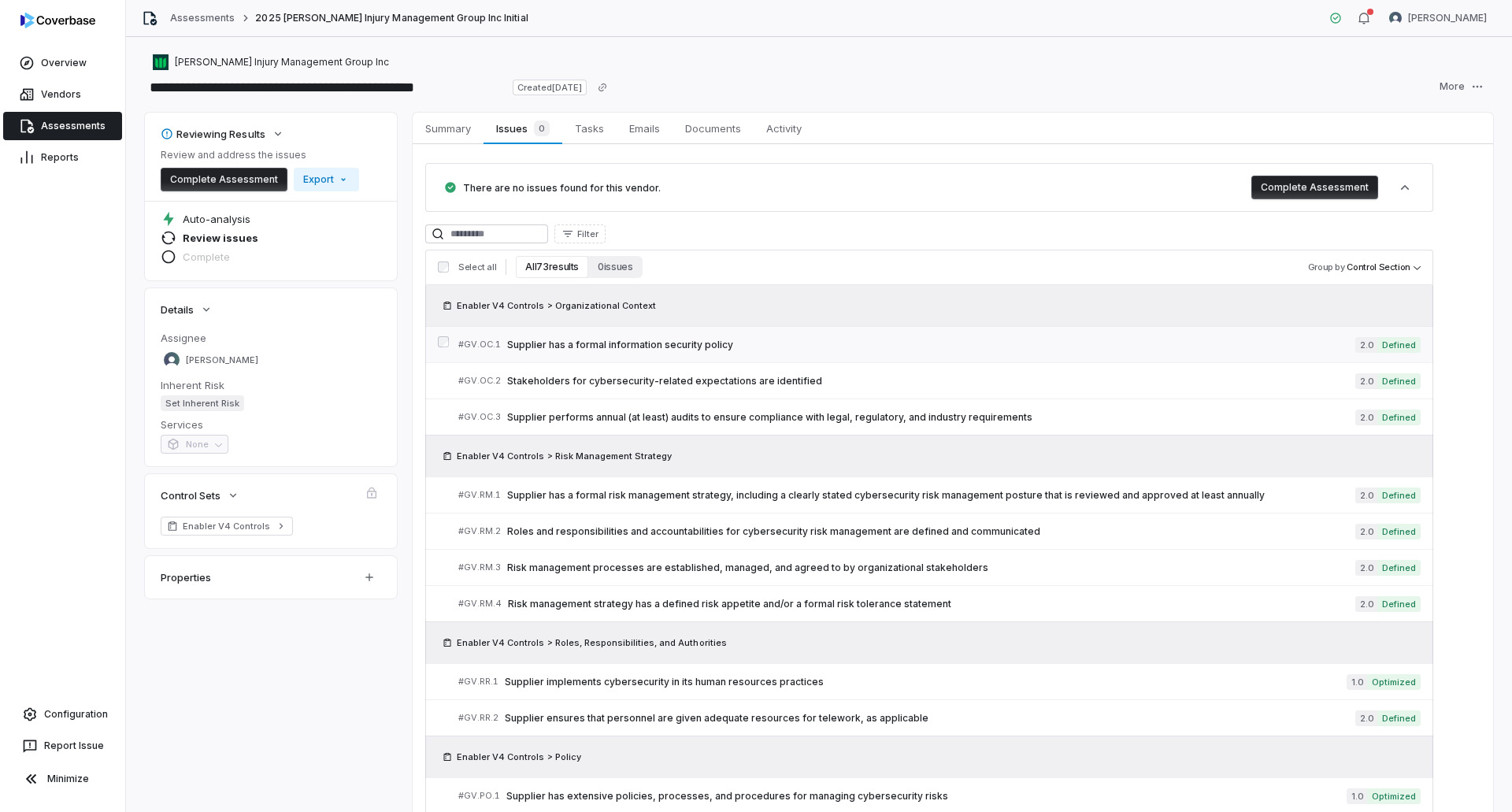
click at [782, 346] on span "Supplier has a formal information security policy" at bounding box center [931, 344] width 848 height 12
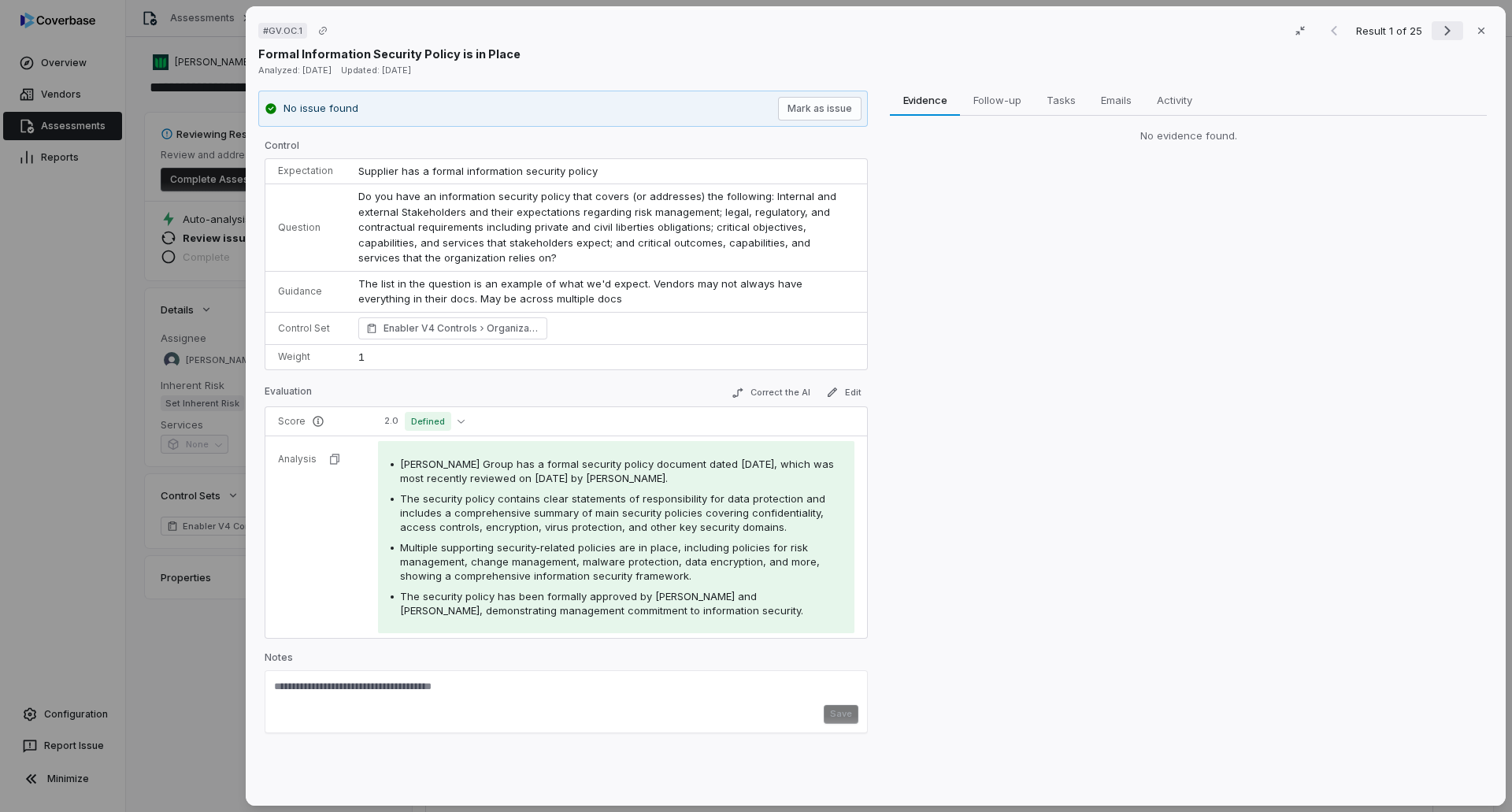
click at [1444, 33] on icon "Next result" at bounding box center [1447, 32] width 6 height 11
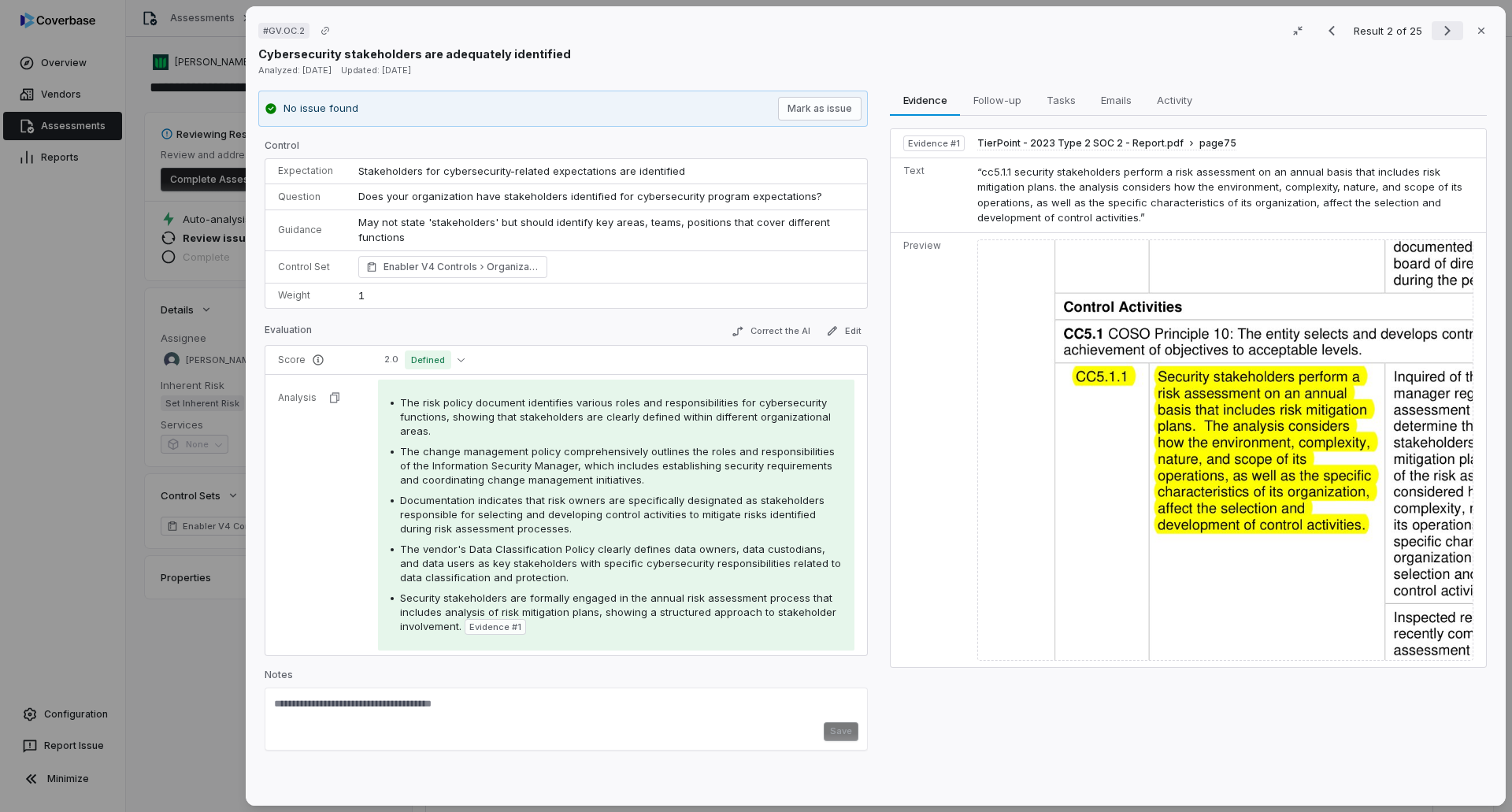
click at [1438, 26] on icon "Next result" at bounding box center [1447, 30] width 18 height 18
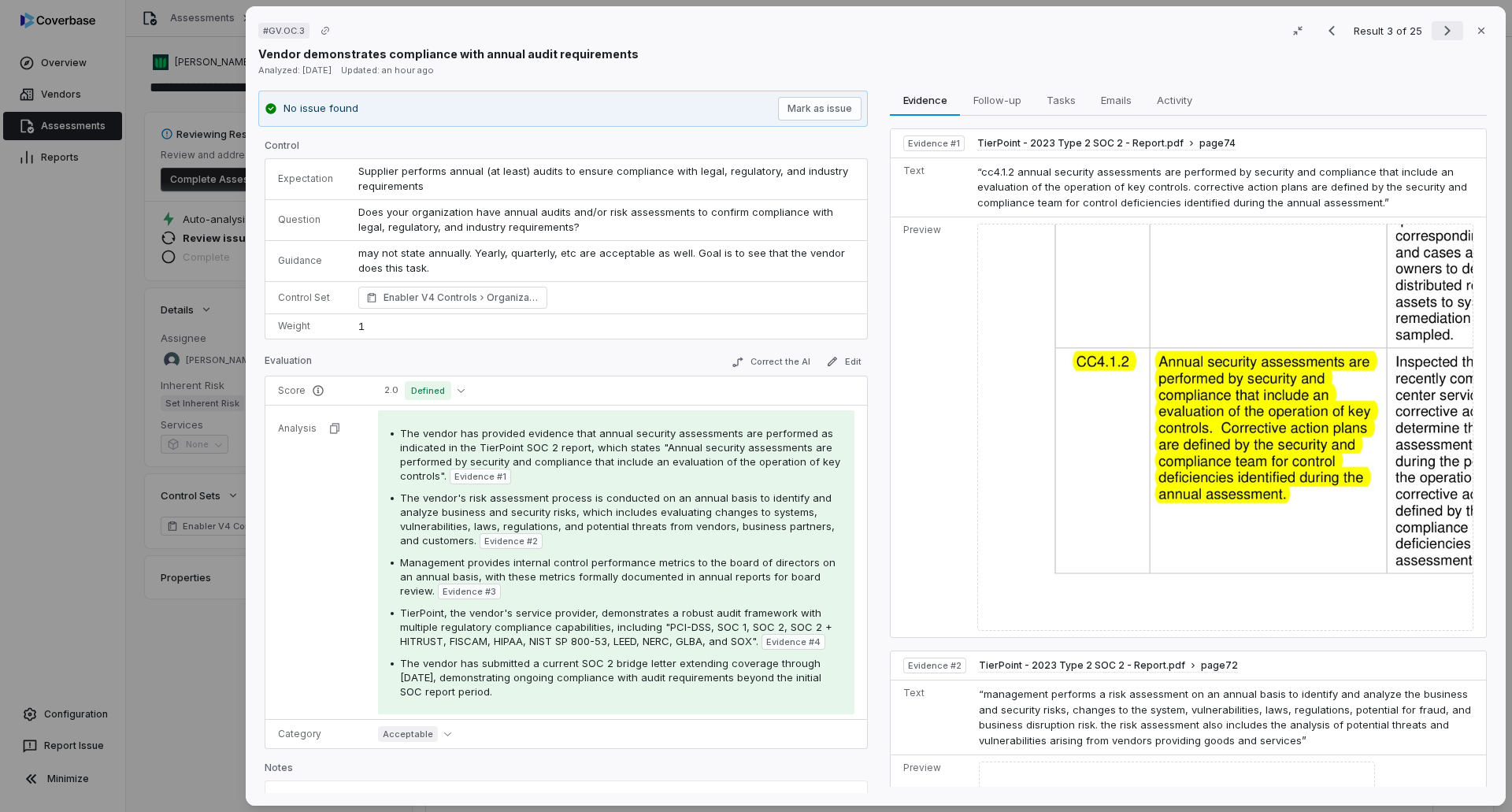
click at [1438, 33] on icon "Next result" at bounding box center [1447, 30] width 18 height 18
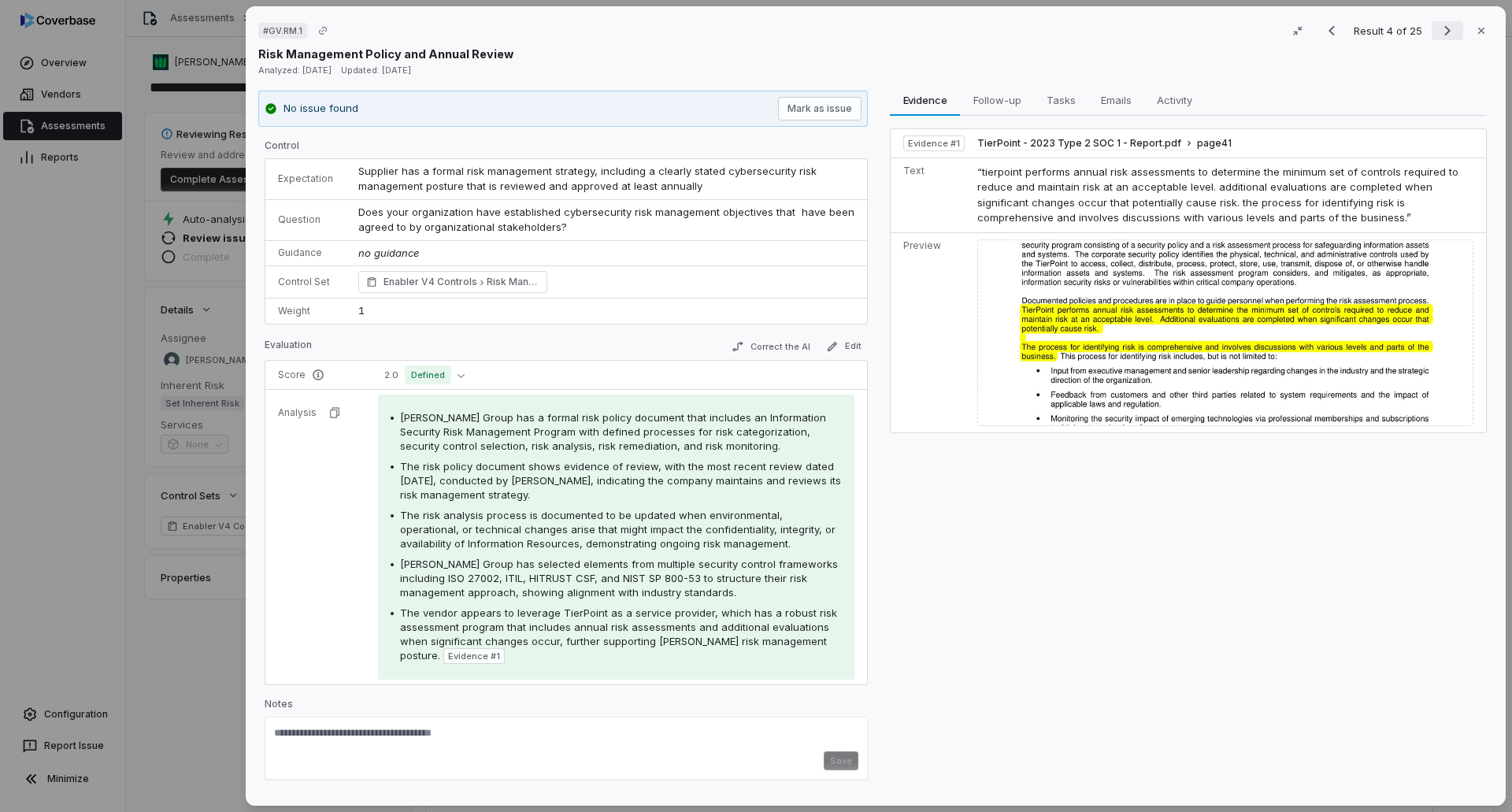
click at [1444, 28] on icon "Next result" at bounding box center [1447, 32] width 6 height 11
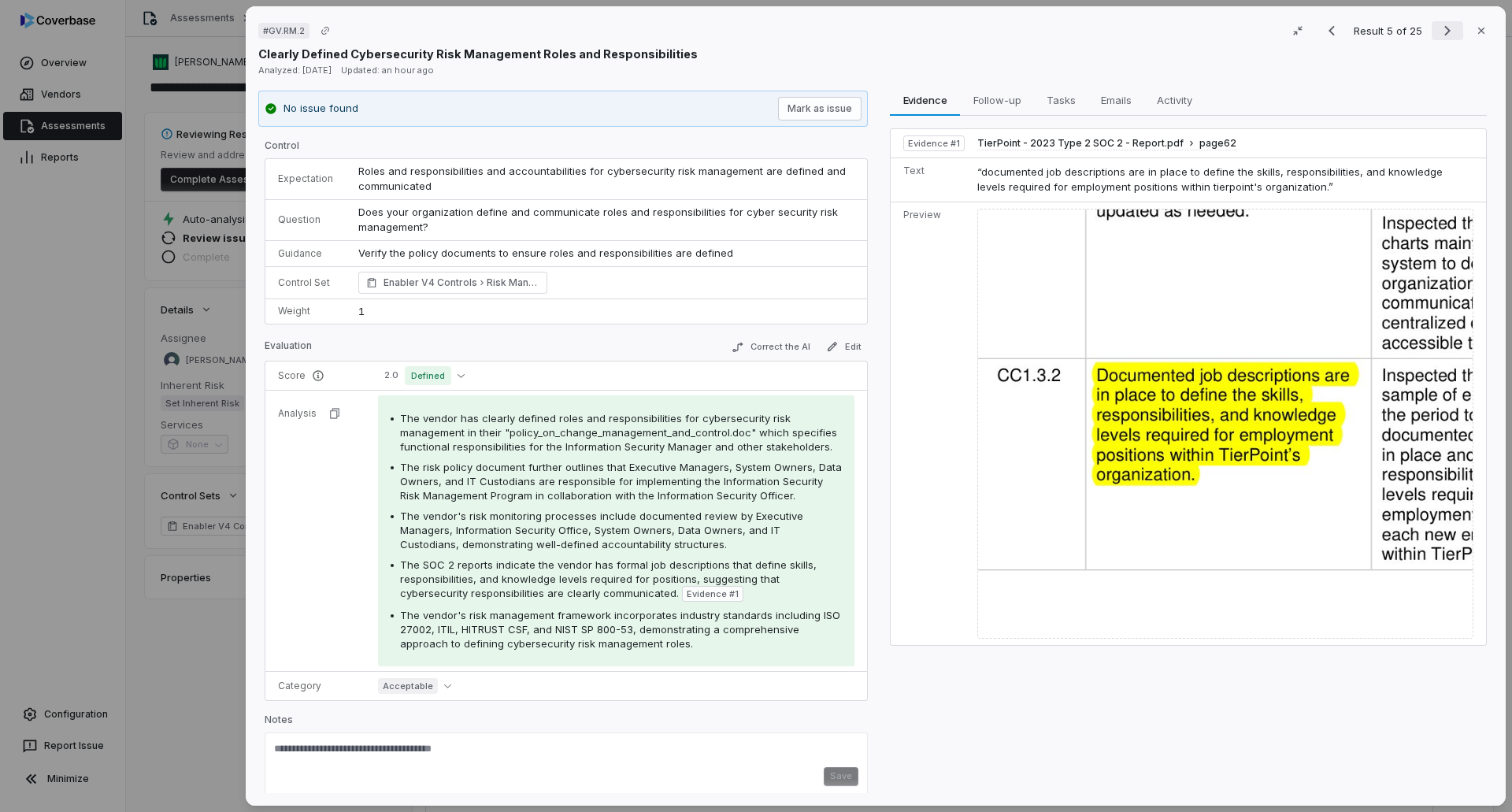
click at [1438, 33] on icon "Next result" at bounding box center [1447, 30] width 18 height 18
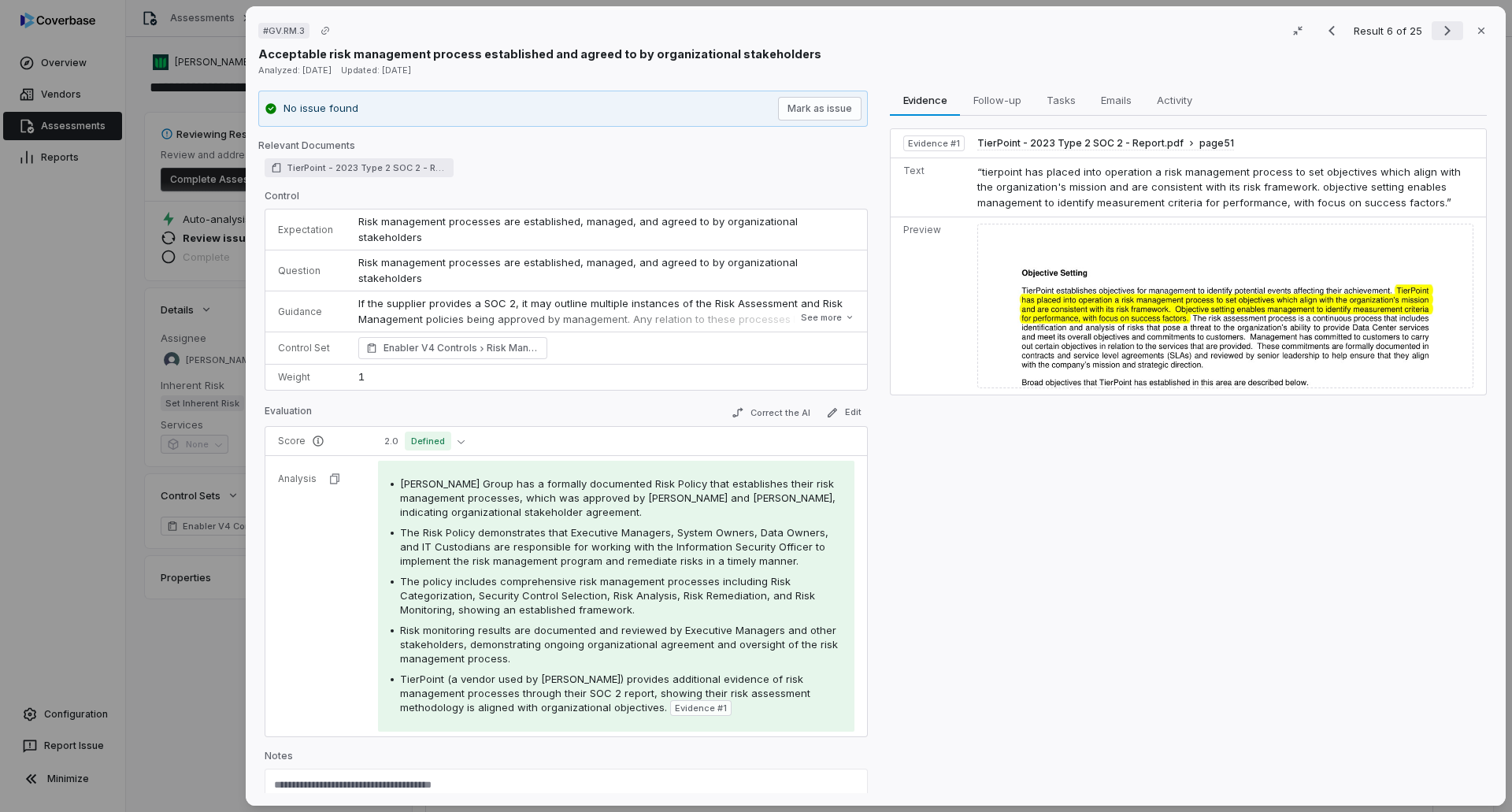
click at [1441, 35] on icon "Next result" at bounding box center [1447, 30] width 18 height 18
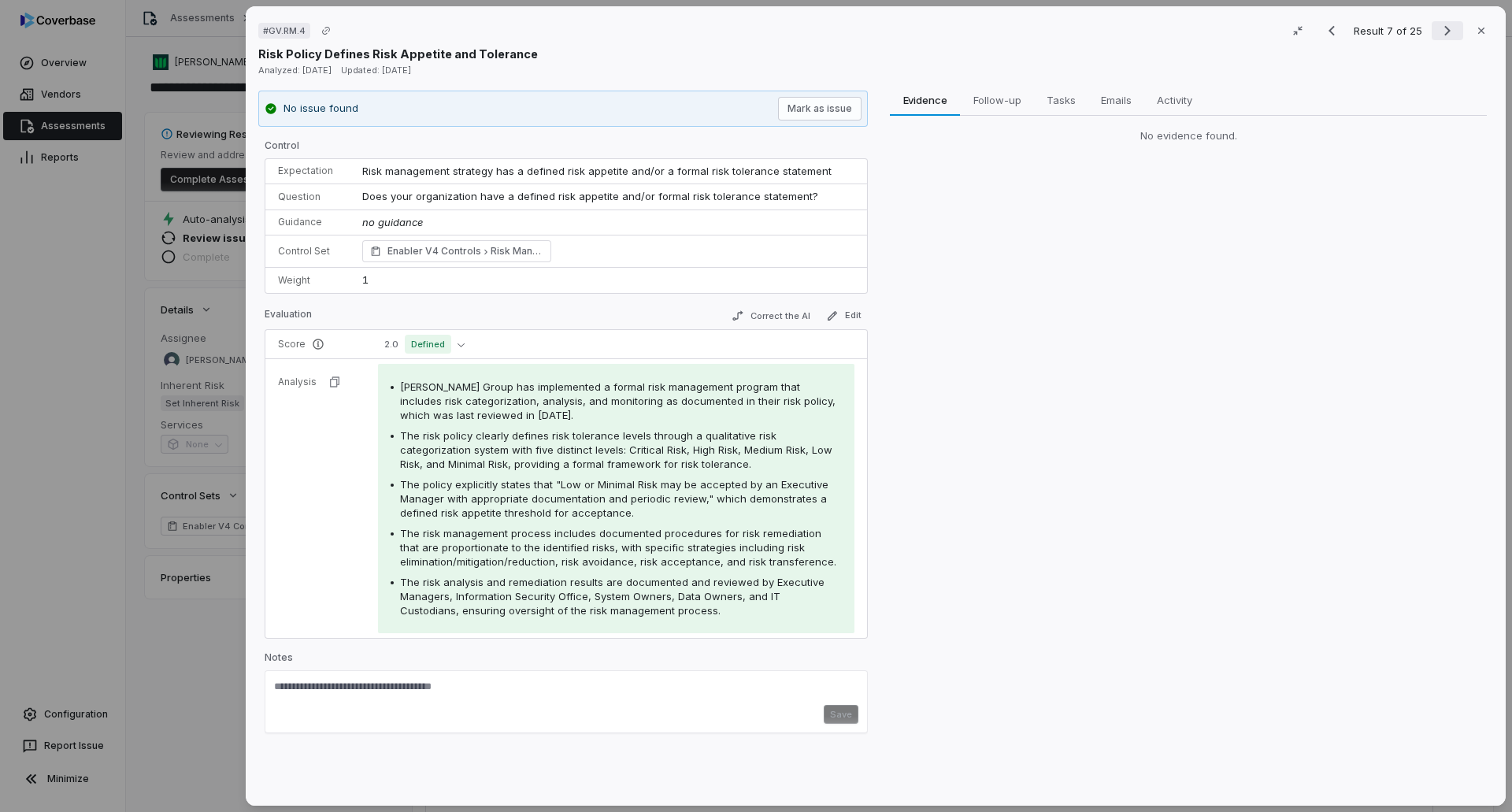
click at [1444, 34] on icon "Next result" at bounding box center [1447, 32] width 6 height 11
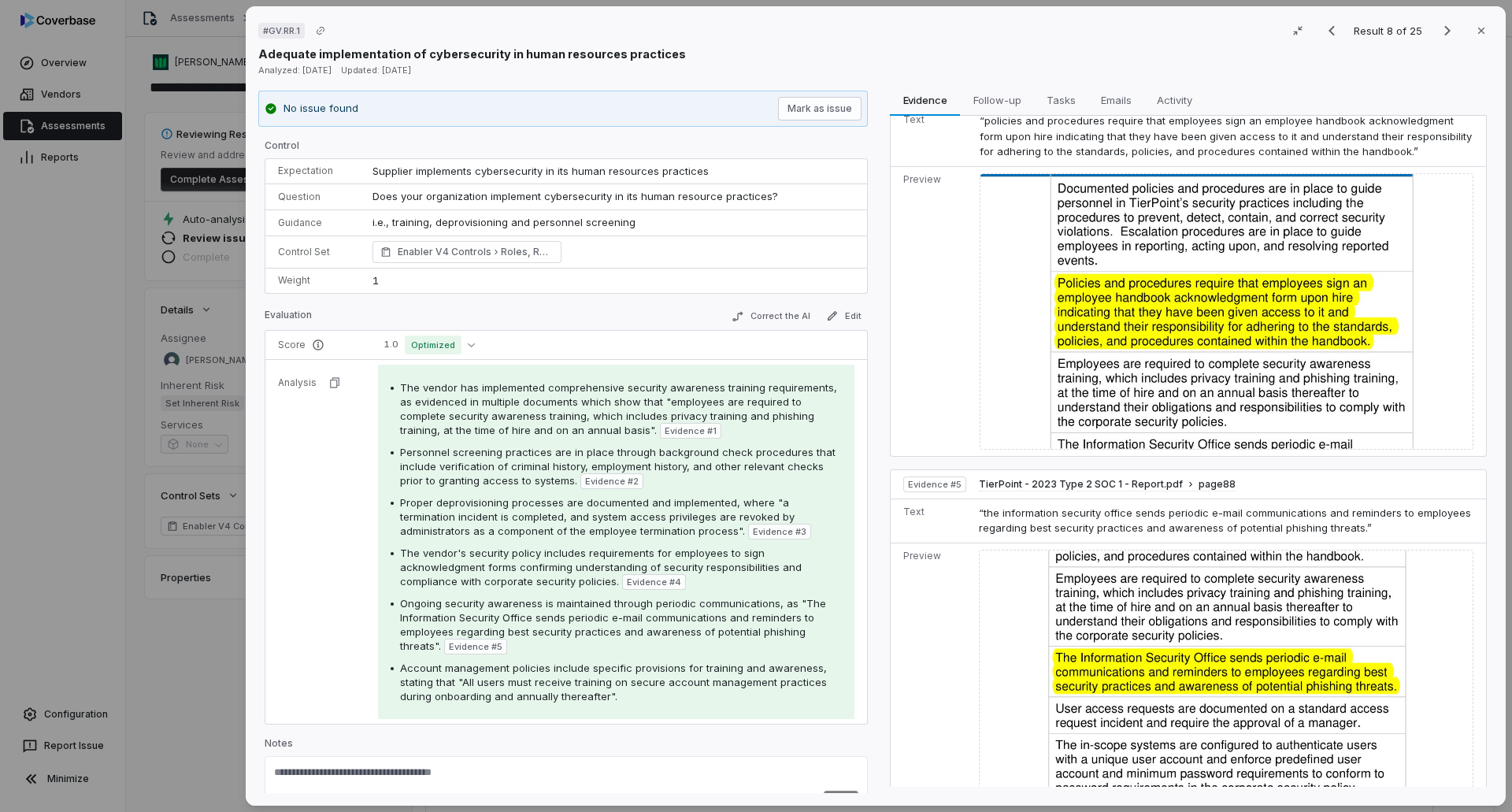
scroll to position [1148, 0]
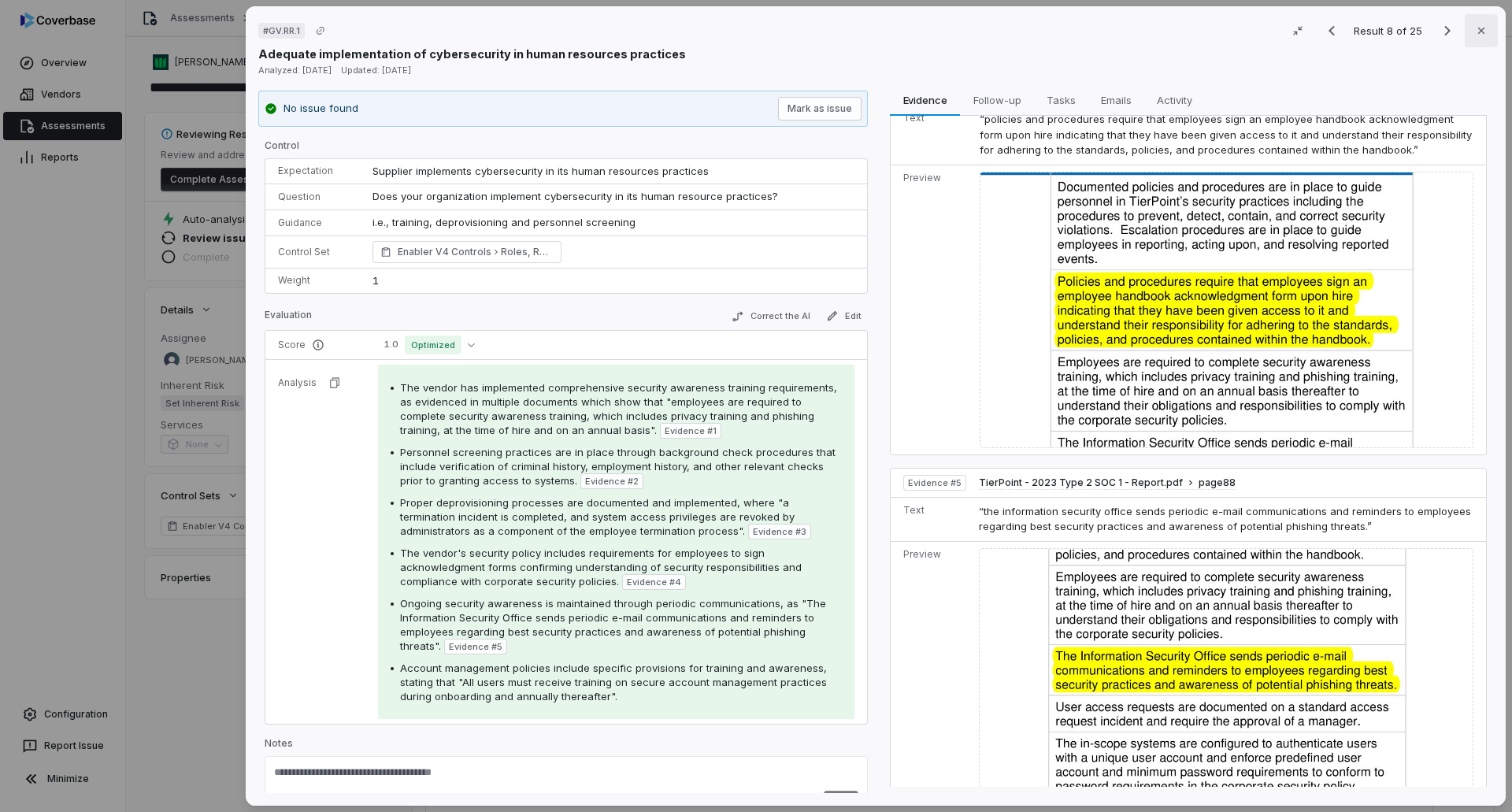
click at [1488, 33] on button "Close" at bounding box center [1481, 31] width 33 height 33
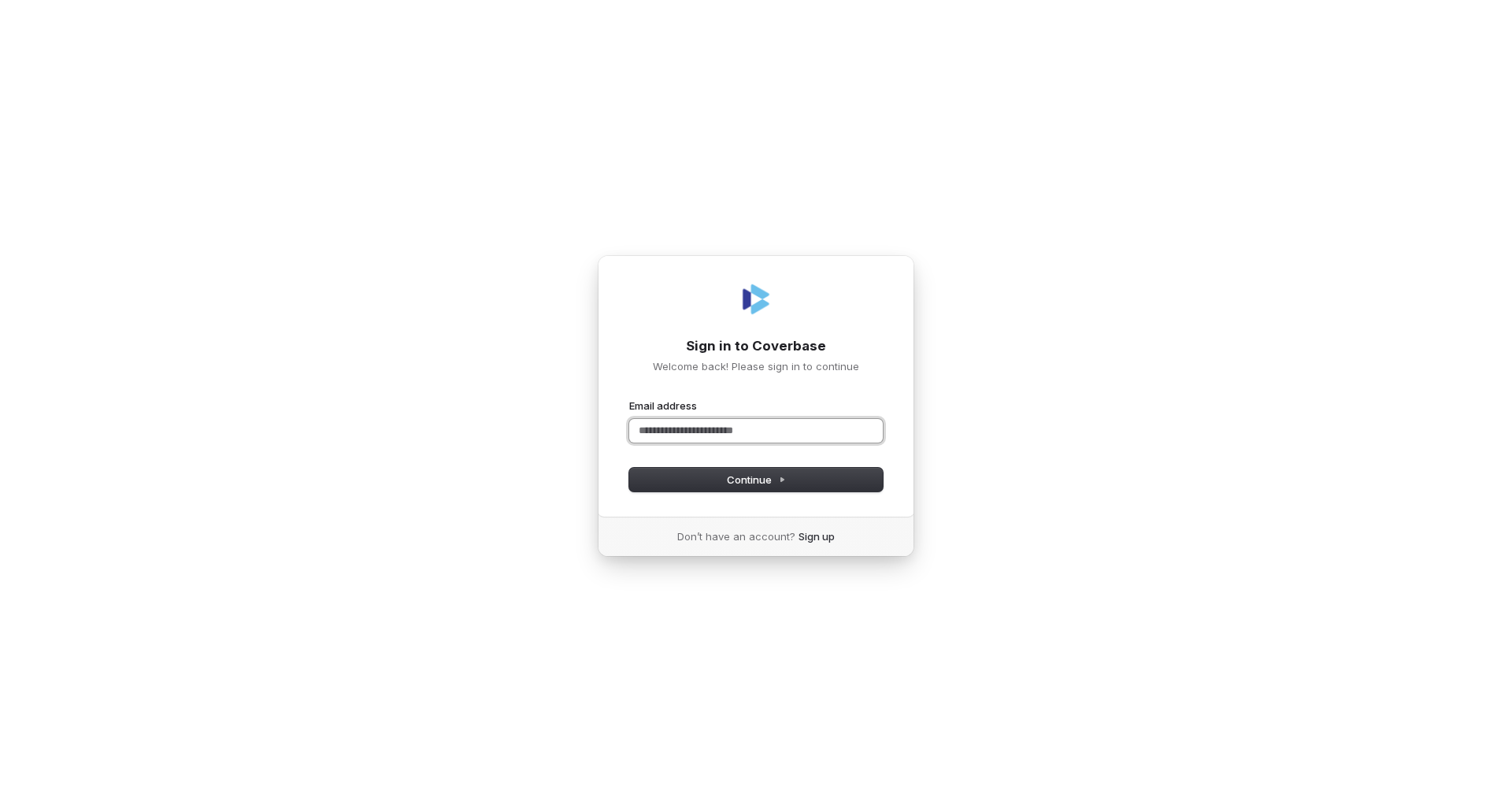
click at [734, 427] on input "Email address" at bounding box center [756, 431] width 254 height 24
click at [629, 398] on button "submit" at bounding box center [629, 398] width 0 height 0
type input "**********"
